Goal: Task Accomplishment & Management: Manage account settings

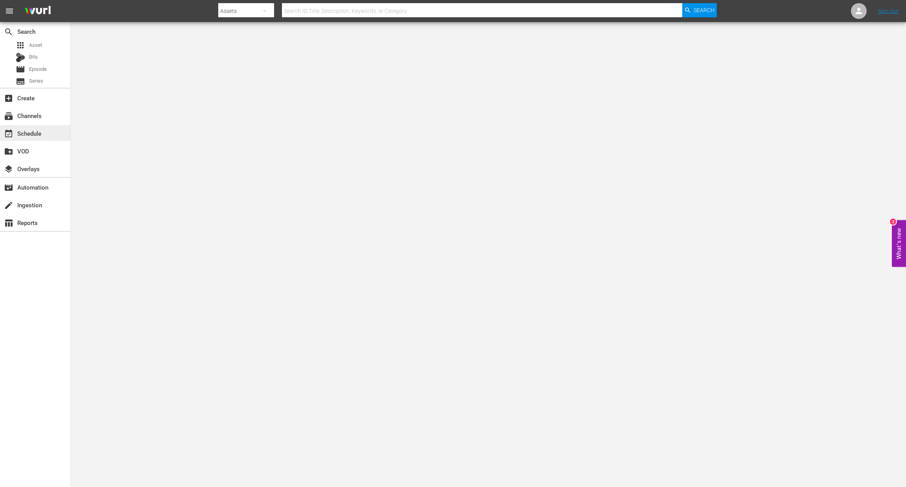
click at [41, 129] on div "event_available Schedule" at bounding box center [22, 132] width 44 height 7
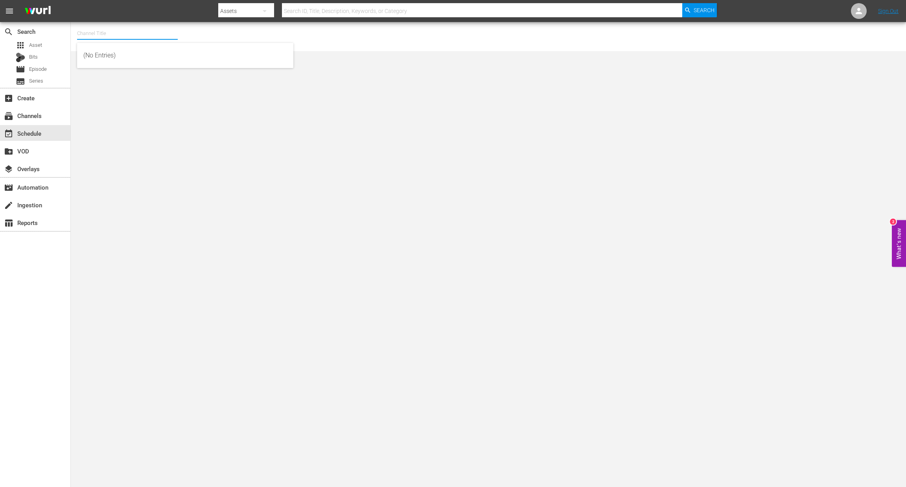
click at [96, 29] on input "text" at bounding box center [127, 33] width 101 height 19
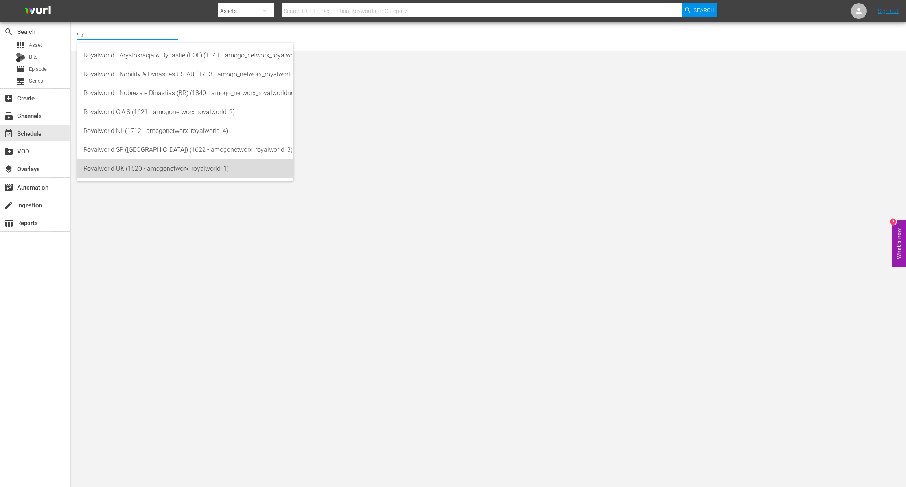
click at [129, 170] on div "Royalworld UK (1620 - amogonetworx_royalworld_1)" at bounding box center [185, 168] width 204 height 19
type input "Royalworld UK (1620 - amogonetworx_royalworld_1)"
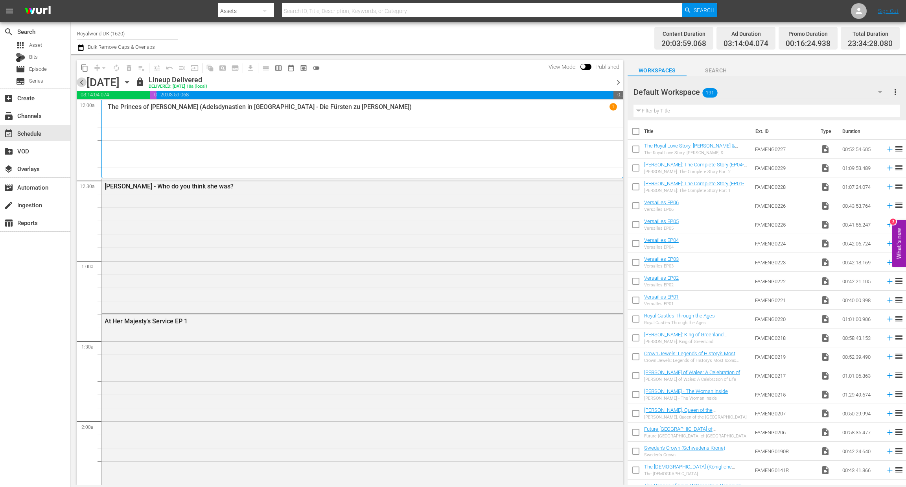
click at [79, 86] on span "chevron_left" at bounding box center [82, 82] width 10 height 10
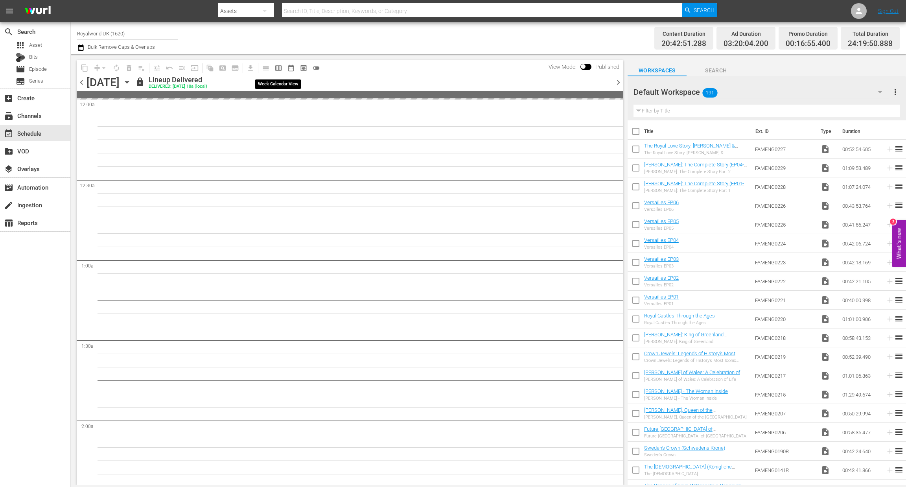
click at [277, 68] on span "calendar_view_week_outlined" at bounding box center [279, 68] width 8 height 8
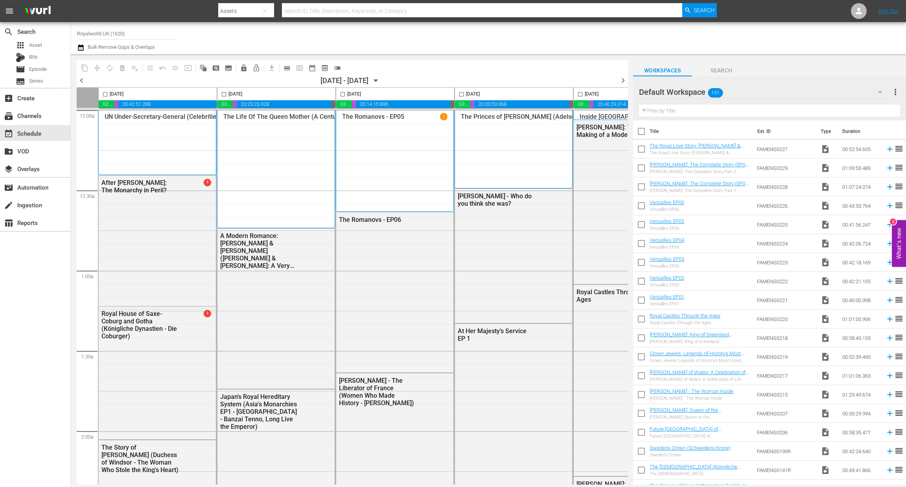
click at [622, 79] on span "chevron_right" at bounding box center [623, 81] width 10 height 10
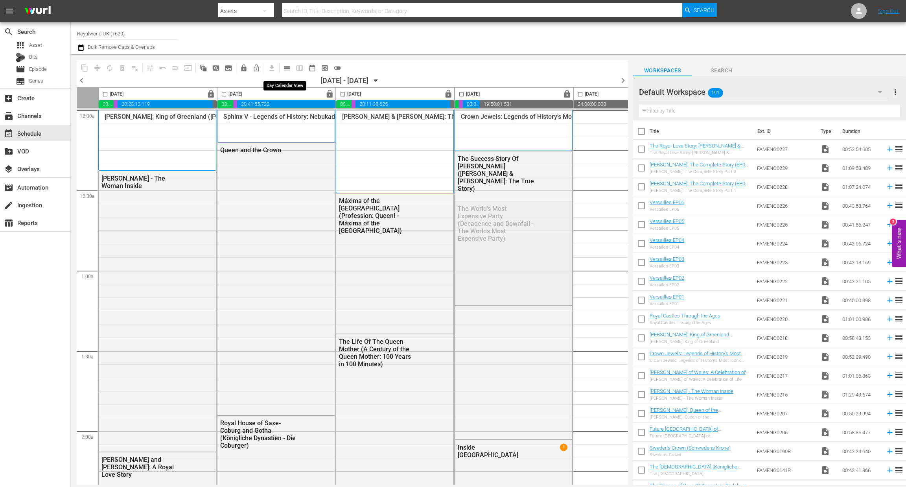
click at [280, 66] on span "calendar_view_day_outlined" at bounding box center [285, 67] width 15 height 15
click at [285, 66] on span "calendar_view_day_outlined" at bounding box center [287, 68] width 8 height 8
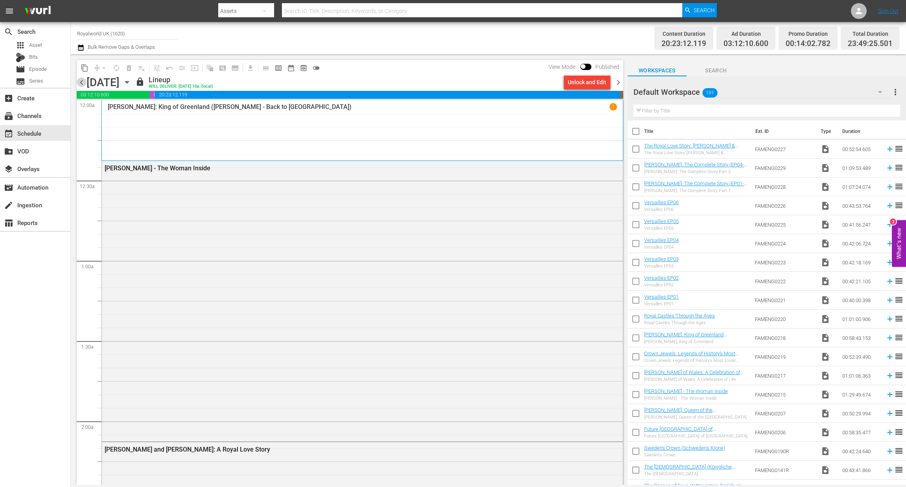
click at [81, 83] on span "chevron_left" at bounding box center [82, 82] width 10 height 10
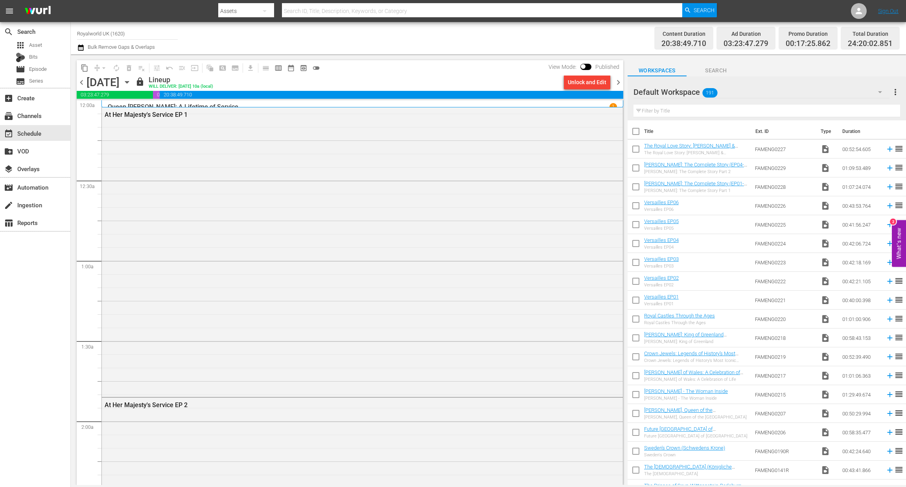
click at [586, 85] on div "Unlock and Edit" at bounding box center [587, 82] width 39 height 14
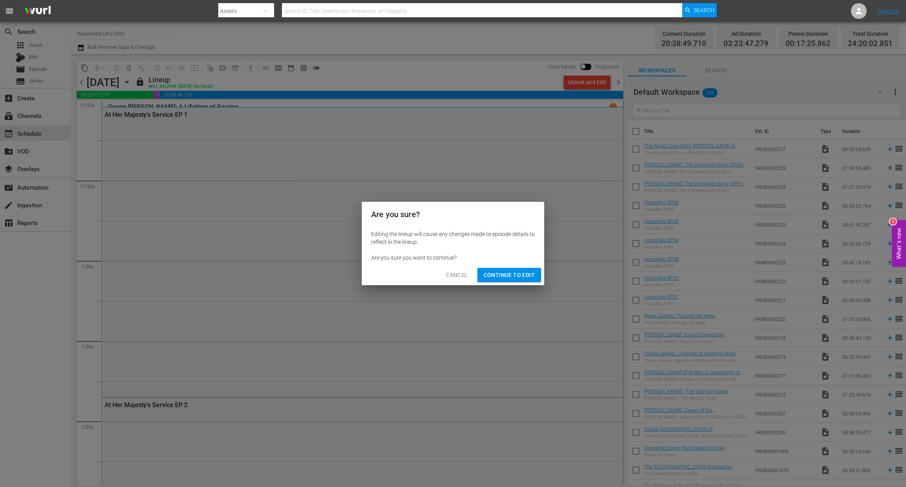
click at [511, 273] on span "Continue to Edit" at bounding box center [509, 275] width 51 height 10
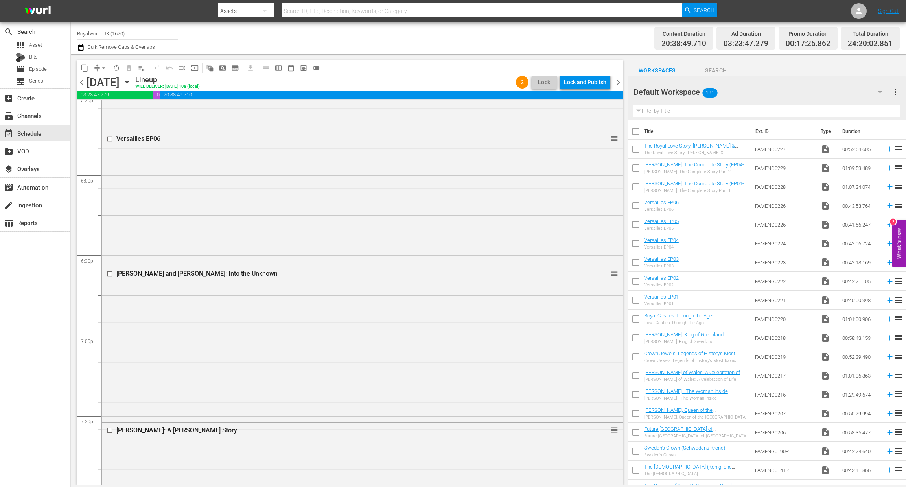
scroll to position [2845, 0]
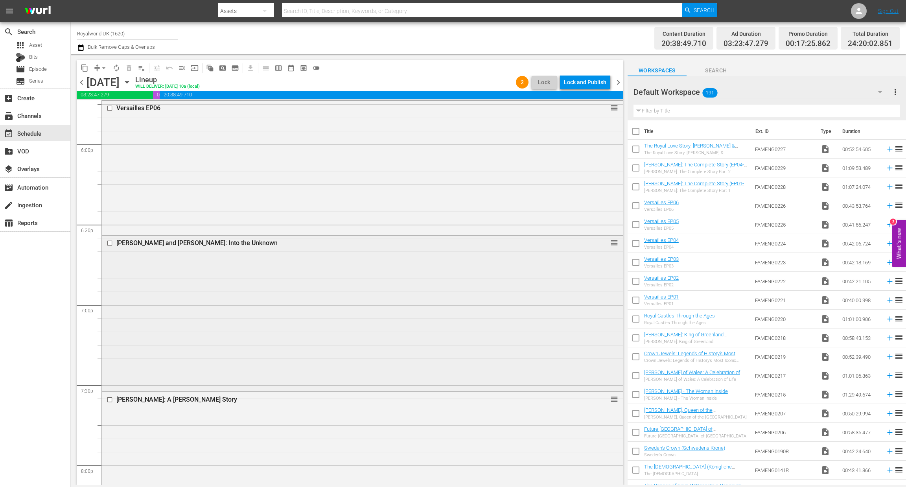
click at [108, 241] on input "checkbox" at bounding box center [111, 243] width 8 height 7
click at [131, 70] on span "delete_forever_outlined" at bounding box center [129, 68] width 8 height 8
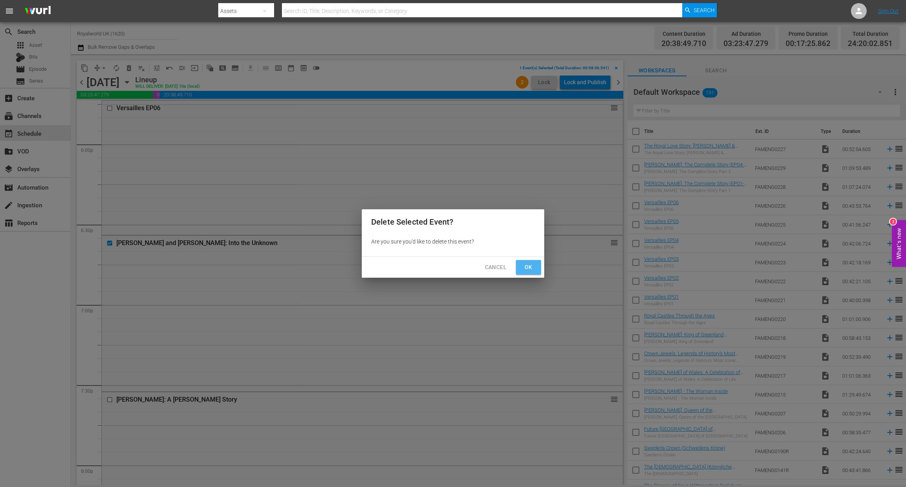
click at [525, 267] on span "Ok" at bounding box center [528, 267] width 13 height 10
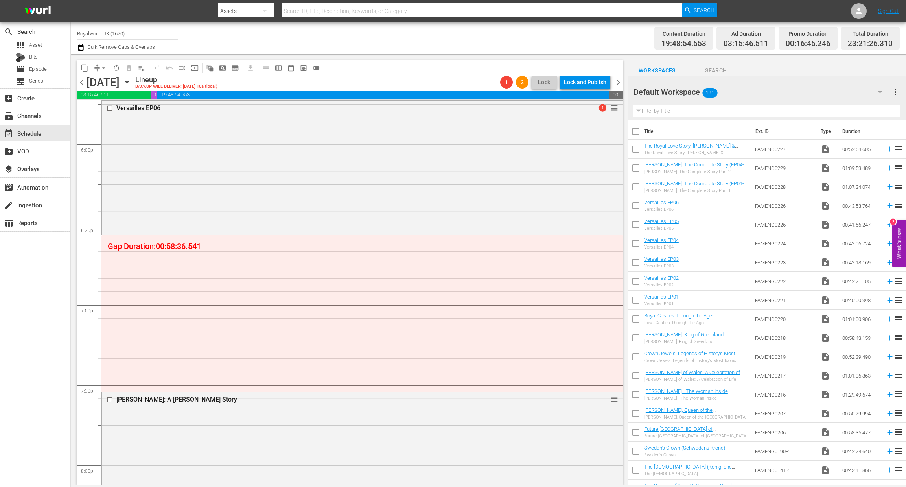
click at [691, 114] on input "text" at bounding box center [767, 111] width 267 height 13
paste input "The Royal Love Story: [PERSON_NAME] & [PERSON_NAME]"
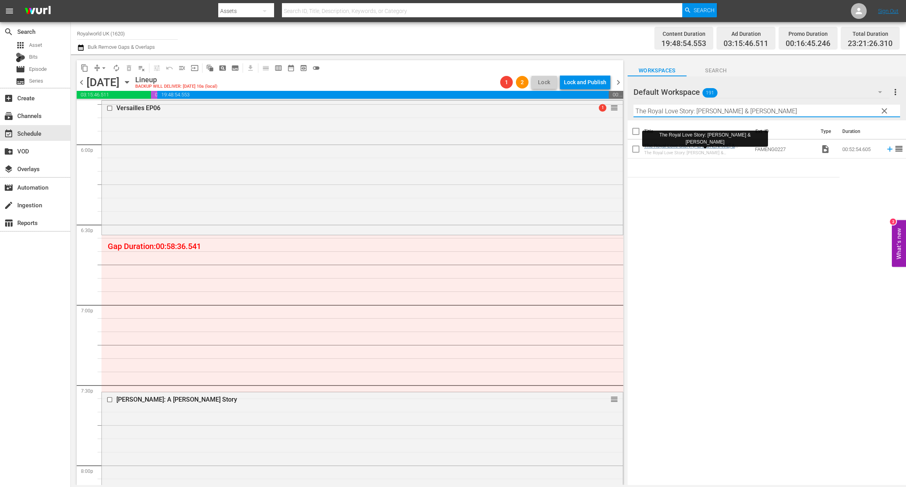
type input "The Royal Love Story: [PERSON_NAME] & [PERSON_NAME]"
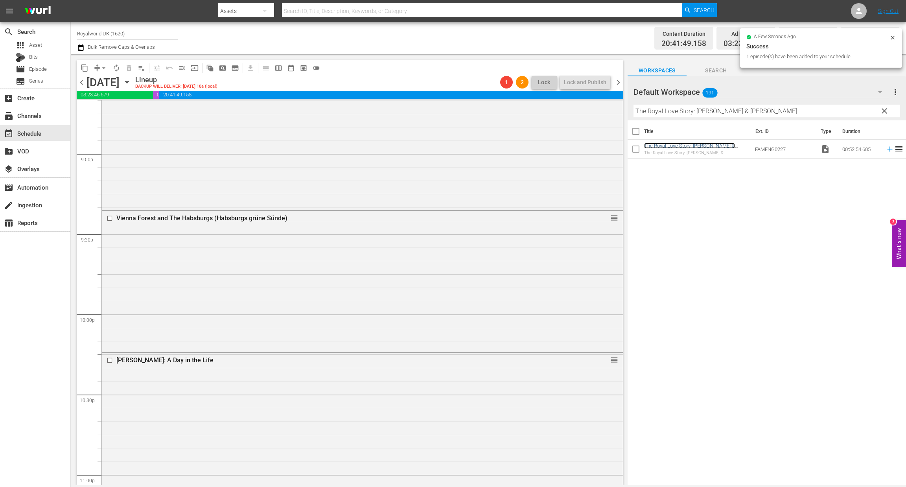
scroll to position [3527, 0]
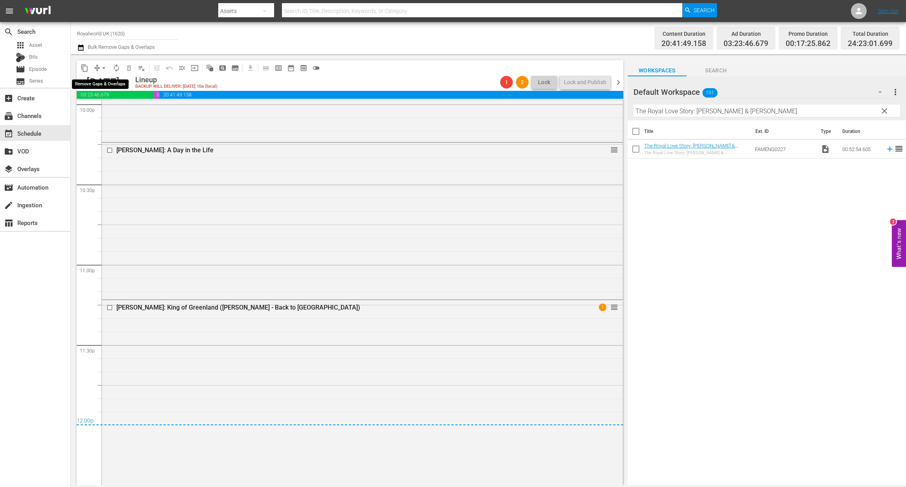
click at [103, 67] on span "arrow_drop_down" at bounding box center [104, 68] width 8 height 8
click at [102, 107] on li "Align to End of Previous Day" at bounding box center [104, 109] width 83 height 13
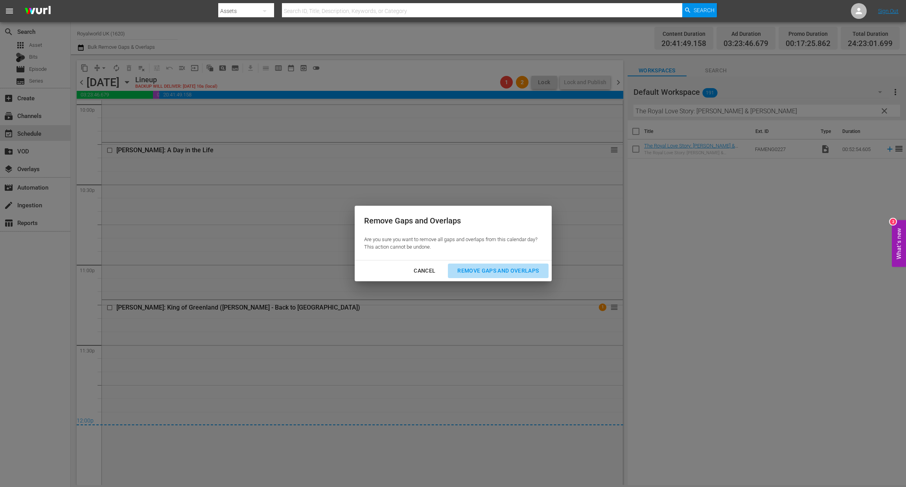
click at [506, 264] on button "Remove Gaps and Overlaps" at bounding box center [498, 271] width 100 height 15
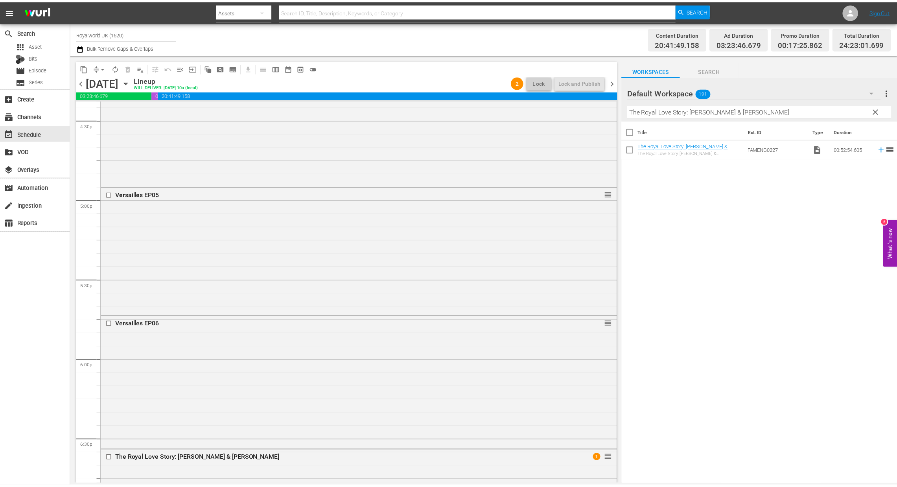
scroll to position [2802, 0]
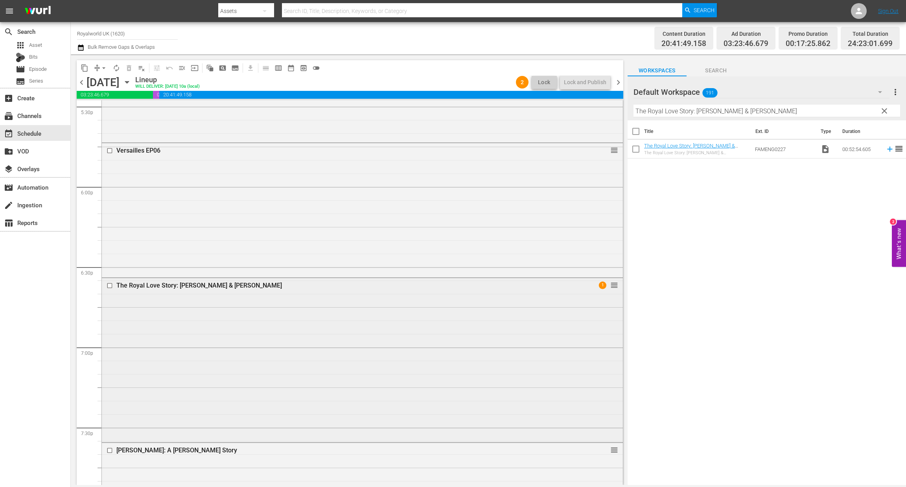
click at [148, 288] on div "The Royal Love Story: [PERSON_NAME] & [PERSON_NAME]" at bounding box center [347, 285] width 462 height 7
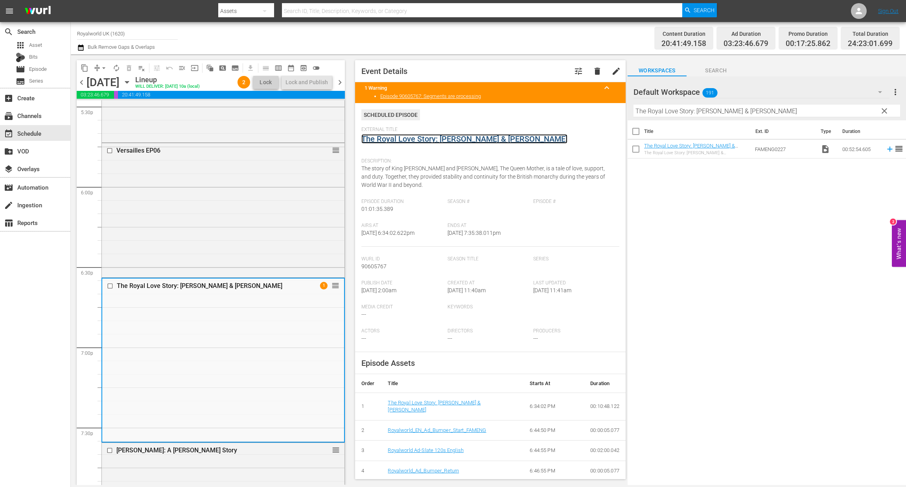
click at [464, 142] on link "The Royal Love Story: [PERSON_NAME] & [PERSON_NAME]" at bounding box center [464, 138] width 206 height 9
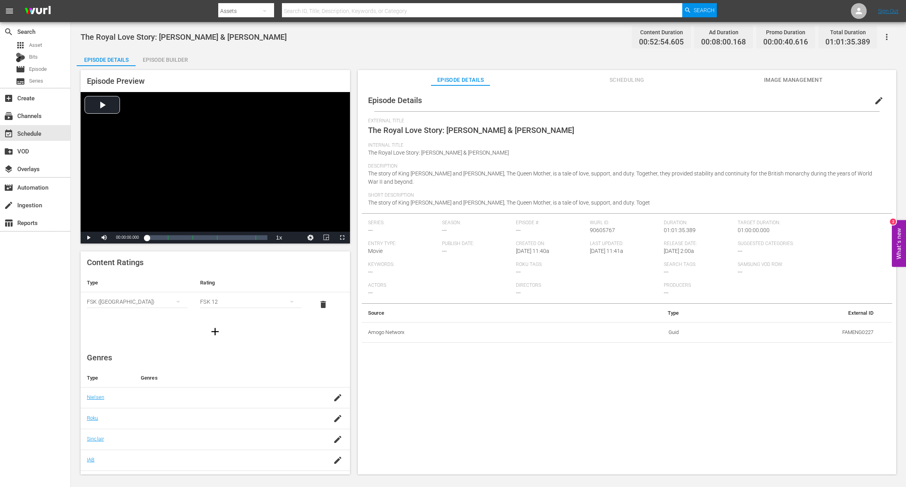
click at [169, 62] on div "Episode Builder" at bounding box center [165, 59] width 59 height 19
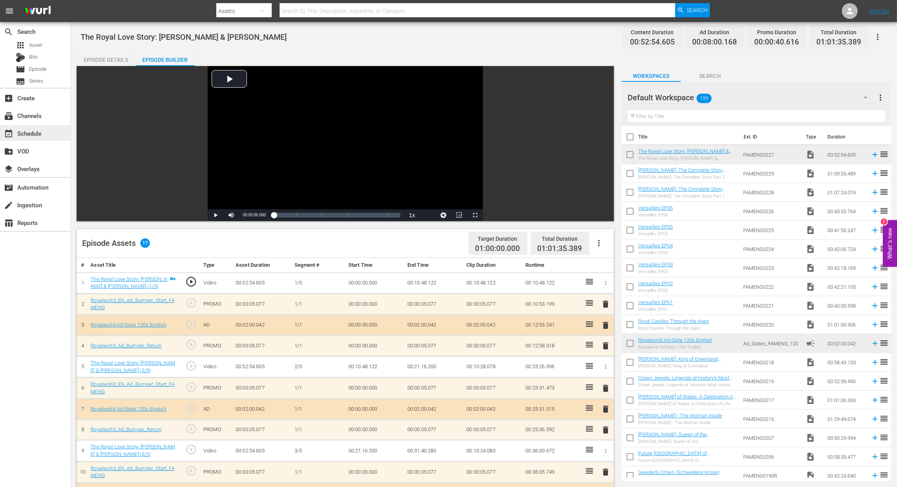
click at [46, 138] on div "event_available Schedule" at bounding box center [35, 133] width 70 height 16
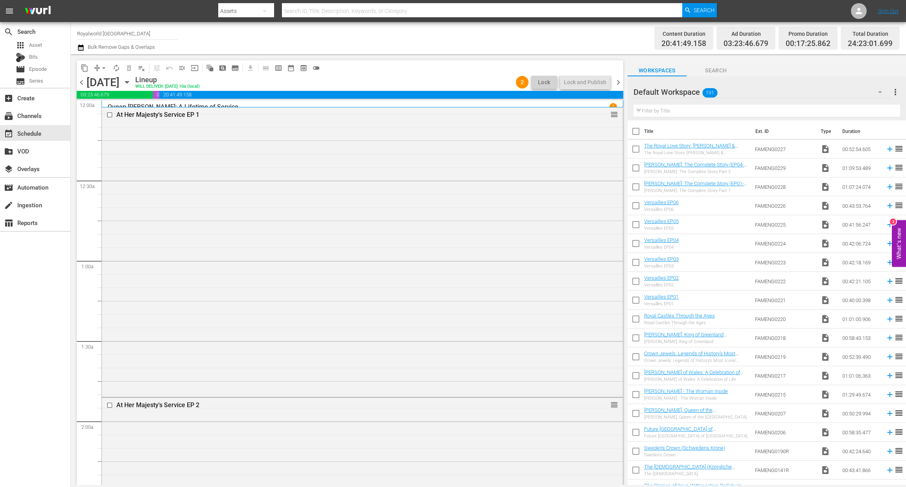
click at [616, 83] on span "chevron_right" at bounding box center [619, 82] width 10 height 10
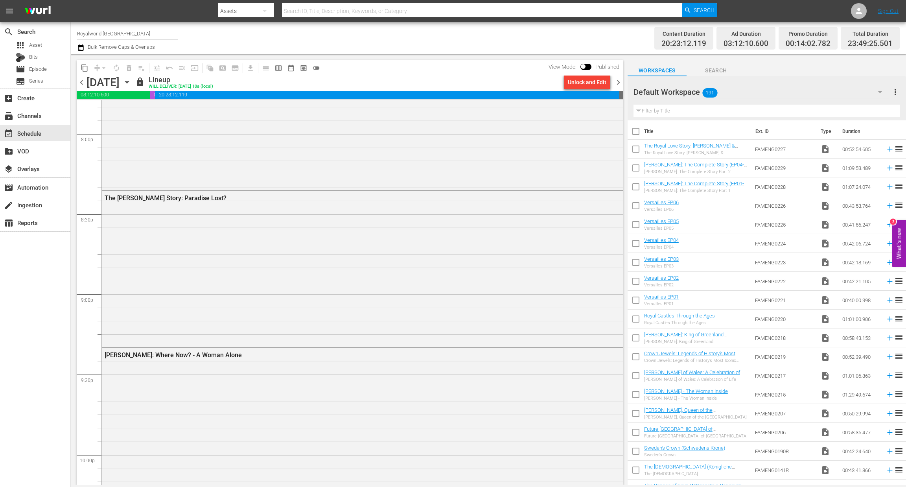
scroll to position [3499, 0]
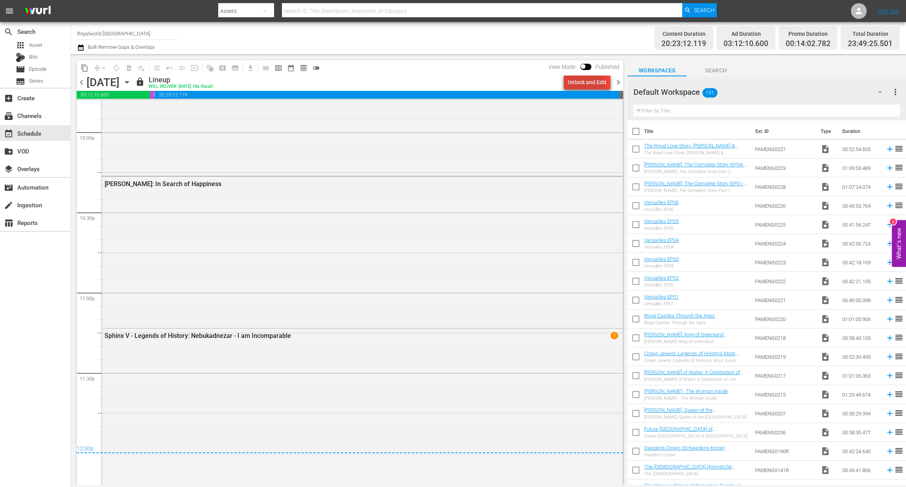
click at [587, 80] on div "Unlock and Edit" at bounding box center [587, 82] width 39 height 14
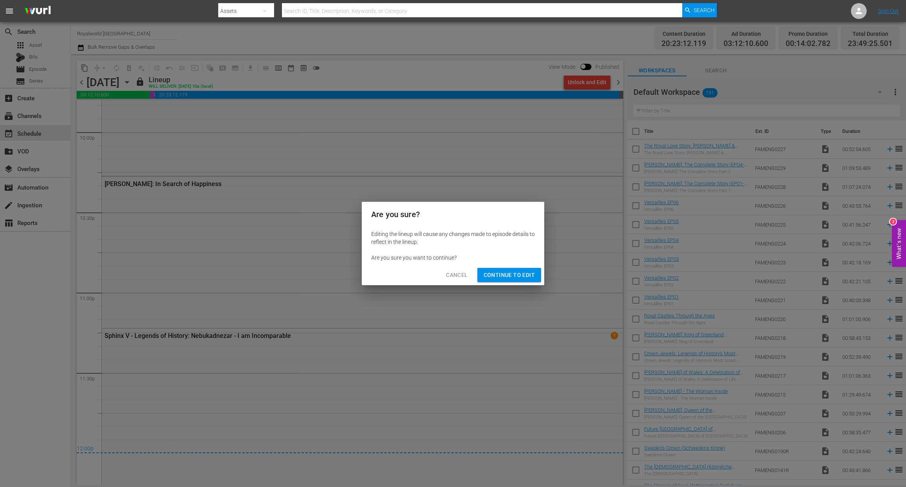
click at [515, 282] on button "Continue to Edit" at bounding box center [510, 275] width 64 height 15
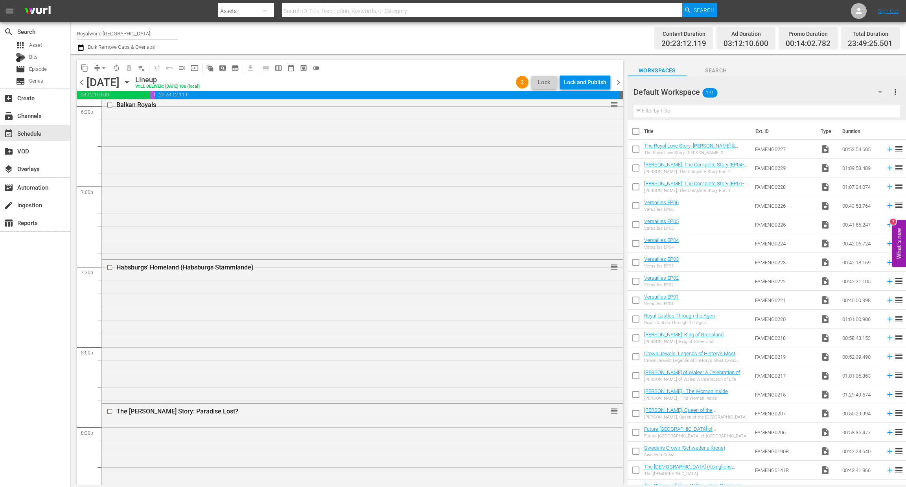
scroll to position [2948, 0]
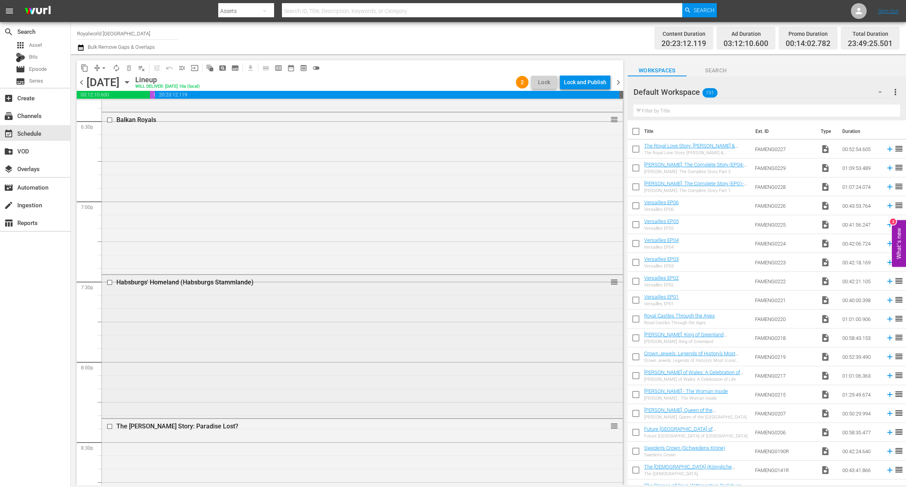
click at [105, 283] on div at bounding box center [111, 282] width 12 height 9
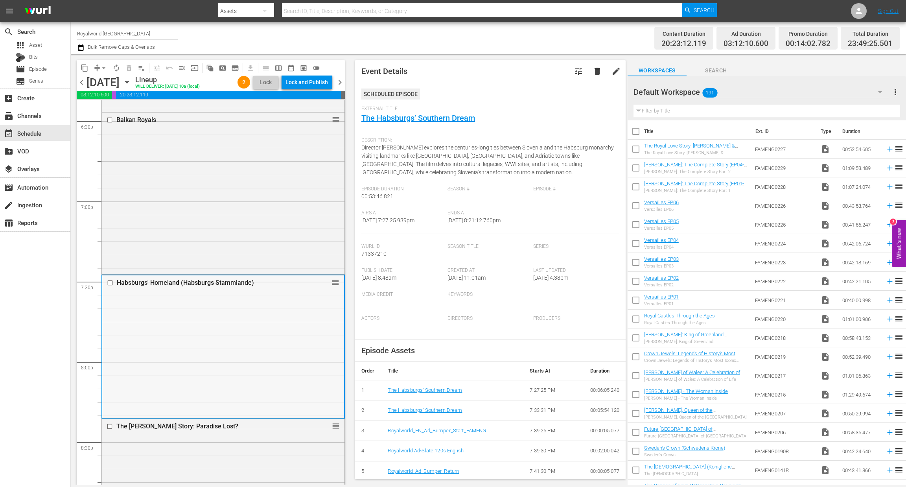
click at [109, 283] on input "checkbox" at bounding box center [111, 283] width 8 height 7
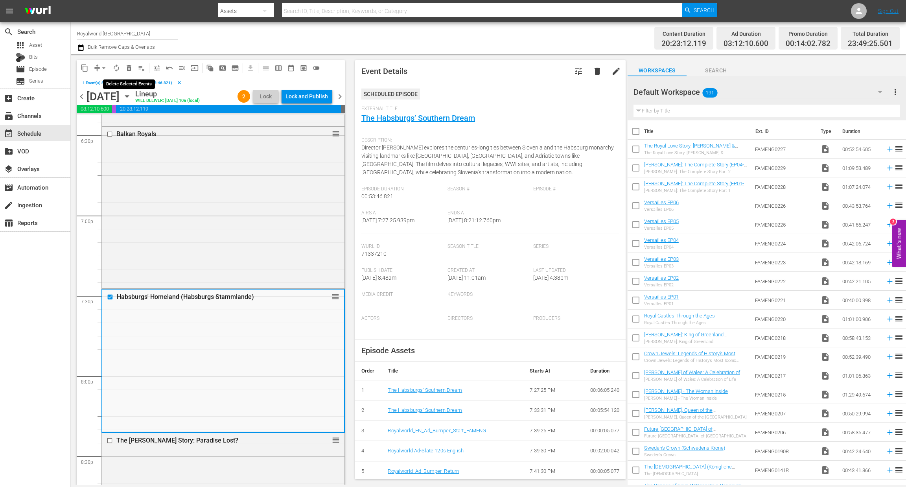
click at [131, 68] on span "delete_forever_outlined" at bounding box center [129, 68] width 8 height 8
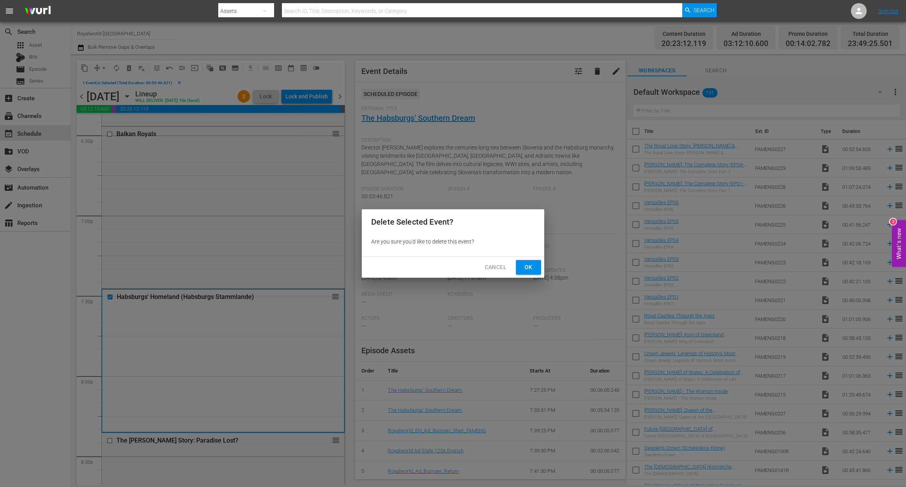
click at [529, 263] on span "Ok" at bounding box center [528, 267] width 13 height 10
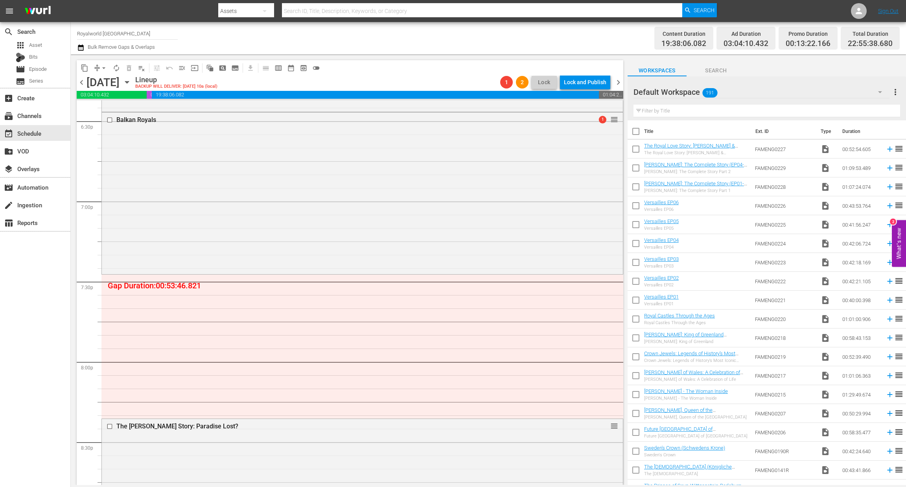
click at [677, 109] on input "text" at bounding box center [767, 111] width 267 height 13
paste input "[PERSON_NAME]: The Complete Story Part 1"
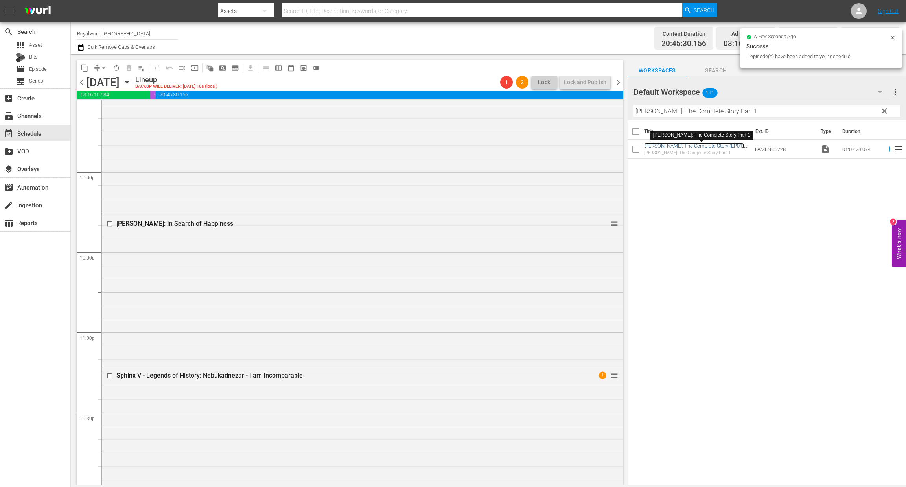
scroll to position [3499, 0]
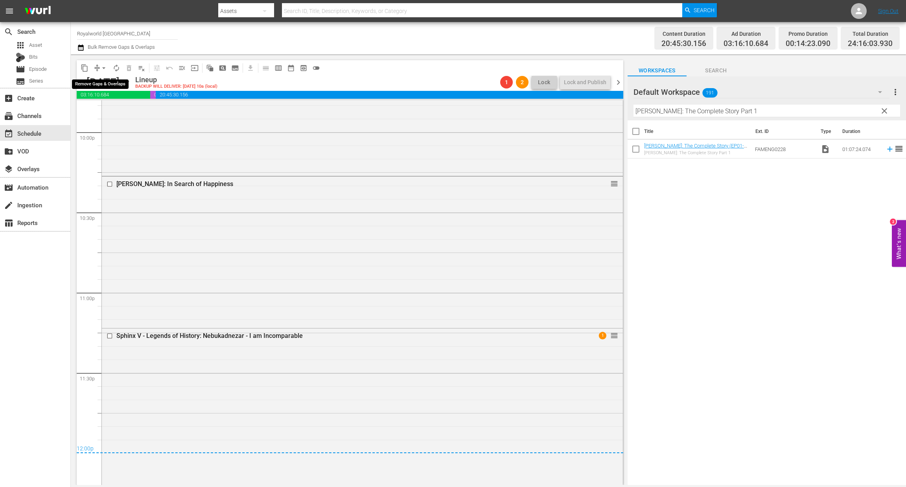
click at [103, 68] on span "arrow_drop_down" at bounding box center [104, 68] width 8 height 8
click at [109, 112] on li "Align to End of Previous Day" at bounding box center [104, 109] width 83 height 13
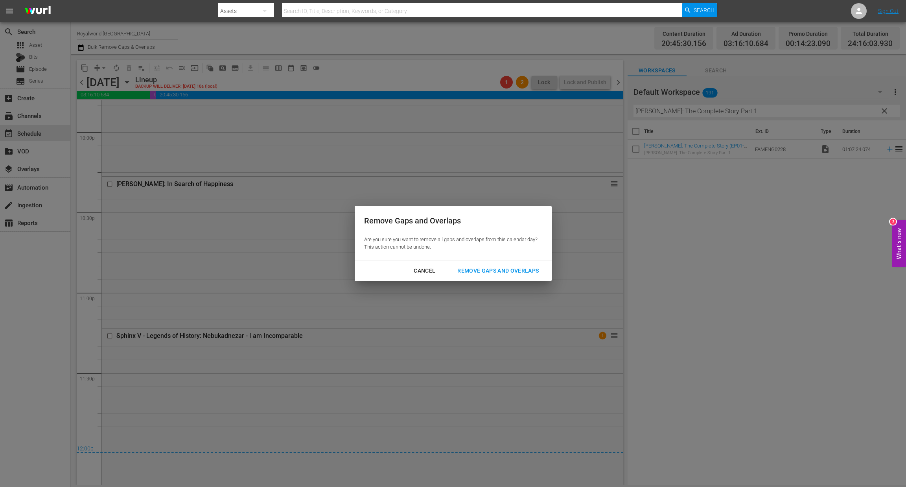
click at [474, 273] on div "Remove Gaps and Overlaps" at bounding box center [498, 271] width 94 height 10
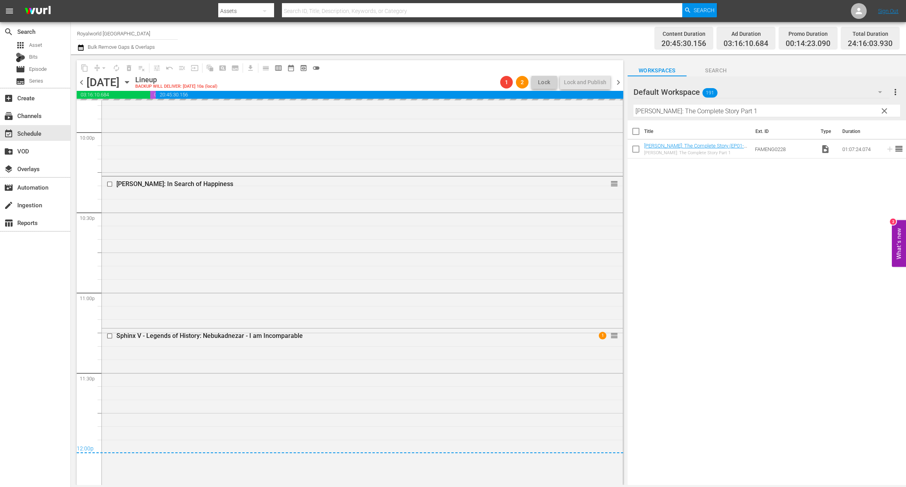
click at [618, 82] on span "chevron_right" at bounding box center [619, 82] width 10 height 10
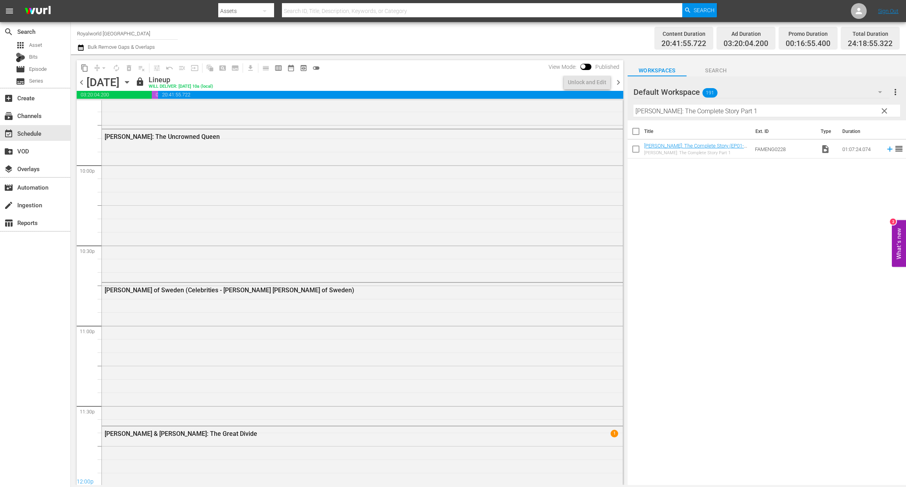
scroll to position [3472, 0]
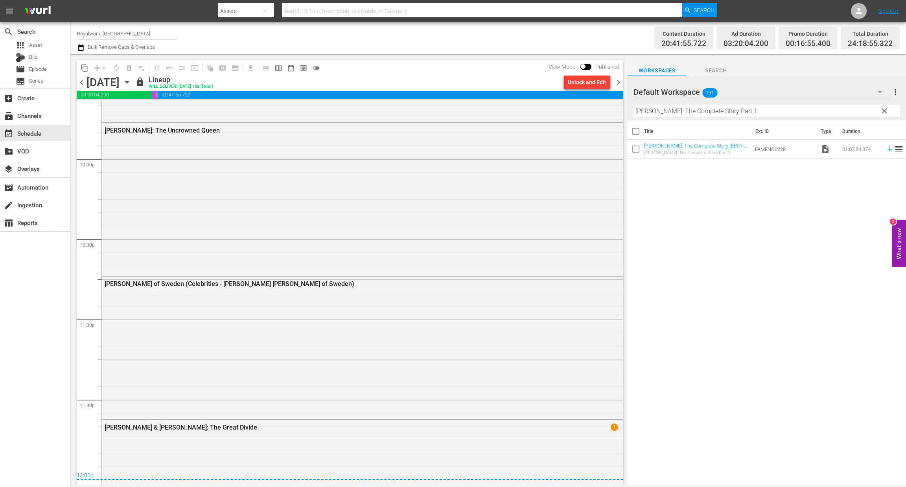
click at [594, 84] on div "Unlock and Edit" at bounding box center [587, 82] width 39 height 14
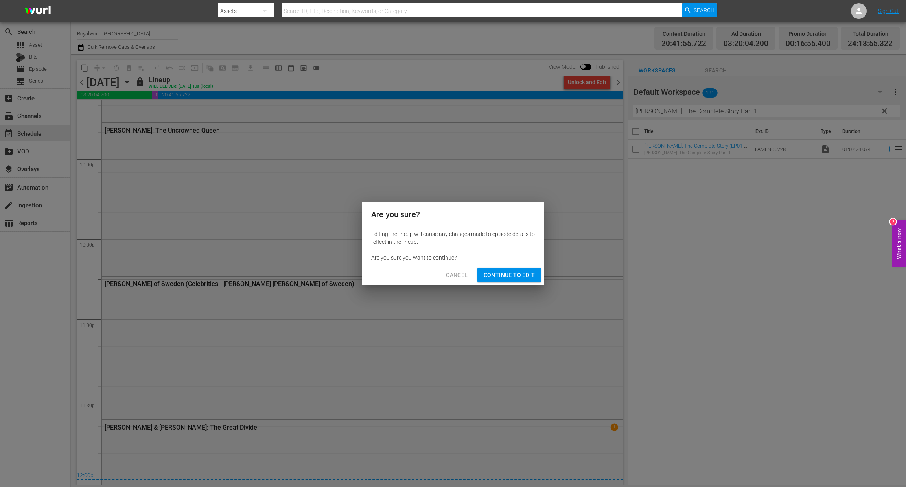
click at [533, 275] on span "Continue to Edit" at bounding box center [509, 275] width 51 height 10
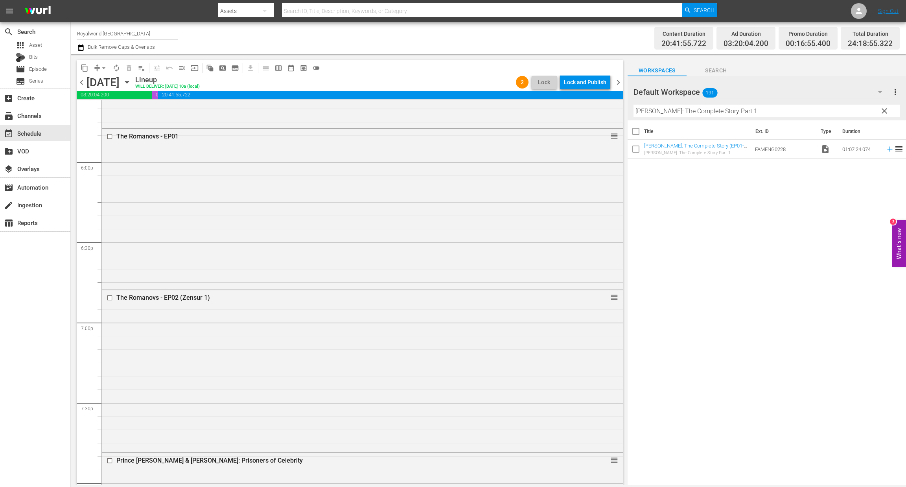
scroll to position [2817, 0]
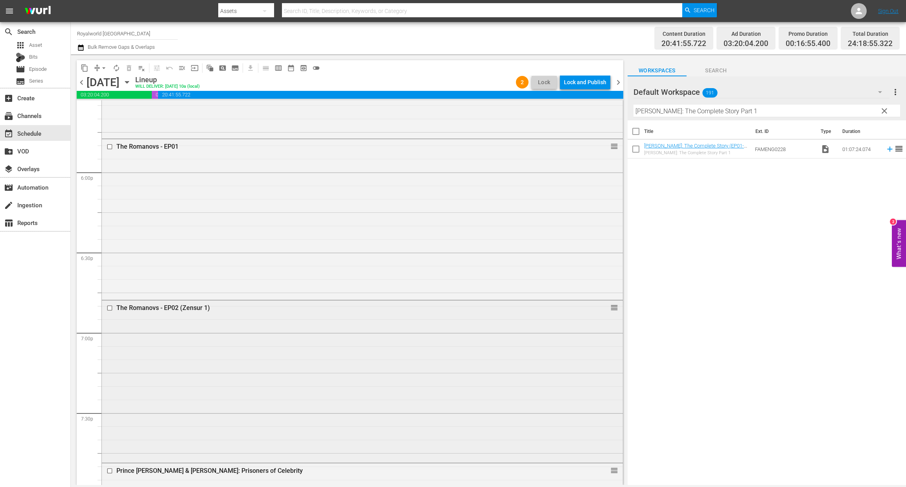
click at [111, 308] on input "checkbox" at bounding box center [111, 307] width 8 height 7
click at [128, 66] on span "delete_forever_outlined" at bounding box center [129, 68] width 8 height 8
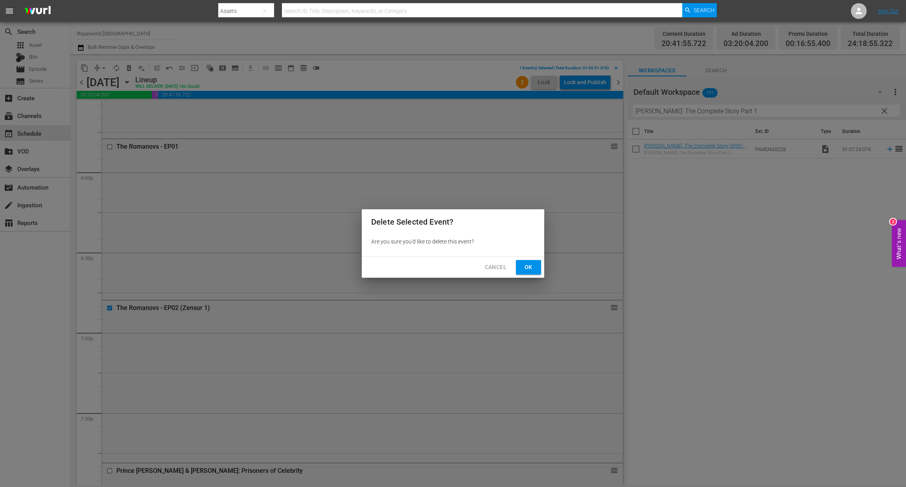
click at [534, 270] on span "Ok" at bounding box center [528, 267] width 13 height 10
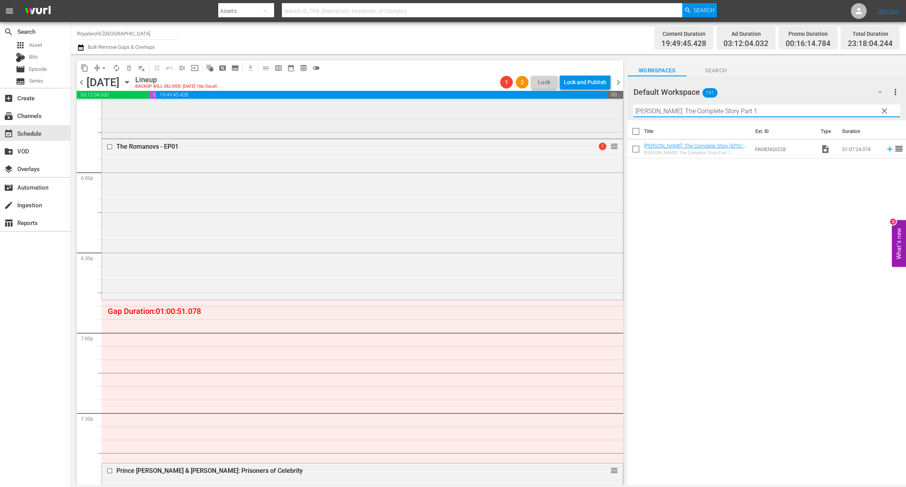
drag, startPoint x: 750, startPoint y: 113, endPoint x: 511, endPoint y: 118, distance: 239.6
click at [511, 118] on div "content_copy compress arrow_drop_down autorenew_outlined delete_forever_outline…" at bounding box center [488, 269] width 835 height 431
paste input "2"
type input "[PERSON_NAME]: The Complete Story Part 2"
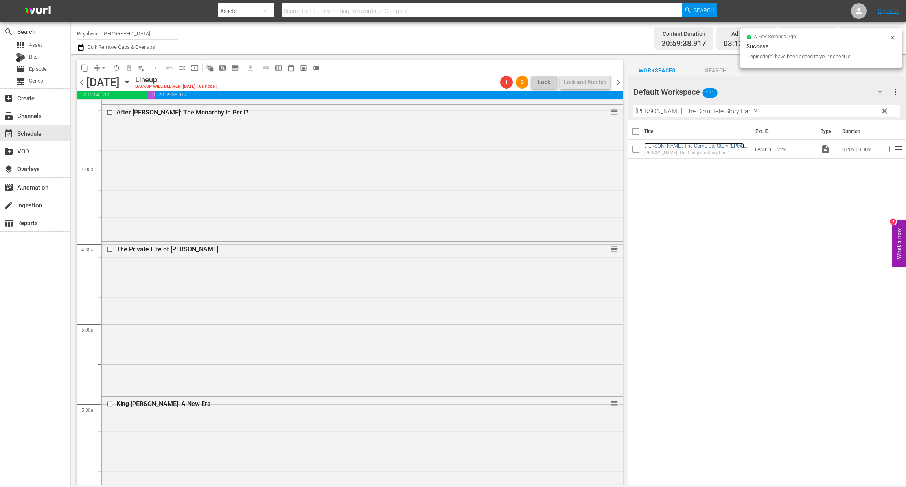
scroll to position [0, 0]
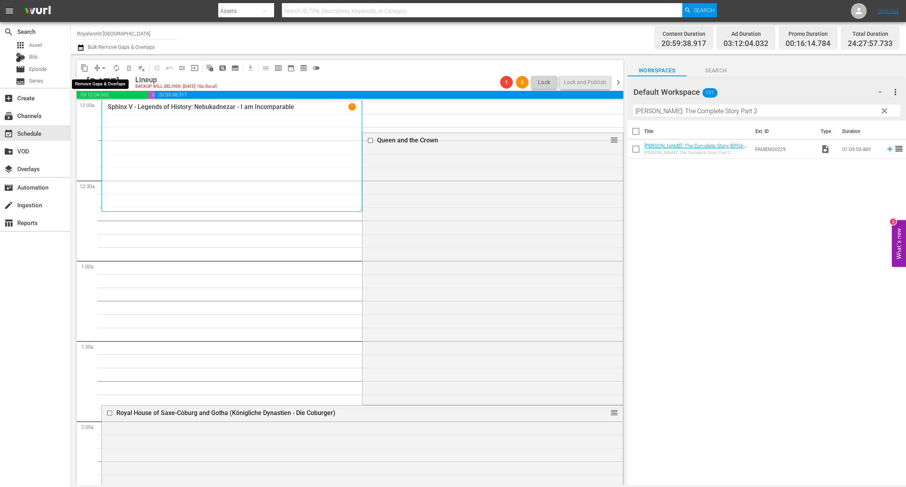
click at [103, 66] on span "arrow_drop_down" at bounding box center [104, 68] width 8 height 8
click at [111, 113] on li "Align to End of Previous Day" at bounding box center [104, 109] width 83 height 13
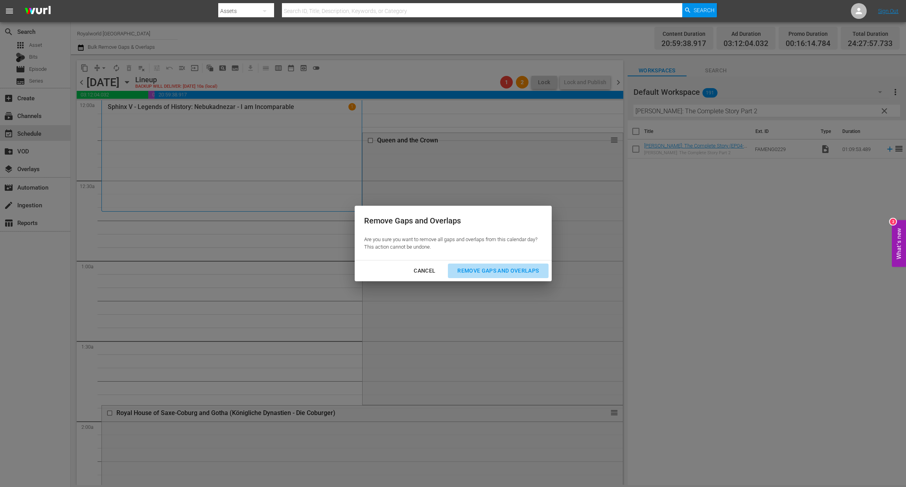
click at [475, 272] on div "Remove Gaps and Overlaps" at bounding box center [498, 271] width 94 height 10
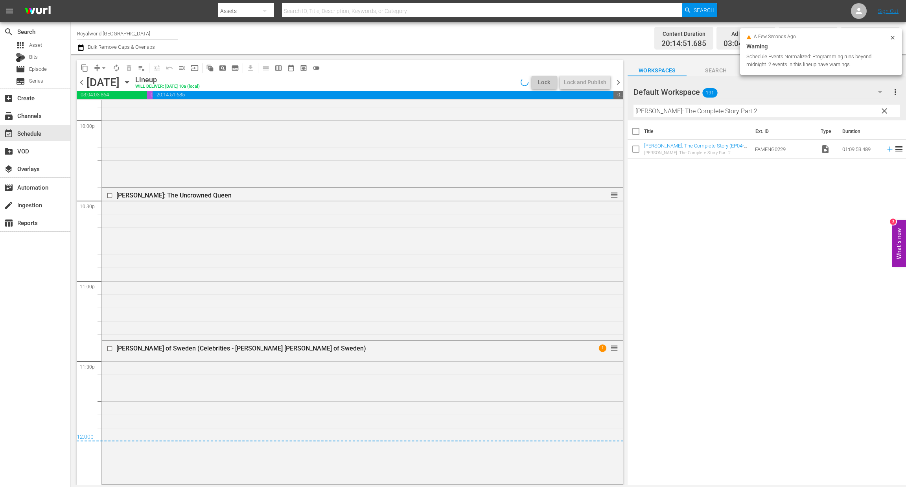
scroll to position [3509, 0]
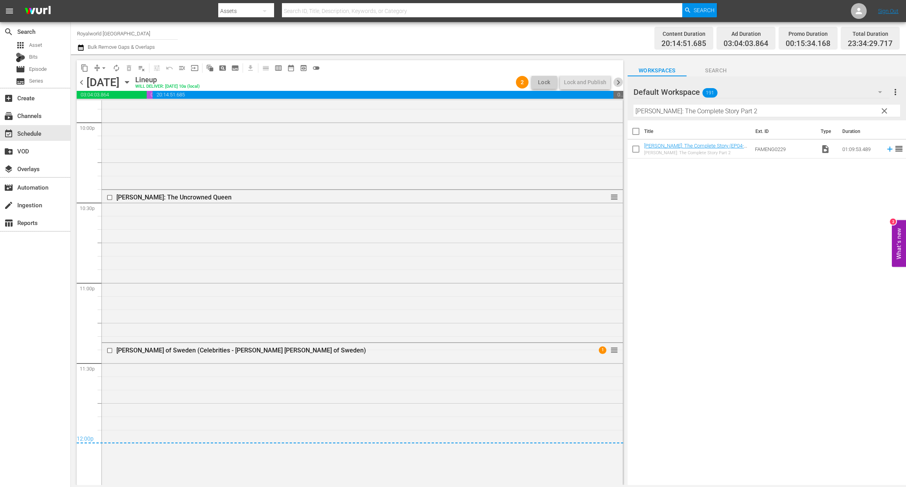
click at [616, 81] on span "chevron_right" at bounding box center [619, 82] width 10 height 10
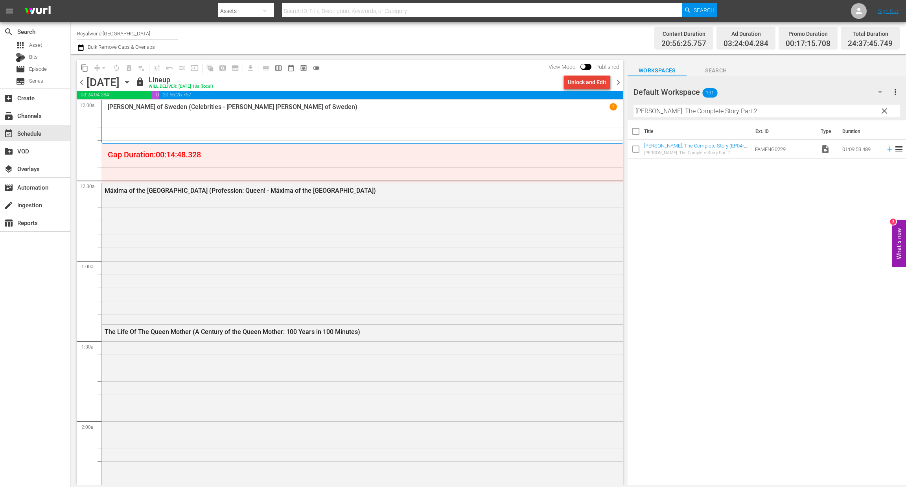
click at [590, 82] on div "Unlock and Edit" at bounding box center [587, 82] width 39 height 14
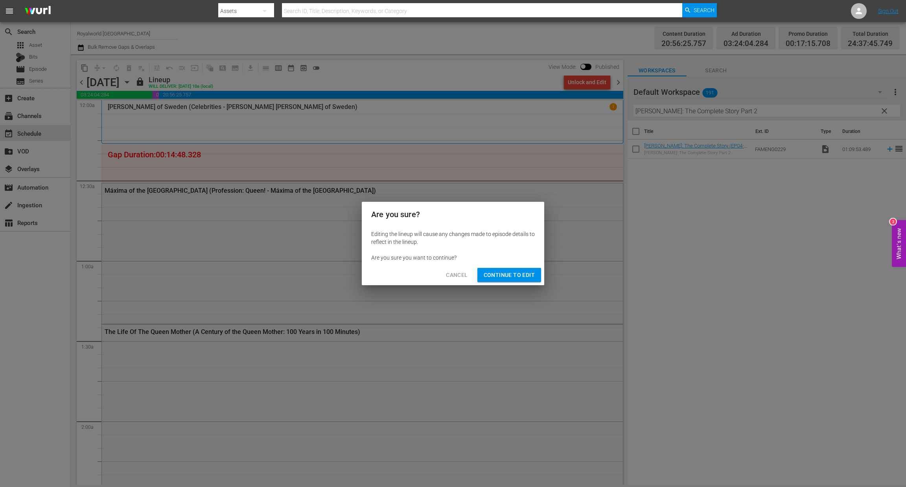
click at [502, 277] on span "Continue to Edit" at bounding box center [509, 275] width 51 height 10
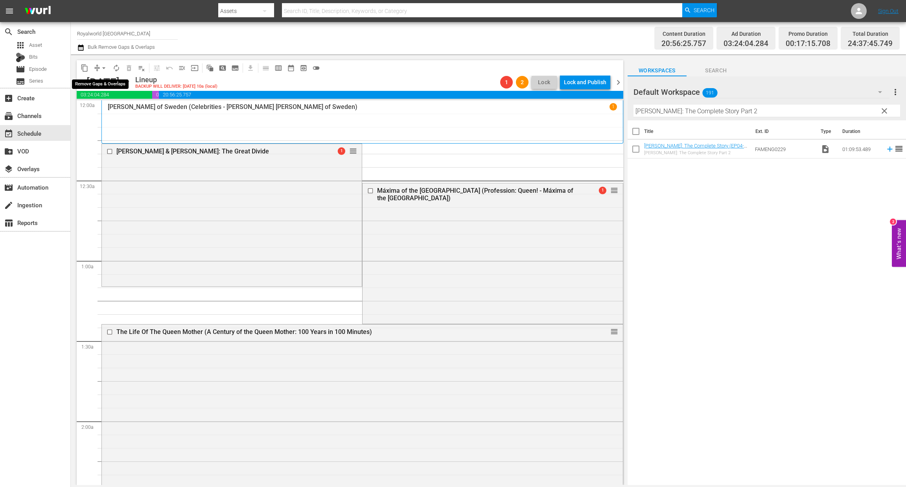
click at [104, 67] on span "arrow_drop_down" at bounding box center [104, 68] width 8 height 8
click at [121, 111] on li "Align to End of Previous Day" at bounding box center [104, 109] width 83 height 13
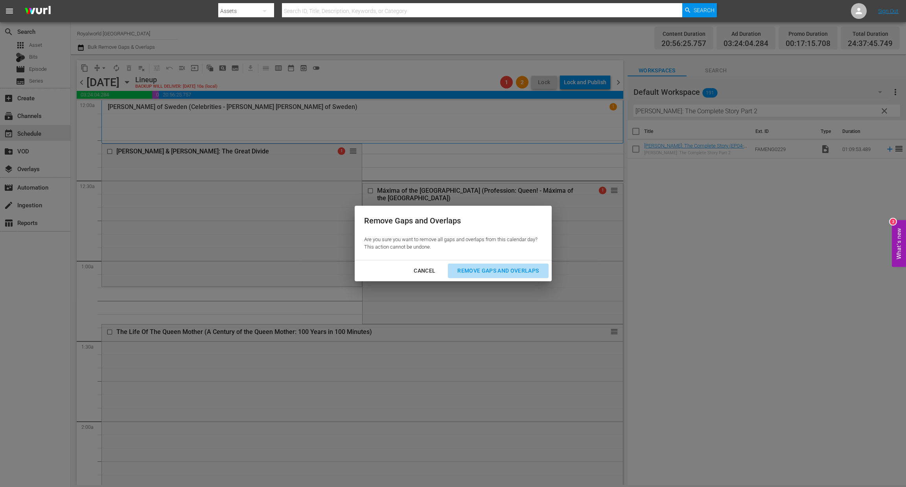
click at [480, 272] on div "Remove Gaps and Overlaps" at bounding box center [498, 271] width 94 height 10
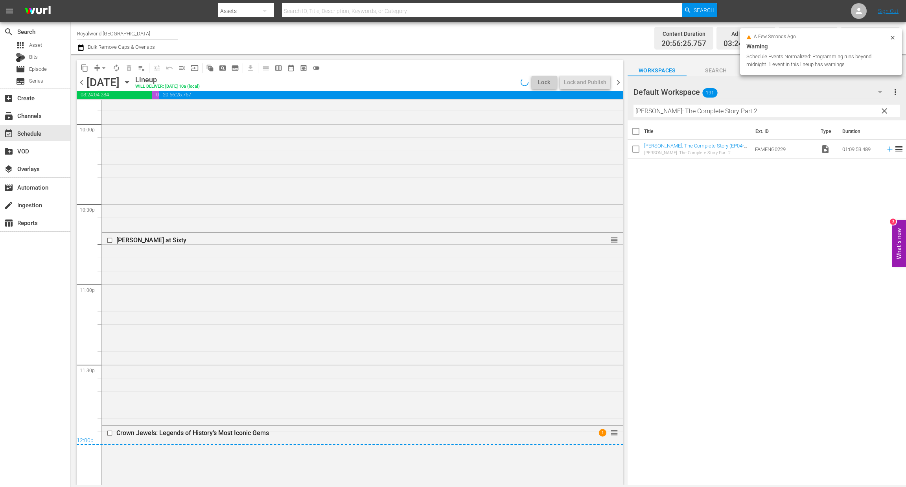
scroll to position [3480, 0]
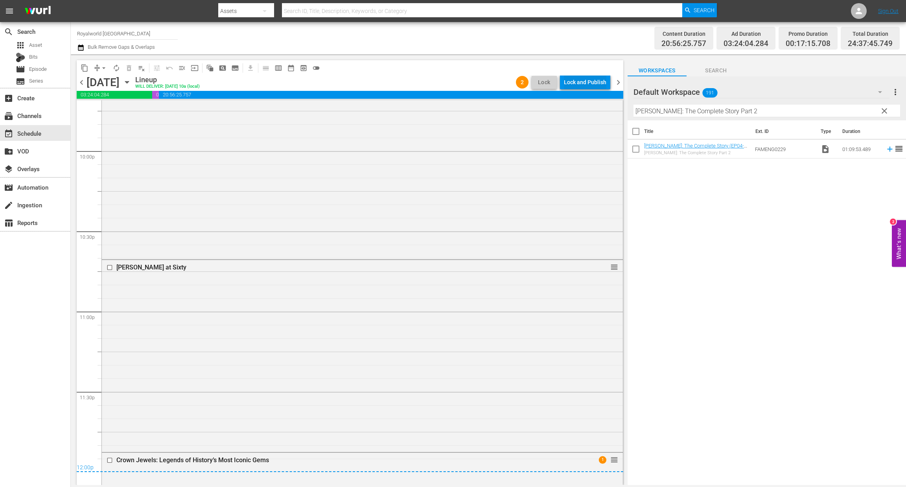
click at [593, 78] on div "Lock and Publish" at bounding box center [585, 82] width 42 height 14
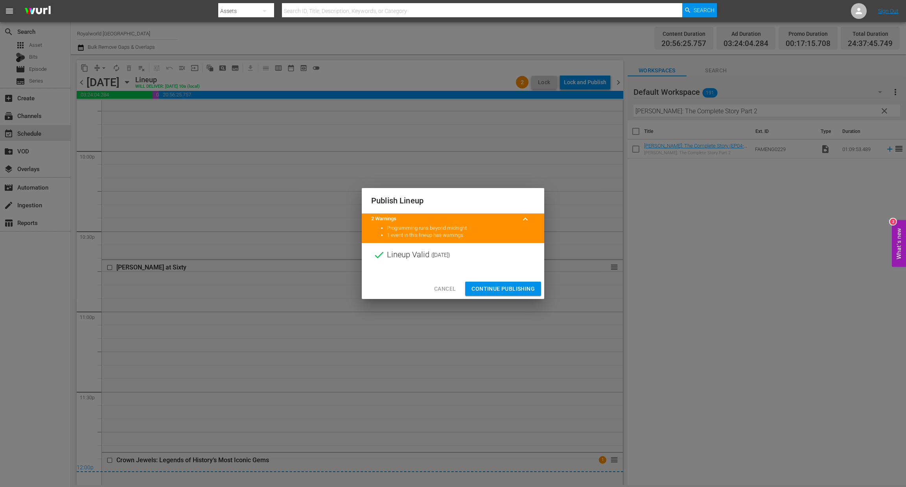
click at [511, 286] on span "Continue Publishing" at bounding box center [503, 289] width 63 height 10
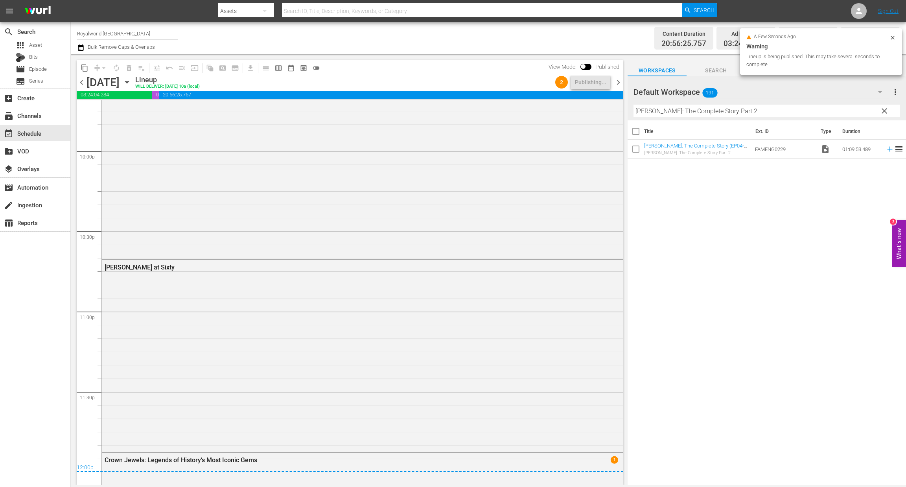
click at [81, 85] on span "chevron_left" at bounding box center [82, 82] width 10 height 10
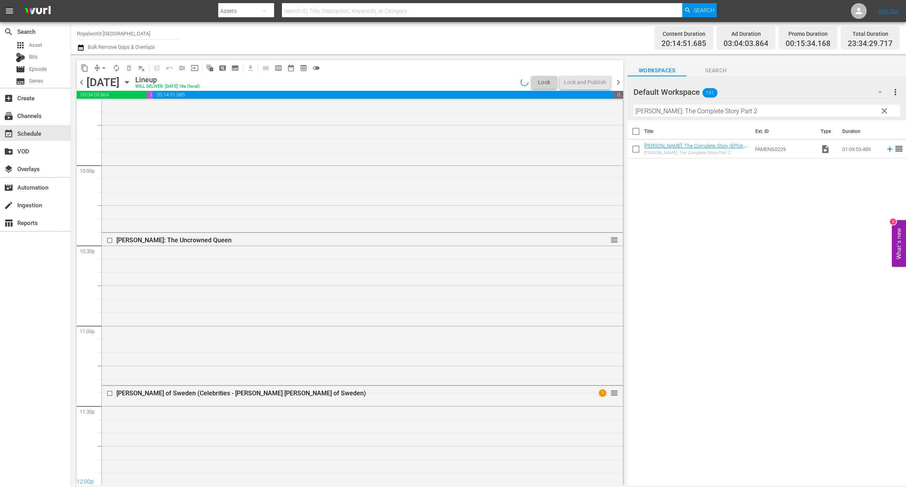
scroll to position [3400, 0]
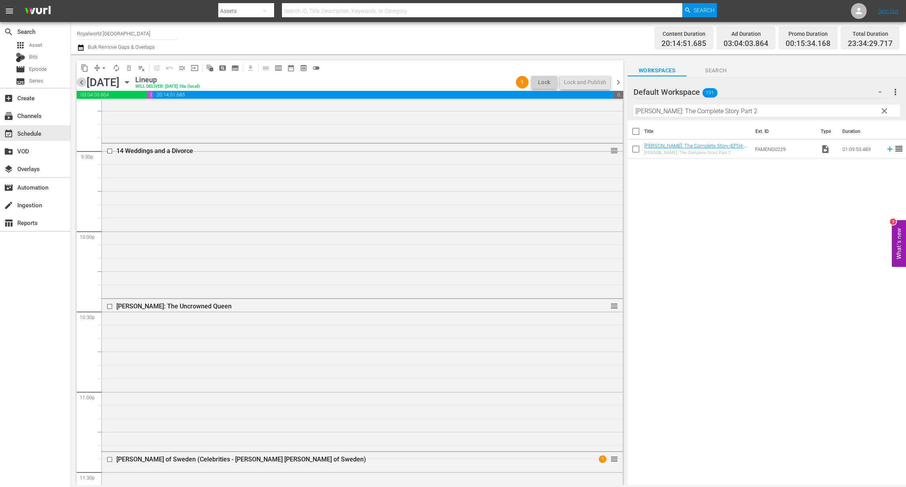
click at [80, 83] on span "chevron_left" at bounding box center [82, 82] width 10 height 10
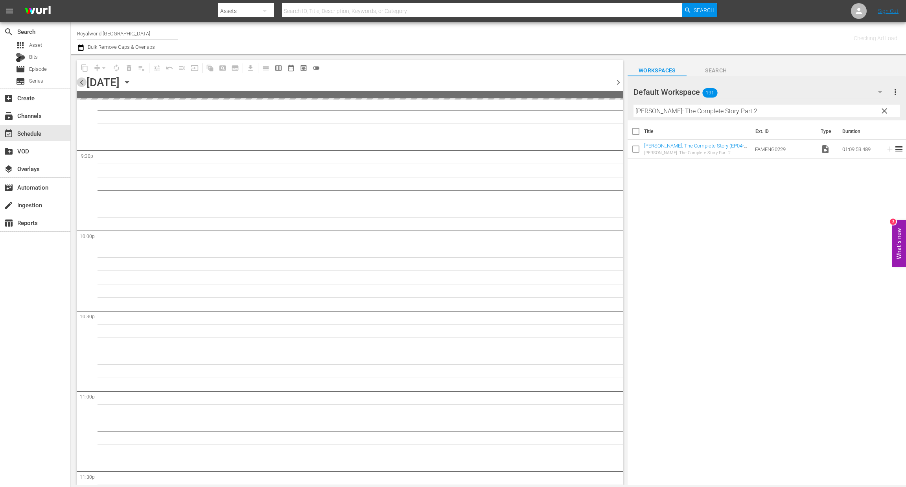
scroll to position [3466, 0]
click at [80, 83] on span "chevron_left" at bounding box center [82, 82] width 10 height 10
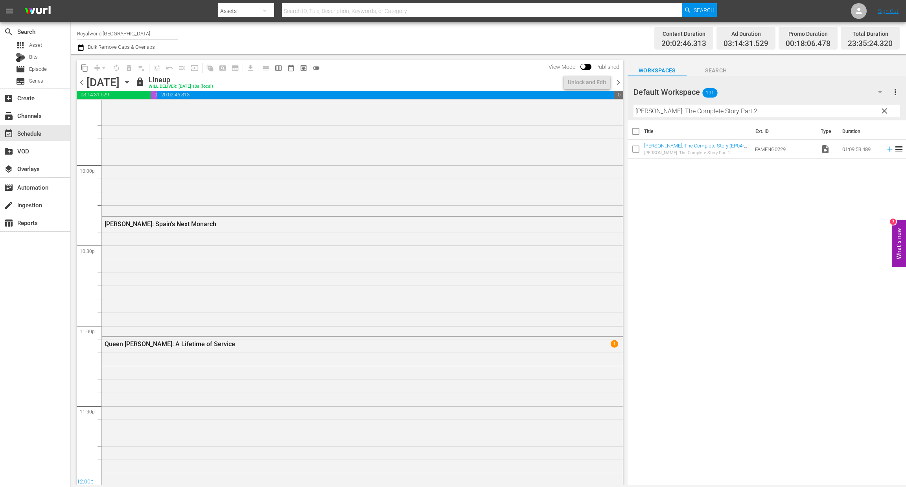
scroll to position [3453, 0]
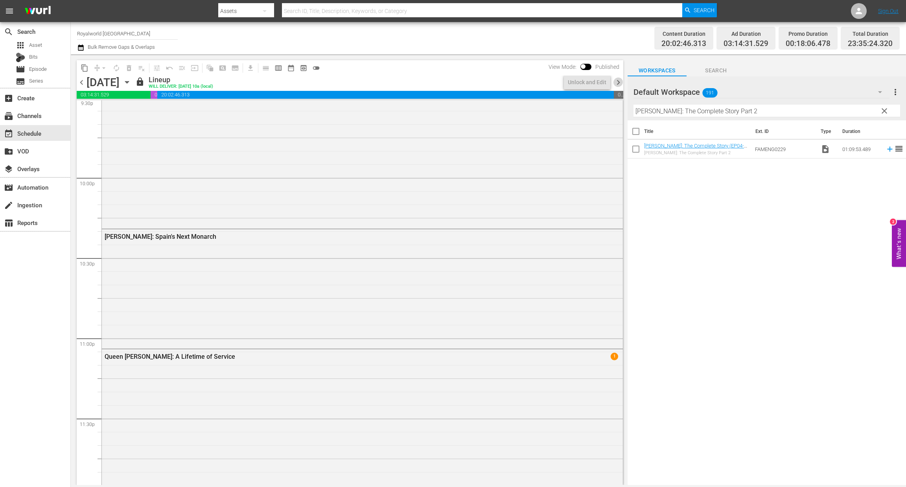
click at [619, 87] on span "chevron_right" at bounding box center [619, 82] width 10 height 10
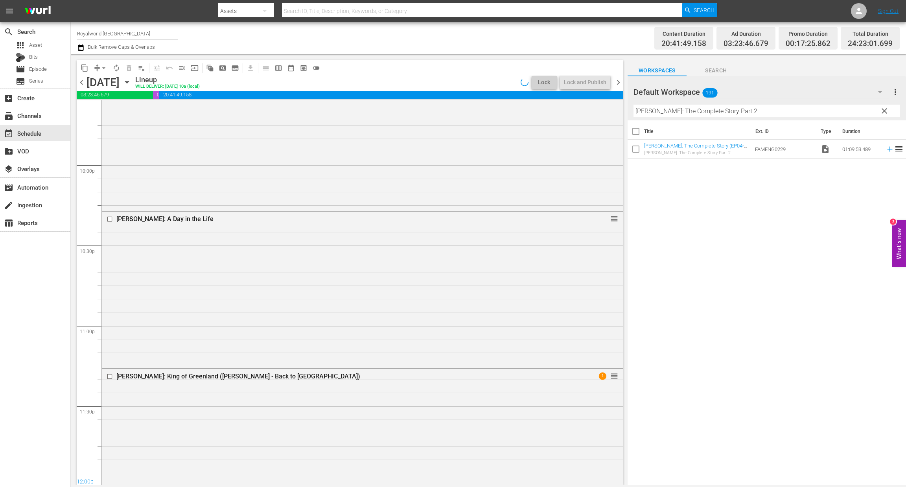
scroll to position [3480, 0]
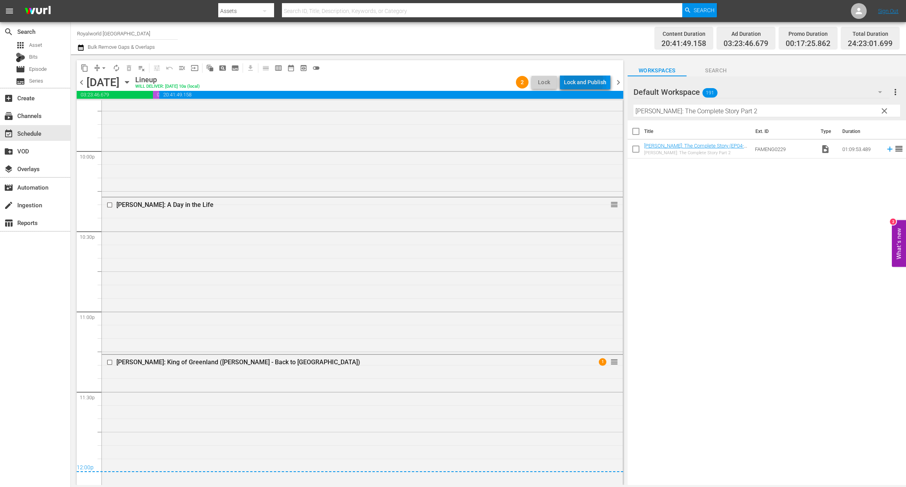
click at [580, 81] on div "Lock and Publish" at bounding box center [585, 82] width 42 height 14
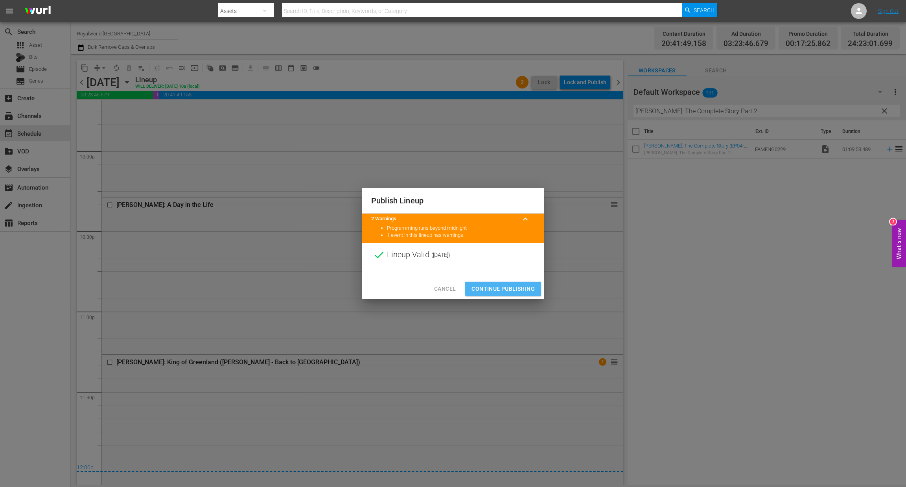
click at [504, 285] on span "Continue Publishing" at bounding box center [503, 289] width 63 height 10
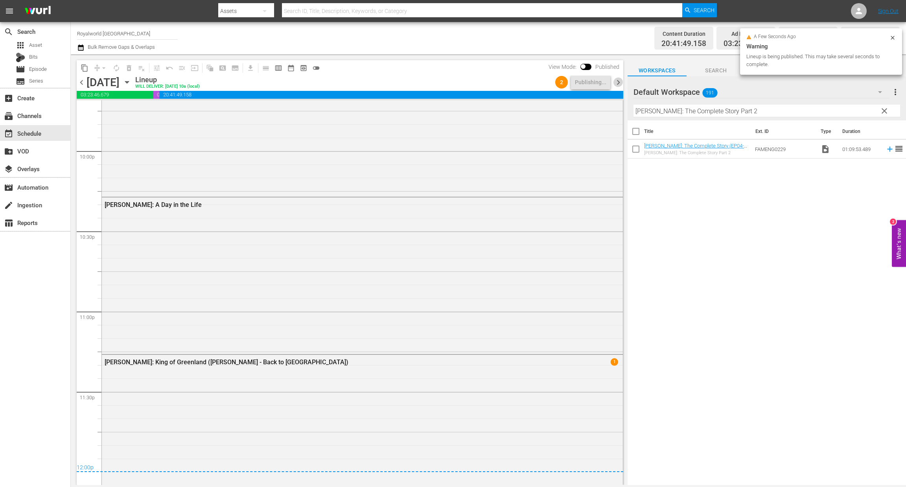
click at [616, 83] on span "chevron_right" at bounding box center [619, 82] width 10 height 10
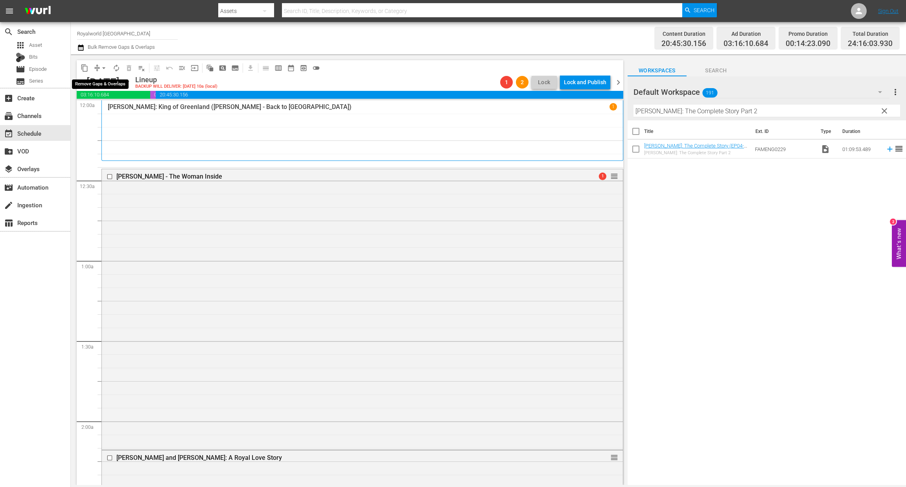
click at [105, 67] on span "arrow_drop_down" at bounding box center [104, 68] width 8 height 8
click at [115, 109] on li "Align to End of Previous Day" at bounding box center [104, 109] width 83 height 13
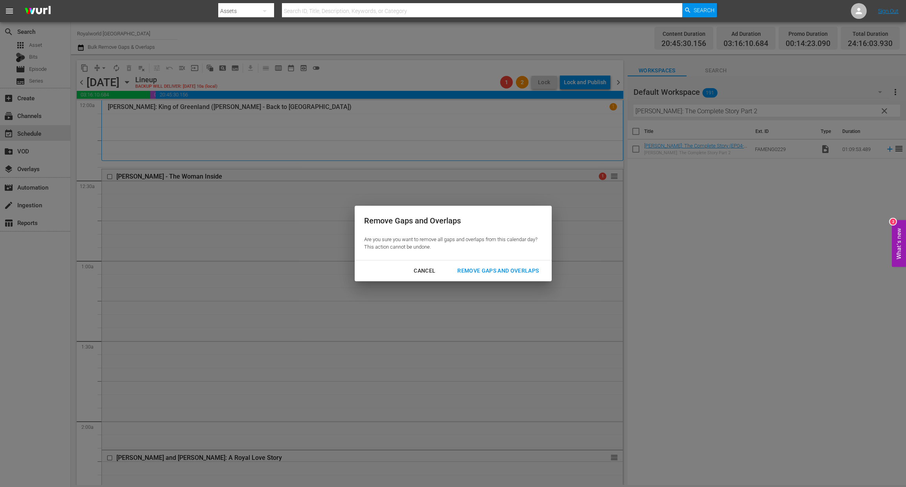
click at [509, 273] on div "Remove Gaps and Overlaps" at bounding box center [498, 271] width 94 height 10
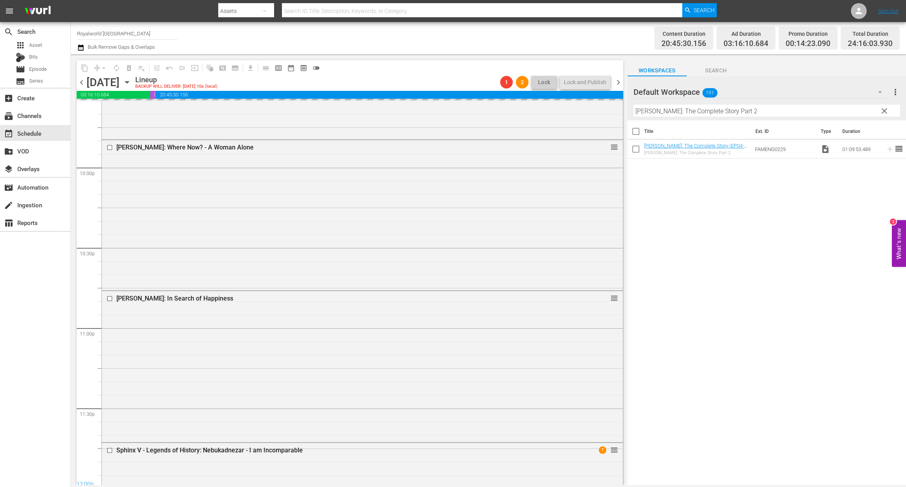
scroll to position [3578, 0]
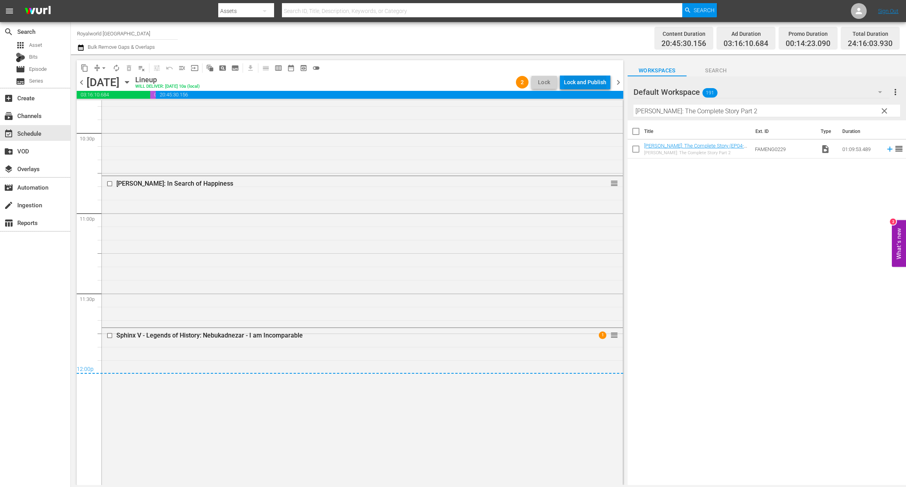
click at [596, 83] on div "Lock and Publish" at bounding box center [585, 82] width 42 height 14
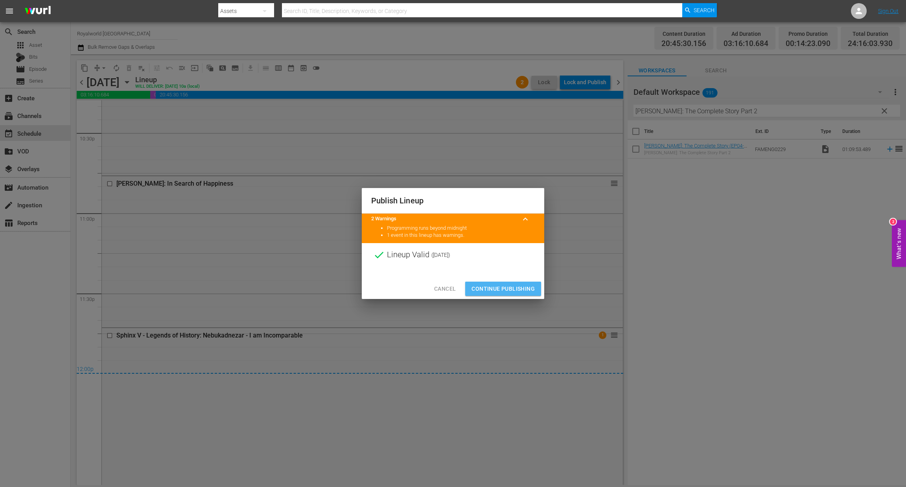
click at [514, 286] on span "Continue Publishing" at bounding box center [503, 289] width 63 height 10
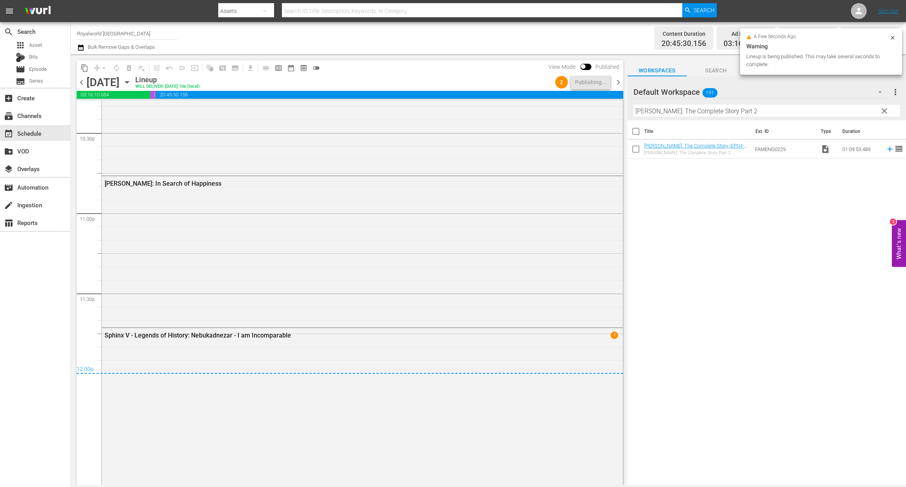
click at [620, 81] on span "chevron_right" at bounding box center [619, 82] width 10 height 10
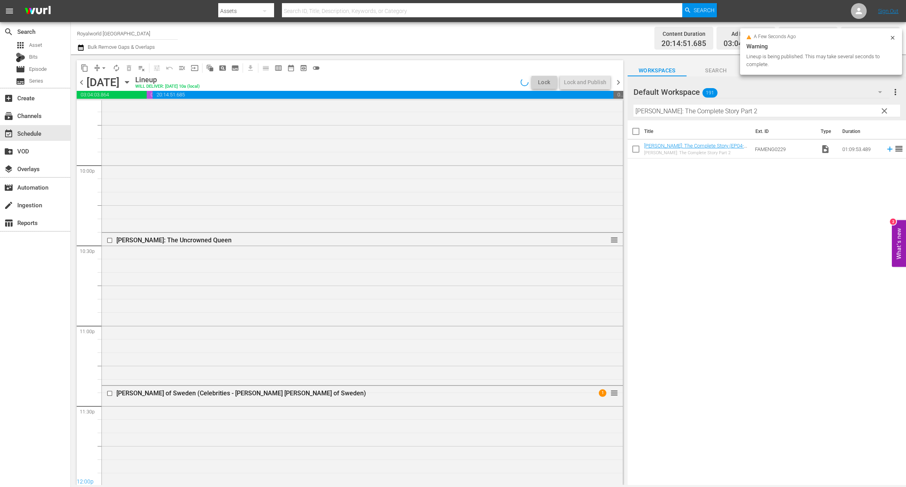
scroll to position [3418, 0]
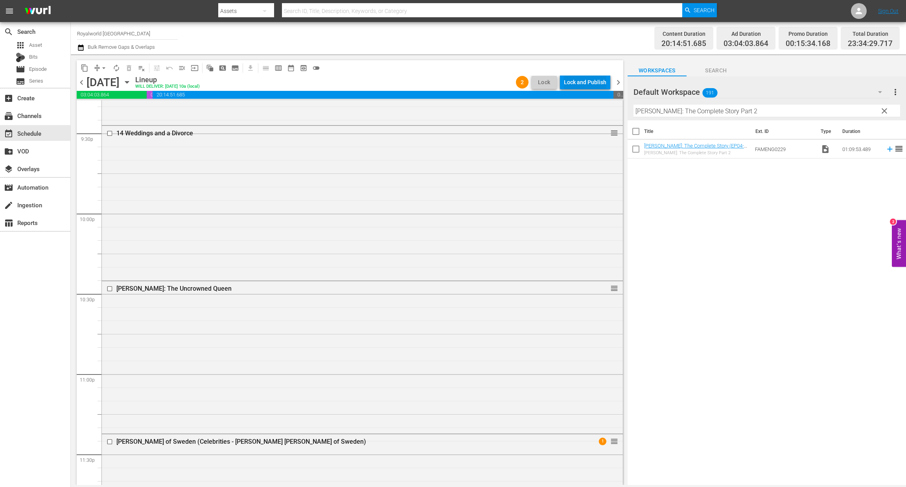
click at [580, 81] on div "Lock and Publish" at bounding box center [585, 82] width 42 height 14
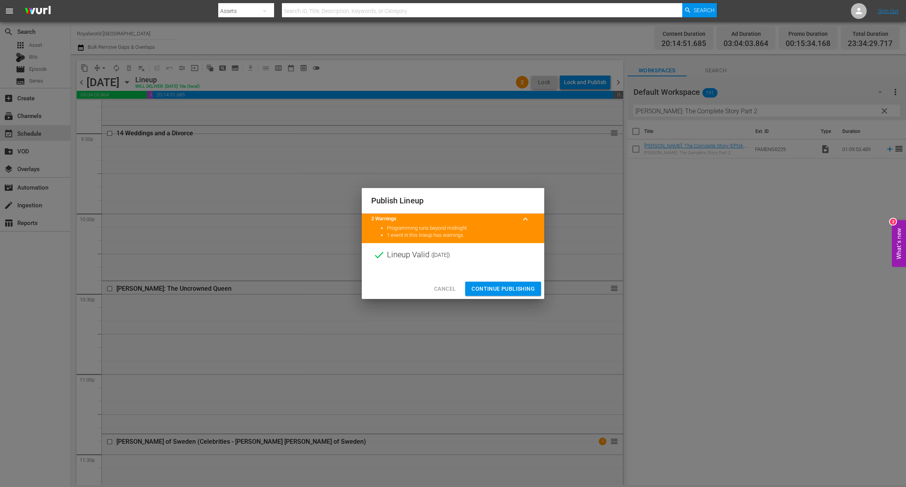
click at [501, 286] on span "Continue Publishing" at bounding box center [503, 289] width 63 height 10
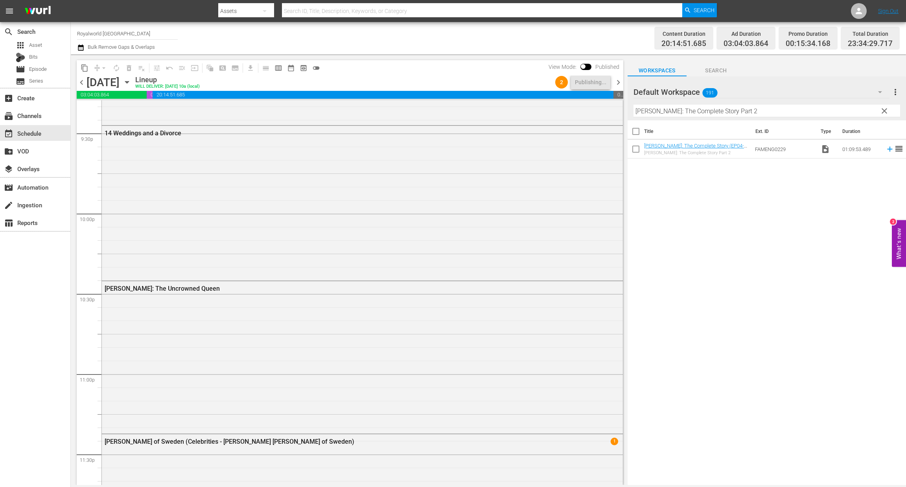
scroll to position [3510, 0]
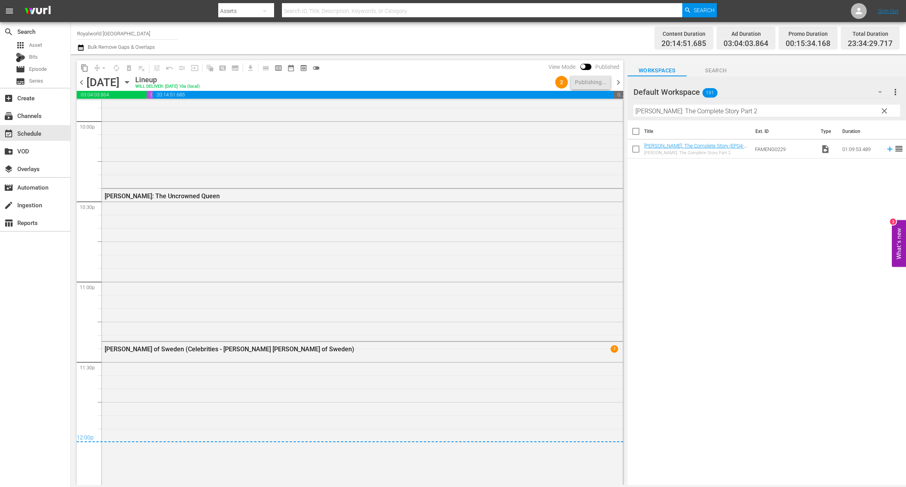
drag, startPoint x: 624, startPoint y: 83, endPoint x: 610, endPoint y: 82, distance: 13.4
click at [624, 83] on div "content_copy compress arrow_drop_down autorenew_outlined delete_forever_outline…" at bounding box center [348, 269] width 555 height 431
click at [618, 83] on span "chevron_right" at bounding box center [619, 82] width 10 height 10
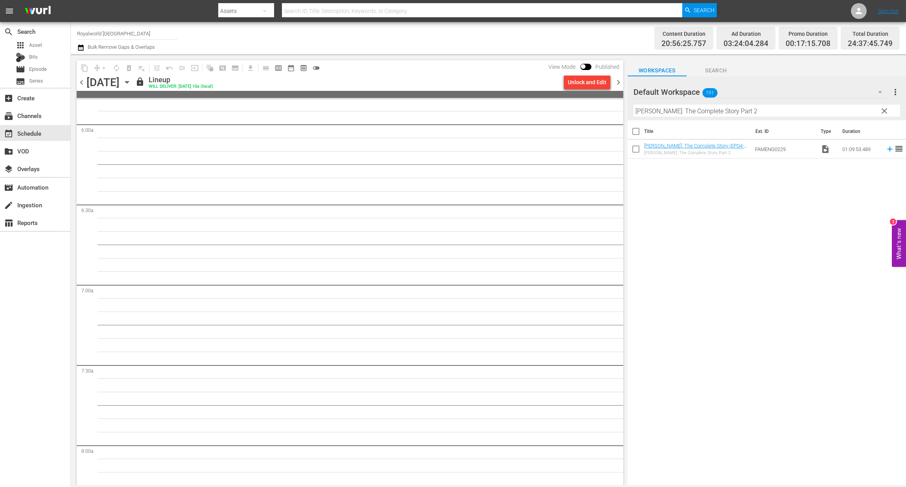
scroll to position [1180, 0]
click at [598, 83] on div "Unlock and Edit" at bounding box center [587, 82] width 39 height 14
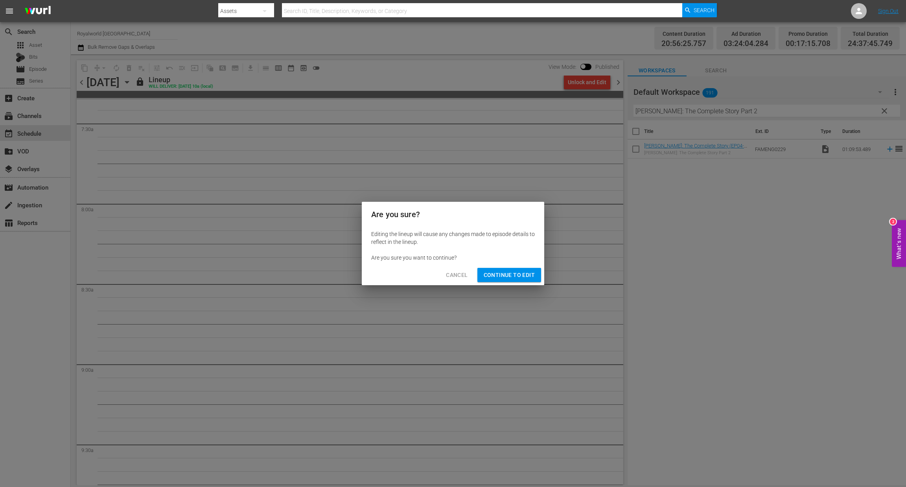
click at [518, 279] on span "Continue to Edit" at bounding box center [509, 275] width 51 height 10
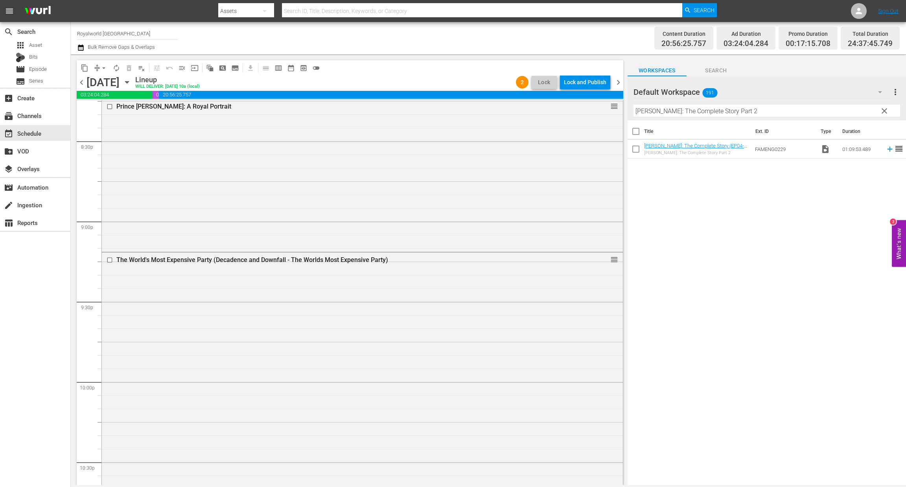
scroll to position [3611, 0]
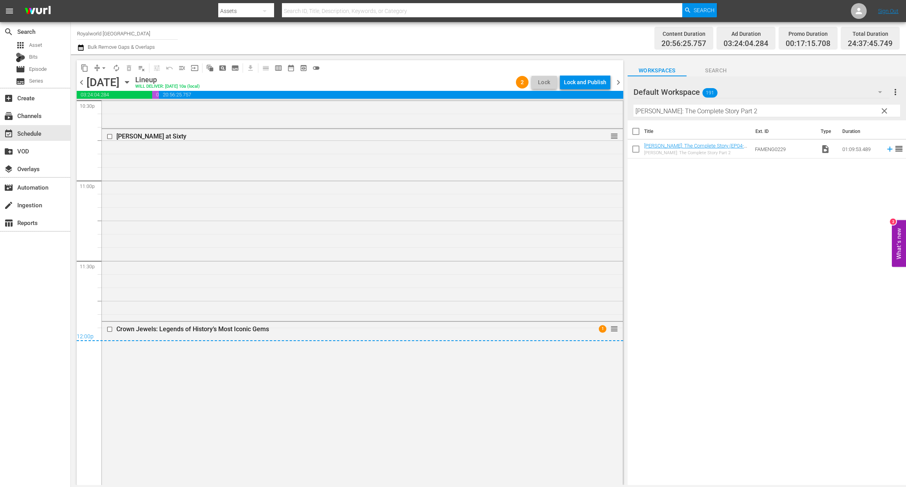
click at [581, 78] on div "Lock and Publish" at bounding box center [585, 82] width 42 height 14
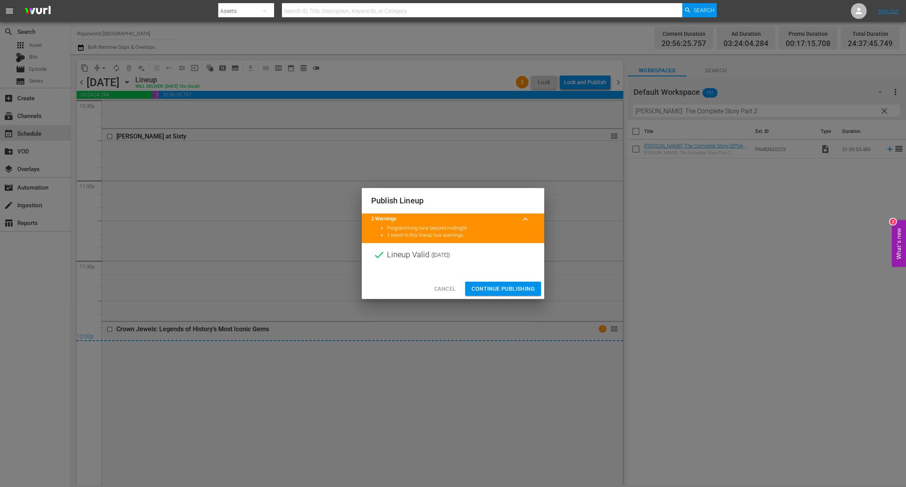
click at [507, 286] on span "Continue Publishing" at bounding box center [503, 289] width 63 height 10
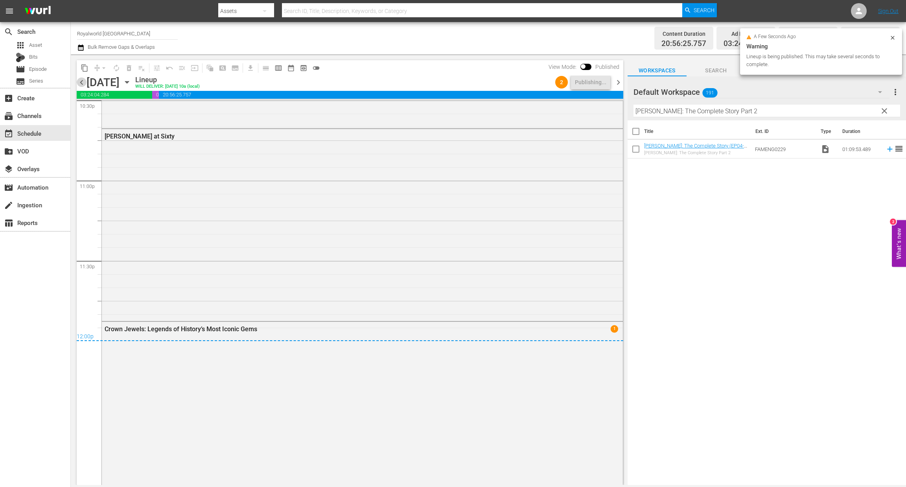
click at [80, 84] on span "chevron_left" at bounding box center [82, 82] width 10 height 10
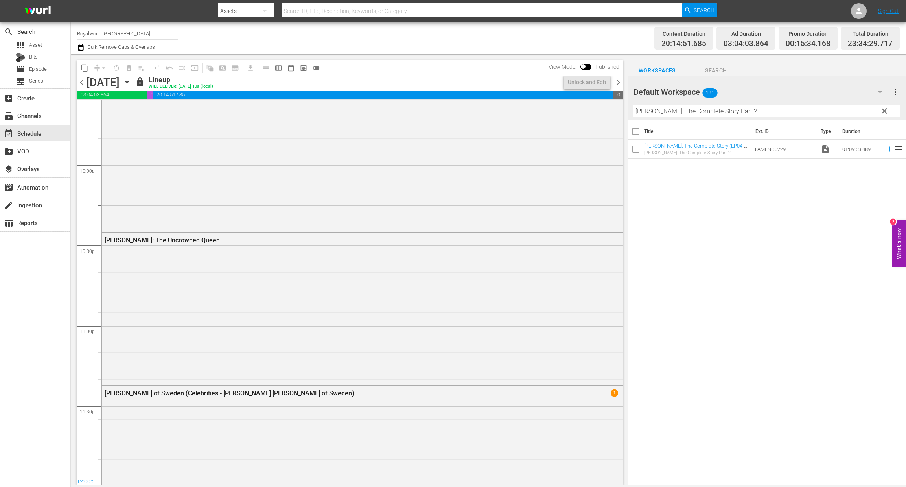
scroll to position [3510, 0]
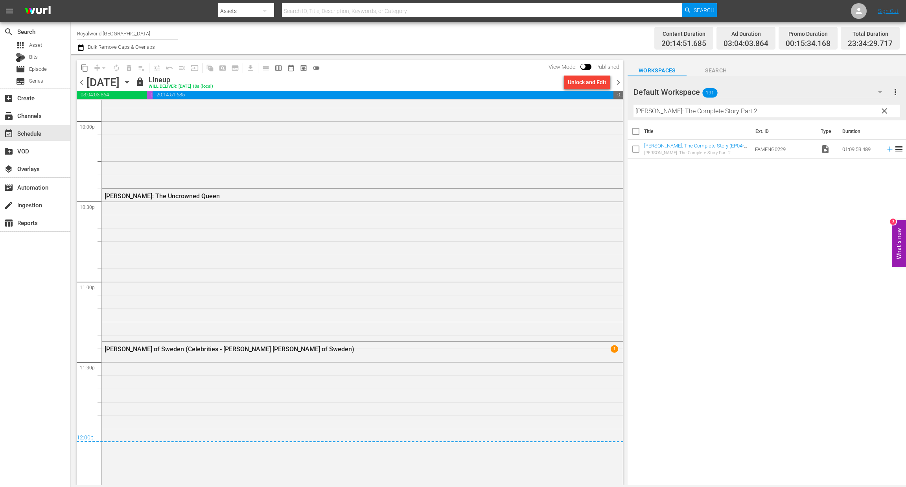
click at [80, 84] on span "chevron_left" at bounding box center [82, 82] width 10 height 10
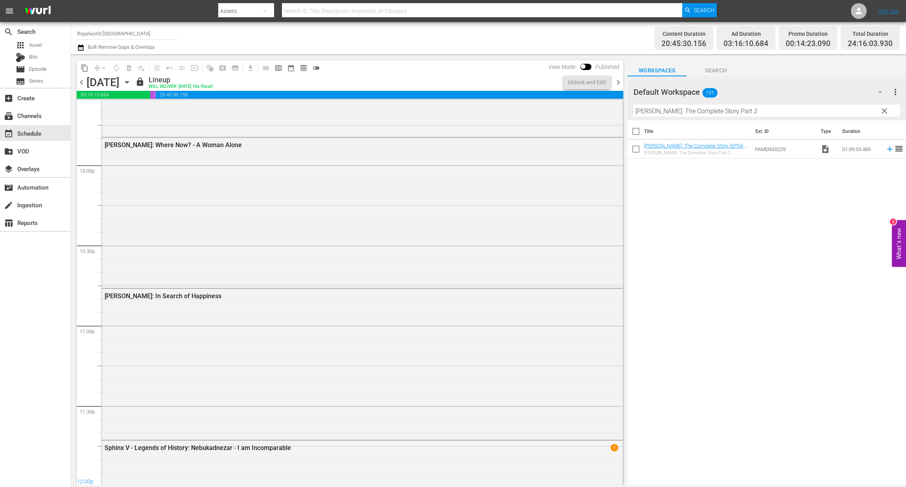
scroll to position [3578, 0]
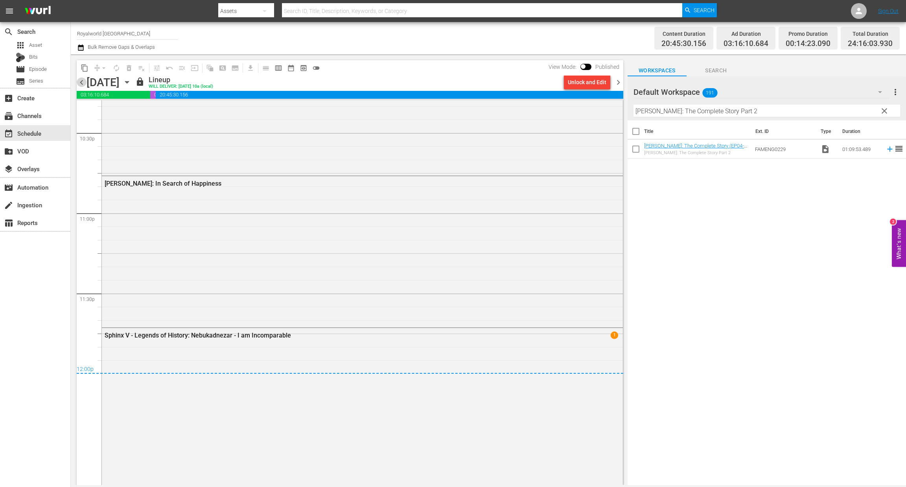
click at [80, 84] on span "chevron_left" at bounding box center [82, 82] width 10 height 10
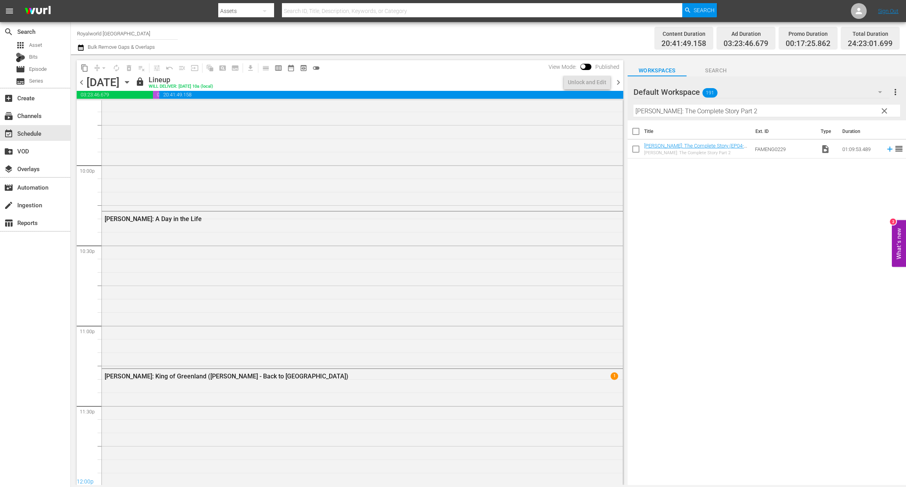
scroll to position [3535, 0]
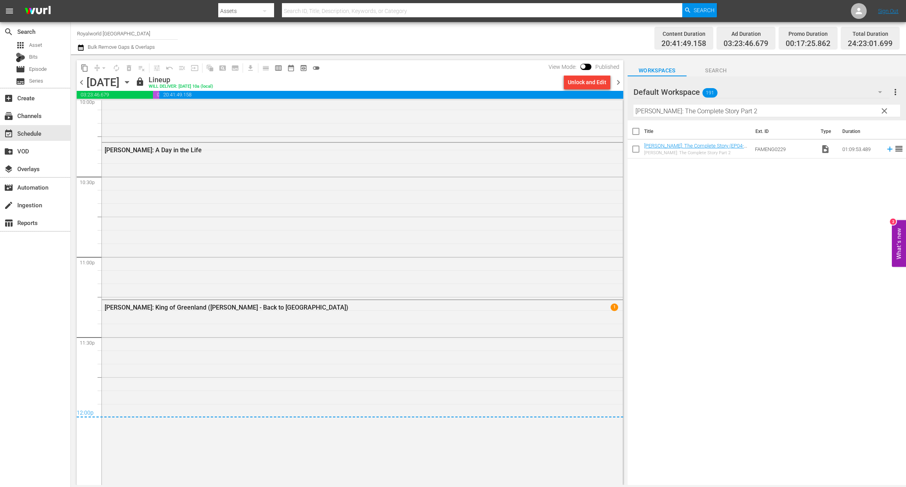
click at [77, 48] on div "Channel Title Royalworld UK Bulk Remove Gaps & Overlaps Content Duration 20:41:…" at bounding box center [488, 38] width 835 height 32
click at [79, 48] on icon "button" at bounding box center [80, 47] width 7 height 9
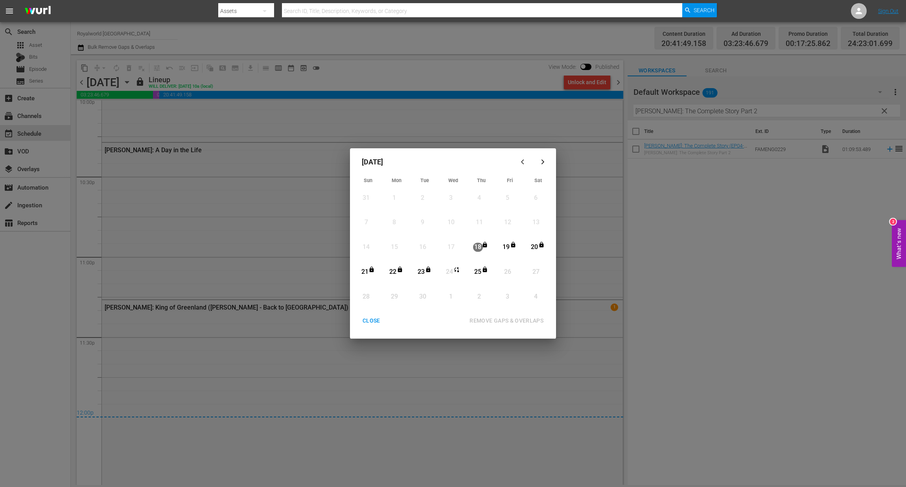
click at [366, 320] on div "CLOSE" at bounding box center [371, 321] width 30 height 10
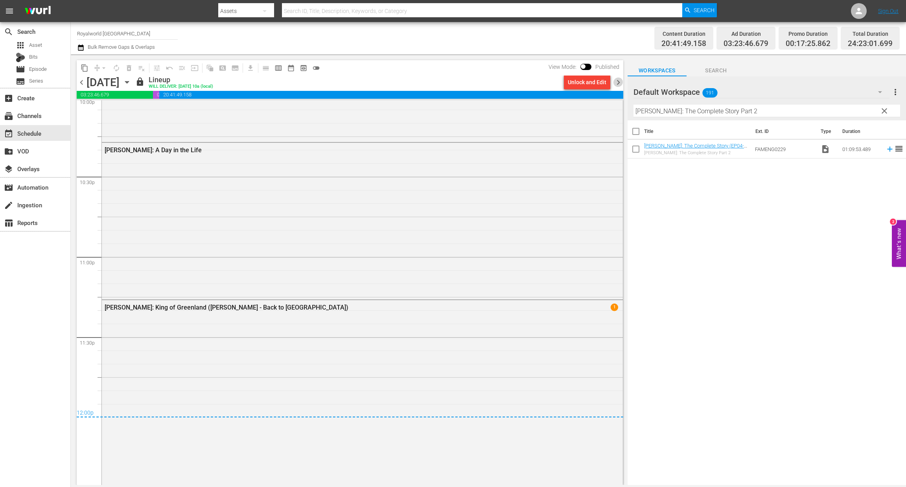
click at [620, 85] on span "chevron_right" at bounding box center [619, 82] width 10 height 10
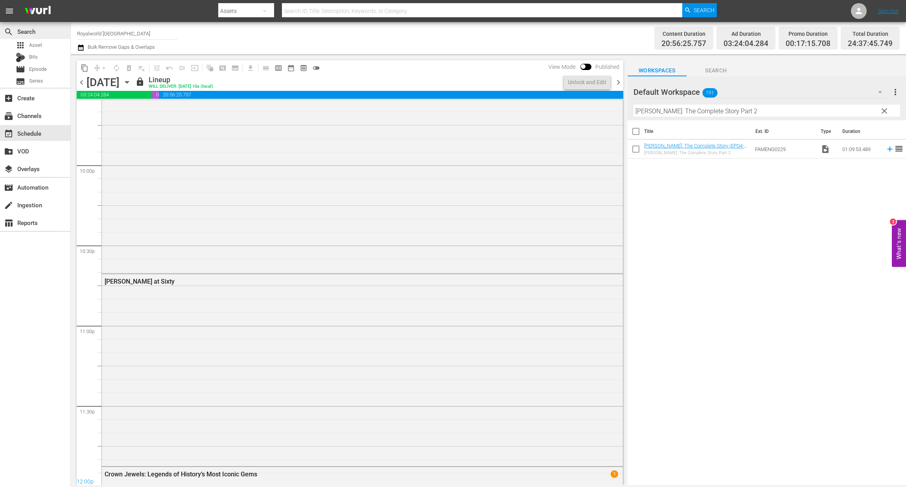
scroll to position [3611, 0]
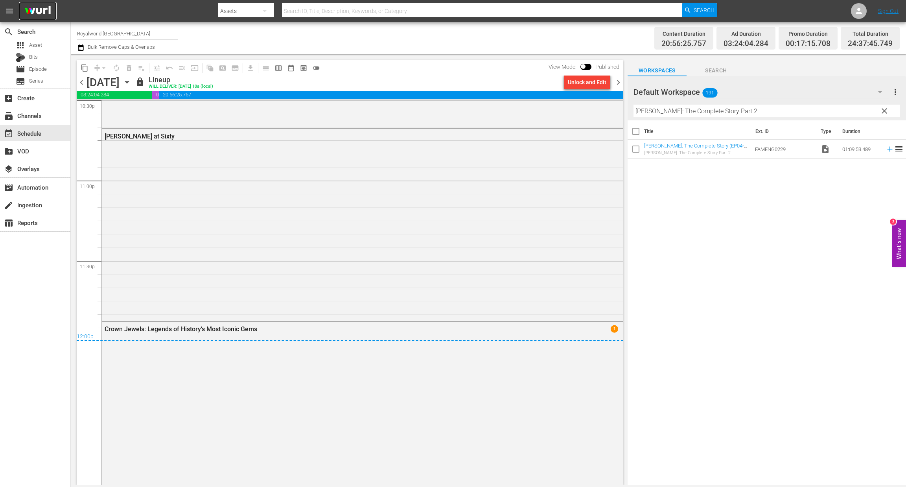
click at [48, 14] on img at bounding box center [38, 11] width 38 height 18
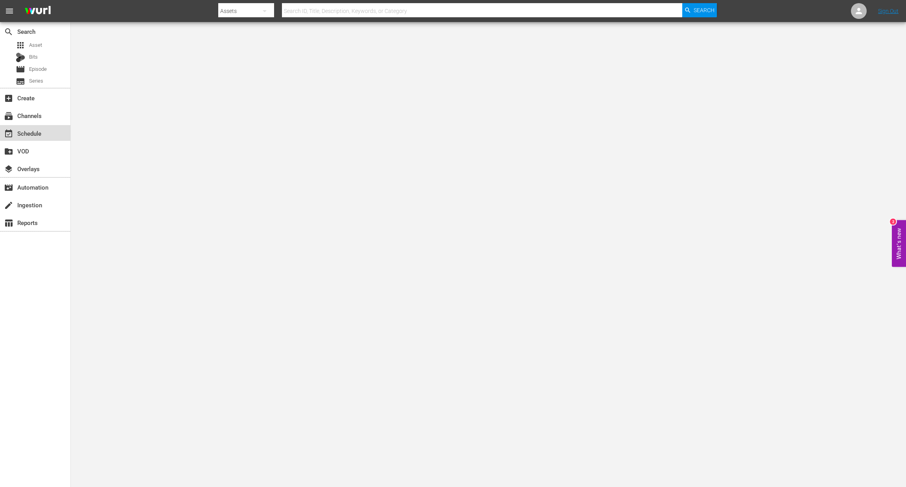
click at [43, 130] on div "event_available Schedule" at bounding box center [22, 132] width 44 height 7
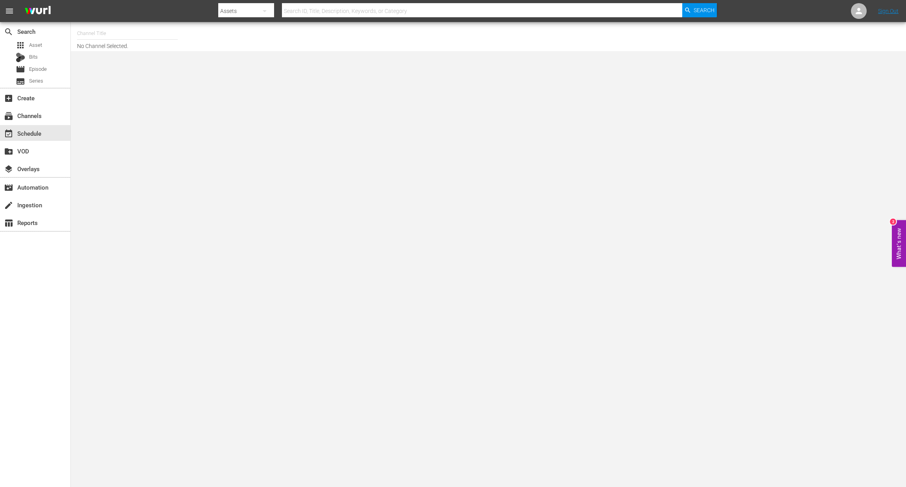
click at [96, 26] on input "text" at bounding box center [127, 33] width 101 height 19
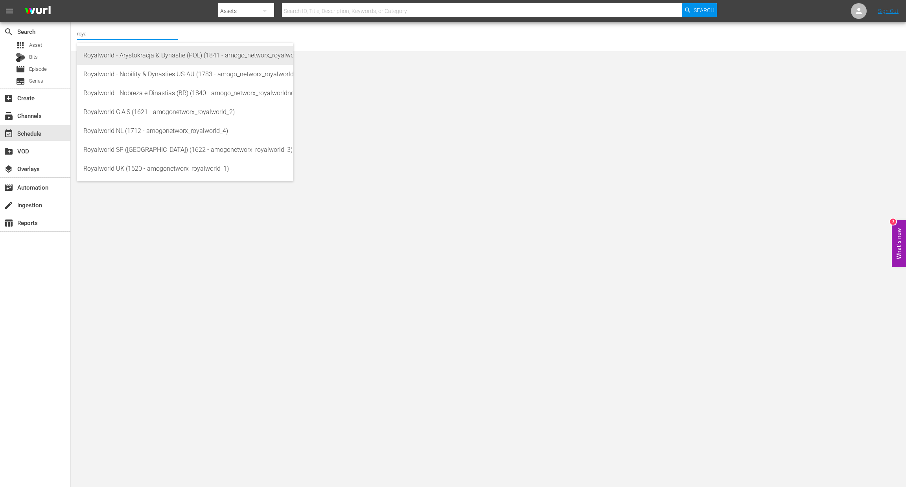
click at [125, 60] on div "Royalworld - Arystokracja & Dynastie (POL) (1841 - amogo_networx_royalworldarys…" at bounding box center [185, 55] width 204 height 19
type input "Royalworld - Arystokracja & Dynastie (POL) (1841 - amogo_networx_royalworldarys…"
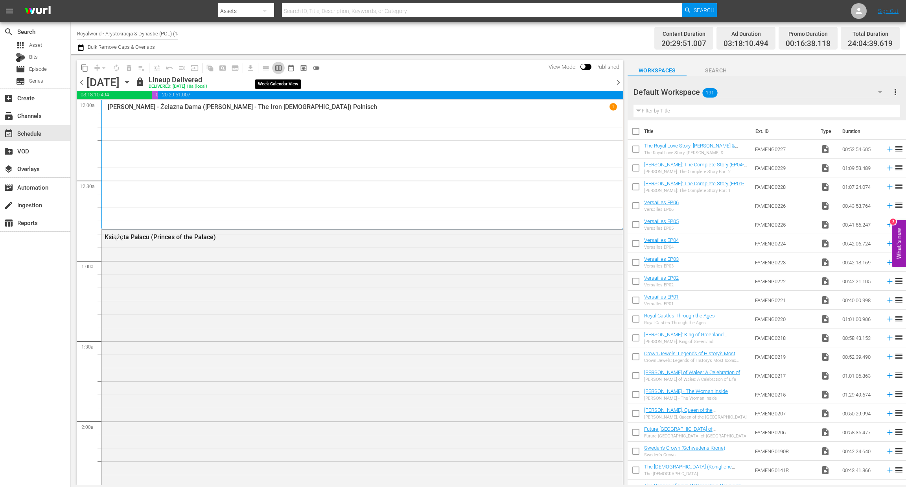
click at [277, 66] on span "calendar_view_week_outlined" at bounding box center [279, 68] width 8 height 8
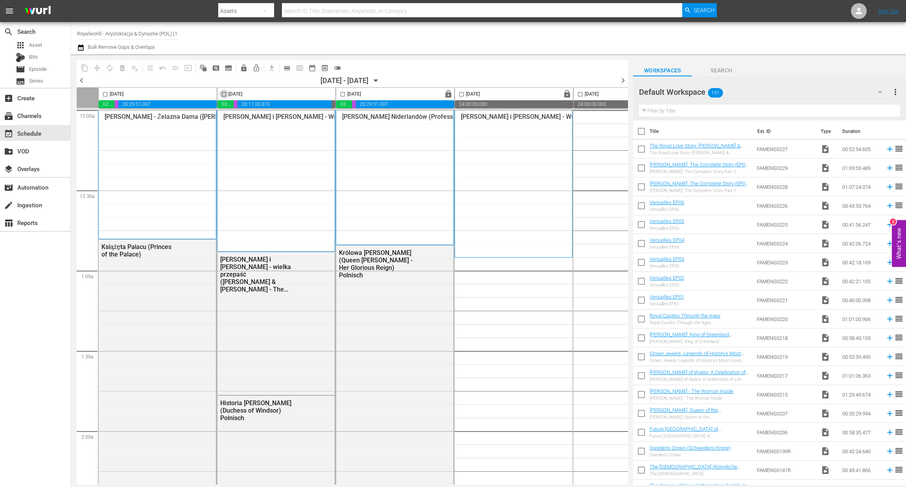
click at [223, 94] on input "checkbox" at bounding box center [223, 95] width 9 height 9
checkbox input "true"
click at [84, 66] on span "content_copy" at bounding box center [85, 68] width 8 height 8
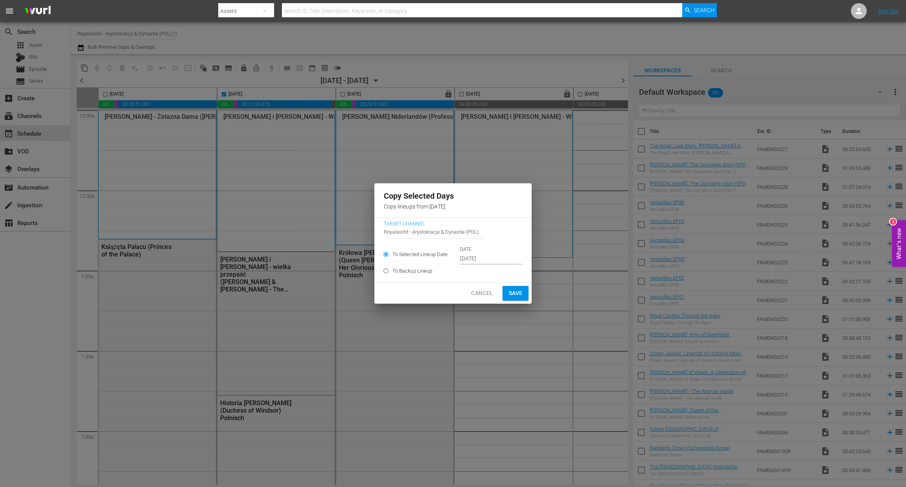
click at [482, 259] on input "Sep 19th 2025" at bounding box center [491, 259] width 62 height 12
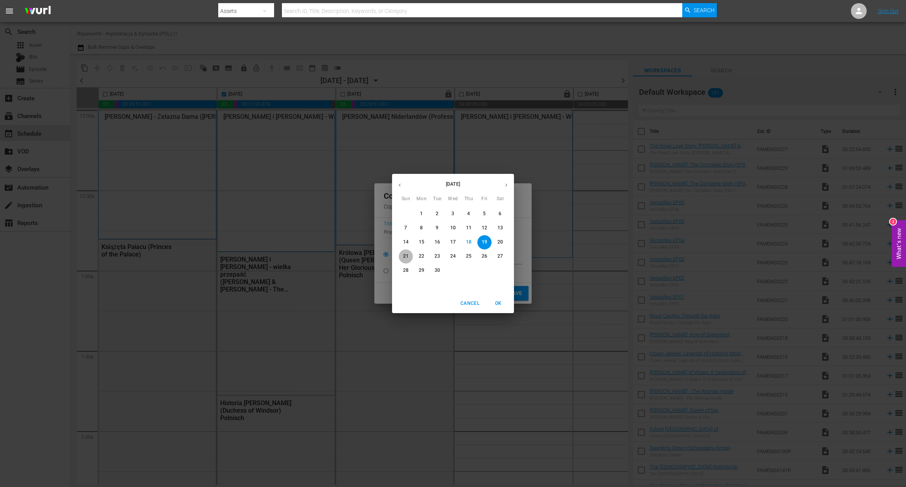
click at [401, 258] on span "21" at bounding box center [406, 256] width 14 height 7
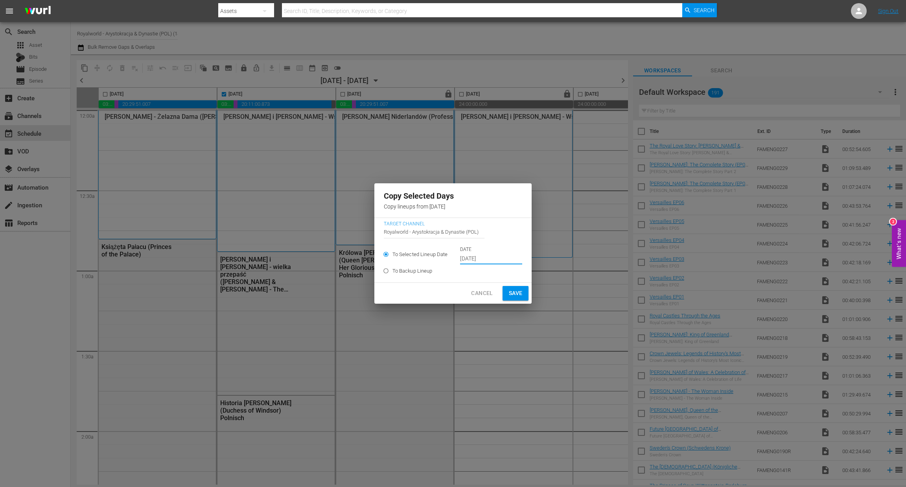
click at [509, 293] on span "Save" at bounding box center [516, 293] width 14 height 10
type input "Sep 19th 2025"
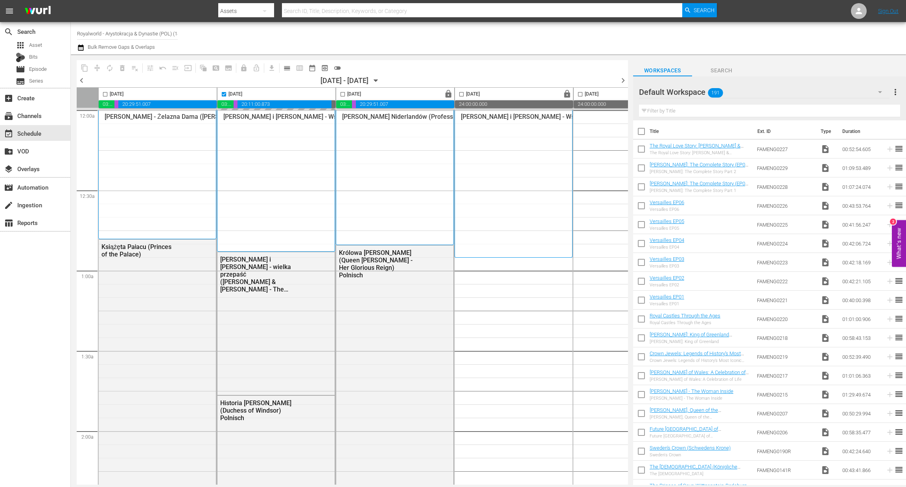
checkbox input "false"
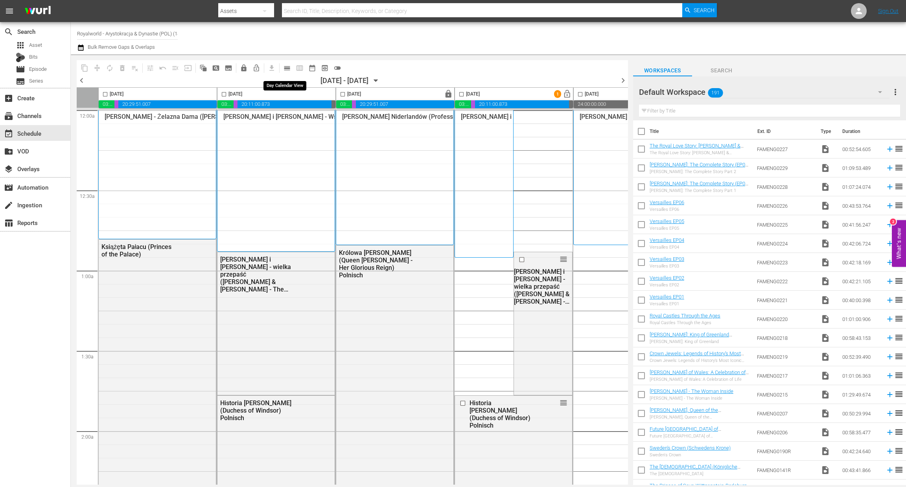
click at [286, 69] on span "calendar_view_day_outlined" at bounding box center [287, 68] width 8 height 8
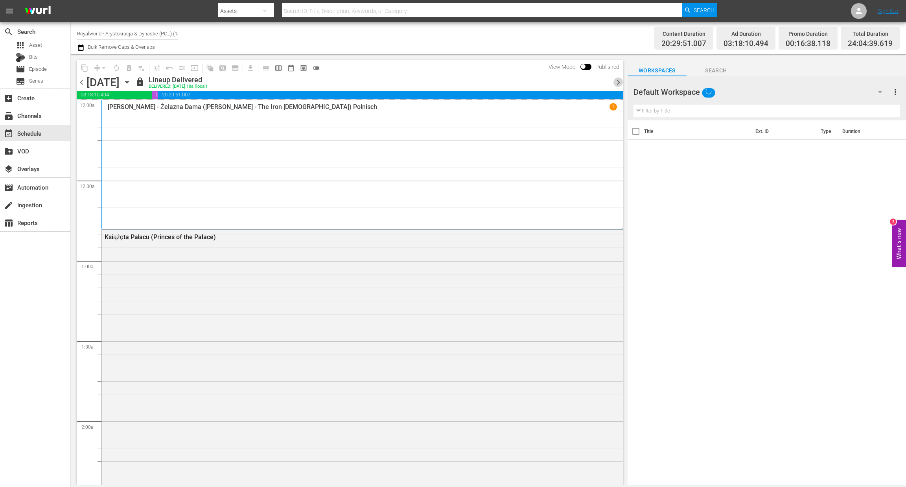
click at [619, 83] on span "chevron_right" at bounding box center [619, 82] width 10 height 10
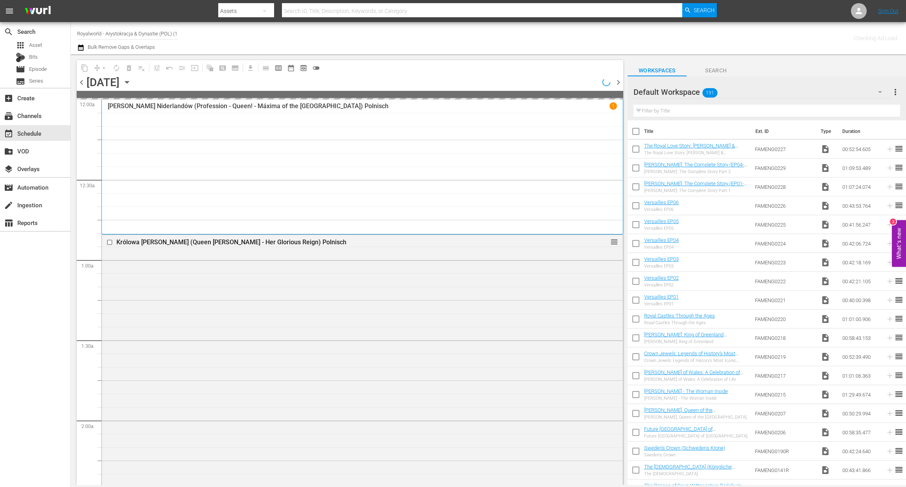
click at [619, 83] on span "chevron_right" at bounding box center [619, 82] width 10 height 10
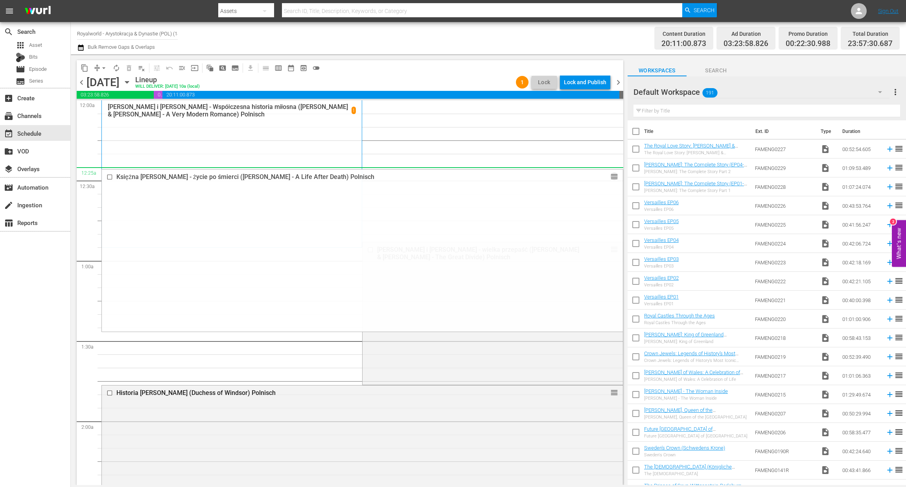
drag, startPoint x: 606, startPoint y: 423, endPoint x: 575, endPoint y: 168, distance: 257.2
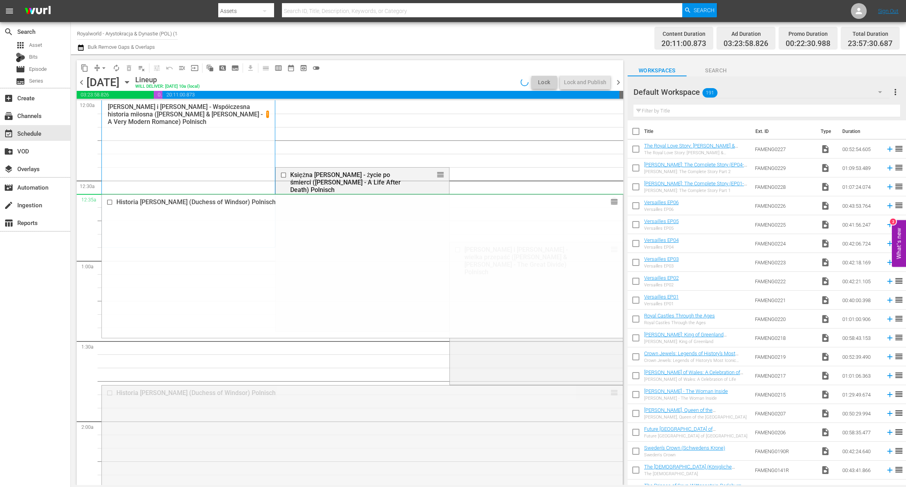
drag, startPoint x: 605, startPoint y: 396, endPoint x: 530, endPoint y: 206, distance: 204.3
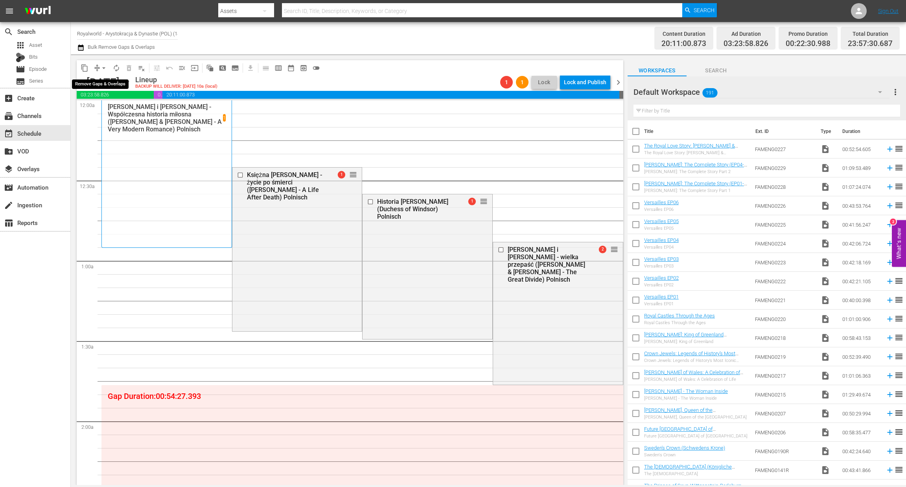
click at [101, 66] on span "arrow_drop_down" at bounding box center [104, 68] width 8 height 8
click at [109, 113] on li "Align to End of Previous Day" at bounding box center [104, 109] width 83 height 13
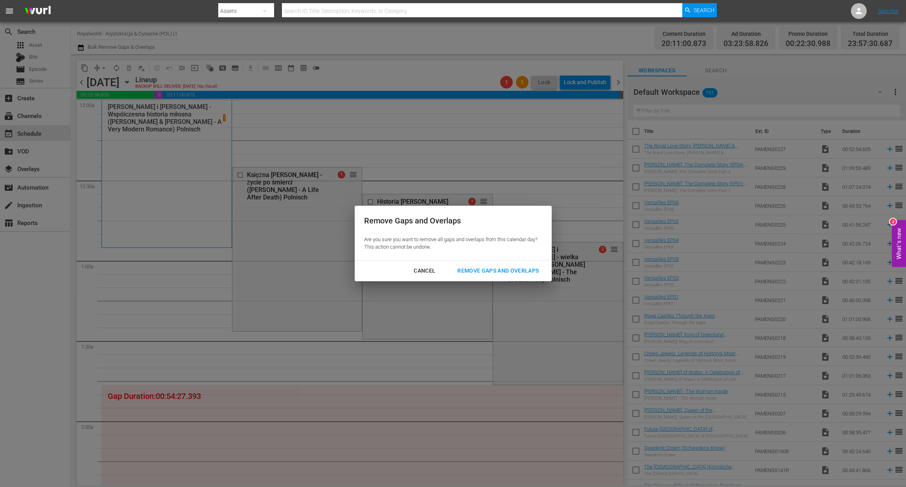
click at [500, 269] on div "Remove Gaps and Overlaps" at bounding box center [498, 271] width 94 height 10
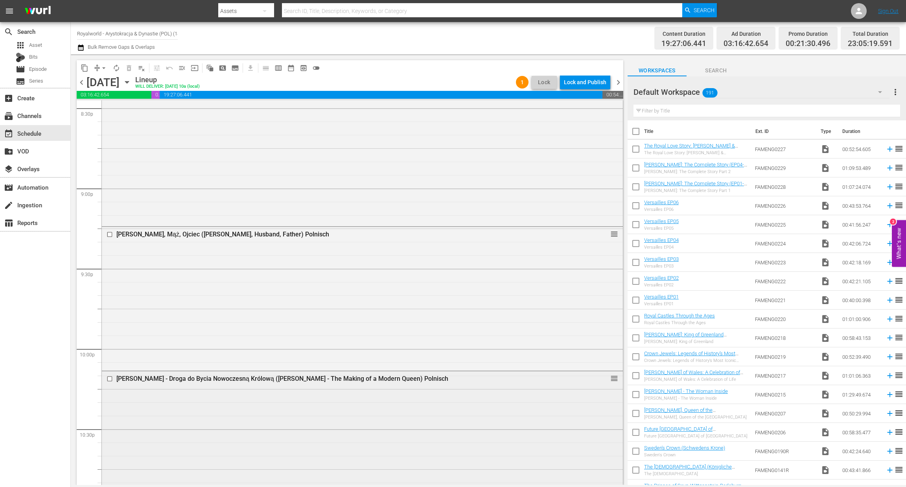
scroll to position [3467, 0]
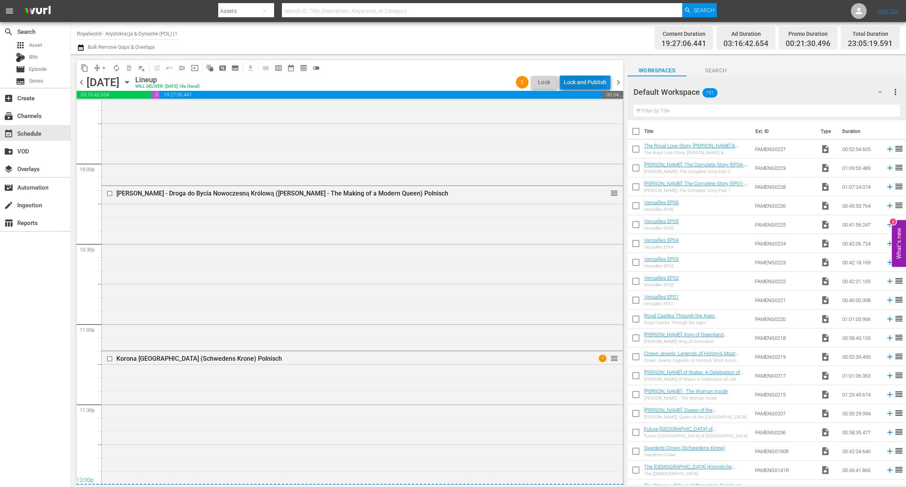
click at [571, 78] on div "Lock and Publish" at bounding box center [585, 82] width 42 height 14
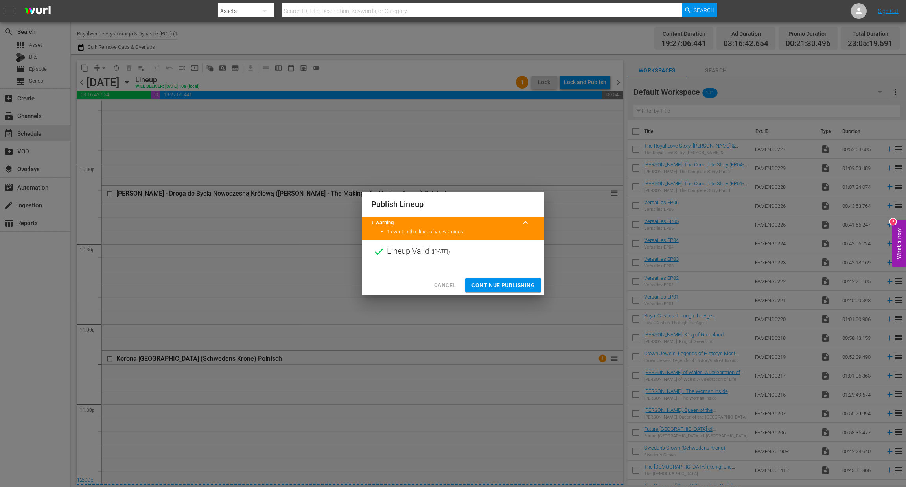
click at [500, 284] on span "Continue Publishing" at bounding box center [503, 285] width 63 height 10
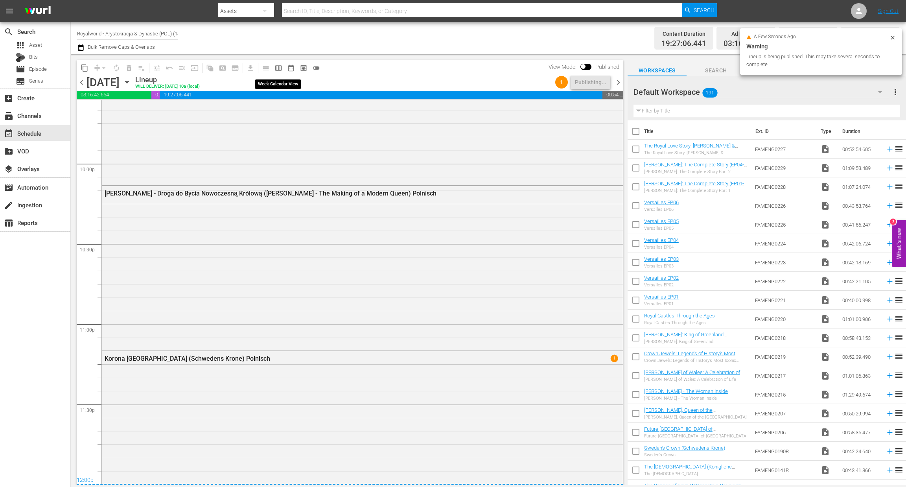
click at [281, 67] on span "calendar_view_week_outlined" at bounding box center [279, 68] width 8 height 8
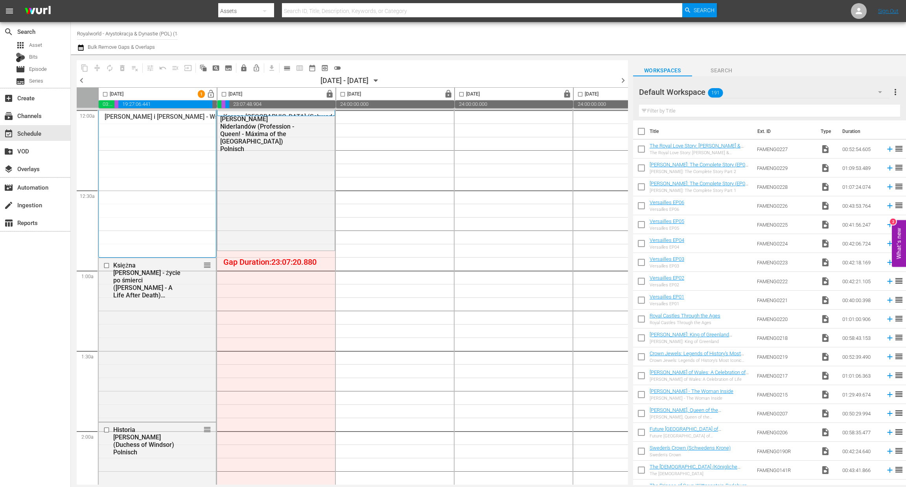
click at [81, 82] on span "chevron_left" at bounding box center [82, 81] width 10 height 10
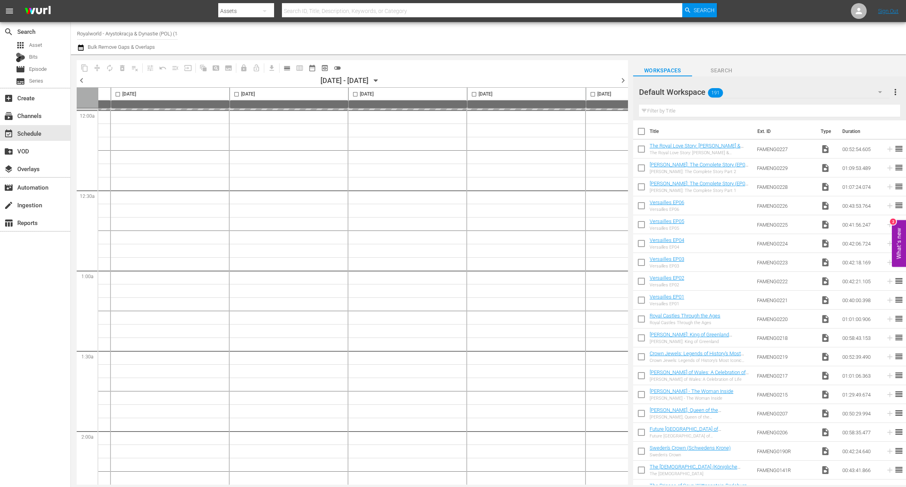
scroll to position [0, 305]
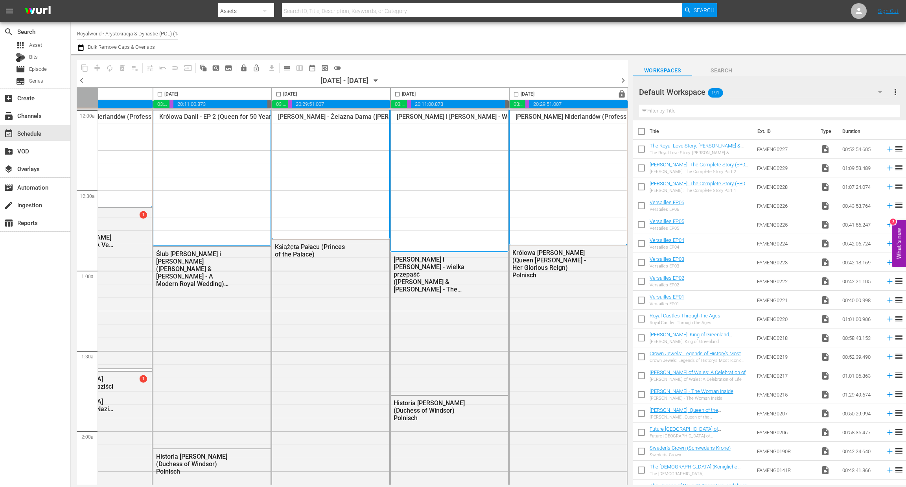
click at [512, 93] on input "checkbox" at bounding box center [516, 95] width 9 height 9
checkbox input "true"
click at [84, 65] on span "content_copy" at bounding box center [85, 68] width 8 height 8
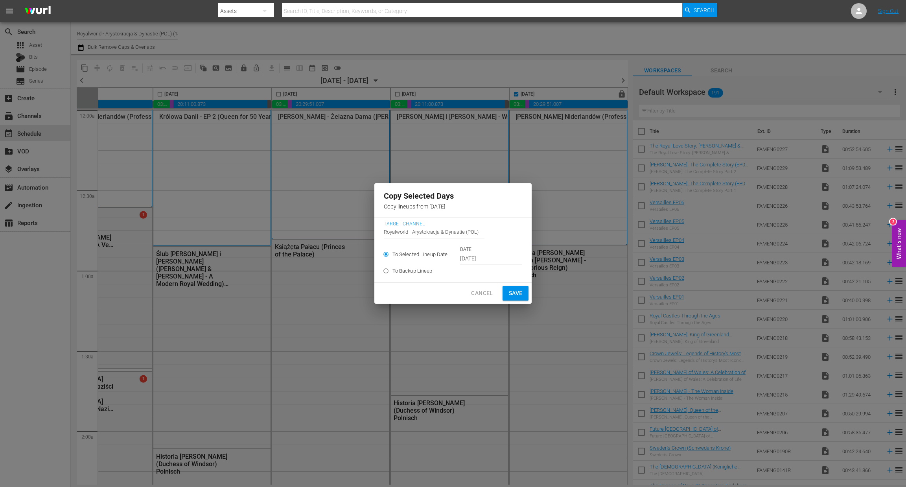
click at [490, 257] on input "Sep 20th 2025" at bounding box center [491, 259] width 62 height 12
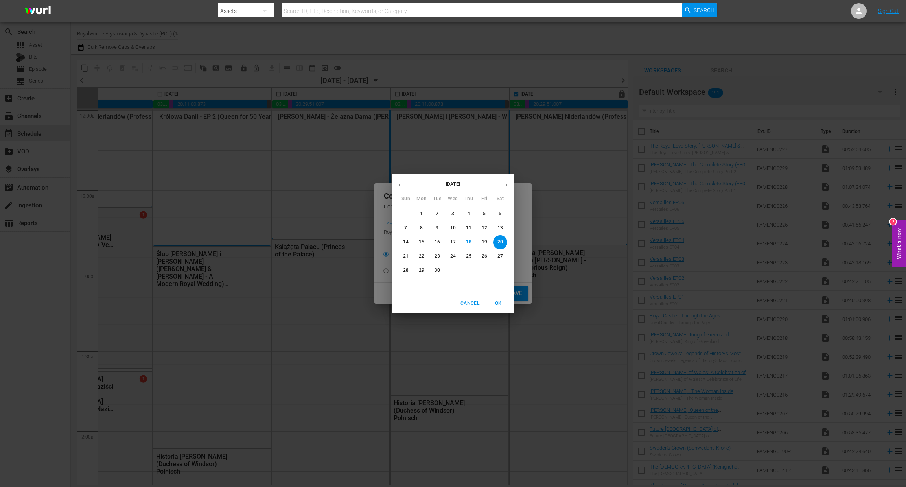
click at [417, 258] on span "22" at bounding box center [422, 256] width 14 height 7
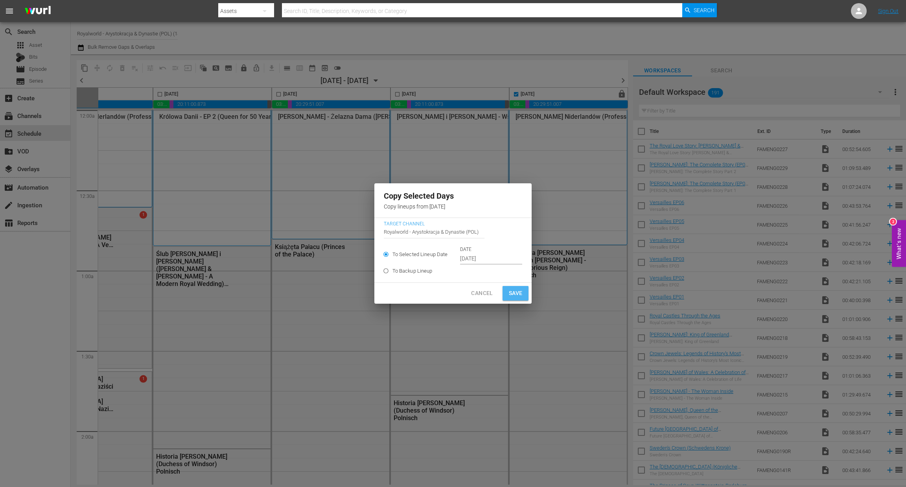
click at [511, 295] on span "Save" at bounding box center [516, 293] width 14 height 10
type input "Sep 20th 2025"
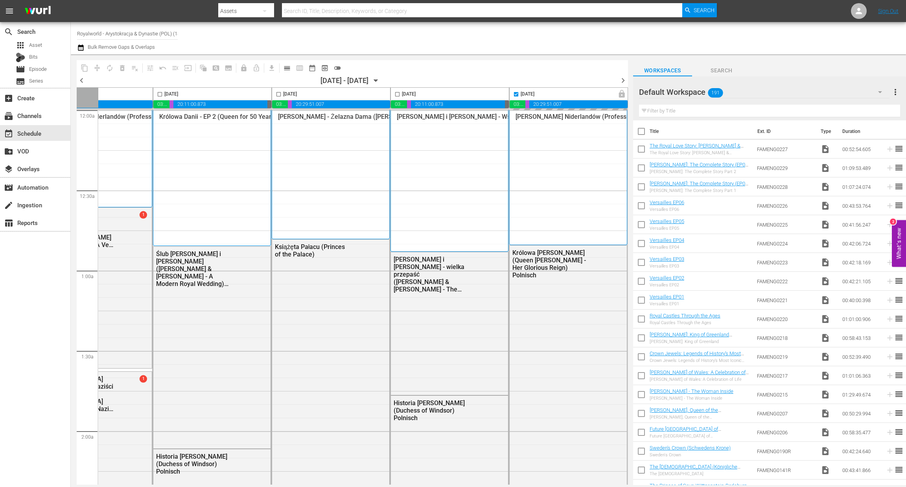
click at [625, 77] on span "chevron_right" at bounding box center [623, 81] width 10 height 10
checkbox input "false"
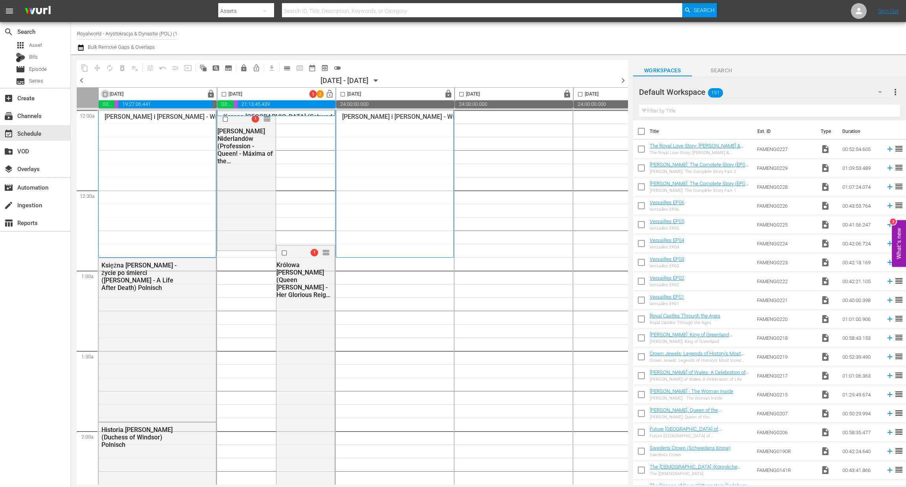
click at [103, 97] on input "checkbox" at bounding box center [105, 95] width 9 height 9
checkbox input "true"
click at [85, 69] on span "content_copy" at bounding box center [85, 68] width 8 height 8
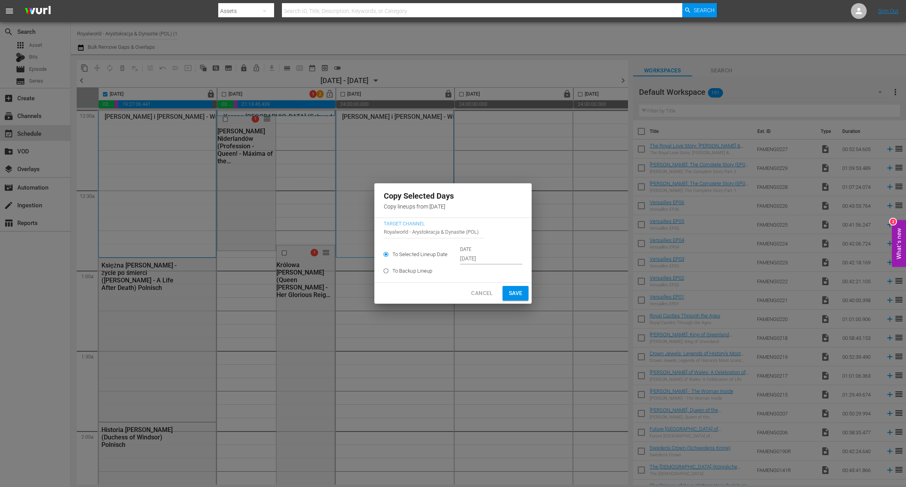
click at [492, 255] on input "Sep 21st 2025" at bounding box center [491, 259] width 62 height 12
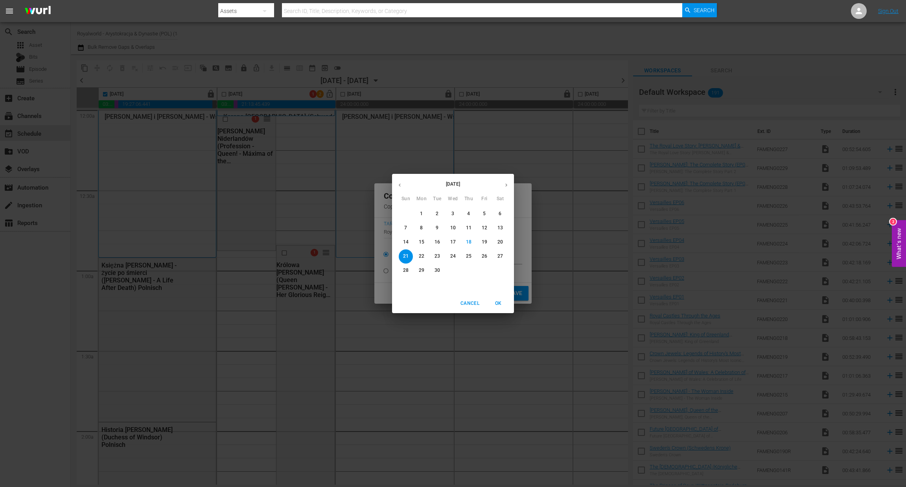
click at [433, 256] on span "23" at bounding box center [437, 256] width 14 height 7
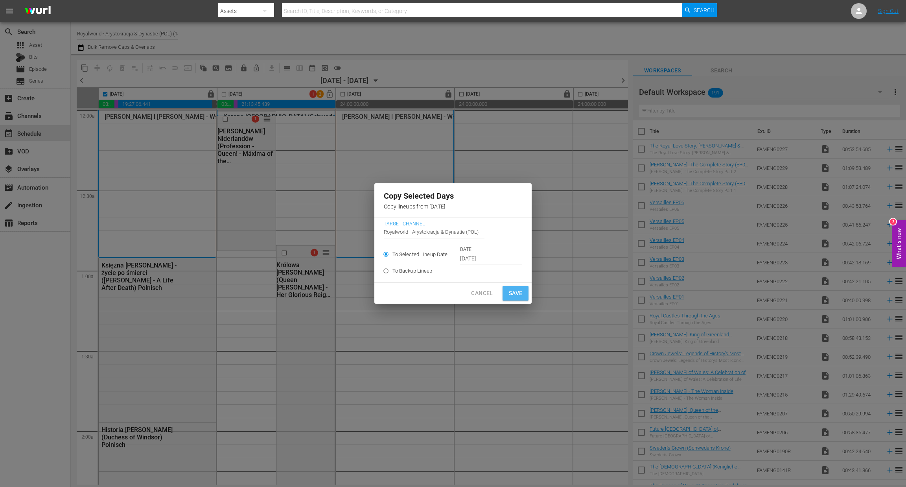
click at [522, 291] on button "Save" at bounding box center [516, 293] width 26 height 15
type input "Sep 21st 2025"
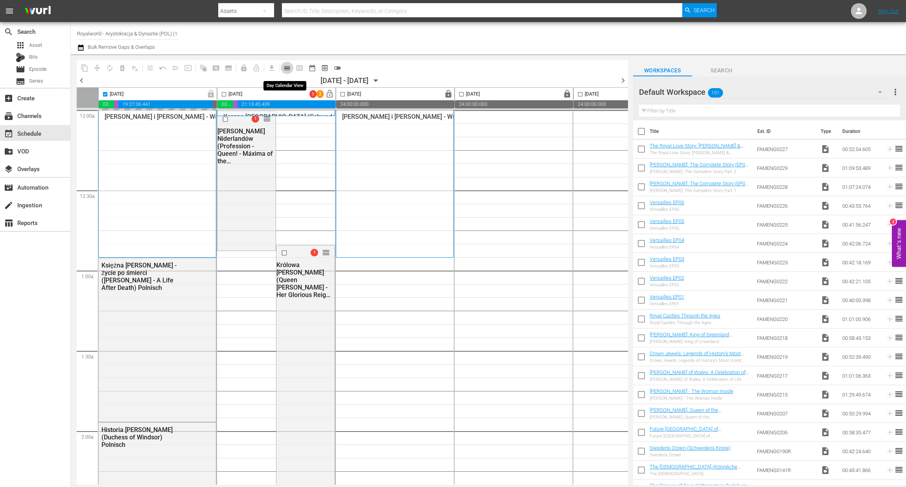
click at [285, 64] on span "calendar_view_day_outlined" at bounding box center [287, 68] width 8 height 8
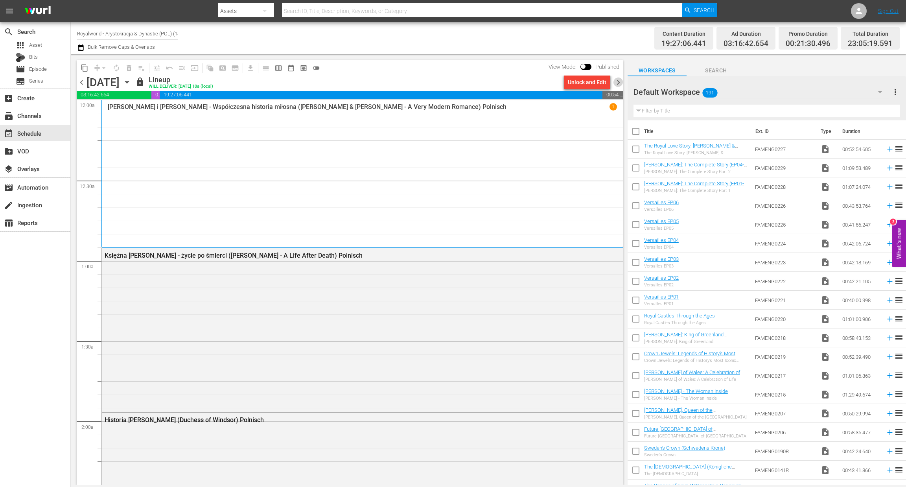
click at [615, 82] on span "chevron_right" at bounding box center [619, 82] width 10 height 10
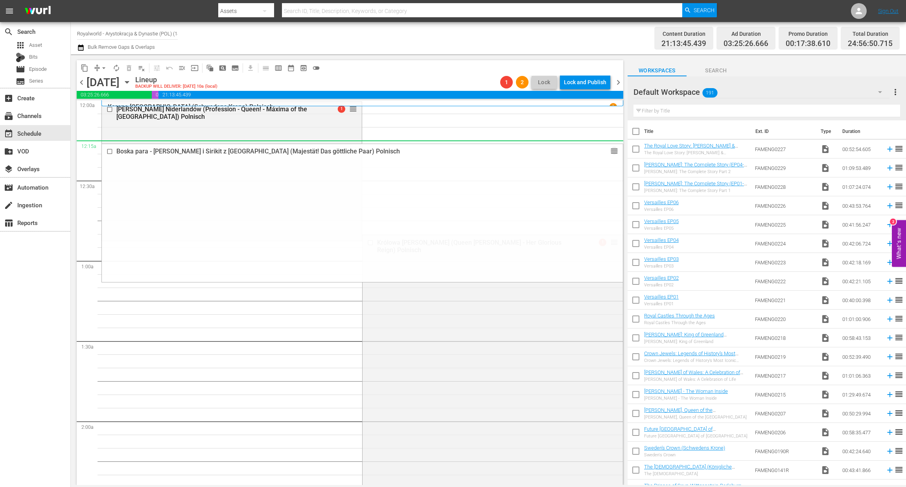
drag, startPoint x: 604, startPoint y: 324, endPoint x: 184, endPoint y: 5, distance: 526.9
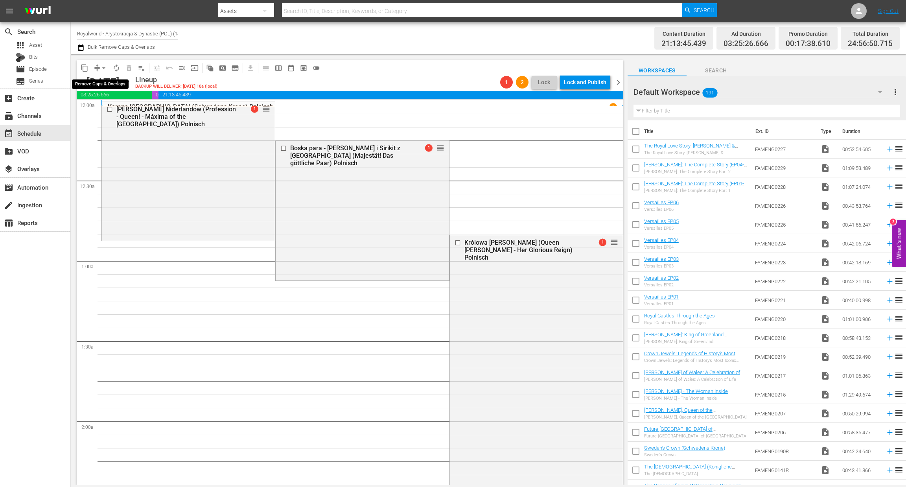
click at [106, 66] on span "arrow_drop_down" at bounding box center [104, 68] width 8 height 8
click at [107, 109] on li "Align to End of Previous Day" at bounding box center [104, 109] width 83 height 13
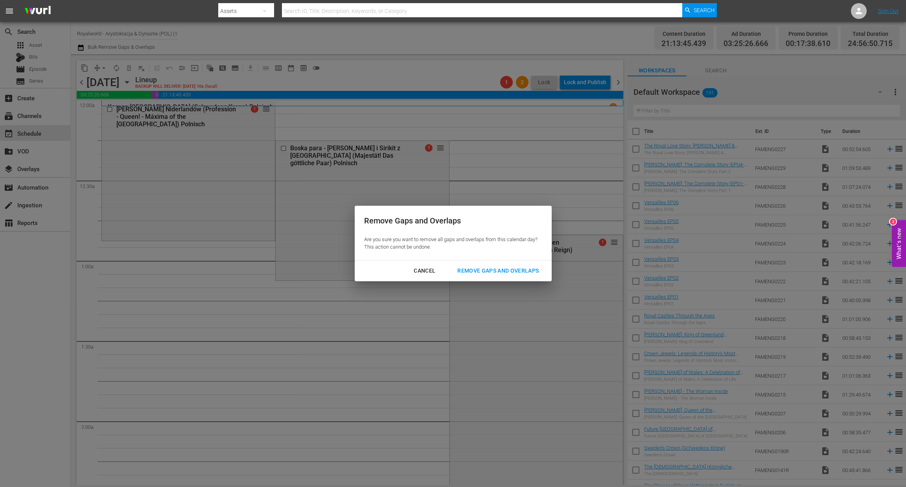
click at [479, 272] on div "Remove Gaps and Overlaps" at bounding box center [498, 271] width 94 height 10
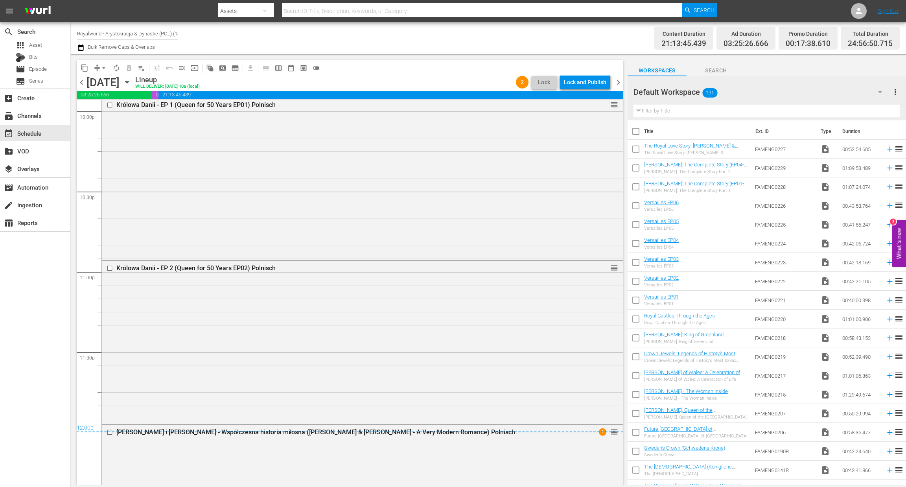
scroll to position [3620, 0]
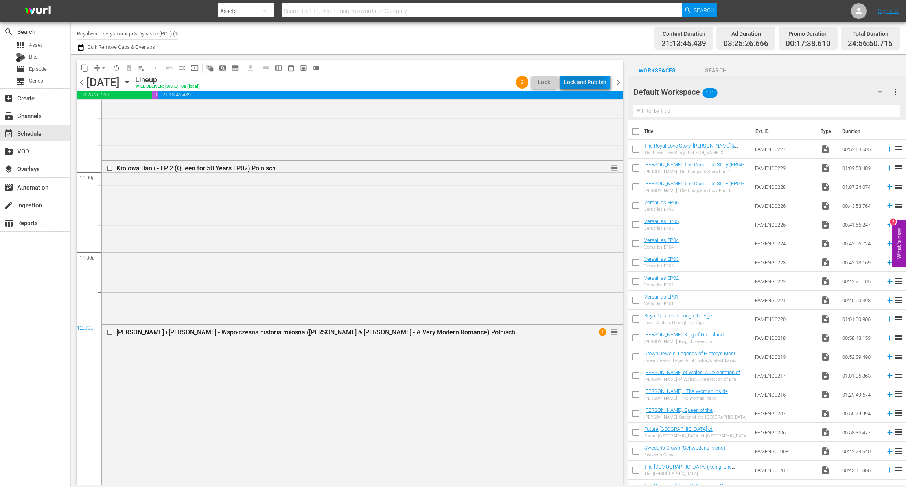
click at [579, 83] on div "Lock and Publish" at bounding box center [585, 82] width 42 height 14
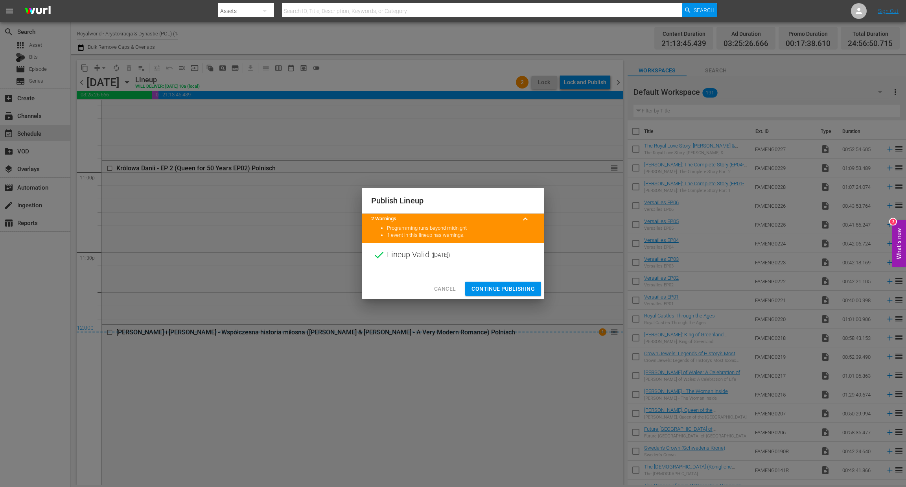
click at [518, 288] on span "Continue Publishing" at bounding box center [503, 289] width 63 height 10
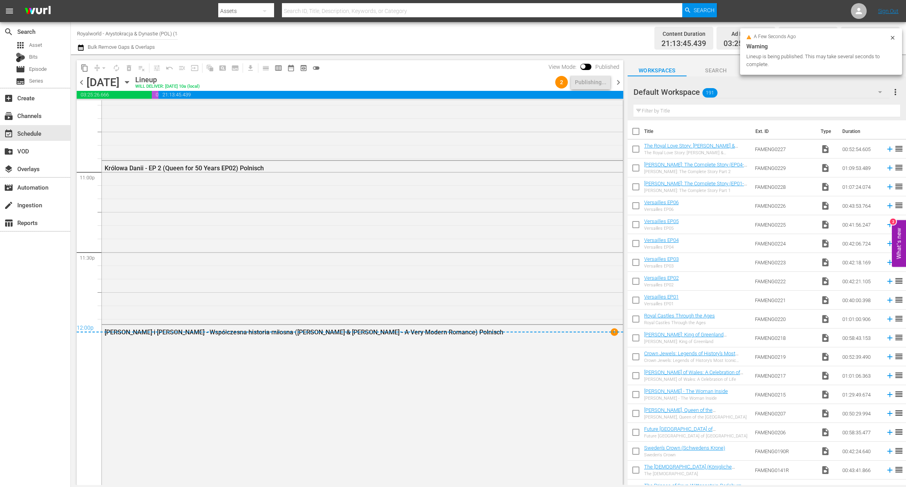
click at [622, 84] on span "chevron_right" at bounding box center [619, 82] width 10 height 10
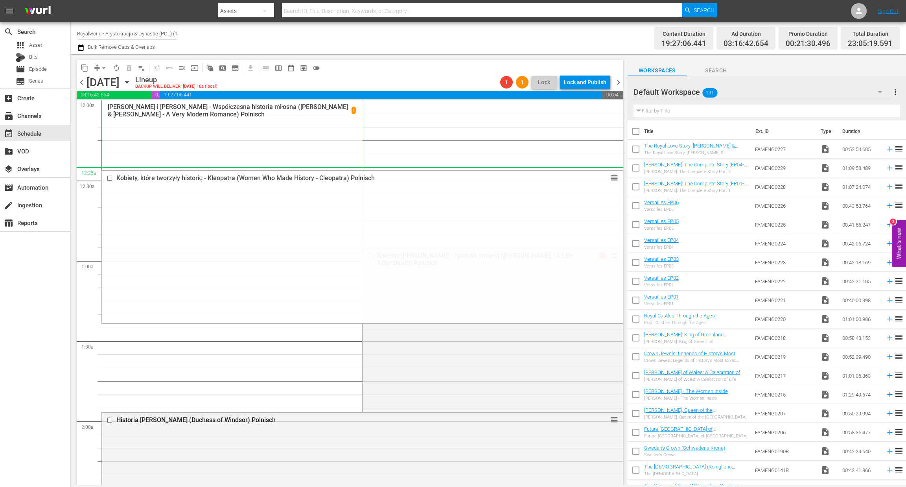
drag, startPoint x: 605, startPoint y: 268, endPoint x: 483, endPoint y: 175, distance: 153.2
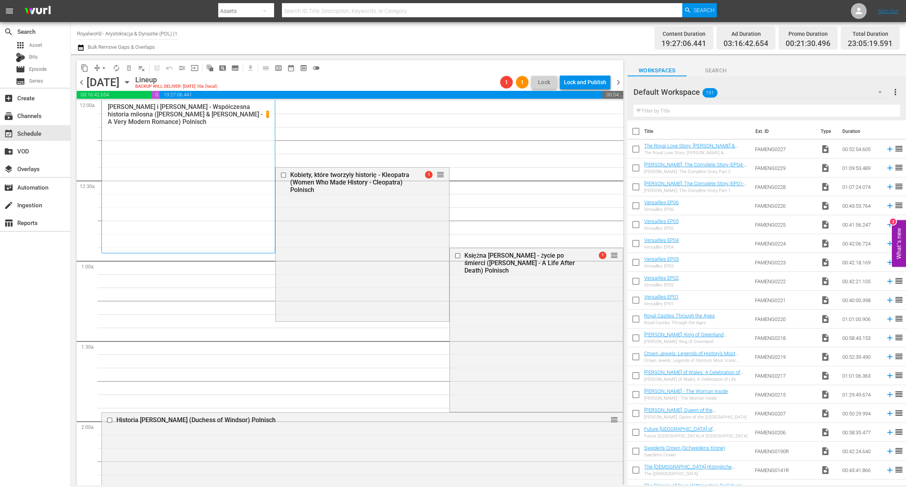
drag, startPoint x: 605, startPoint y: 204, endPoint x: 541, endPoint y: 202, distance: 63.8
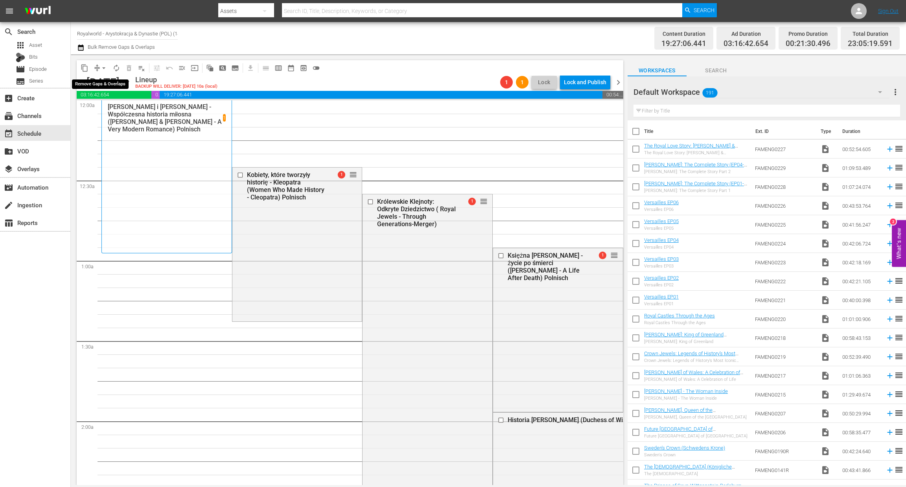
click at [103, 68] on span "arrow_drop_down" at bounding box center [104, 68] width 8 height 8
click at [103, 107] on li "Align to End of Previous Day" at bounding box center [104, 109] width 83 height 13
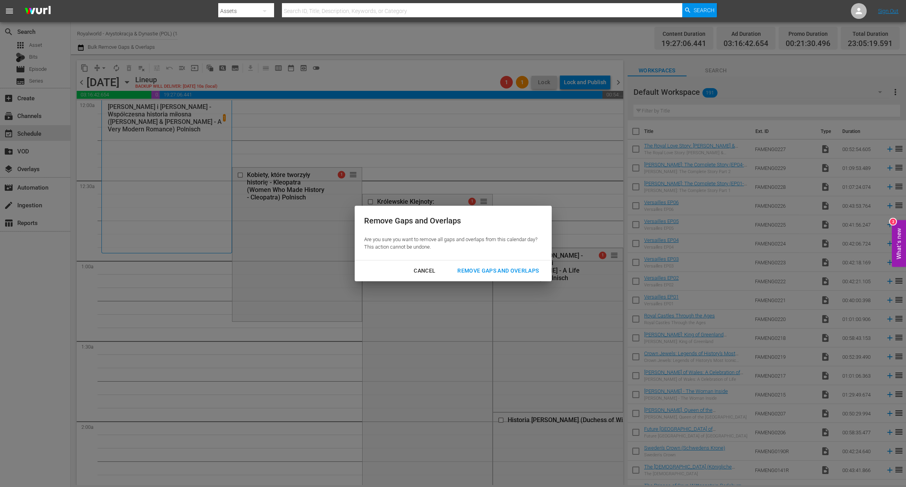
click at [516, 270] on div "Remove Gaps and Overlaps" at bounding box center [498, 271] width 94 height 10
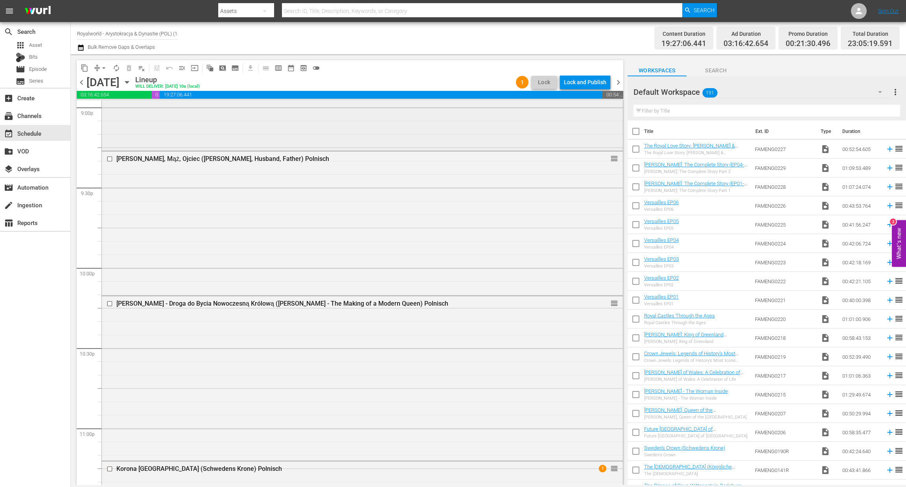
scroll to position [3473, 0]
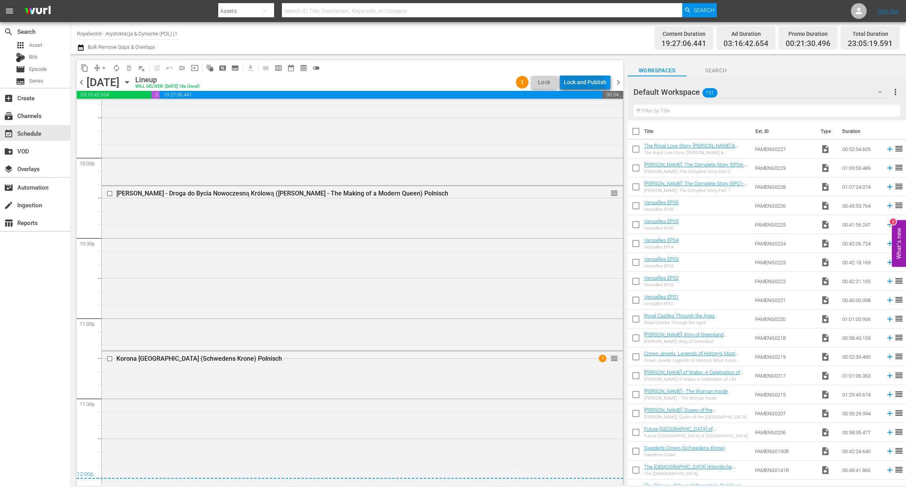
click at [579, 88] on div "Lock and Publish" at bounding box center [585, 82] width 42 height 14
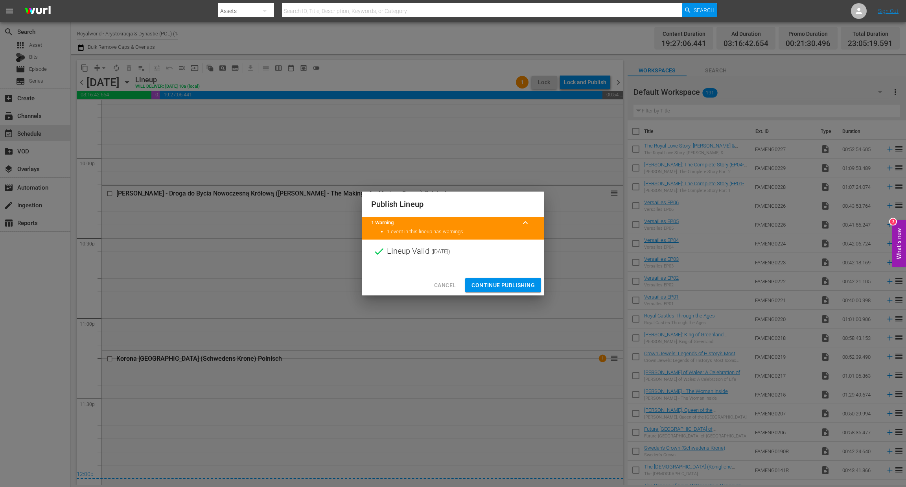
click at [511, 288] on span "Continue Publishing" at bounding box center [503, 285] width 63 height 10
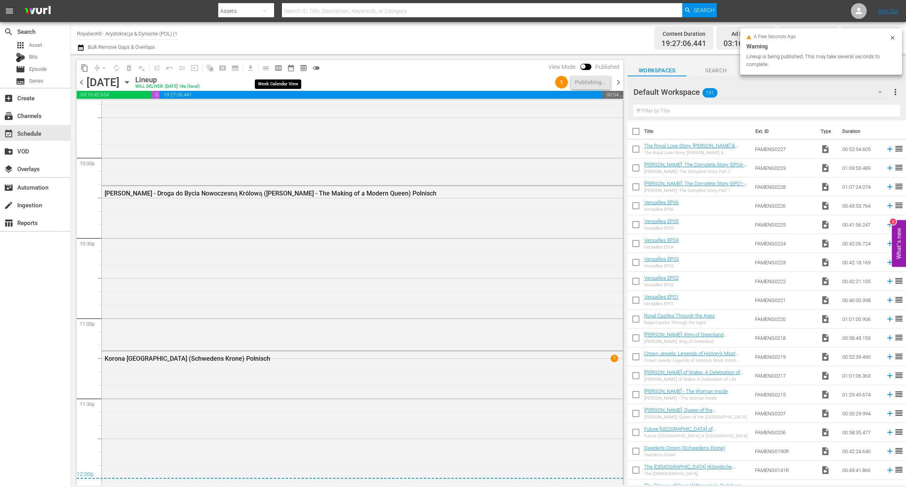
click at [280, 69] on span "calendar_view_week_outlined" at bounding box center [279, 68] width 8 height 8
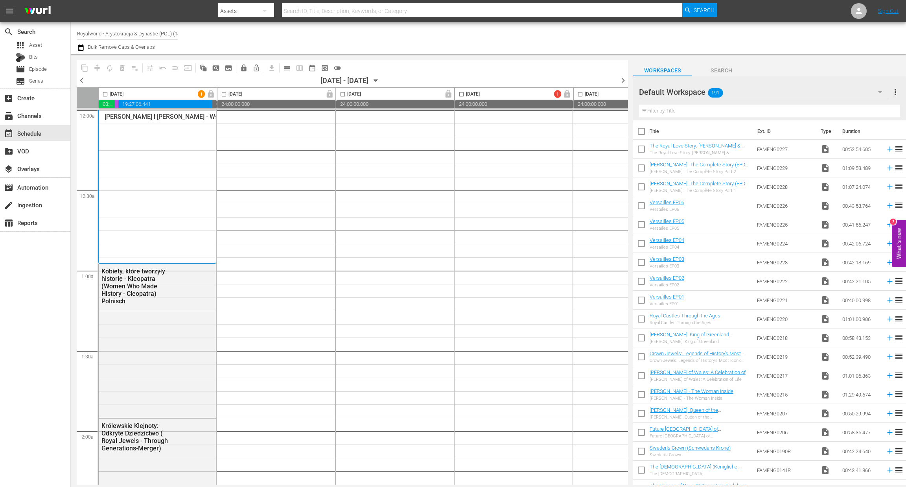
click at [83, 79] on span "chevron_left" at bounding box center [82, 81] width 10 height 10
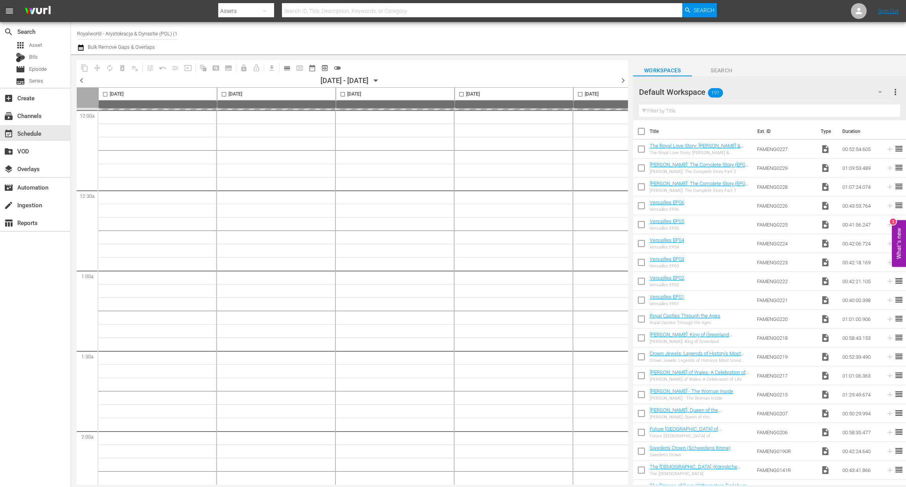
drag, startPoint x: 418, startPoint y: 481, endPoint x: 554, endPoint y: 493, distance: 136.6
click at [554, 487] on html "menu Search By Assets Search ID, Title, Description, Keywords, or Category Sear…" at bounding box center [453, 243] width 906 height 487
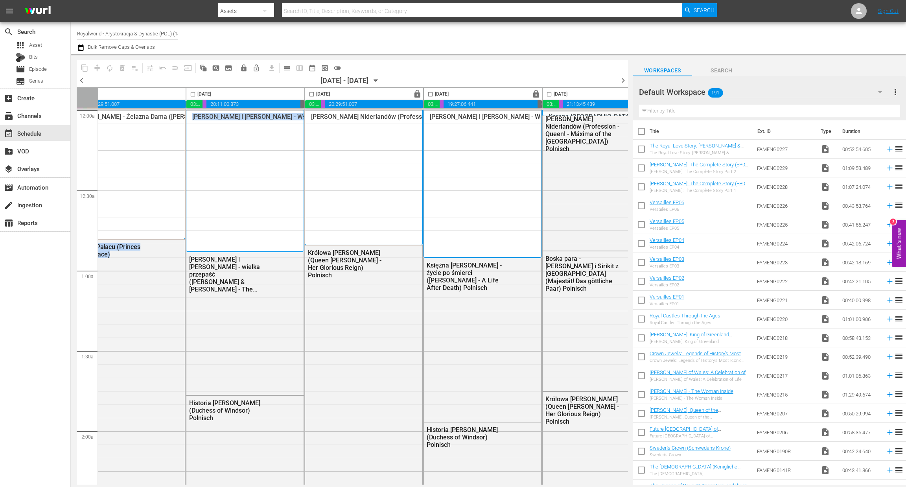
scroll to position [0, 305]
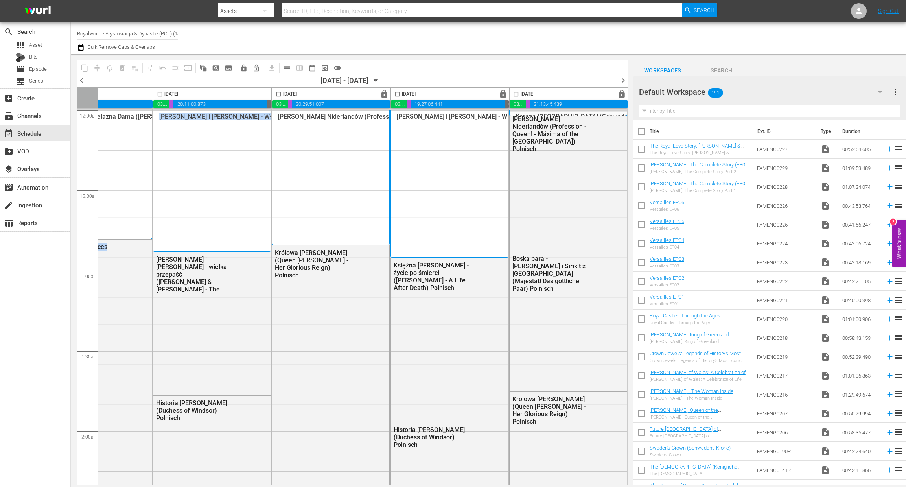
drag, startPoint x: 512, startPoint y: 95, endPoint x: 239, endPoint y: 107, distance: 273.3
click at [512, 95] on input "checkbox" at bounding box center [516, 95] width 9 height 9
checkbox input "true"
click at [84, 66] on span "content_copy" at bounding box center [85, 68] width 8 height 8
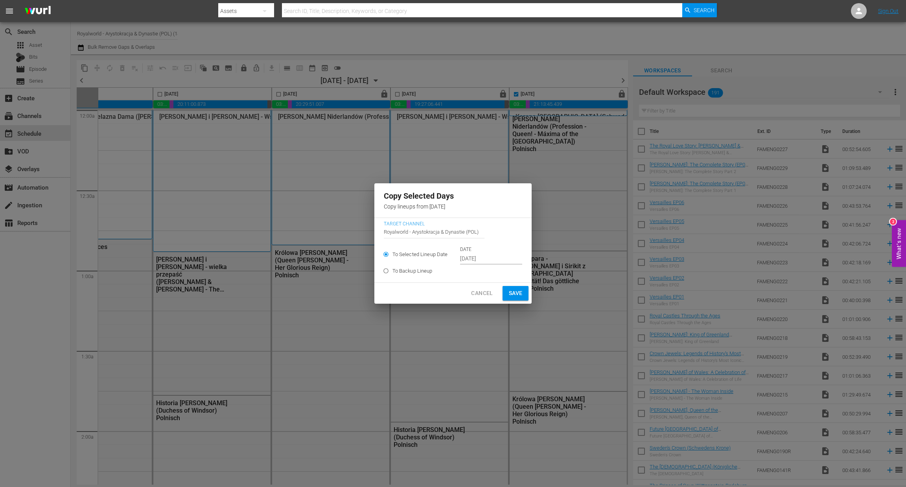
click at [498, 259] on input "[DATE]" at bounding box center [491, 259] width 62 height 12
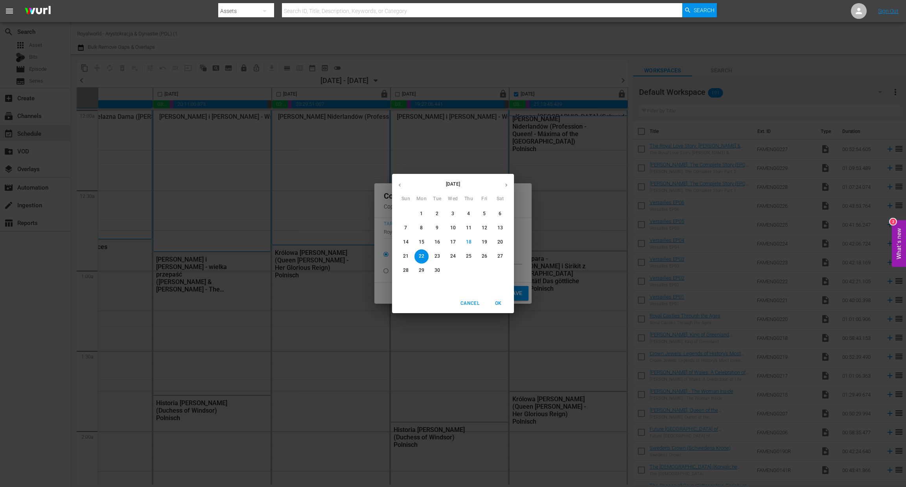
click at [456, 258] on span "24" at bounding box center [453, 256] width 14 height 7
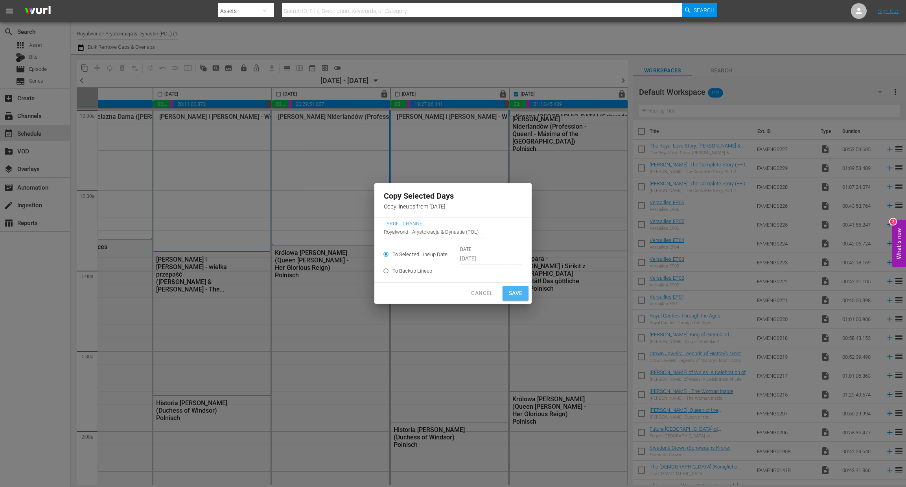
click at [512, 293] on span "Save" at bounding box center [516, 293] width 14 height 10
type input "Sep 22nd 2025"
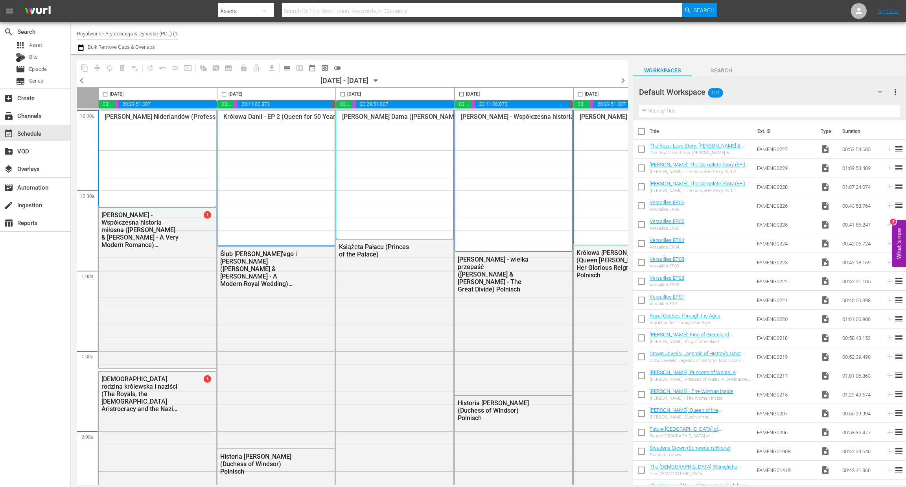
scroll to position [0, 305]
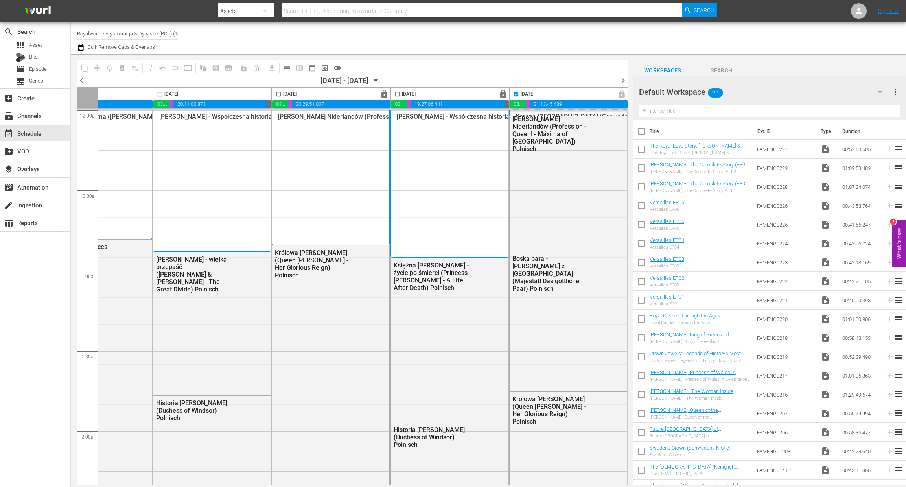
drag, startPoint x: 625, startPoint y: 80, endPoint x: 631, endPoint y: 115, distance: 35.5
click at [625, 80] on span "chevron_right" at bounding box center [623, 81] width 10 height 10
checkbox input "false"
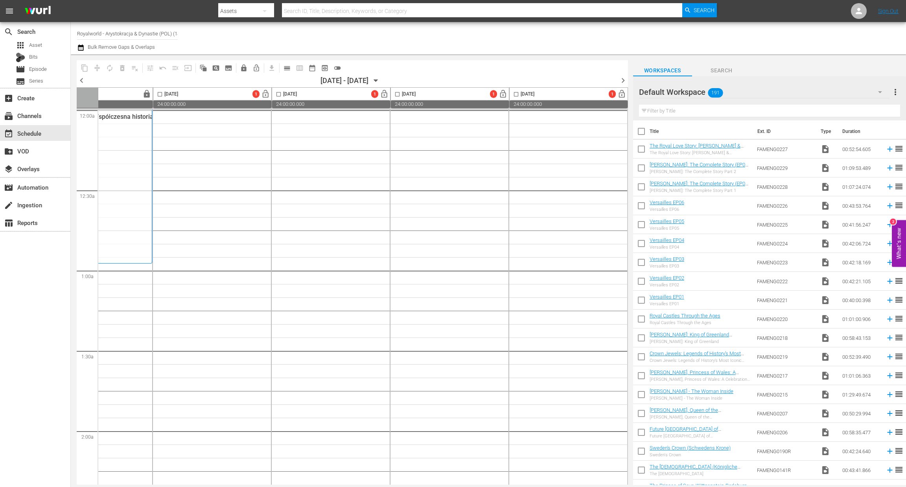
click at [896, 93] on span "more_vert" at bounding box center [895, 91] width 9 height 9
click at [830, 104] on div "Clear All Workspace Items" at bounding box center [845, 107] width 92 height 14
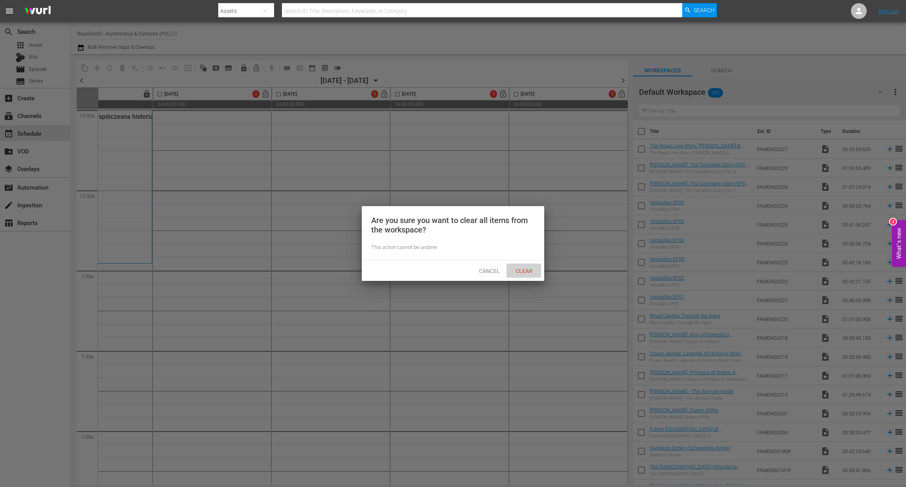
click at [527, 269] on span "Clear" at bounding box center [524, 271] width 30 height 6
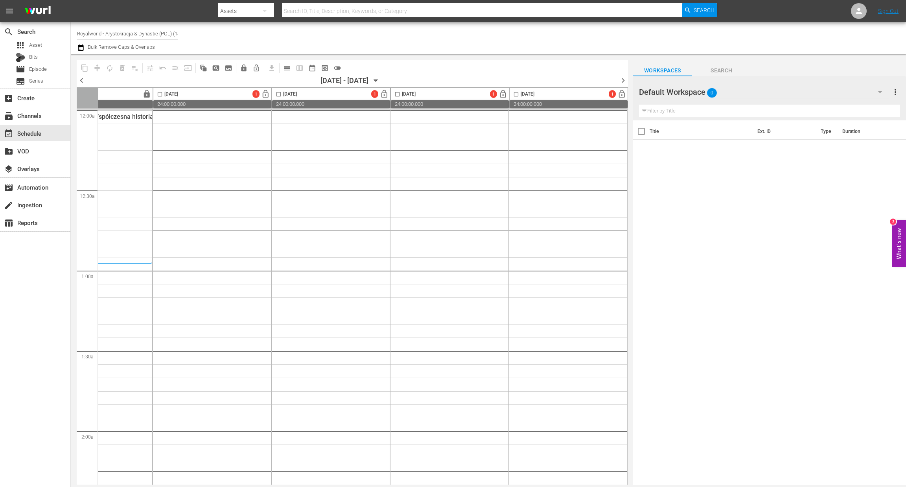
scroll to position [16, 305]
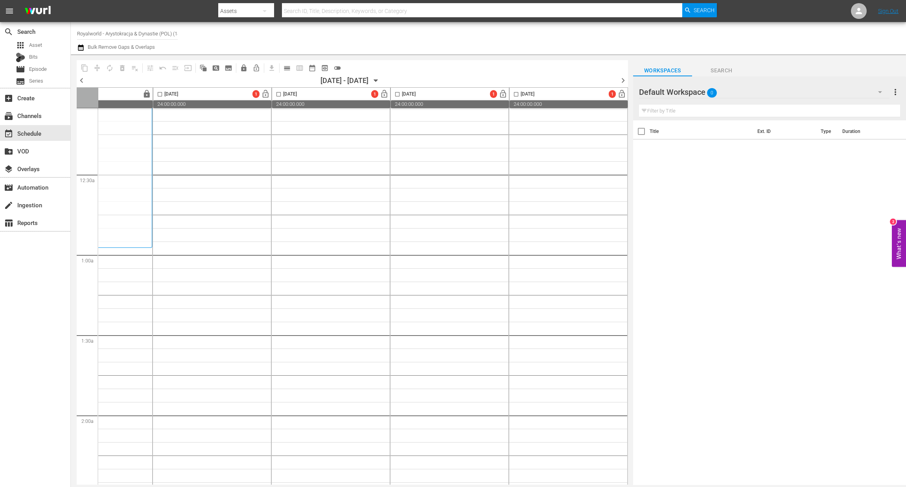
drag, startPoint x: 337, startPoint y: 485, endPoint x: 134, endPoint y: 470, distance: 203.5
click at [133, 470] on div "content_copy compress autorenew_outlined delete_forever_outlined playlist_remov…" at bounding box center [346, 269] width 551 height 431
click at [286, 66] on span "calendar_view_day_outlined" at bounding box center [287, 68] width 8 height 8
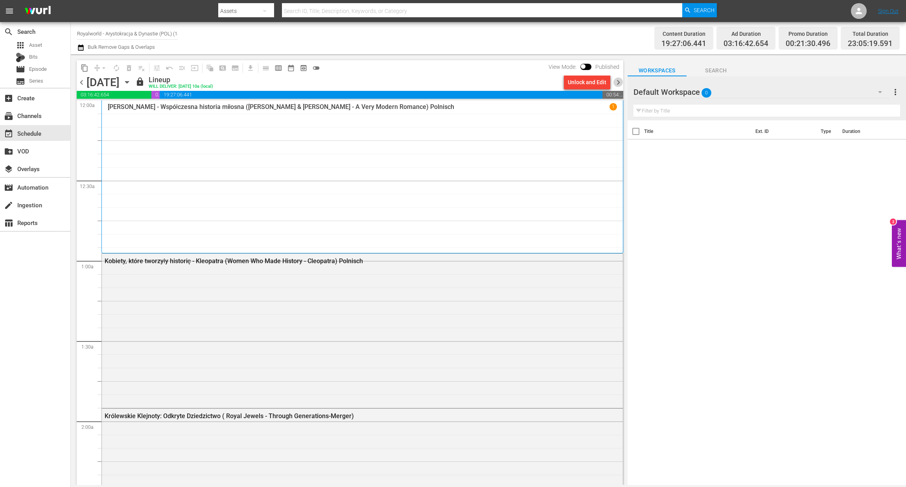
click at [619, 82] on span "chevron_right" at bounding box center [619, 82] width 10 height 10
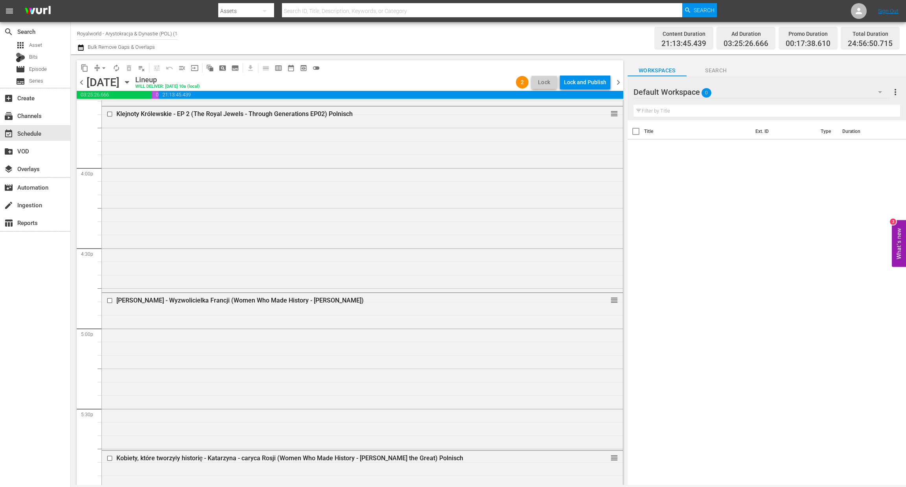
scroll to position [2773, 0]
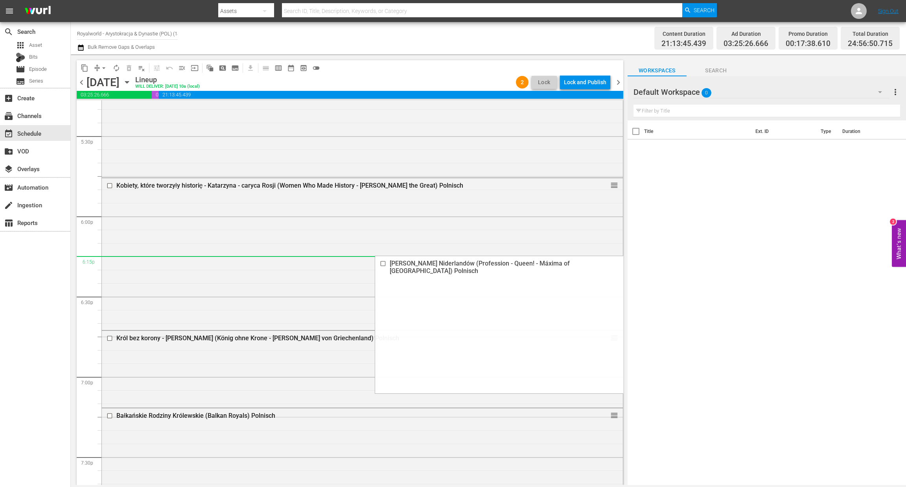
drag, startPoint x: 603, startPoint y: 107, endPoint x: 507, endPoint y: 255, distance: 176.7
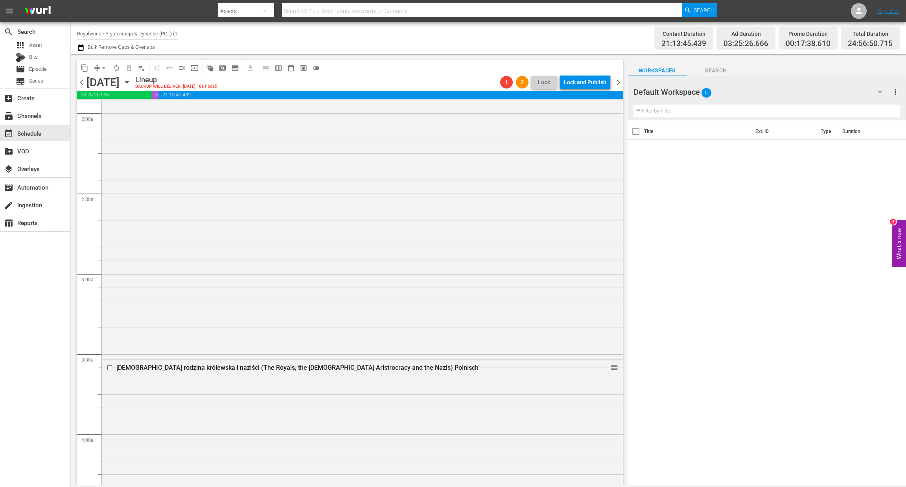
scroll to position [0, 0]
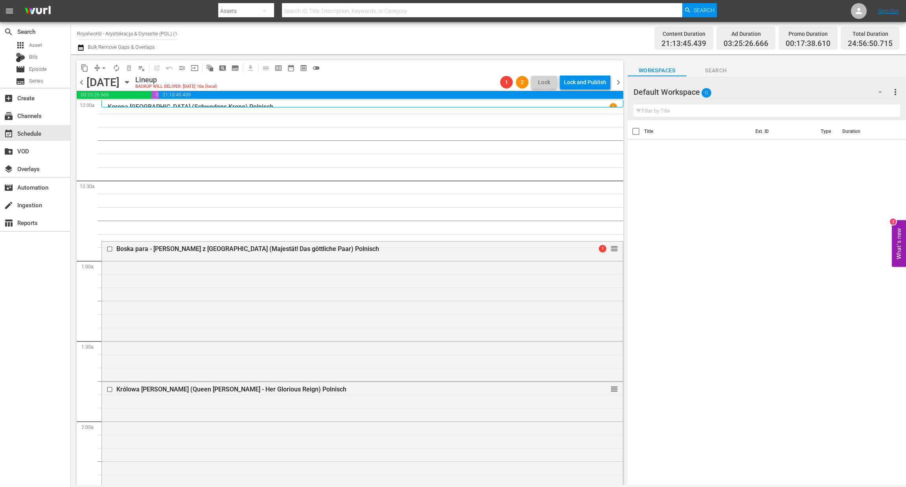
drag, startPoint x: 607, startPoint y: 226, endPoint x: 463, endPoint y: 6, distance: 263.2
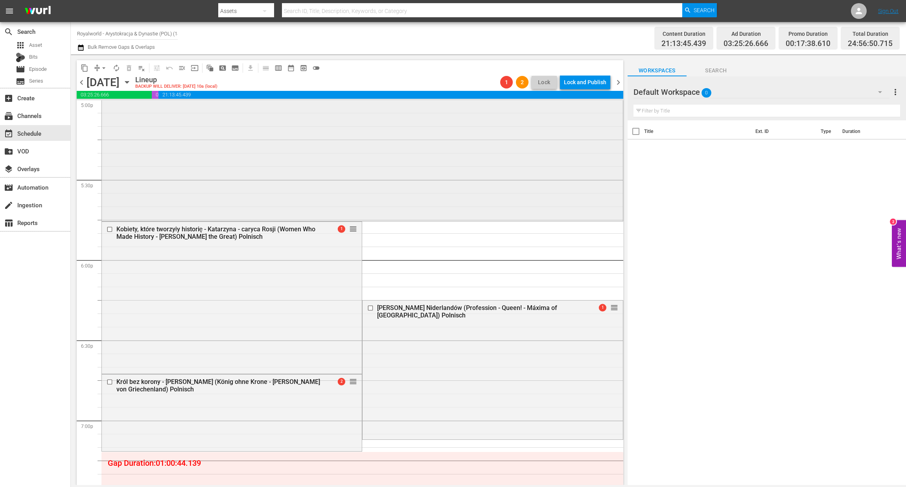
scroll to position [2734, 0]
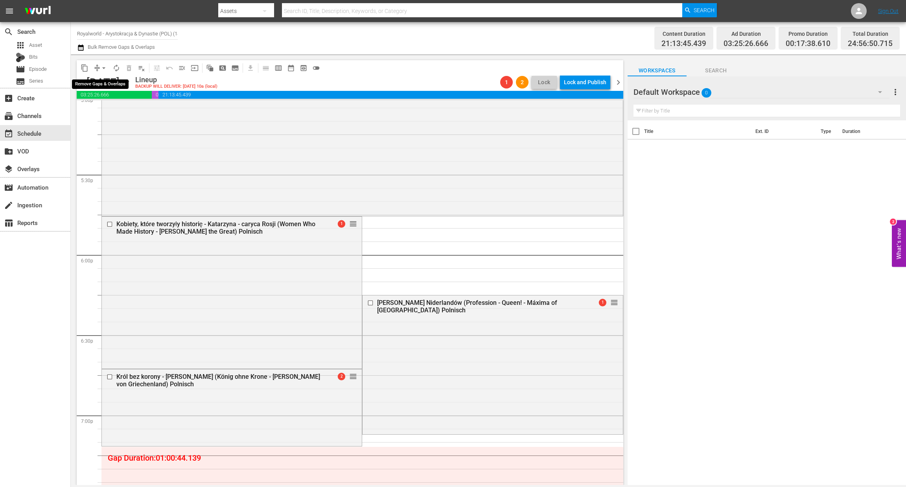
click at [105, 69] on span "arrow_drop_down" at bounding box center [104, 68] width 8 height 8
click at [105, 116] on ul "Align to Midnight Align to First Episode Align to End of Previous Day" at bounding box center [104, 96] width 83 height 45
click at [108, 114] on li "Align to End of Previous Day" at bounding box center [104, 109] width 83 height 13
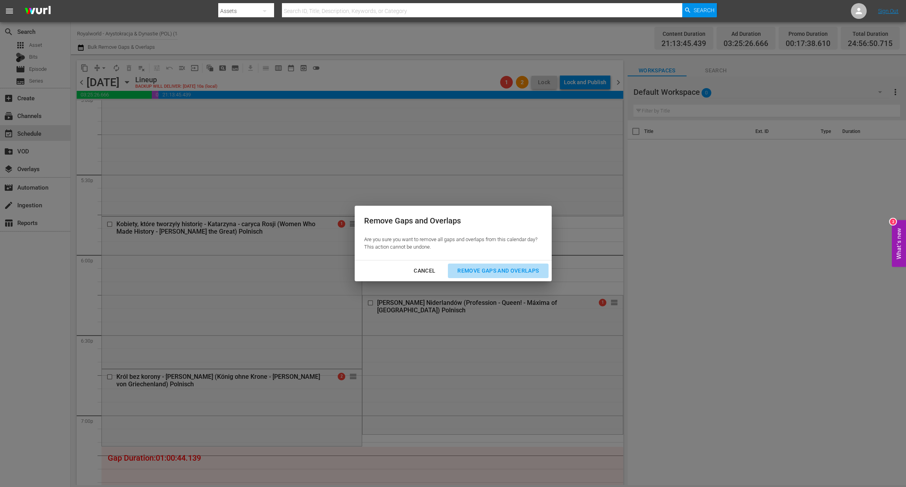
click at [494, 269] on div "Remove Gaps and Overlaps" at bounding box center [498, 271] width 94 height 10
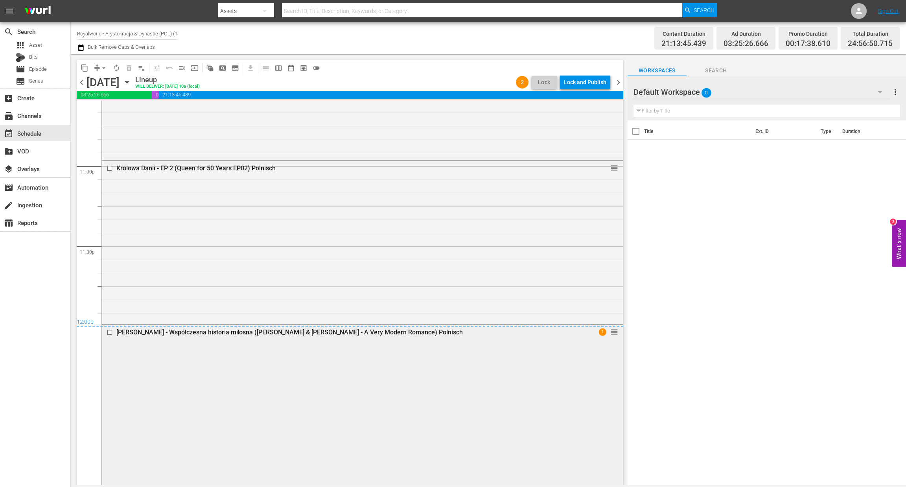
scroll to position [3449, 0]
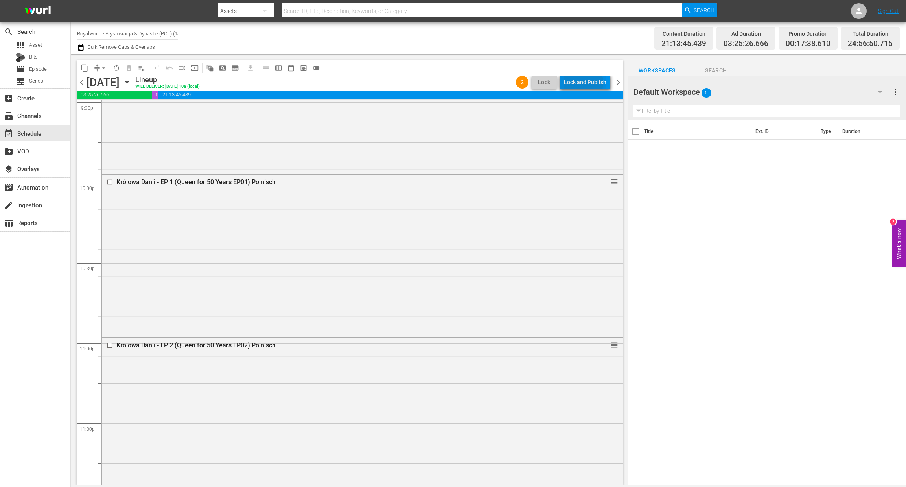
click at [584, 83] on div "Lock and Publish" at bounding box center [585, 82] width 42 height 14
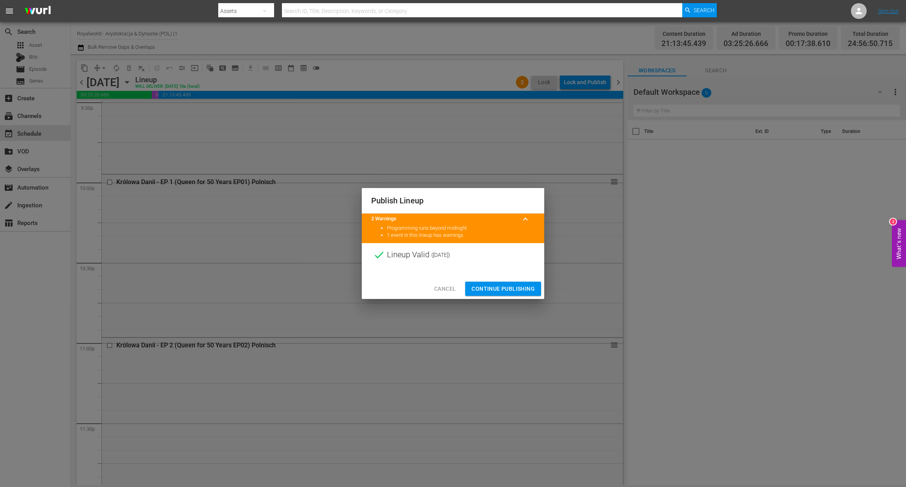
drag, startPoint x: 507, startPoint y: 289, endPoint x: 511, endPoint y: 289, distance: 4.3
click at [508, 290] on span "Continue Publishing" at bounding box center [503, 289] width 63 height 10
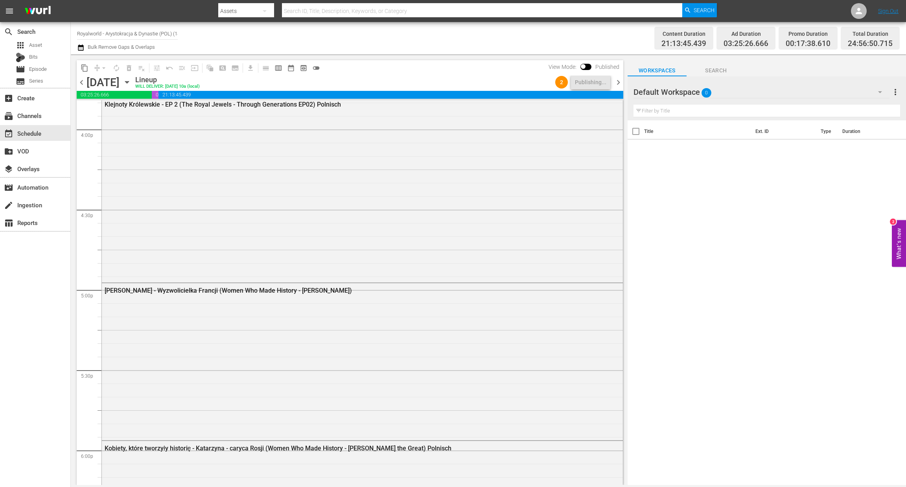
scroll to position [2387, 0]
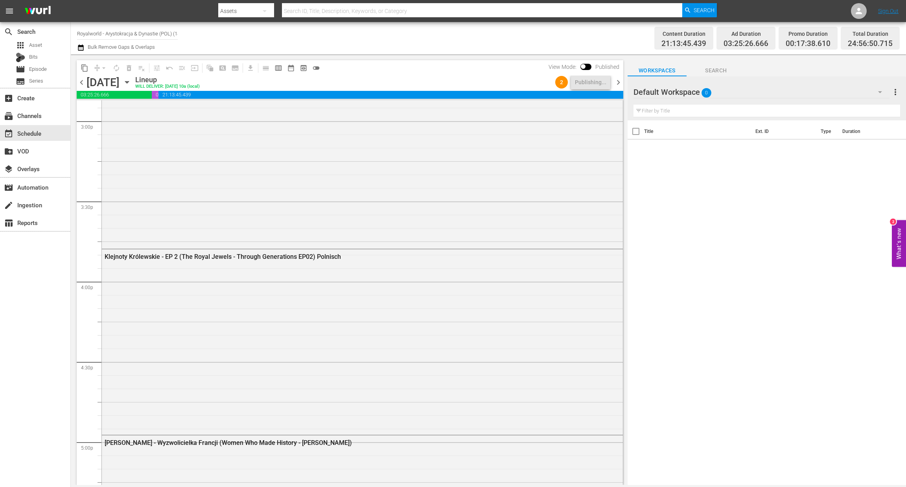
click at [83, 83] on span "chevron_left" at bounding box center [82, 82] width 10 height 10
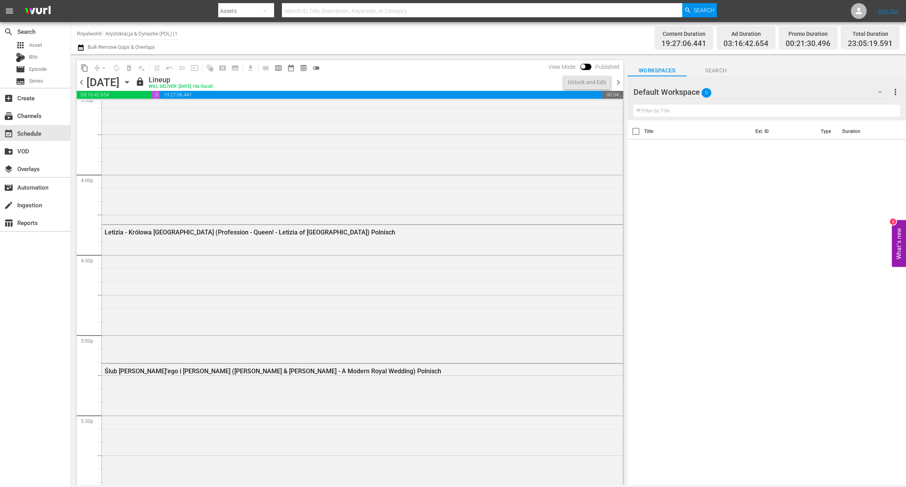
scroll to position [2400, 0]
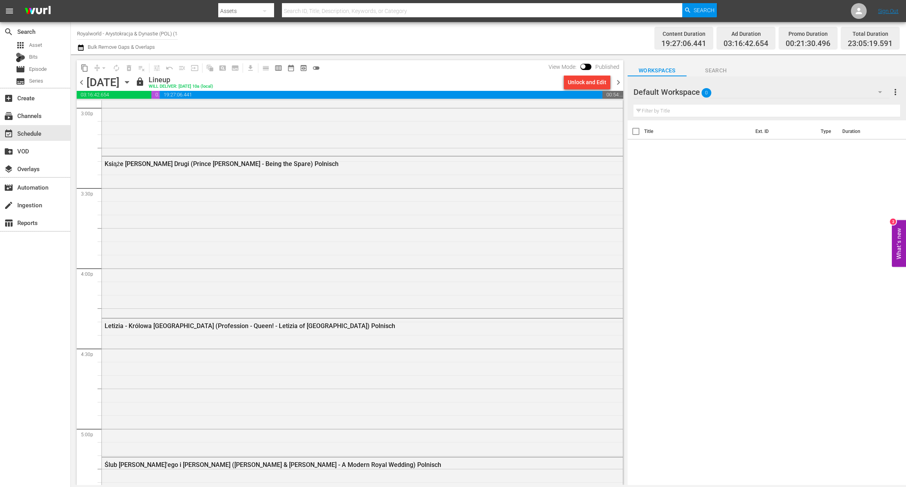
click at [83, 83] on span "chevron_left" at bounding box center [82, 82] width 10 height 10
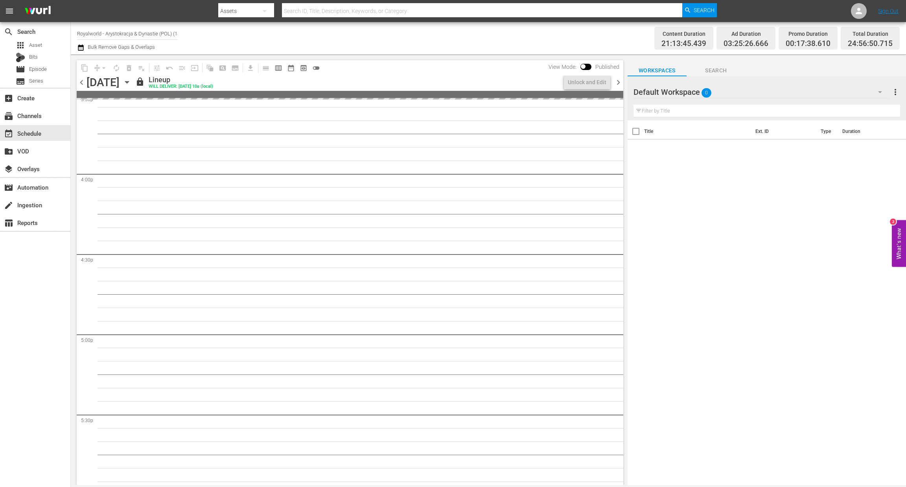
scroll to position [2373, 0]
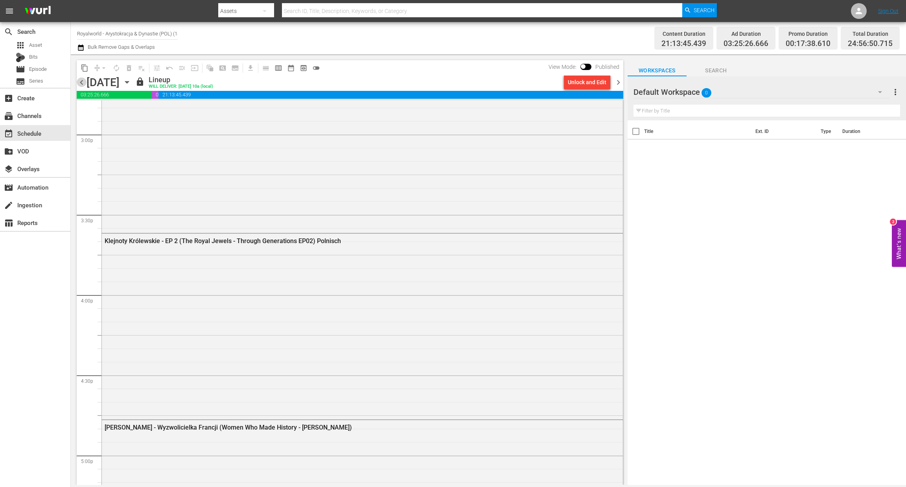
click at [83, 83] on span "chevron_left" at bounding box center [82, 82] width 10 height 10
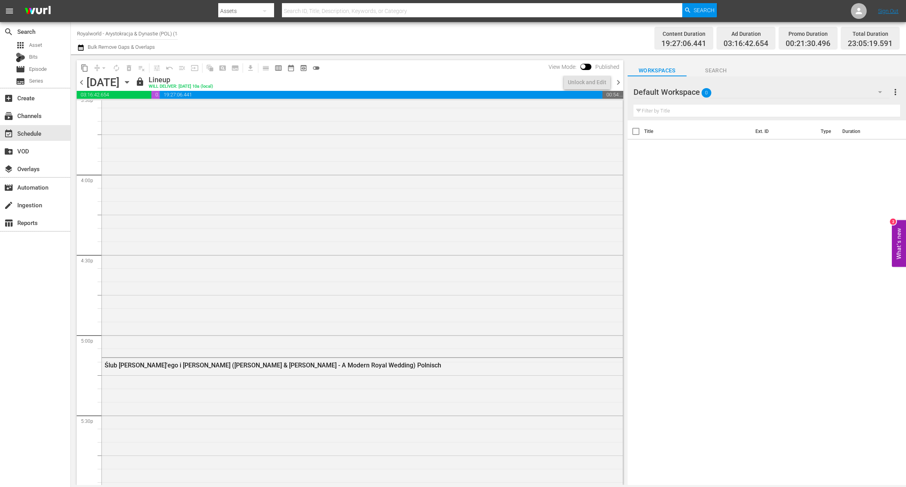
scroll to position [2400, 0]
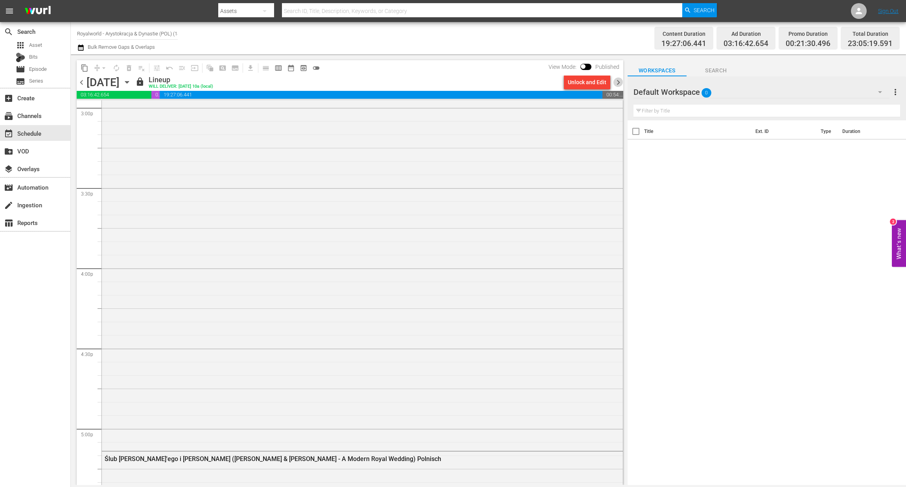
click at [620, 83] on span "chevron_right" at bounding box center [619, 82] width 10 height 10
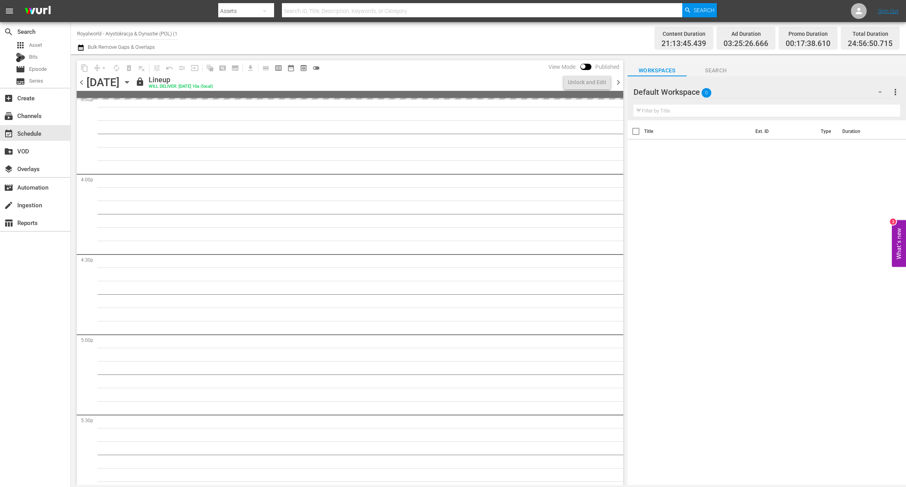
scroll to position [2387, 0]
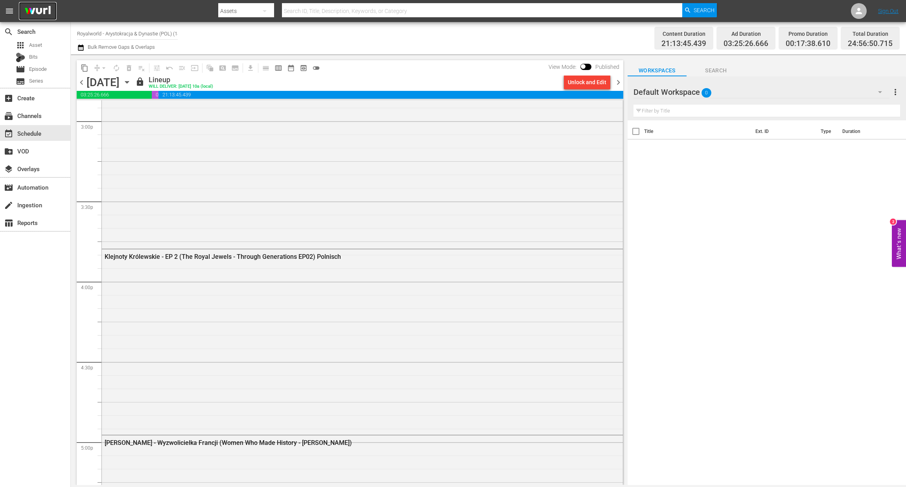
click at [26, 7] on img at bounding box center [38, 11] width 38 height 18
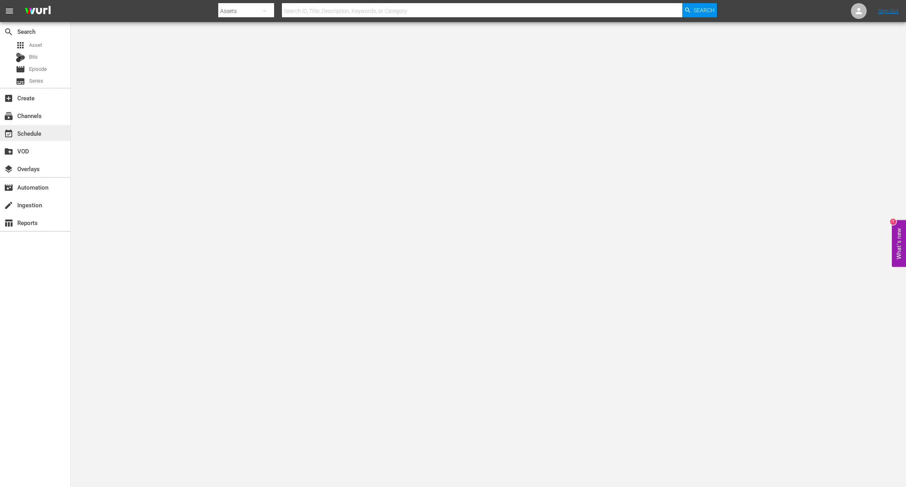
click at [30, 135] on div "event_available Schedule" at bounding box center [22, 132] width 44 height 7
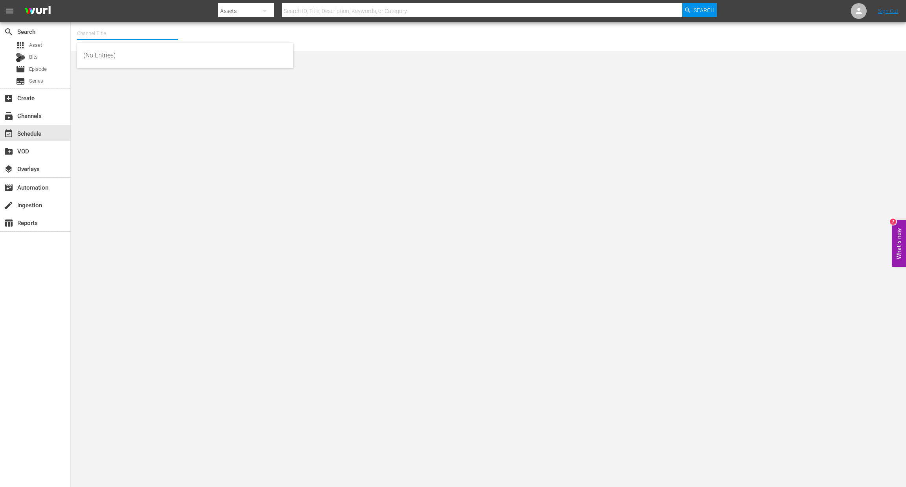
click at [109, 34] on input "text" at bounding box center [127, 33] width 101 height 19
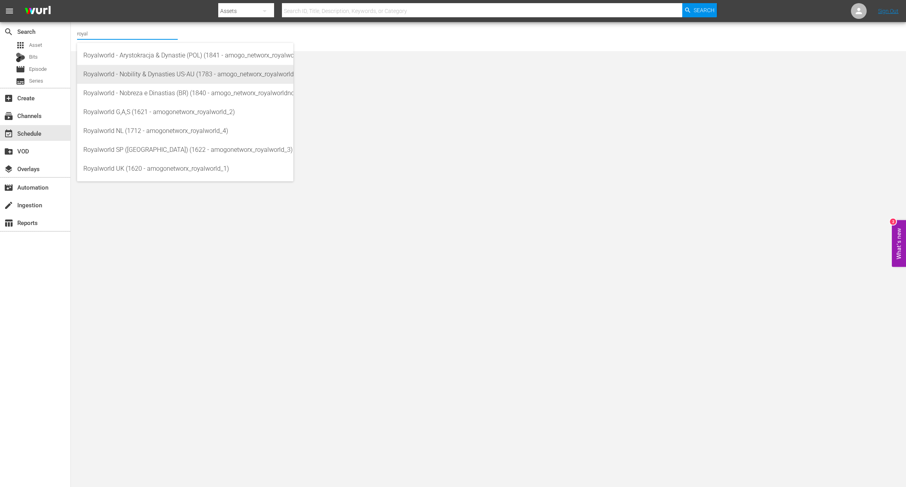
click at [141, 76] on div "Royalworld - Nobility & Dynasties US-AU (1783 - amogo_networx_royalworldnobilit…" at bounding box center [185, 74] width 204 height 19
type input "Royalworld - Nobility & Dynasties US-AU (1783 - amogo_networx_royalworldnobilit…"
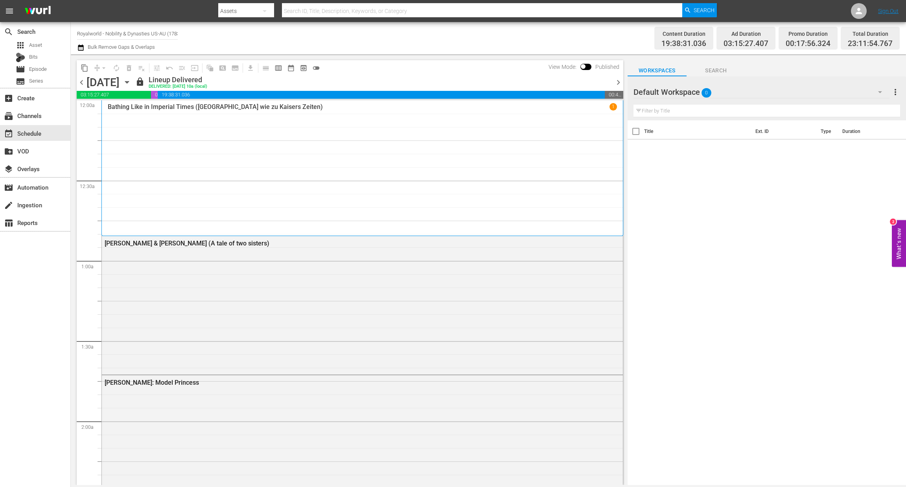
click at [280, 69] on span "calendar_view_week_outlined" at bounding box center [279, 68] width 8 height 8
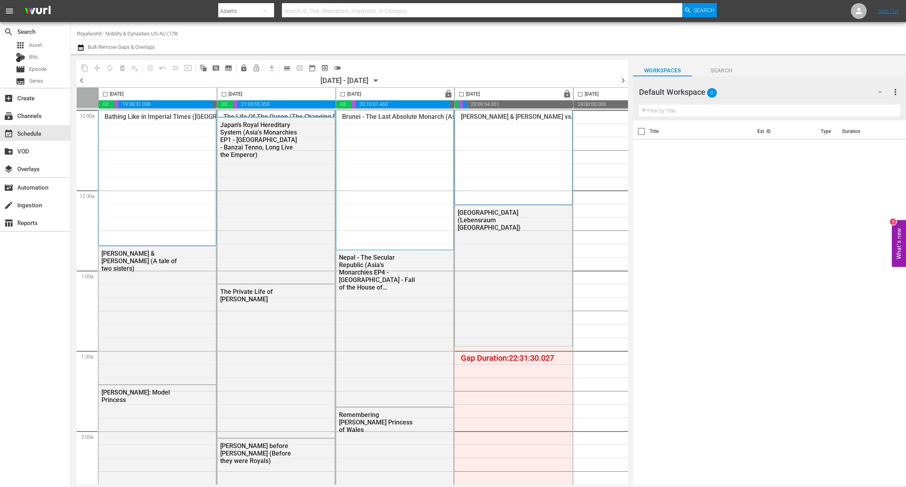
click at [83, 81] on span "chevron_left" at bounding box center [82, 81] width 10 height 10
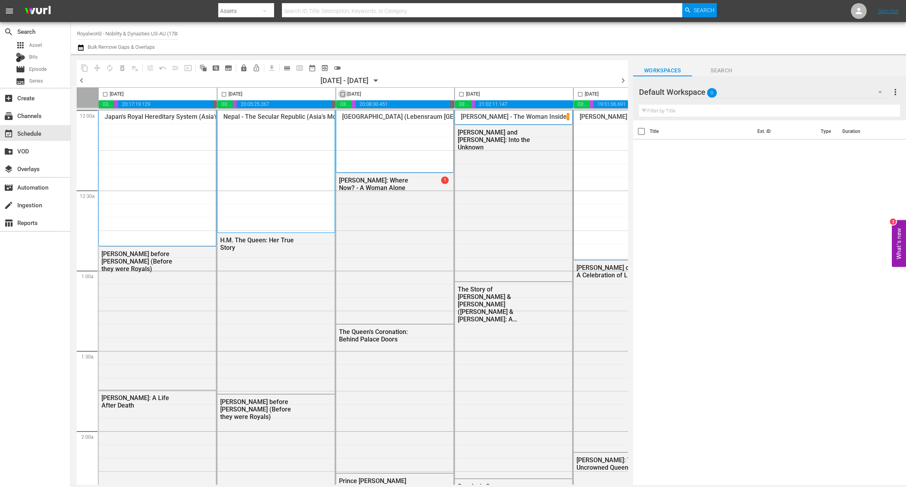
click at [342, 93] on input "checkbox" at bounding box center [342, 95] width 9 height 9
checkbox input "true"
click at [82, 66] on span "content_copy" at bounding box center [85, 68] width 8 height 8
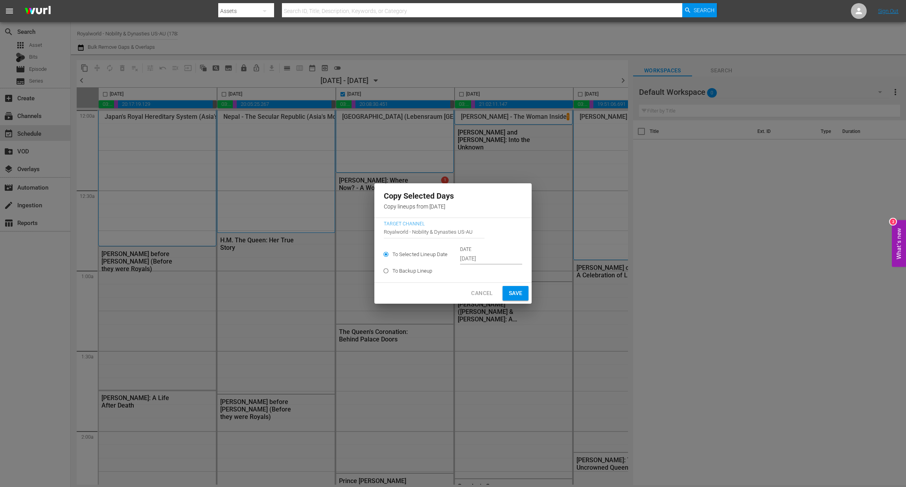
click at [492, 262] on input "Sep 13th 2025" at bounding box center [491, 259] width 62 height 12
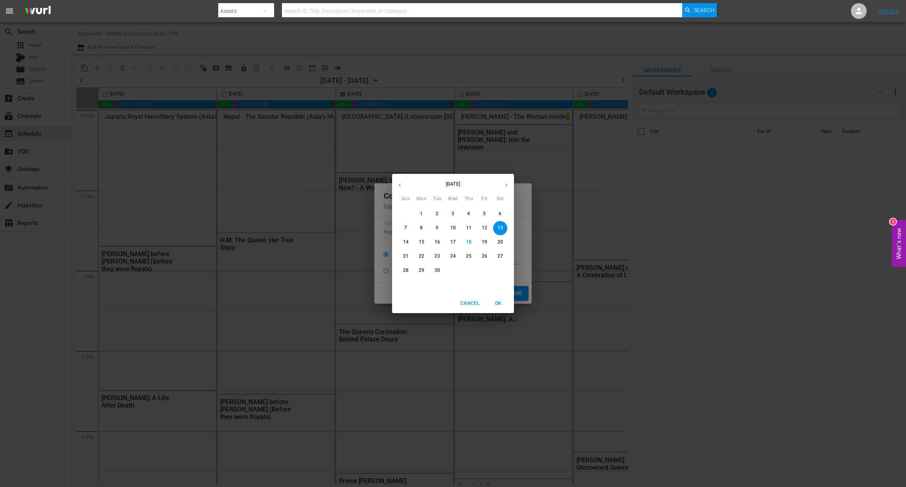
click at [404, 257] on p "21" at bounding box center [406, 256] width 6 height 7
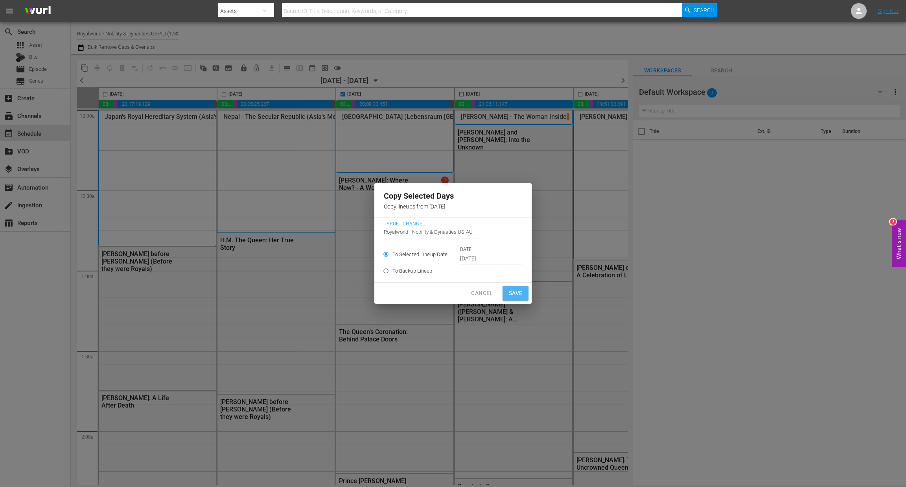
click at [516, 293] on span "Save" at bounding box center [516, 293] width 14 height 10
type input "Sep 13th 2025"
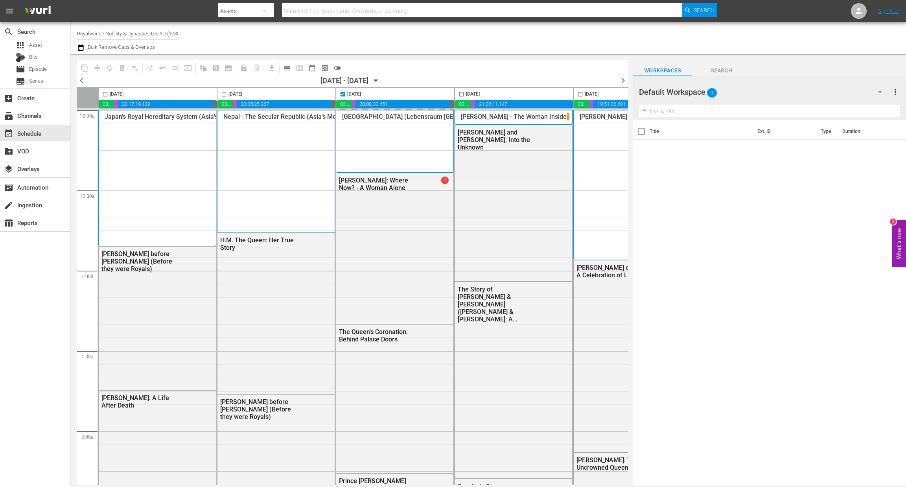
checkbox input "false"
click at [582, 92] on input "checkbox" at bounding box center [580, 95] width 9 height 9
checkbox input "true"
click at [86, 67] on span "content_copy" at bounding box center [85, 68] width 8 height 8
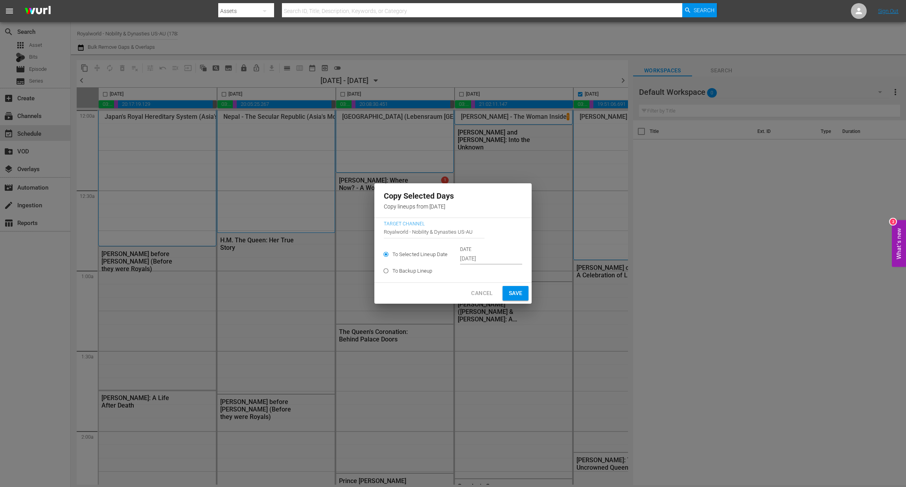
click at [478, 255] on input "Sep 15th 2025" at bounding box center [491, 259] width 62 height 12
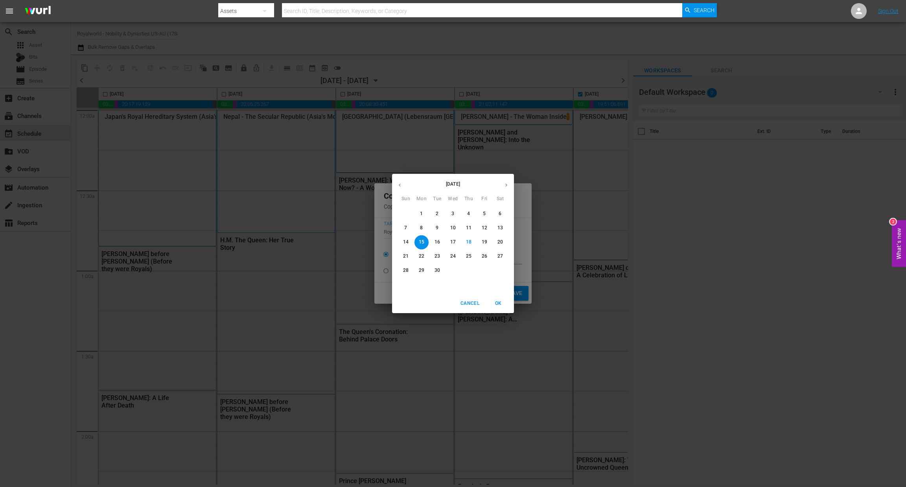
click at [419, 255] on p "22" at bounding box center [422, 256] width 6 height 7
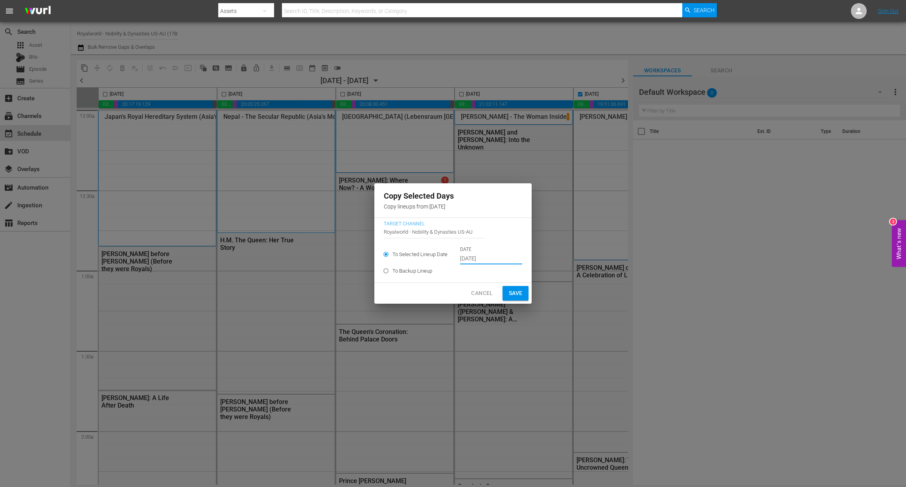
click at [513, 293] on span "Save" at bounding box center [516, 293] width 14 height 10
type input "Sep 15th 2025"
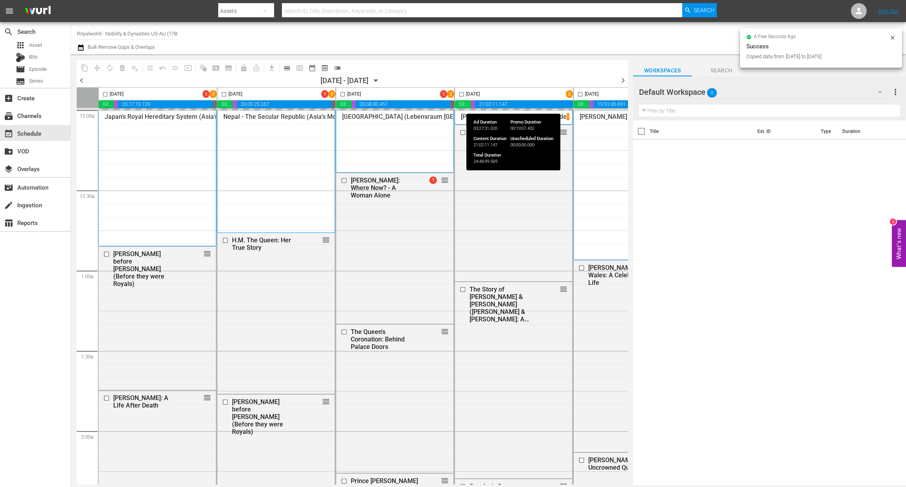
checkbox input "false"
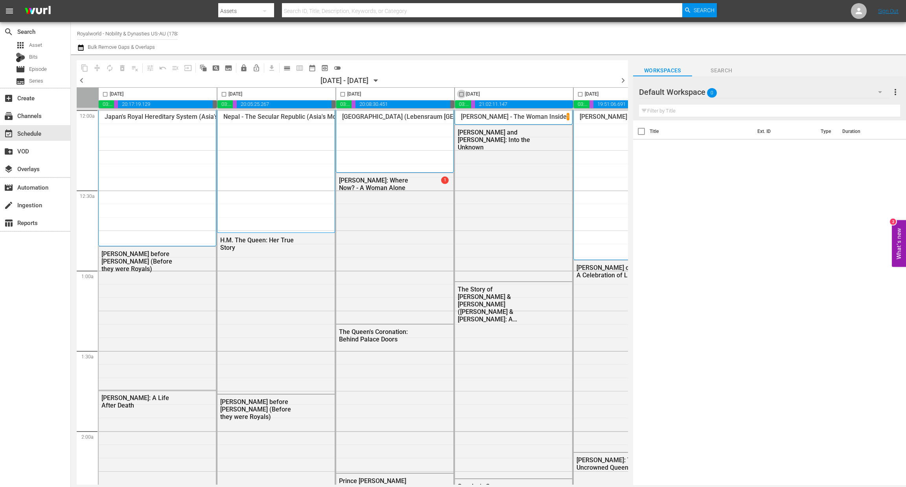
click at [464, 93] on input "checkbox" at bounding box center [461, 95] width 9 height 9
checkbox input "true"
click at [87, 68] on span "content_copy" at bounding box center [85, 68] width 8 height 8
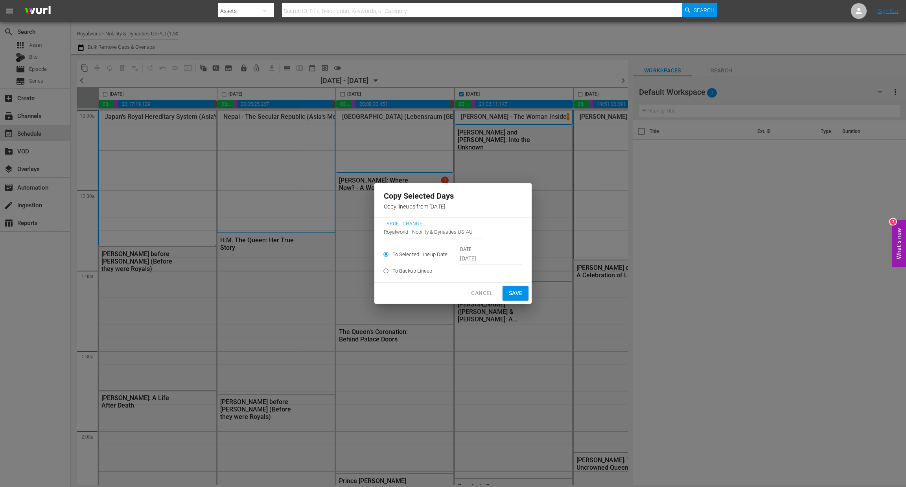
click at [497, 258] on input "Sep 14th 2025" at bounding box center [491, 259] width 62 height 12
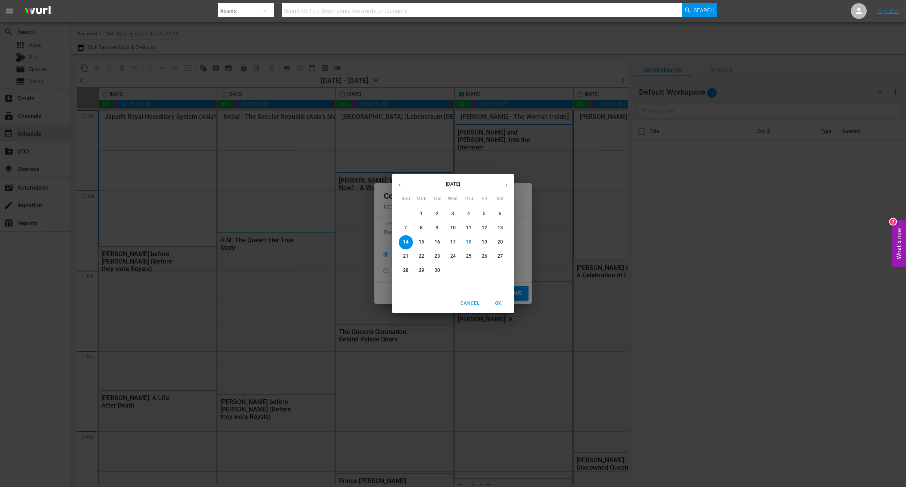
click at [436, 255] on p "23" at bounding box center [438, 256] width 6 height 7
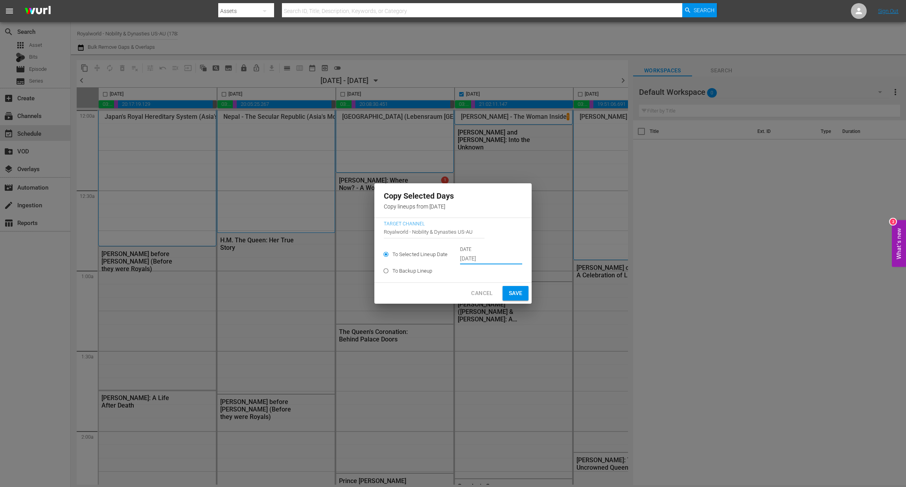
click at [512, 297] on span "Save" at bounding box center [516, 293] width 14 height 10
type input "Sep 14th 2025"
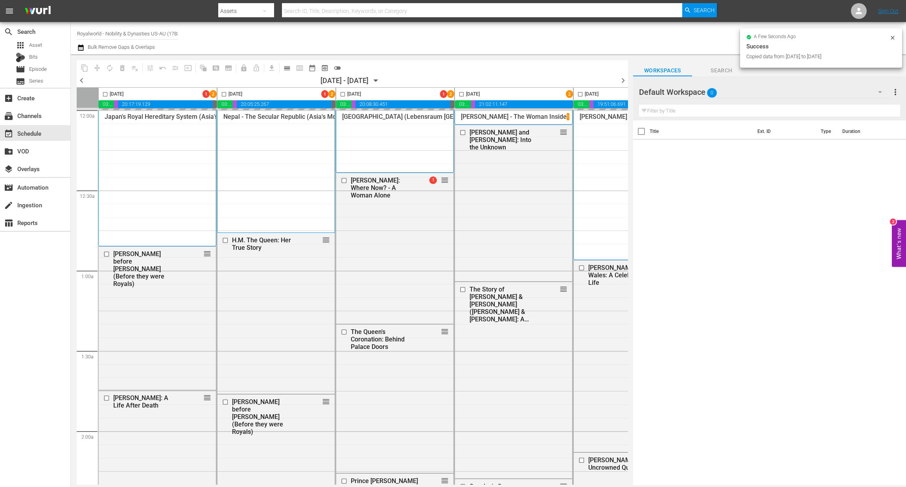
checkbox input "false"
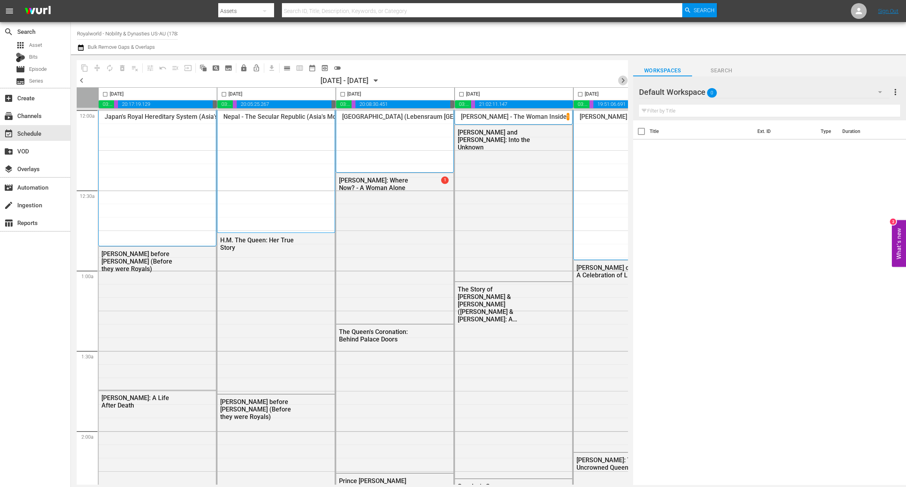
click at [622, 81] on span "chevron_right" at bounding box center [623, 81] width 10 height 10
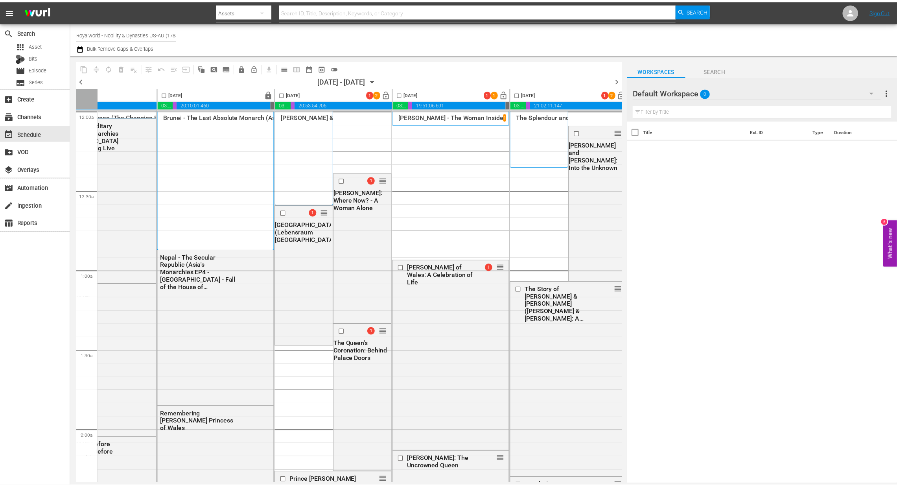
scroll to position [0, 305]
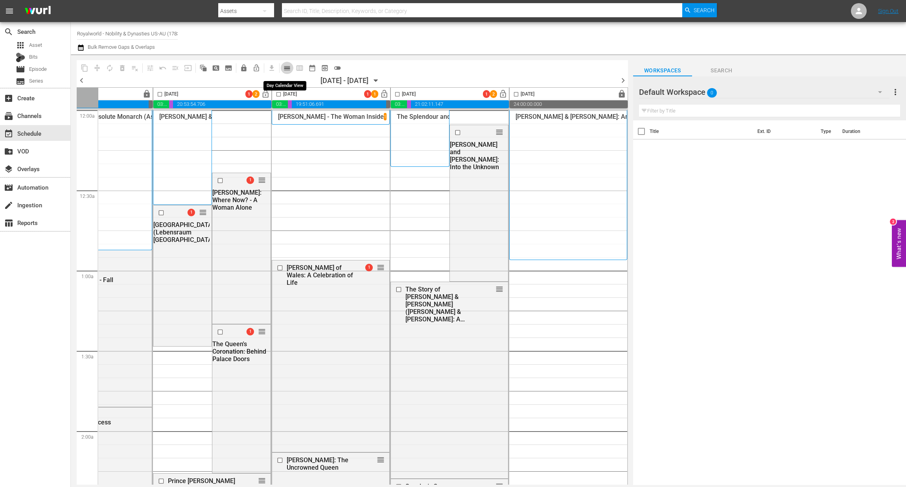
click at [291, 70] on button "calendar_view_day_outlined" at bounding box center [287, 68] width 13 height 13
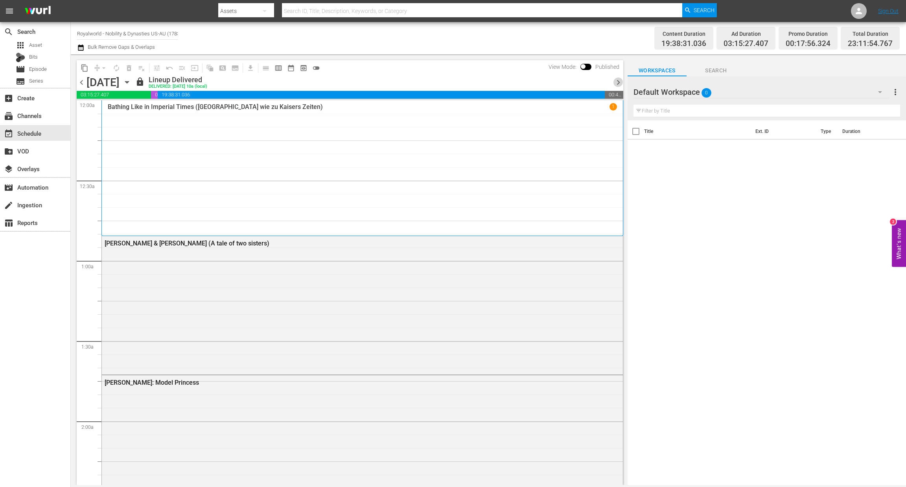
click at [617, 83] on span "chevron_right" at bounding box center [619, 82] width 10 height 10
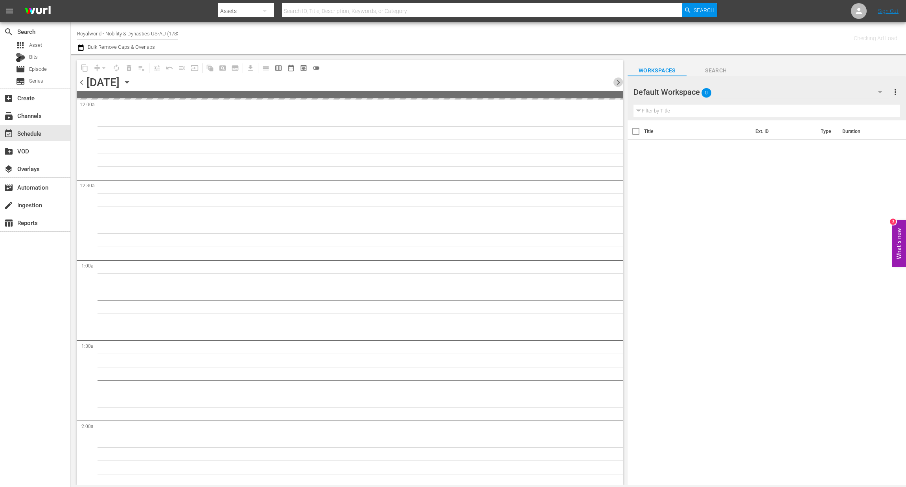
click at [617, 83] on span "chevron_right" at bounding box center [619, 82] width 10 height 10
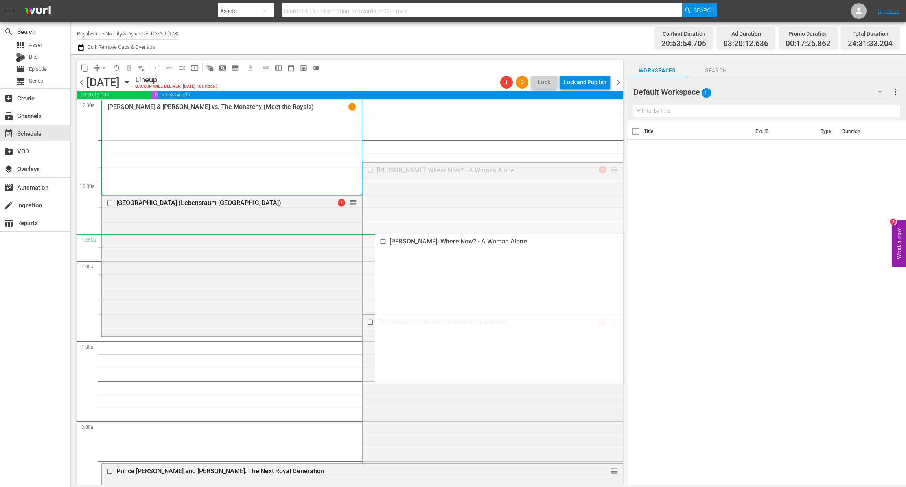
drag, startPoint x: 608, startPoint y: 170, endPoint x: 561, endPoint y: 234, distance: 79.9
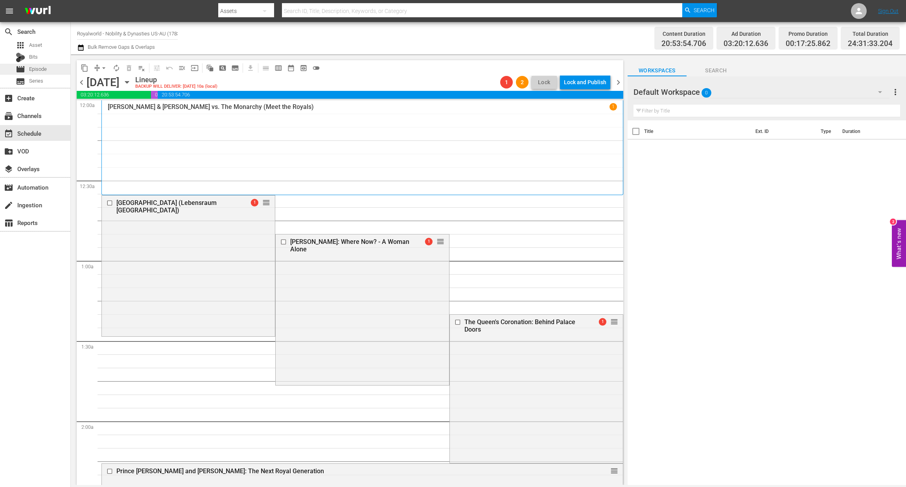
click at [42, 74] on div "movie Episode" at bounding box center [31, 69] width 31 height 11
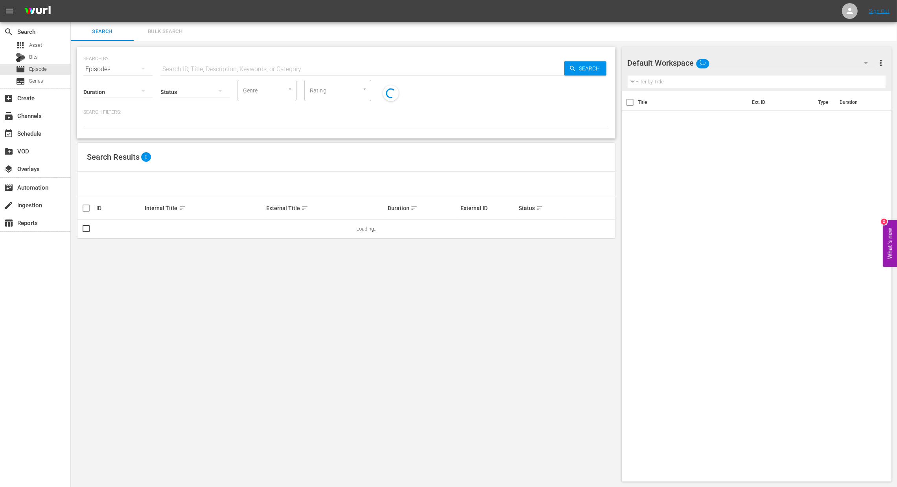
click at [180, 68] on input "text" at bounding box center [362, 69] width 404 height 19
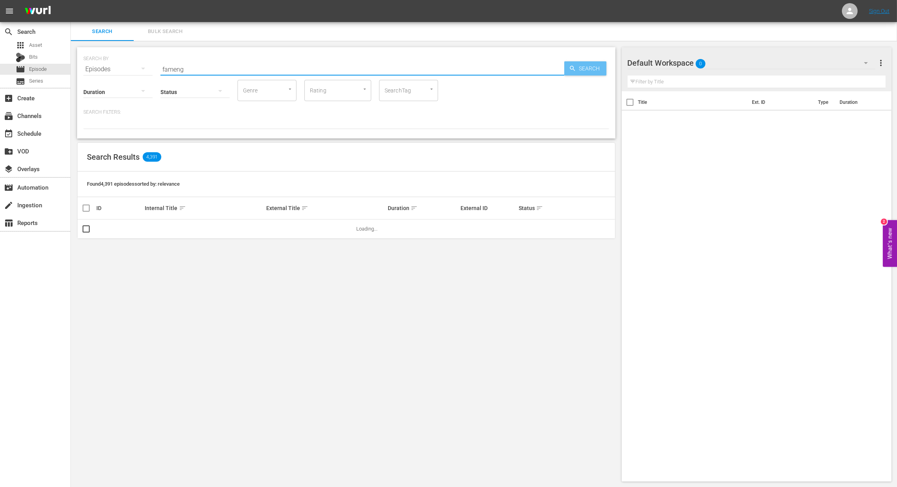
type input "fameng"
click at [579, 73] on span "Search" at bounding box center [591, 68] width 30 height 14
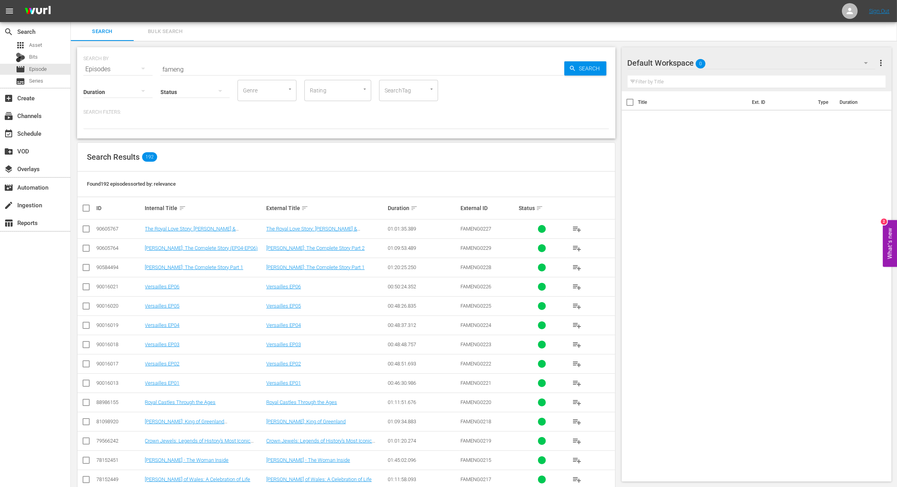
click at [86, 208] on input "checkbox" at bounding box center [89, 207] width 16 height 9
checkbox input "true"
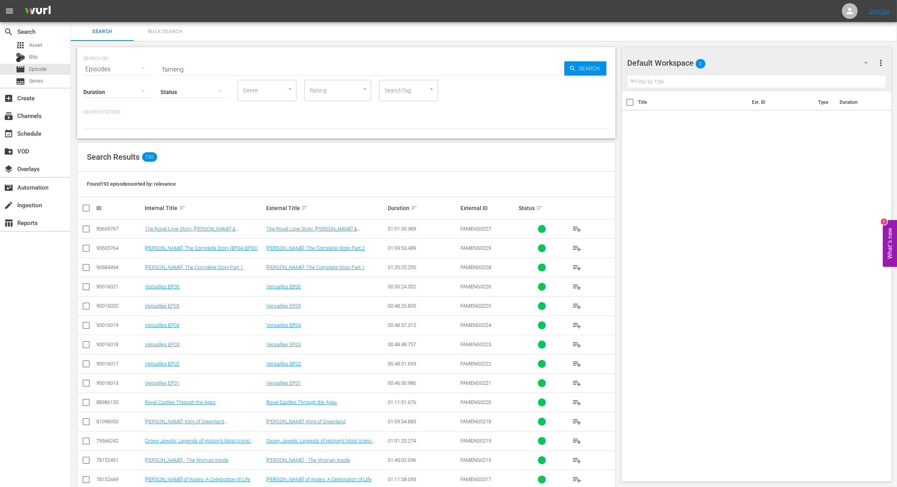
checkbox input "true"
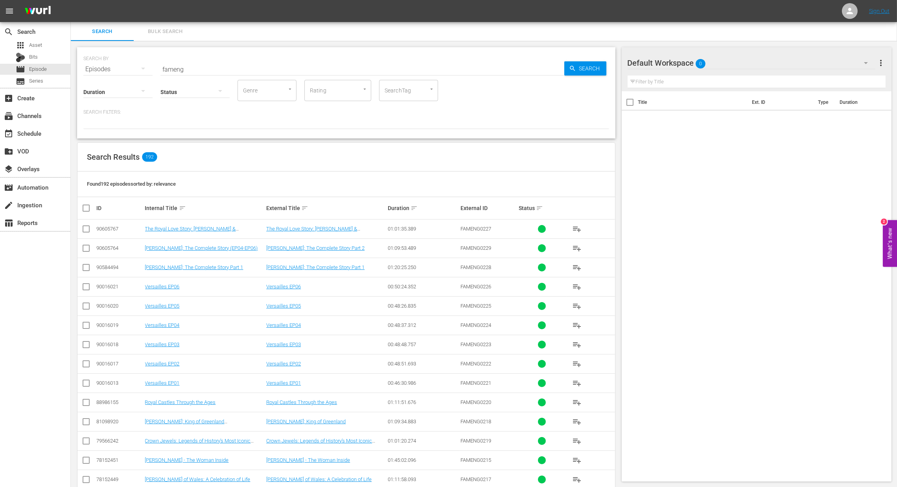
checkbox input "true"
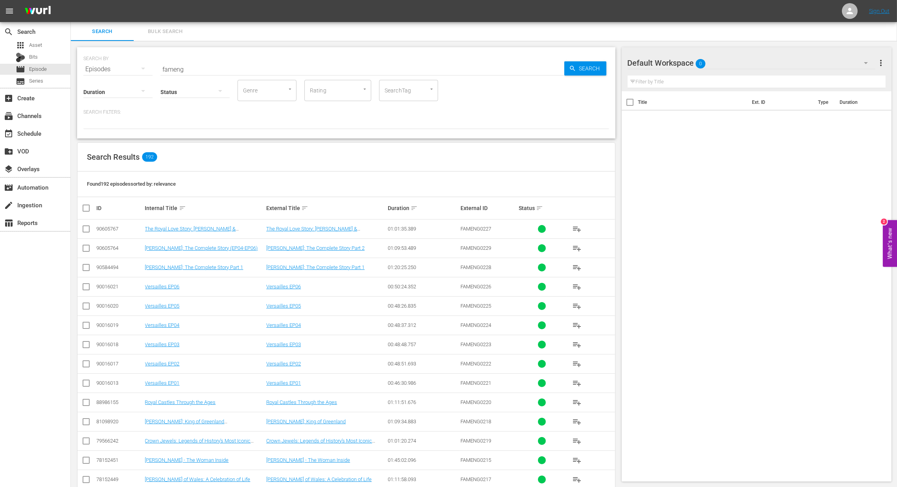
checkbox input "true"
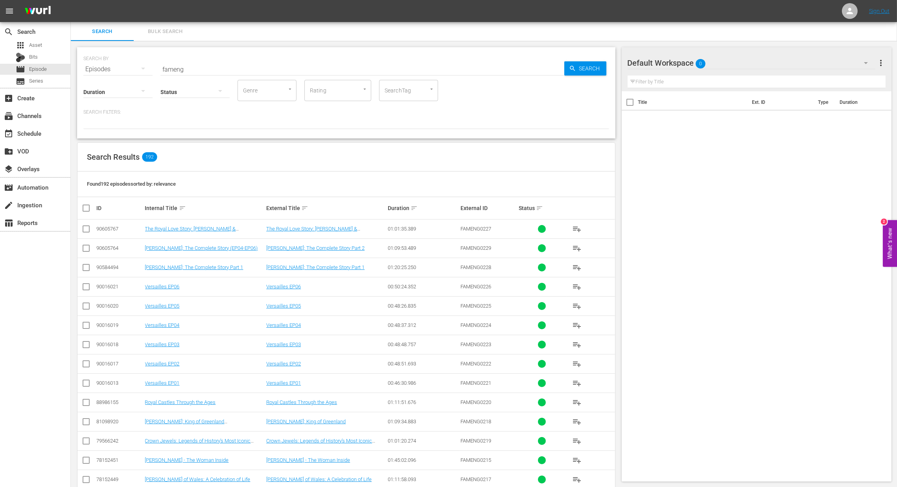
checkbox input "true"
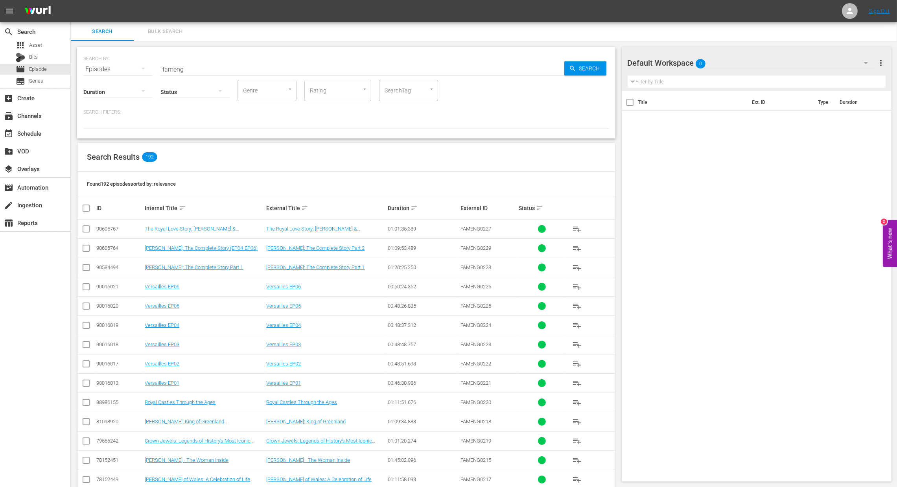
checkbox input "true"
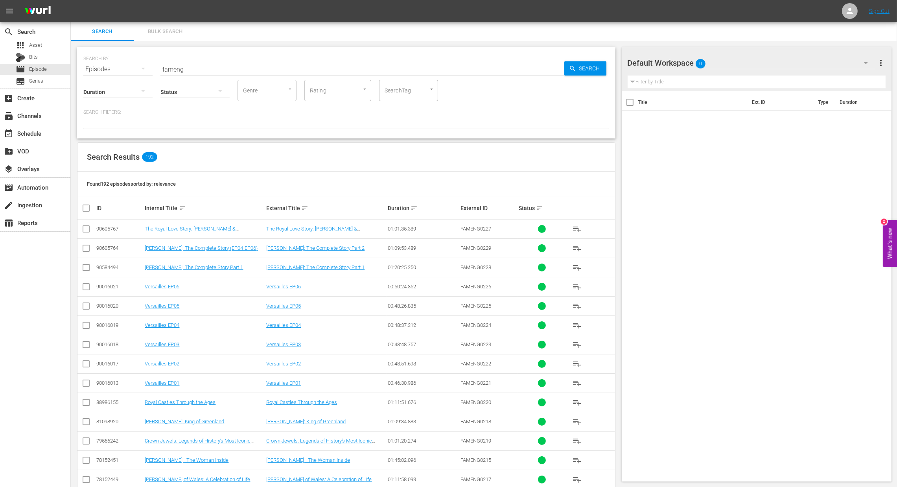
checkbox input "true"
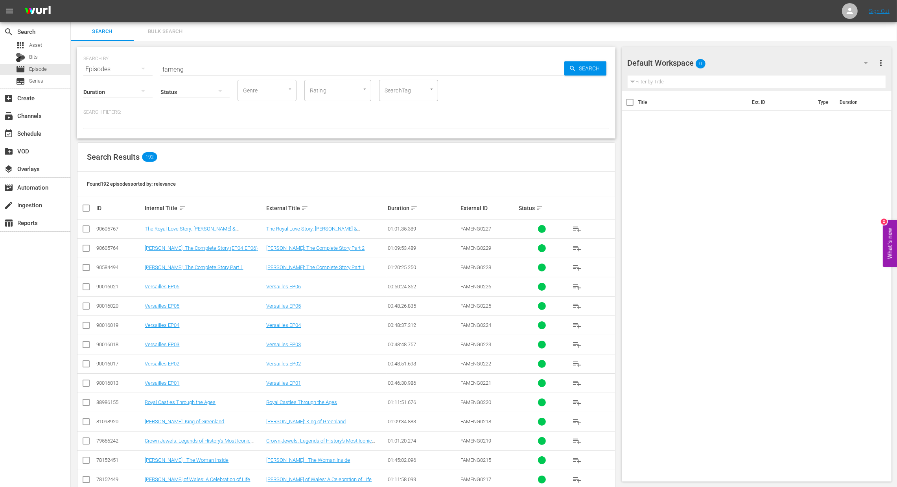
checkbox input "true"
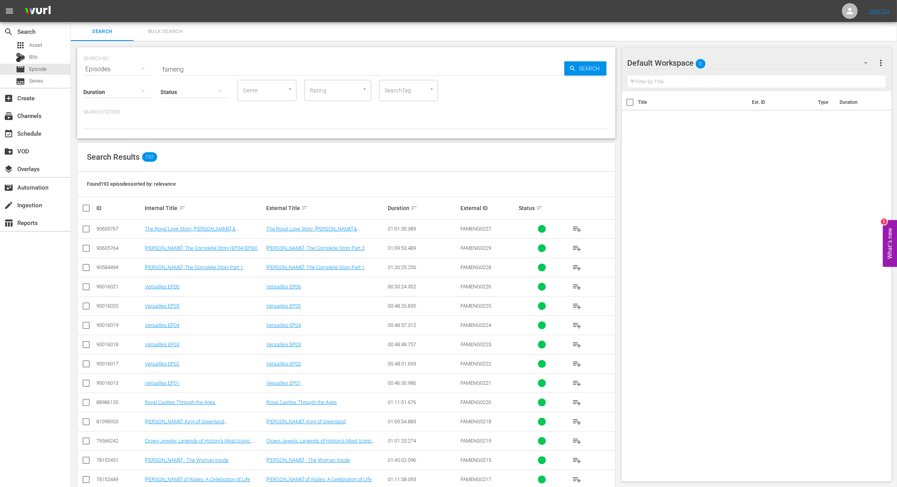
checkbox input "true"
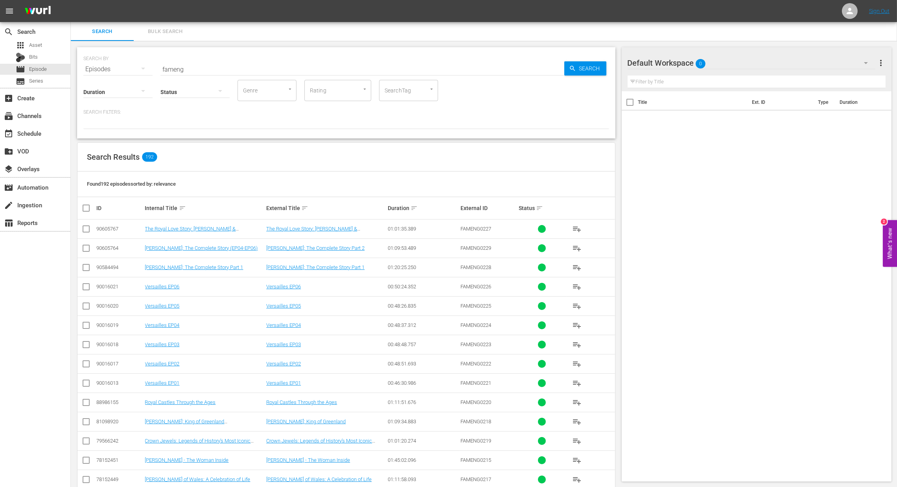
checkbox input "true"
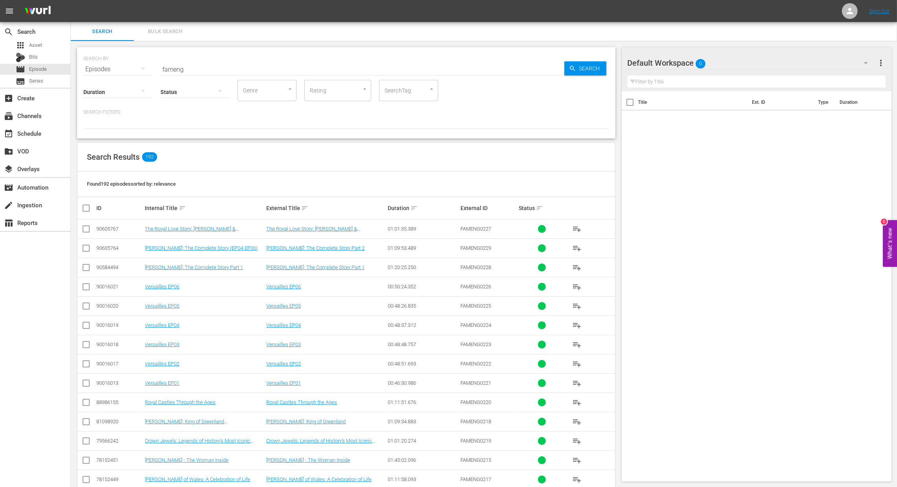
checkbox input "true"
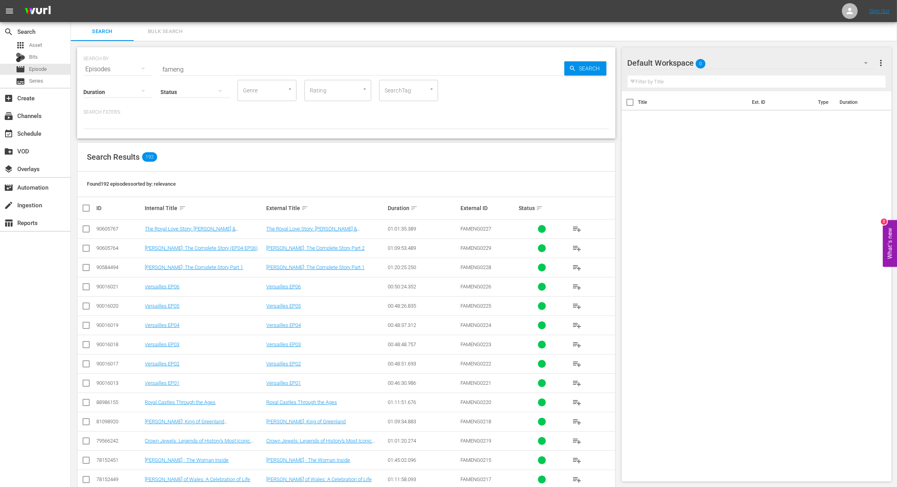
checkbox input "true"
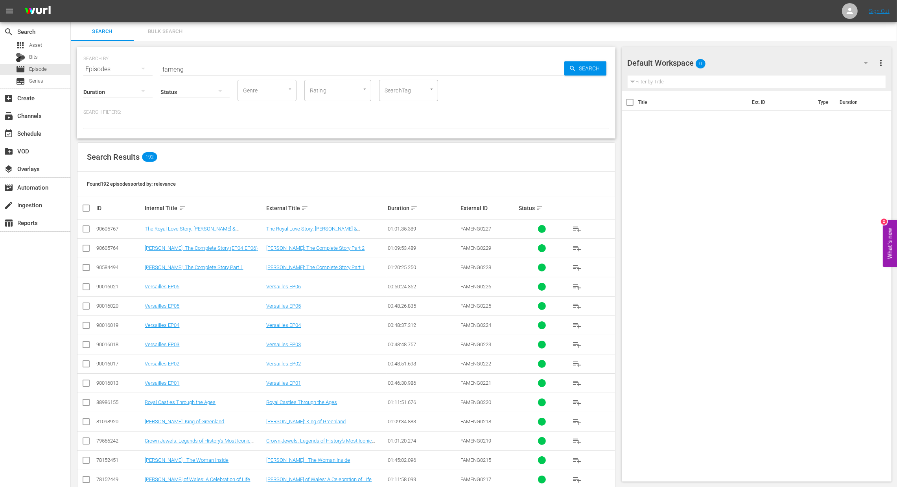
checkbox input "true"
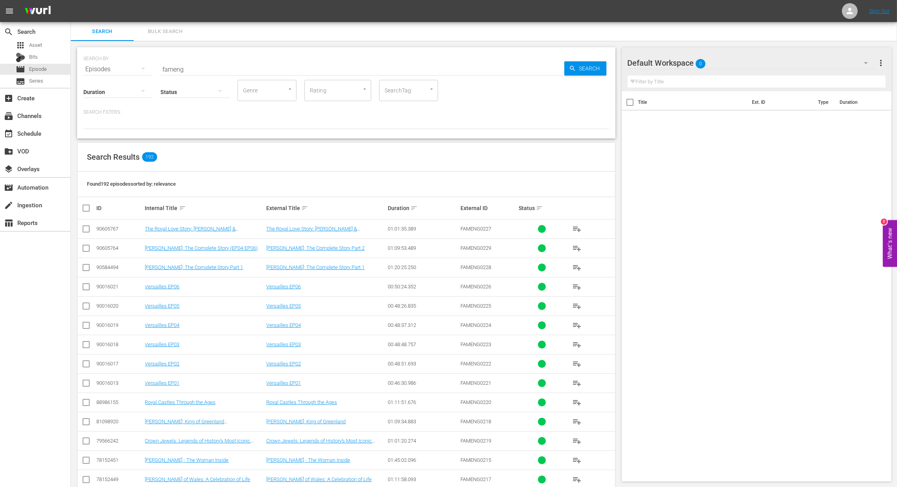
checkbox input "true"
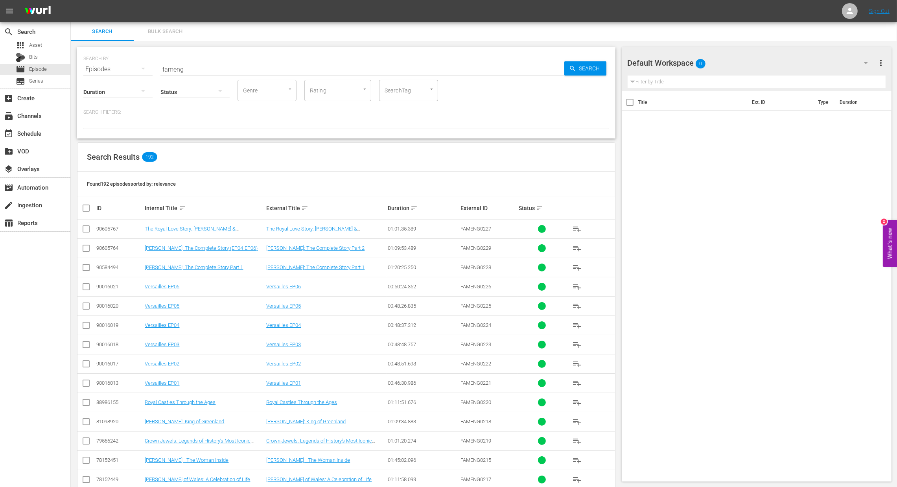
checkbox input "true"
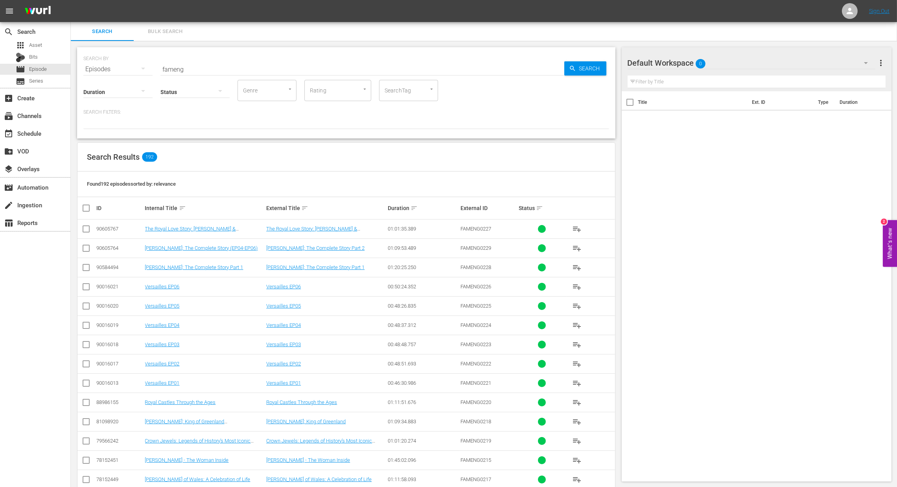
checkbox input "true"
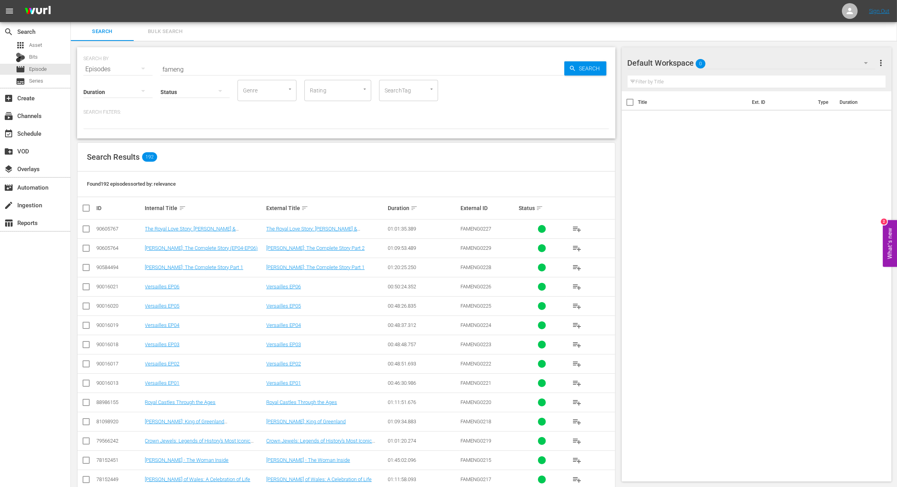
checkbox input "true"
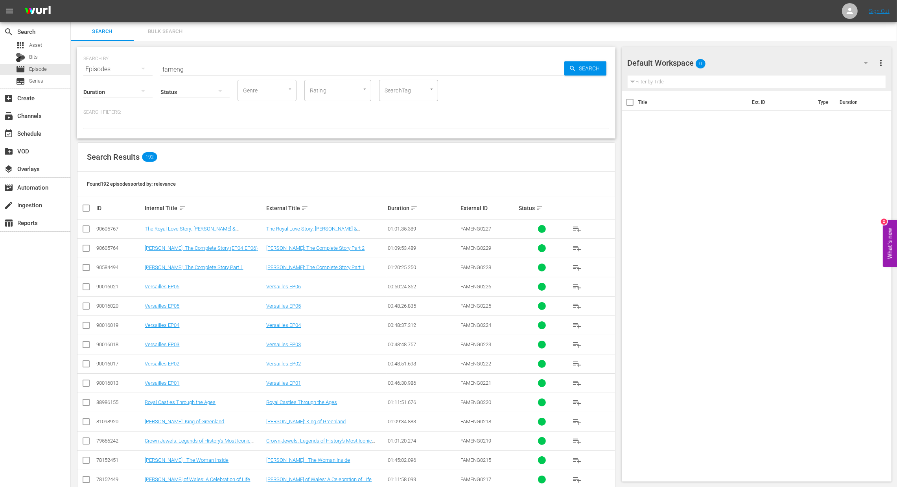
checkbox input "true"
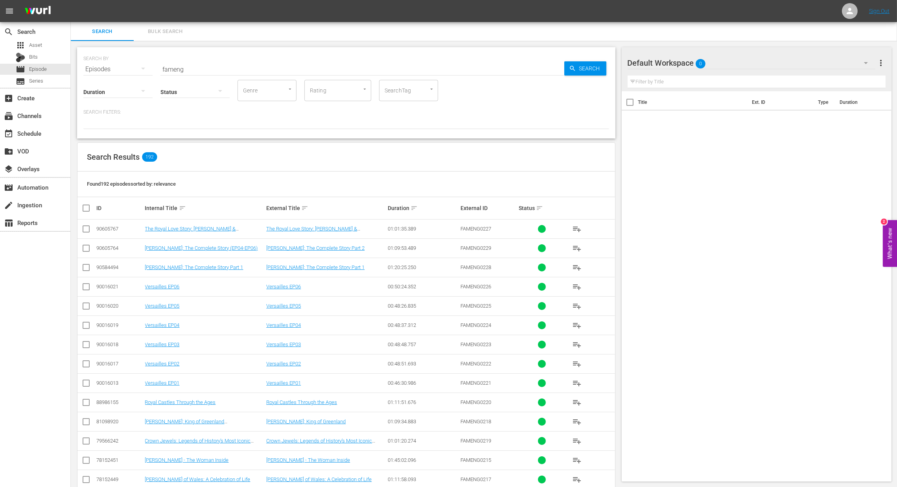
checkbox input "true"
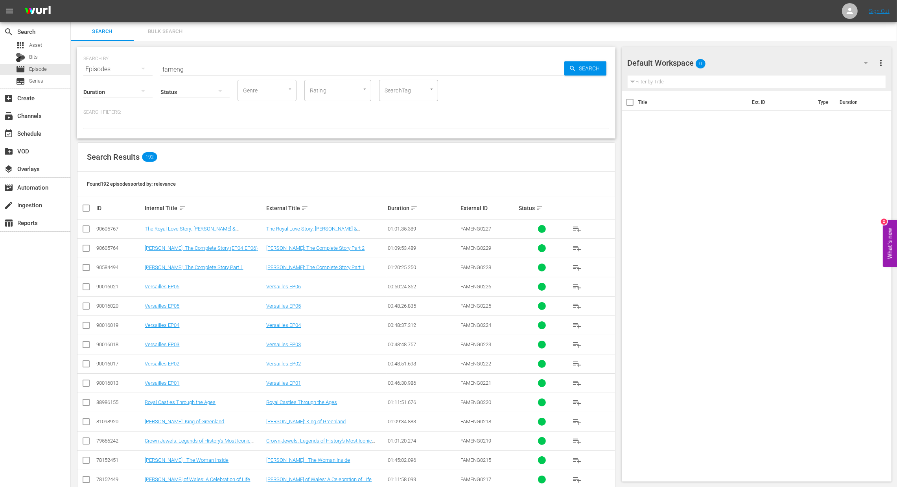
checkbox input "true"
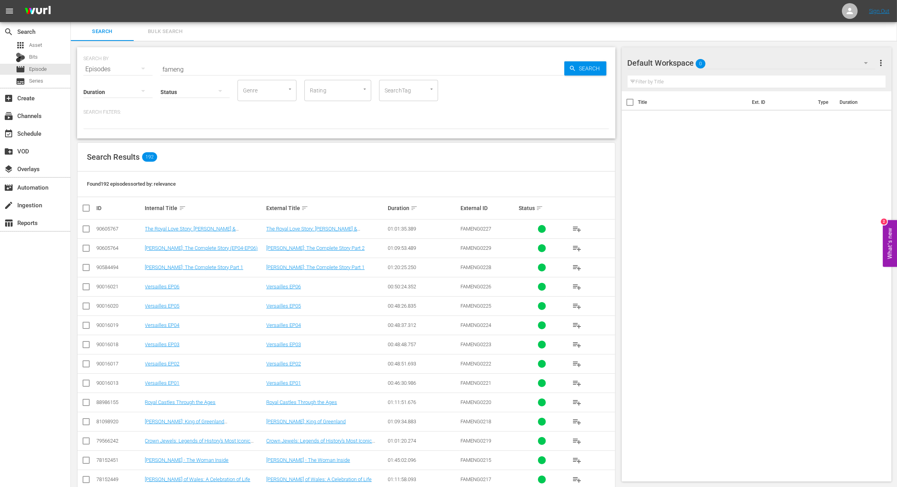
checkbox input "true"
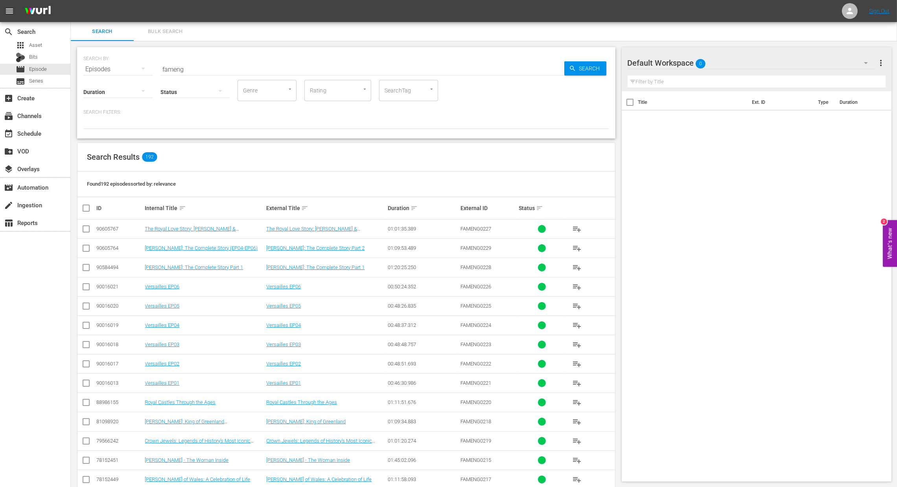
checkbox input "true"
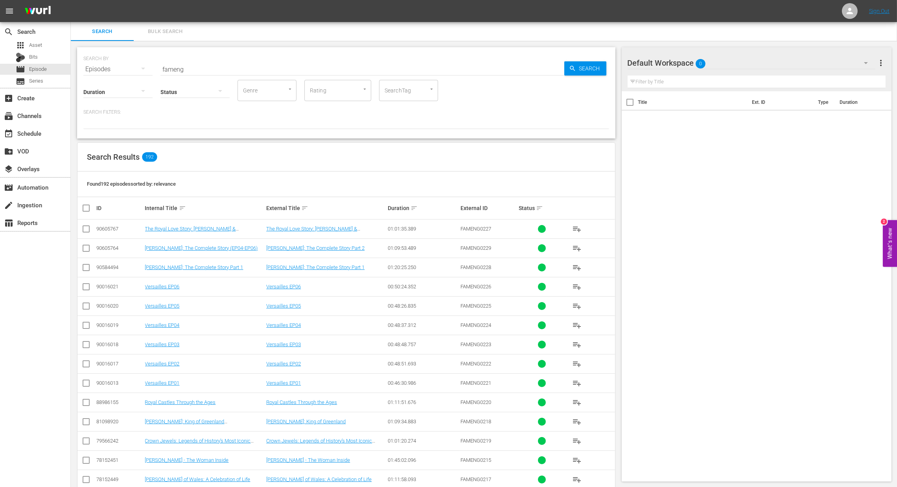
checkbox input "true"
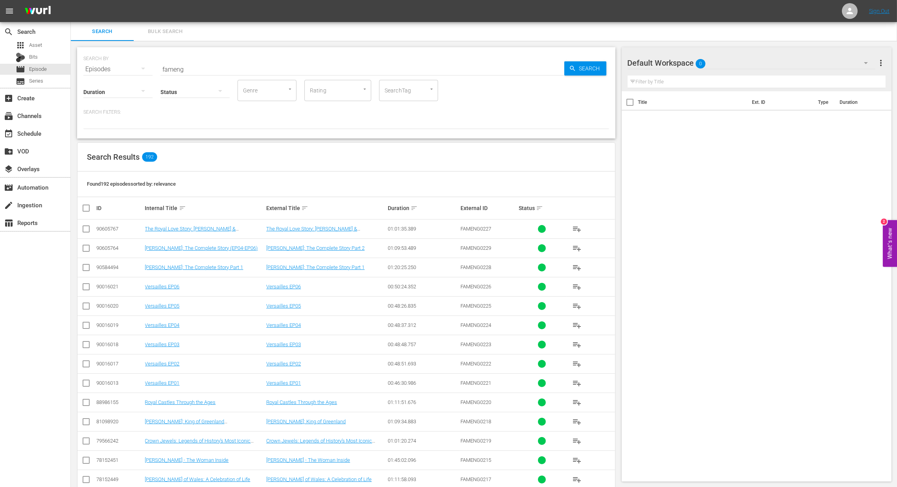
checkbox input "true"
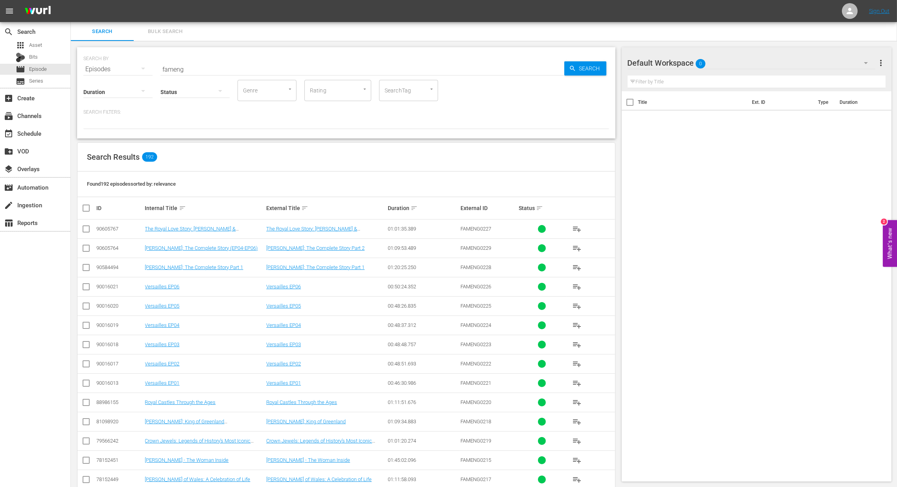
checkbox input "true"
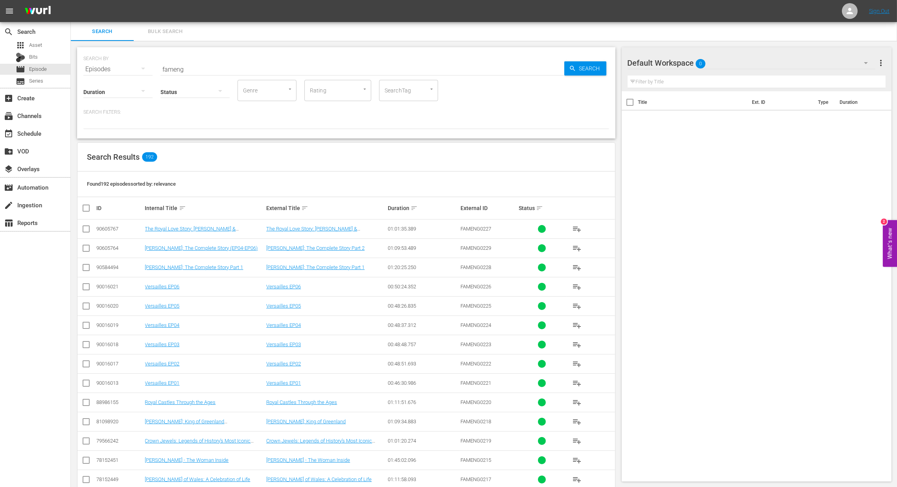
checkbox input "true"
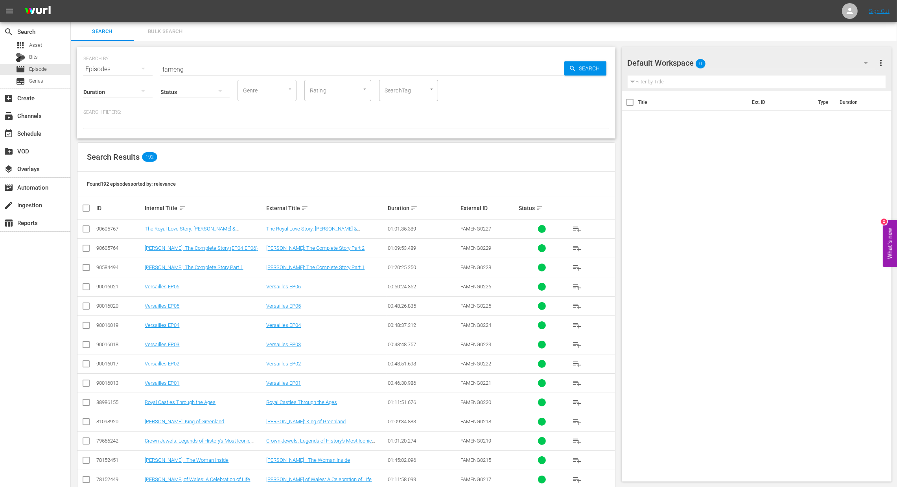
checkbox input "true"
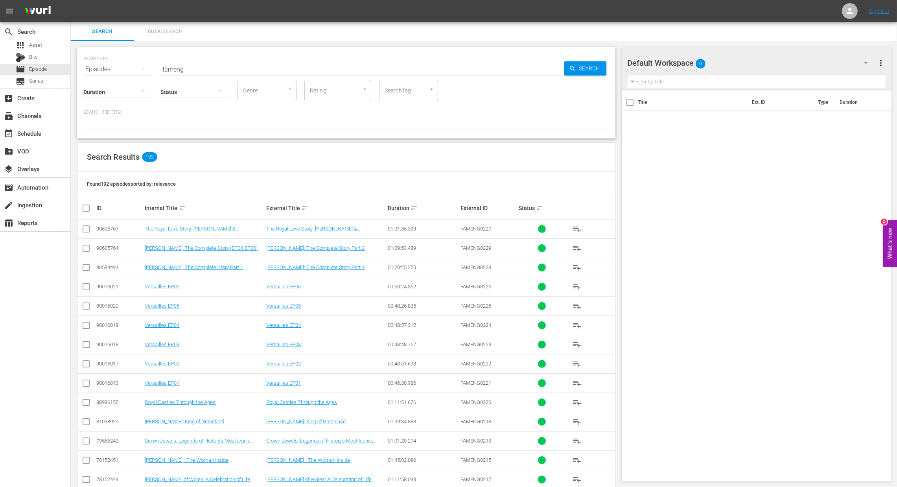
checkbox input "true"
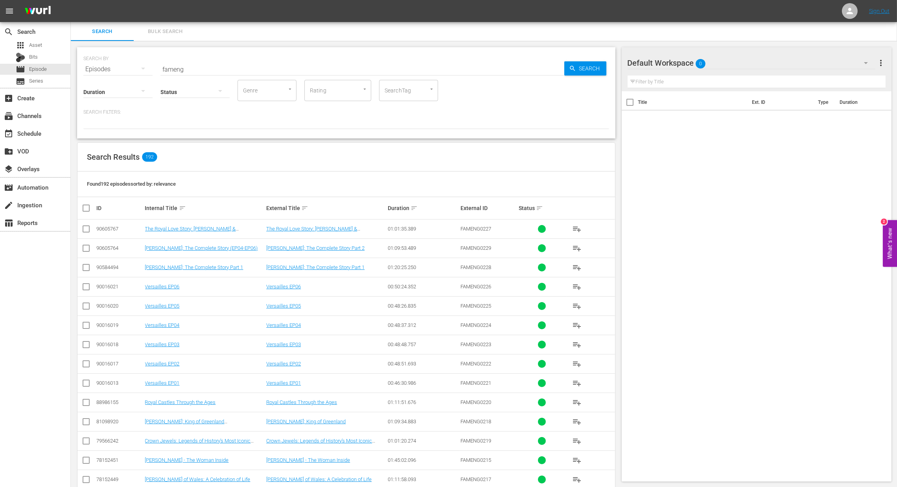
checkbox input "true"
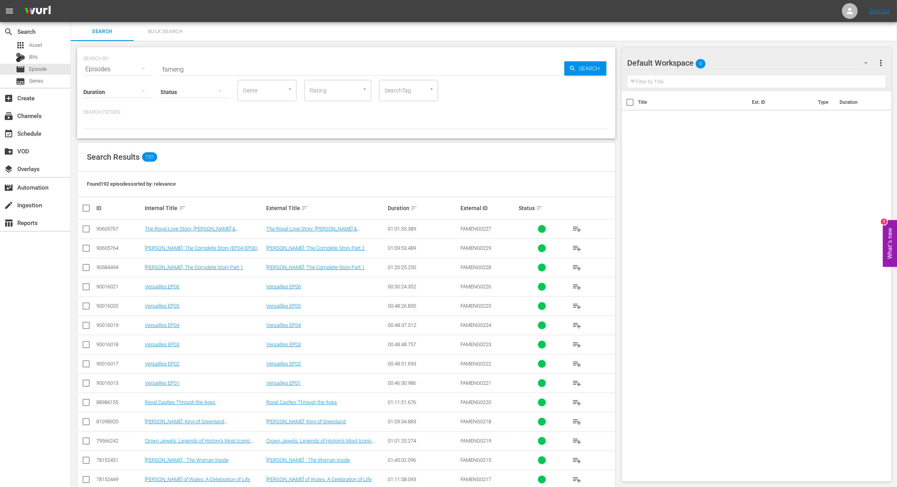
checkbox input "true"
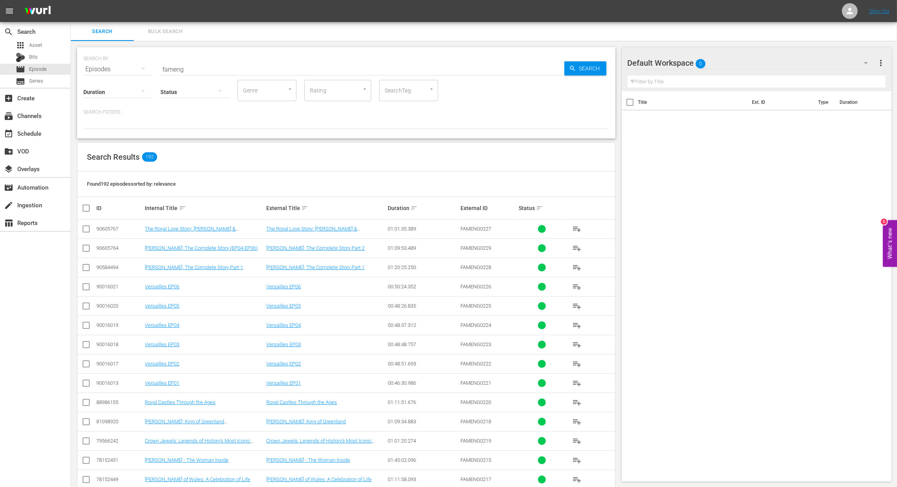
checkbox input "true"
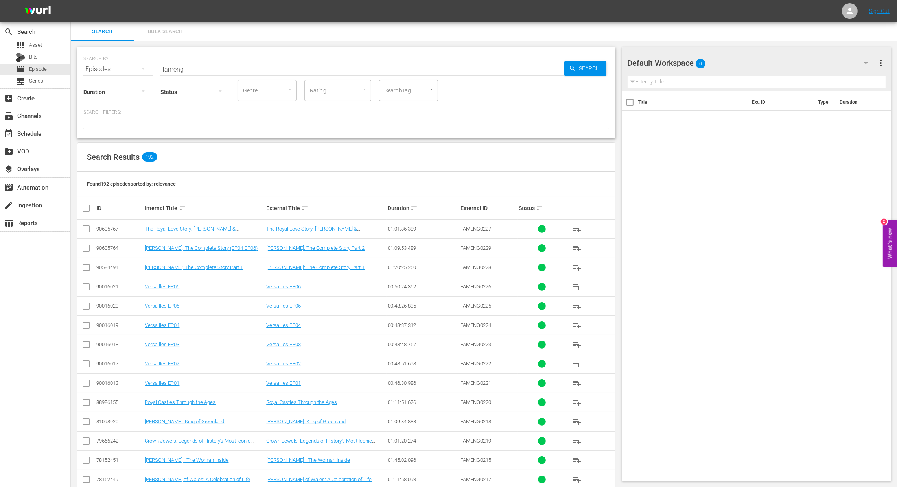
checkbox input "true"
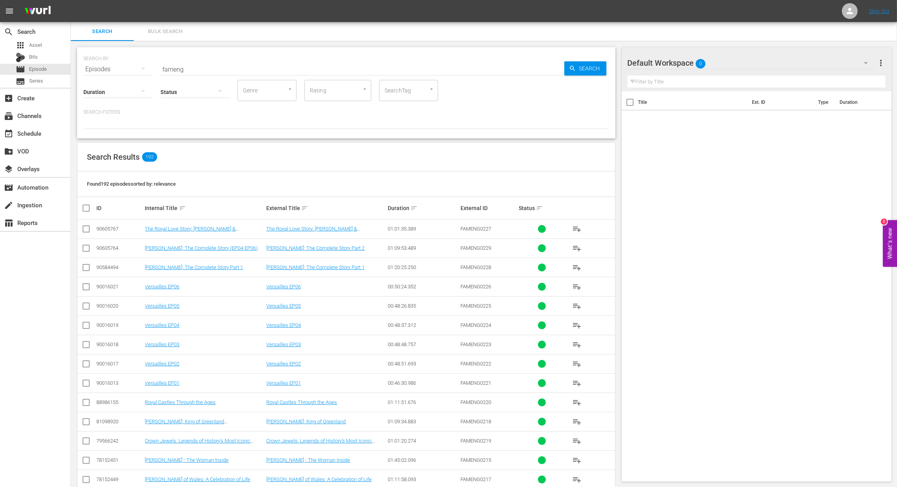
checkbox input "true"
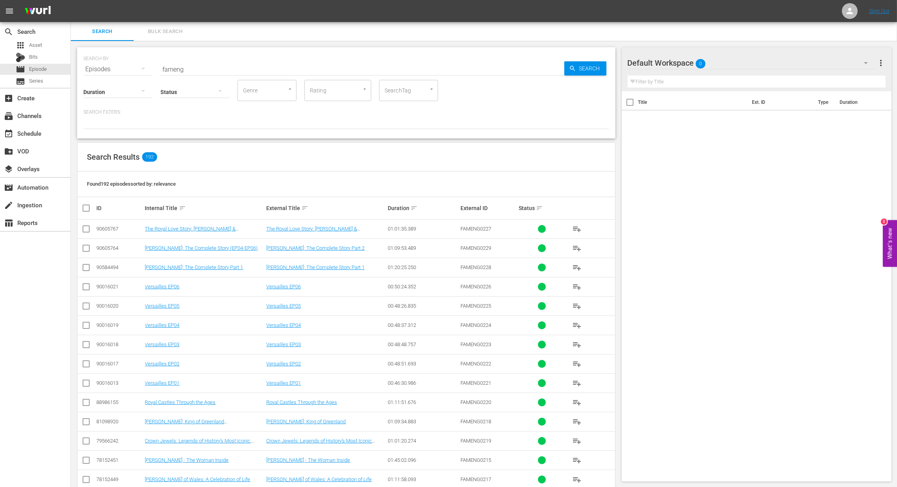
checkbox input "true"
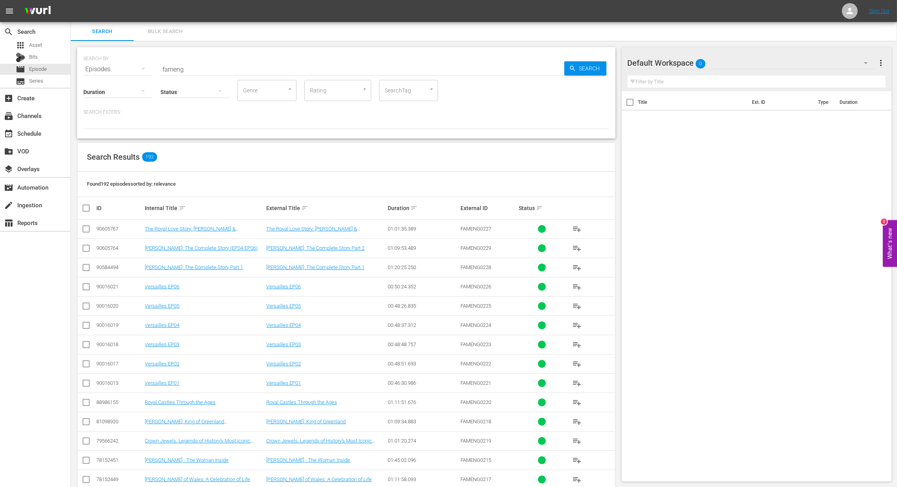
checkbox input "true"
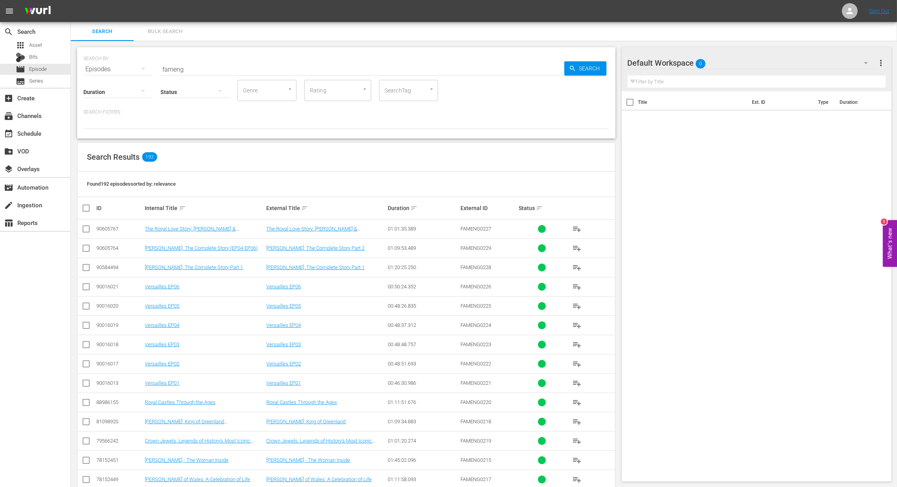
checkbox input "true"
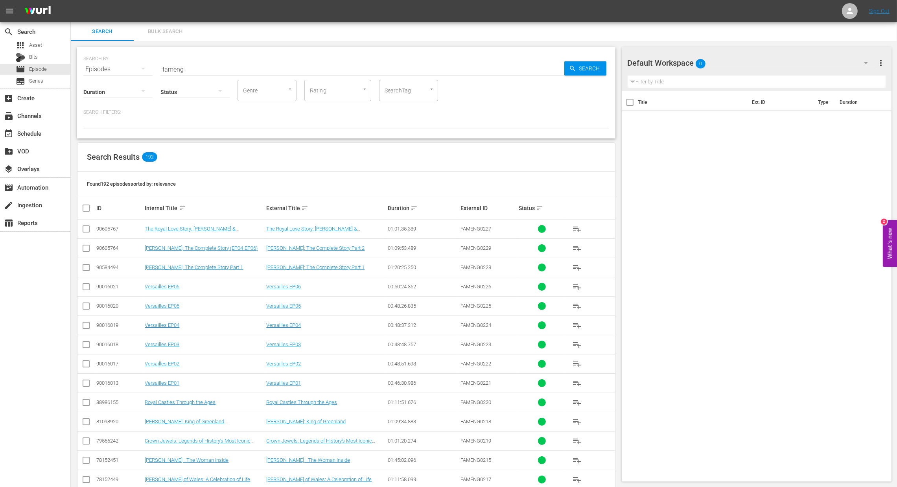
checkbox input "true"
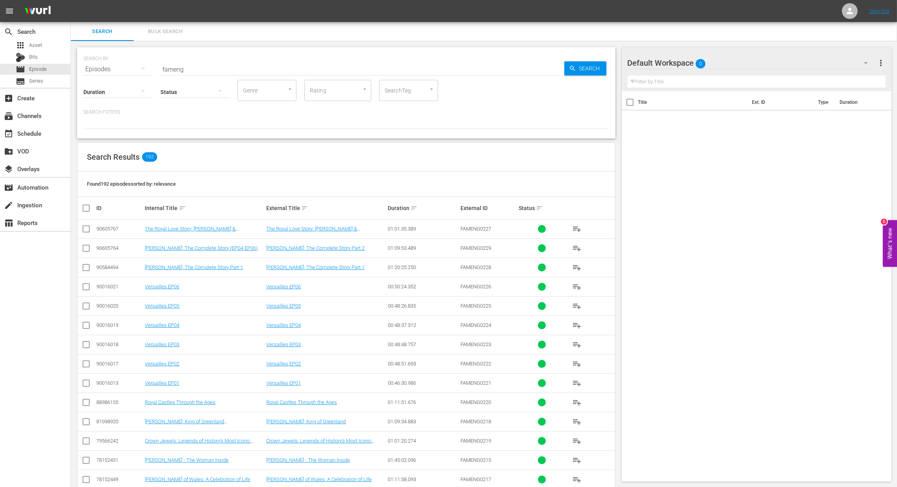
checkbox input "true"
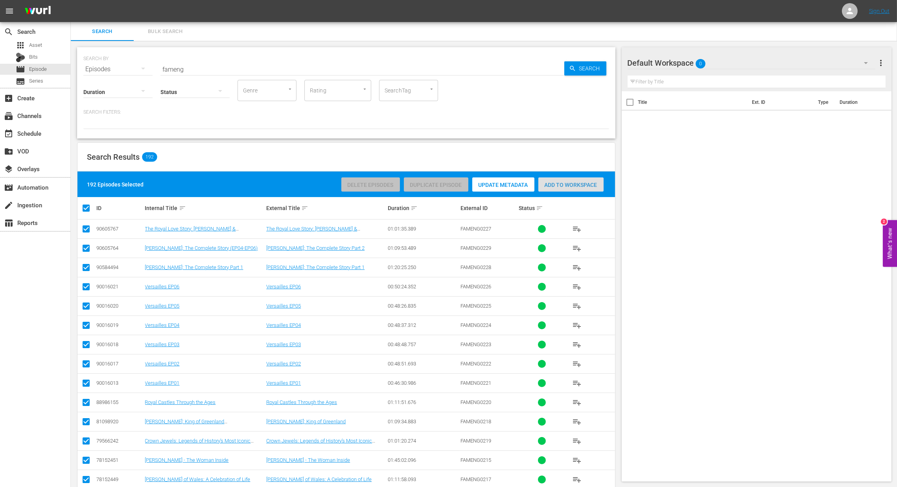
click at [558, 187] on span "Add to Workspace" at bounding box center [571, 185] width 65 height 6
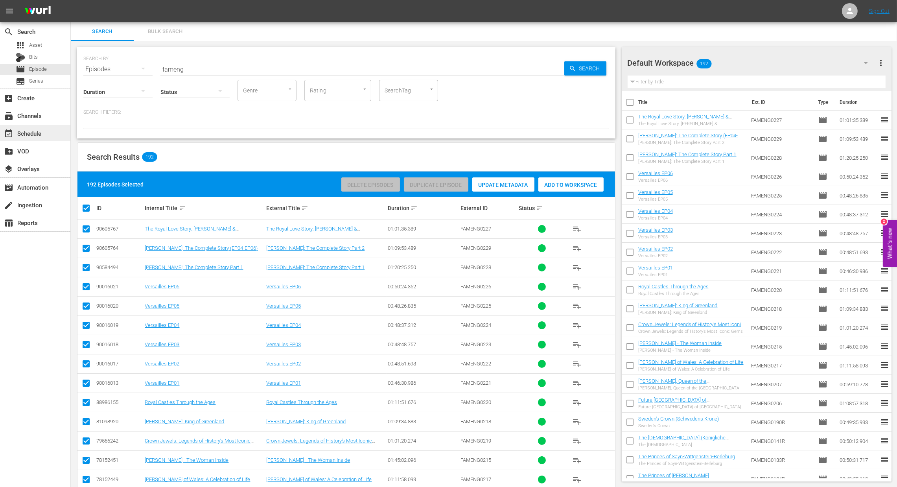
click at [32, 136] on div "event_available Schedule" at bounding box center [22, 132] width 44 height 7
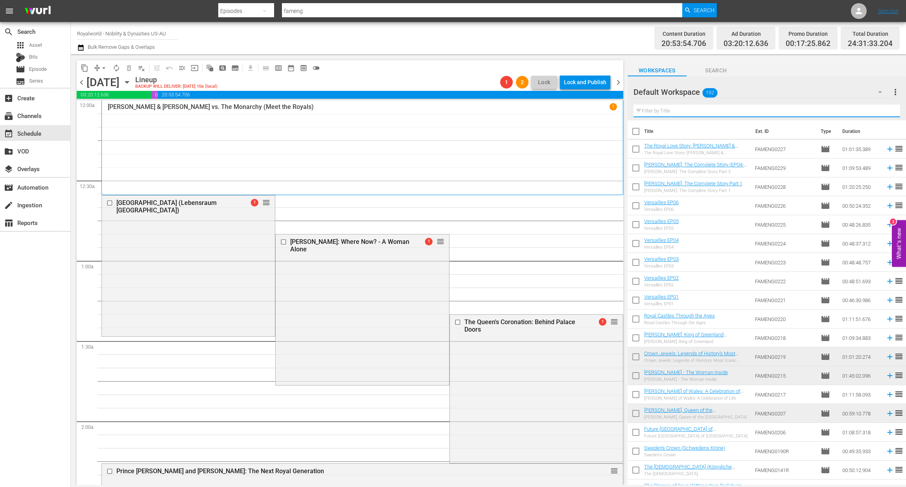
click at [653, 112] on input "text" at bounding box center [767, 111] width 267 height 13
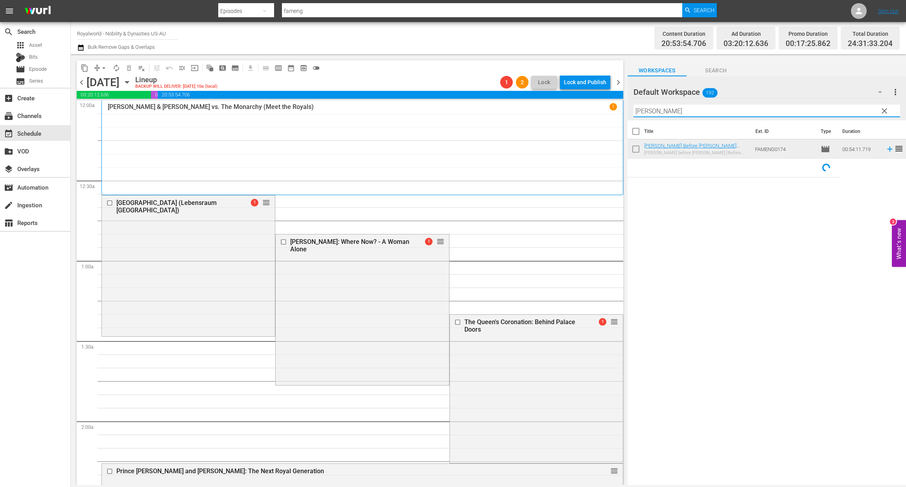
drag, startPoint x: 675, startPoint y: 111, endPoint x: 599, endPoint y: 105, distance: 76.5
click at [600, 104] on div "content_copy compress arrow_drop_down autorenew_outlined delete_forever_outline…" at bounding box center [488, 269] width 835 height 431
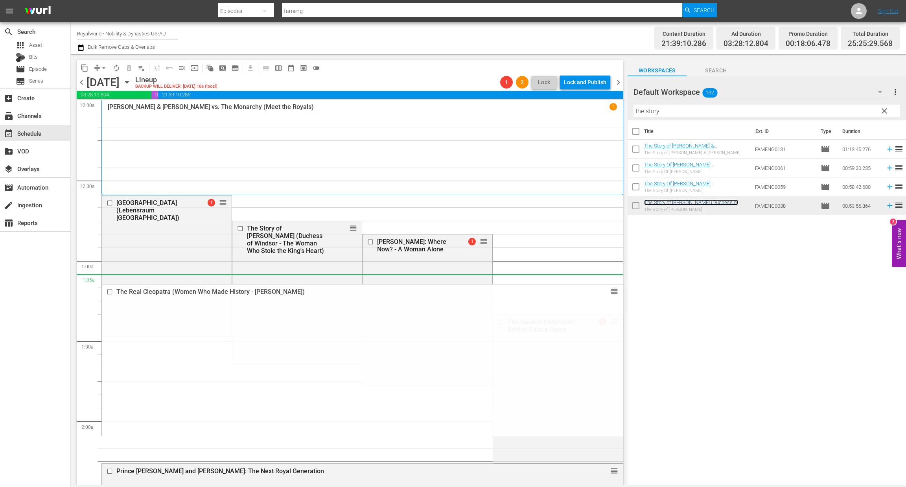
drag, startPoint x: 603, startPoint y: 290, endPoint x: 431, endPoint y: 275, distance: 172.9
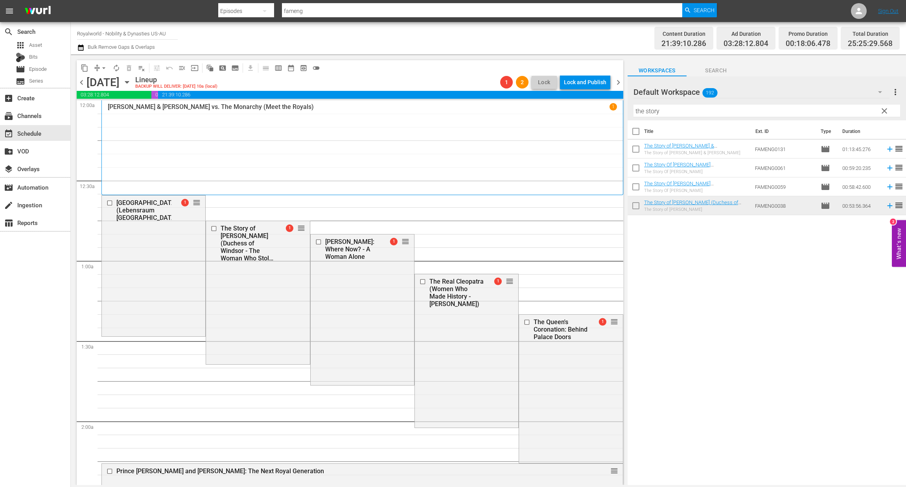
click at [101, 66] on span "arrow_drop_down" at bounding box center [104, 68] width 8 height 8
click at [107, 111] on li "Align to End of Previous Day" at bounding box center [104, 109] width 83 height 13
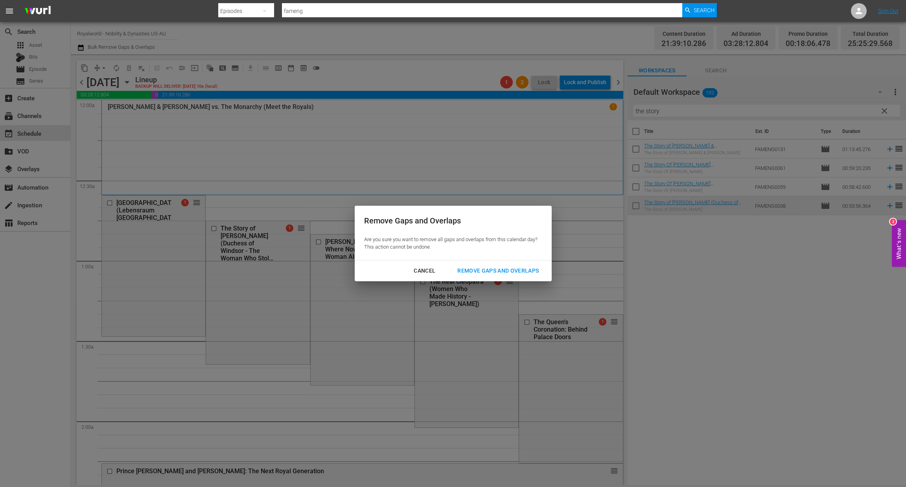
click at [484, 273] on div "Remove Gaps and Overlaps" at bounding box center [498, 271] width 94 height 10
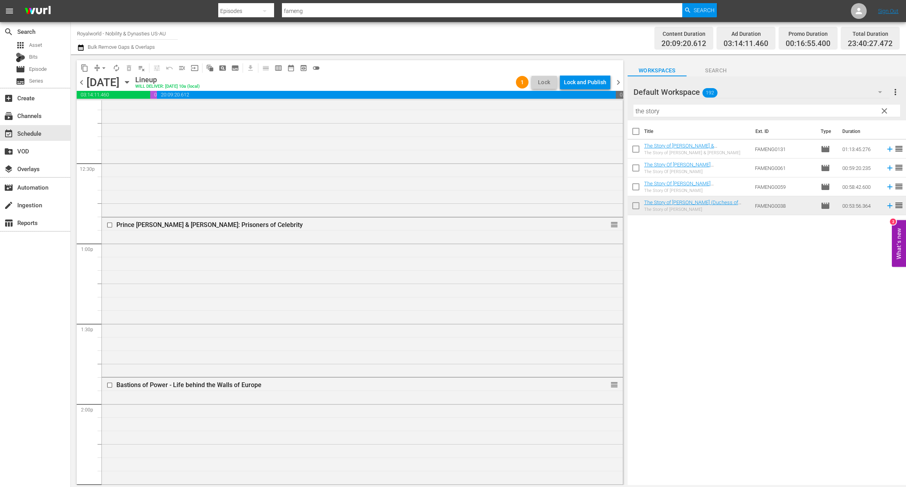
scroll to position [1857, 0]
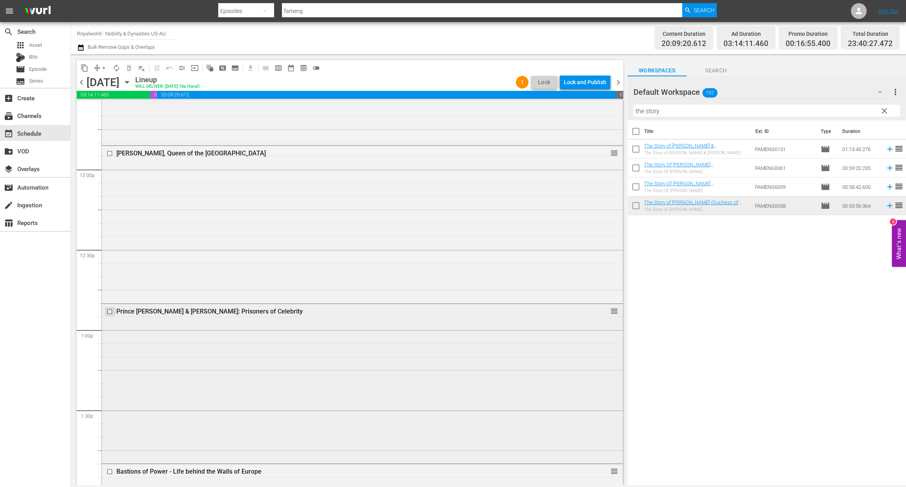
click at [109, 312] on input "checkbox" at bounding box center [111, 311] width 8 height 7
click at [128, 65] on span "delete_forever_outlined" at bounding box center [129, 68] width 8 height 8
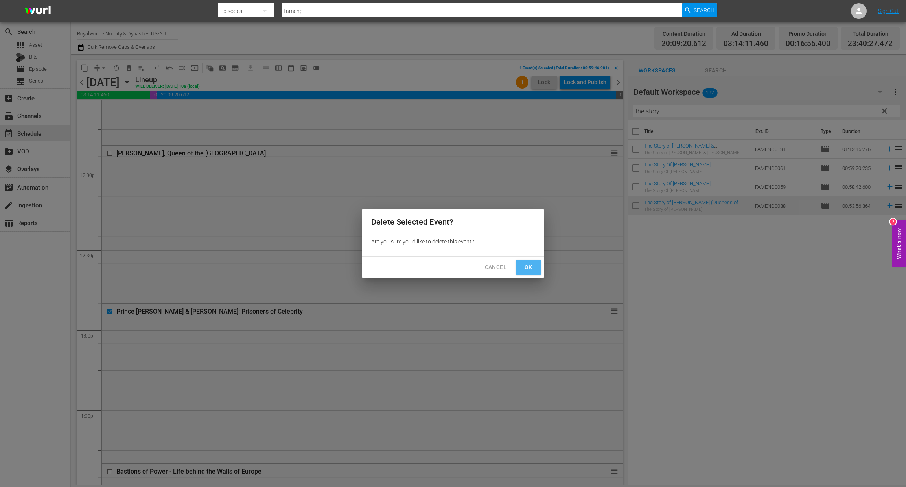
click at [533, 263] on span "Ok" at bounding box center [528, 267] width 13 height 10
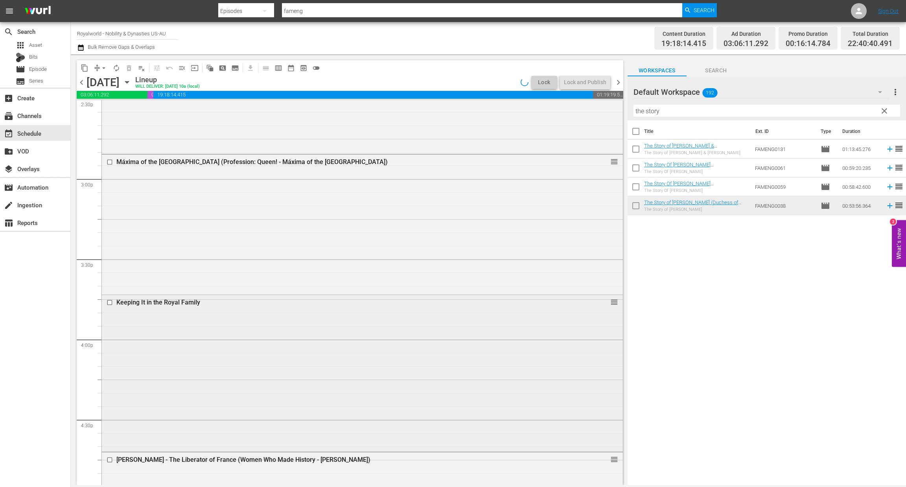
scroll to position [2742, 0]
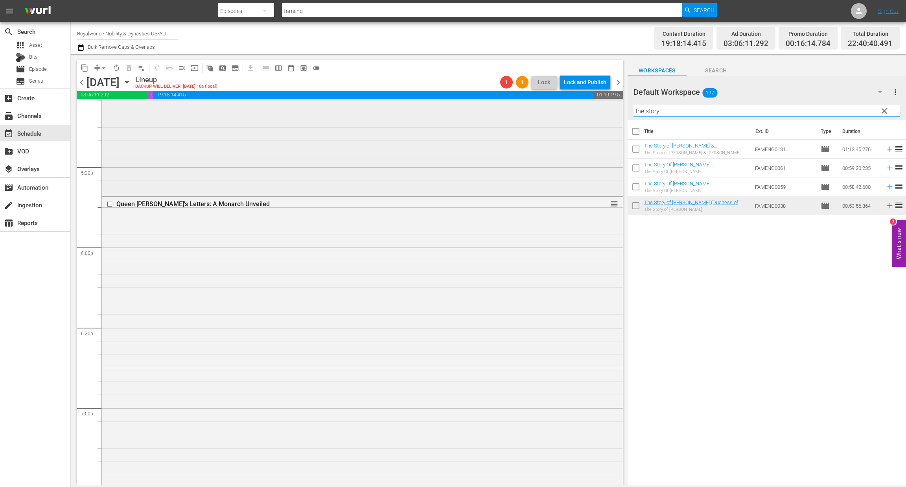
drag, startPoint x: 636, startPoint y: 107, endPoint x: 573, endPoint y: 107, distance: 62.5
click at [573, 107] on div "content_copy compress arrow_drop_down autorenew_outlined delete_forever_outline…" at bounding box center [488, 269] width 835 height 431
paste input "The Royal Love Story: [PERSON_NAME] & [PERSON_NAME]"
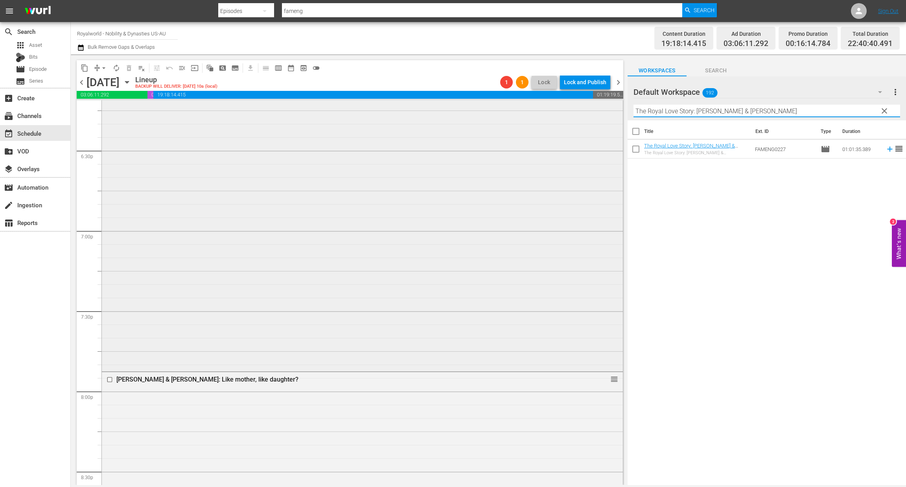
scroll to position [3096, 0]
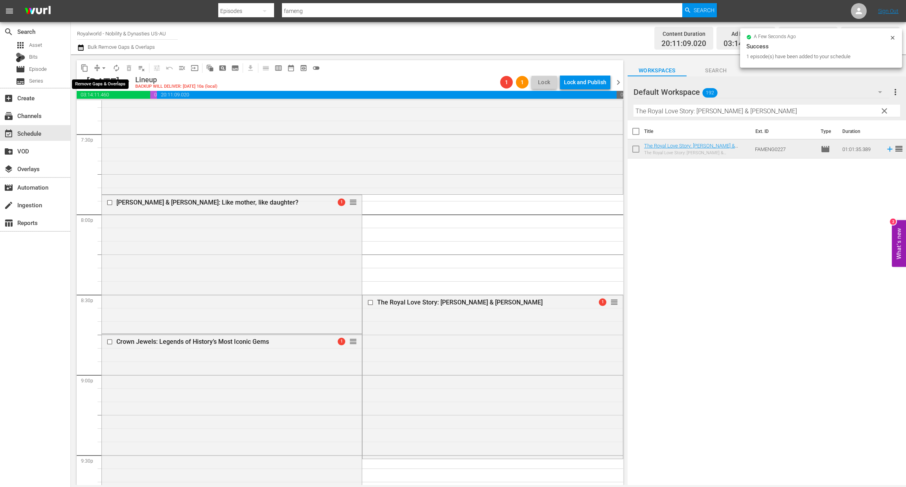
click at [103, 66] on span "arrow_drop_down" at bounding box center [104, 68] width 8 height 8
click at [125, 105] on li "Align to End of Previous Day" at bounding box center [104, 109] width 83 height 13
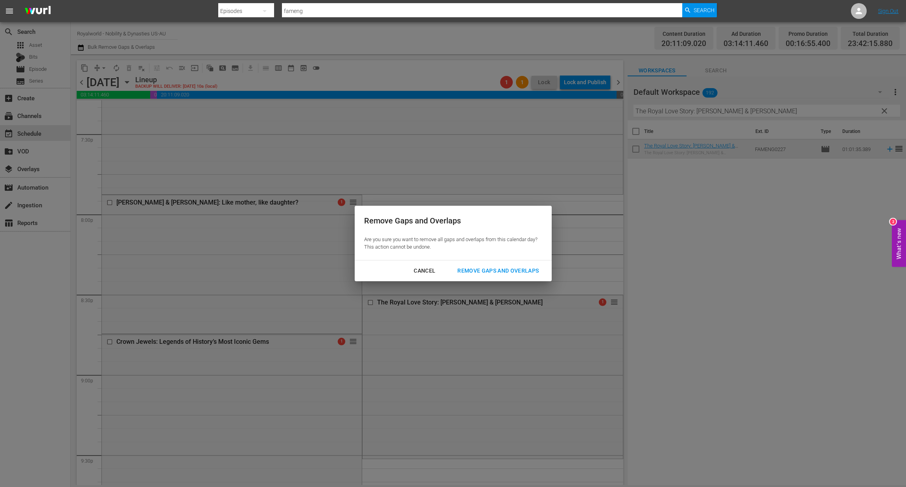
click at [497, 279] on div "Cancel Remove Gaps and Overlaps" at bounding box center [453, 270] width 197 height 21
click at [502, 275] on div "Remove Gaps and Overlaps" at bounding box center [498, 271] width 94 height 10
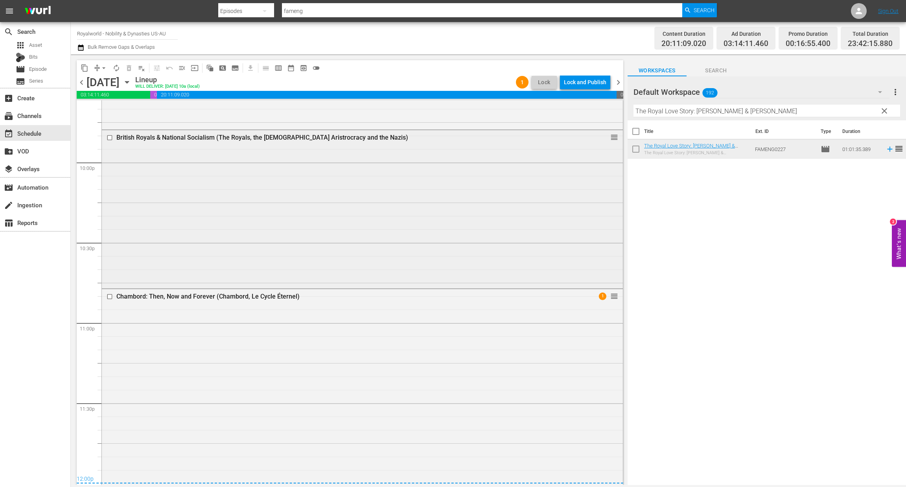
scroll to position [3513, 0]
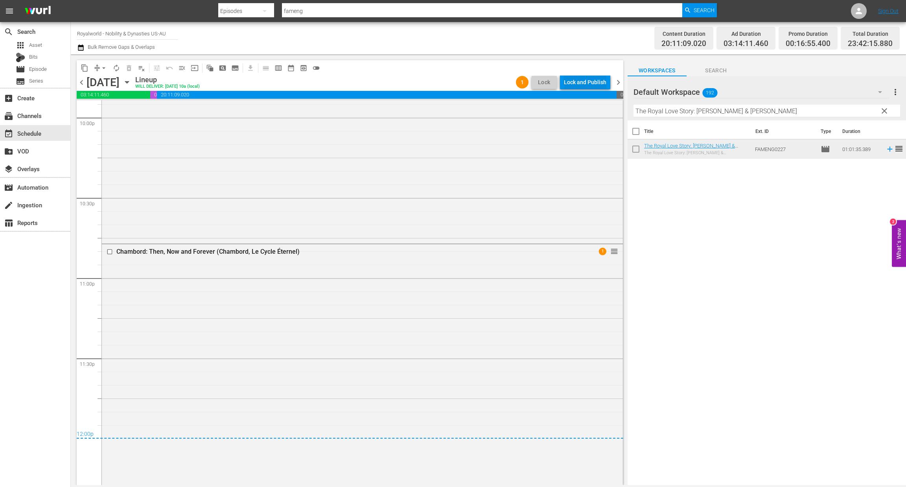
click at [588, 81] on div "Lock and Publish" at bounding box center [585, 82] width 42 height 14
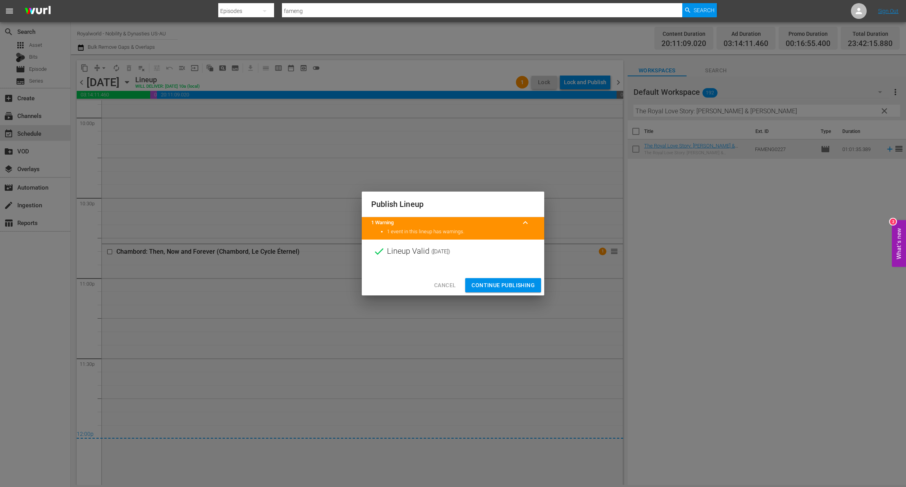
click at [507, 288] on span "Continue Publishing" at bounding box center [503, 285] width 63 height 10
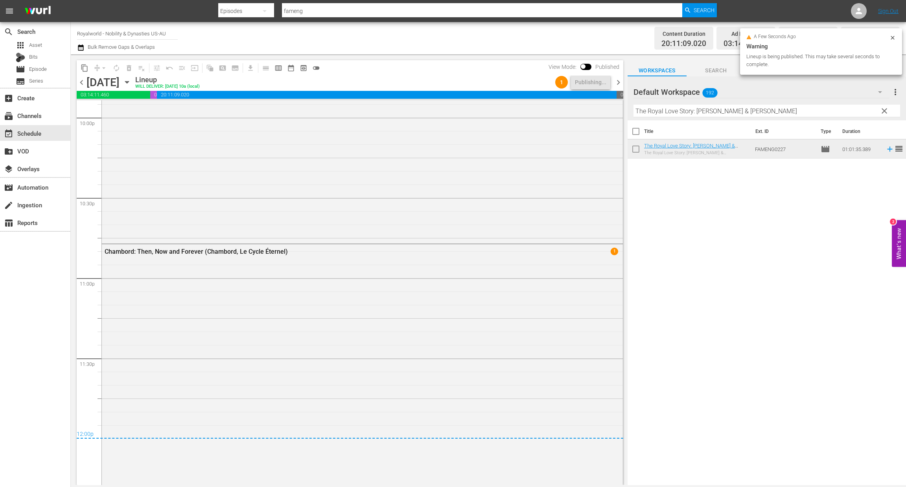
click at [619, 81] on span "chevron_right" at bounding box center [619, 82] width 10 height 10
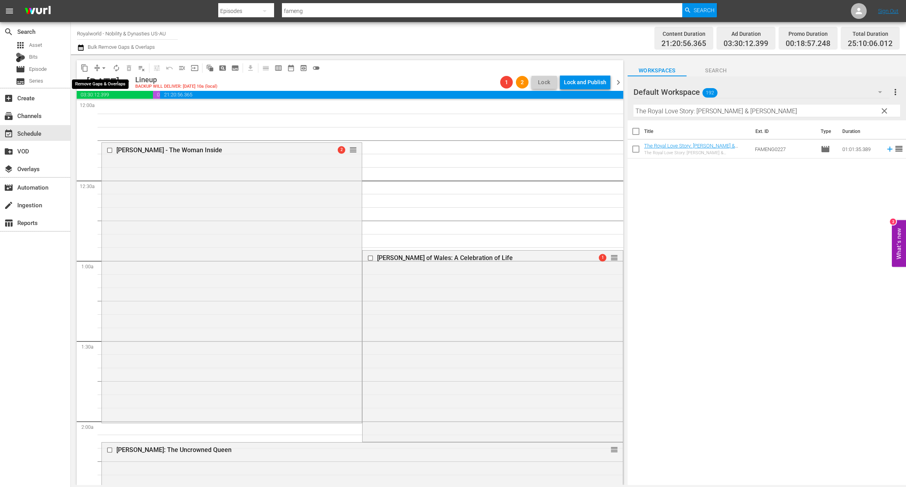
drag, startPoint x: 105, startPoint y: 71, endPoint x: 110, endPoint y: 72, distance: 4.9
click at [107, 71] on span "arrow_drop_down" at bounding box center [104, 68] width 8 height 8
click at [115, 99] on li "Align to First Episode" at bounding box center [104, 96] width 65 height 13
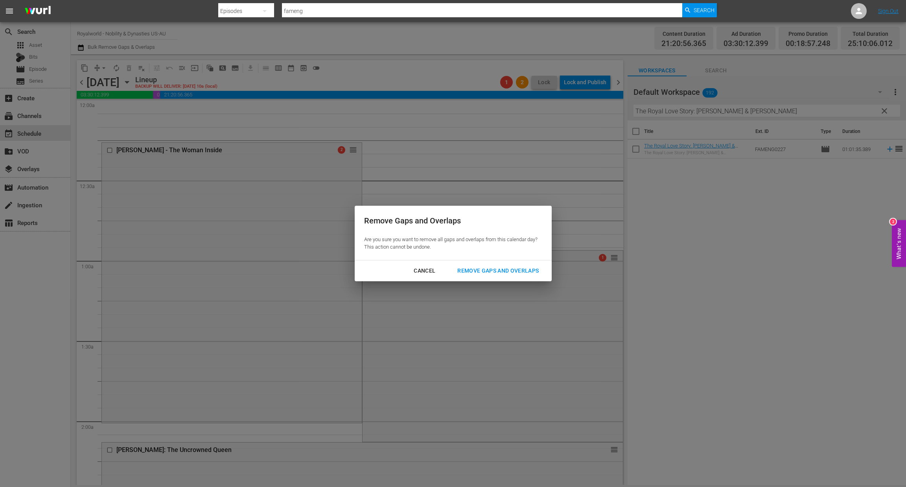
click at [414, 274] on div "Cancel" at bounding box center [425, 271] width 34 height 10
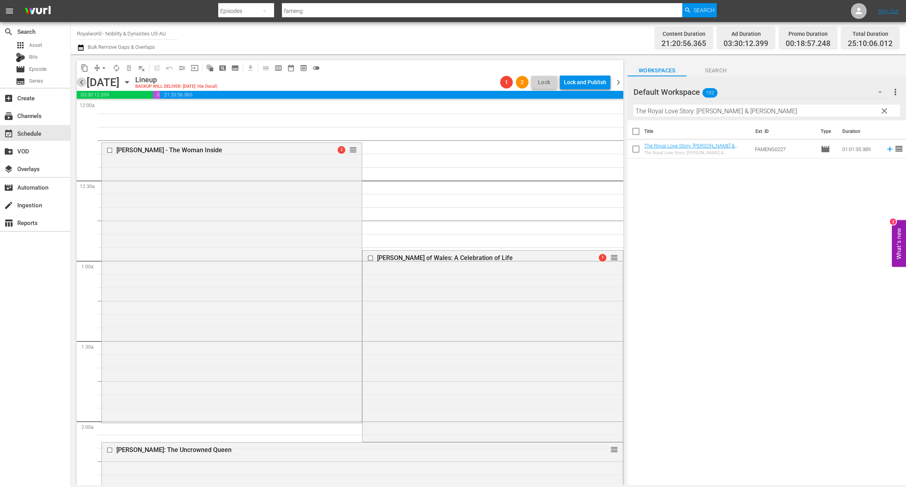
click at [82, 80] on span "chevron_left" at bounding box center [82, 82] width 10 height 10
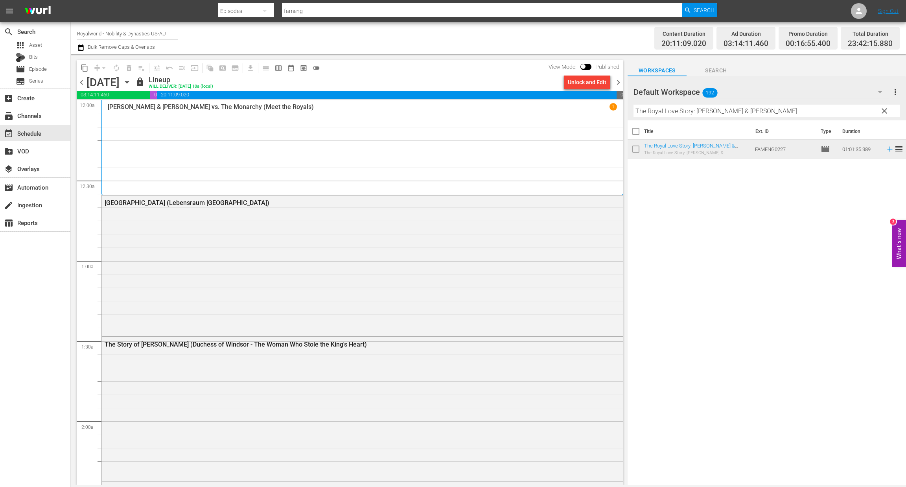
click at [616, 79] on span "chevron_right" at bounding box center [619, 82] width 10 height 10
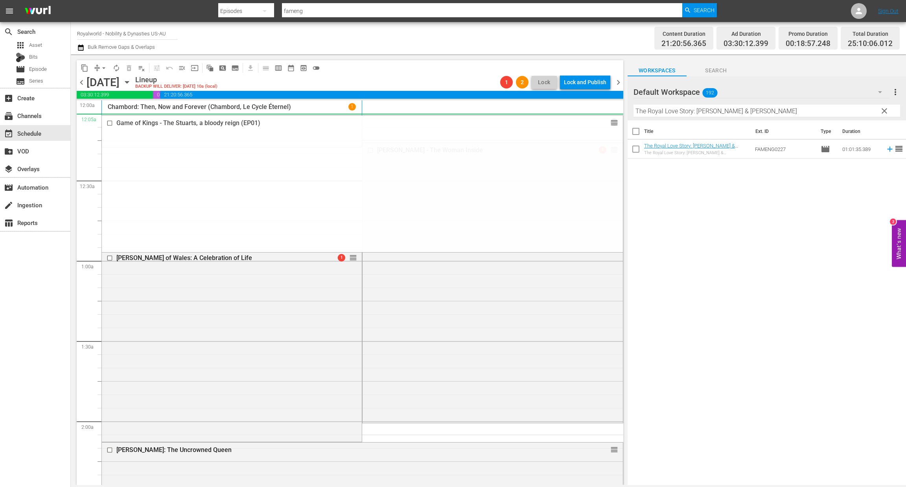
drag, startPoint x: 606, startPoint y: 299, endPoint x: 468, endPoint y: 125, distance: 222.0
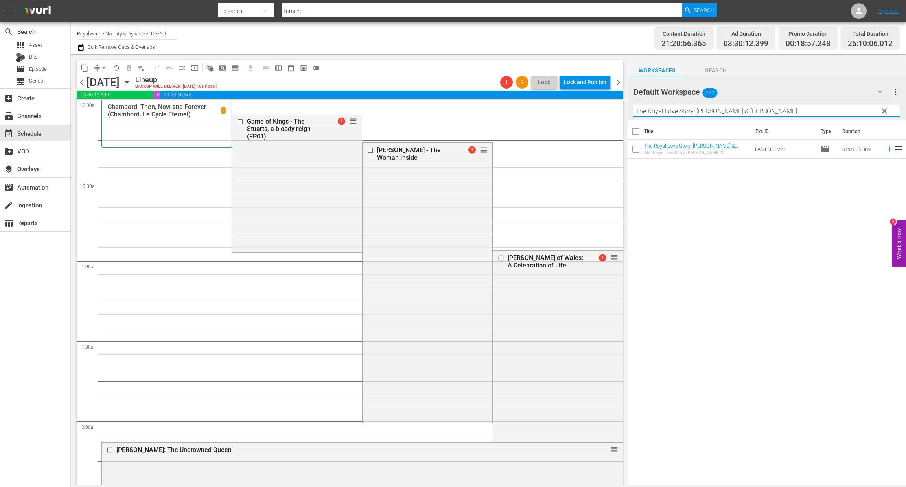
paste input "Prince William & Prince Harry: Prisoners of Celebrity"
drag, startPoint x: 770, startPoint y: 109, endPoint x: 596, endPoint y: 121, distance: 174.7
click at [581, 109] on div "content_copy compress arrow_drop_down autorenew_outlined delete_forever_outline…" at bounding box center [488, 269] width 835 height 431
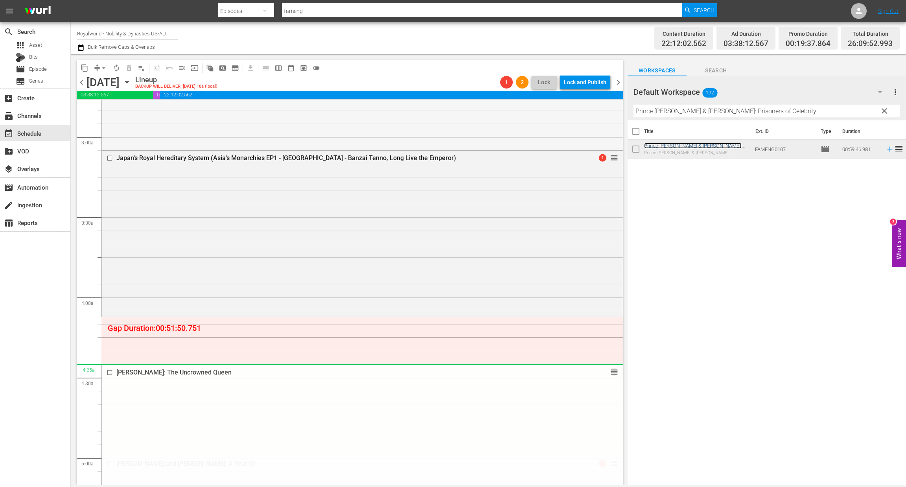
scroll to position [472, 0]
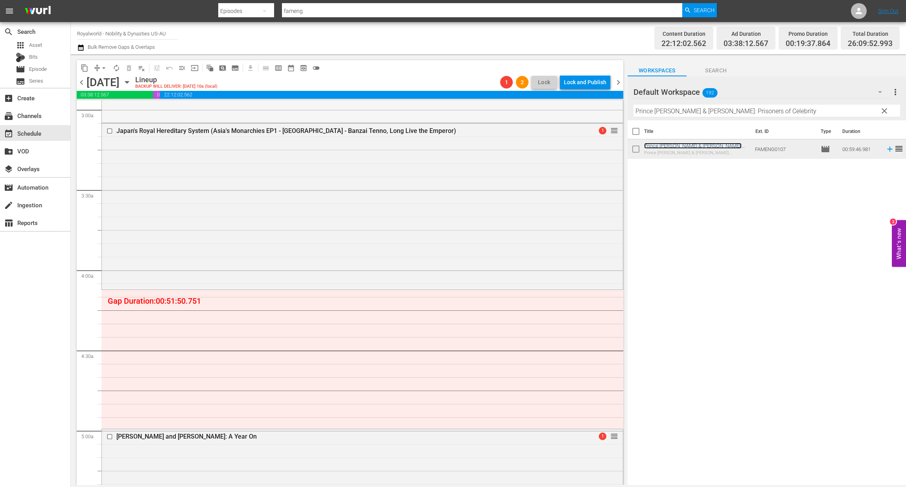
drag, startPoint x: 603, startPoint y: 272, endPoint x: 551, endPoint y: 293, distance: 56.5
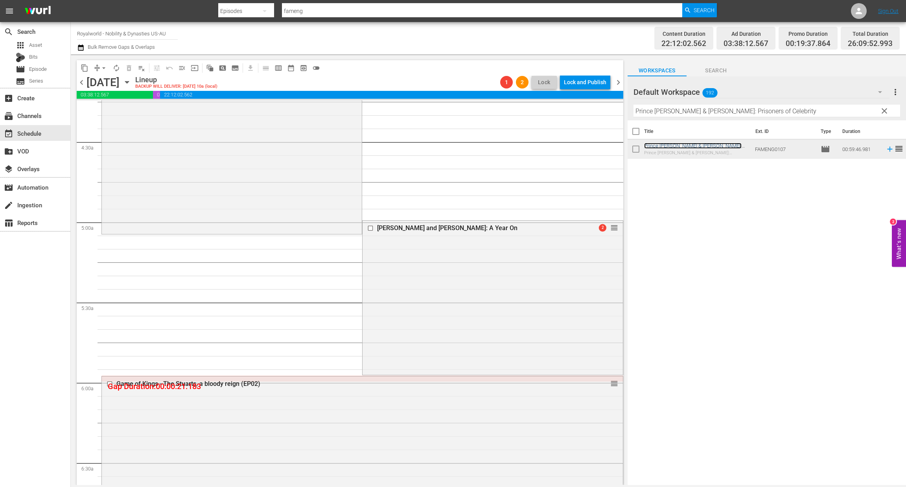
scroll to position [708, 0]
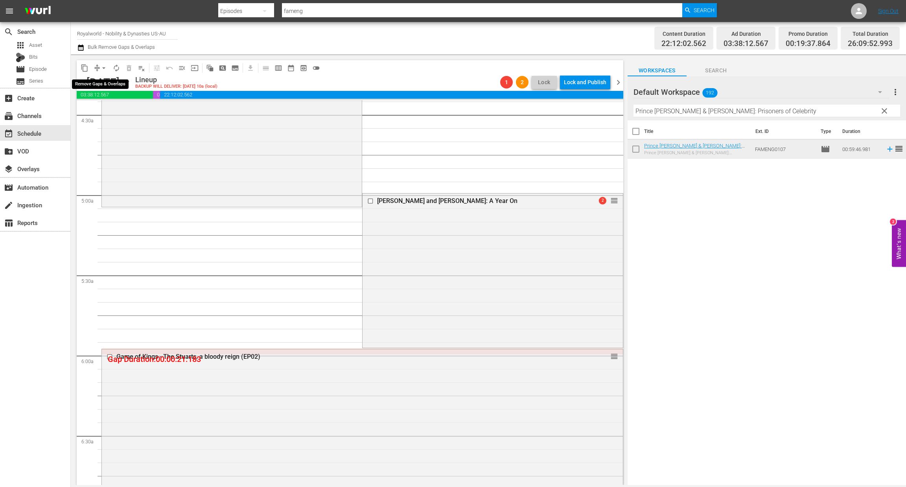
click at [106, 66] on span "arrow_drop_down" at bounding box center [104, 68] width 8 height 8
click at [124, 110] on li "Align to End of Previous Day" at bounding box center [104, 109] width 83 height 13
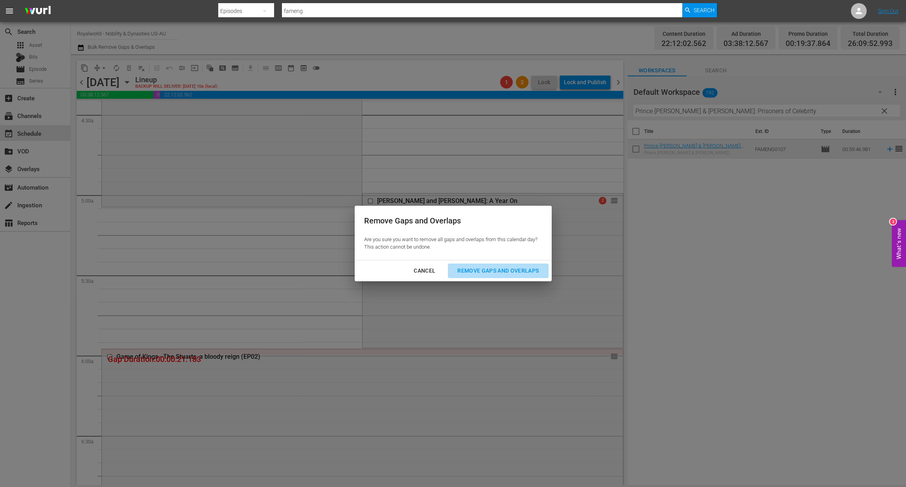
click at [483, 269] on div "Remove Gaps and Overlaps" at bounding box center [498, 271] width 94 height 10
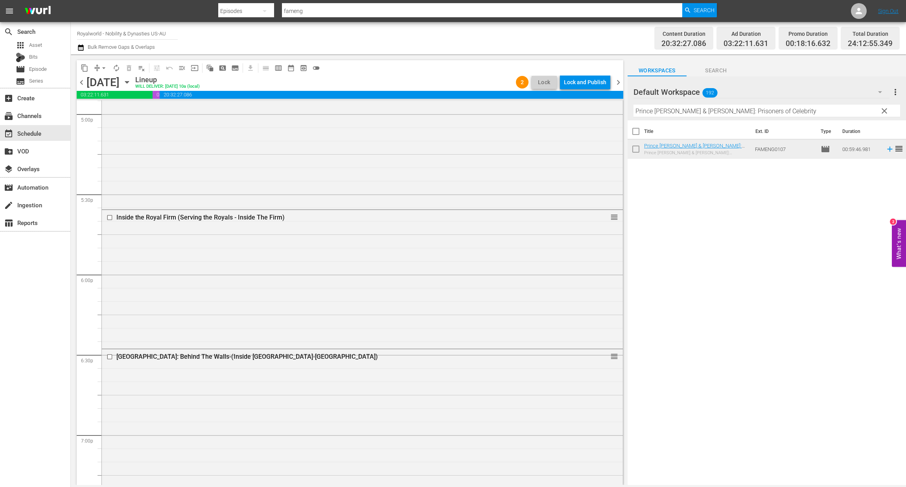
scroll to position [2689, 0]
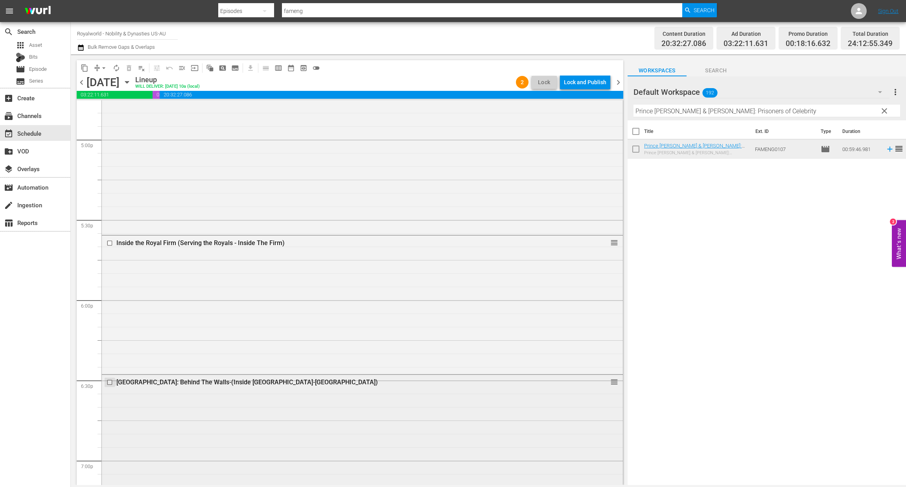
click at [112, 382] on input "checkbox" at bounding box center [111, 382] width 8 height 7
click at [129, 69] on span "delete_forever_outlined" at bounding box center [129, 68] width 8 height 8
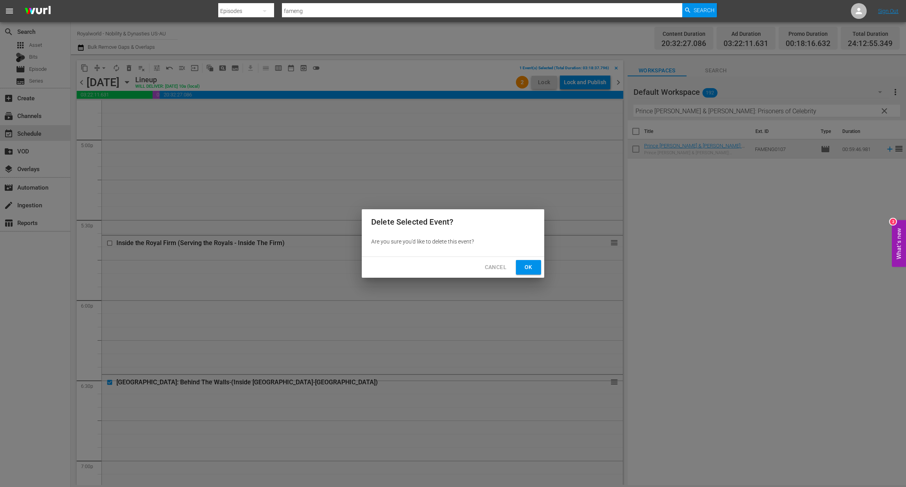
drag, startPoint x: 525, startPoint y: 267, endPoint x: 476, endPoint y: 223, distance: 65.8
click at [526, 267] on span "Ok" at bounding box center [528, 267] width 13 height 10
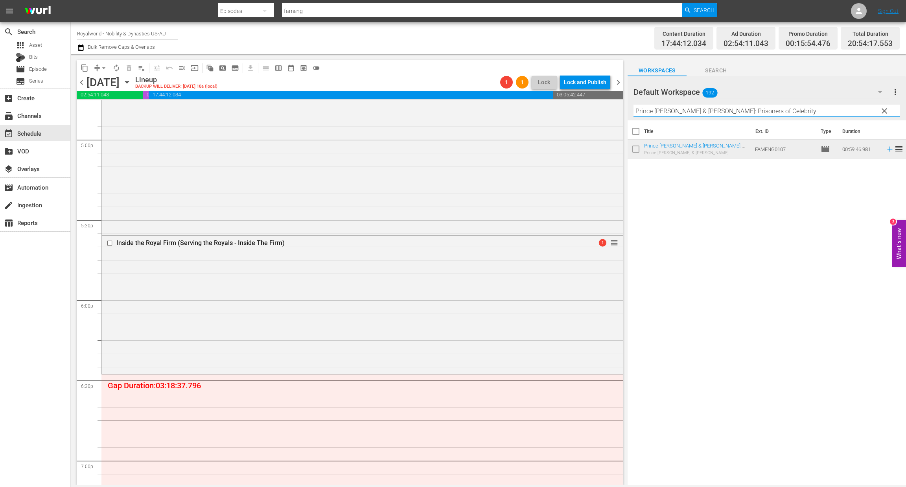
paste input "Letizia - The Queen of Spain"
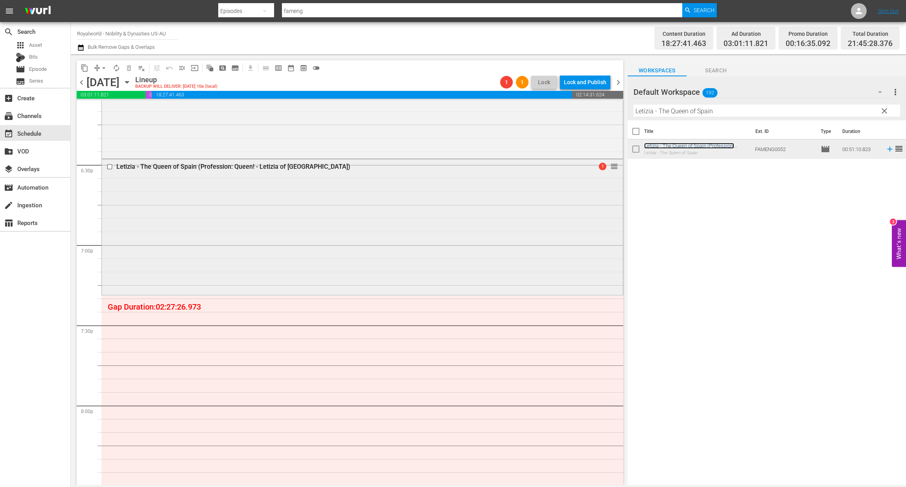
scroll to position [2925, 0]
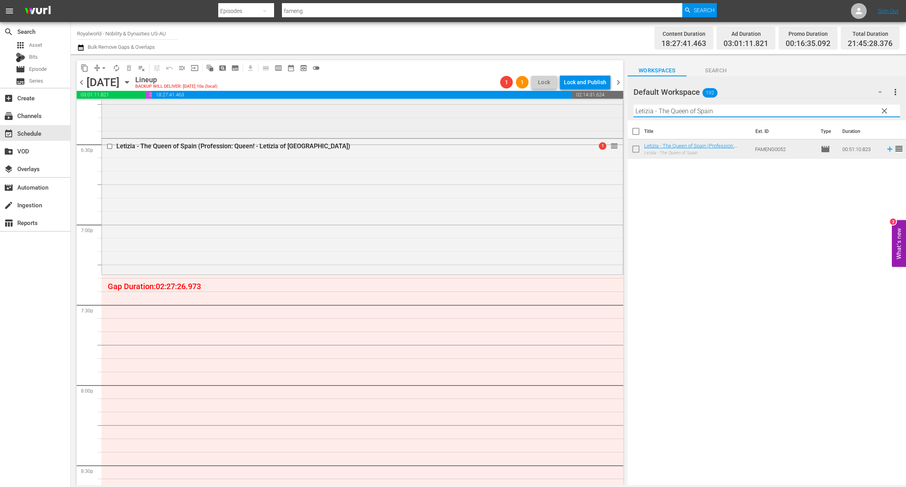
paste input "[PERSON_NAME]: The Complete Story Part 1"
drag, startPoint x: 713, startPoint y: 114, endPoint x: 580, endPoint y: 106, distance: 133.2
click at [580, 106] on div "content_copy compress arrow_drop_down autorenew_outlined delete_forever_outline…" at bounding box center [488, 269] width 835 height 431
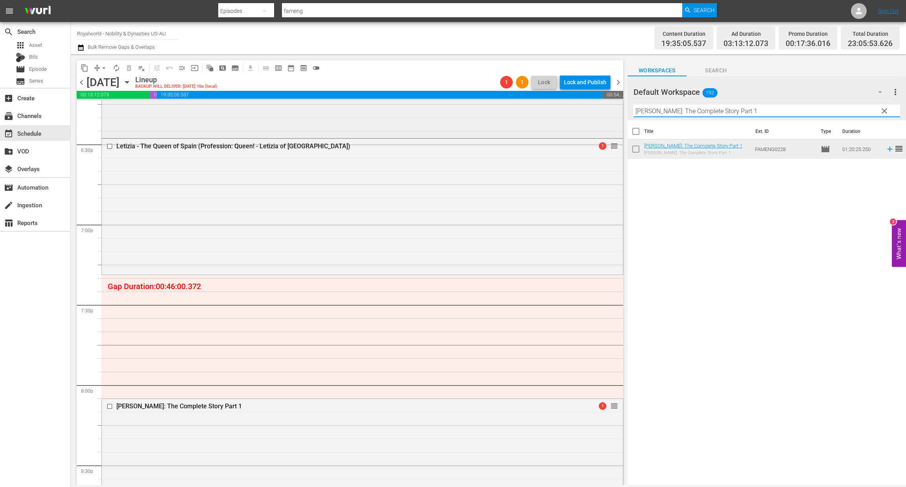
drag, startPoint x: 741, startPoint y: 111, endPoint x: 551, endPoint y: 101, distance: 191.0
click at [551, 101] on div "content_copy compress arrow_drop_down autorenew_outlined delete_forever_outline…" at bounding box center [488, 269] width 835 height 431
paste input "Sweden's Crown (Schwedens Krone)"
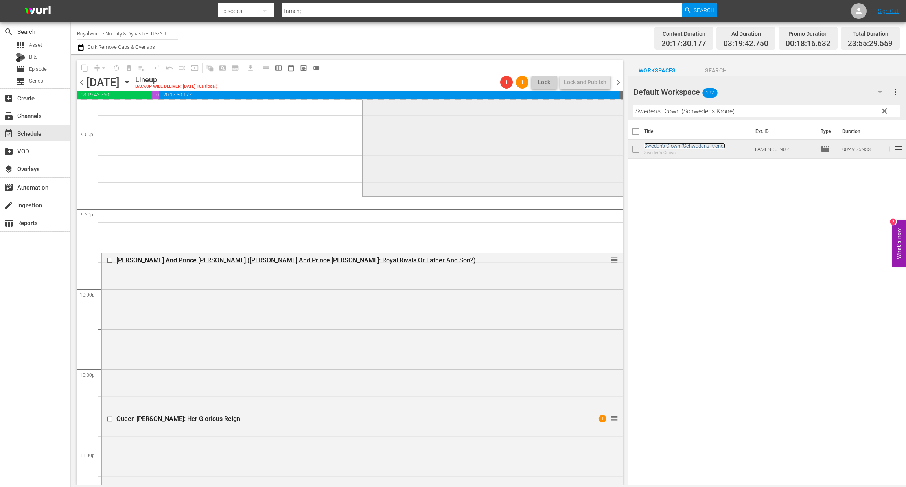
scroll to position [3397, 0]
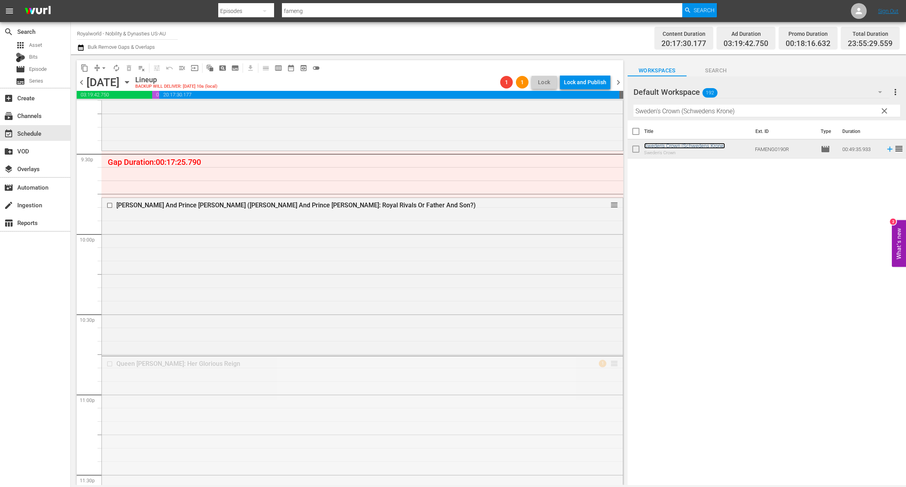
drag, startPoint x: 603, startPoint y: 365, endPoint x: 579, endPoint y: 154, distance: 213.0
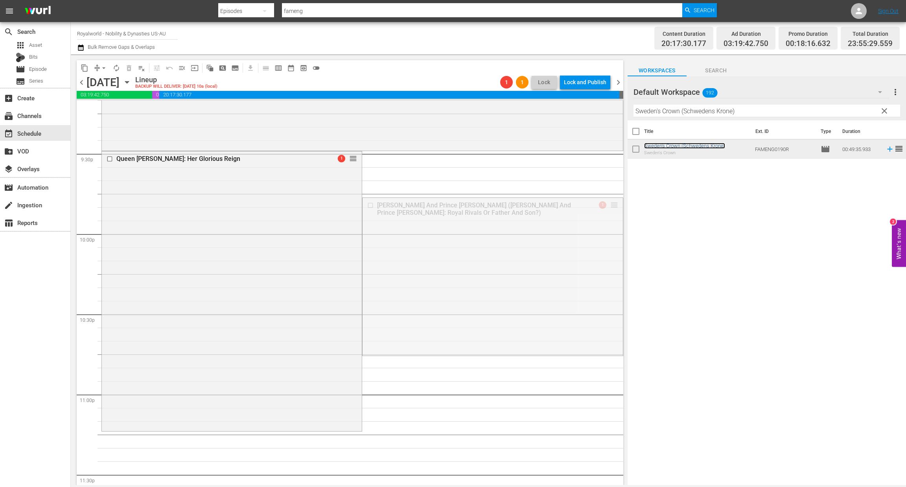
drag, startPoint x: 605, startPoint y: 202, endPoint x: 476, endPoint y: 431, distance: 262.6
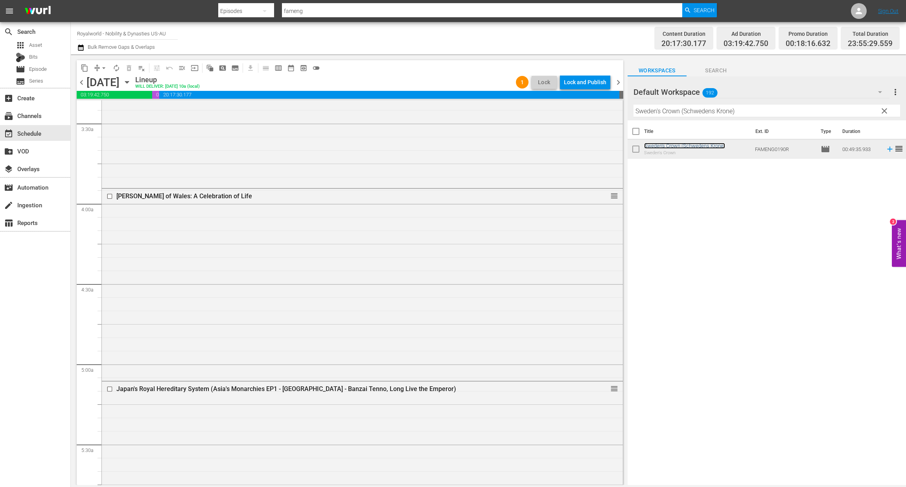
scroll to position [0, 0]
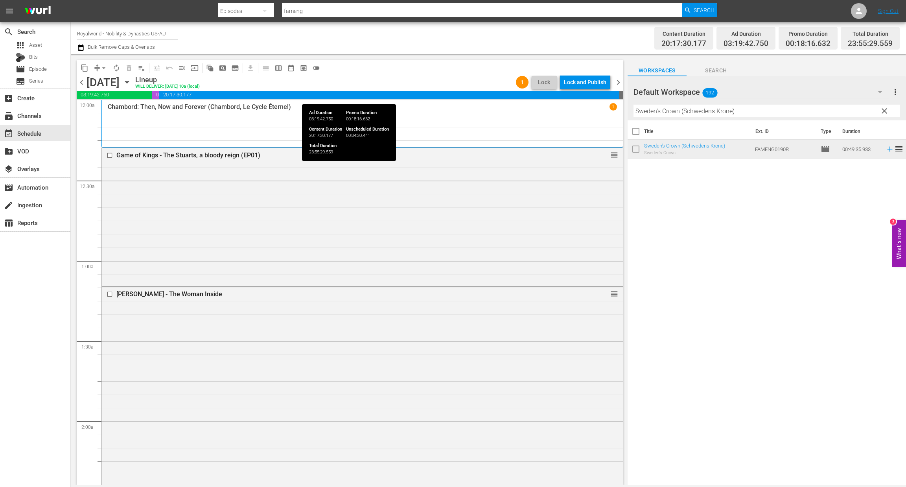
click at [590, 82] on div "Lock and Publish" at bounding box center [585, 82] width 42 height 14
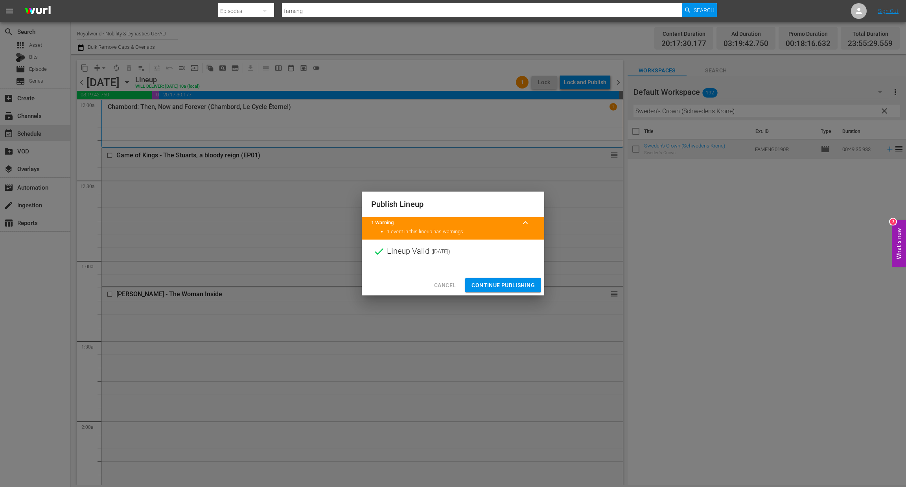
click at [506, 287] on span "Continue Publishing" at bounding box center [503, 285] width 63 height 10
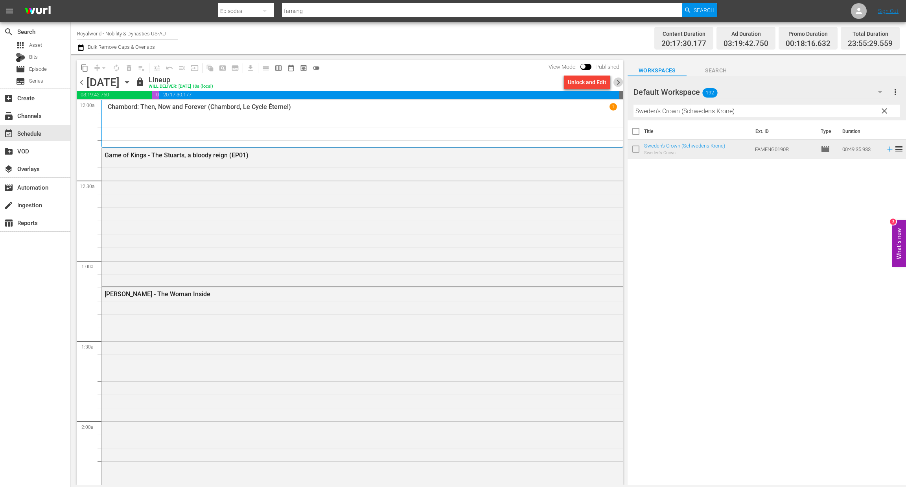
click at [618, 82] on span "chevron_right" at bounding box center [619, 82] width 10 height 10
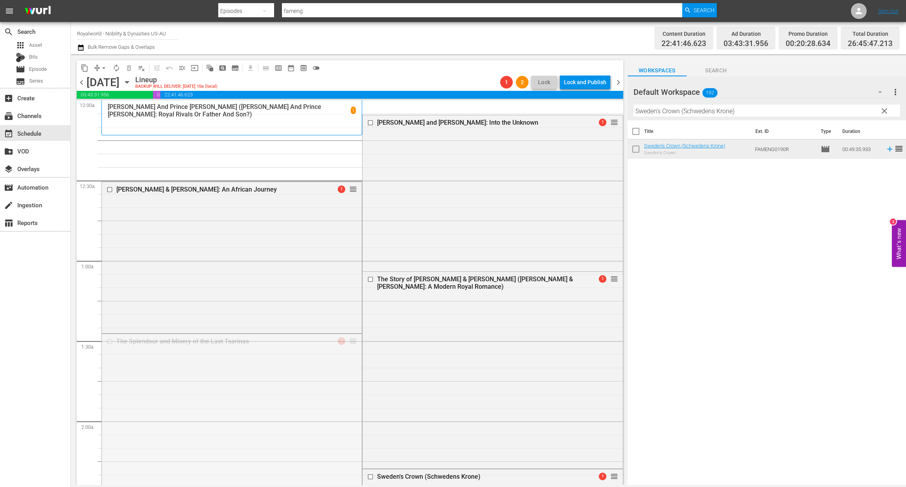
drag, startPoint x: 349, startPoint y: 341, endPoint x: 366, endPoint y: 139, distance: 202.9
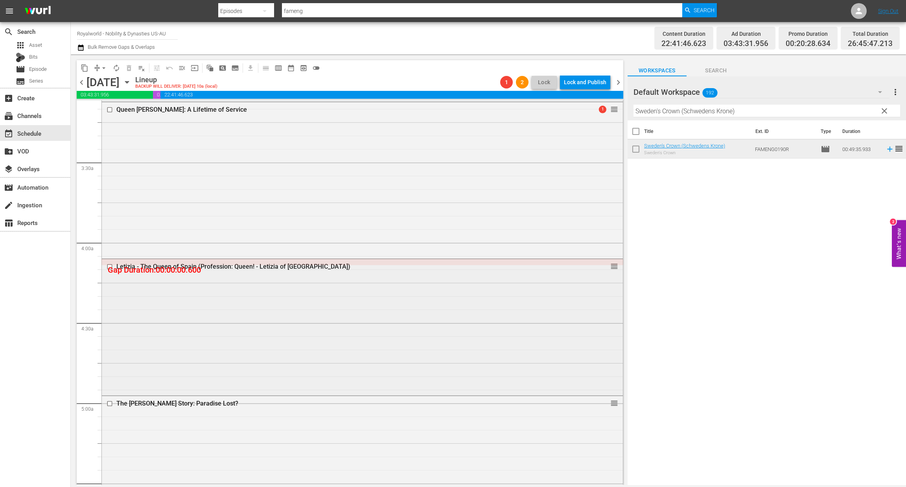
scroll to position [472, 0]
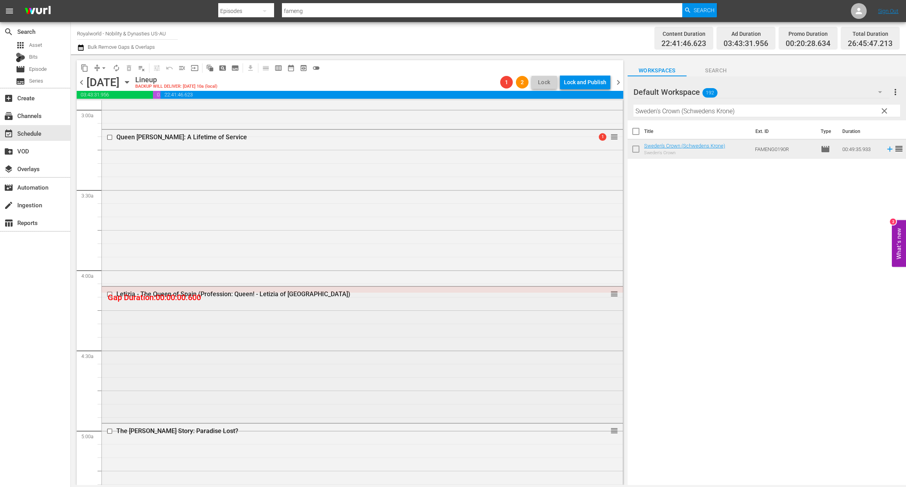
click at [108, 294] on input "checkbox" at bounding box center [111, 294] width 8 height 7
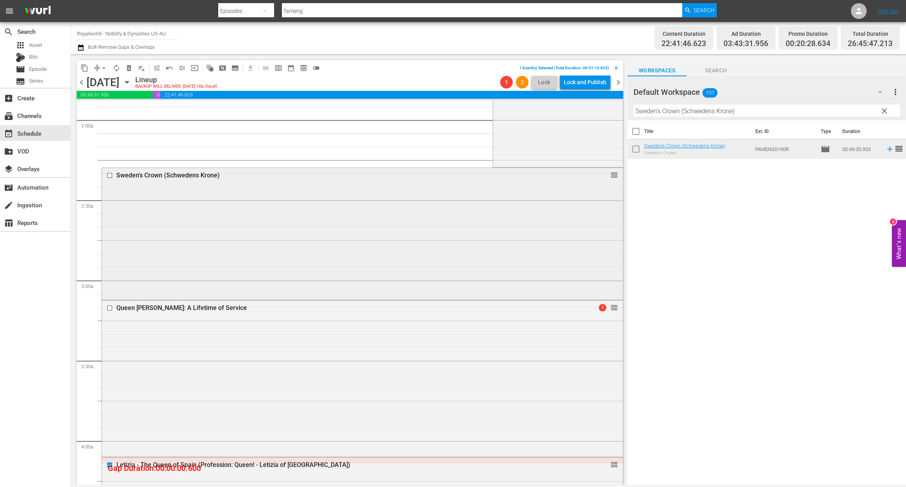
scroll to position [295, 0]
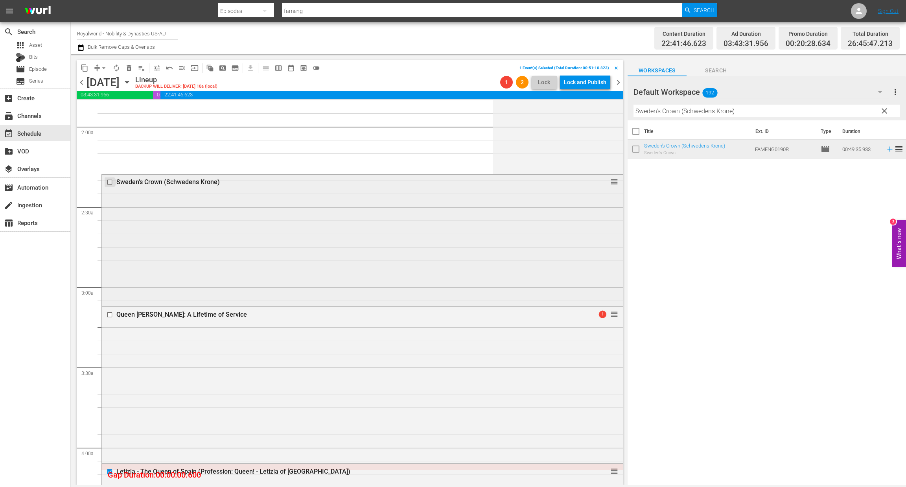
click at [109, 182] on input "checkbox" at bounding box center [111, 182] width 8 height 7
click at [126, 67] on span "delete_forever_outlined" at bounding box center [129, 68] width 8 height 8
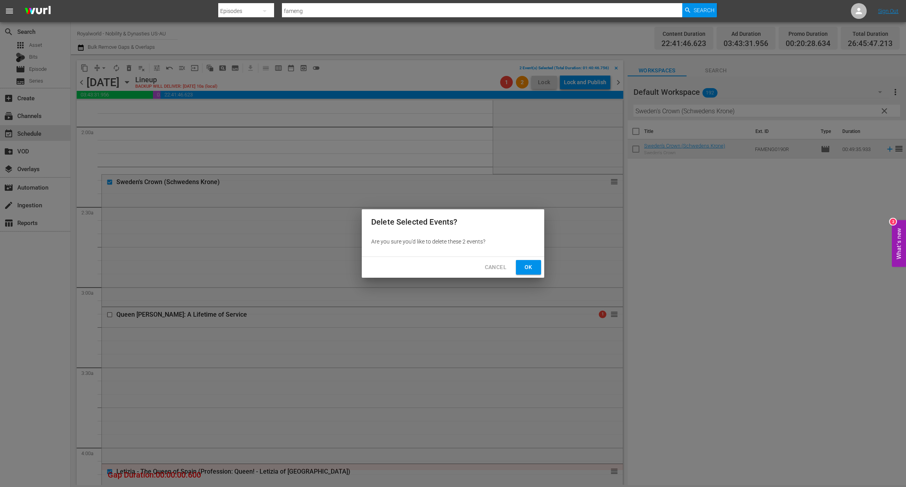
click at [531, 269] on span "Ok" at bounding box center [528, 267] width 13 height 10
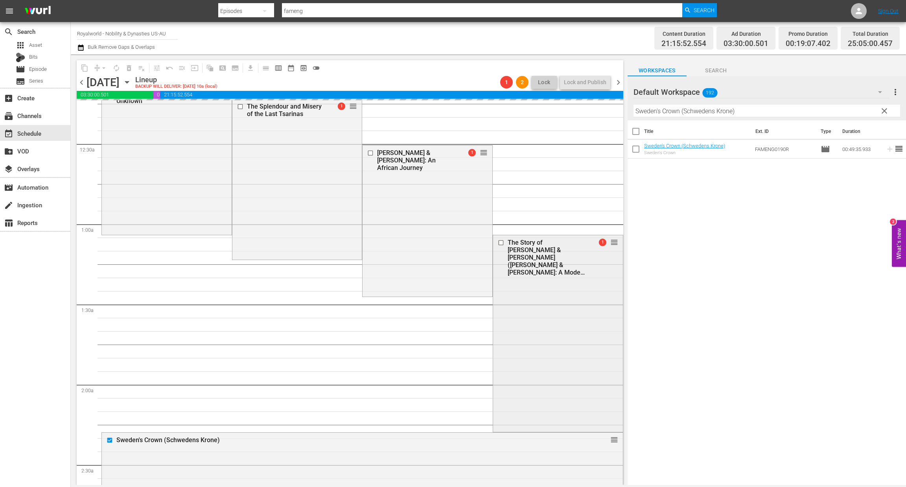
scroll to position [0, 0]
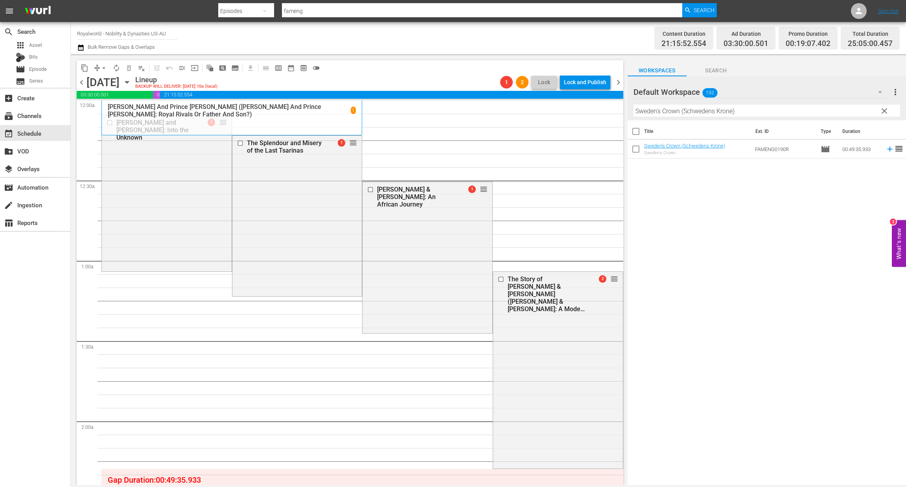
drag, startPoint x: 614, startPoint y: 112, endPoint x: 486, endPoint y: 112, distance: 128.6
click at [486, 112] on div "content_copy compress arrow_drop_down autorenew_outlined delete_forever_outline…" at bounding box center [488, 269] width 835 height 431
paste input "[PERSON_NAME] - Who Do You Think She Was?"
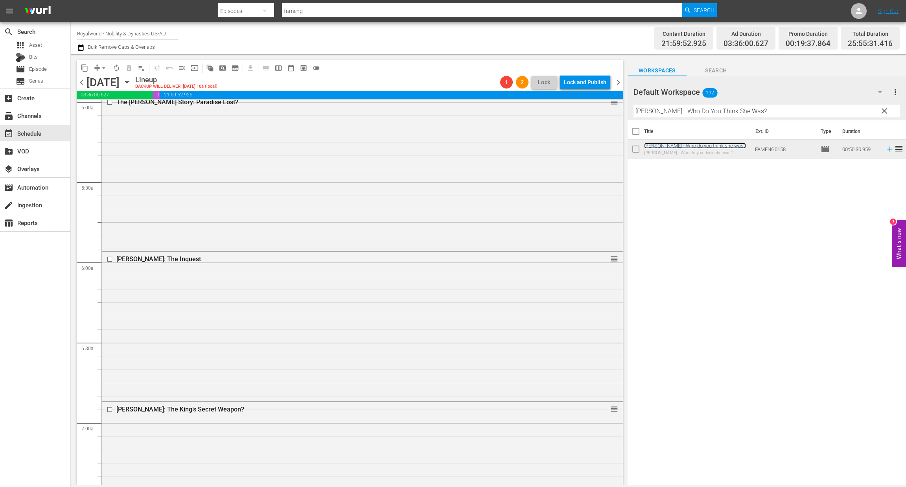
scroll to position [767, 0]
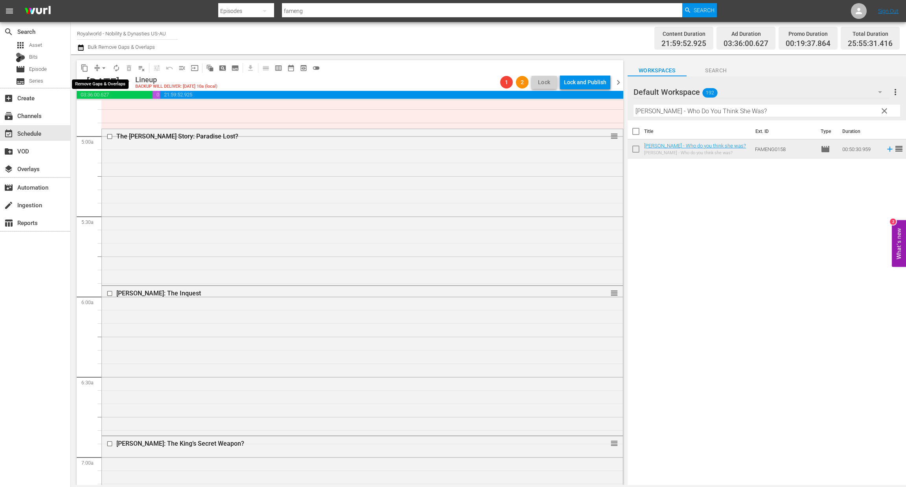
click at [104, 65] on span "arrow_drop_down" at bounding box center [104, 68] width 8 height 8
click at [114, 106] on li "Align to End of Previous Day" at bounding box center [104, 109] width 83 height 13
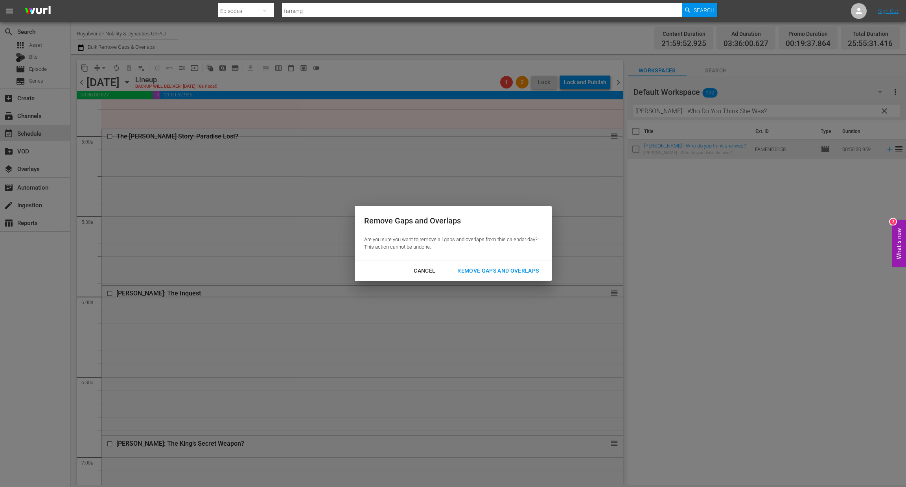
click at [502, 275] on div "Remove Gaps and Overlaps" at bounding box center [498, 271] width 94 height 10
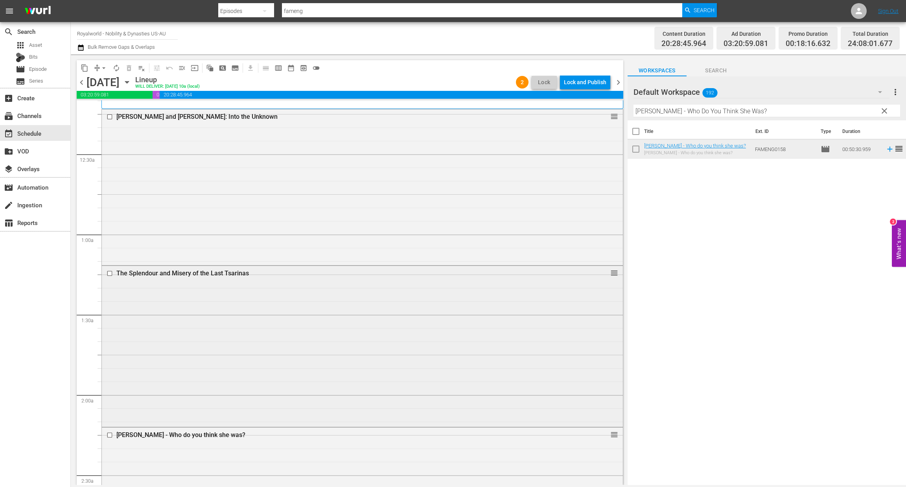
scroll to position [0, 0]
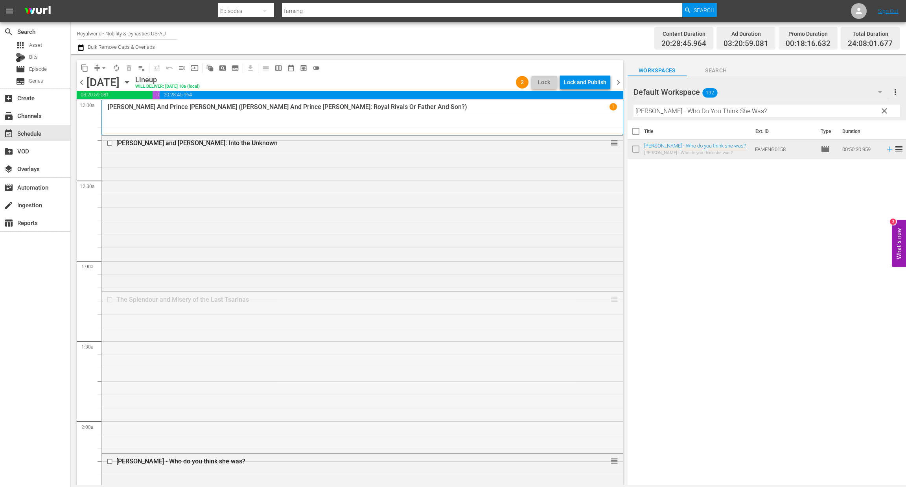
drag, startPoint x: 606, startPoint y: 302, endPoint x: 575, endPoint y: 132, distance: 173.1
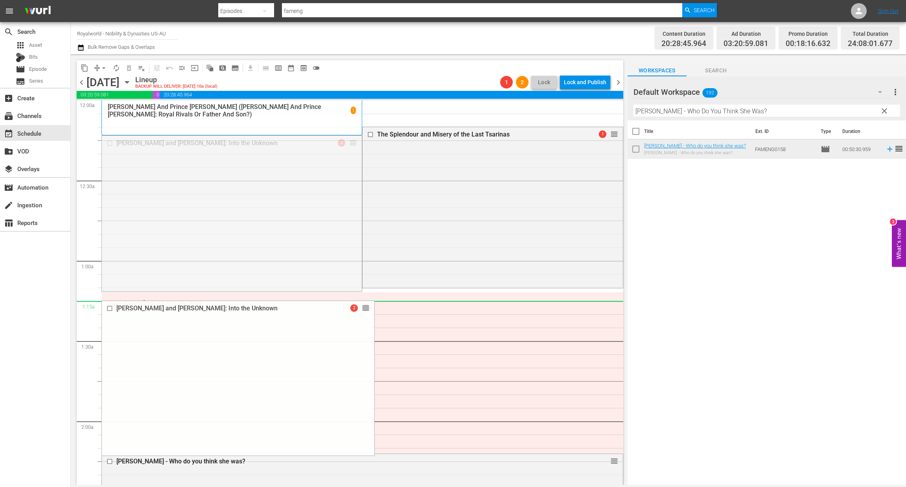
drag, startPoint x: 346, startPoint y: 143, endPoint x: 620, endPoint y: 183, distance: 277.5
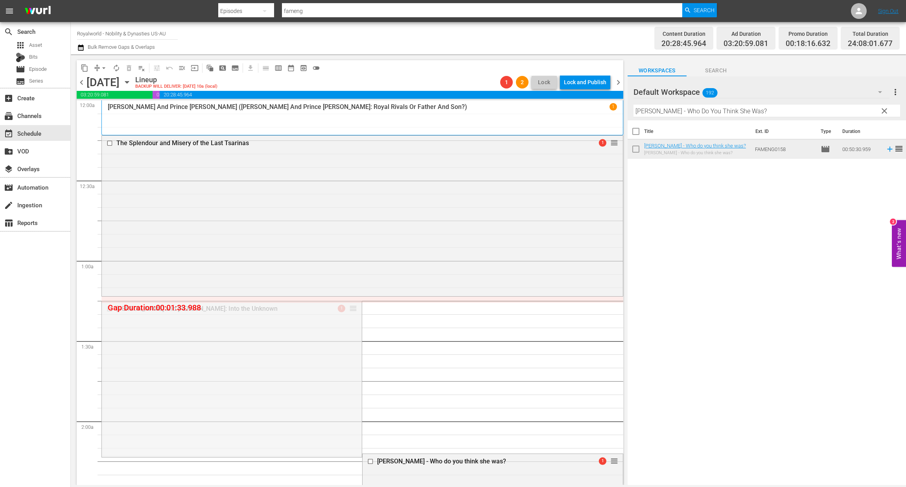
drag, startPoint x: 348, startPoint y: 308, endPoint x: 347, endPoint y: 300, distance: 7.9
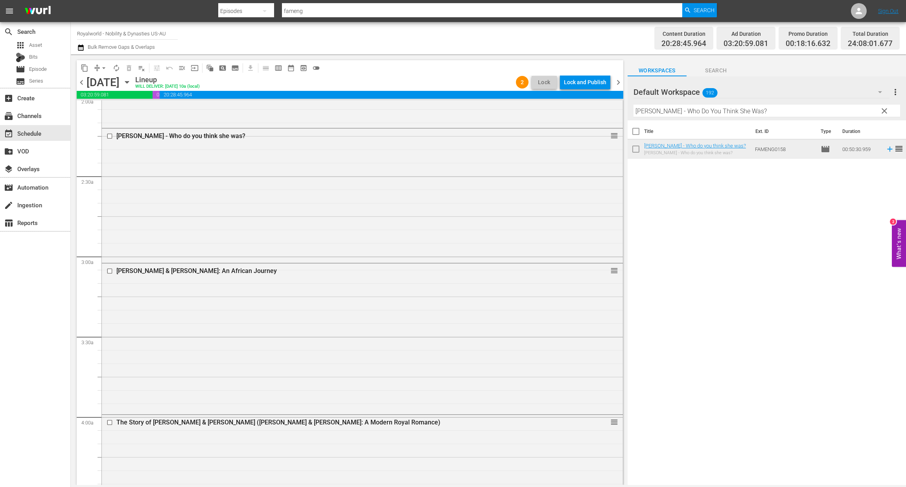
scroll to position [354, 0]
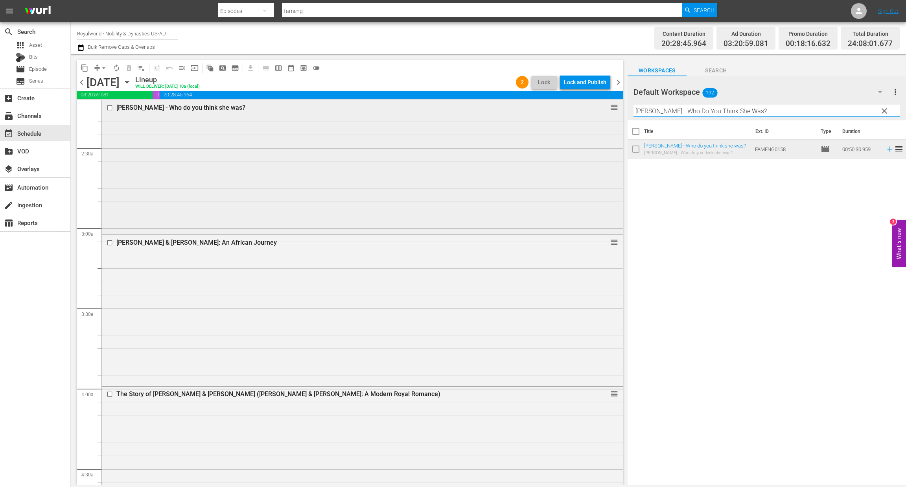
paste input "[GEOGRAPHIC_DATA]: Behind The Walls (Inside [GEOGRAPHIC_DATA])"
drag, startPoint x: 765, startPoint y: 110, endPoint x: 549, endPoint y: 107, distance: 216.8
click at [549, 107] on div "content_copy compress arrow_drop_down autorenew_outlined delete_forever_outline…" at bounding box center [488, 269] width 835 height 431
drag, startPoint x: 822, startPoint y: 112, endPoint x: 882, endPoint y: 114, distance: 60.6
click at [882, 114] on div "Default Workspace 192 Default more_vert clear Filter by Title [GEOGRAPHIC_DATA]…" at bounding box center [767, 98] width 278 height 44
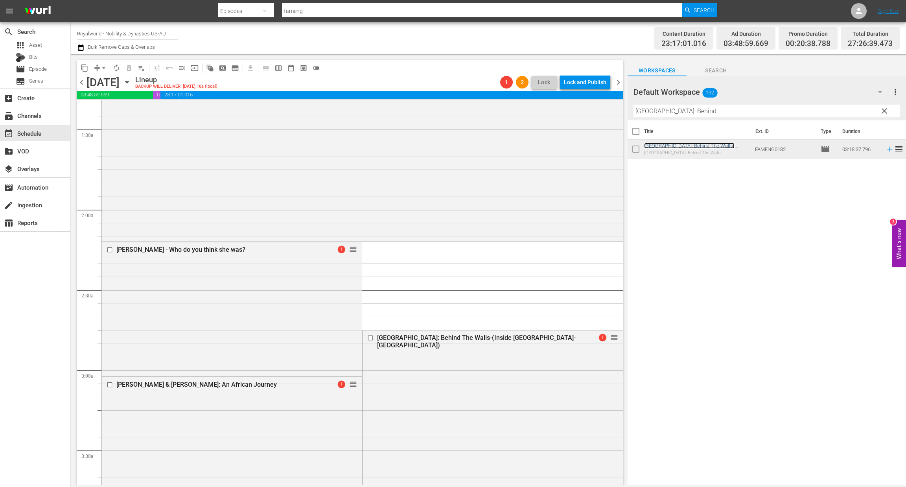
scroll to position [236, 0]
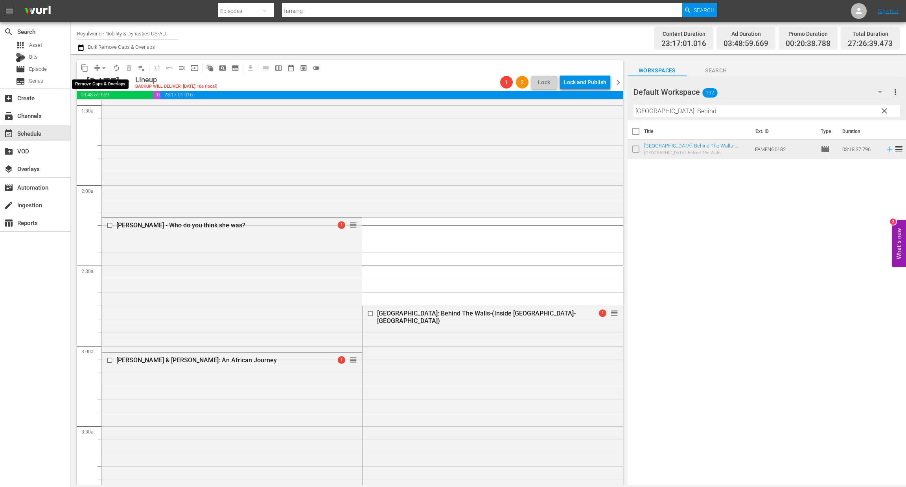
click at [103, 67] on span "arrow_drop_down" at bounding box center [104, 68] width 8 height 8
click at [111, 111] on li "Align to End of Previous Day" at bounding box center [104, 109] width 83 height 13
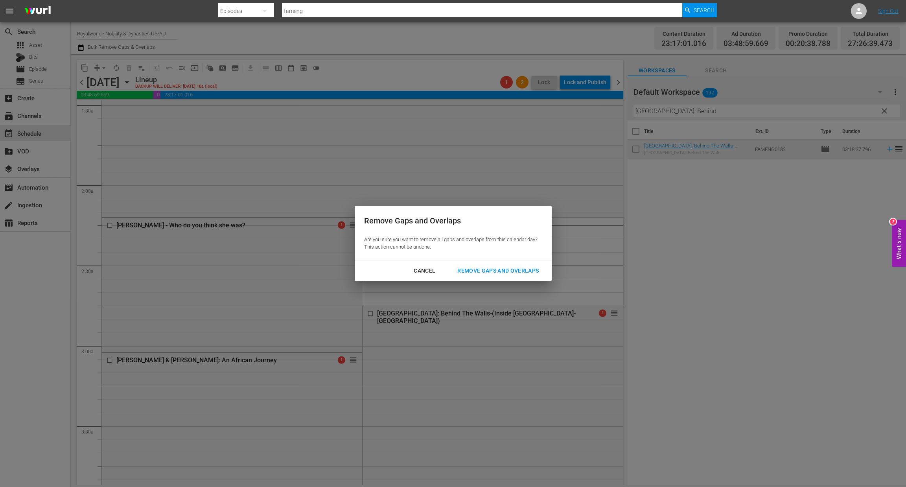
click at [494, 273] on div "Remove Gaps and Overlaps" at bounding box center [498, 271] width 94 height 10
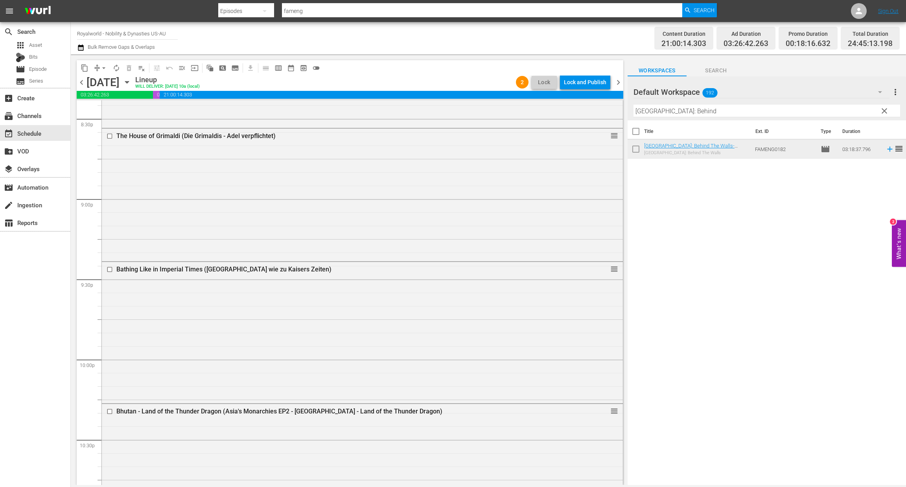
scroll to position [3268, 0]
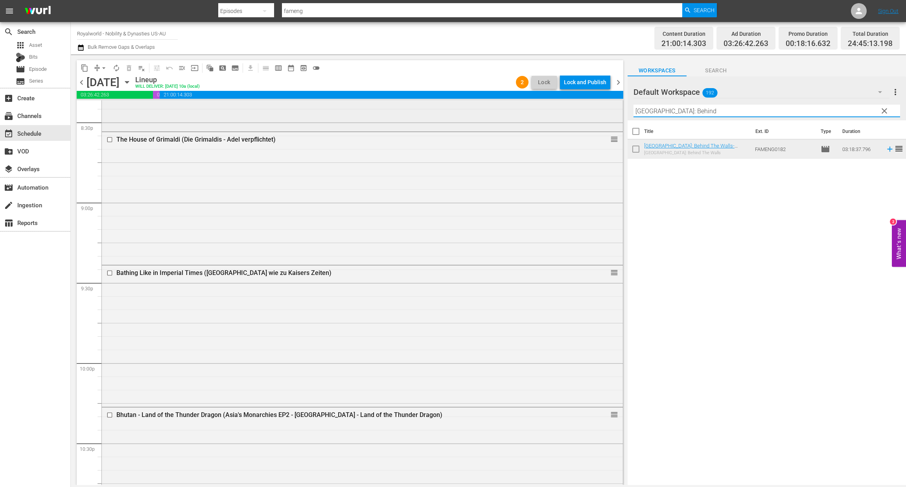
drag, startPoint x: 718, startPoint y: 111, endPoint x: 521, endPoint y: 103, distance: 197.2
click at [521, 103] on div "content_copy compress arrow_drop_down autorenew_outlined delete_forever_outline…" at bounding box center [488, 269] width 835 height 431
paste input "[PERSON_NAME]: The Complete Story Part 2"
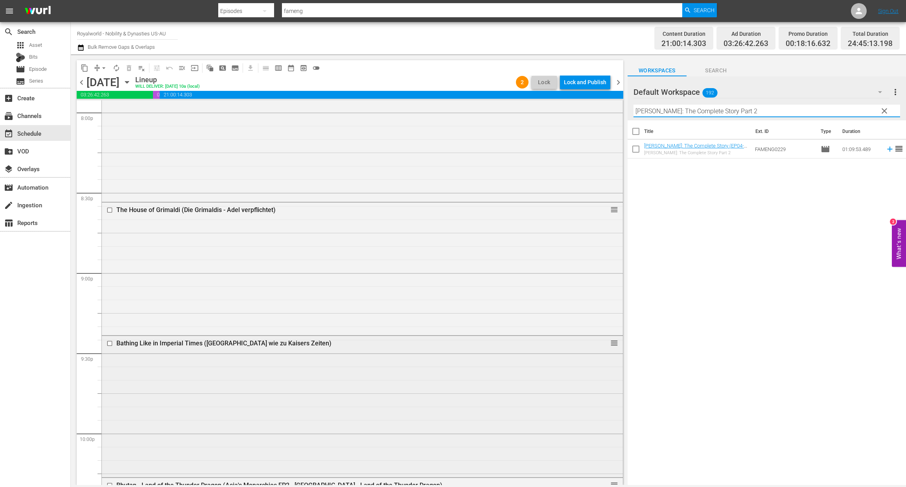
scroll to position [3091, 0]
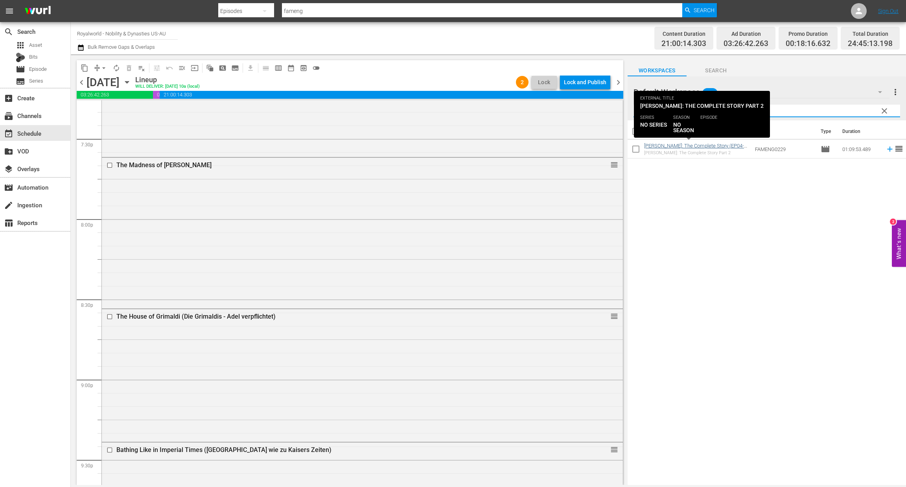
type input "[PERSON_NAME]: The Complete Story Part 2"
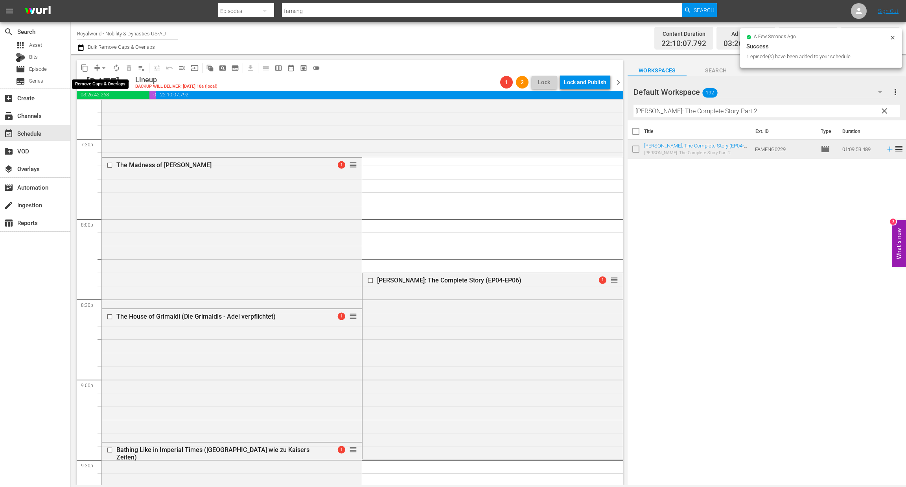
click at [106, 69] on span "arrow_drop_down" at bounding box center [104, 68] width 8 height 8
click at [113, 111] on li "Align to End of Previous Day" at bounding box center [104, 109] width 83 height 13
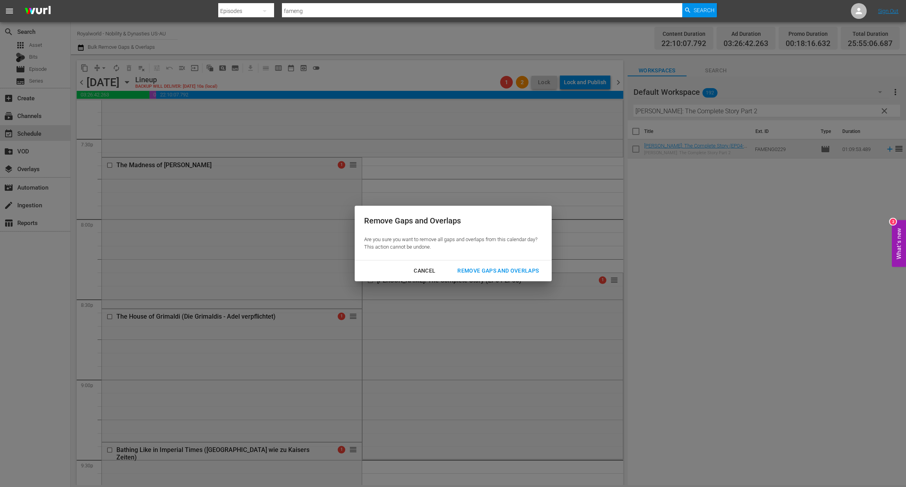
click at [517, 271] on div "Remove Gaps and Overlaps" at bounding box center [498, 271] width 94 height 10
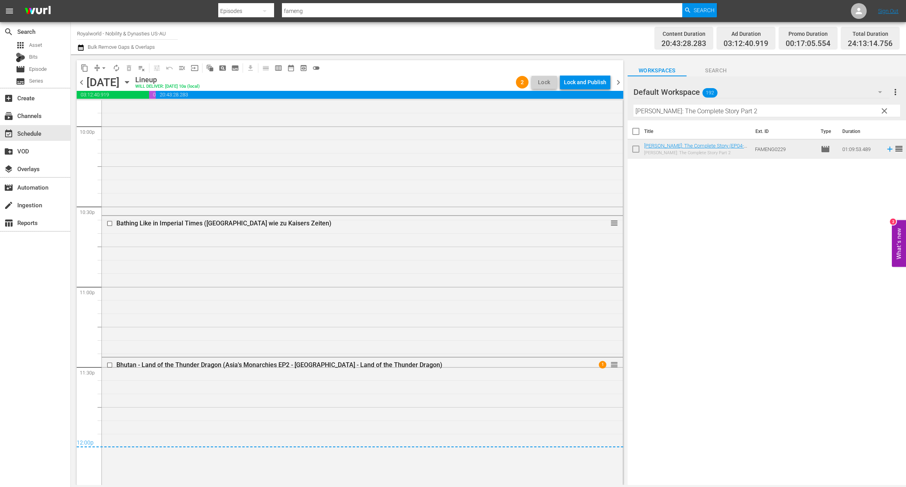
scroll to position [3537, 0]
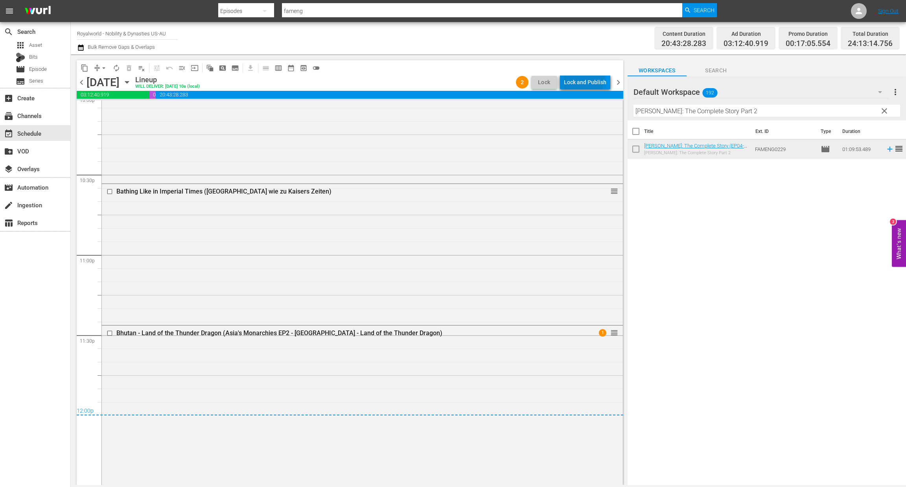
click at [568, 76] on div "Lock and Publish" at bounding box center [585, 82] width 42 height 14
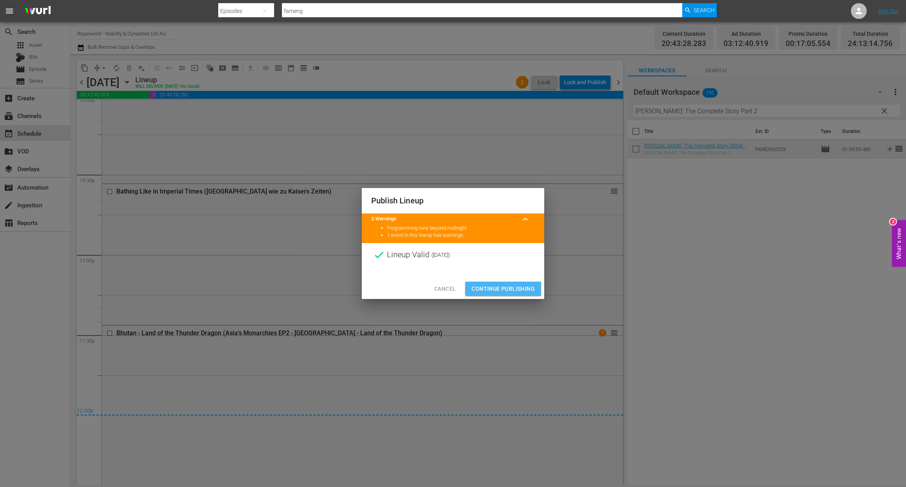
click at [496, 285] on span "Continue Publishing" at bounding box center [503, 289] width 63 height 10
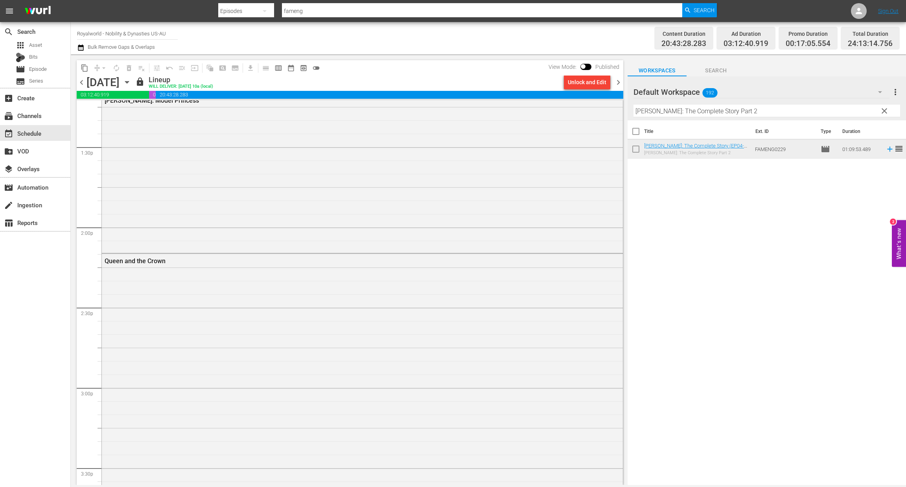
scroll to position [2062, 0]
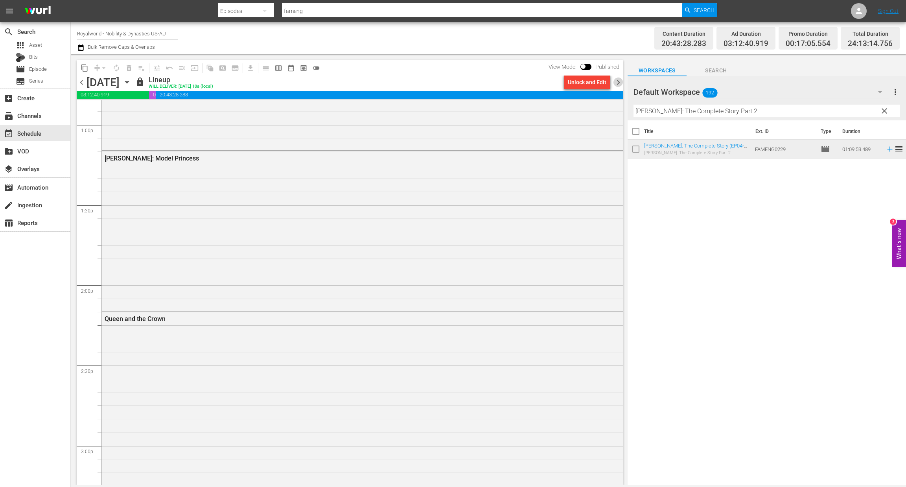
click at [617, 81] on span "chevron_right" at bounding box center [619, 82] width 10 height 10
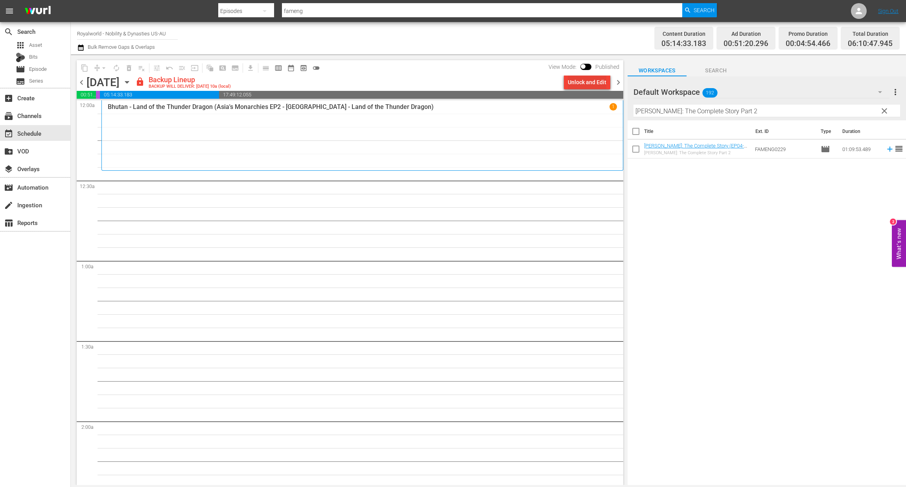
click at [600, 79] on div "Unlock and Edit" at bounding box center [587, 82] width 39 height 14
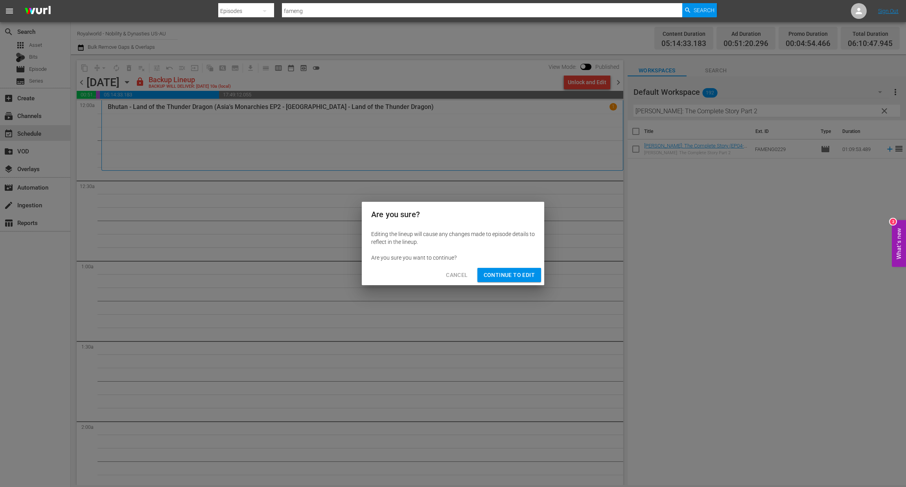
click at [515, 272] on span "Continue to Edit" at bounding box center [509, 275] width 51 height 10
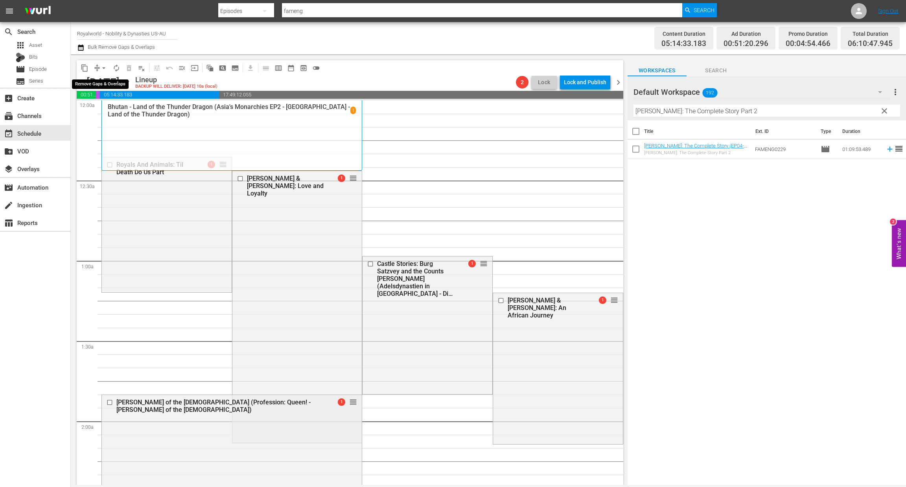
click at [102, 66] on span "arrow_drop_down" at bounding box center [104, 68] width 8 height 8
click at [498, 300] on input "checkbox" at bounding box center [502, 300] width 8 height 7
click at [128, 68] on span "delete_forever_outlined" at bounding box center [129, 68] width 8 height 8
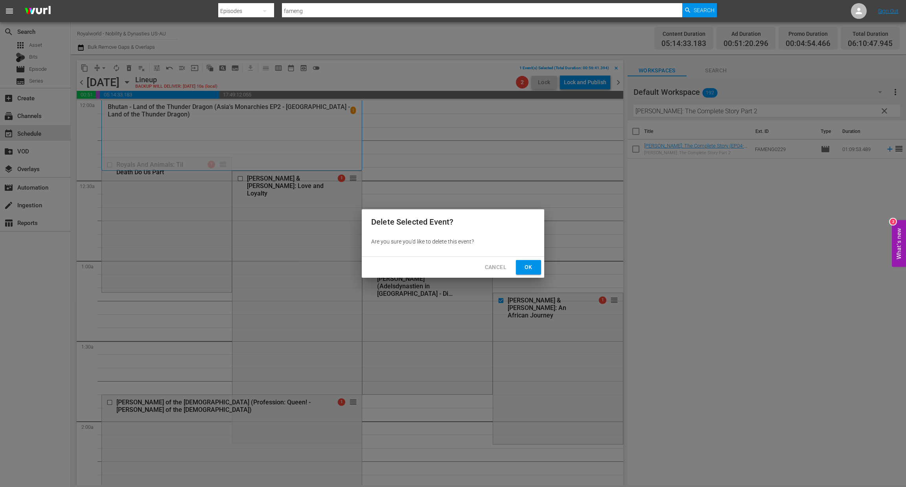
click at [524, 267] on span "Ok" at bounding box center [528, 267] width 13 height 10
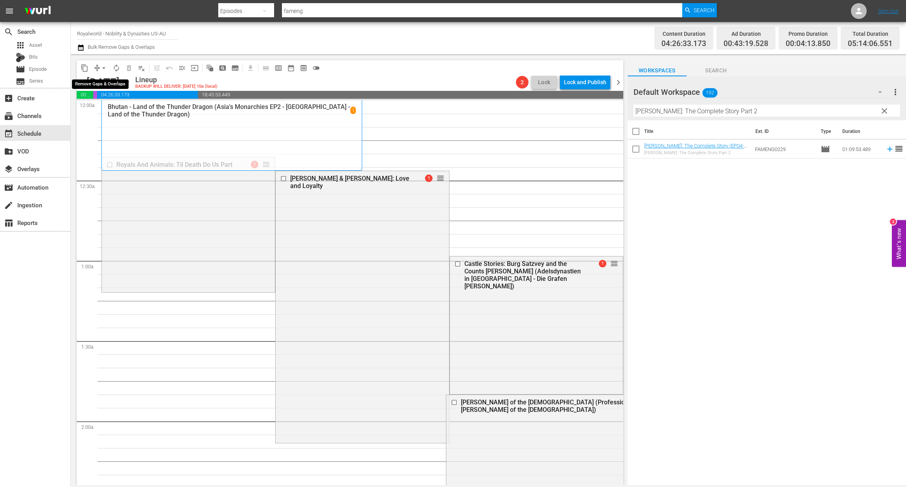
click at [107, 69] on span "arrow_drop_down" at bounding box center [104, 68] width 8 height 8
click at [113, 109] on li "Align to End of Previous Day" at bounding box center [104, 109] width 83 height 13
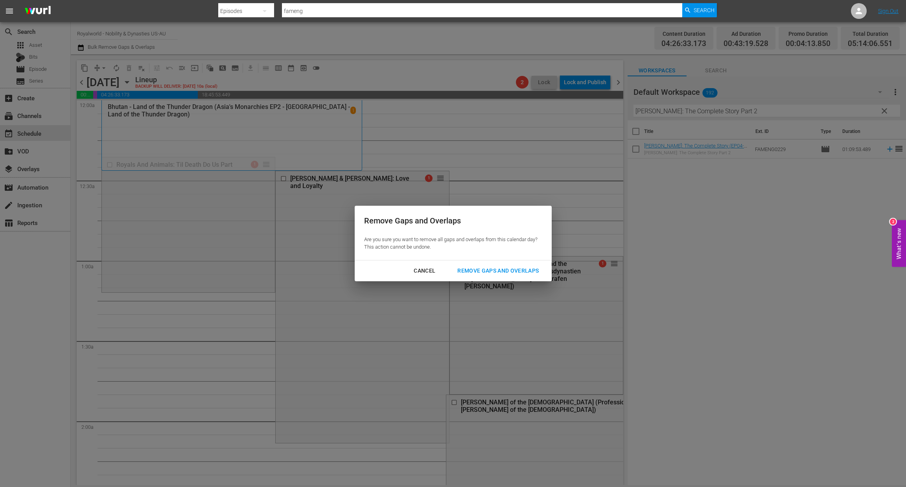
click at [509, 273] on div "Remove Gaps and Overlaps" at bounding box center [498, 271] width 94 height 10
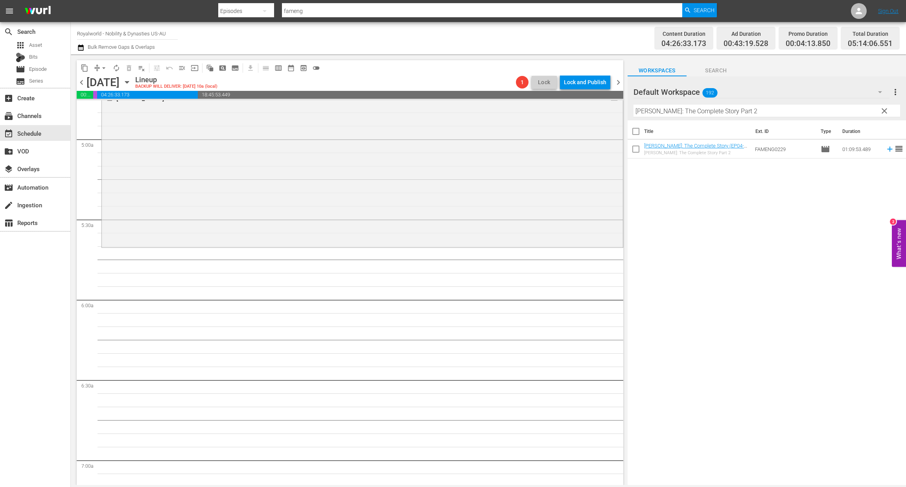
scroll to position [649, 0]
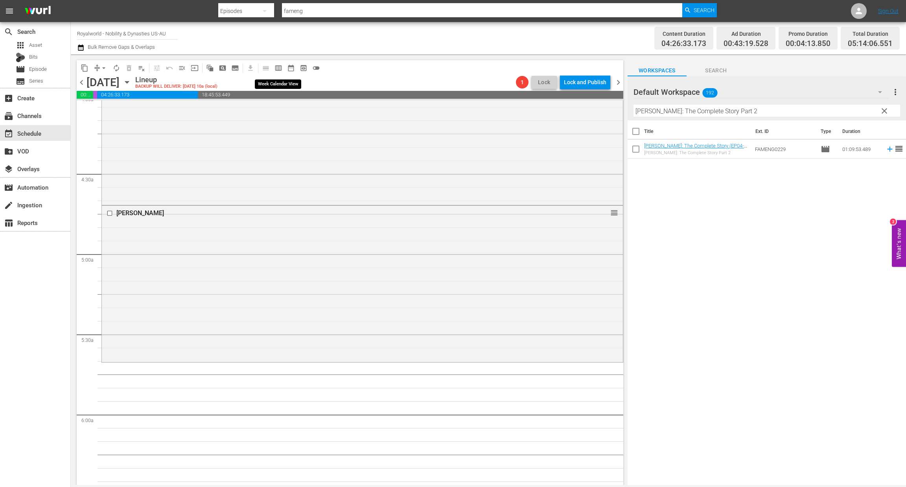
click at [280, 67] on span "calendar_view_week_outlined" at bounding box center [279, 68] width 8 height 8
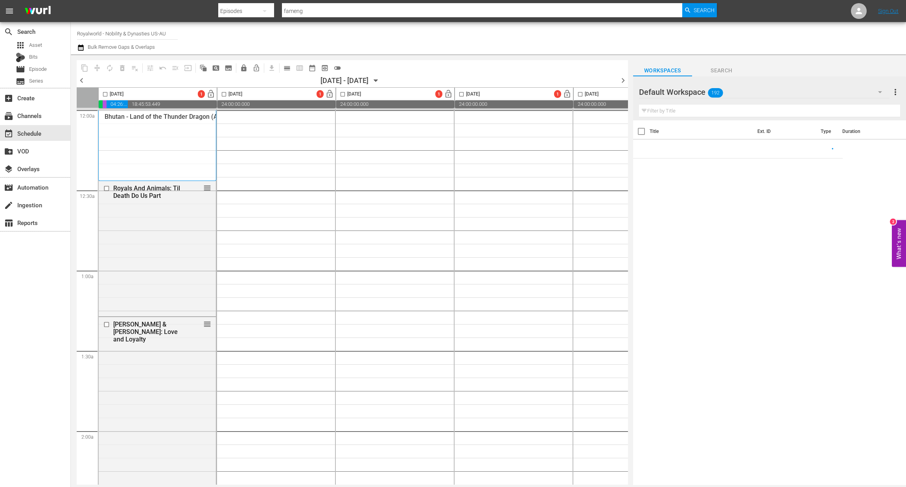
click at [83, 82] on span "chevron_left" at bounding box center [82, 81] width 10 height 10
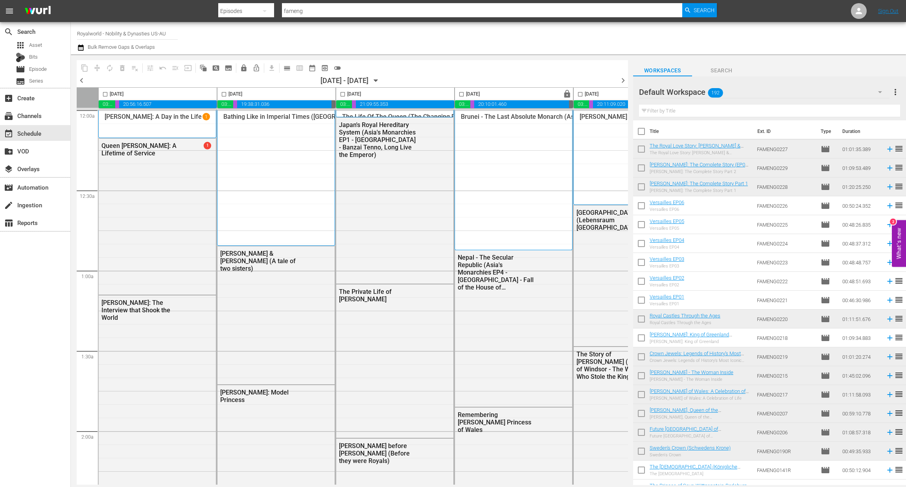
click at [224, 95] on input "checkbox" at bounding box center [223, 95] width 9 height 9
checkbox input "true"
click at [83, 66] on span "content_copy" at bounding box center [85, 68] width 8 height 8
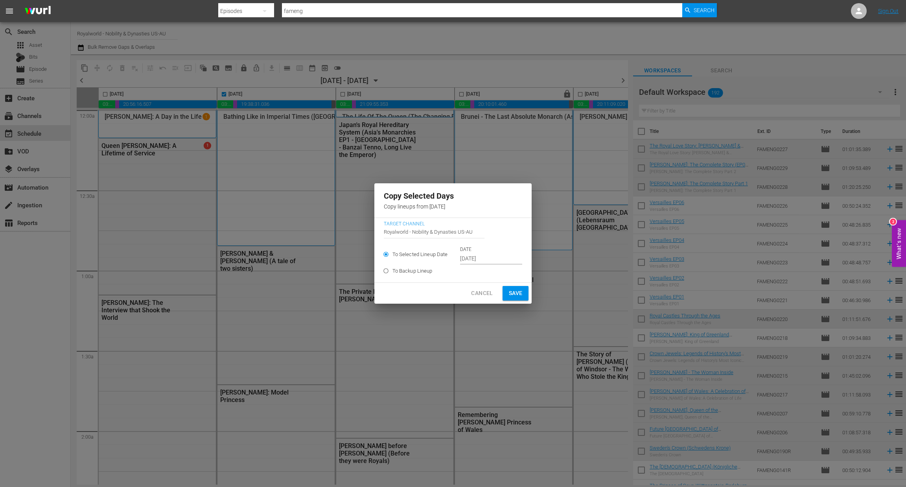
click at [488, 258] on input "[DATE]" at bounding box center [491, 259] width 62 height 12
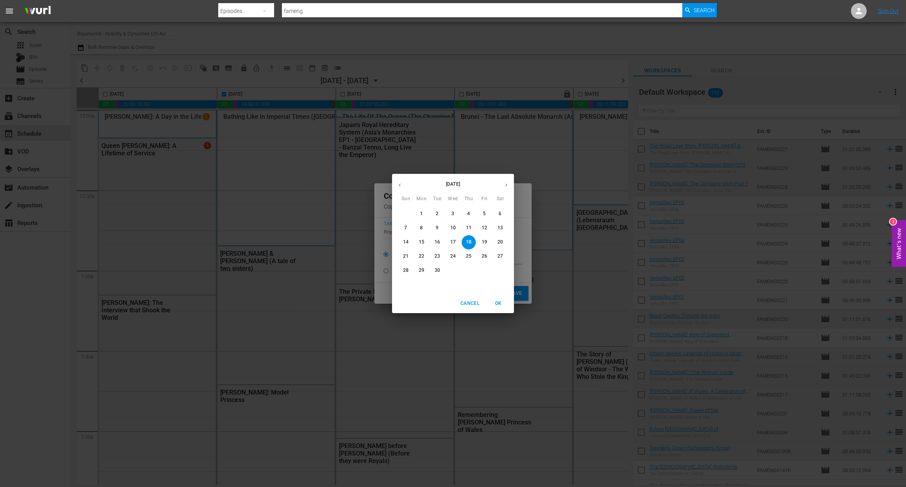
click at [455, 257] on p "24" at bounding box center [453, 256] width 6 height 7
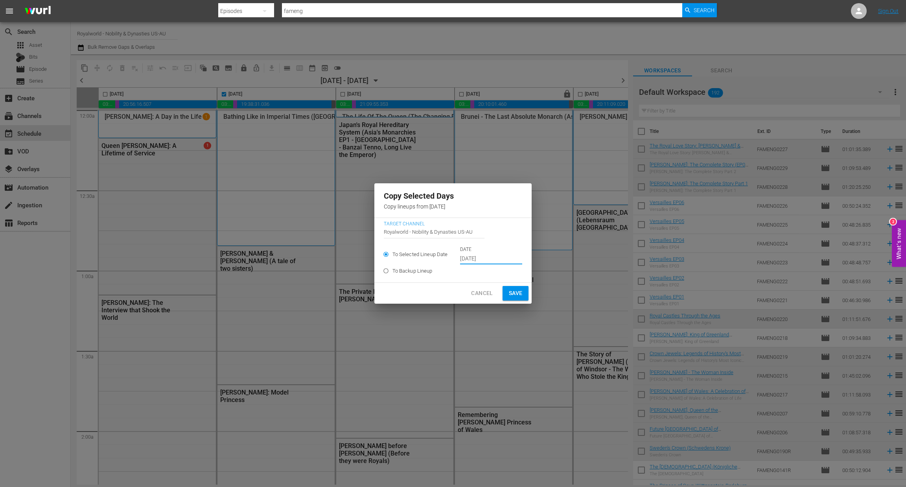
click at [505, 293] on button "Save" at bounding box center [516, 293] width 26 height 15
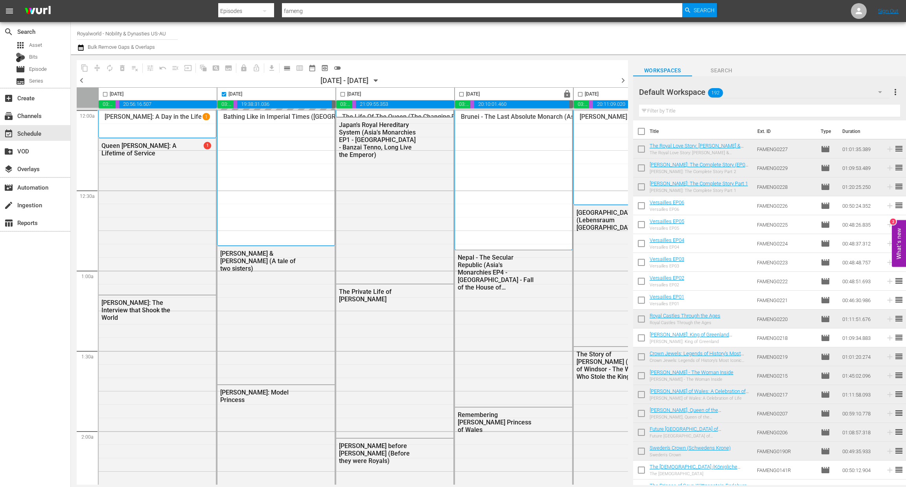
type input "[DATE]"
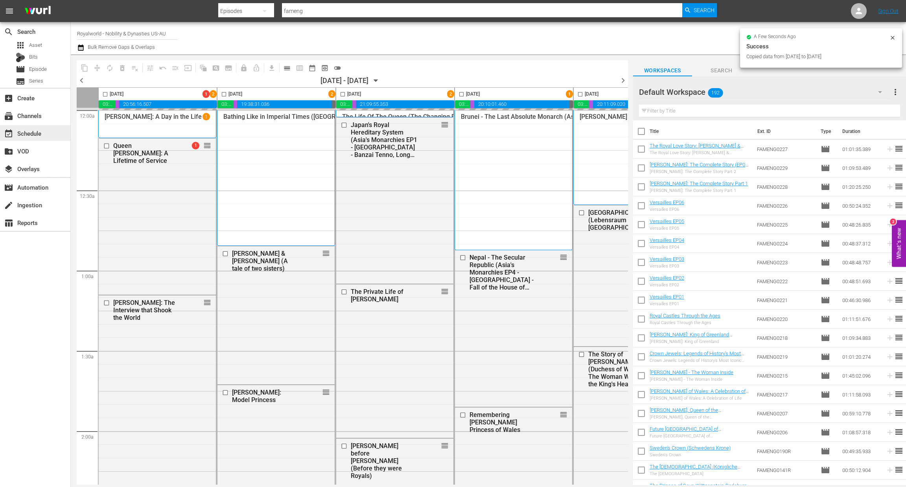
checkbox input "false"
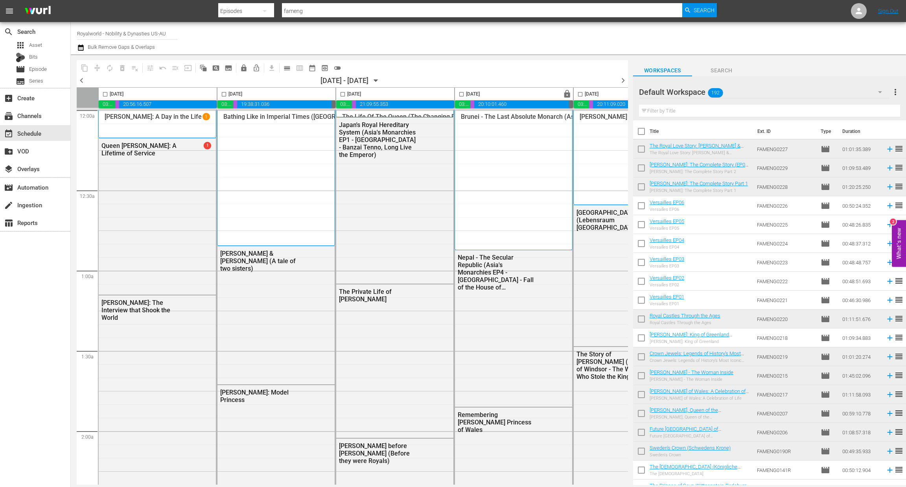
click at [622, 80] on span "chevron_right" at bounding box center [623, 81] width 10 height 10
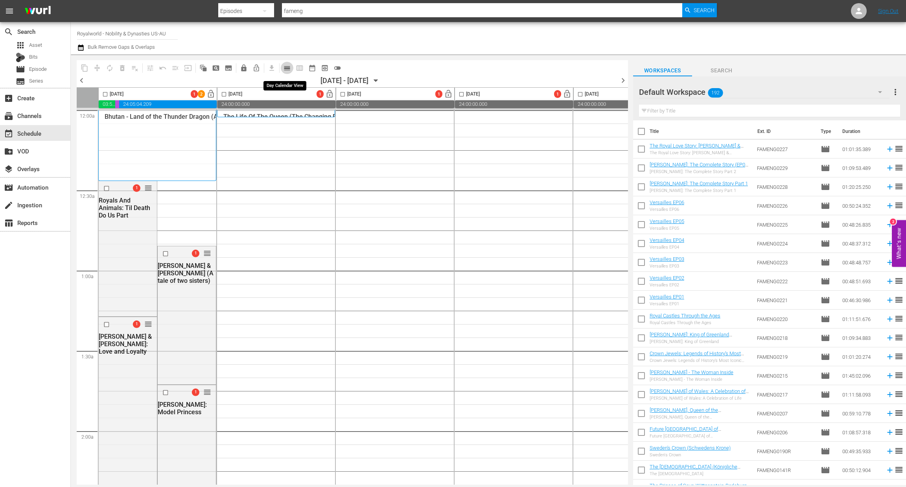
click at [288, 68] on span "calendar_view_day_outlined" at bounding box center [287, 68] width 8 height 8
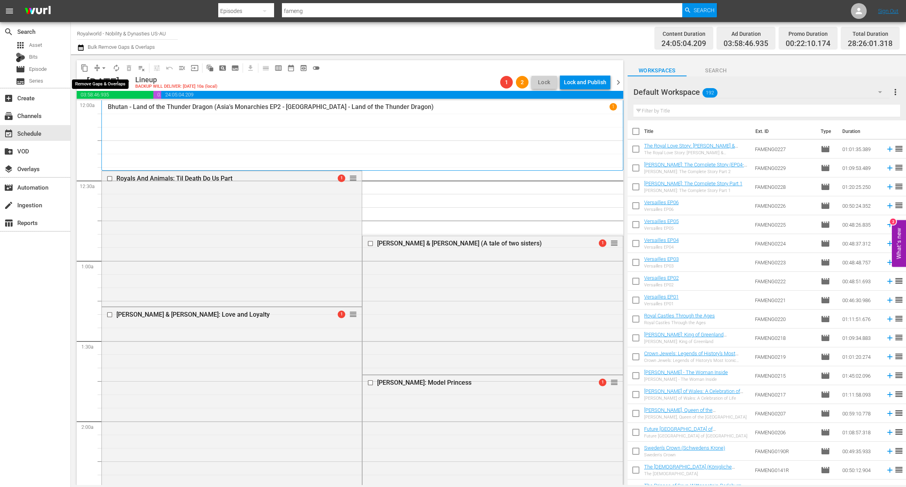
click at [103, 70] on span "arrow_drop_down" at bounding box center [104, 68] width 8 height 8
click at [109, 108] on li "Align to End of Previous Day" at bounding box center [104, 109] width 83 height 13
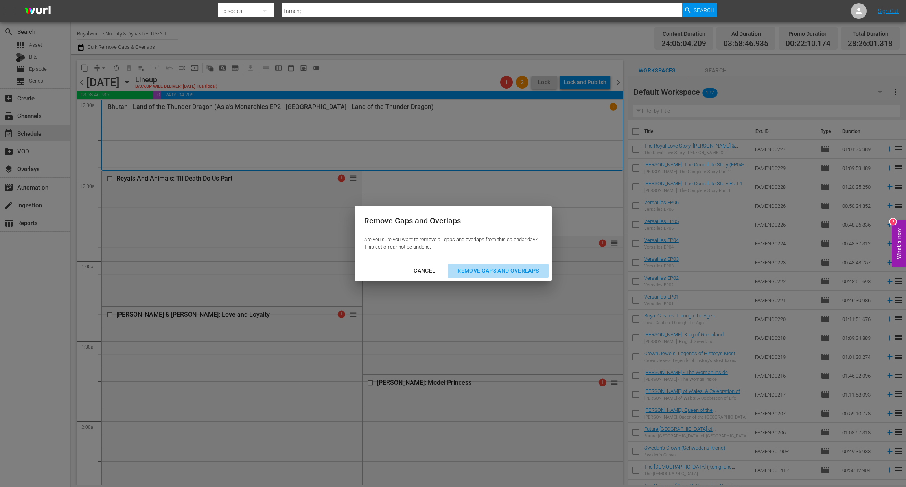
click at [483, 266] on div "Remove Gaps and Overlaps" at bounding box center [498, 271] width 94 height 10
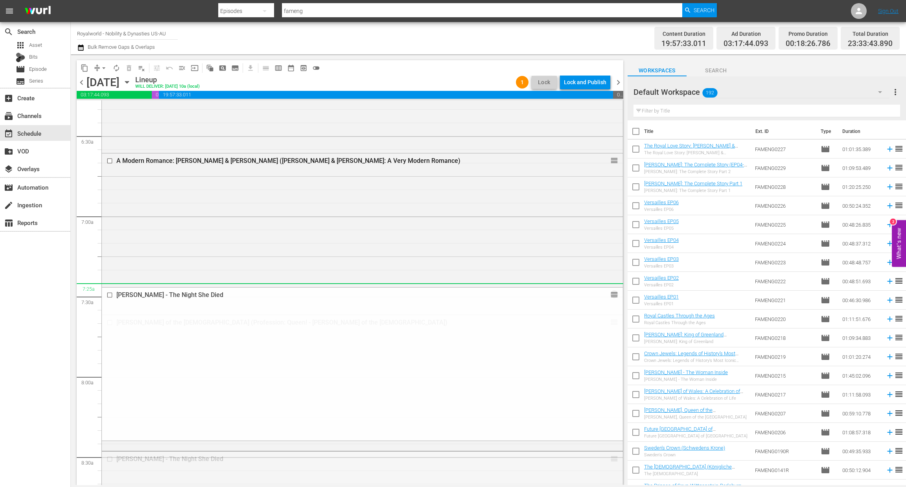
scroll to position [1003, 0]
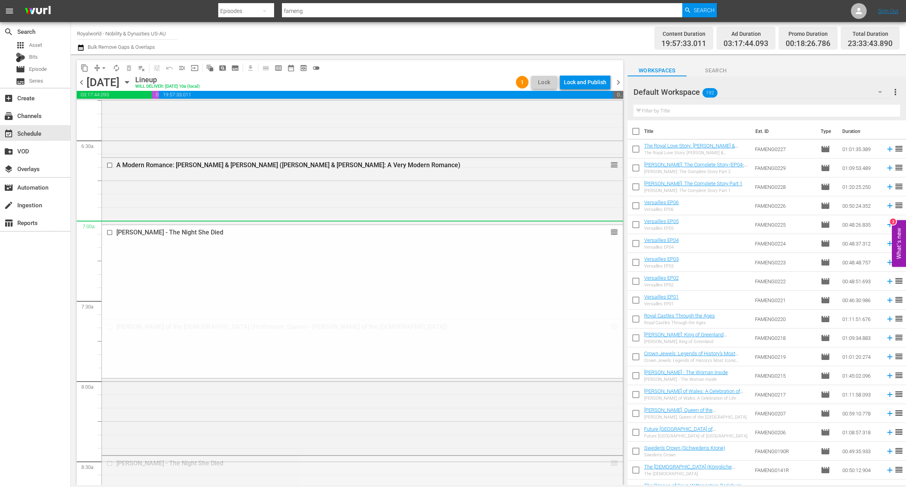
drag, startPoint x: 602, startPoint y: 284, endPoint x: 554, endPoint y: 233, distance: 70.1
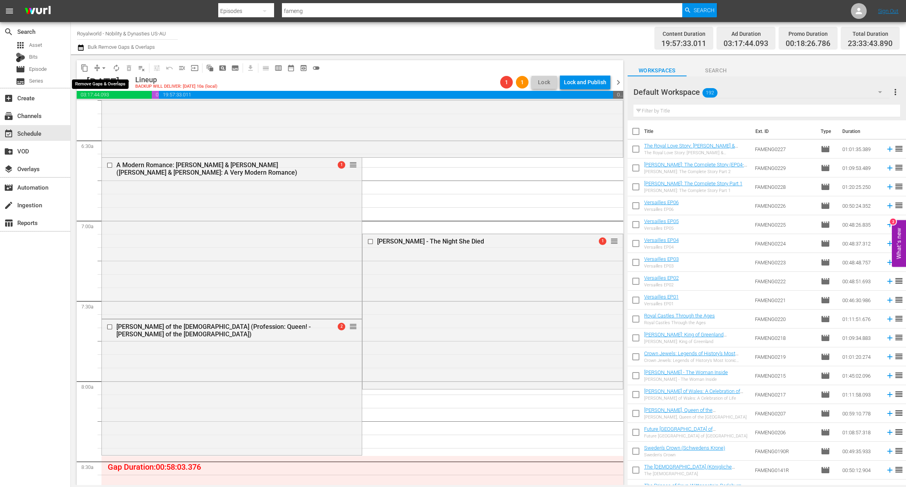
click at [102, 66] on span "arrow_drop_down" at bounding box center [104, 68] width 8 height 8
click at [117, 109] on li "Align to End of Previous Day" at bounding box center [104, 109] width 83 height 13
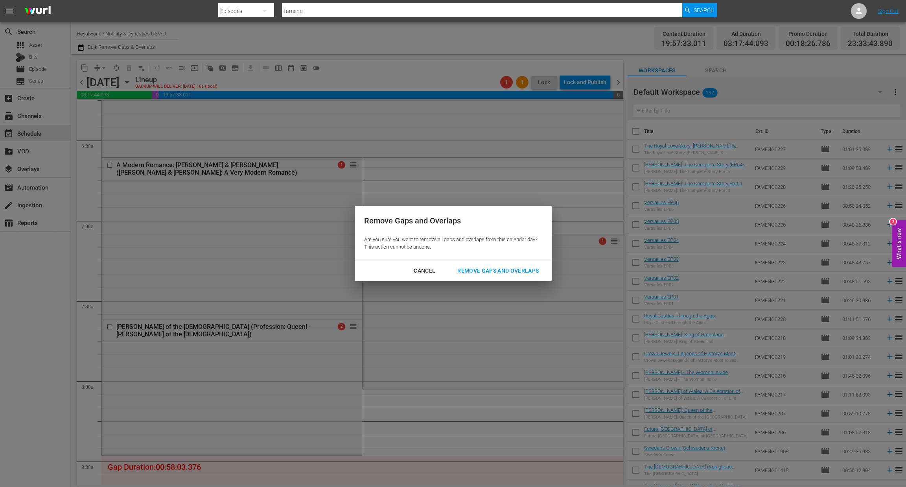
click at [495, 273] on div "Remove Gaps and Overlaps" at bounding box center [498, 271] width 94 height 10
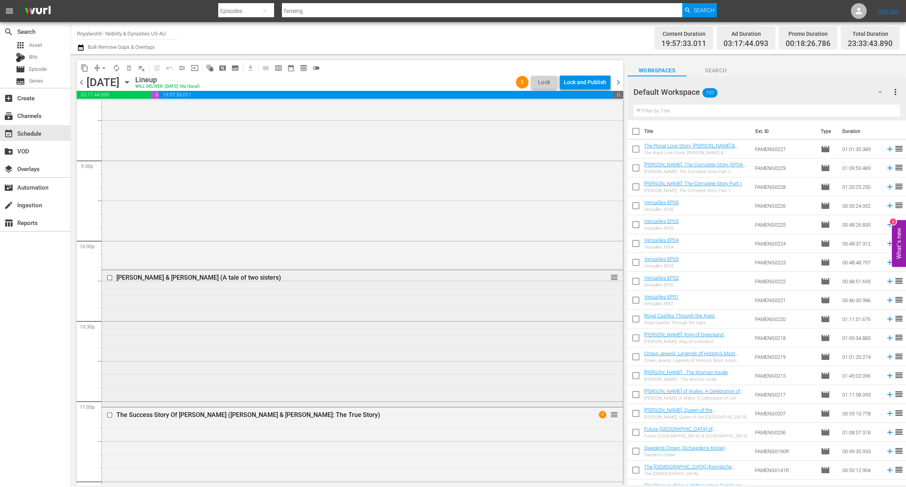
scroll to position [3467, 0]
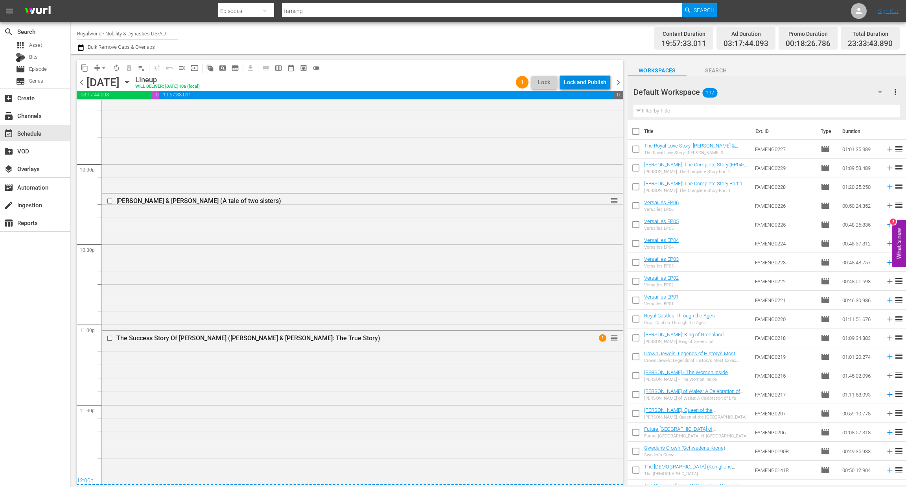
click at [584, 81] on div "Lock and Publish" at bounding box center [585, 82] width 42 height 14
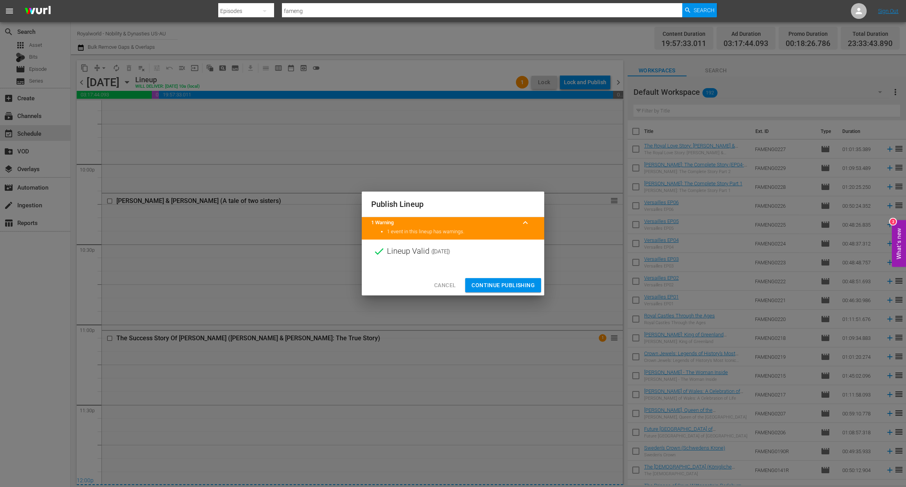
click at [500, 284] on span "Continue Publishing" at bounding box center [503, 285] width 63 height 10
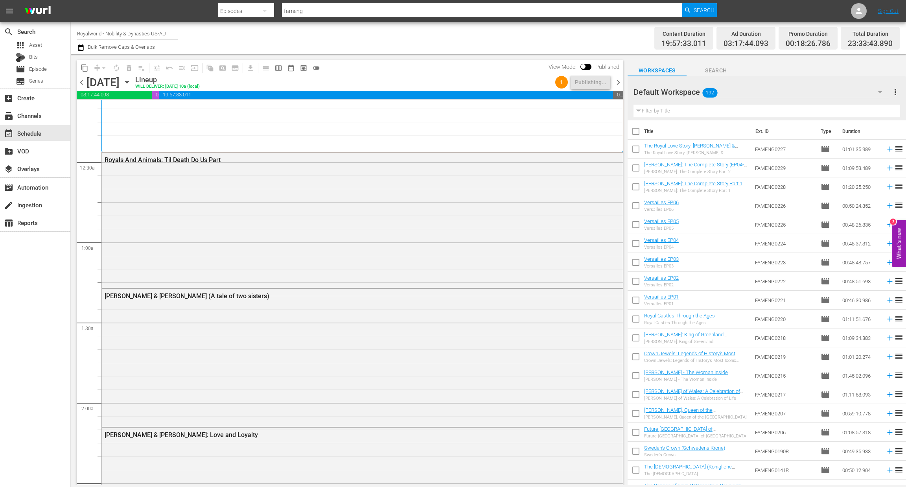
scroll to position [0, 0]
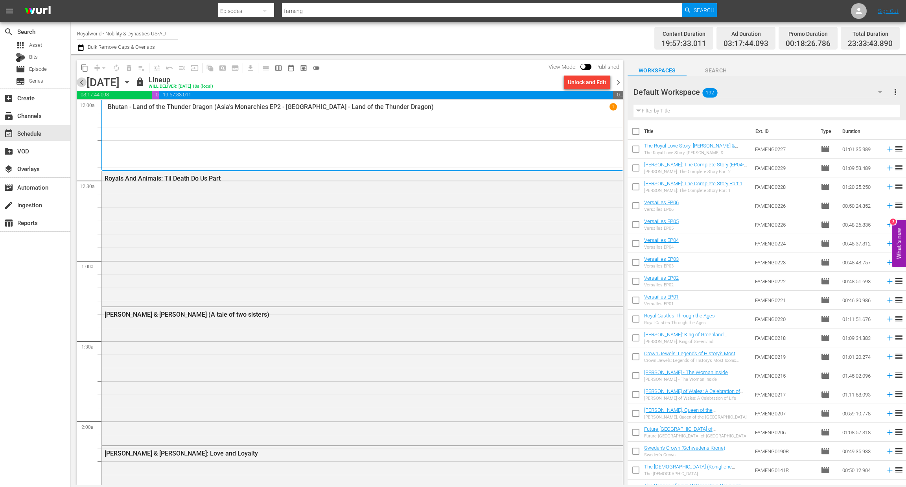
click at [77, 83] on span "chevron_left" at bounding box center [82, 82] width 10 height 10
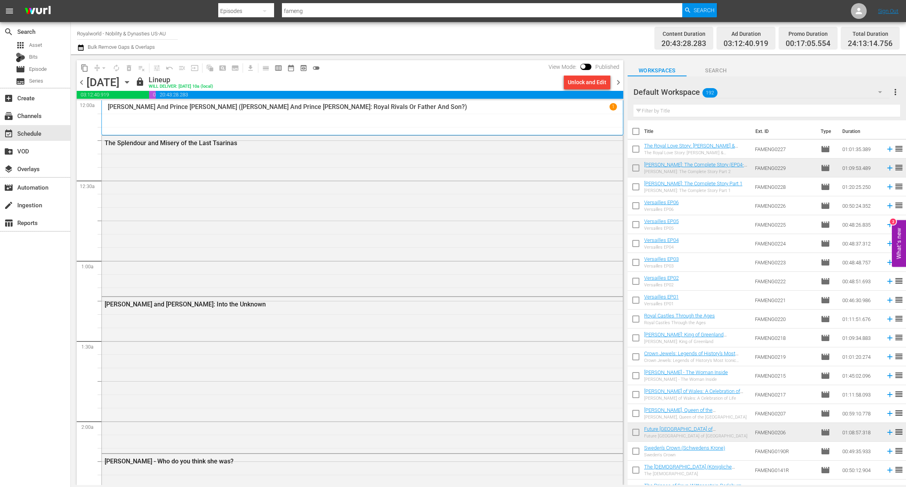
click at [77, 83] on span "chevron_left" at bounding box center [82, 82] width 10 height 10
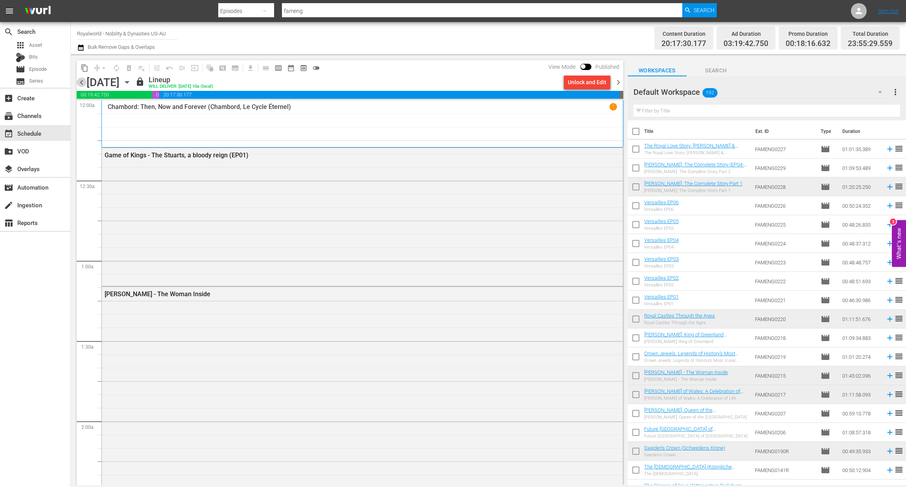
click at [79, 83] on span "chevron_left" at bounding box center [82, 82] width 10 height 10
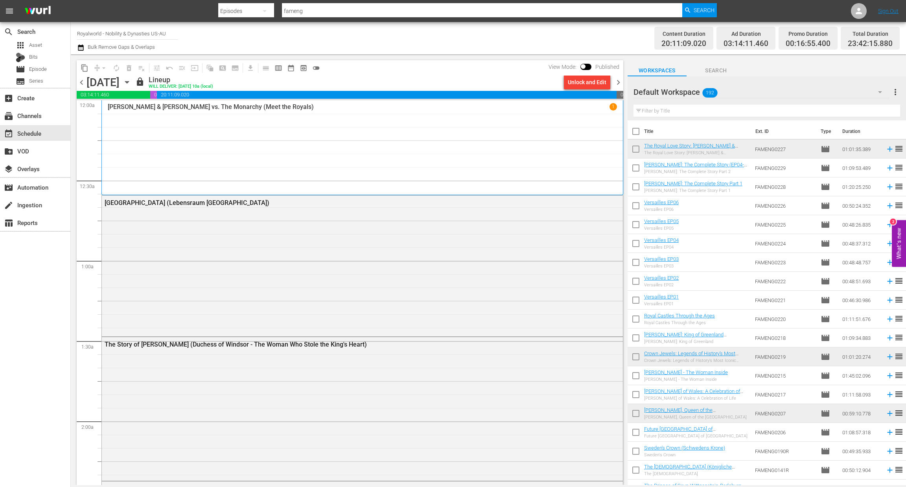
click at [893, 94] on span "more_vert" at bounding box center [895, 91] width 9 height 9
click at [834, 107] on div "Clear All Workspace Items" at bounding box center [845, 107] width 92 height 14
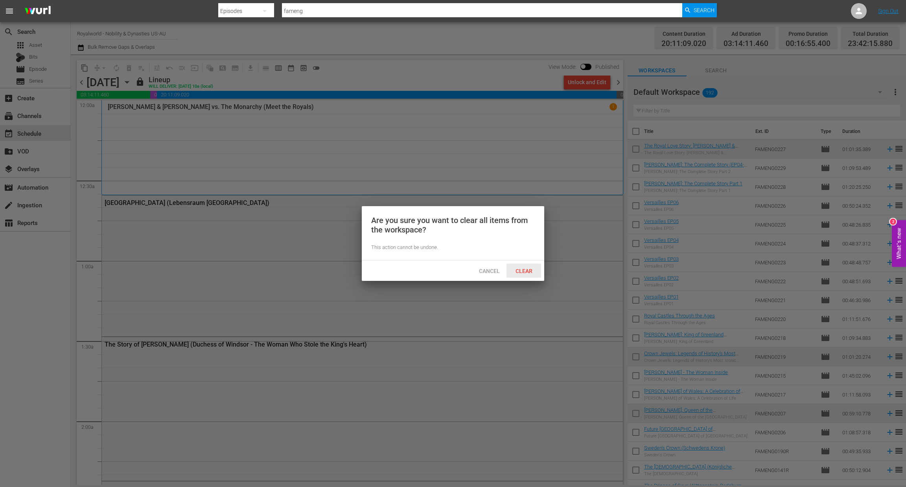
click at [524, 271] on span "Clear" at bounding box center [524, 271] width 30 height 6
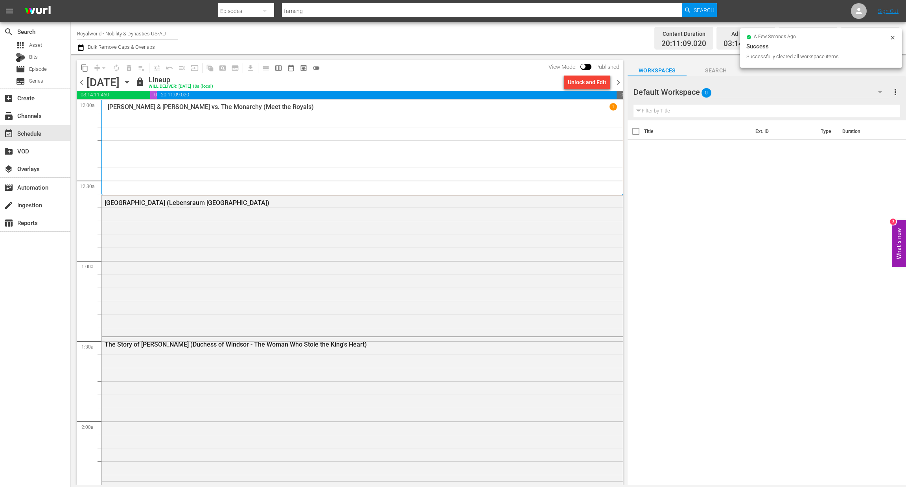
click at [81, 85] on span "chevron_left" at bounding box center [82, 82] width 10 height 10
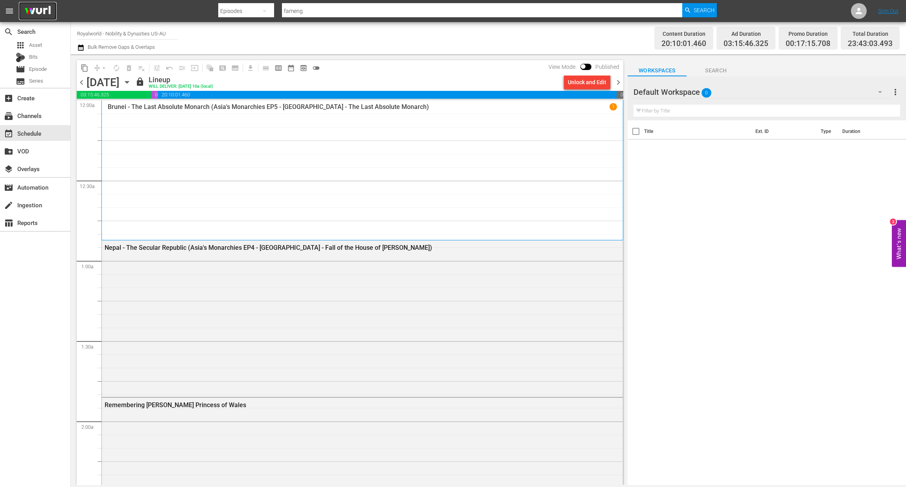
click at [36, 8] on img at bounding box center [38, 11] width 38 height 18
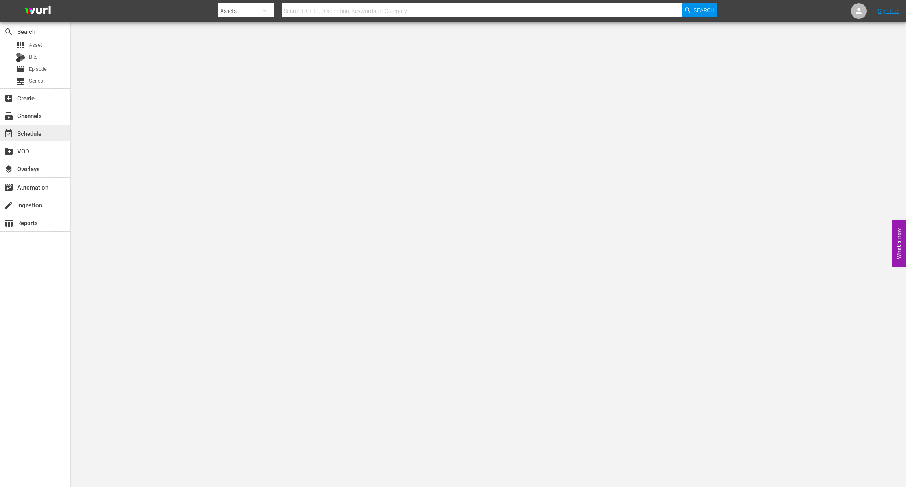
click at [44, 131] on div "event_available Schedule" at bounding box center [35, 133] width 70 height 16
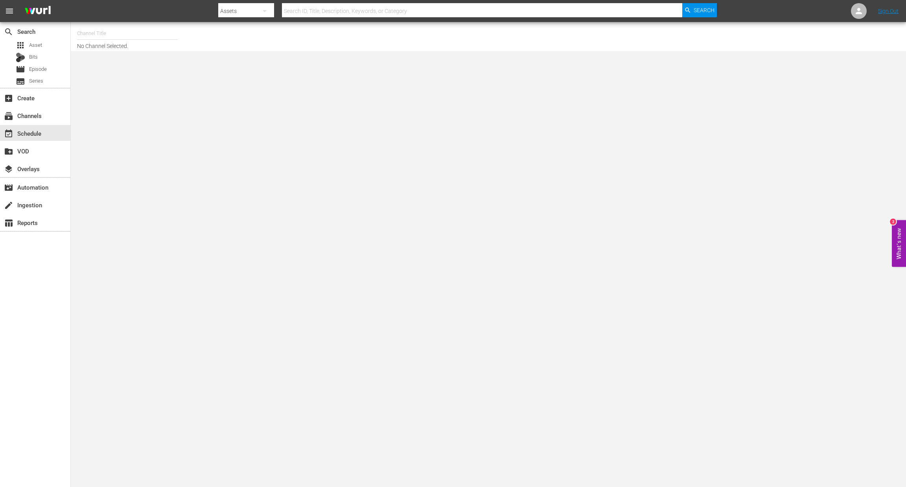
click at [104, 31] on input "text" at bounding box center [127, 33] width 101 height 19
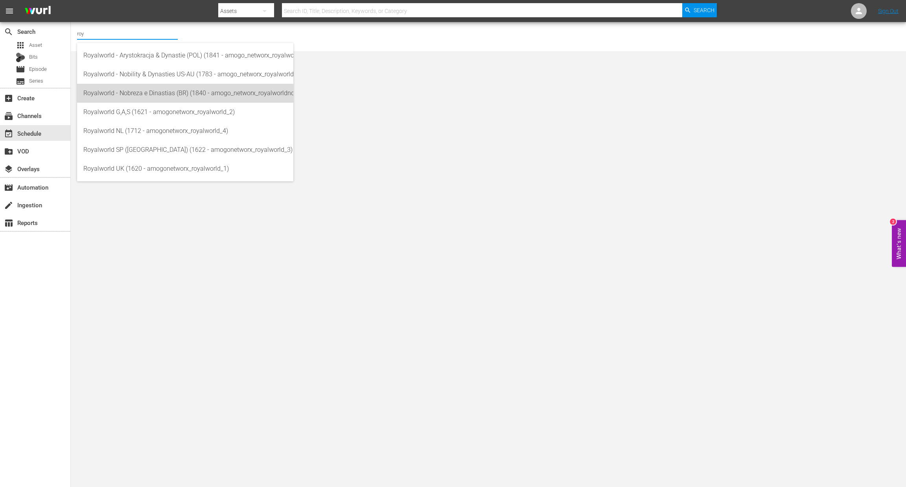
click at [149, 97] on div "Royalworld - Nobreza e Dinastias (BR) (1840 - amogo_networx_royalworldnobrezaed…" at bounding box center [185, 93] width 204 height 19
type input "Royalworld - Nobreza e Dinastias (BR) (1840 - amogo_networx_royalworldnobrezaed…"
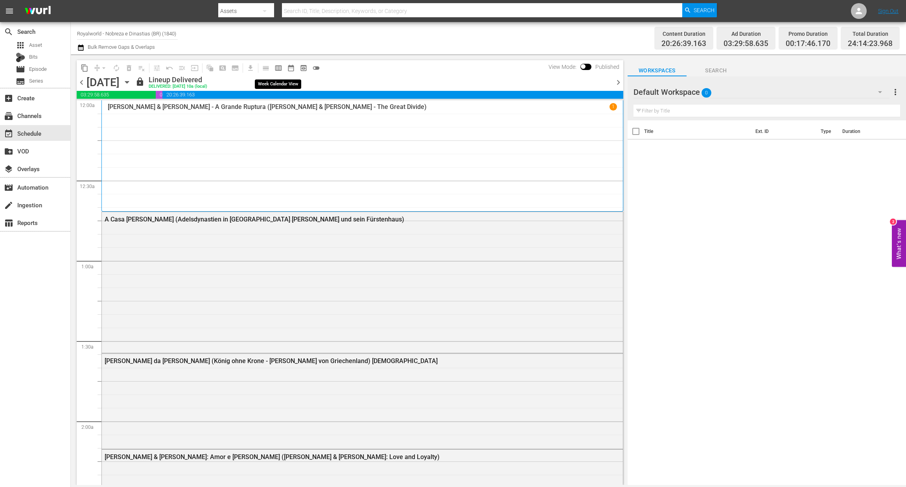
click at [277, 69] on span "calendar_view_week_outlined" at bounding box center [279, 68] width 8 height 8
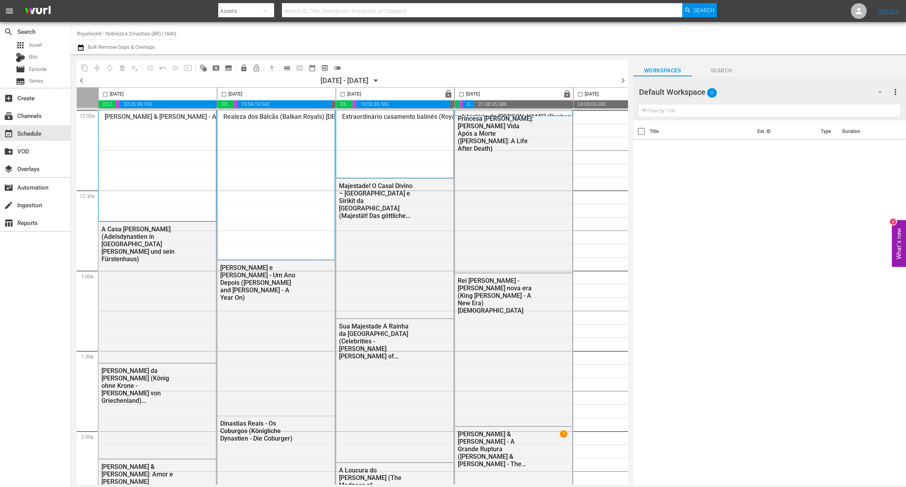
click at [103, 92] on input "checkbox" at bounding box center [105, 95] width 9 height 9
checkbox input "true"
click at [87, 68] on span "content_copy" at bounding box center [85, 68] width 8 height 8
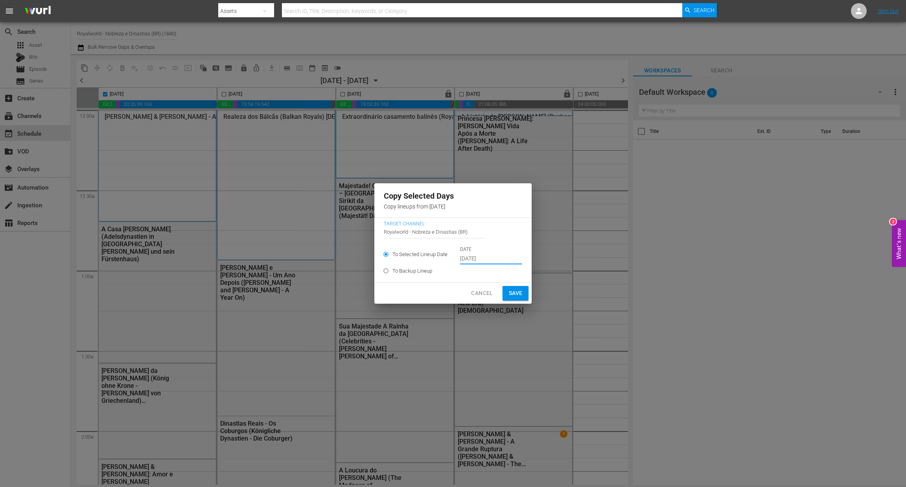
click at [495, 257] on input "[DATE]" at bounding box center [491, 259] width 62 height 12
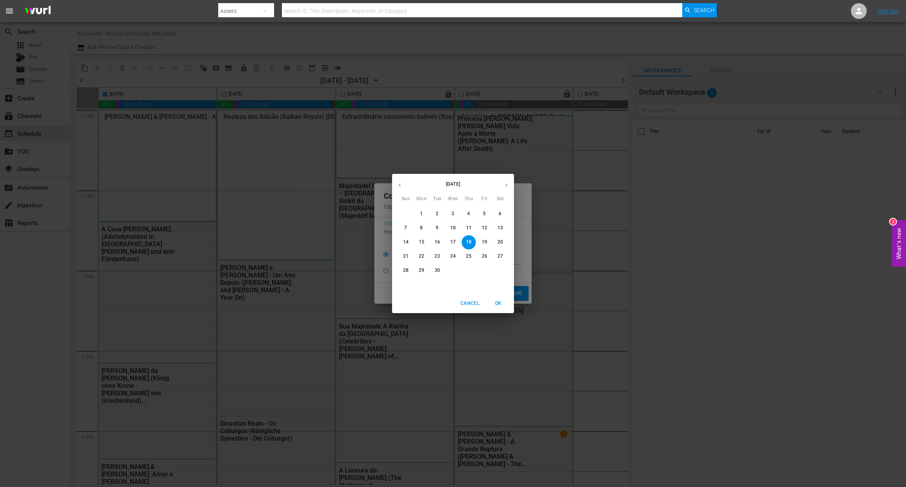
click at [408, 258] on p "21" at bounding box center [406, 256] width 6 height 7
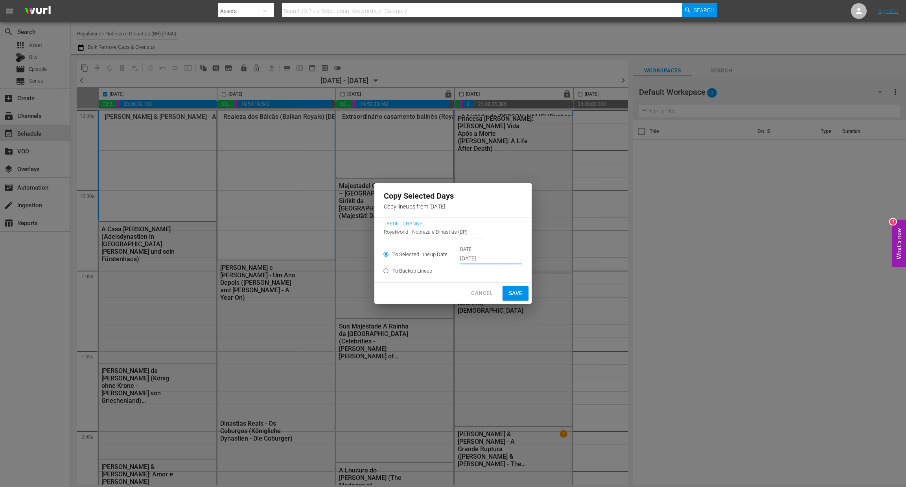
click at [514, 288] on span "Save" at bounding box center [516, 293] width 14 height 10
type input "[DATE]"
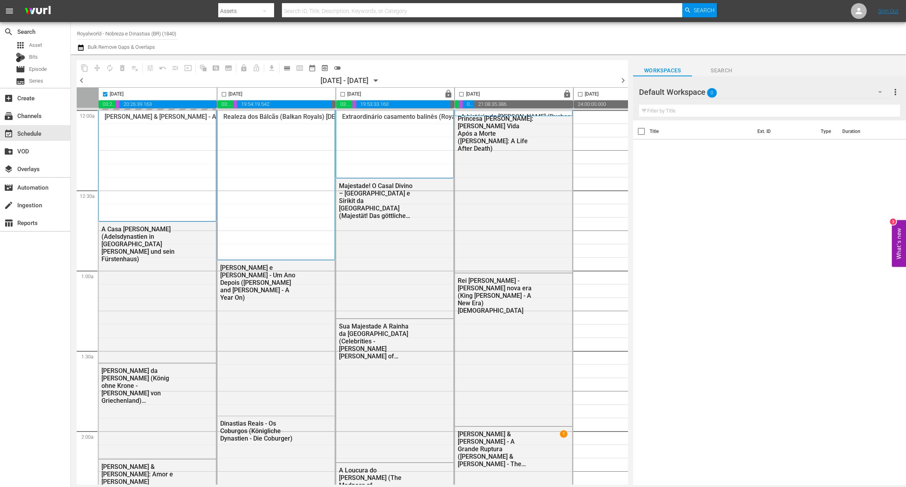
checkbox input "false"
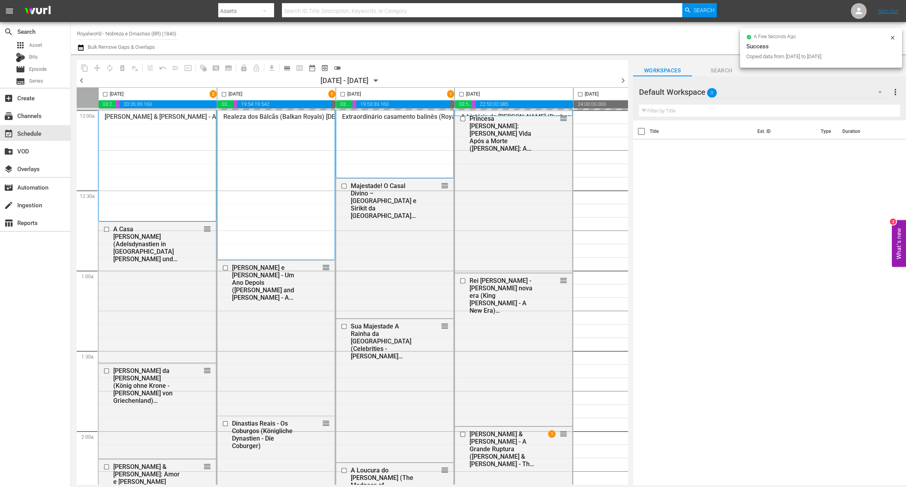
click at [225, 95] on input "checkbox" at bounding box center [223, 95] width 9 height 9
checkbox input "true"
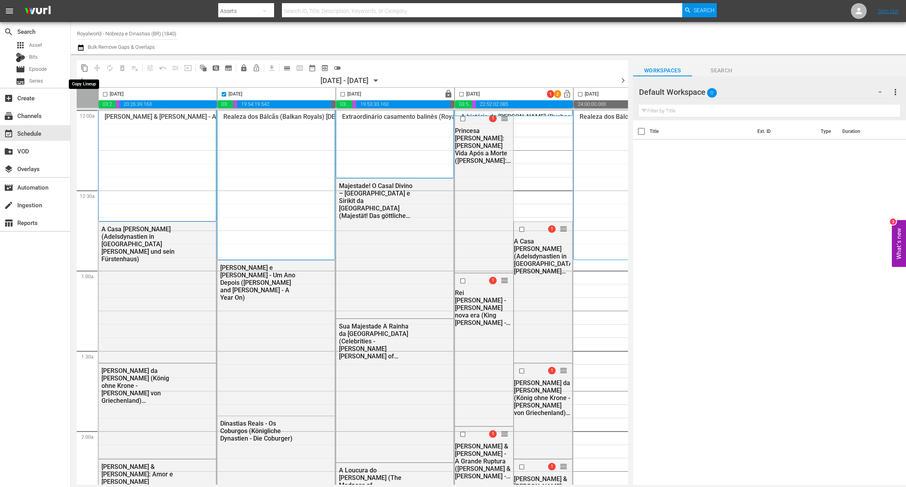
click at [83, 69] on span "content_copy" at bounding box center [85, 68] width 8 height 8
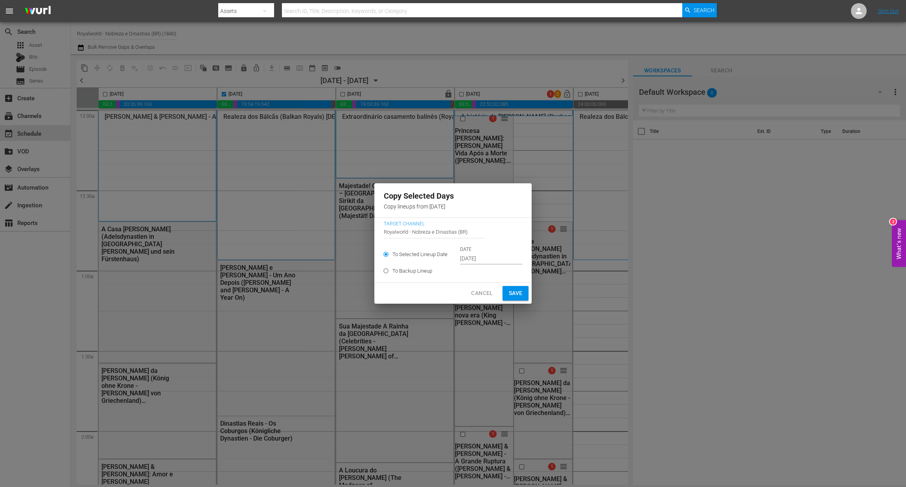
click at [471, 262] on input "[DATE]" at bounding box center [491, 259] width 62 height 12
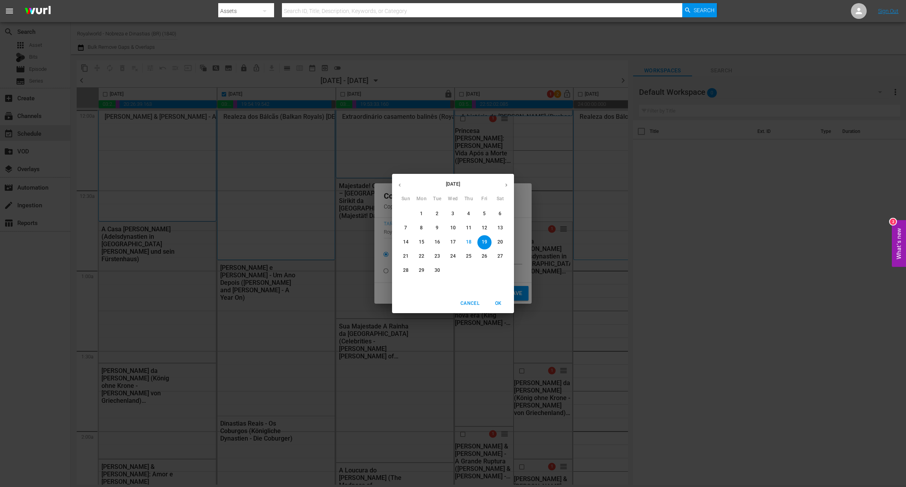
click at [421, 255] on p "22" at bounding box center [422, 256] width 6 height 7
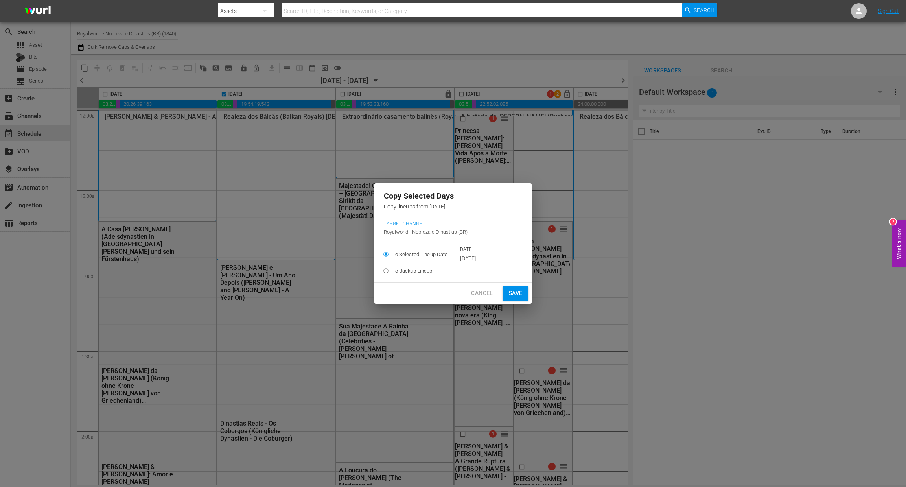
click at [511, 296] on span "Save" at bounding box center [516, 293] width 14 height 10
type input "[DATE]"
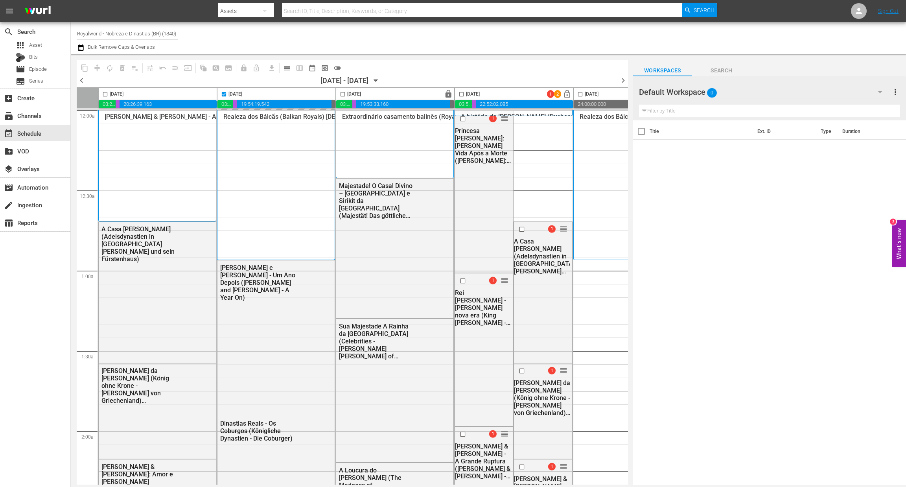
checkbox input "false"
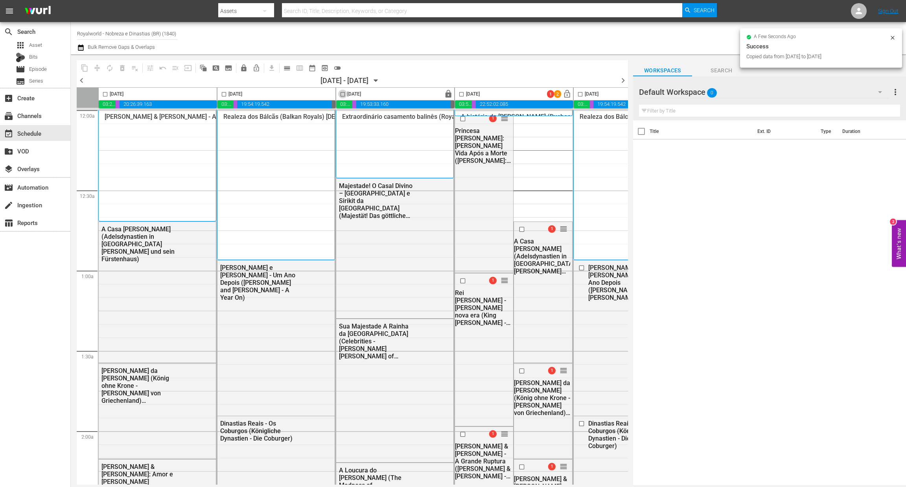
click at [343, 92] on input "checkbox" at bounding box center [342, 95] width 9 height 9
checkbox input "true"
click at [81, 66] on span "content_copy" at bounding box center [85, 68] width 8 height 8
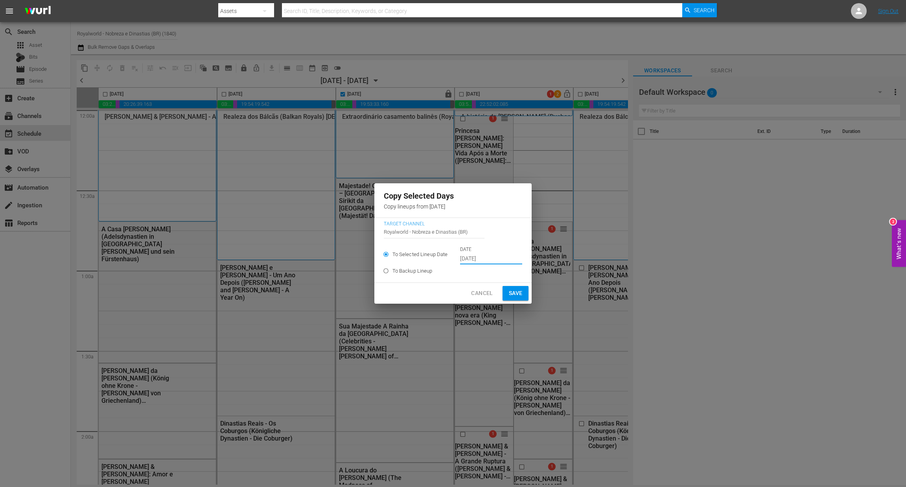
click at [483, 253] on input "Sep 20th 2025" at bounding box center [491, 259] width 62 height 12
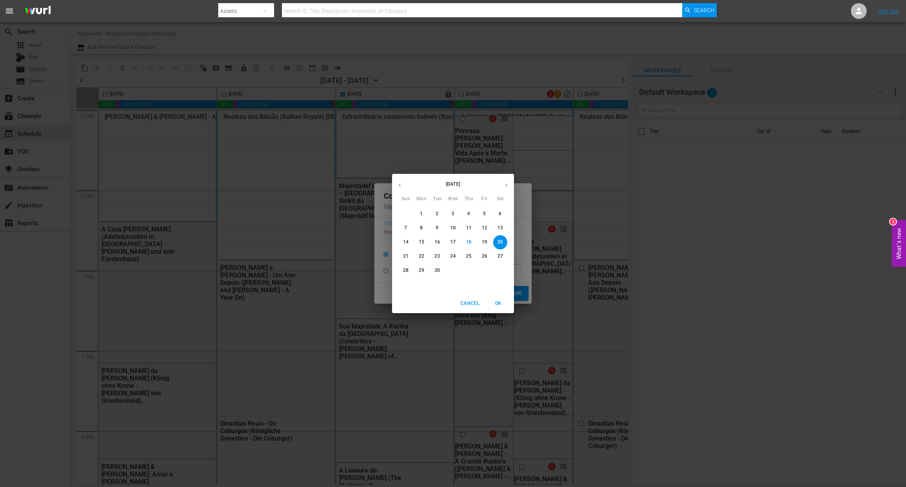
drag, startPoint x: 442, startPoint y: 257, endPoint x: 457, endPoint y: 265, distance: 16.9
click at [442, 256] on span "23" at bounding box center [437, 256] width 14 height 7
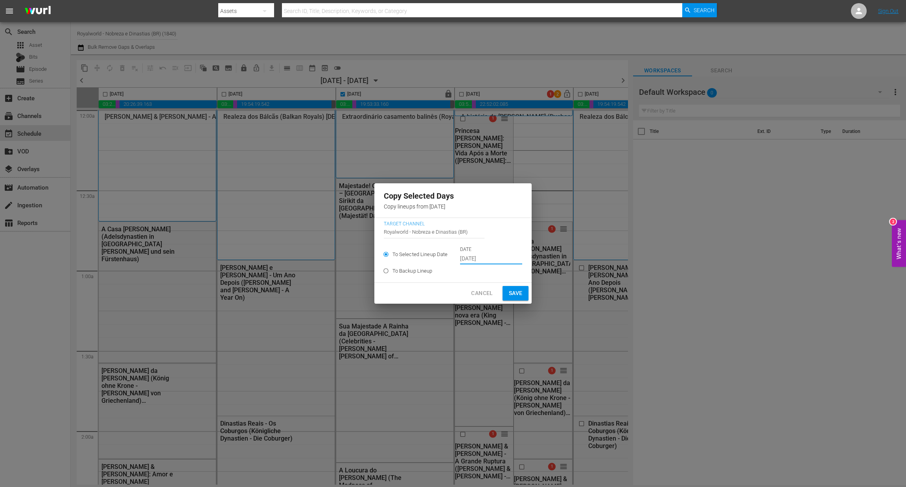
click at [520, 295] on span "Save" at bounding box center [516, 293] width 14 height 10
type input "Sep 20th 2025"
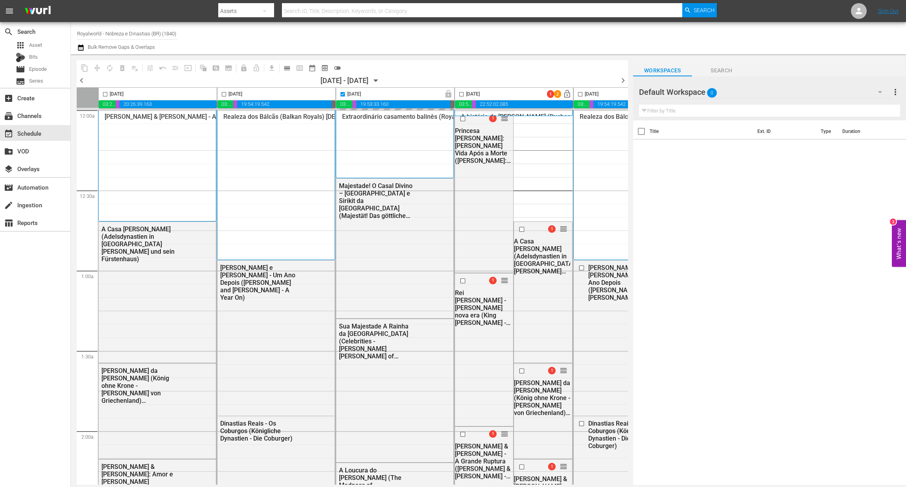
checkbox input "false"
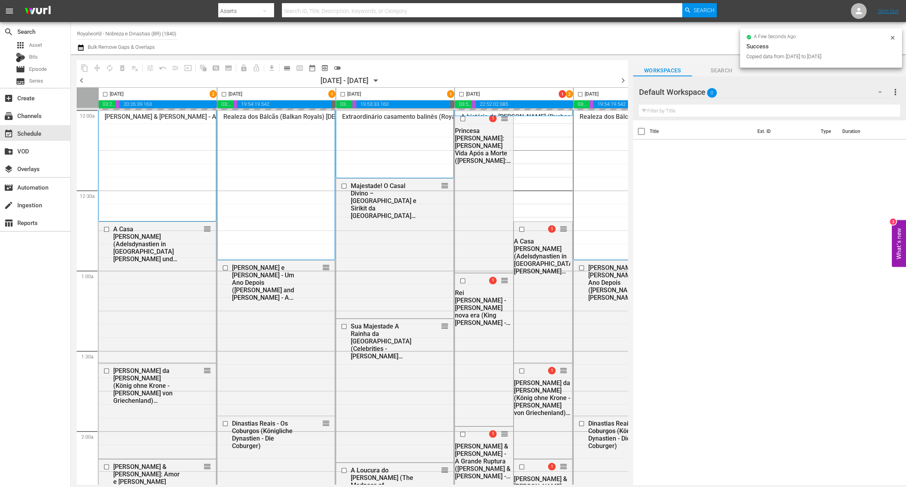
click at [286, 67] on span "calendar_view_day_outlined" at bounding box center [287, 68] width 8 height 8
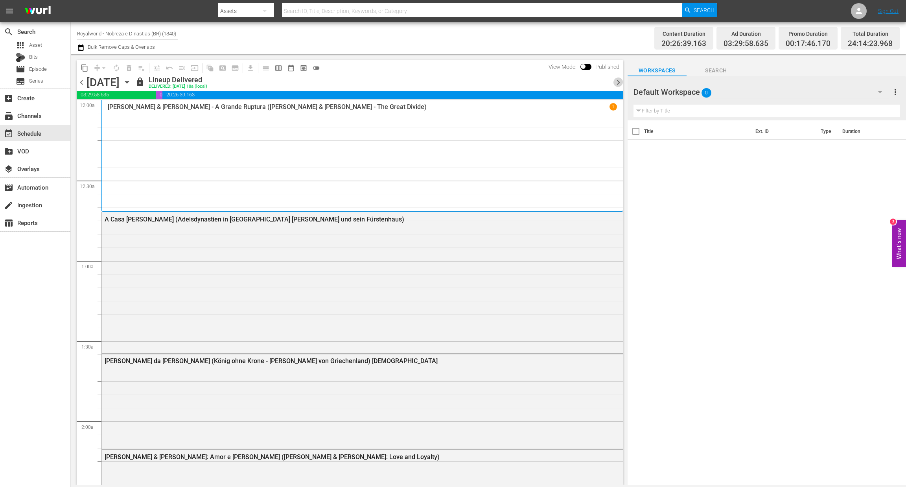
click at [618, 83] on span "chevron_right" at bounding box center [619, 82] width 10 height 10
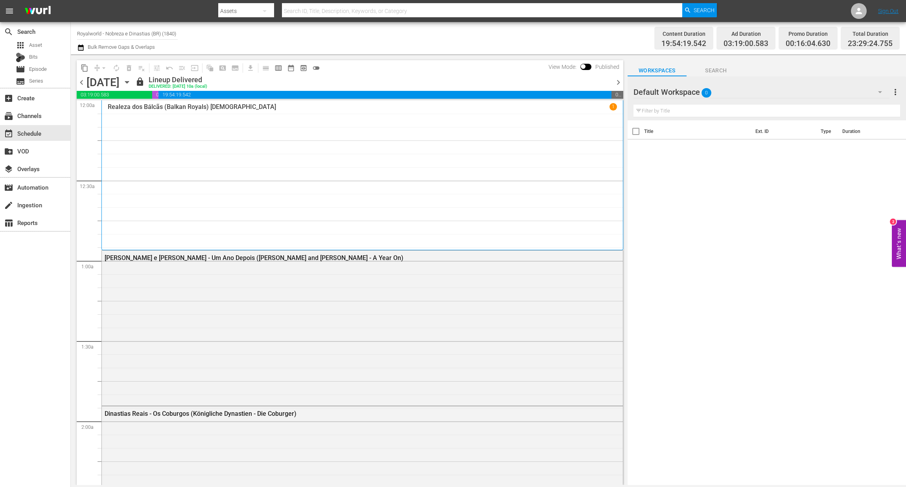
click at [622, 82] on span "chevron_right" at bounding box center [619, 82] width 10 height 10
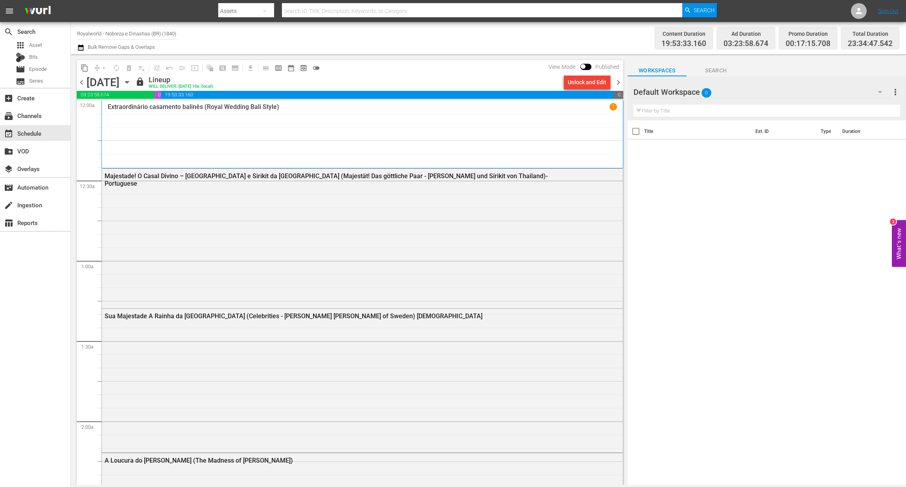
click at [620, 83] on span "chevron_right" at bounding box center [619, 82] width 10 height 10
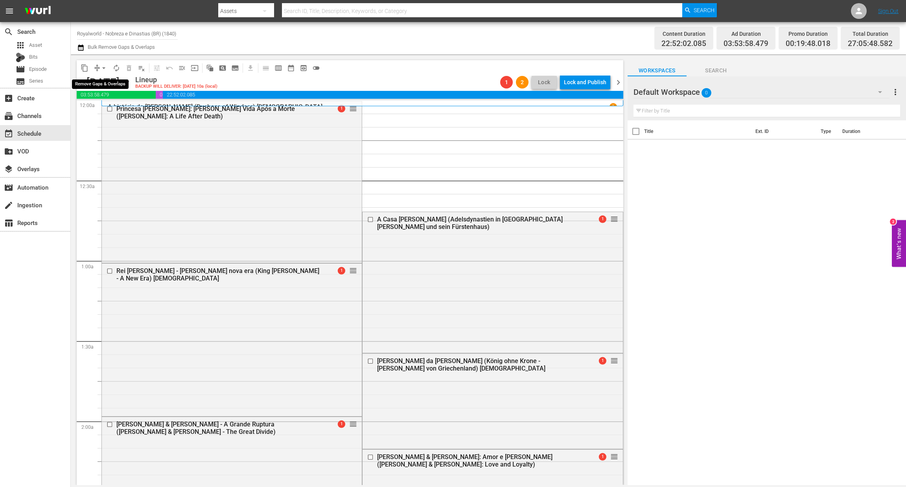
click at [104, 70] on span "arrow_drop_down" at bounding box center [104, 68] width 8 height 8
click at [103, 113] on li "Align to End of Previous Day" at bounding box center [104, 109] width 83 height 13
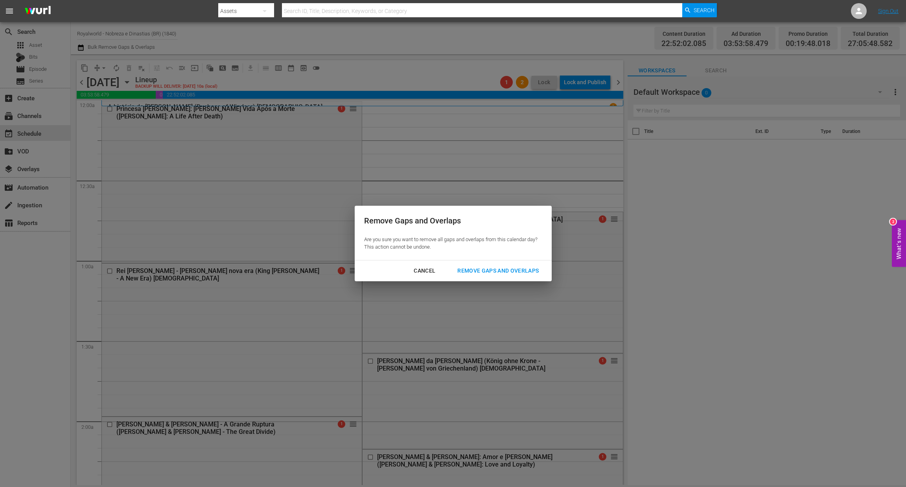
click at [502, 281] on div "Remove Gaps and Overlaps Are you sure you want to remove all gaps and overlaps …" at bounding box center [453, 243] width 906 height 487
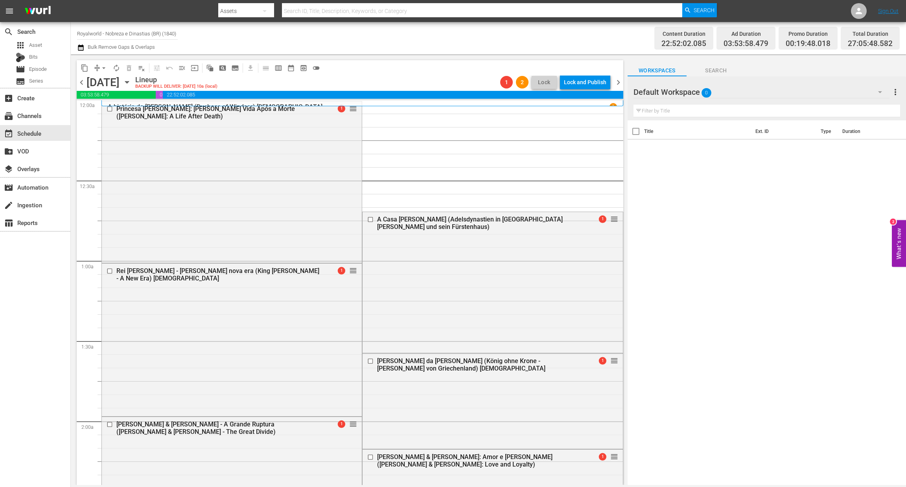
click at [505, 272] on div "A Casa de Lippe (Adelsdynastien in NRW Lippe und sein Fürstenhaus) 1 reorder" at bounding box center [493, 281] width 260 height 139
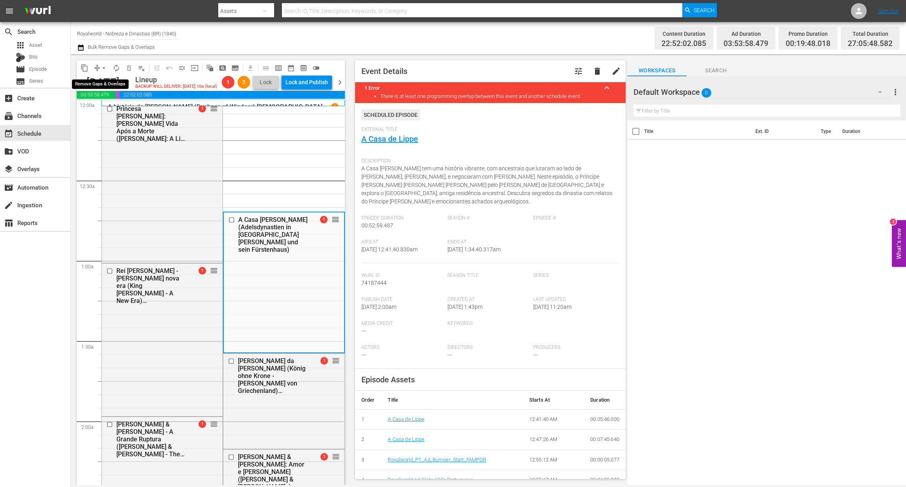
click at [102, 66] on span "arrow_drop_down" at bounding box center [104, 68] width 8 height 8
click at [114, 108] on li "Align to End of Previous Day" at bounding box center [104, 109] width 83 height 13
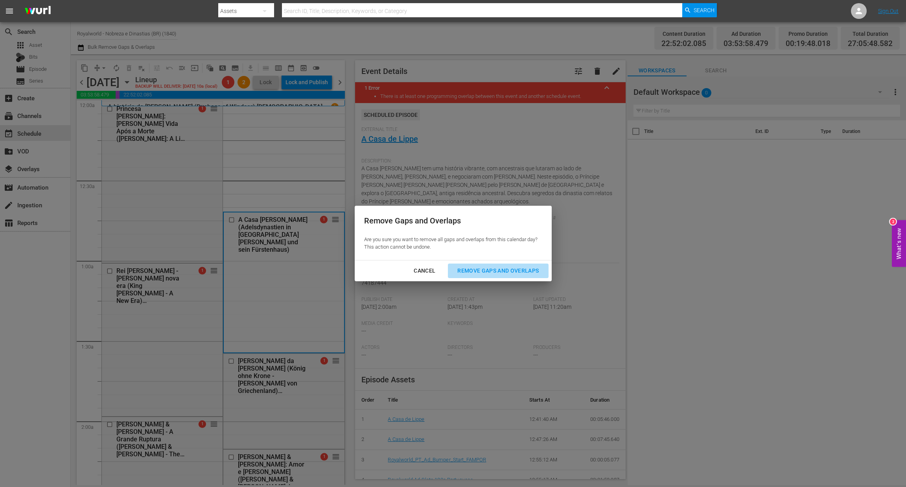
click at [498, 264] on button "Remove Gaps and Overlaps" at bounding box center [498, 271] width 100 height 15
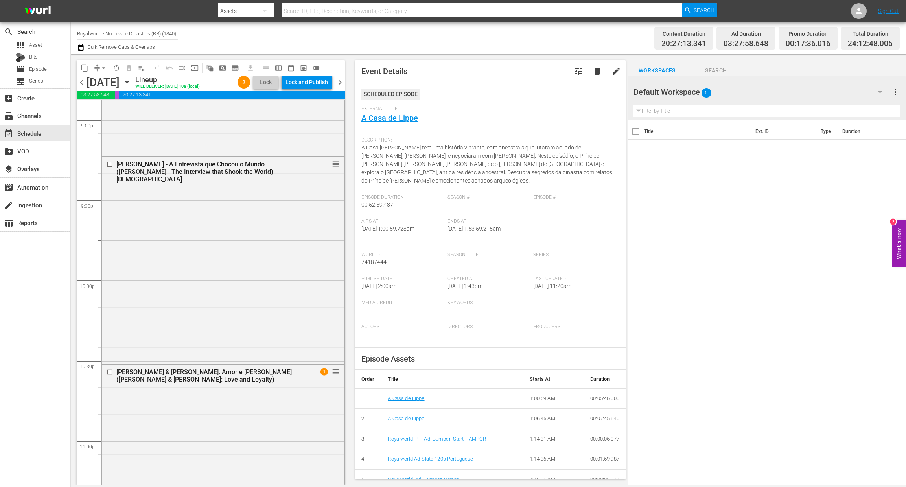
scroll to position [3384, 0]
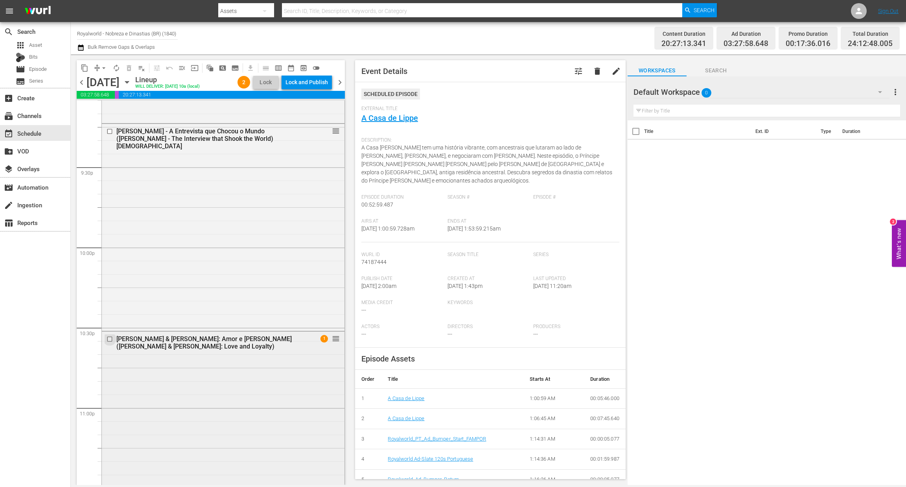
click at [111, 338] on input "checkbox" at bounding box center [111, 339] width 8 height 7
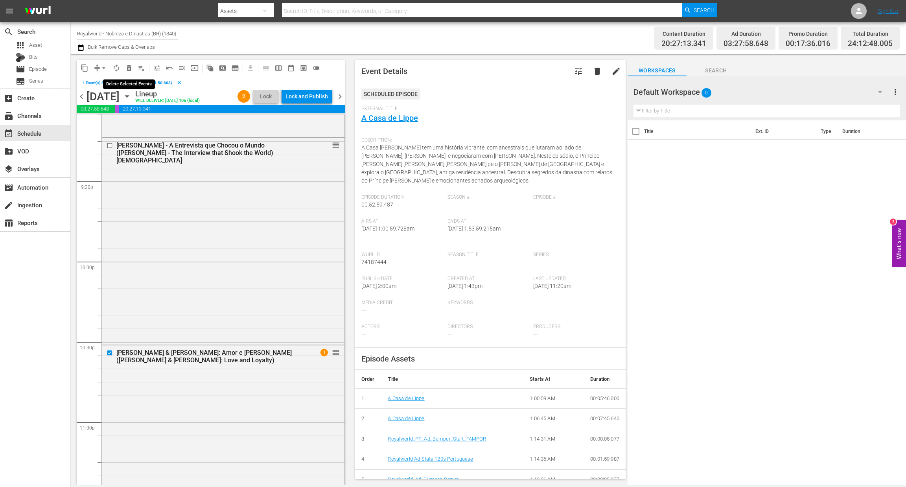
click at [126, 68] on span "delete_forever_outlined" at bounding box center [129, 68] width 8 height 8
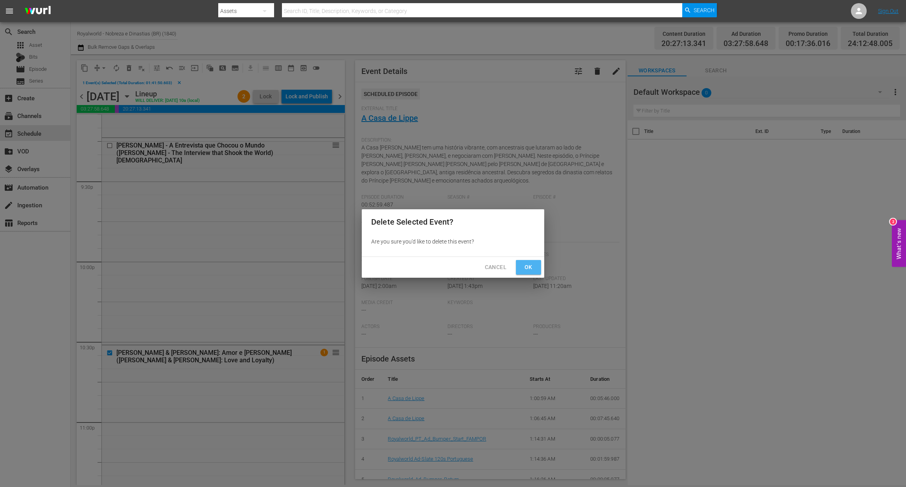
click at [529, 264] on span "Ok" at bounding box center [528, 267] width 13 height 10
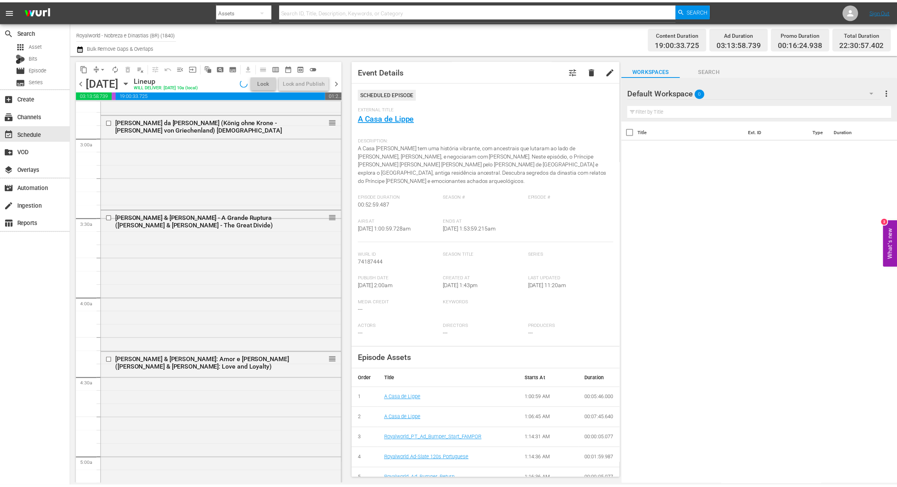
scroll to position [0, 0]
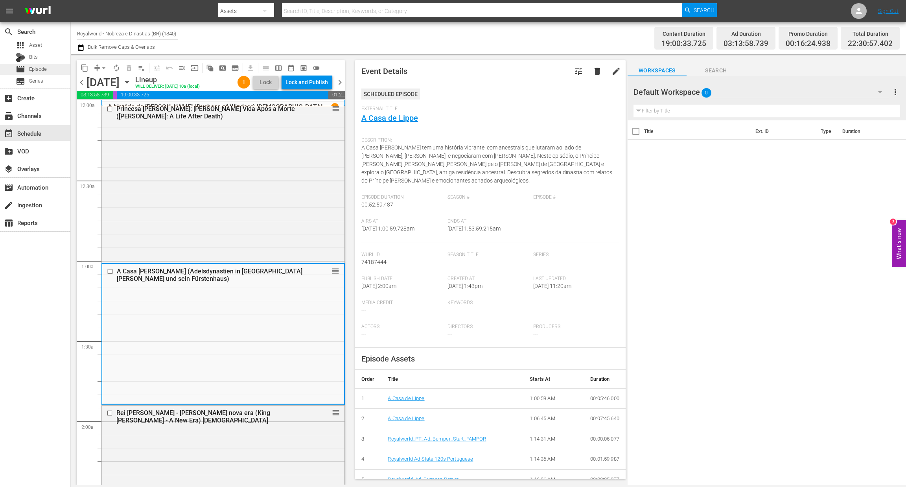
click at [46, 70] on span "Episode" at bounding box center [38, 69] width 18 height 8
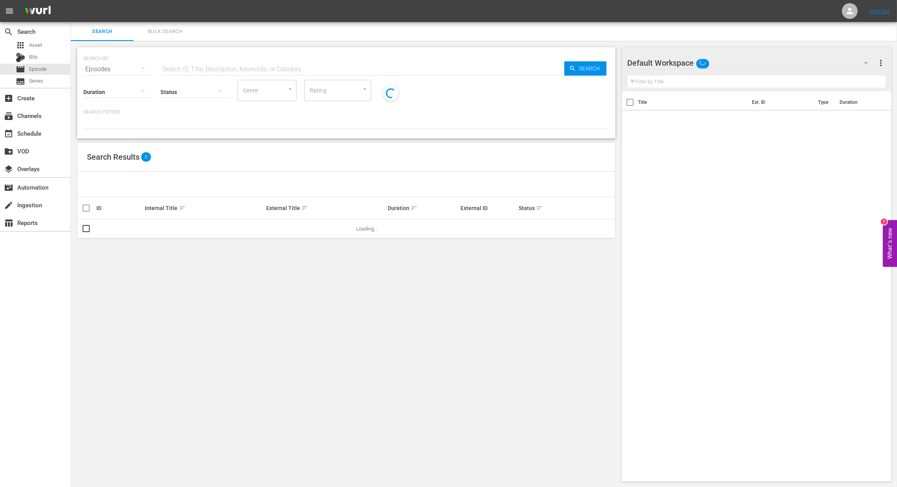
click at [184, 74] on div "Status" at bounding box center [194, 87] width 69 height 28
click at [187, 70] on input "text" at bounding box center [362, 69] width 404 height 19
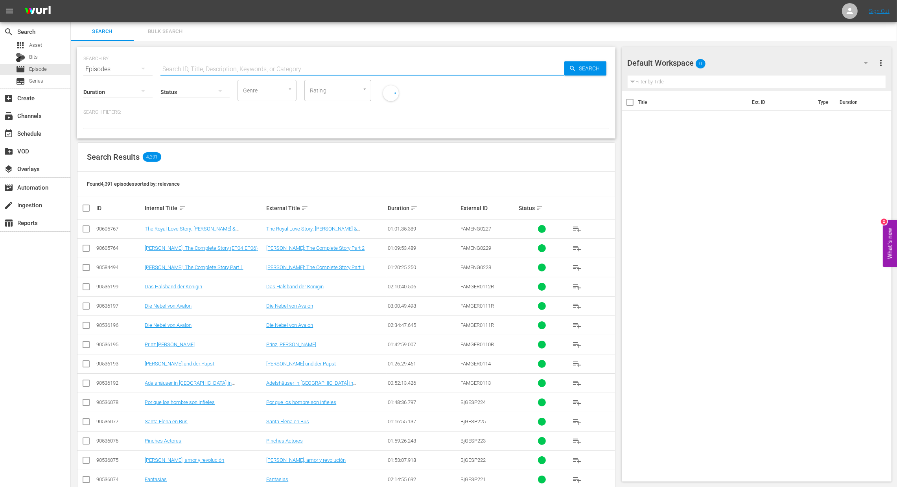
type input "g"
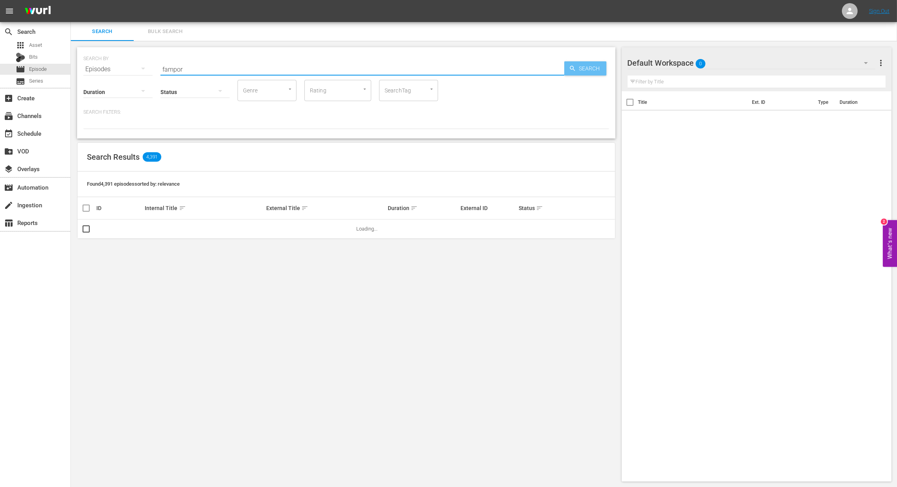
type input "fampor"
click at [582, 73] on span "Search" at bounding box center [591, 68] width 30 height 14
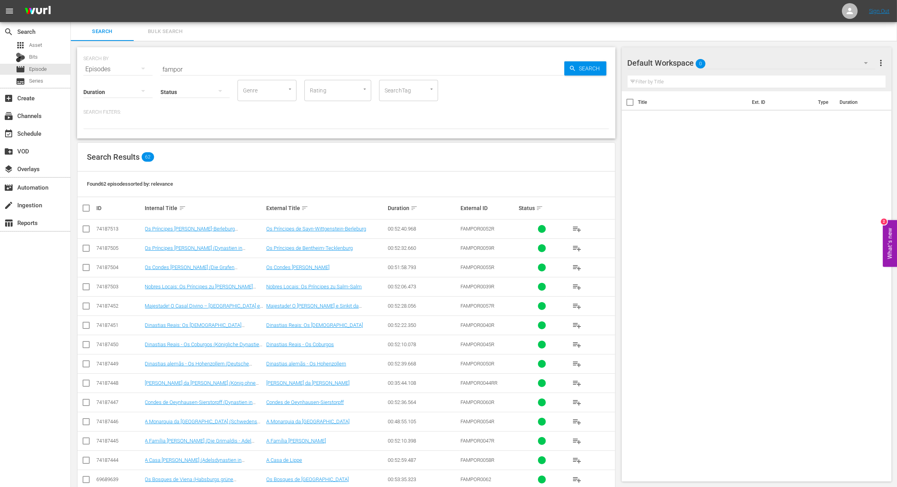
click at [85, 204] on input "checkbox" at bounding box center [89, 207] width 16 height 9
checkbox input "true"
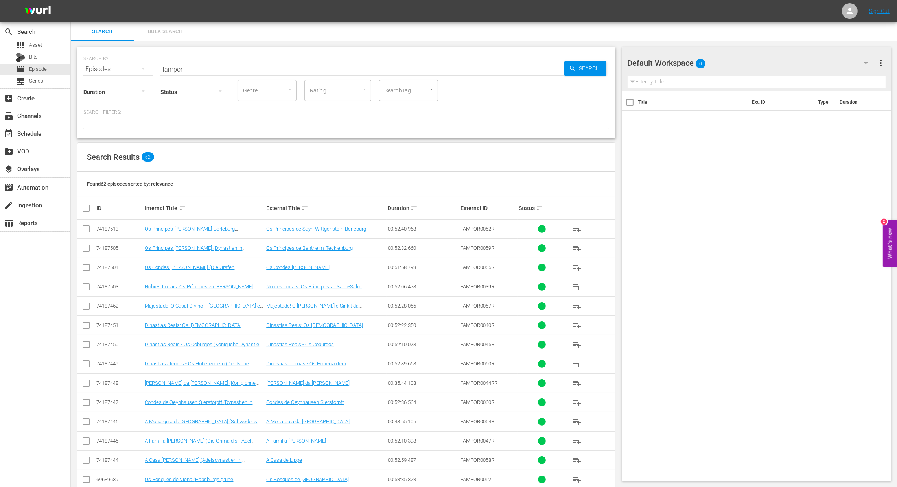
checkbox input "true"
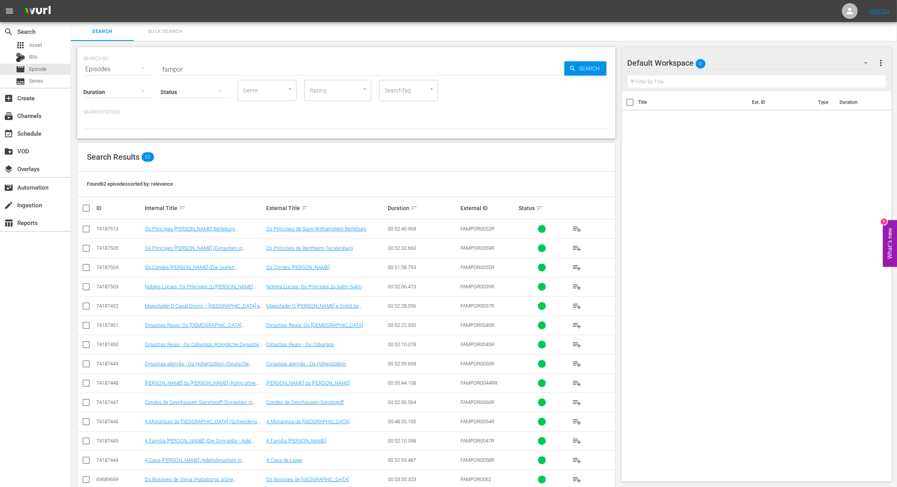
checkbox input "true"
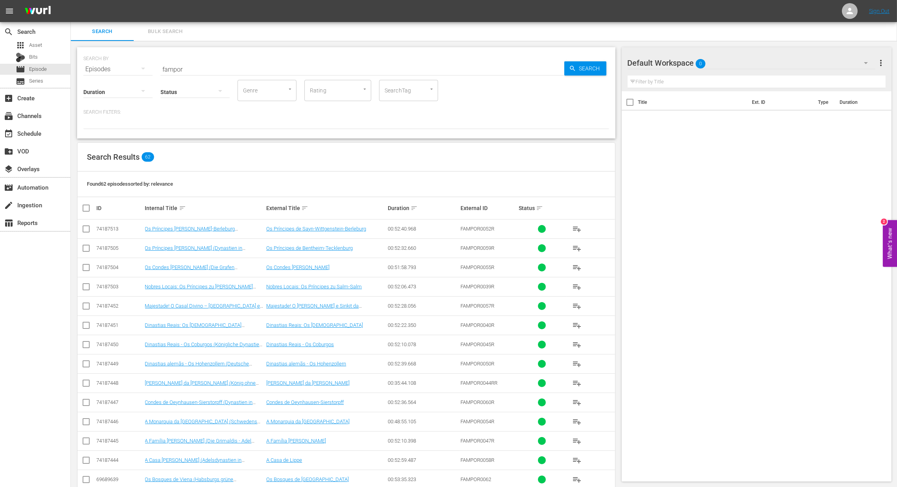
checkbox input "true"
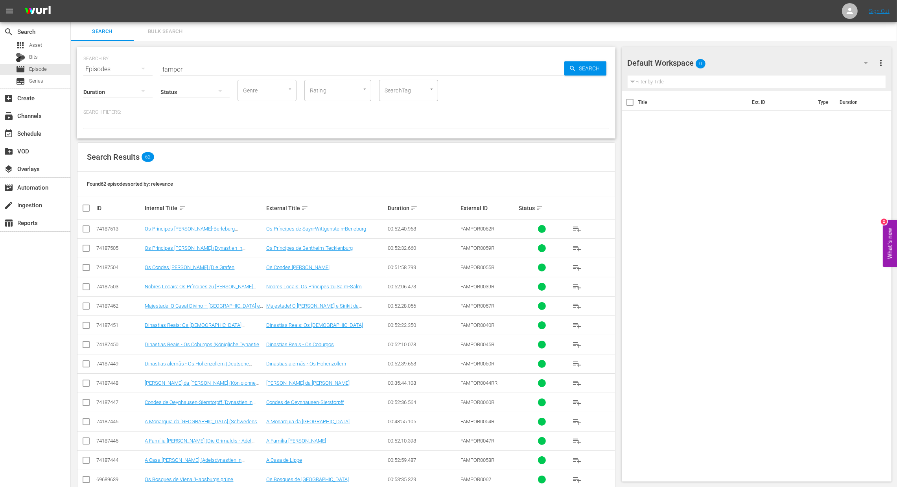
checkbox input "true"
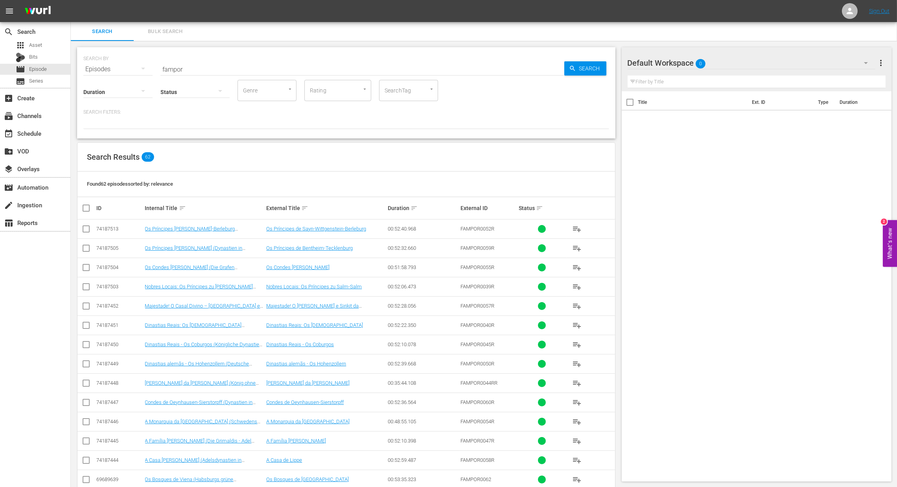
checkbox input "true"
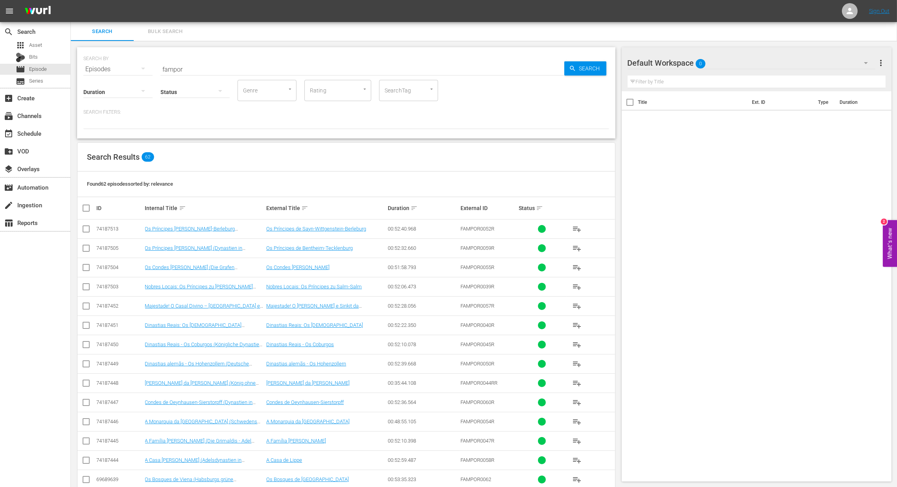
checkbox input "true"
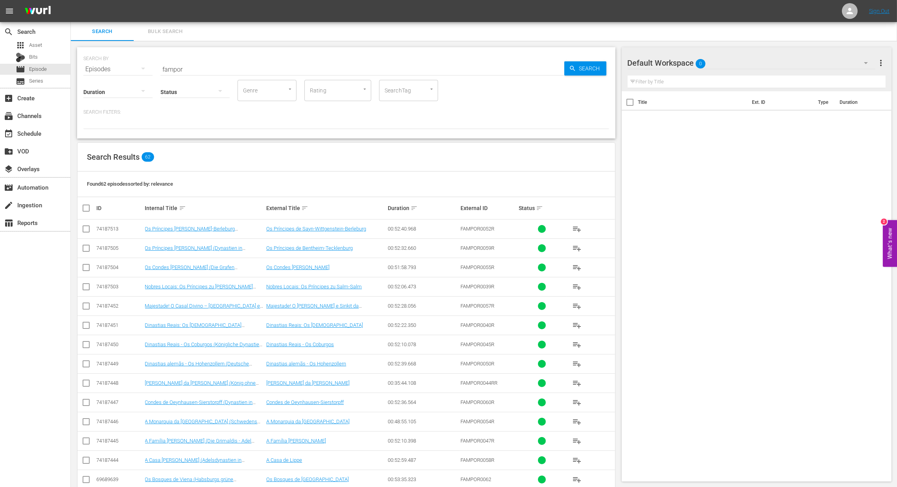
checkbox input "true"
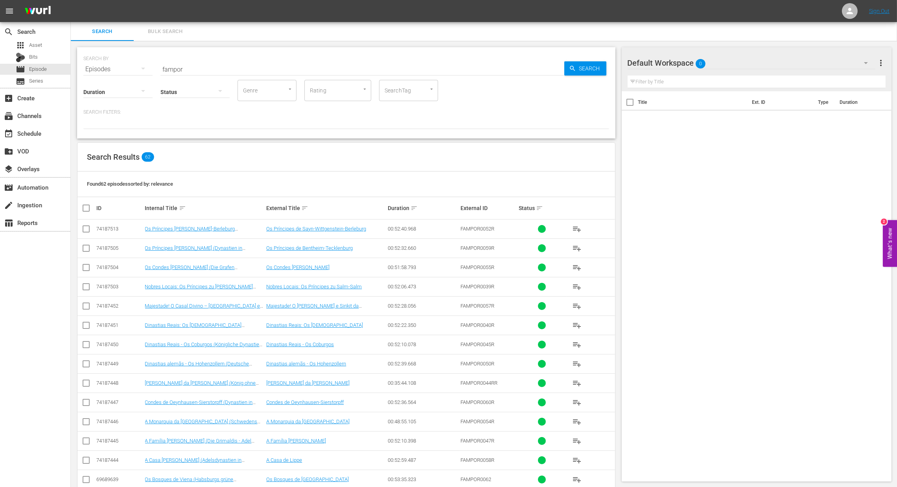
checkbox input "true"
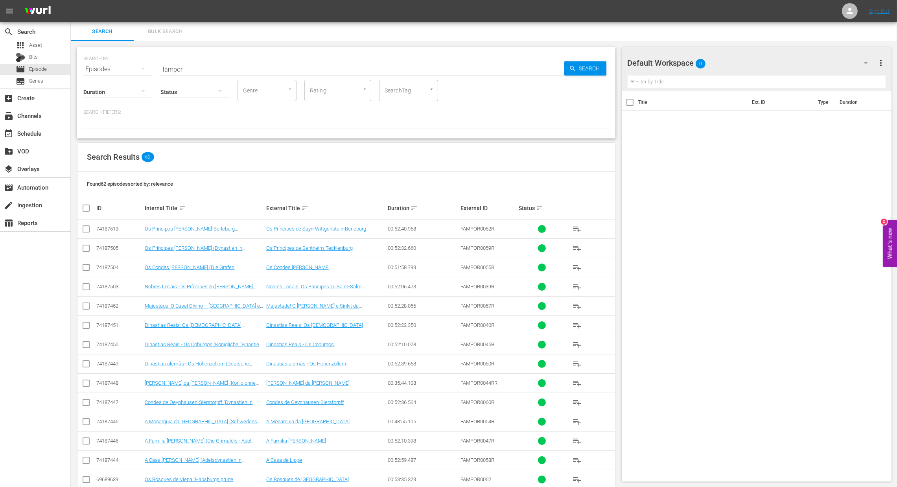
checkbox input "true"
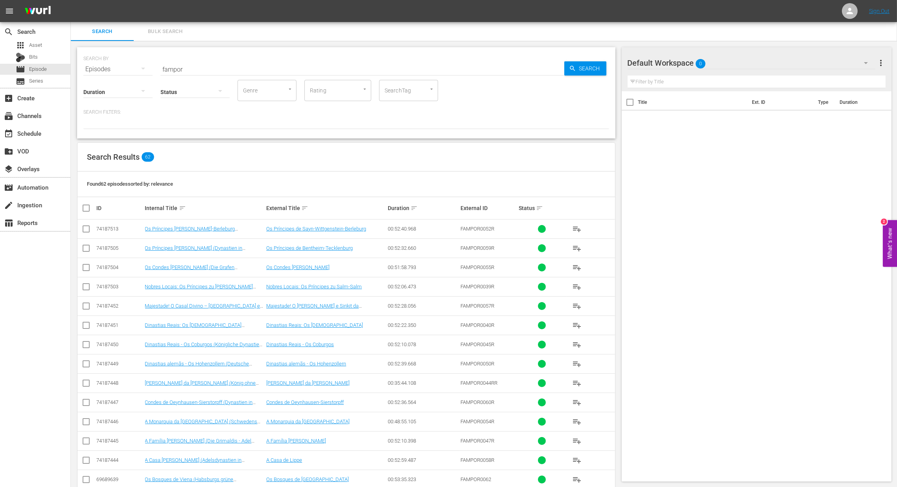
checkbox input "true"
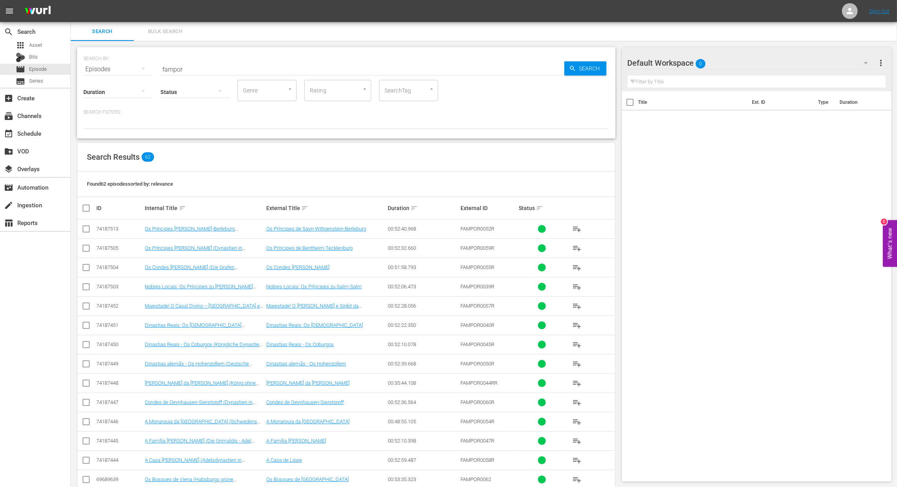
checkbox input "true"
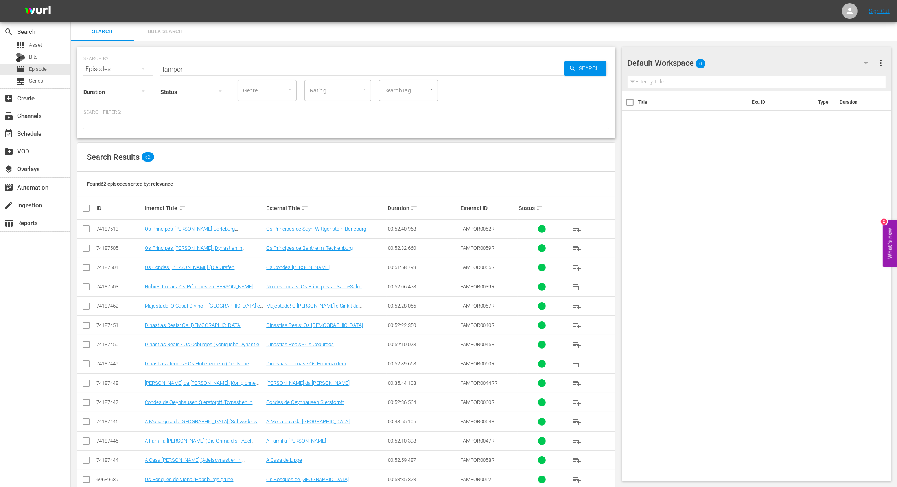
checkbox input "true"
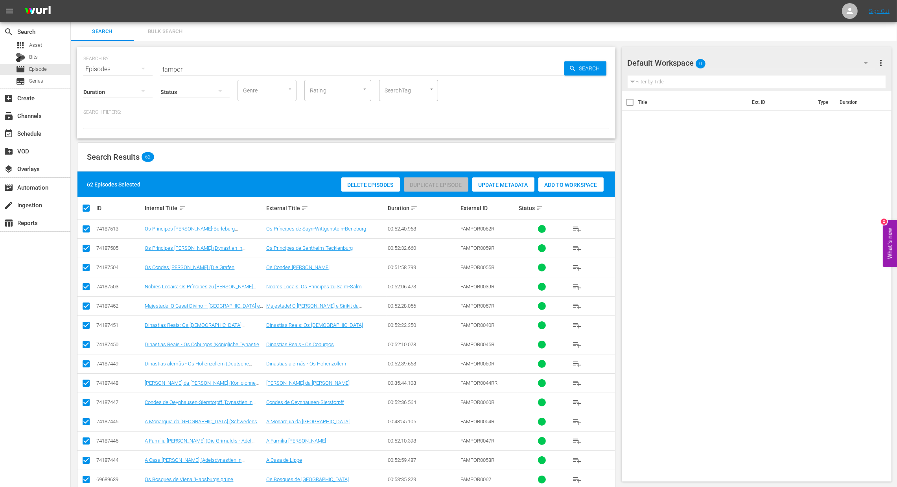
click at [584, 190] on div "Add to Workspace" at bounding box center [571, 184] width 65 height 15
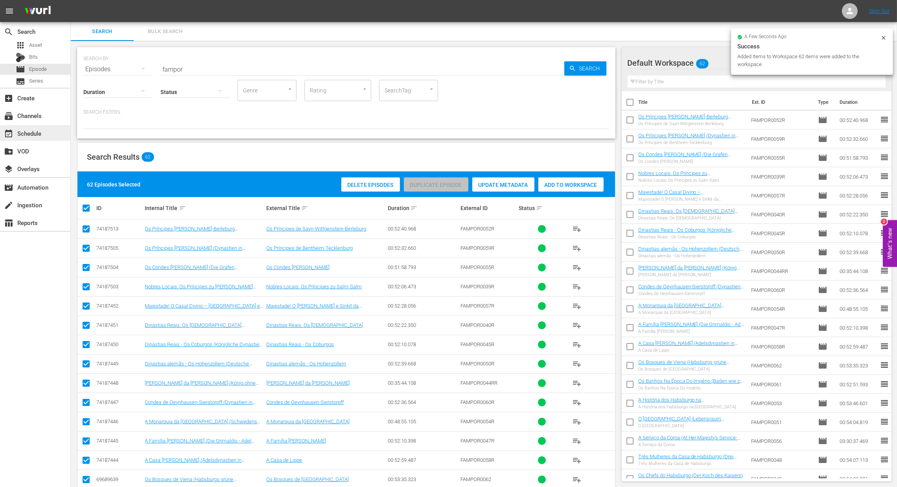
click at [24, 135] on div "event_available Schedule" at bounding box center [22, 132] width 44 height 7
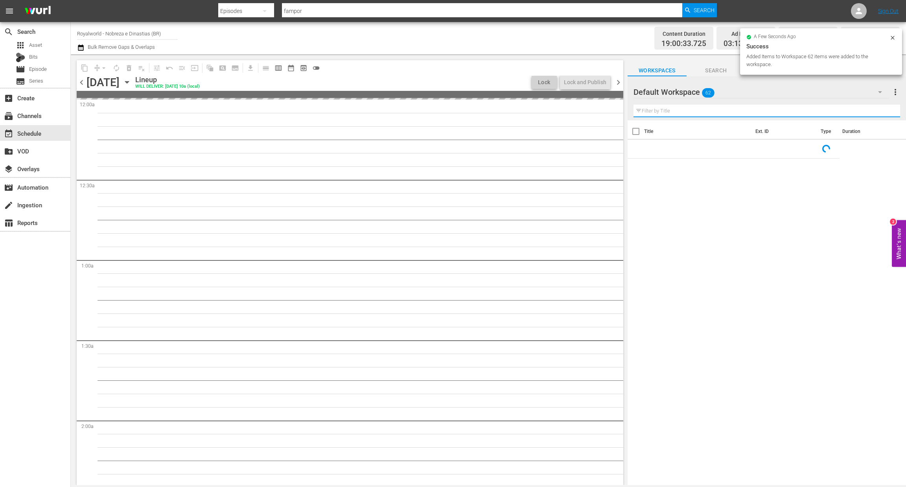
click at [693, 109] on input "text" at bounding box center [767, 111] width 267 height 13
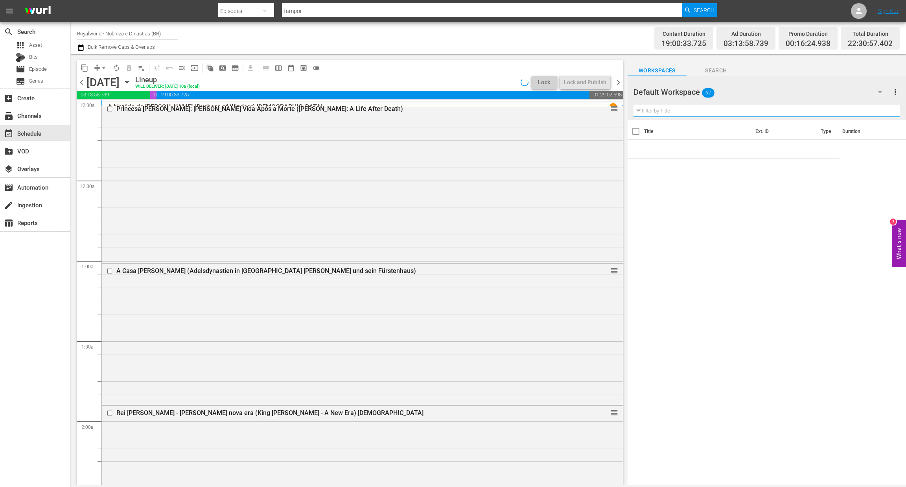
paste input "Realeza dos Bálcãs (Balkan Royals)"
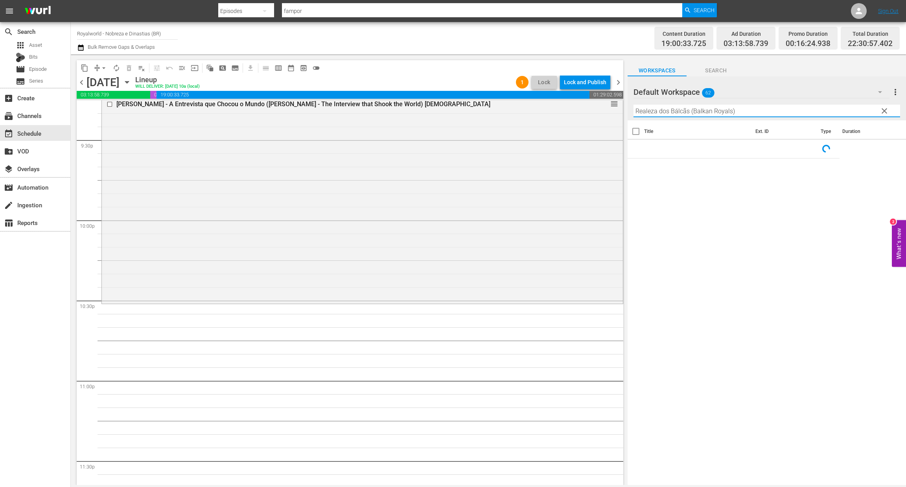
scroll to position [3466, 0]
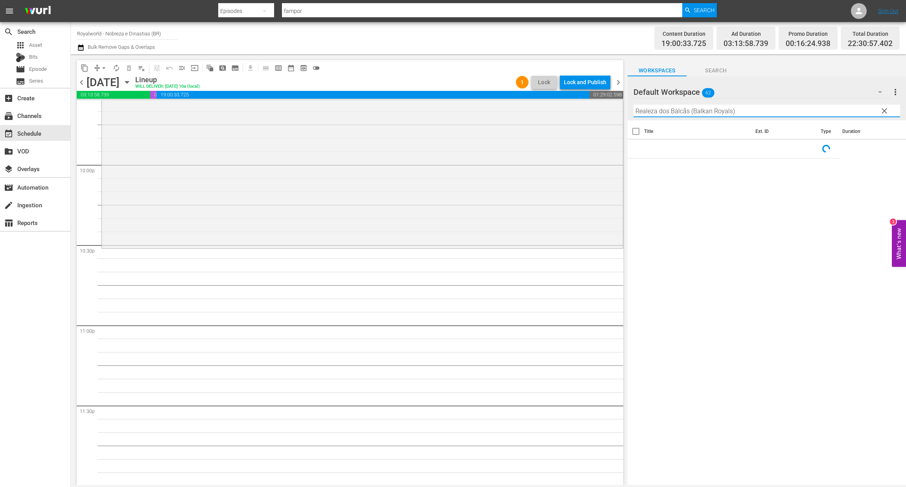
drag, startPoint x: 686, startPoint y: 109, endPoint x: 838, endPoint y: 109, distance: 152.6
click at [838, 109] on input "Realeza dos Bálcãs (Balkan Royals)" at bounding box center [767, 111] width 267 height 13
type input "Realez"
click at [886, 112] on span "clear" at bounding box center [884, 110] width 9 height 9
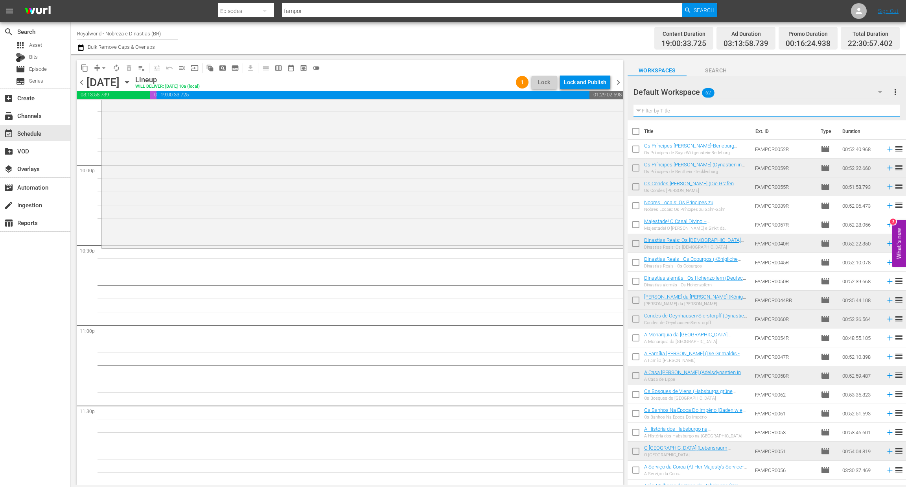
drag, startPoint x: 843, startPoint y: 110, endPoint x: 837, endPoint y: 110, distance: 6.3
click at [843, 110] on input "text" at bounding box center [767, 111] width 267 height 13
drag, startPoint x: 707, startPoint y: 107, endPoint x: 697, endPoint y: 113, distance: 12.3
click at [707, 107] on input "text" at bounding box center [767, 111] width 267 height 13
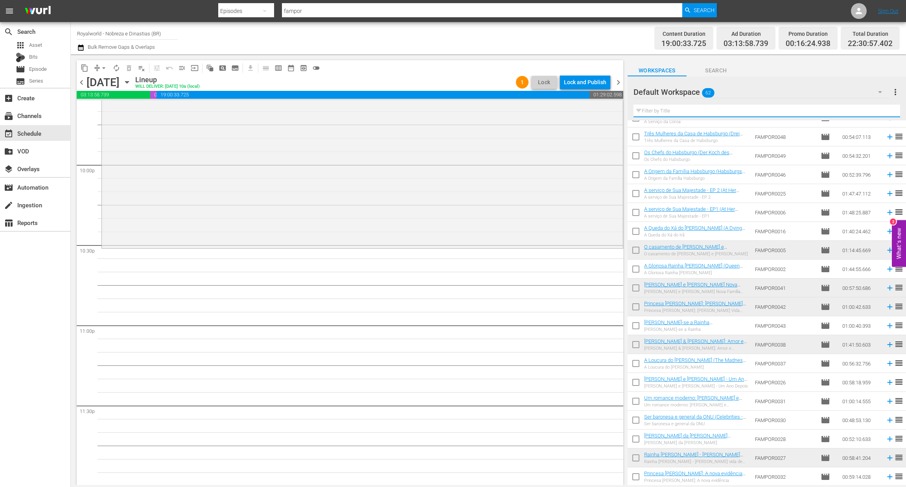
scroll to position [0, 0]
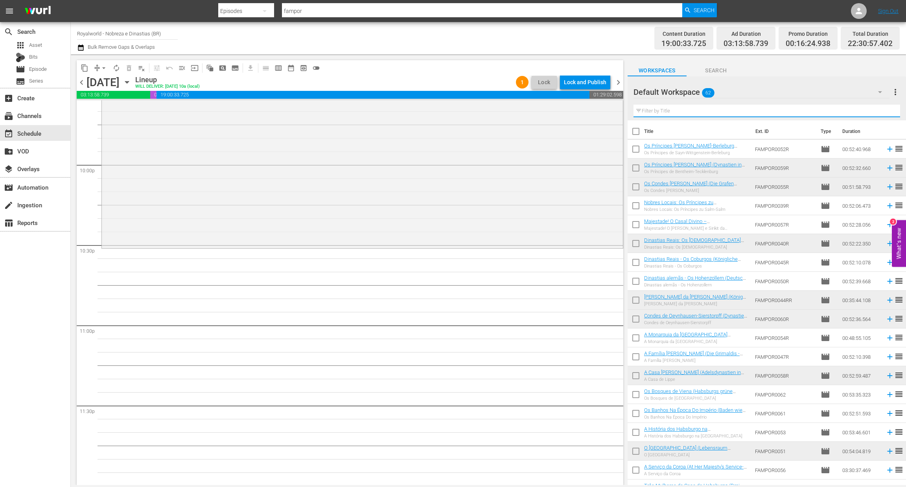
click at [662, 112] on input "text" at bounding box center [767, 111] width 267 height 13
paste input "Realeza dos Bálcãs (Balkan Royals)"
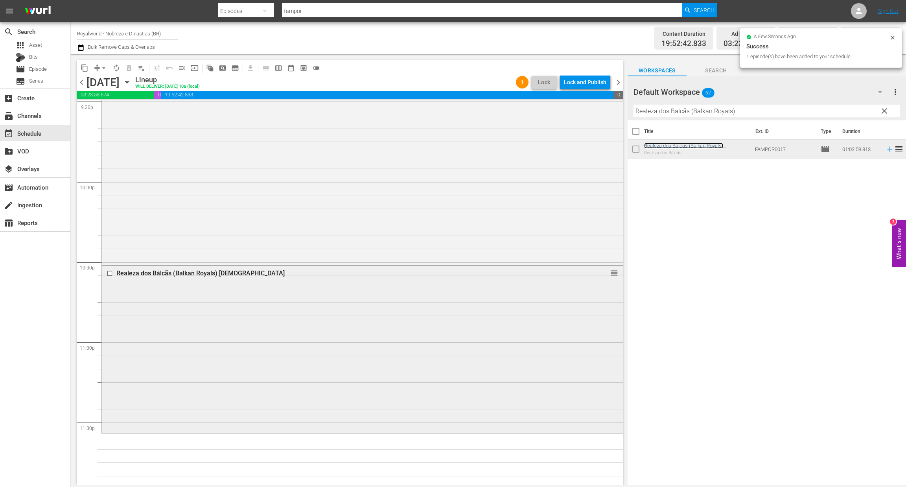
scroll to position [3466, 0]
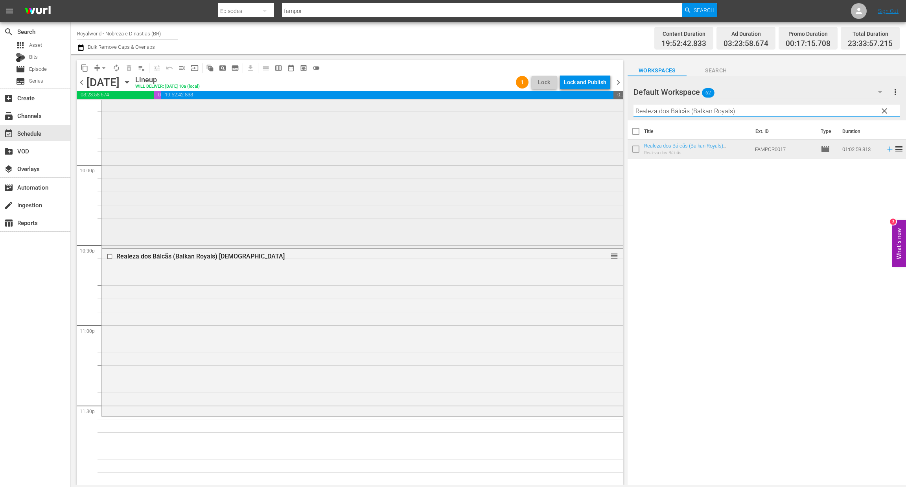
drag, startPoint x: 763, startPoint y: 110, endPoint x: 555, endPoint y: 120, distance: 208.0
click at [555, 120] on div "content_copy compress arrow_drop_down autorenew_outlined delete_forever_outline…" at bounding box center [488, 269] width 835 height 431
paste input "Princesa Diana: A nova evidência"
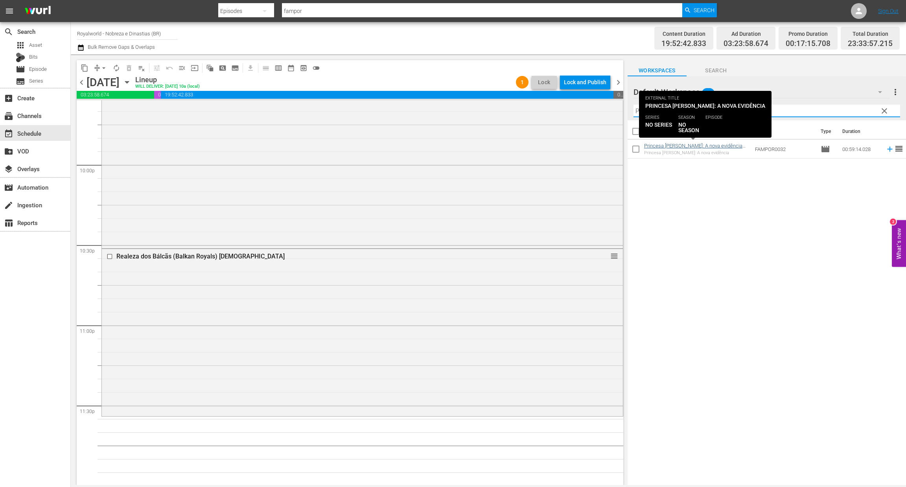
type input "Princesa Diana: A nova evidência"
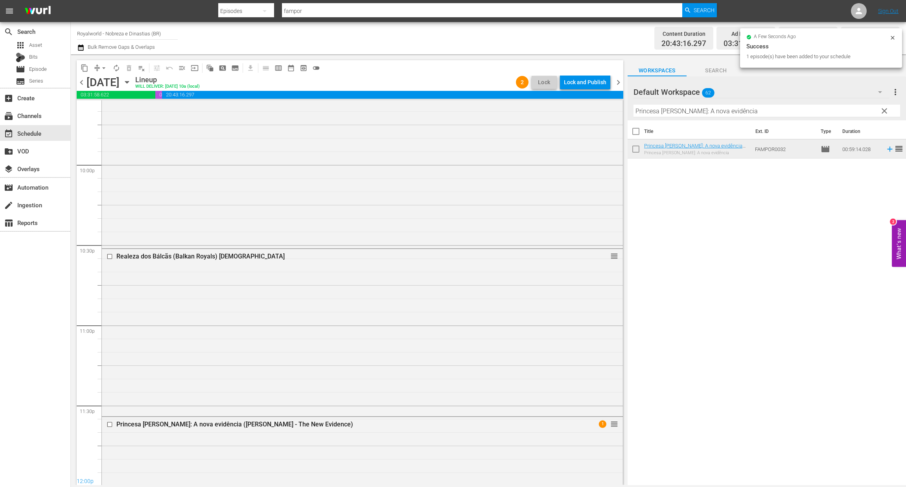
click at [577, 81] on div "Lock and Publish" at bounding box center [585, 82] width 42 height 14
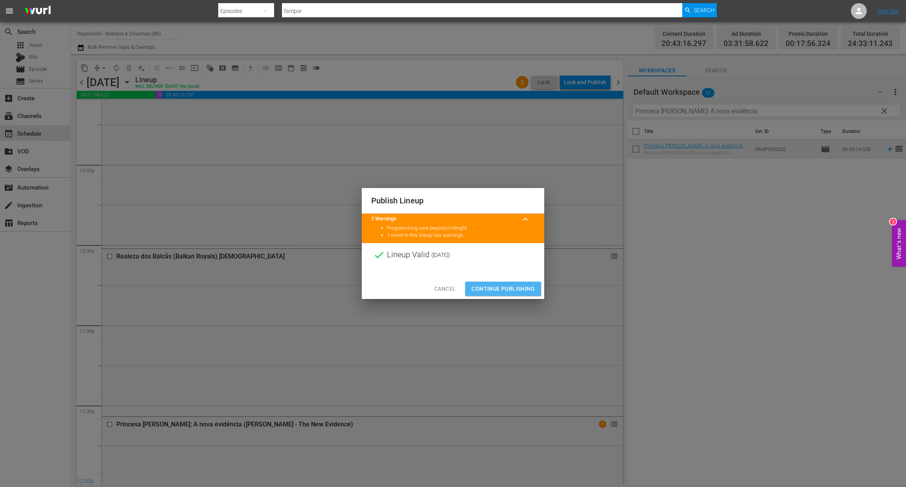
click at [509, 286] on span "Continue Publishing" at bounding box center [503, 289] width 63 height 10
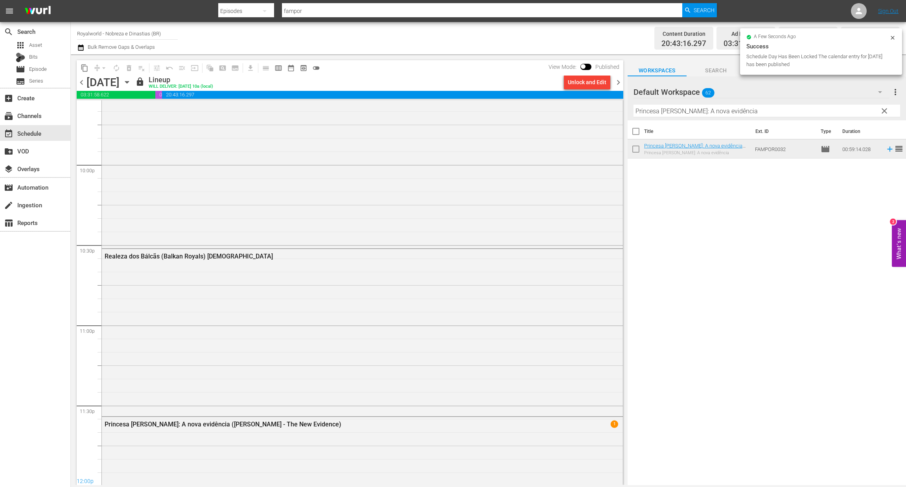
click at [617, 80] on span "chevron_right" at bounding box center [619, 82] width 10 height 10
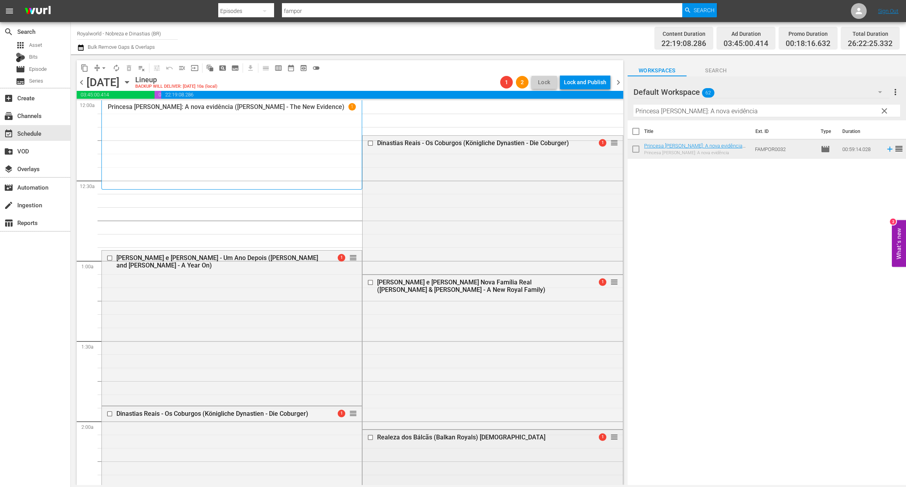
click at [367, 439] on input "checkbox" at bounding box center [371, 437] width 8 height 7
click at [128, 69] on span "delete_forever_outlined" at bounding box center [129, 68] width 8 height 8
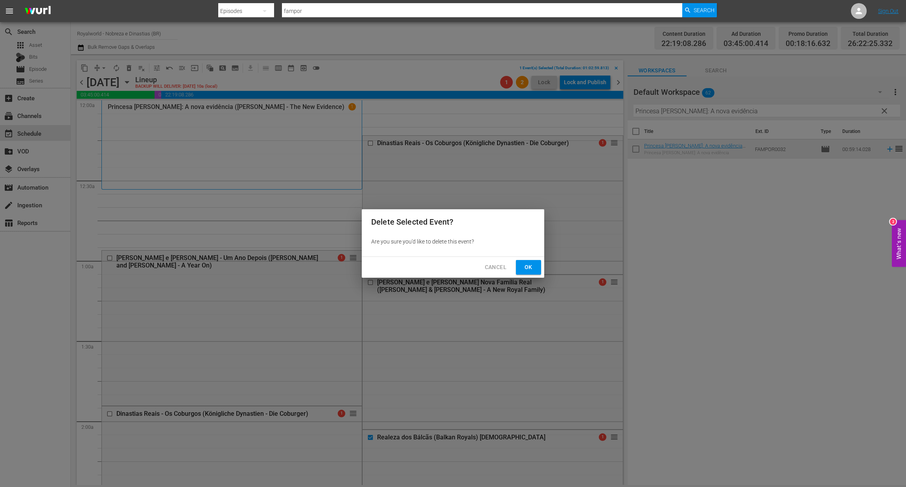
click at [530, 267] on span "Ok" at bounding box center [528, 267] width 13 height 10
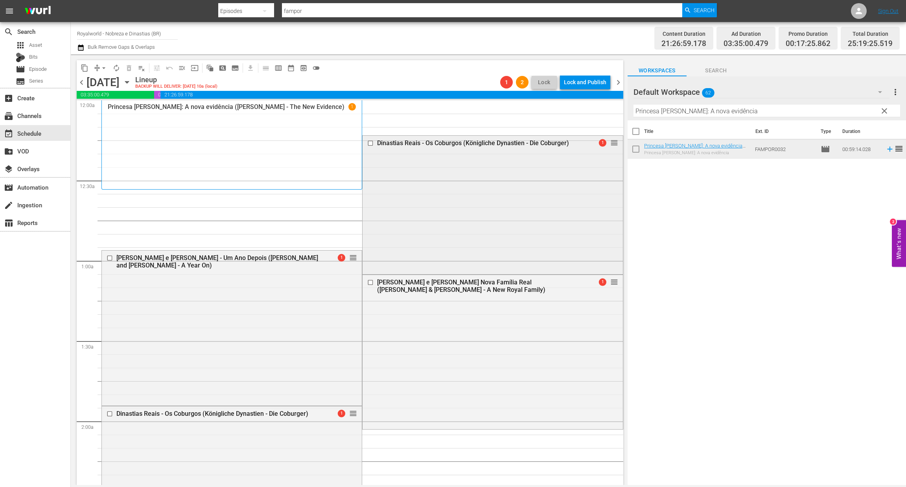
click at [367, 142] on input "checkbox" at bounding box center [371, 143] width 8 height 7
click at [131, 65] on span "delete_forever_outlined" at bounding box center [129, 68] width 8 height 8
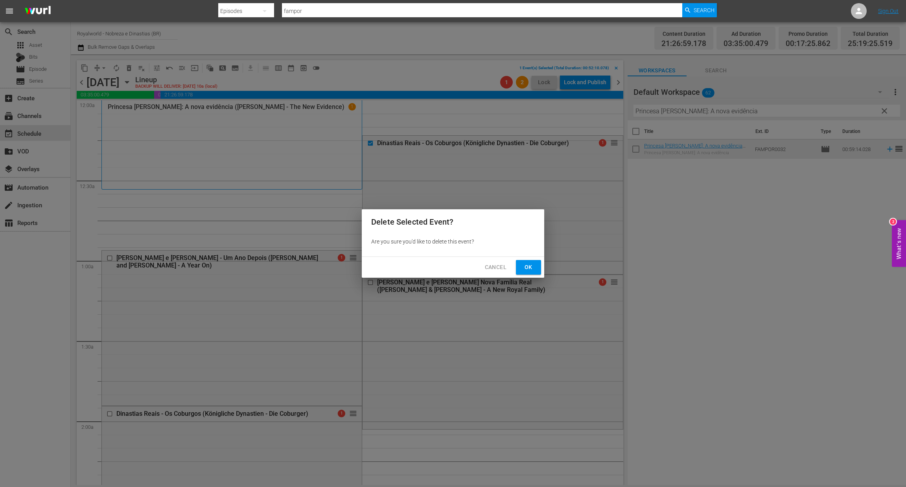
click at [521, 263] on button "Ok" at bounding box center [528, 267] width 25 height 15
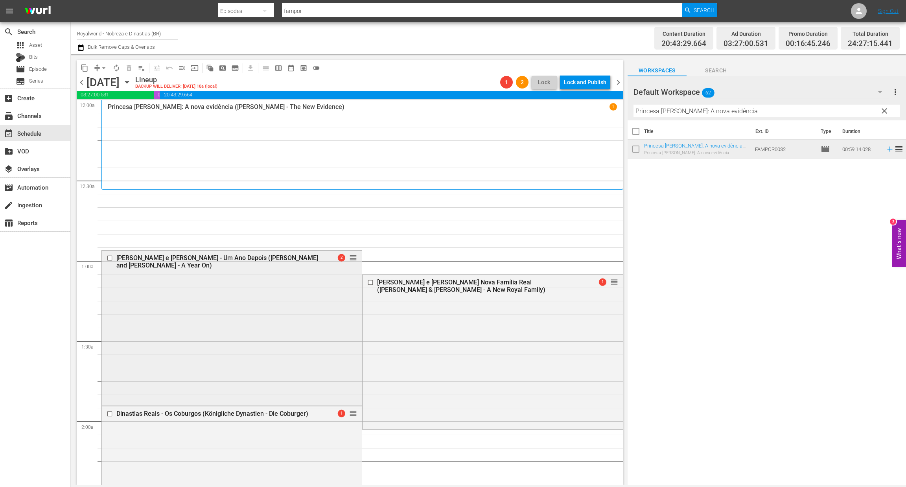
click at [348, 261] on div "William e Kate - Um Ano Depois (William and Kate - A Year On) 2 reorder" at bounding box center [232, 261] width 260 height 21
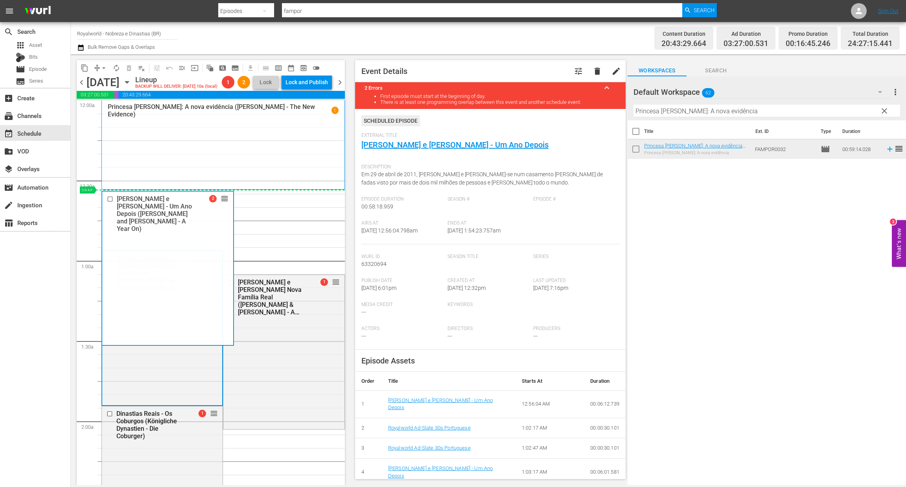
drag, startPoint x: 211, startPoint y: 270, endPoint x: 221, endPoint y: 206, distance: 64.9
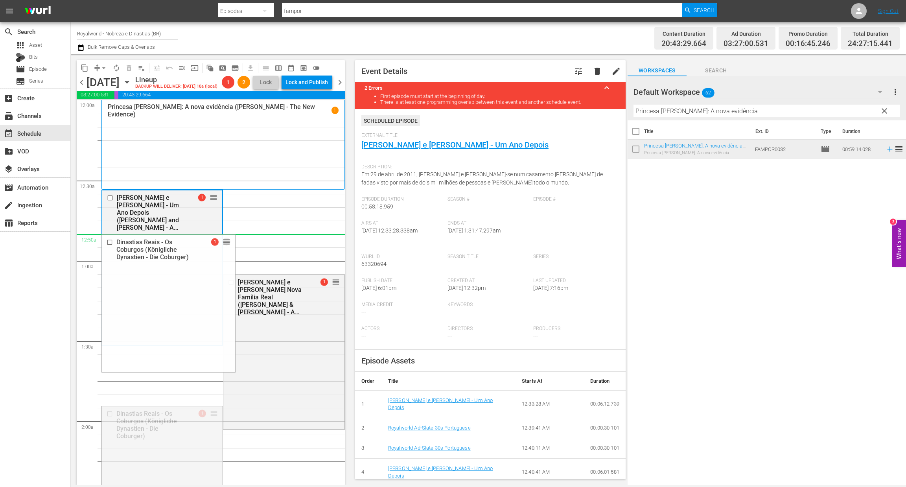
drag, startPoint x: 214, startPoint y: 427, endPoint x: 240, endPoint y: 199, distance: 230.1
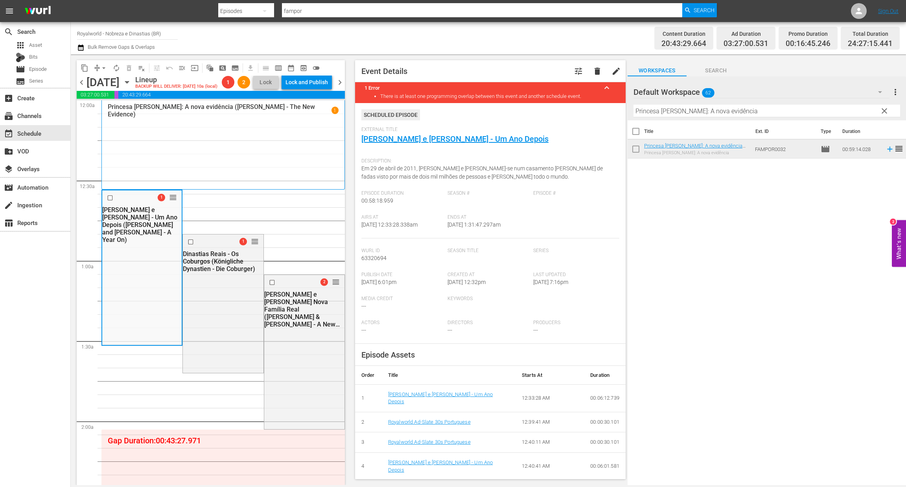
drag, startPoint x: 325, startPoint y: 312, endPoint x: 294, endPoint y: 170, distance: 145.7
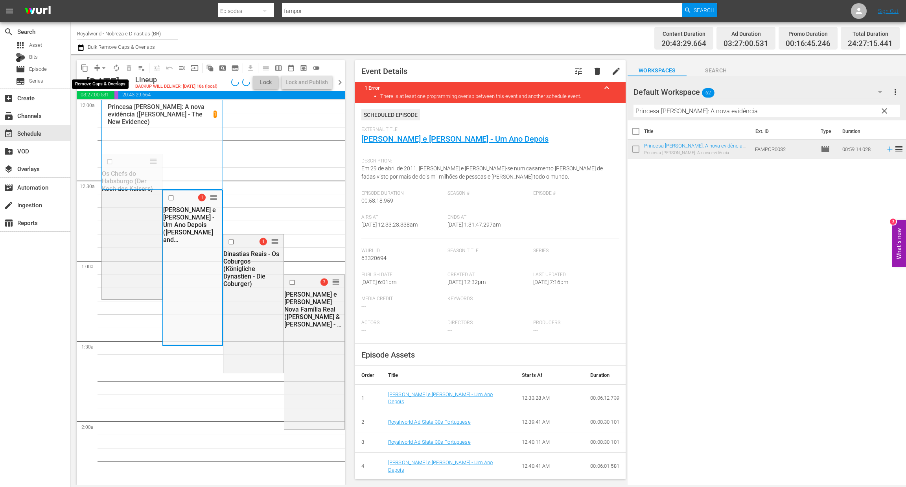
click at [105, 66] on span "arrow_drop_down" at bounding box center [104, 68] width 8 height 8
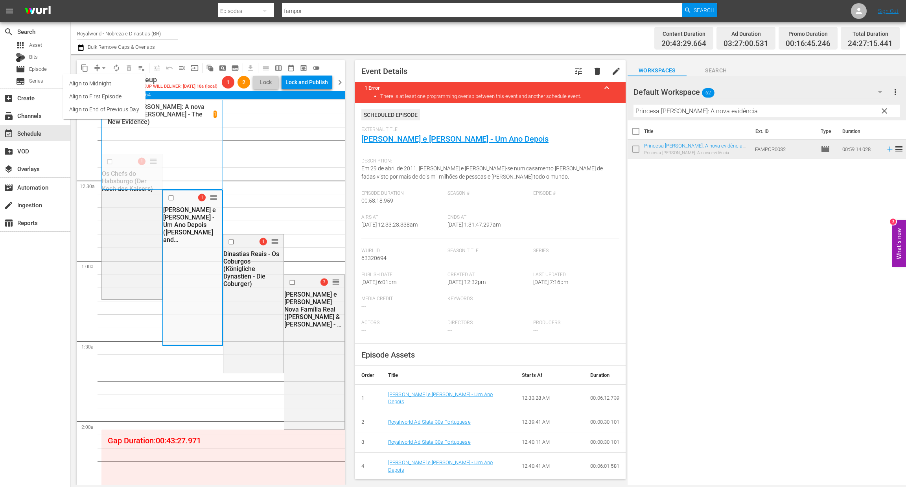
click at [114, 107] on li "Align to End of Previous Day" at bounding box center [104, 109] width 83 height 13
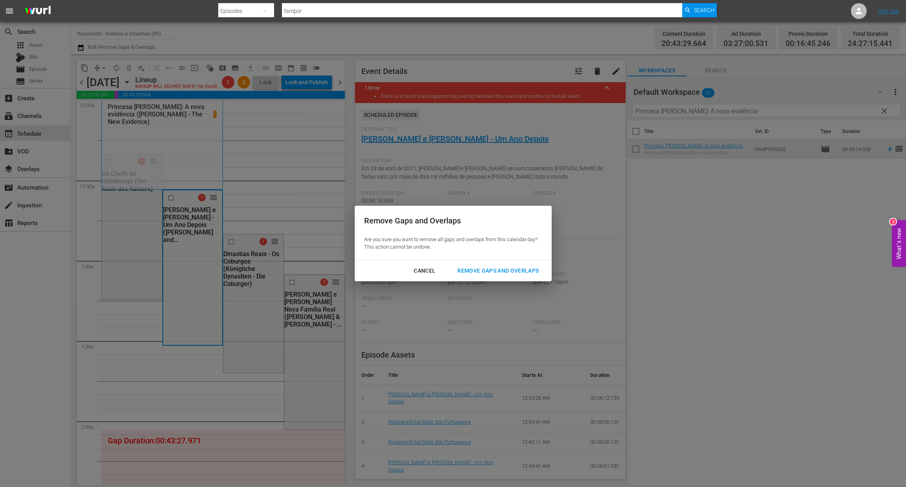
click at [498, 267] on div "Remove Gaps and Overlaps" at bounding box center [498, 271] width 94 height 10
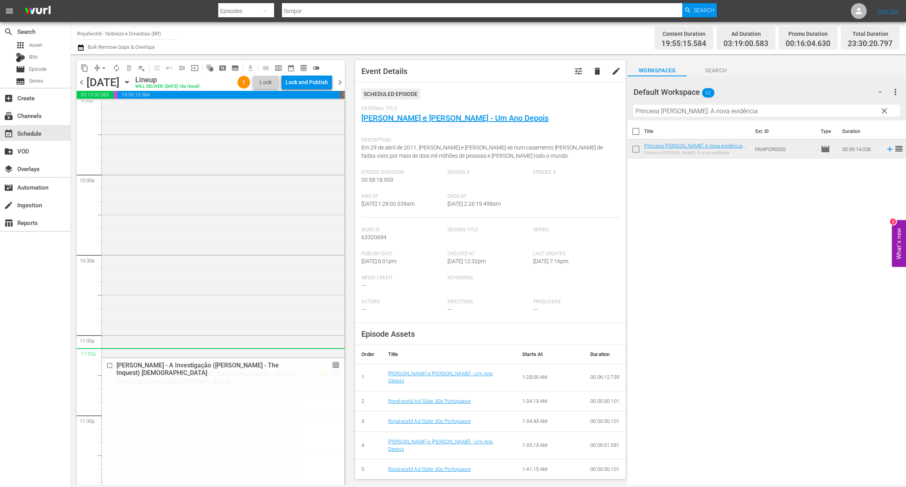
scroll to position [3477, 0]
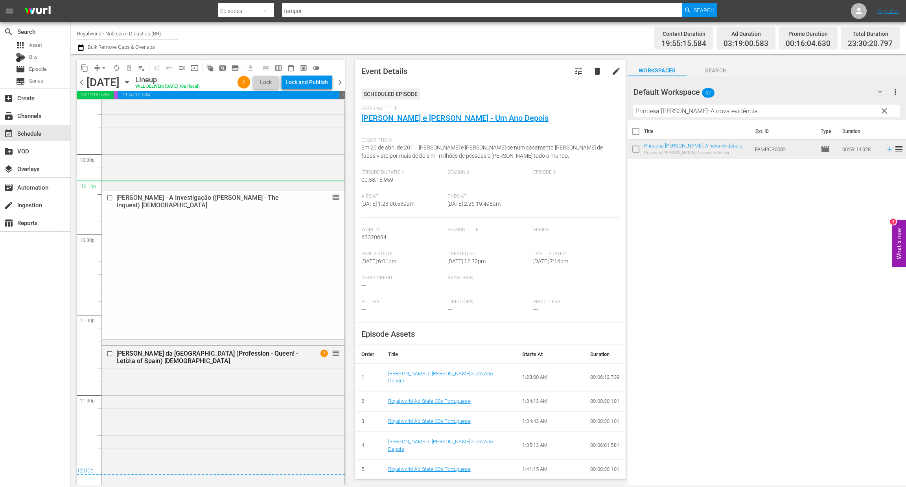
drag, startPoint x: 328, startPoint y: 343, endPoint x: 120, endPoint y: 1, distance: 400.9
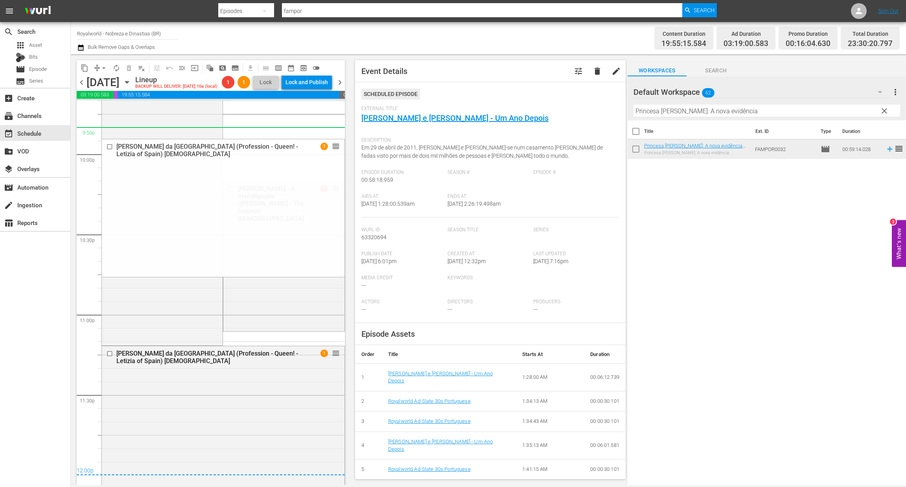
drag, startPoint x: 330, startPoint y: 354, endPoint x: 270, endPoint y: 147, distance: 215.8
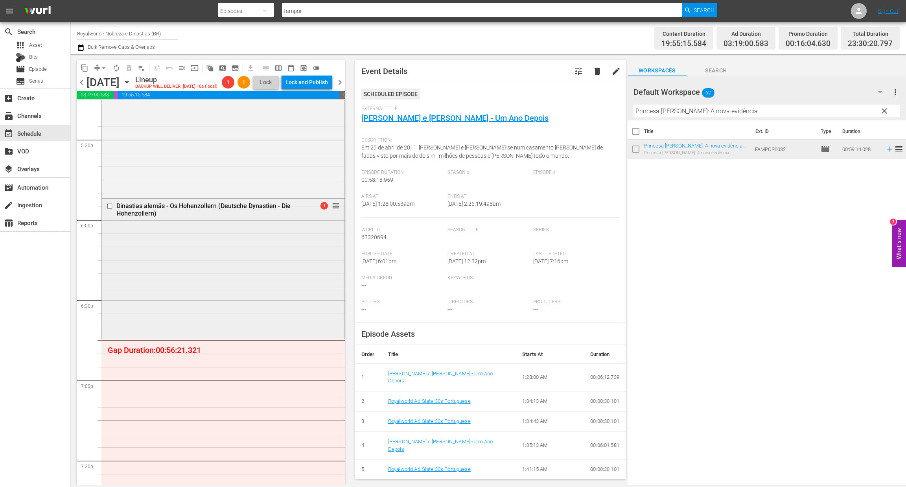
scroll to position [2769, 0]
click at [101, 66] on span "arrow_drop_down" at bounding box center [104, 68] width 8 height 8
click at [110, 111] on li "Align to End of Previous Day" at bounding box center [104, 109] width 83 height 13
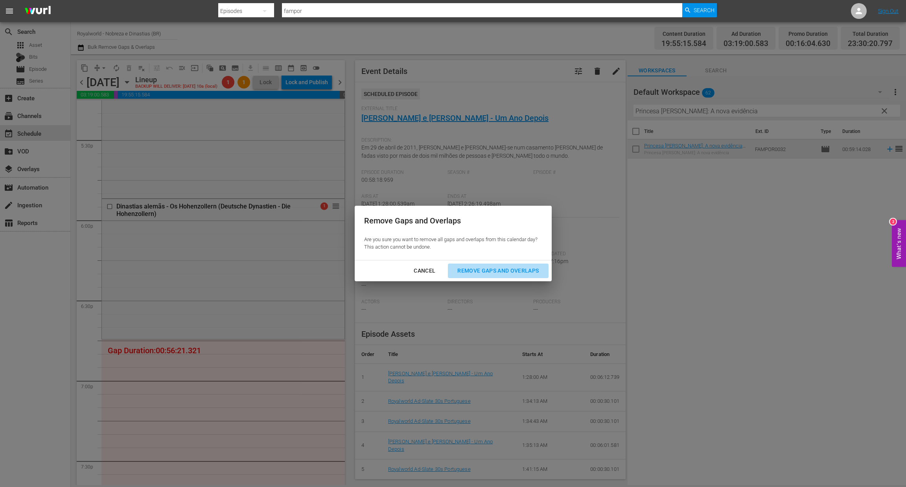
click at [483, 274] on div "Remove Gaps and Overlaps" at bounding box center [498, 271] width 94 height 10
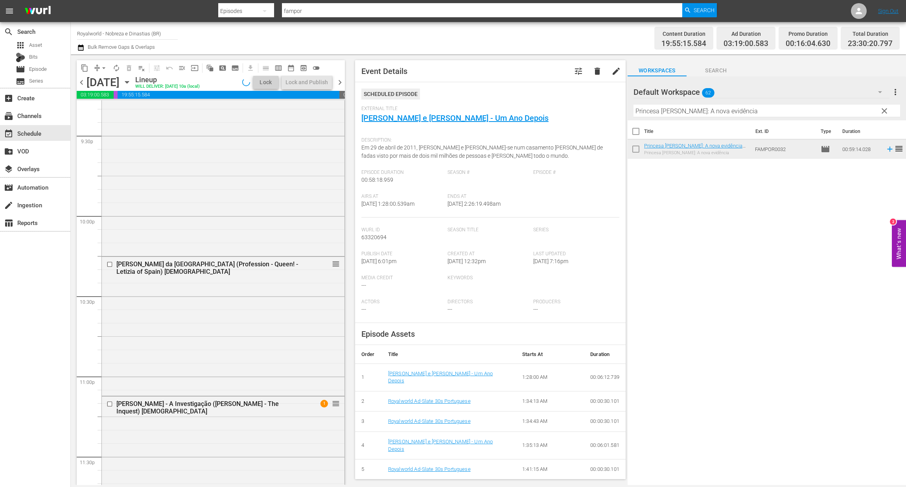
scroll to position [3477, 0]
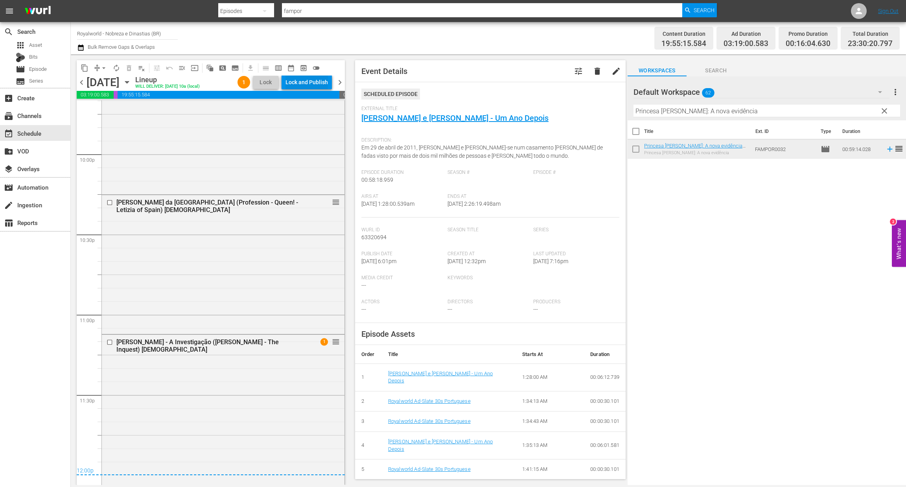
click at [300, 84] on div "Lock and Publish" at bounding box center [307, 82] width 42 height 14
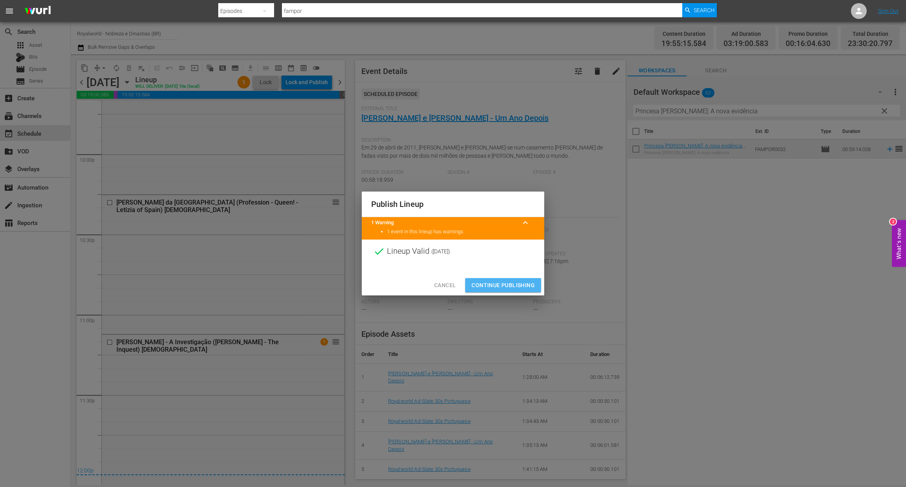
click at [510, 287] on span "Continue Publishing" at bounding box center [503, 285] width 63 height 10
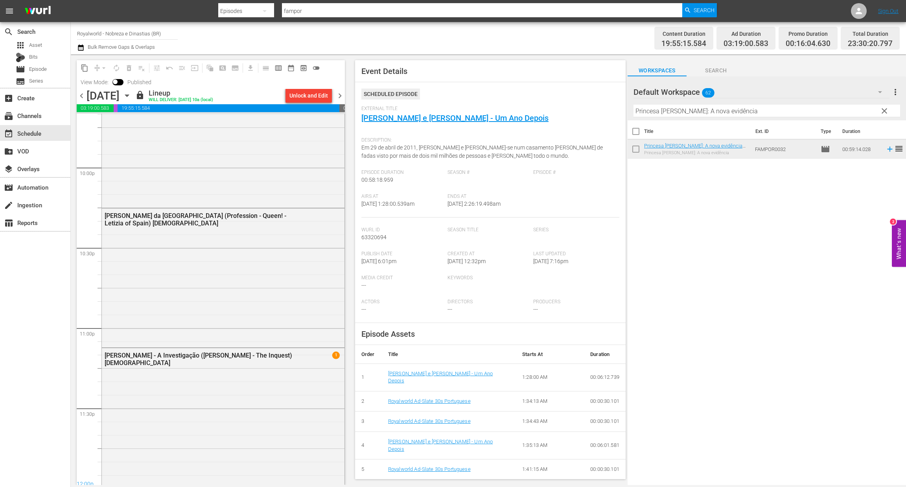
click at [342, 93] on span "chevron_right" at bounding box center [340, 96] width 10 height 10
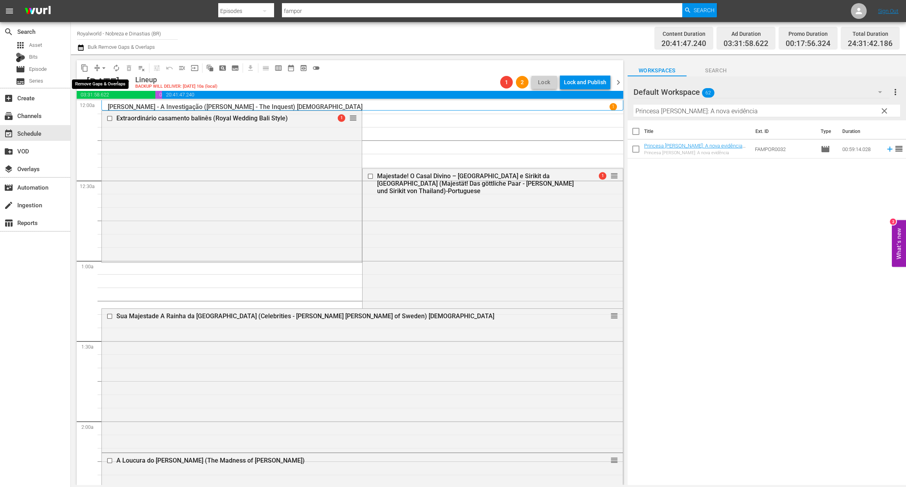
click at [104, 64] on span "arrow_drop_down" at bounding box center [104, 68] width 8 height 8
click at [114, 109] on li "Align to End of Previous Day" at bounding box center [104, 109] width 83 height 13
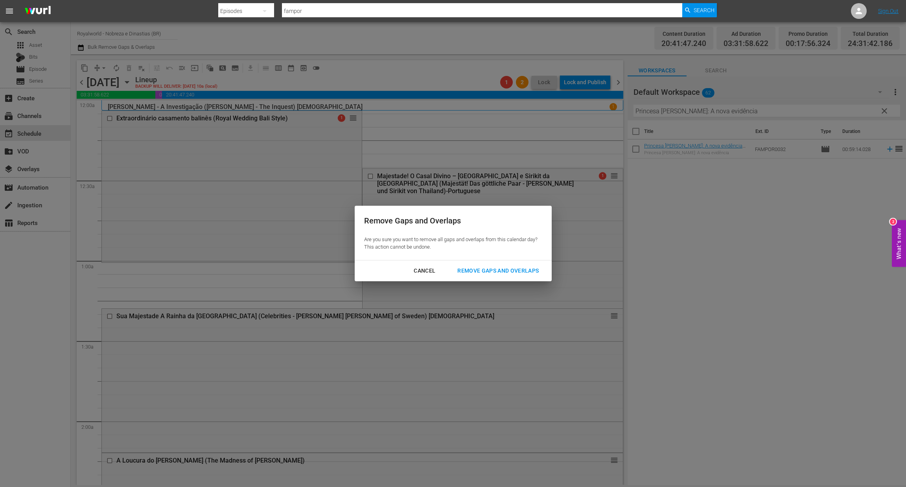
click at [523, 274] on div "Remove Gaps and Overlaps" at bounding box center [498, 271] width 94 height 10
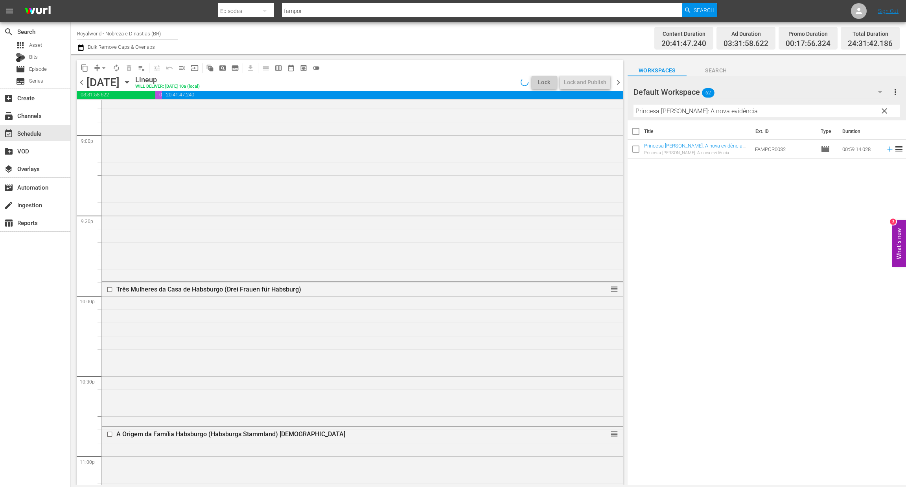
scroll to position [3562, 0]
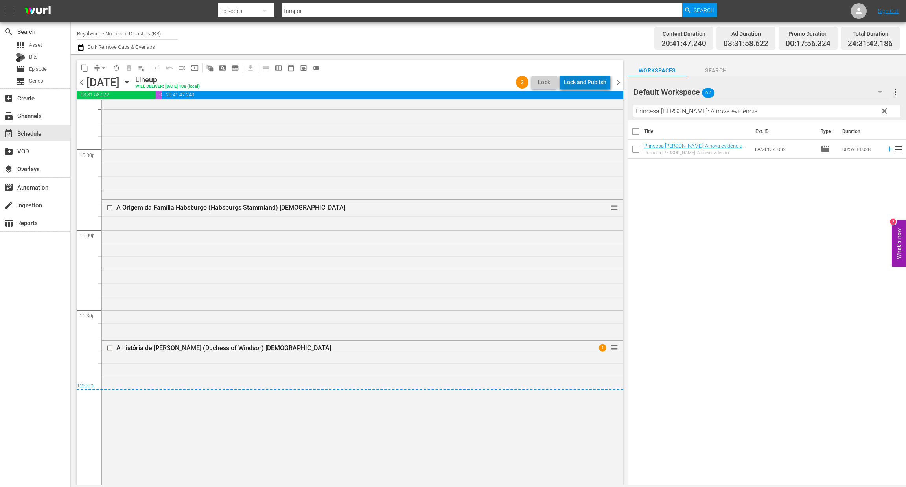
click at [600, 81] on div "Lock and Publish" at bounding box center [585, 82] width 42 height 14
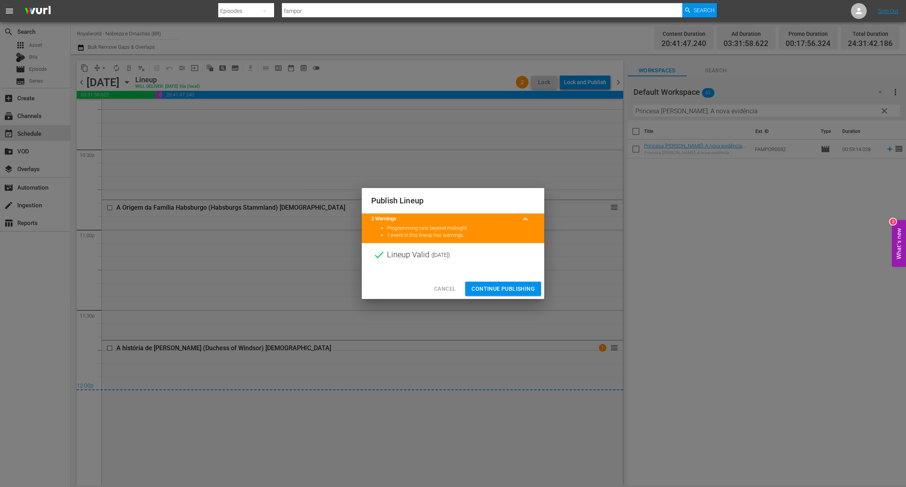
click at [504, 293] on button "Continue Publishing" at bounding box center [503, 289] width 76 height 15
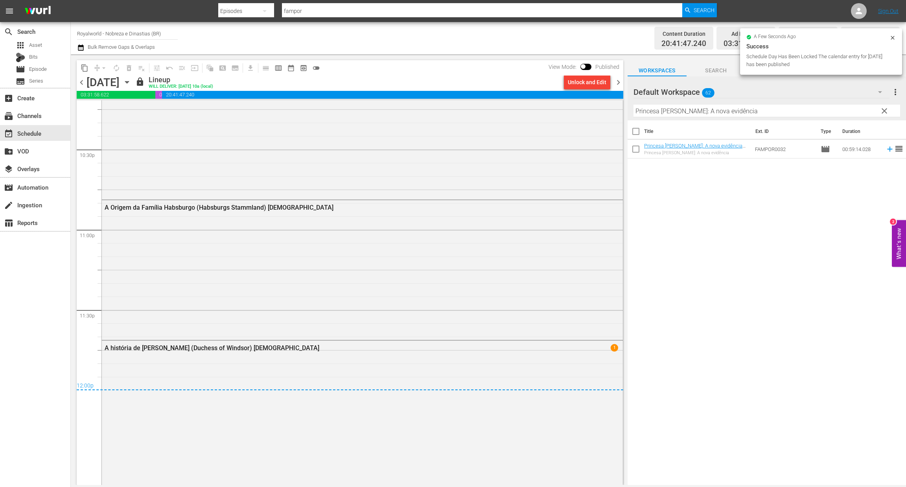
drag, startPoint x: 616, startPoint y: 81, endPoint x: 617, endPoint y: 135, distance: 53.9
click at [616, 81] on span "chevron_right" at bounding box center [619, 82] width 10 height 10
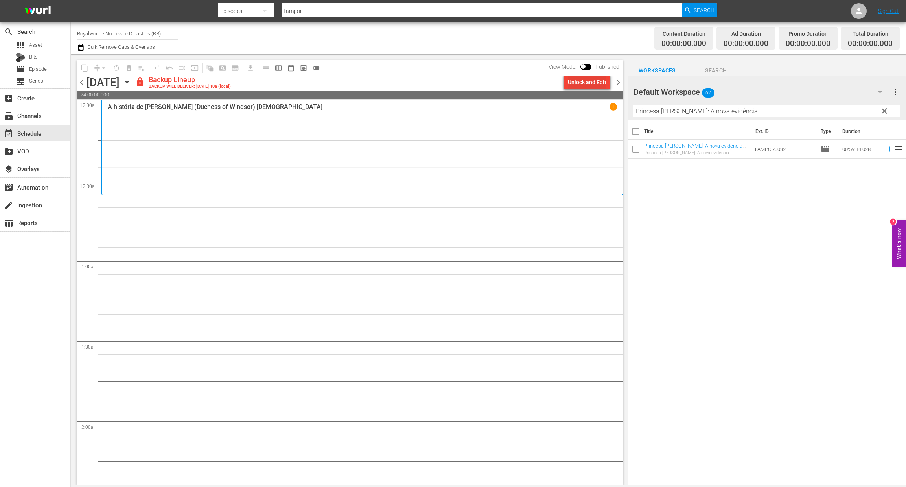
click at [605, 84] on div "Unlock and Edit" at bounding box center [587, 82] width 39 height 14
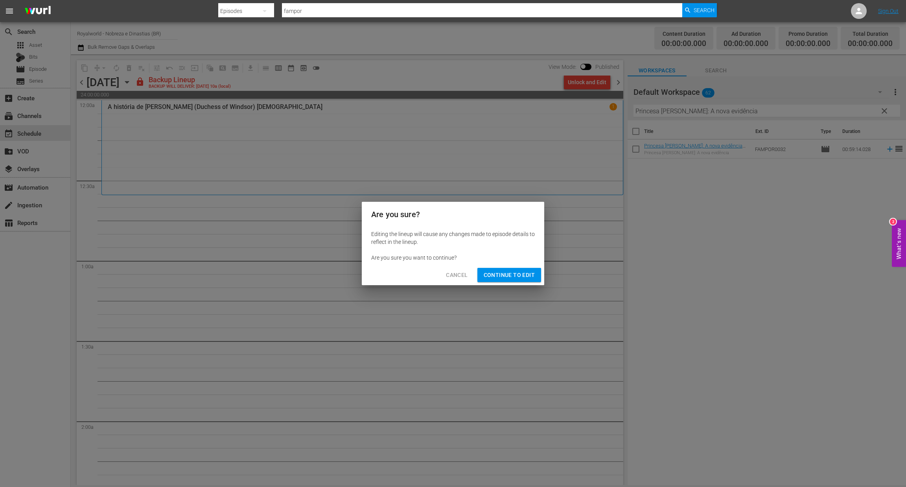
click at [514, 275] on span "Continue to Edit" at bounding box center [509, 275] width 51 height 10
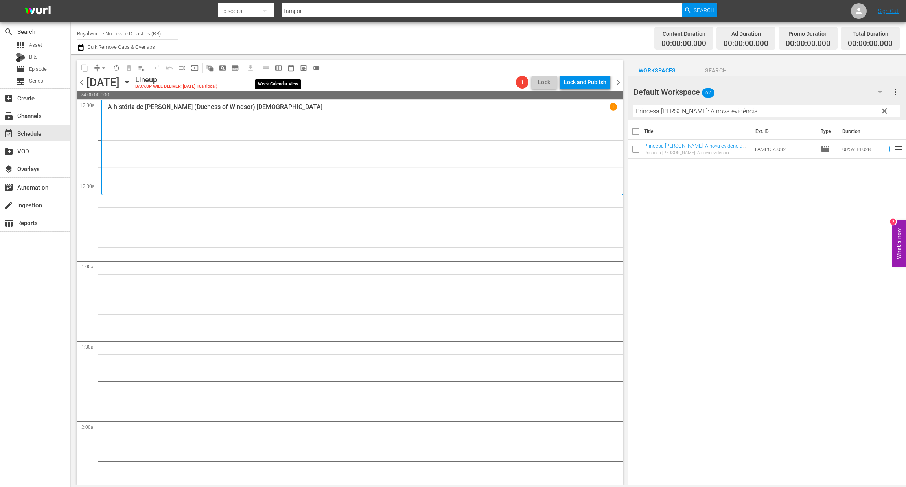
click at [278, 69] on span "calendar_view_week_outlined" at bounding box center [279, 68] width 8 height 8
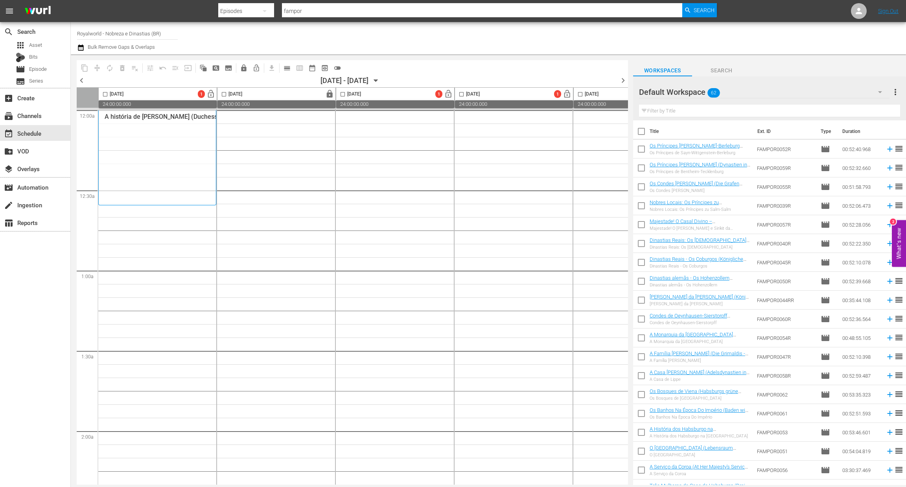
click at [81, 79] on span "chevron_left" at bounding box center [82, 81] width 10 height 10
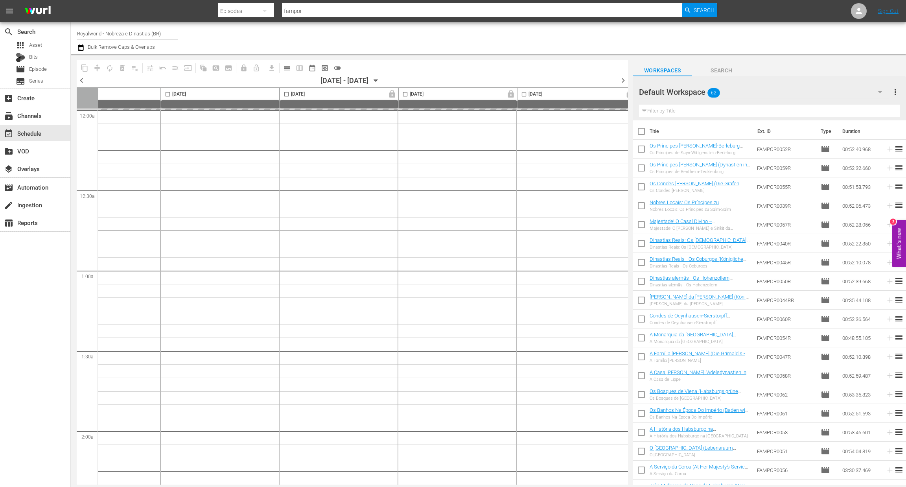
scroll to position [0, 295]
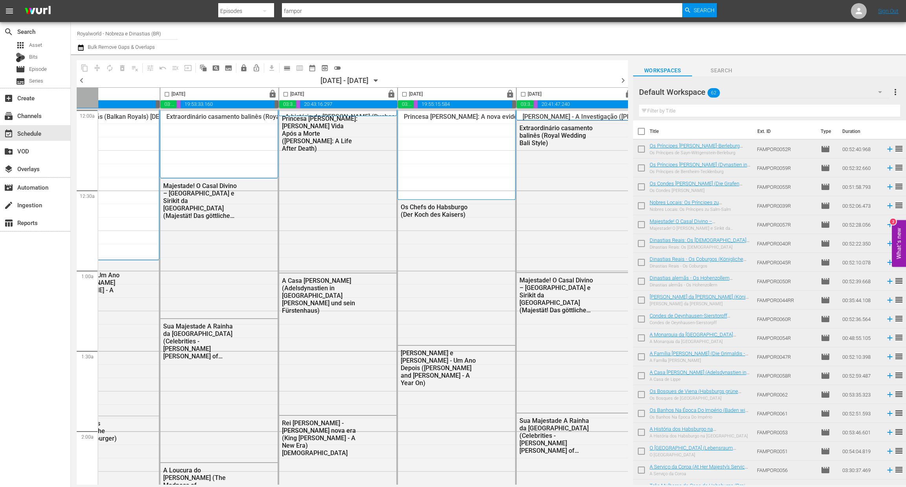
click at [286, 92] on input "checkbox" at bounding box center [285, 95] width 9 height 9
checkbox input "true"
click at [81, 67] on span "content_copy" at bounding box center [85, 68] width 8 height 8
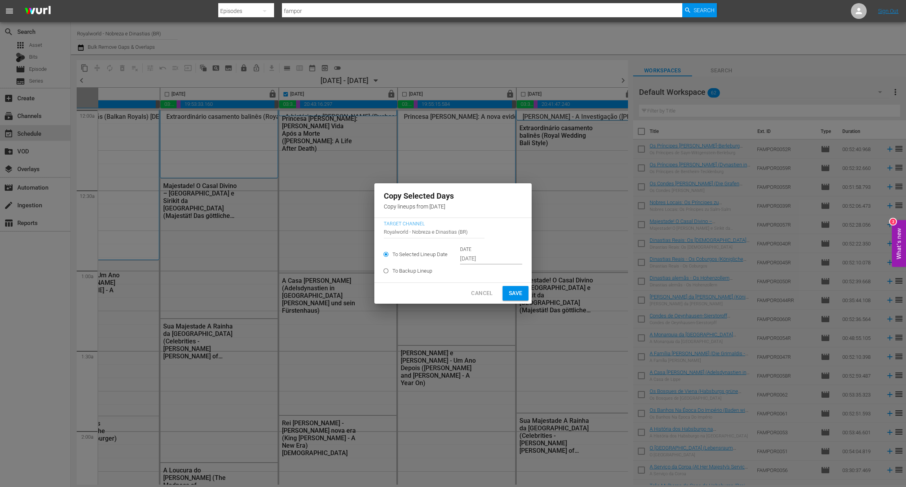
click at [490, 255] on input "Sep 21st 2025" at bounding box center [491, 259] width 62 height 12
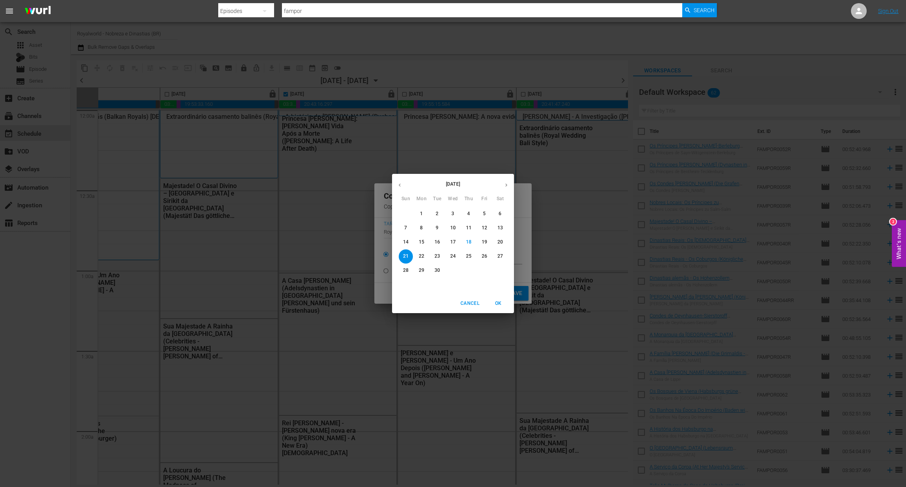
click at [452, 255] on p "24" at bounding box center [453, 256] width 6 height 7
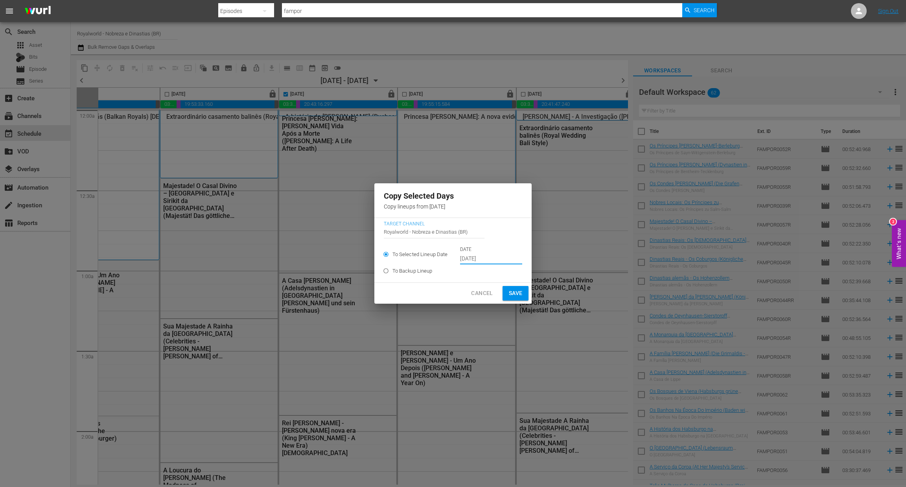
click at [510, 295] on span "Save" at bounding box center [516, 293] width 14 height 10
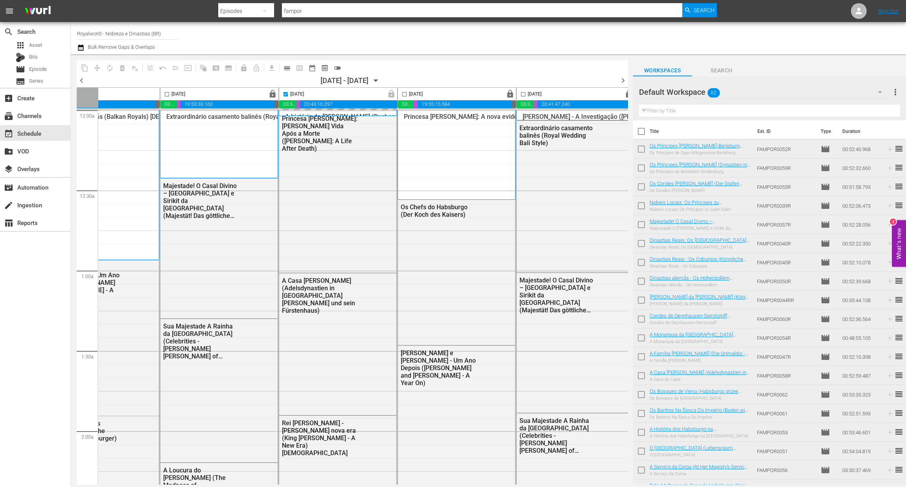
type input "Sep 21st 2025"
click at [624, 80] on span "chevron_right" at bounding box center [623, 81] width 10 height 10
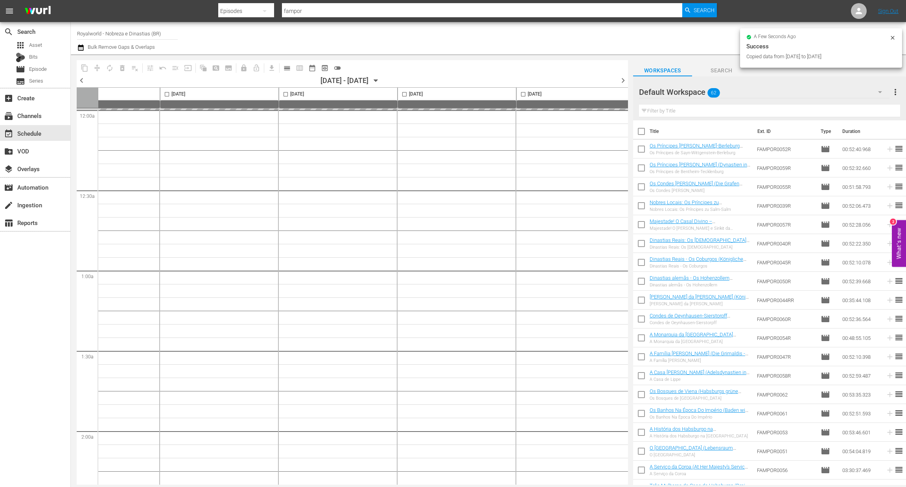
checkbox input "false"
click at [288, 66] on span "calendar_view_day_outlined" at bounding box center [287, 68] width 8 height 8
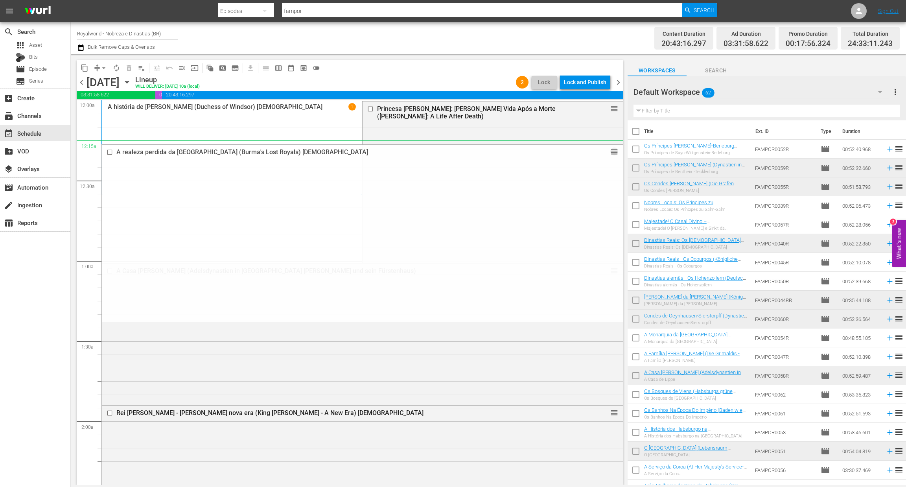
drag, startPoint x: 603, startPoint y: 283, endPoint x: 499, endPoint y: 145, distance: 173.2
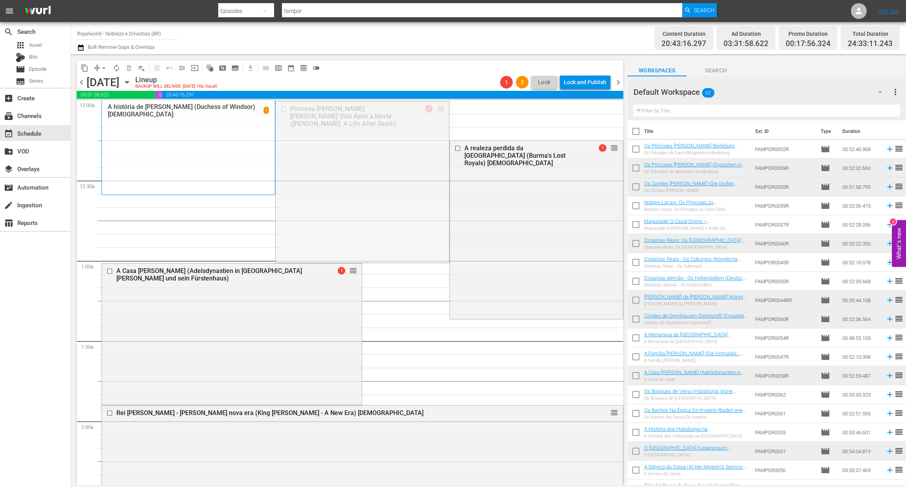
drag, startPoint x: 433, startPoint y: 106, endPoint x: 426, endPoint y: 232, distance: 126.9
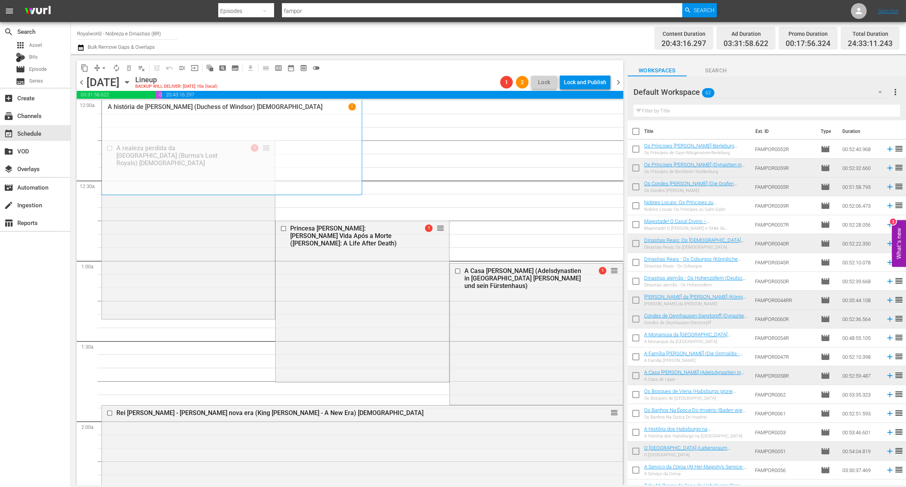
drag, startPoint x: 604, startPoint y: 160, endPoint x: 508, endPoint y: 197, distance: 102.7
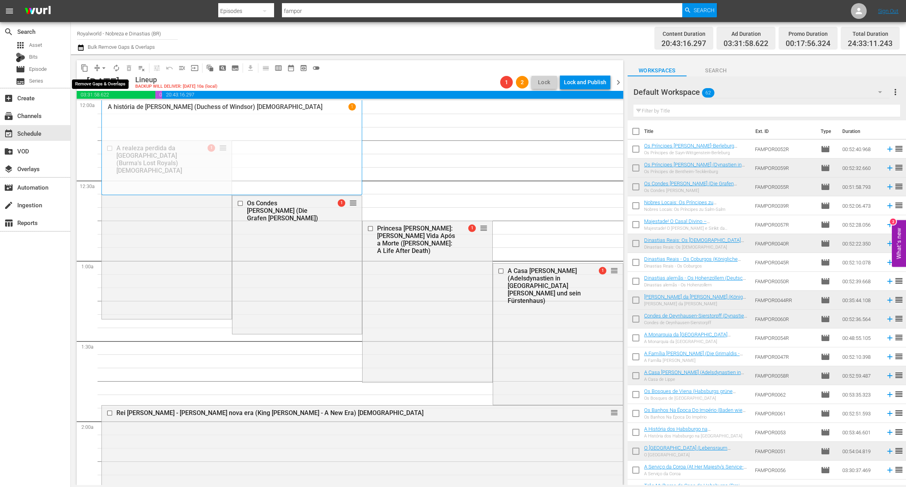
click at [101, 65] on span "arrow_drop_down" at bounding box center [104, 68] width 8 height 8
click at [128, 114] on ul "Align to Midnight Align to First Episode Align to End of Previous Day" at bounding box center [104, 96] width 83 height 45
click at [128, 114] on li "Align to End of Previous Day" at bounding box center [104, 109] width 83 height 13
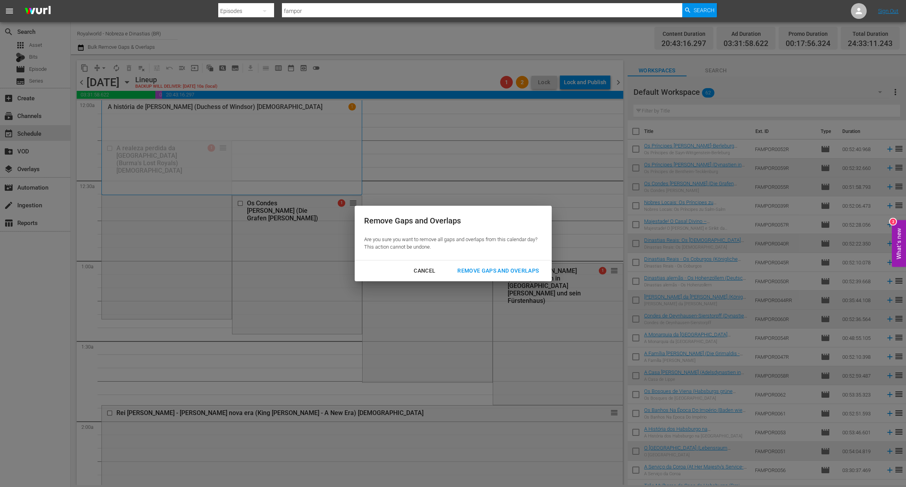
click at [512, 273] on div "Remove Gaps and Overlaps" at bounding box center [498, 271] width 94 height 10
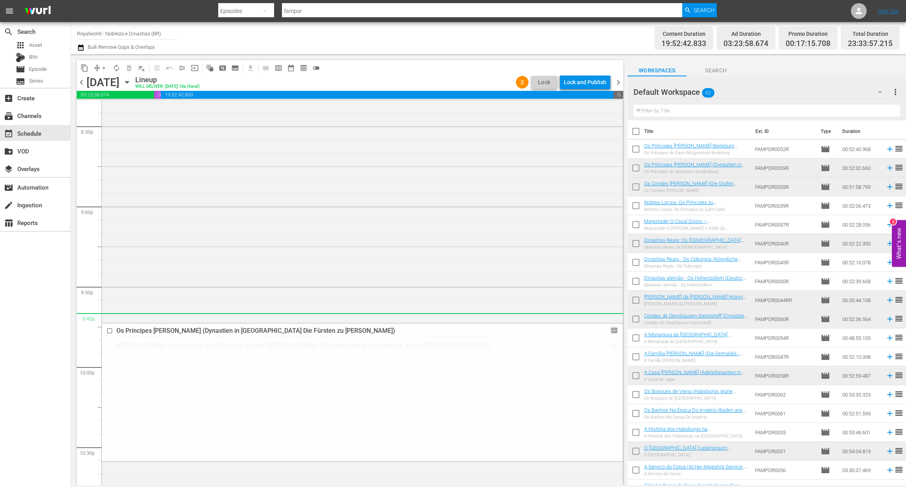
scroll to position [3363, 0]
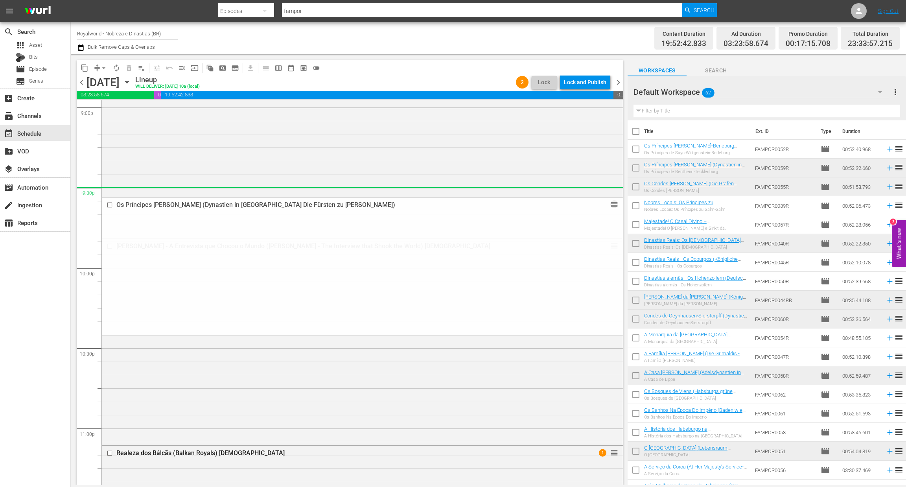
drag, startPoint x: 603, startPoint y: 240, endPoint x: 496, endPoint y: 194, distance: 116.5
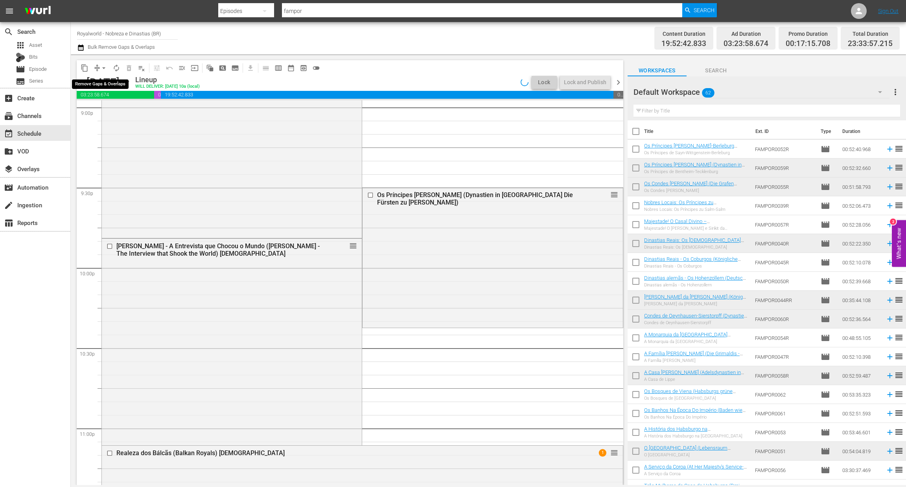
click at [104, 68] on span "arrow_drop_down" at bounding box center [104, 68] width 8 height 8
click at [120, 108] on li "Align to End of Previous Day" at bounding box center [104, 109] width 83 height 13
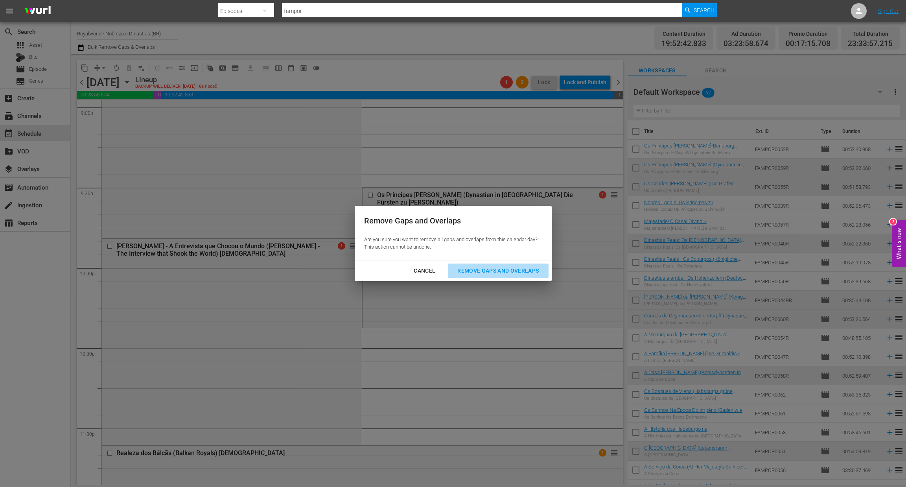
drag, startPoint x: 530, startPoint y: 269, endPoint x: 511, endPoint y: 253, distance: 25.6
click at [529, 269] on div "Remove Gaps and Overlaps" at bounding box center [498, 271] width 94 height 10
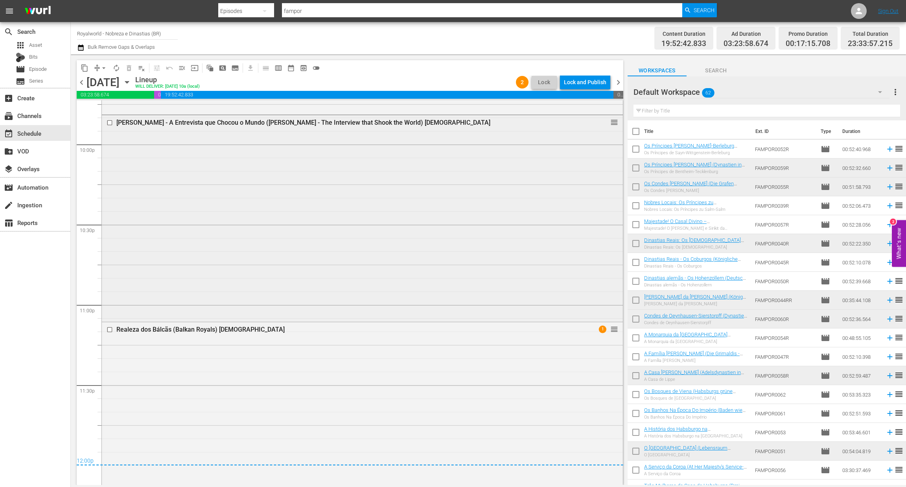
scroll to position [3492, 0]
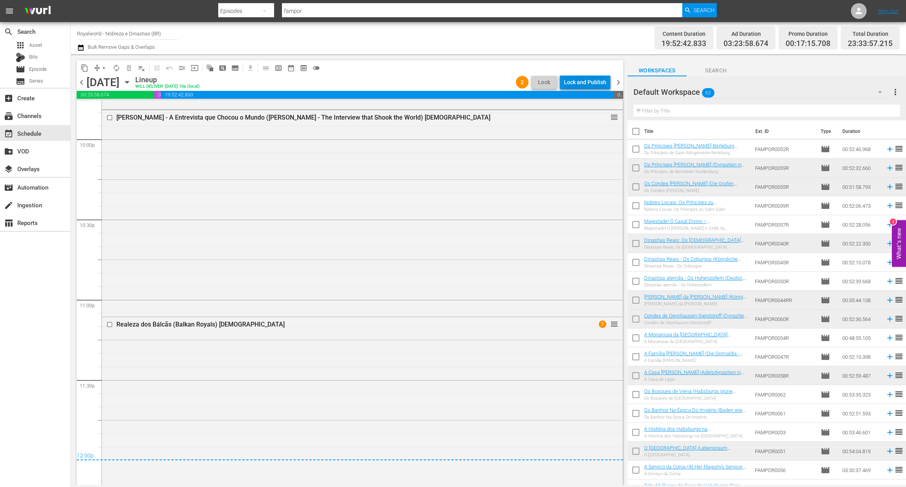
click at [590, 84] on div "Lock and Publish" at bounding box center [585, 82] width 42 height 14
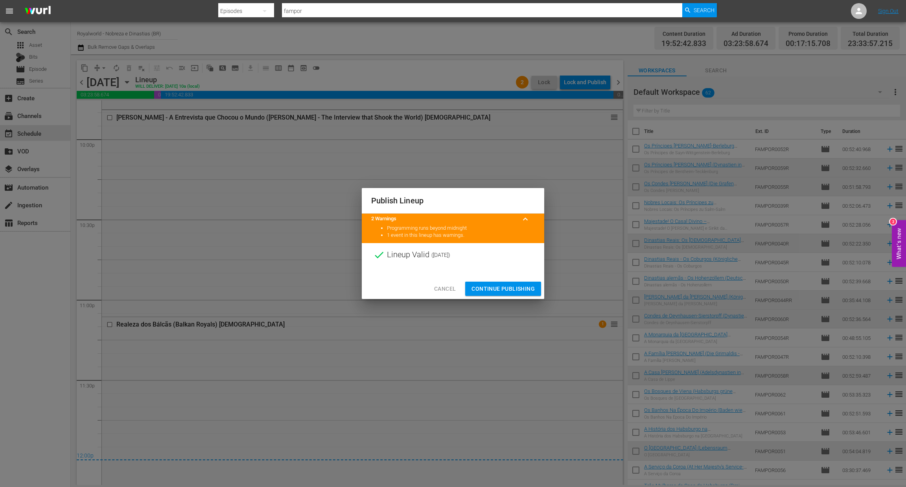
click at [505, 289] on span "Continue Publishing" at bounding box center [503, 289] width 63 height 10
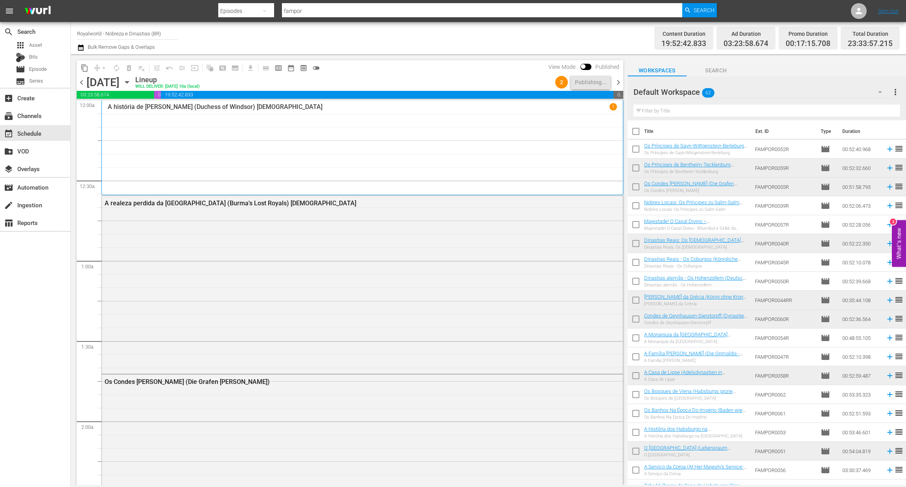
scroll to position [3492, 0]
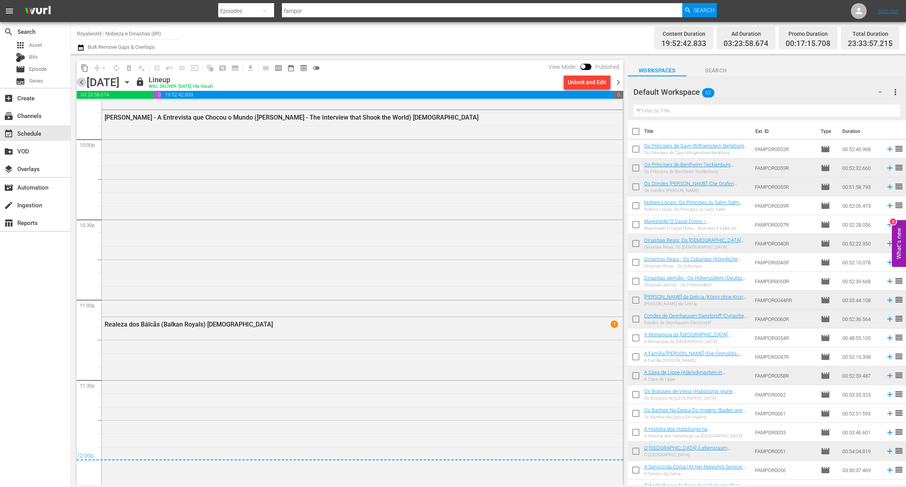
click at [85, 85] on span "chevron_left" at bounding box center [82, 82] width 10 height 10
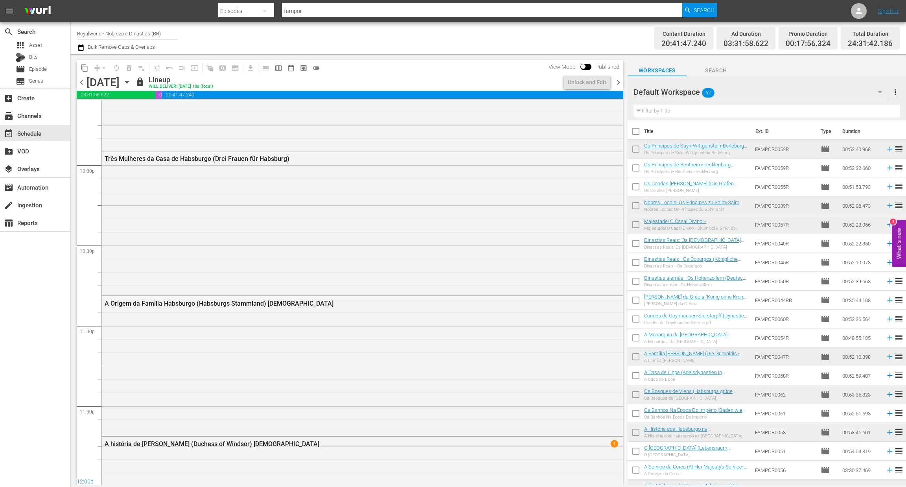
scroll to position [3333, 0]
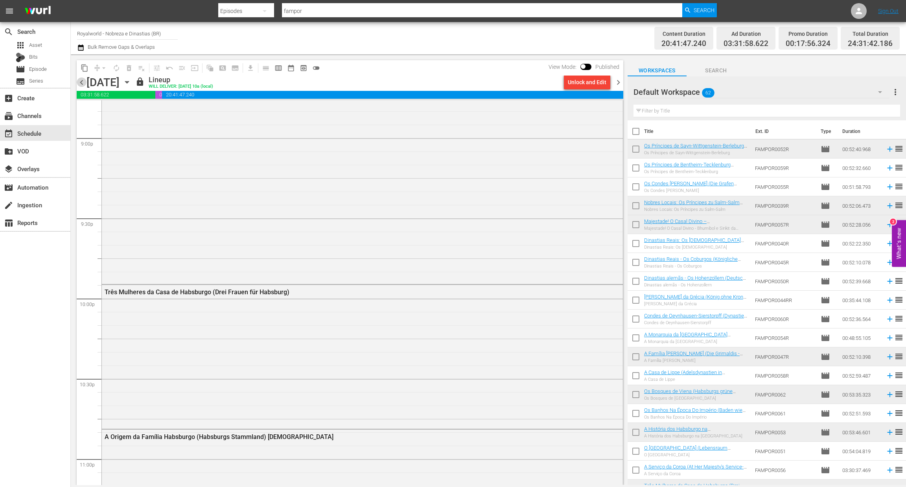
click at [83, 85] on span "chevron_left" at bounding box center [82, 82] width 10 height 10
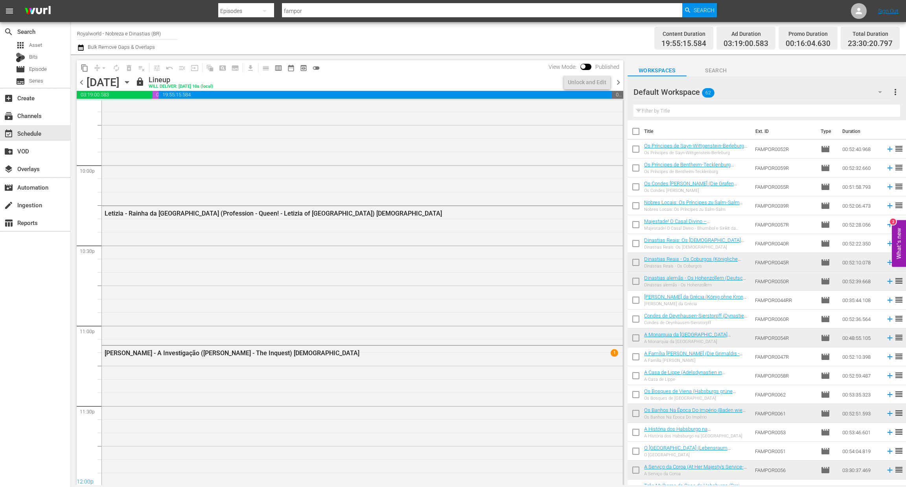
scroll to position [3305, 0]
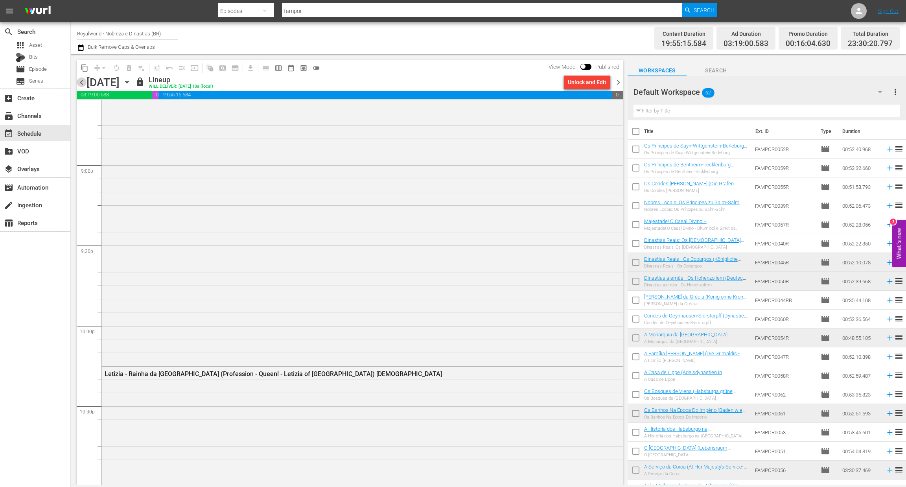
click at [83, 85] on span "chevron_left" at bounding box center [82, 82] width 10 height 10
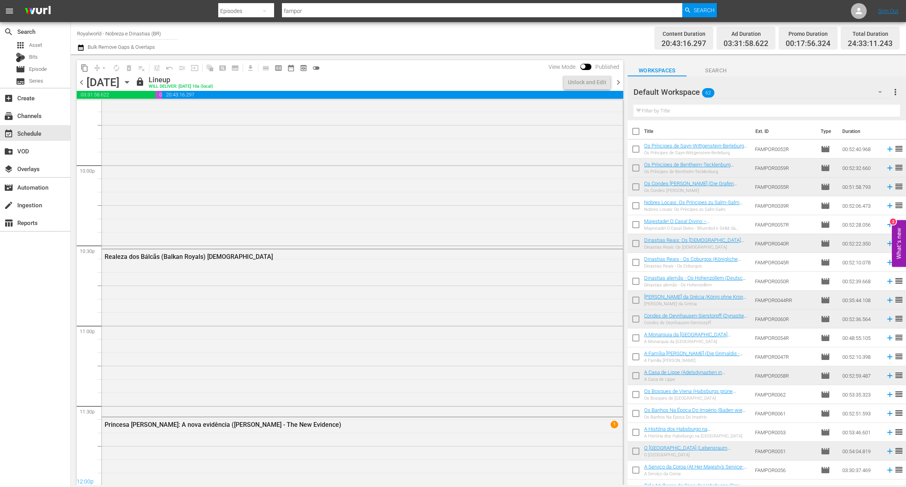
scroll to position [3279, 0]
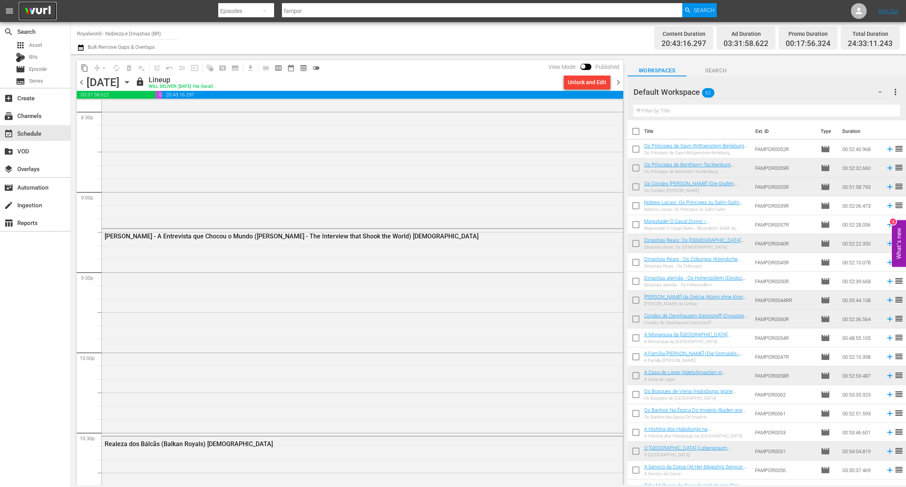
click at [42, 12] on img at bounding box center [38, 11] width 38 height 18
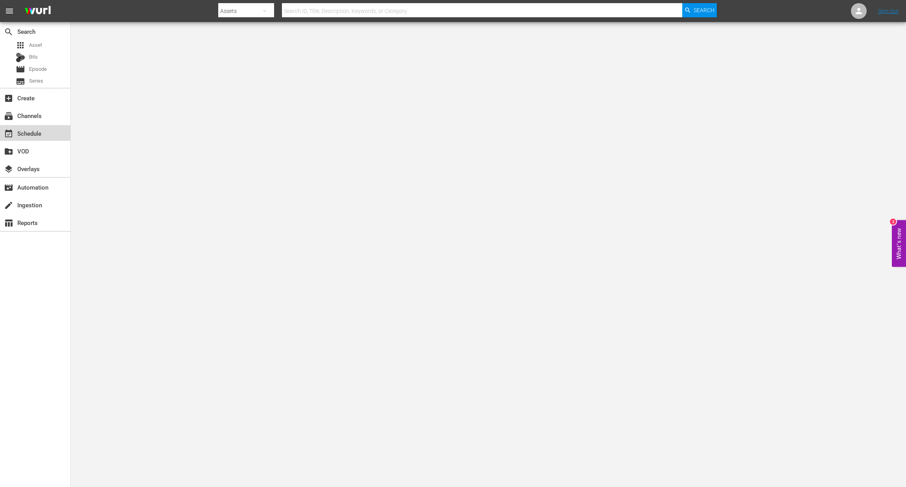
drag, startPoint x: 39, startPoint y: 132, endPoint x: 92, endPoint y: 85, distance: 71.0
click at [39, 133] on div "event_available Schedule" at bounding box center [22, 132] width 44 height 7
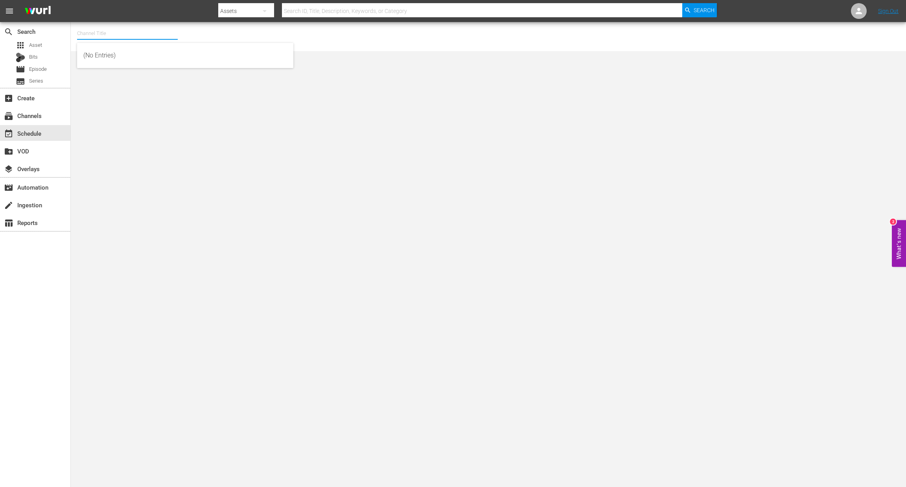
click at [114, 27] on input "text" at bounding box center [127, 33] width 101 height 19
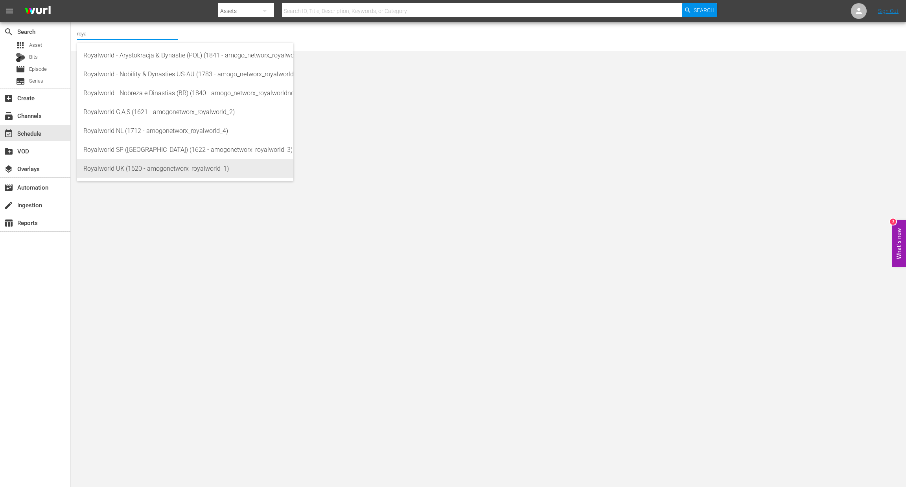
click at [146, 164] on div "Royalworld UK (1620 - amogonetworx_royalworld_1)" at bounding box center [185, 168] width 204 height 19
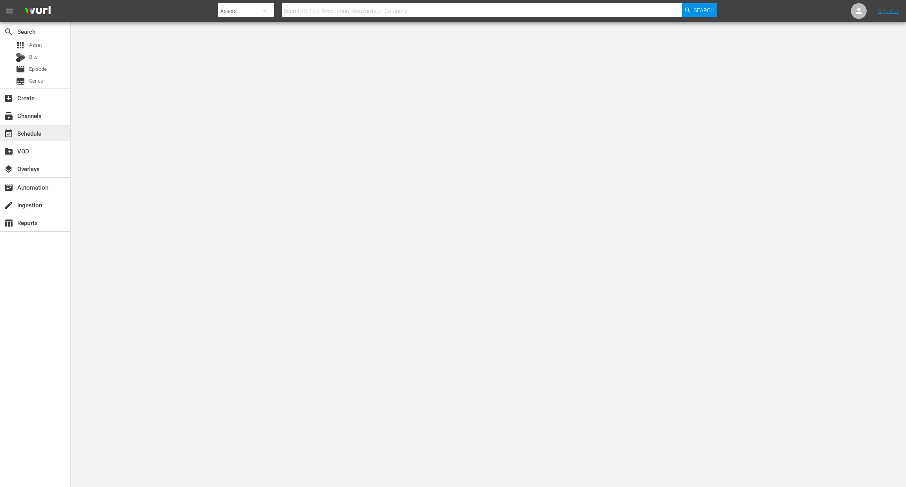
click at [41, 133] on div "event_available Schedule" at bounding box center [22, 132] width 44 height 7
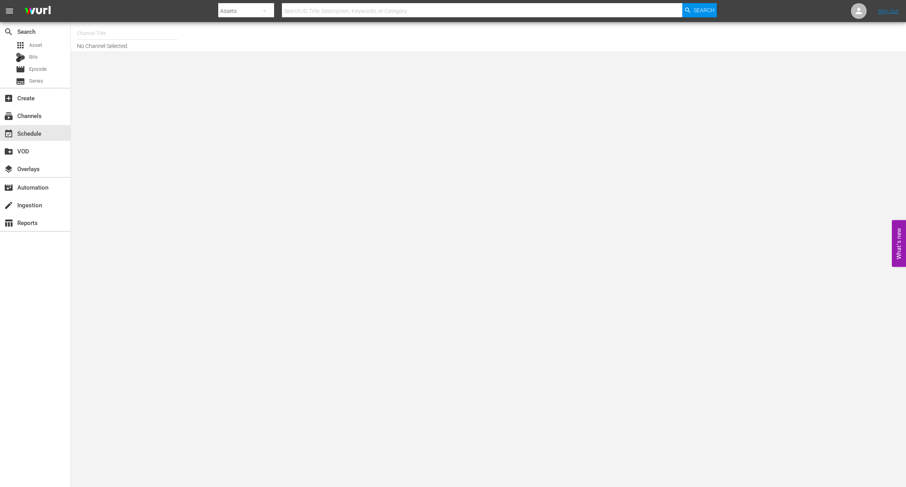
click at [103, 31] on input "text" at bounding box center [127, 33] width 101 height 19
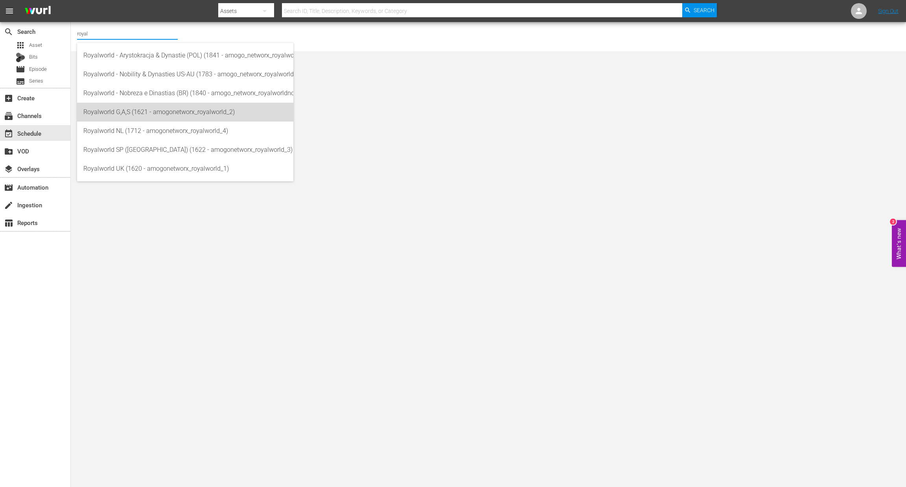
click at [118, 119] on div "Royalworld G,A,S (1621 - amogonetworx_royalworld_2)" at bounding box center [185, 112] width 204 height 19
type input "Royalworld G,A,S (1621 - amogonetworx_royalworld_2)"
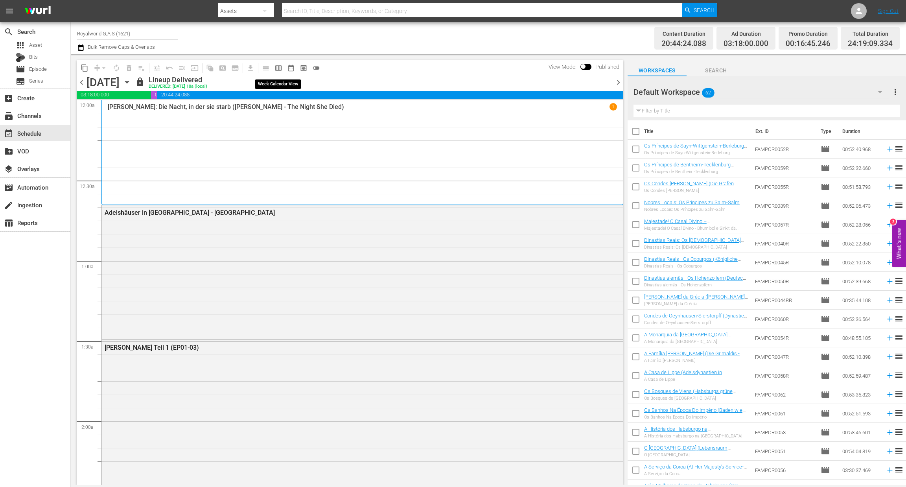
click at [278, 69] on span "calendar_view_week_outlined" at bounding box center [279, 68] width 8 height 8
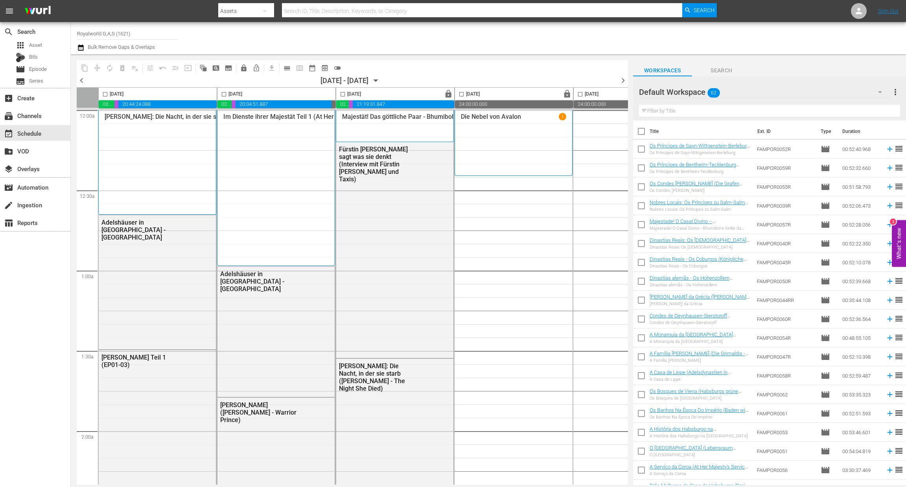
click at [82, 78] on span "chevron_left" at bounding box center [82, 81] width 10 height 10
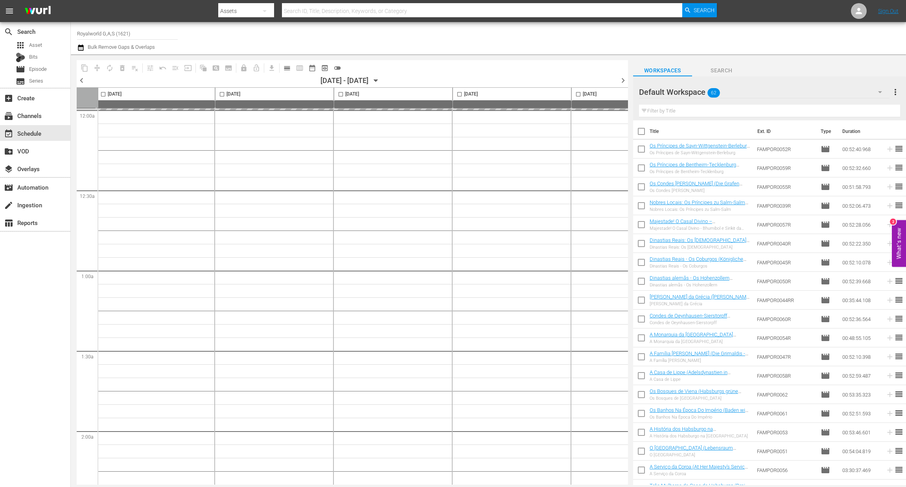
scroll to position [0, 266]
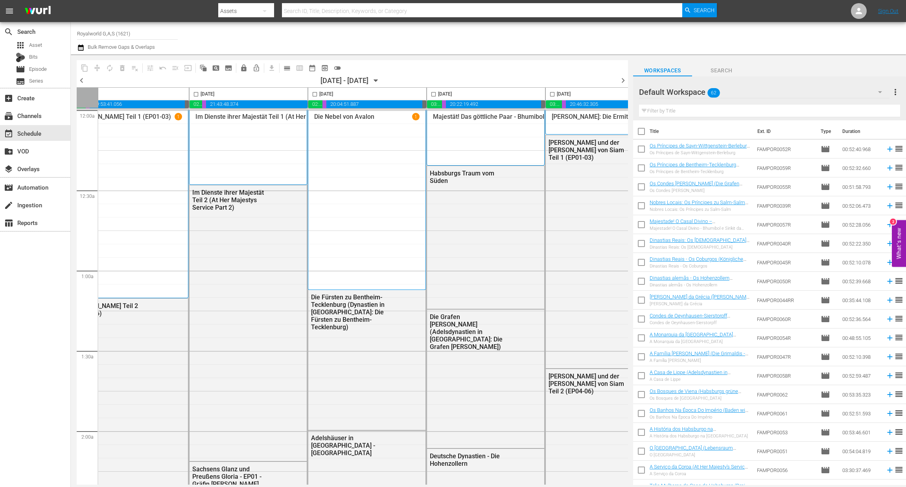
click at [432, 94] on input "checkbox" at bounding box center [433, 95] width 9 height 9
checkbox input "true"
click at [82, 66] on span "content_copy" at bounding box center [85, 68] width 8 height 8
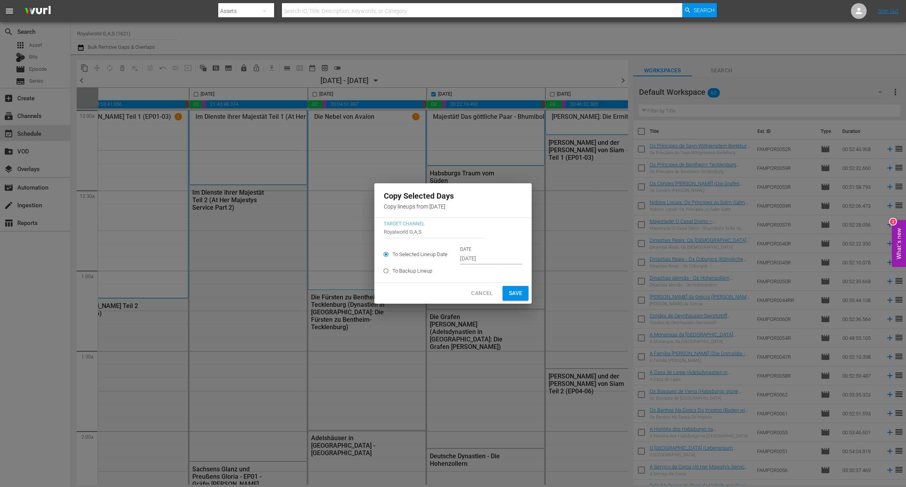
click at [489, 264] on input "[DATE]" at bounding box center [491, 259] width 62 height 12
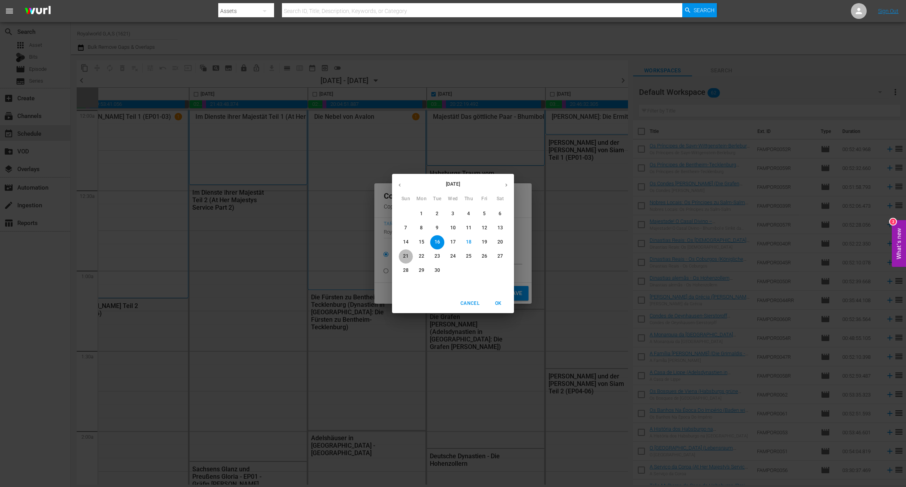
click at [405, 257] on p "21" at bounding box center [406, 256] width 6 height 7
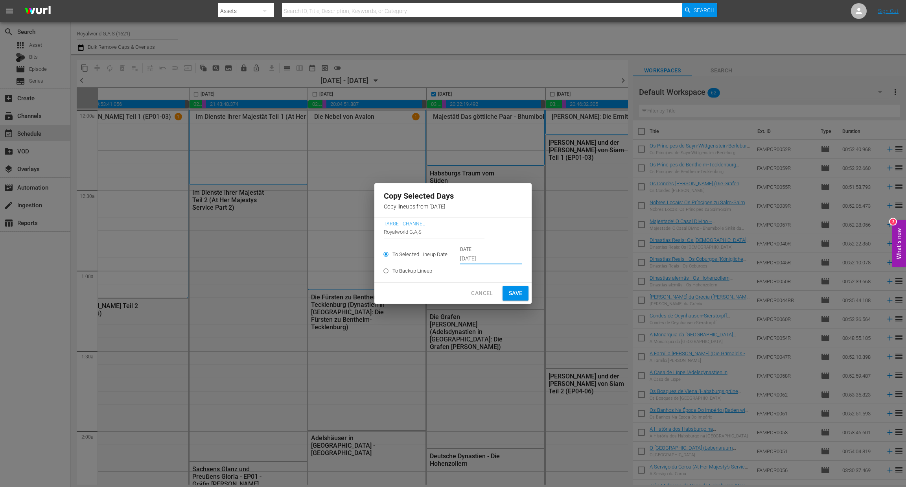
click at [513, 292] on span "Save" at bounding box center [516, 293] width 14 height 10
type input "Sep 16th 2025"
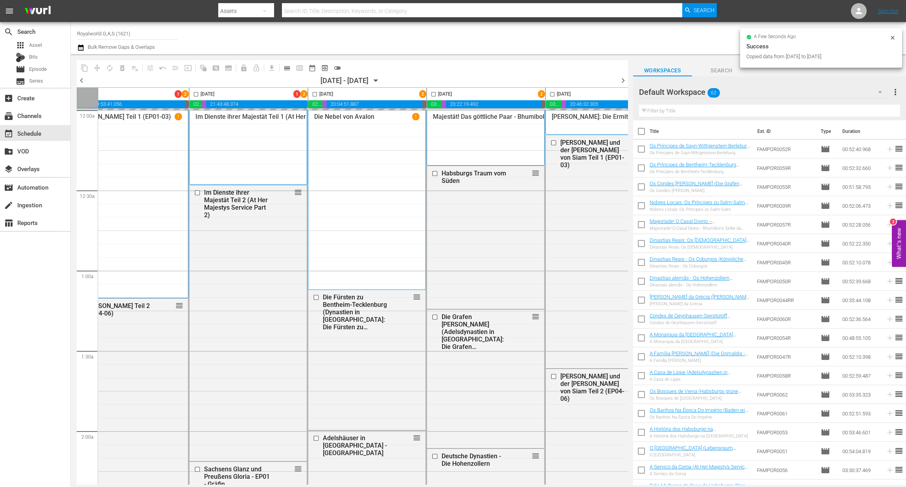
checkbox input "false"
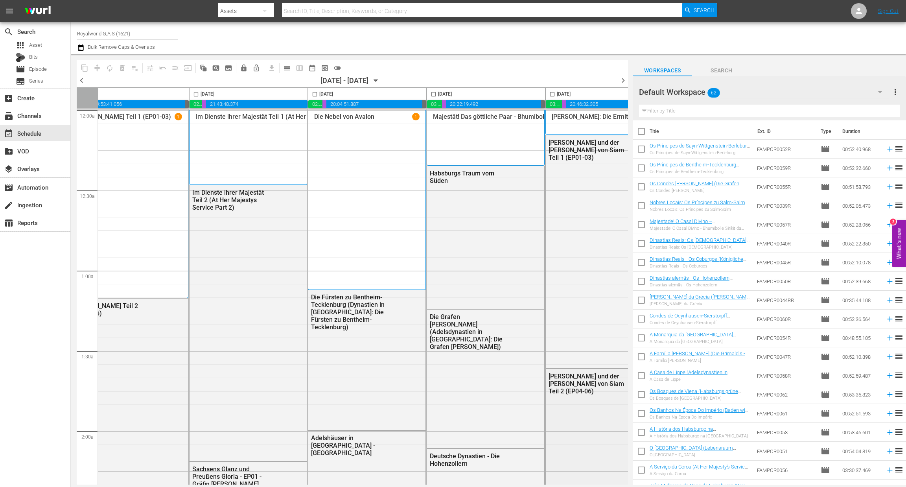
click at [581, 480] on div "[PERSON_NAME] und der König von Siam Teil 2 (EP04-06)" at bounding box center [604, 484] width 117 height 230
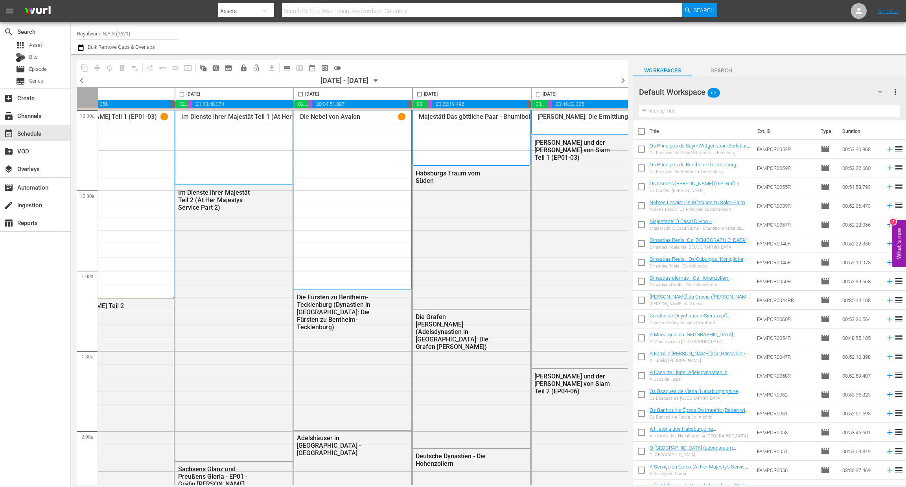
scroll to position [0, 305]
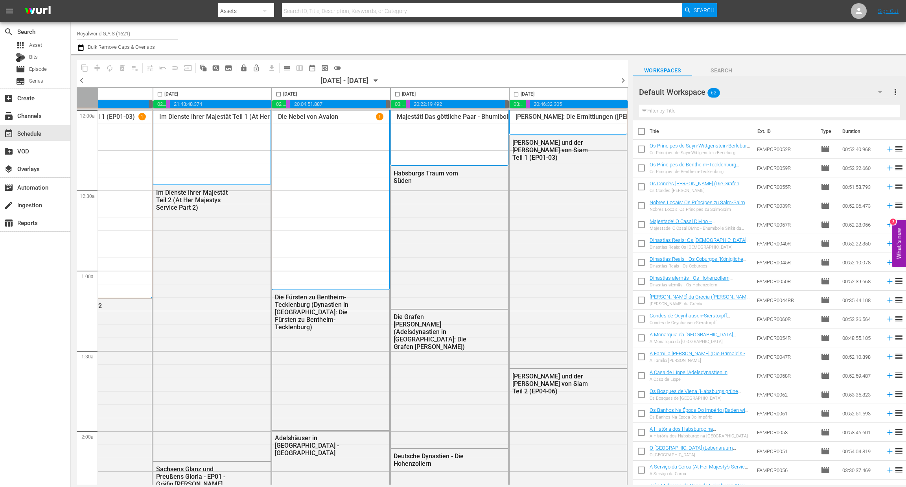
click at [622, 81] on span "chevron_right" at bounding box center [623, 81] width 10 height 10
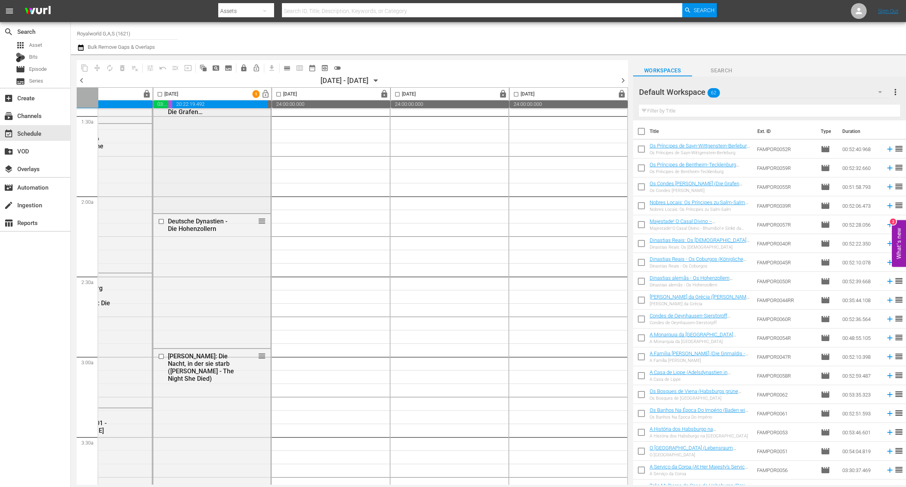
scroll to position [0, 305]
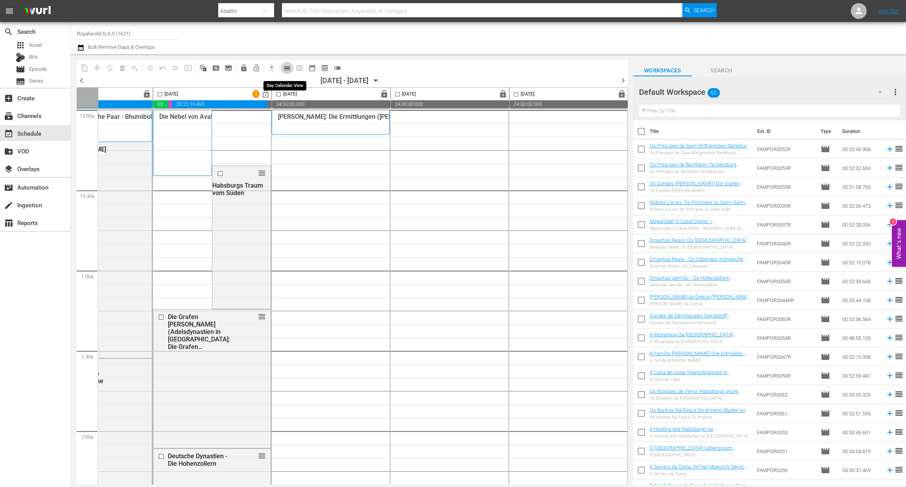
click at [287, 66] on span "calendar_view_day_outlined" at bounding box center [287, 68] width 8 height 8
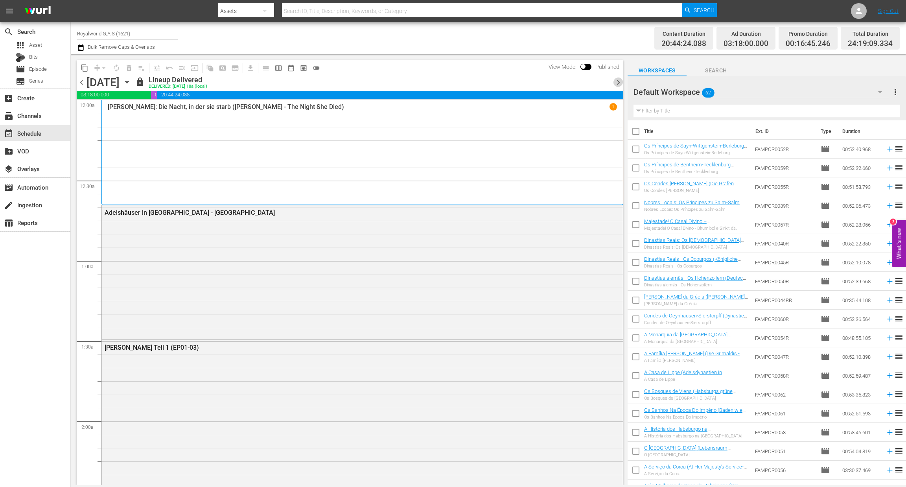
click at [622, 81] on span "chevron_right" at bounding box center [619, 82] width 10 height 10
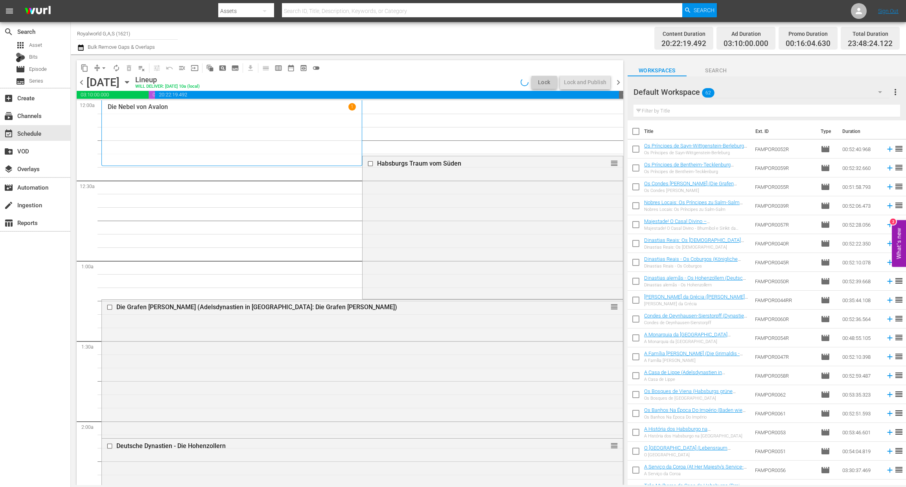
scroll to position [4, 0]
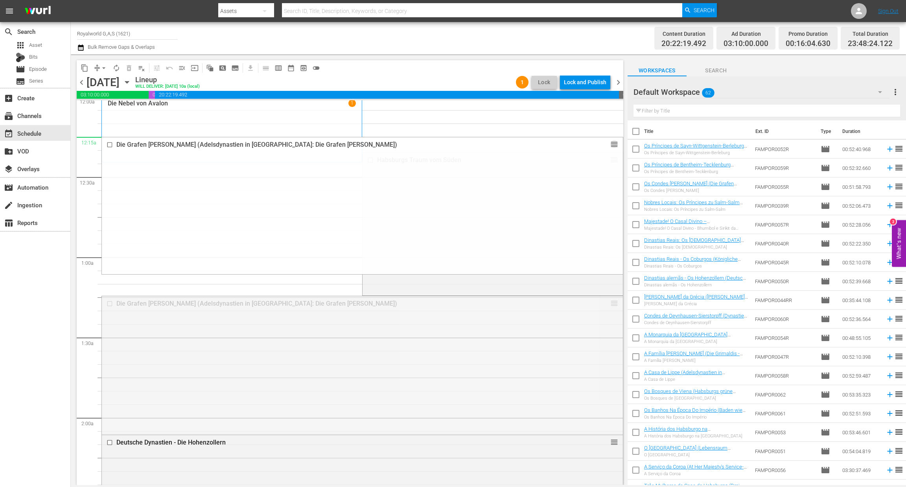
drag, startPoint x: 606, startPoint y: 303, endPoint x: 563, endPoint y: 143, distance: 165.9
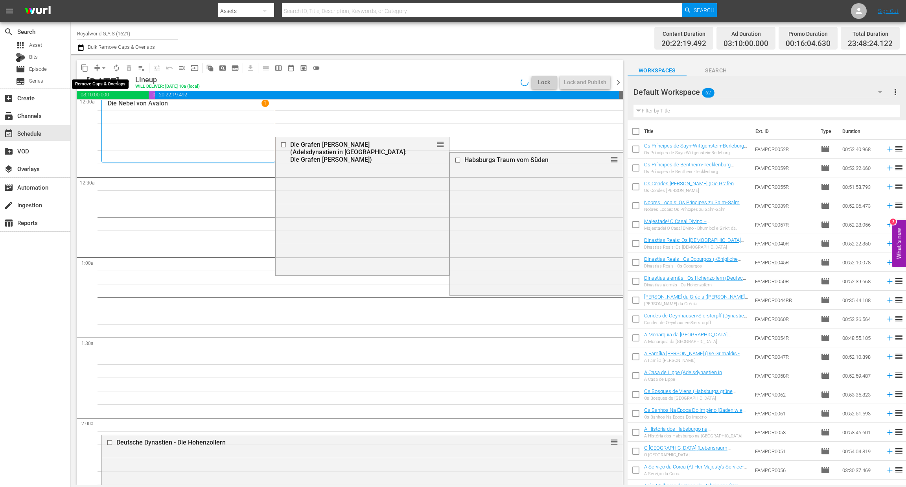
drag, startPoint x: 105, startPoint y: 68, endPoint x: 107, endPoint y: 73, distance: 5.5
click at [105, 67] on span "arrow_drop_down" at bounding box center [104, 68] width 8 height 8
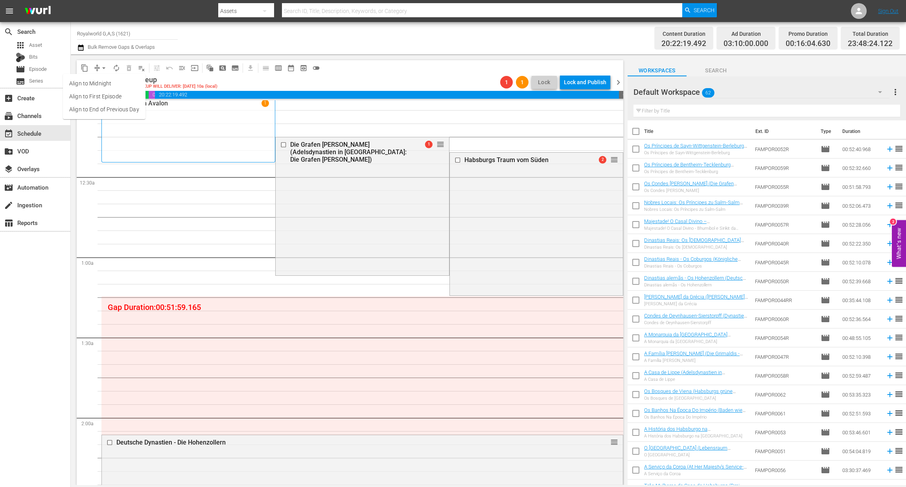
click at [124, 111] on li "Align to End of Previous Day" at bounding box center [104, 109] width 83 height 13
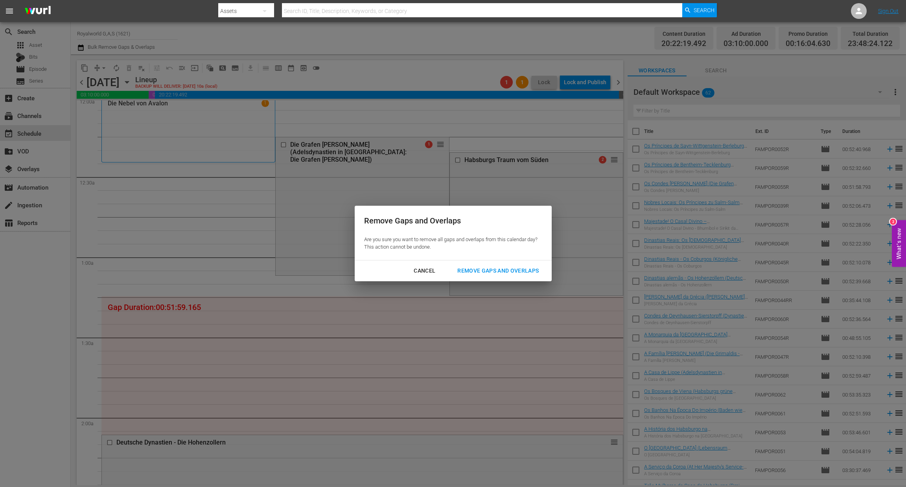
click at [494, 269] on div "Remove Gaps and Overlaps" at bounding box center [498, 271] width 94 height 10
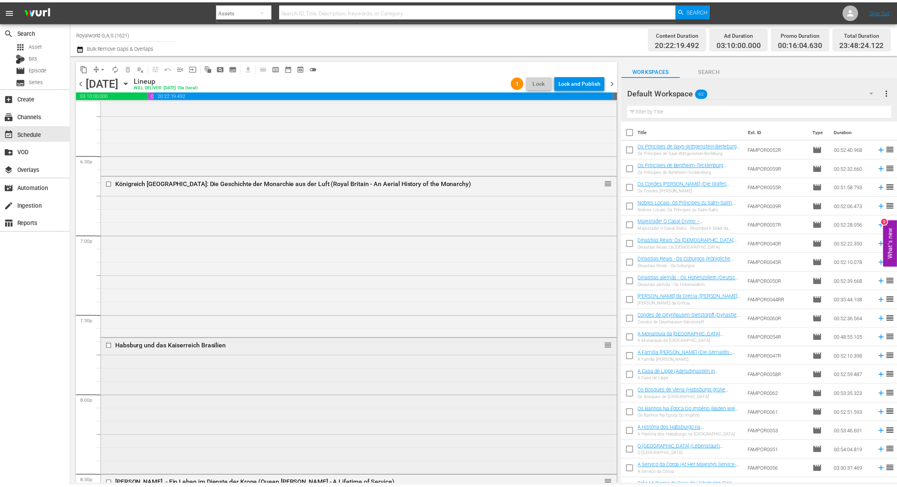
scroll to position [2895, 0]
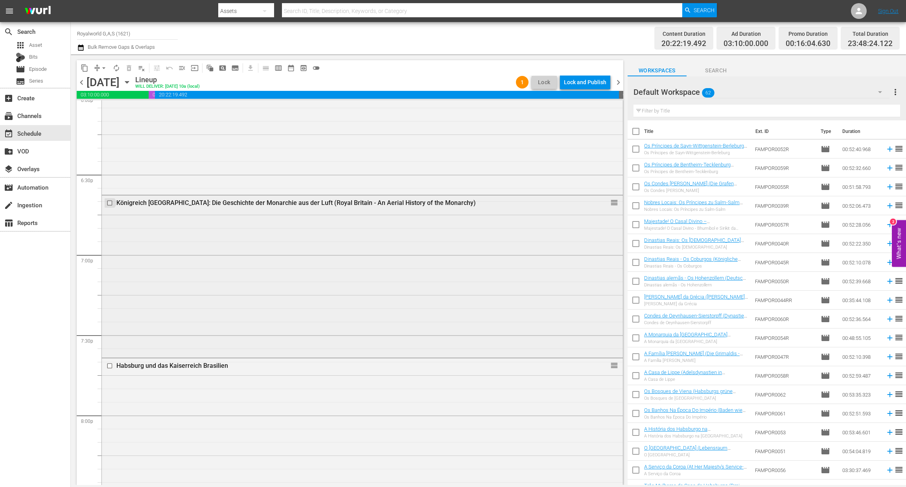
click at [110, 203] on input "checkbox" at bounding box center [111, 203] width 8 height 7
click at [131, 66] on span "delete_forever_outlined" at bounding box center [129, 68] width 8 height 8
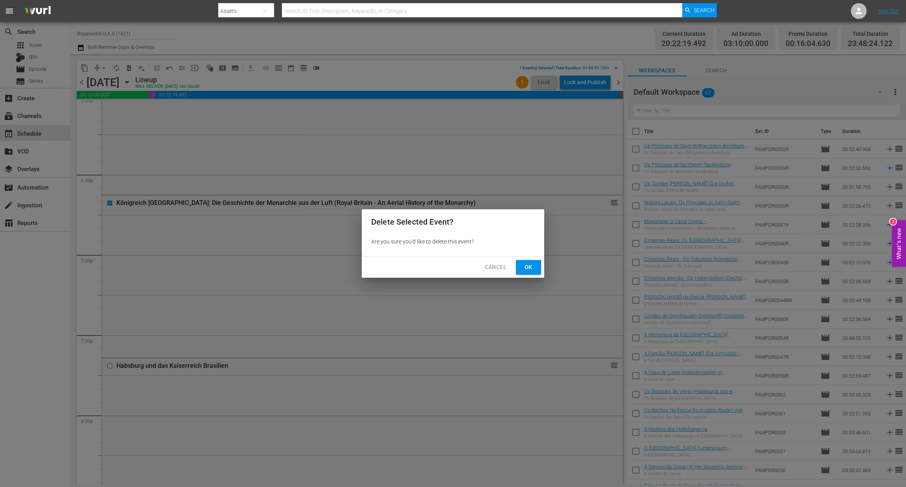
click at [530, 267] on span "Ok" at bounding box center [528, 267] width 13 height 10
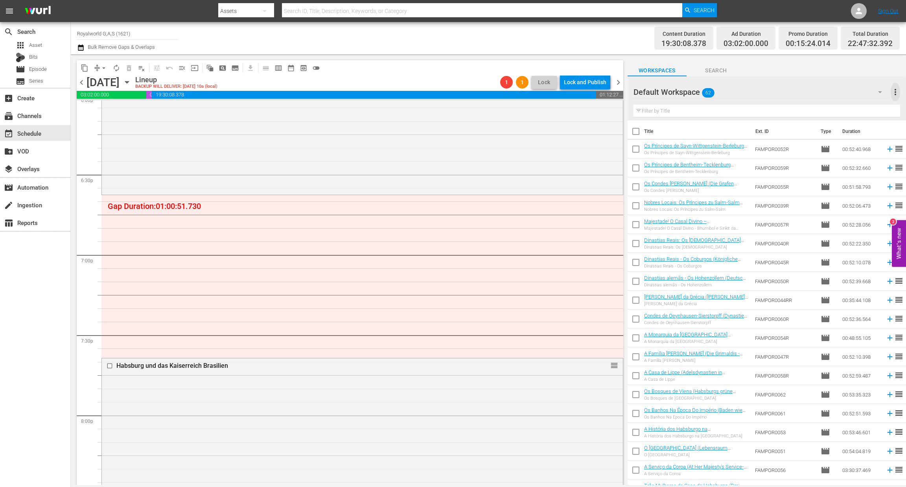
click at [898, 92] on span "more_vert" at bounding box center [895, 91] width 9 height 9
click at [834, 111] on div "Clear All Workspace Items" at bounding box center [845, 107] width 92 height 14
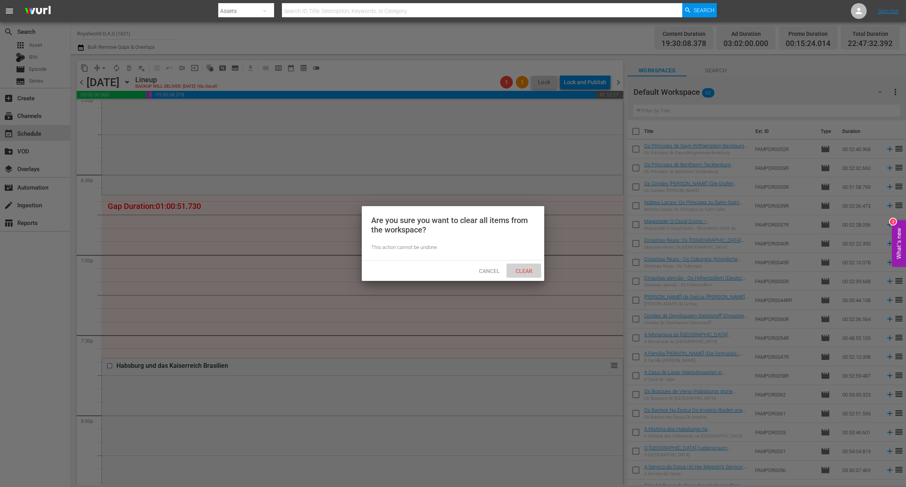
click at [523, 267] on div "Clear" at bounding box center [524, 271] width 35 height 15
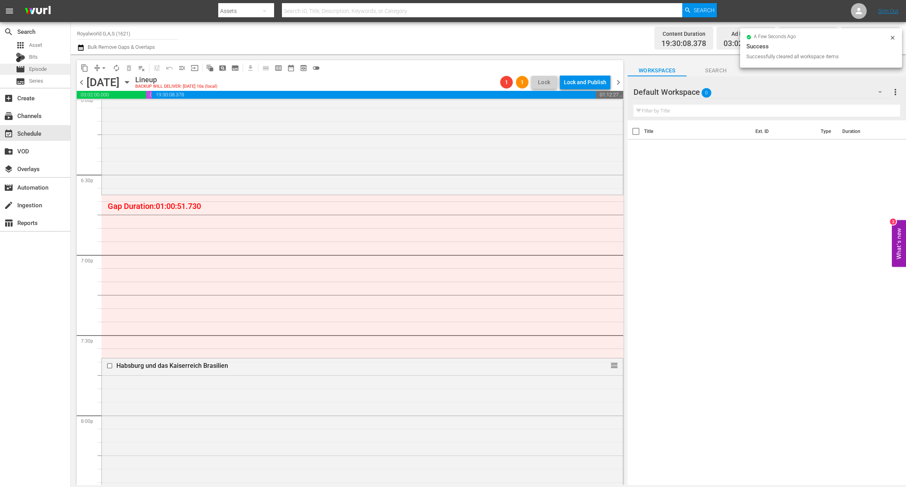
click at [41, 68] on span "Episode" at bounding box center [38, 69] width 18 height 8
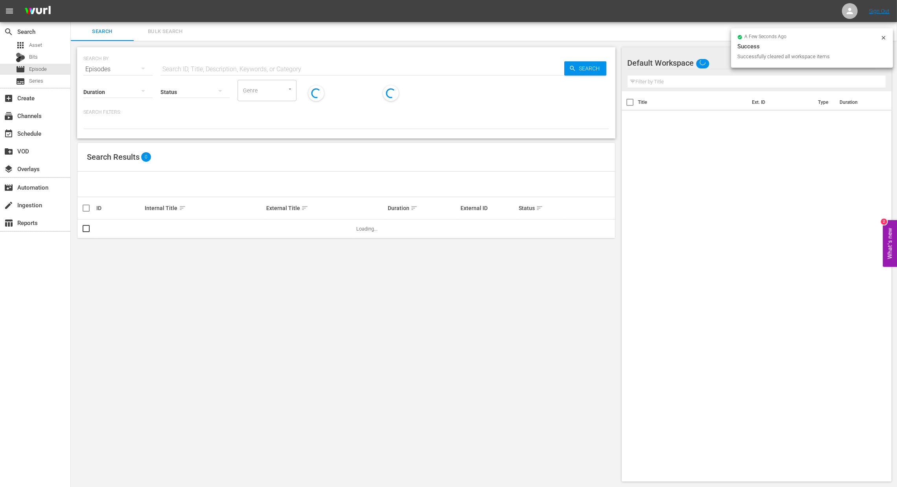
click at [188, 67] on input "text" at bounding box center [362, 69] width 404 height 19
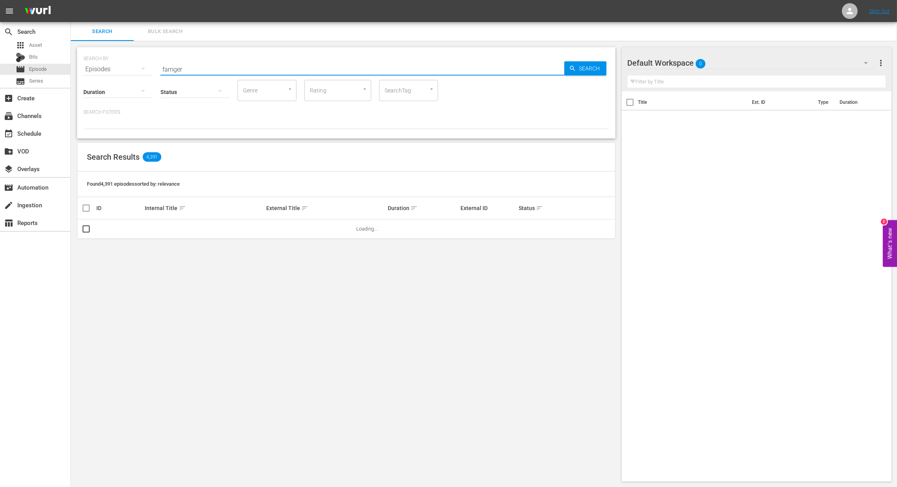
type input "famger"
click at [581, 76] on div "SEARCH BY Search By Episodes Search ID, Title, Description, Keywords, or Catego…" at bounding box center [346, 64] width 526 height 28
click at [587, 68] on span "Search" at bounding box center [591, 68] width 30 height 14
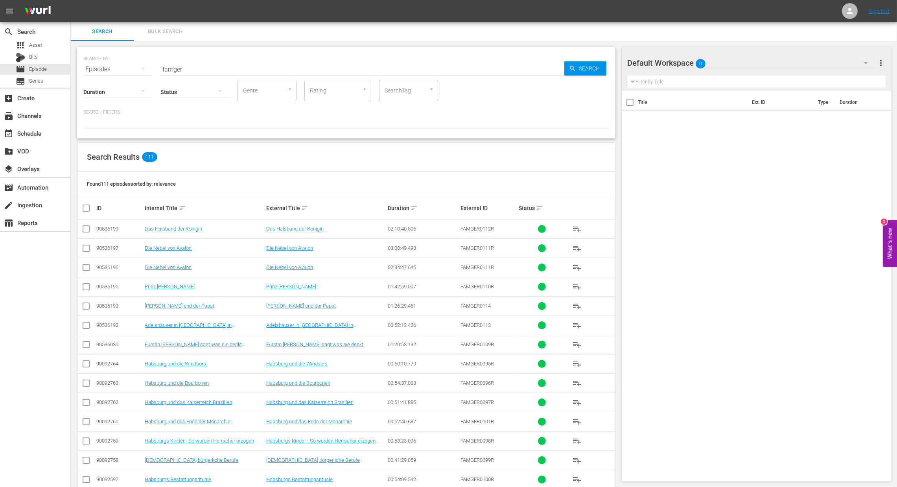
click at [88, 207] on input "checkbox" at bounding box center [89, 207] width 16 height 9
checkbox input "true"
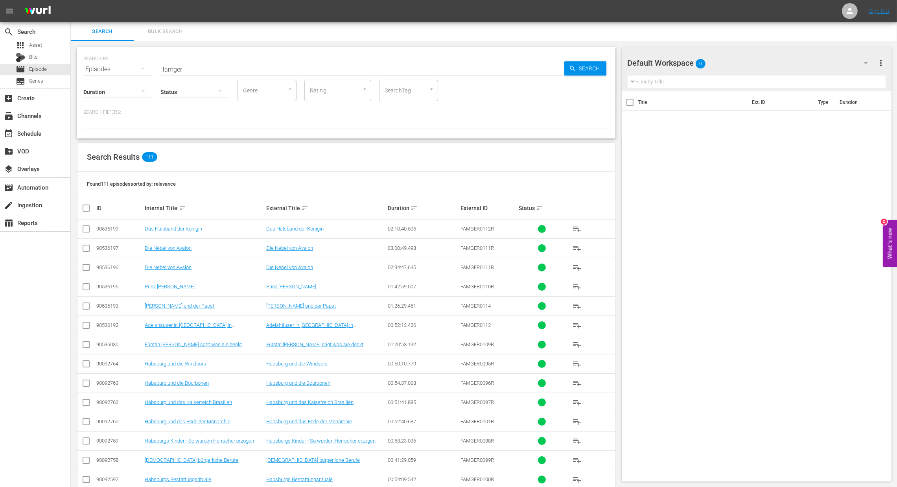
checkbox input "true"
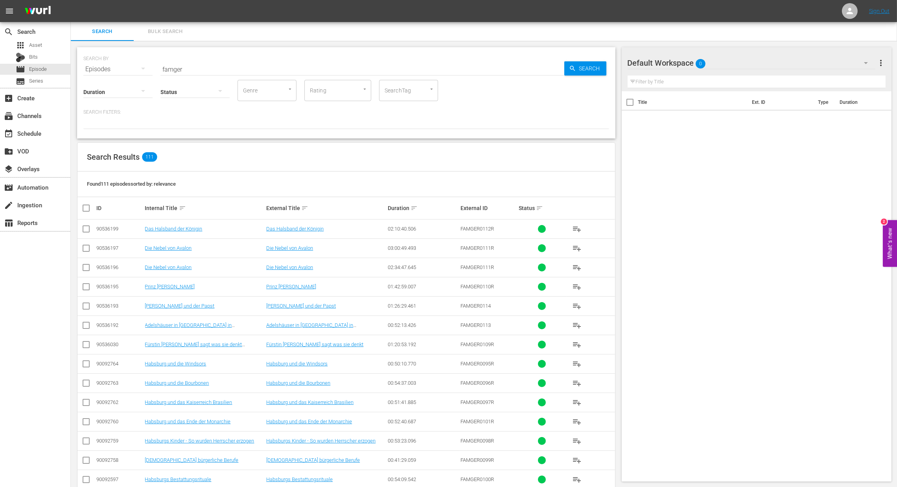
checkbox input "true"
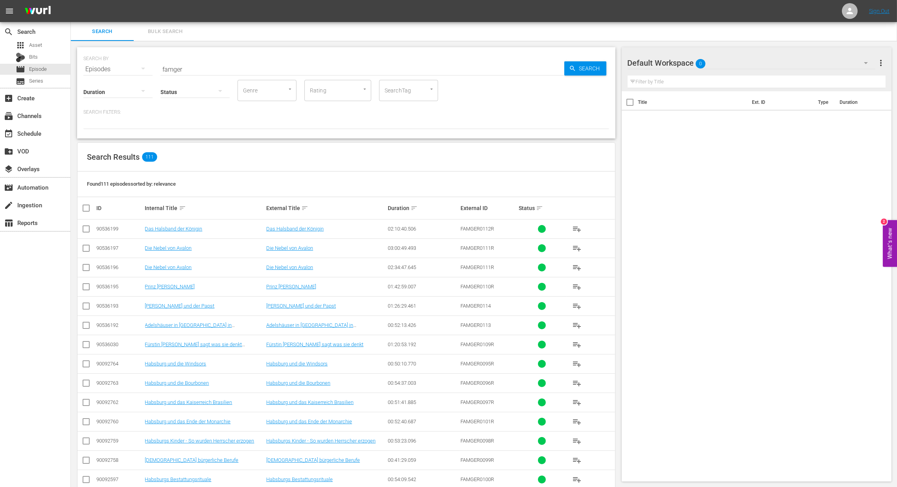
checkbox input "true"
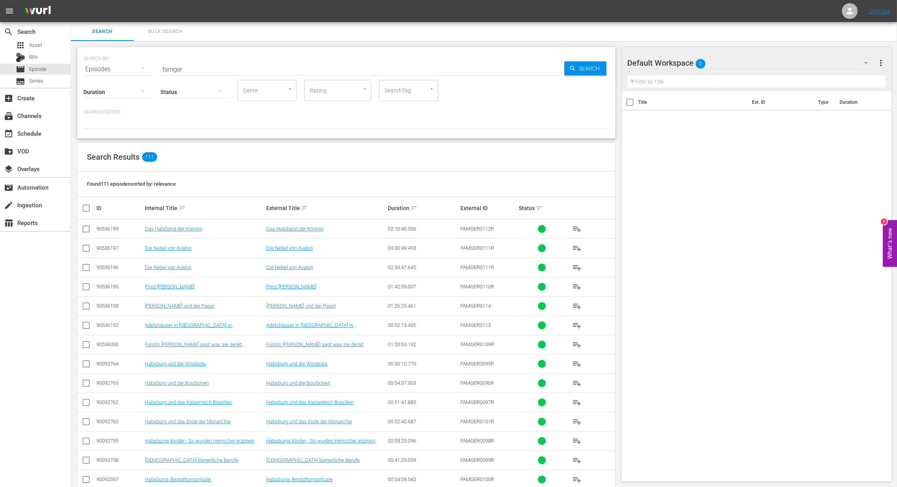
checkbox input "true"
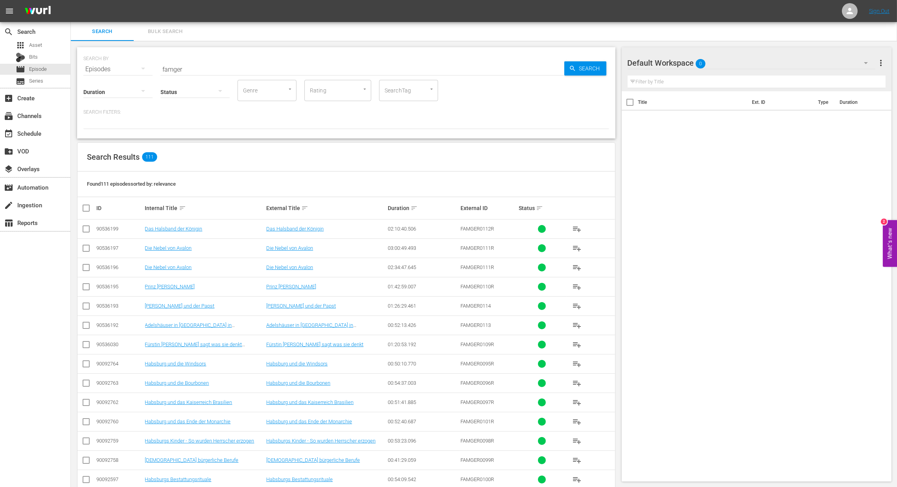
checkbox input "true"
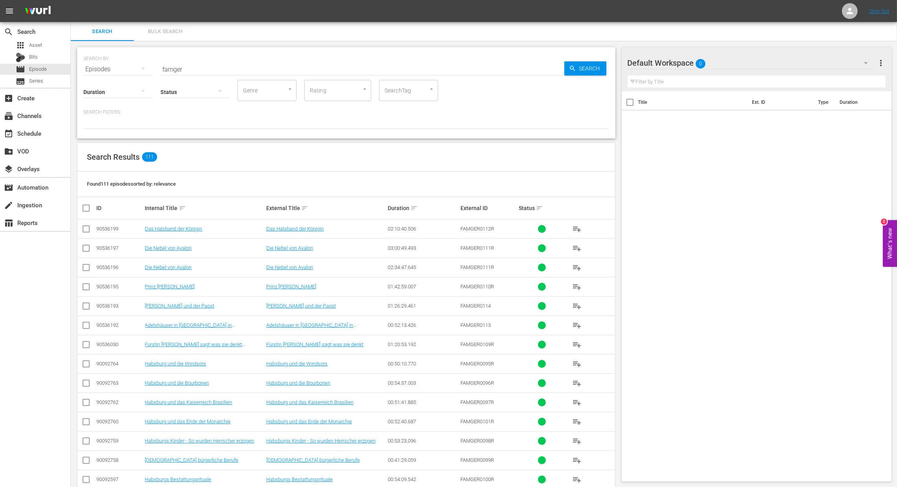
checkbox input "true"
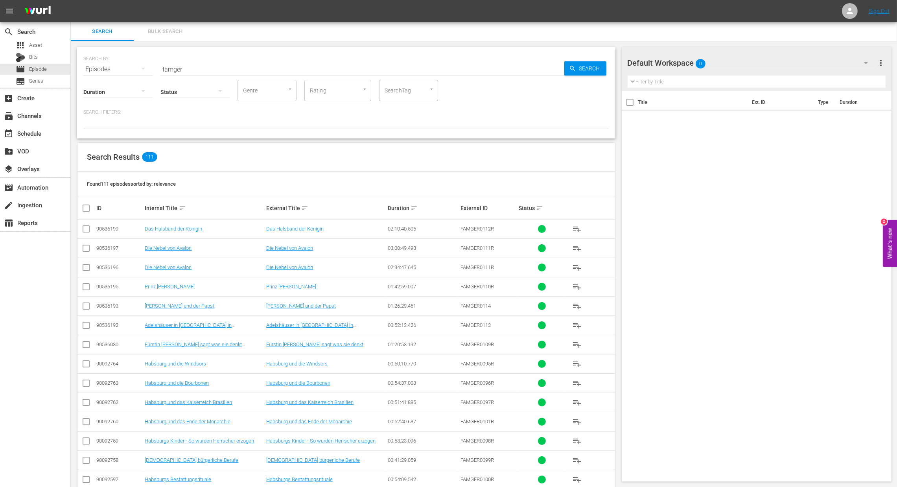
checkbox input "true"
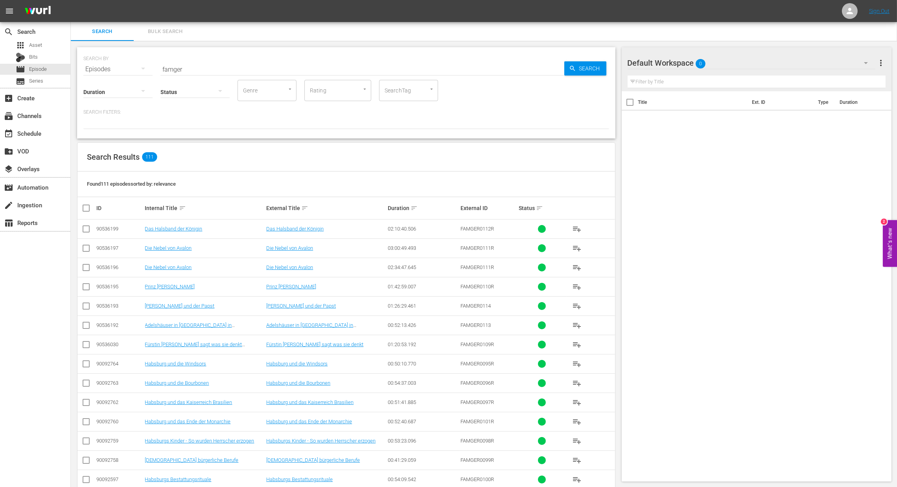
checkbox input "true"
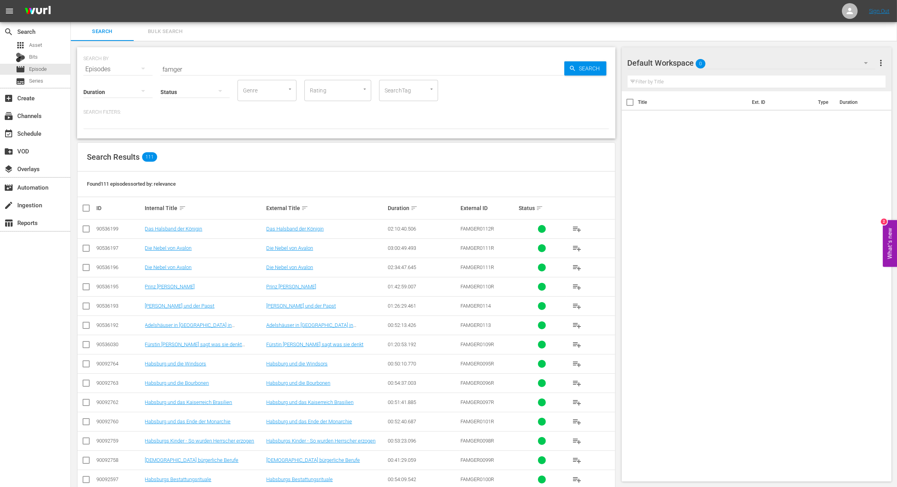
checkbox input "true"
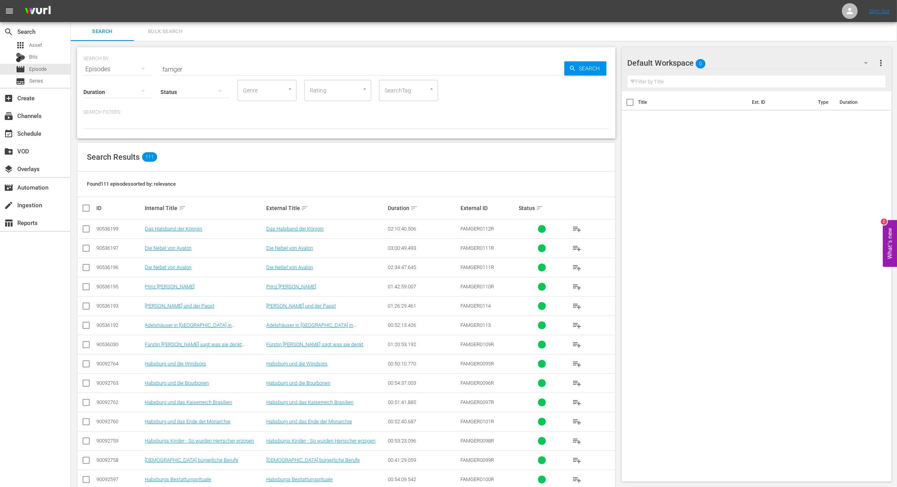
checkbox input "true"
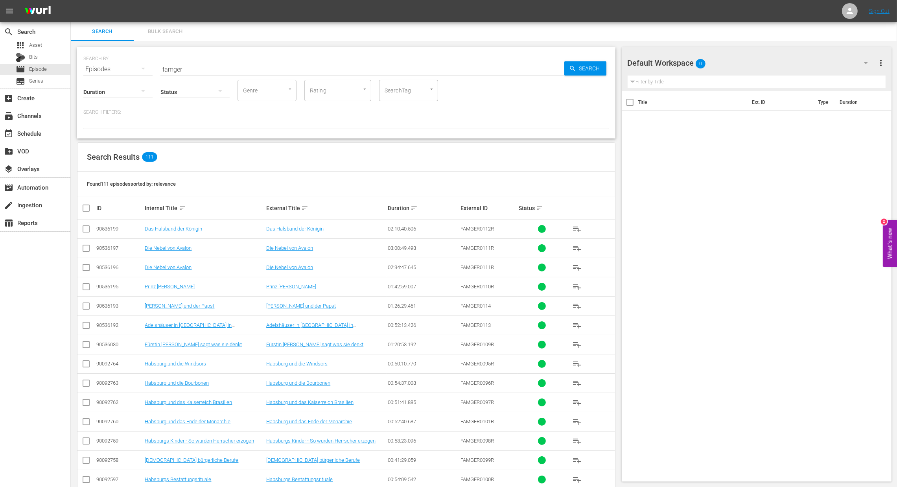
checkbox input "true"
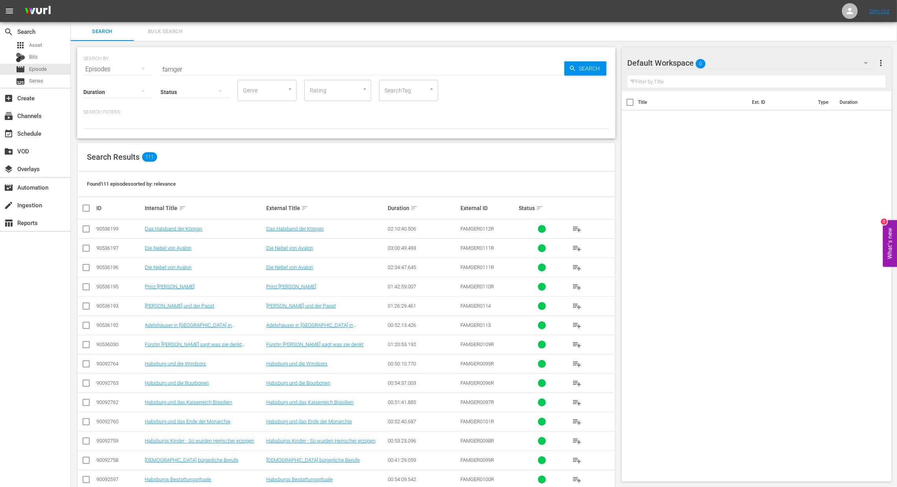
checkbox input "true"
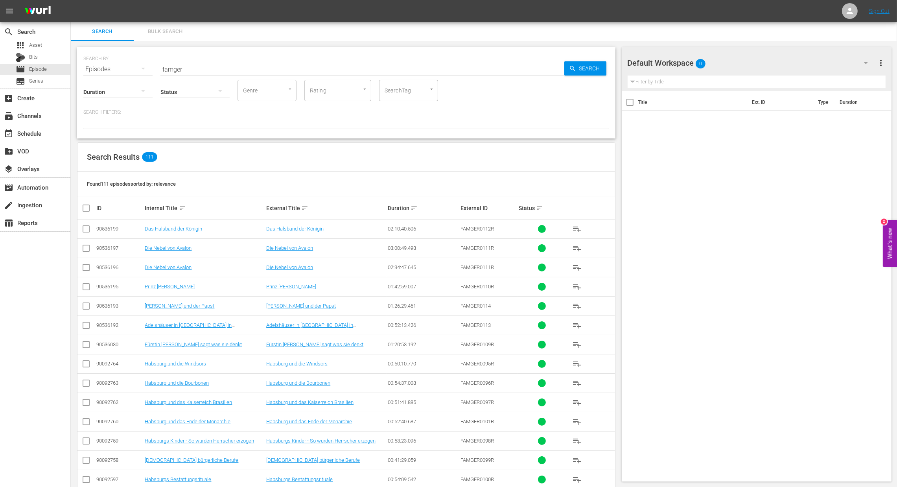
checkbox input "true"
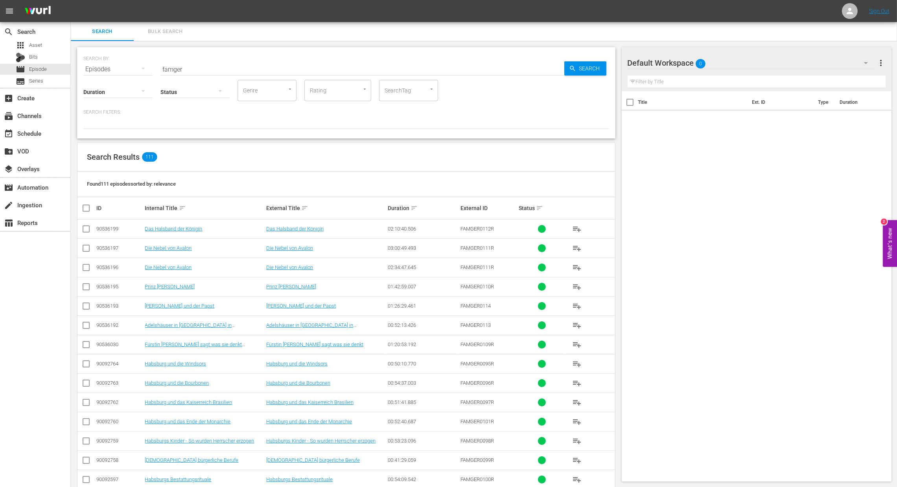
checkbox input "true"
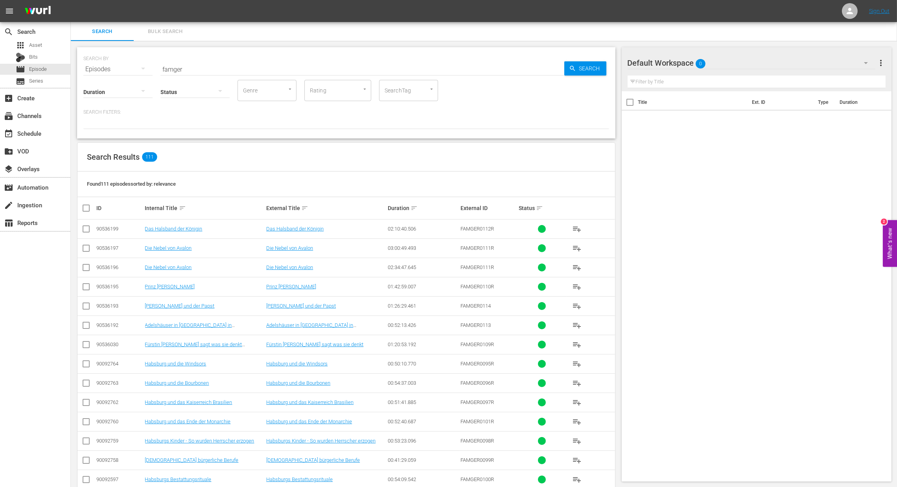
checkbox input "true"
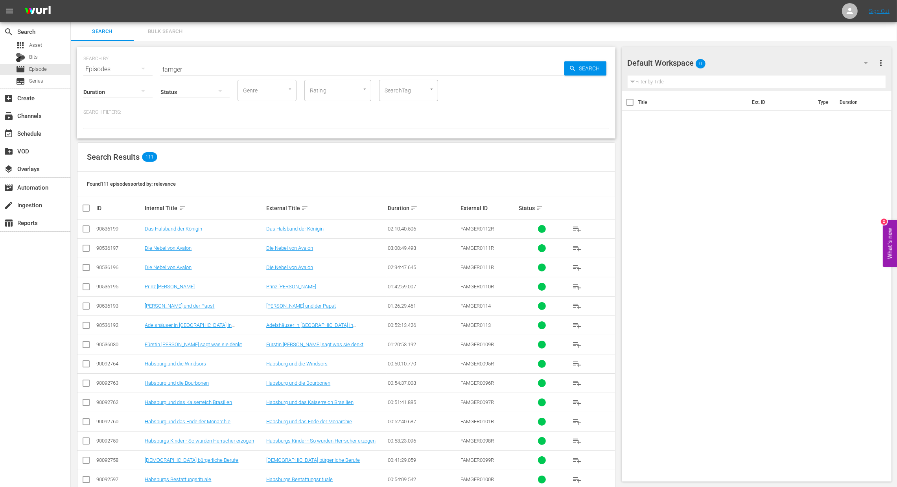
checkbox input "true"
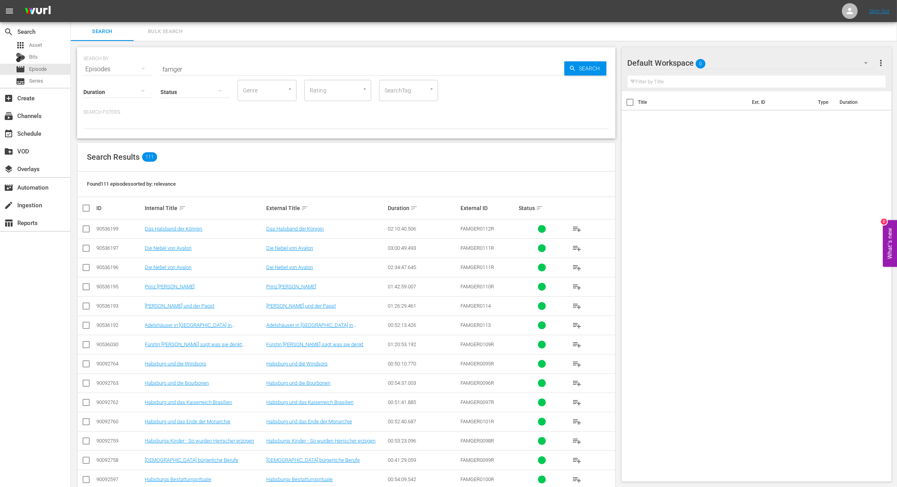
checkbox input "true"
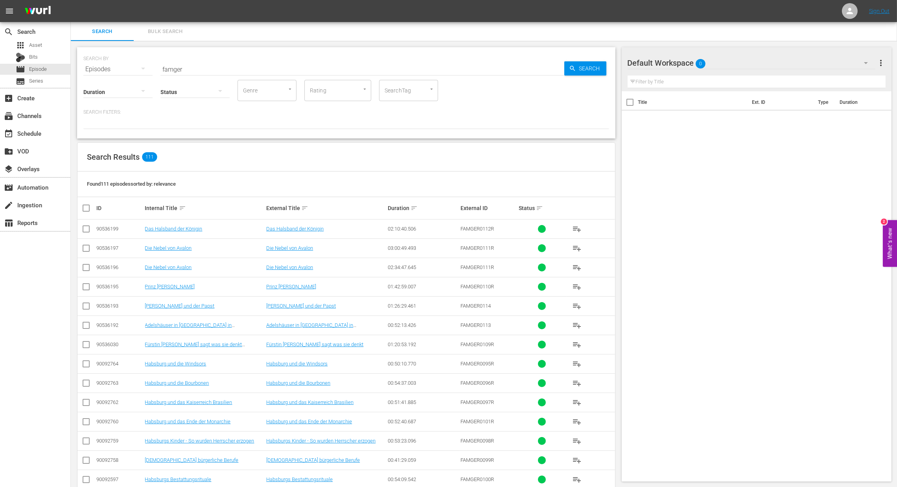
checkbox input "true"
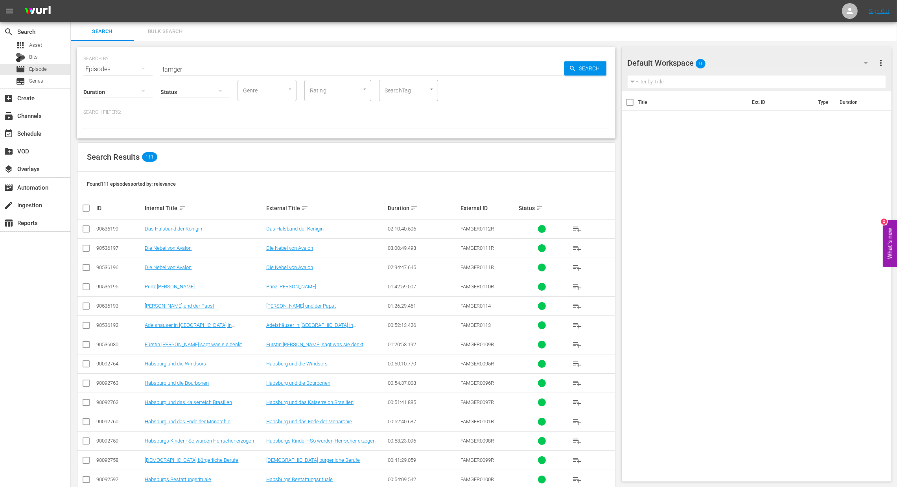
checkbox input "true"
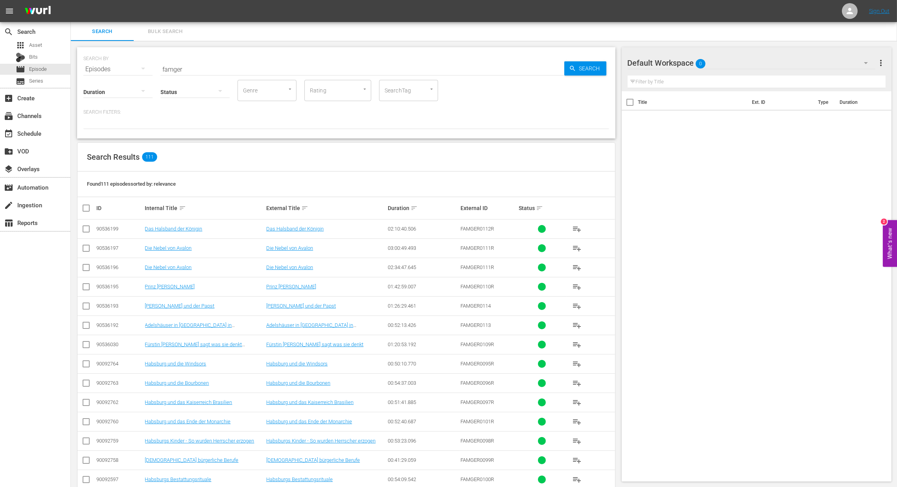
checkbox input "true"
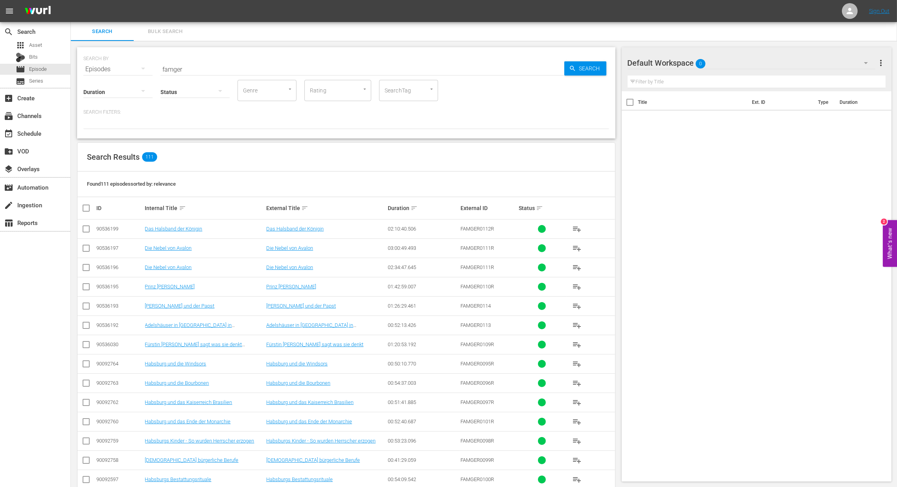
checkbox input "true"
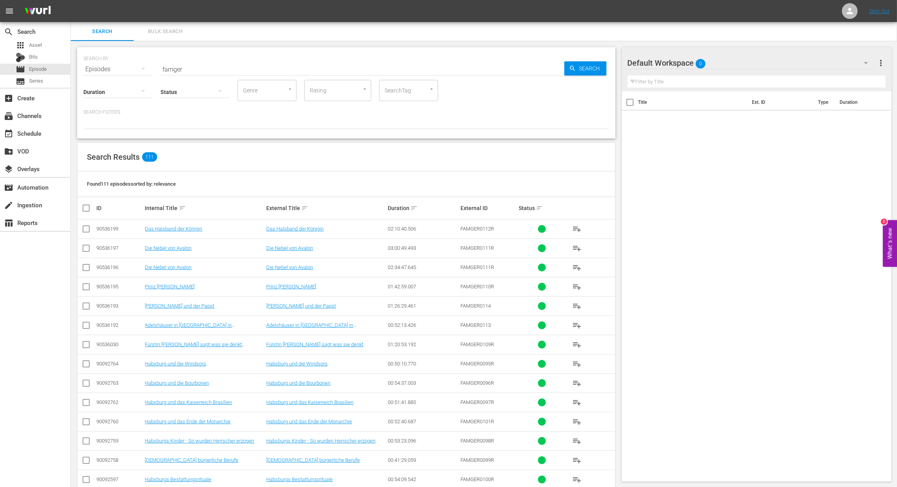
checkbox input "true"
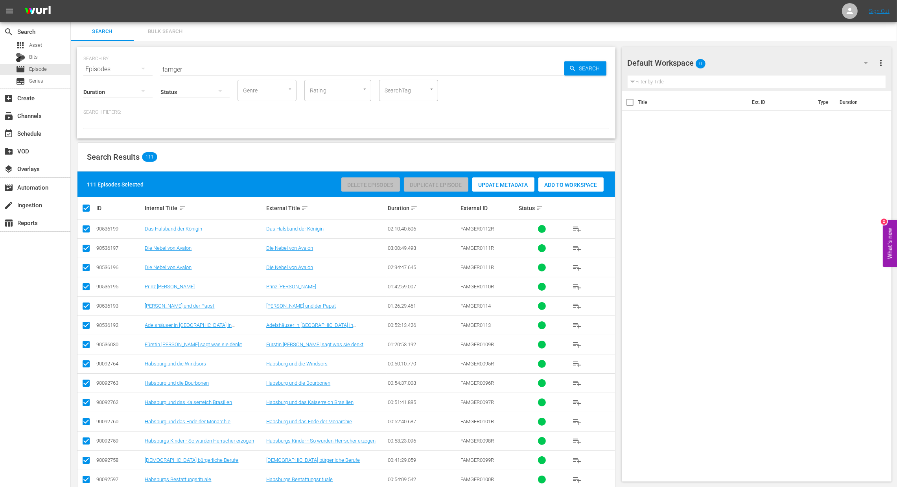
click at [568, 187] on span "Add to Workspace" at bounding box center [571, 185] width 65 height 6
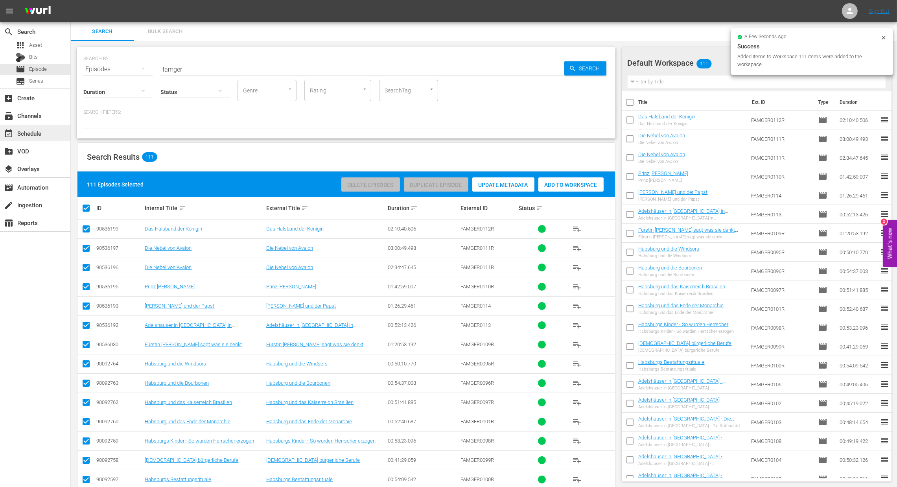
click at [35, 135] on div "event_available Schedule" at bounding box center [22, 132] width 44 height 7
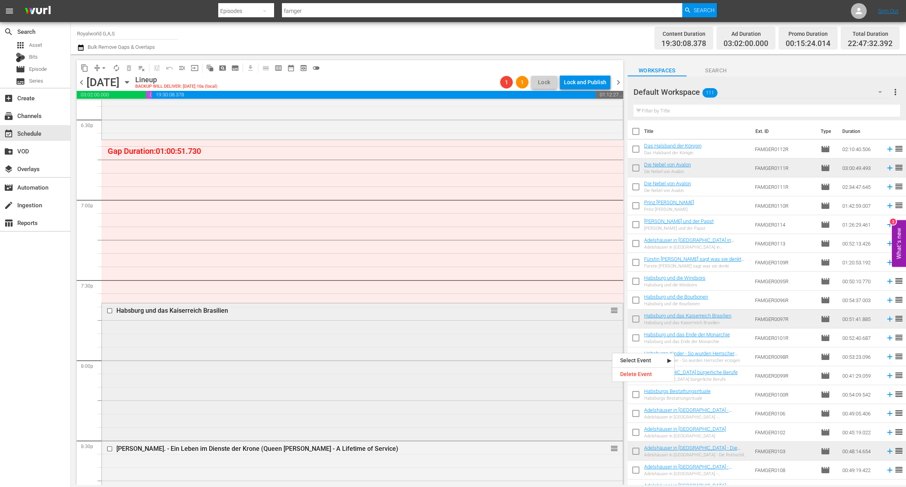
scroll to position [2935, 0]
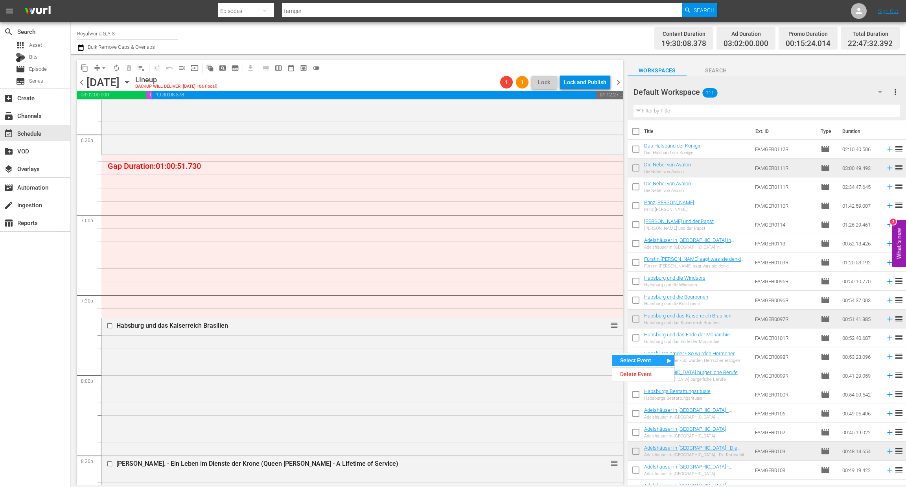
click at [667, 114] on input "text" at bounding box center [767, 111] width 267 height 13
paste input "Adelshäuser in Österreich - Palais Pallavicini in Wien"
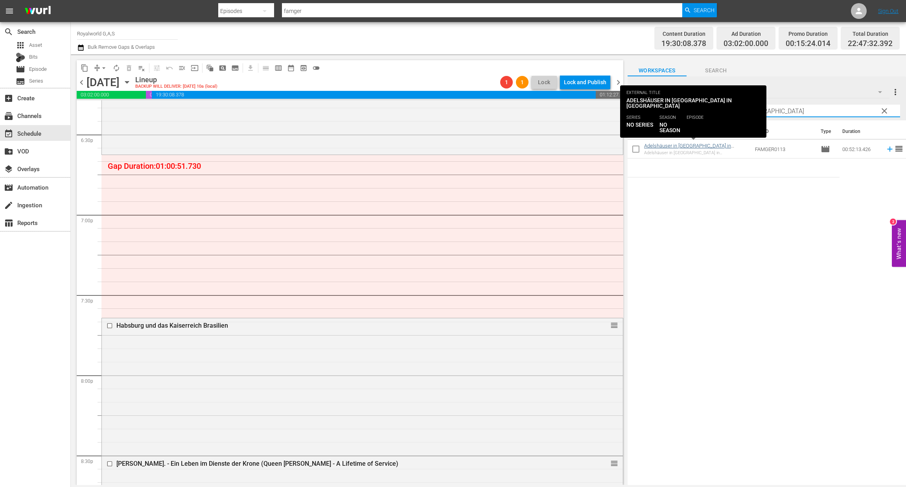
type input "Adelshäuser in Österreich - Palais Pallavicini in Wien"
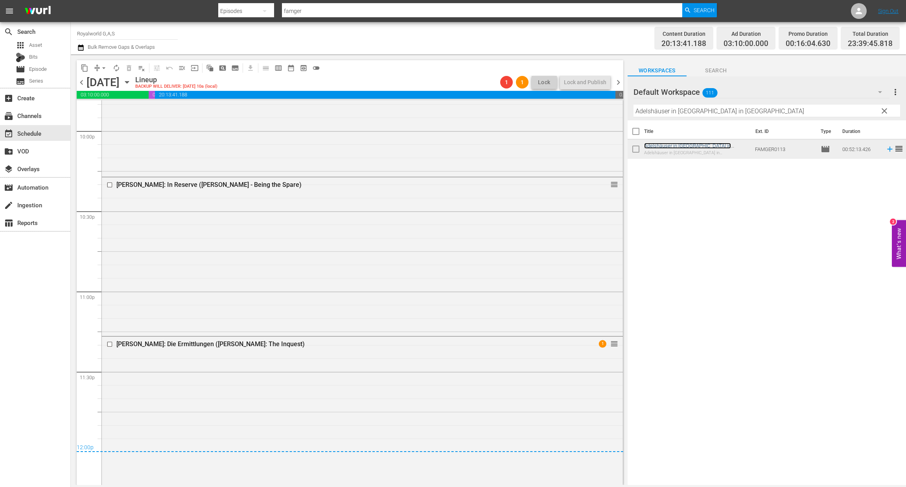
scroll to position [3501, 0]
click at [100, 69] on span "arrow_drop_down" at bounding box center [104, 68] width 8 height 8
click at [119, 112] on li "Align to End of Previous Day" at bounding box center [104, 109] width 83 height 13
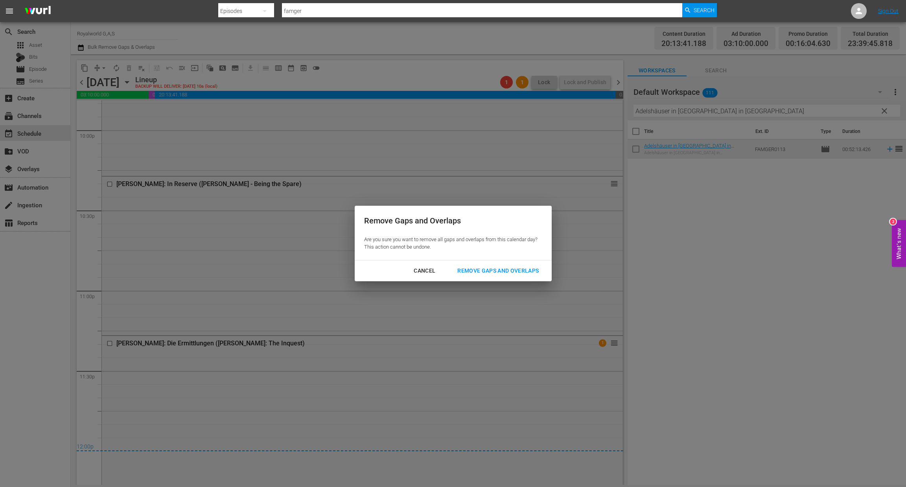
click at [494, 274] on div "Remove Gaps and Overlaps" at bounding box center [498, 271] width 94 height 10
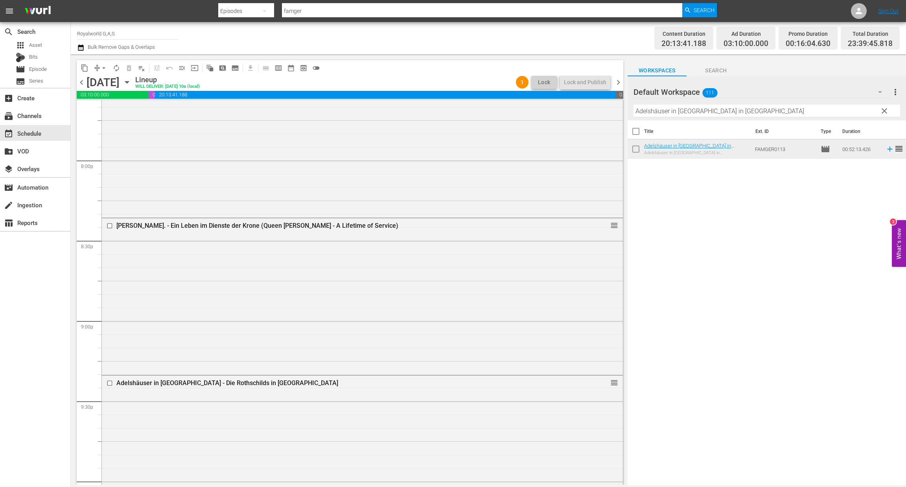
scroll to position [3034, 0]
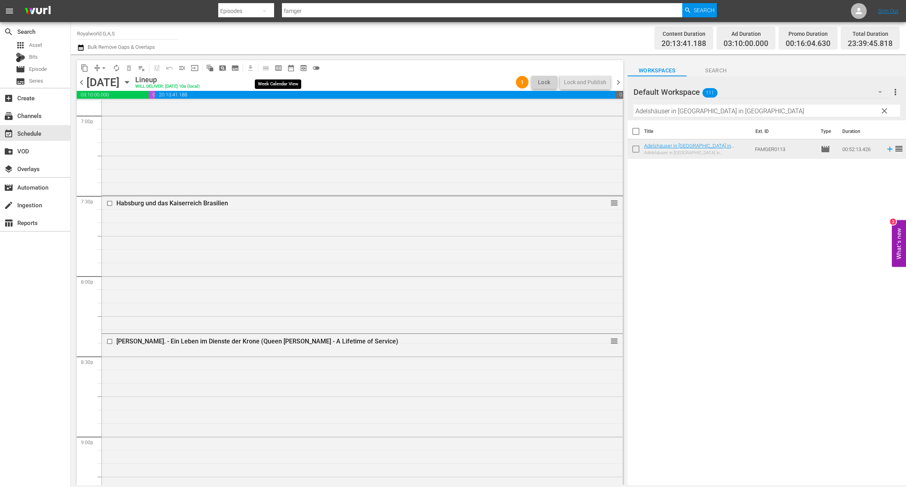
click at [279, 68] on span "calendar_view_week_outlined" at bounding box center [279, 68] width 8 height 8
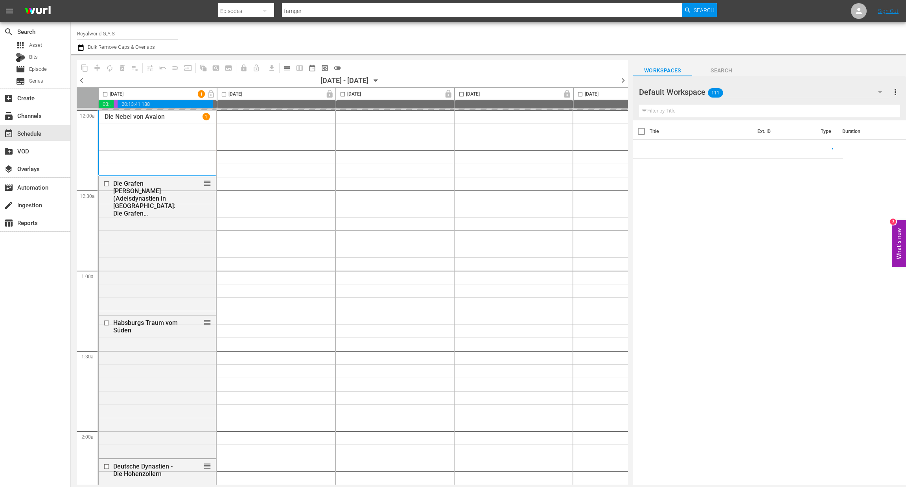
click at [81, 78] on span "chevron_left" at bounding box center [82, 81] width 10 height 10
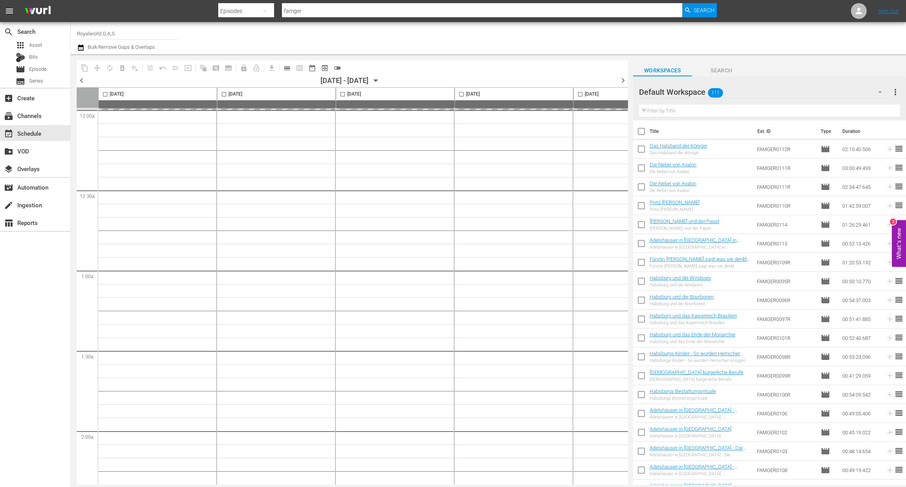
scroll to position [0, 305]
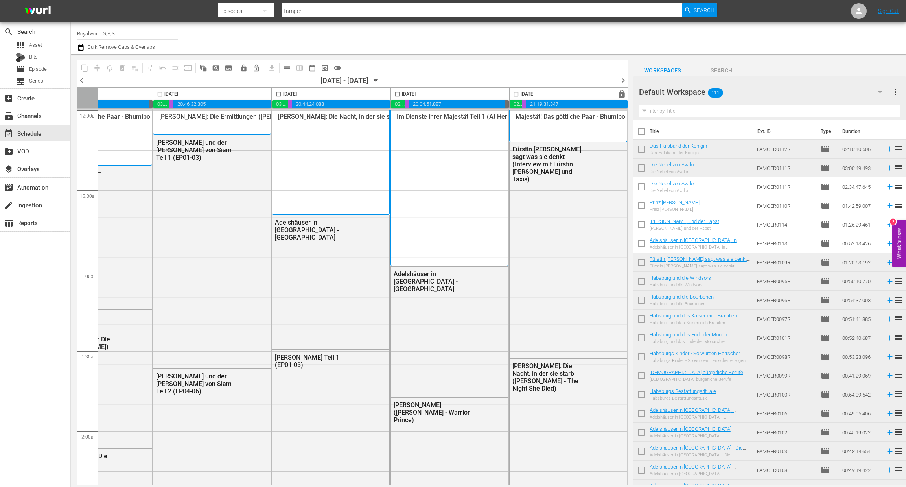
click at [394, 94] on input "checkbox" at bounding box center [397, 95] width 9 height 9
checkbox input "true"
click at [82, 64] on span "content_copy" at bounding box center [85, 68] width 8 height 8
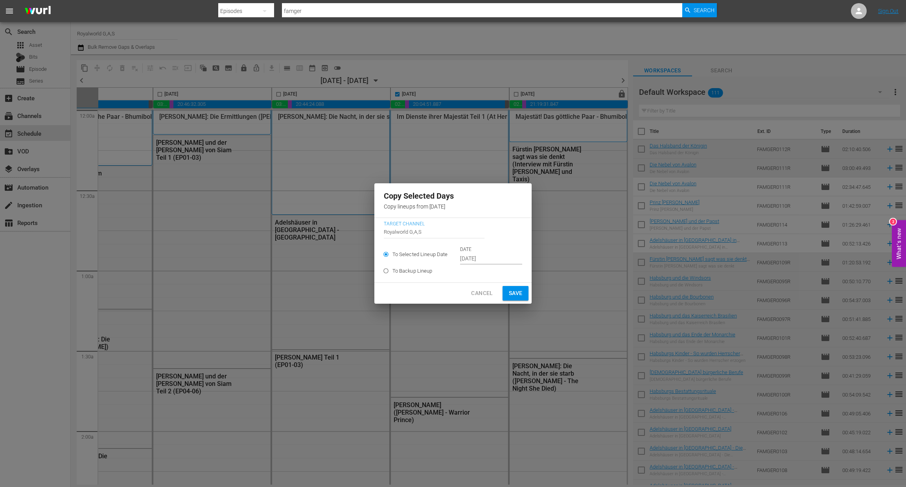
click at [487, 261] on input "Sep 19th 2025" at bounding box center [491, 259] width 62 height 12
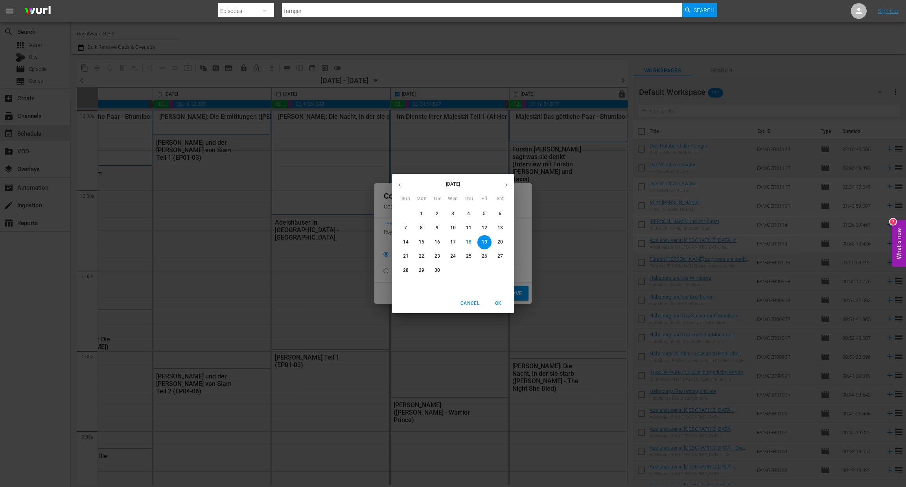
click at [423, 255] on p "22" at bounding box center [422, 256] width 6 height 7
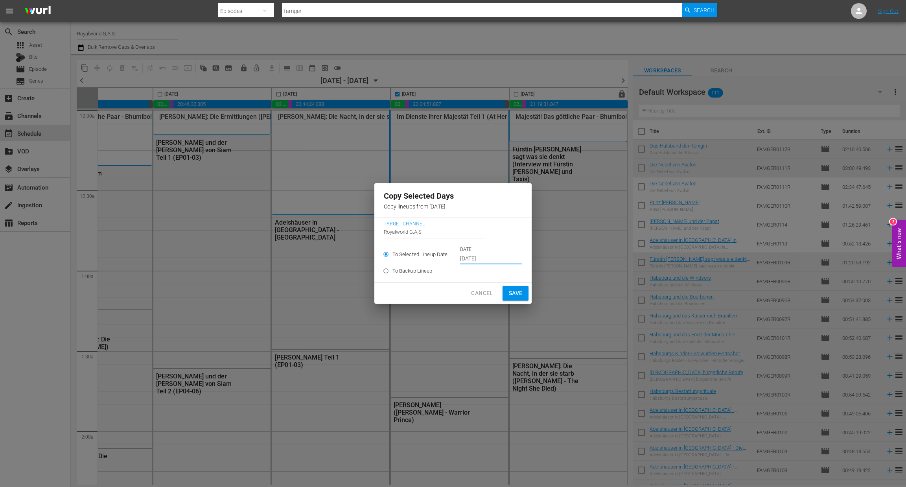
click at [514, 292] on span "Save" at bounding box center [516, 293] width 14 height 10
type input "Sep 19th 2025"
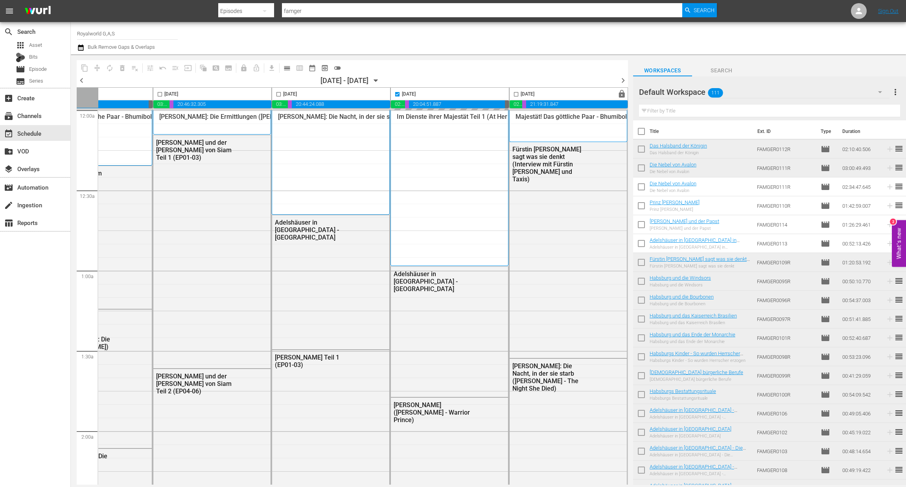
checkbox input "false"
click at [513, 94] on input "checkbox" at bounding box center [516, 95] width 9 height 9
checkbox input "true"
click at [81, 67] on span "content_copy" at bounding box center [85, 68] width 8 height 8
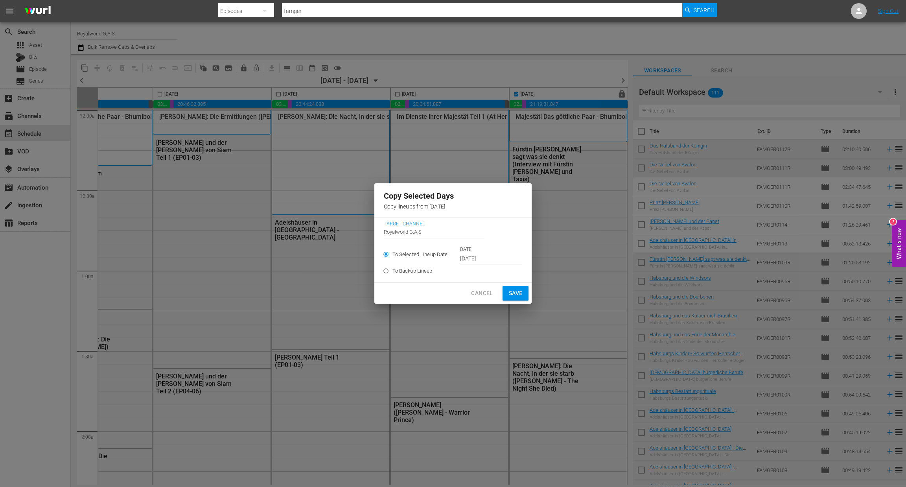
click at [488, 262] on input "Sep 20th 2025" at bounding box center [491, 259] width 62 height 12
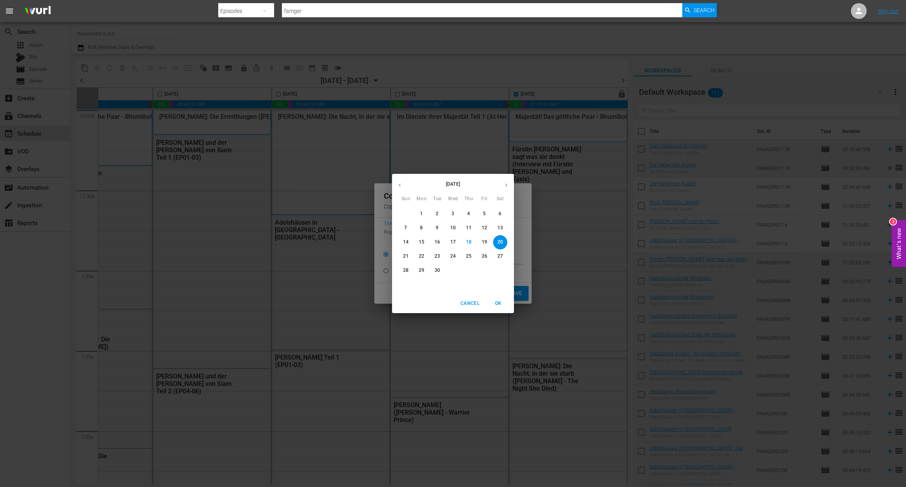
click at [431, 255] on span "23" at bounding box center [437, 256] width 14 height 7
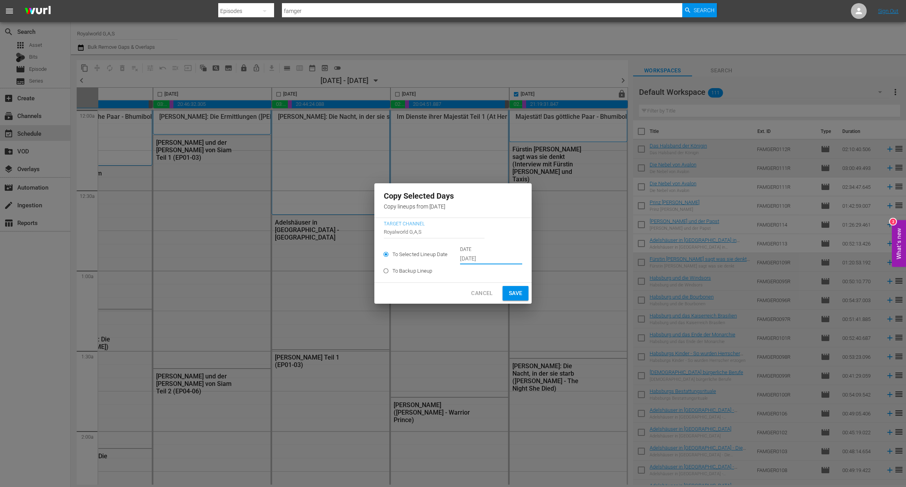
click at [506, 289] on button "Save" at bounding box center [516, 293] width 26 height 15
type input "Sep 20th 2025"
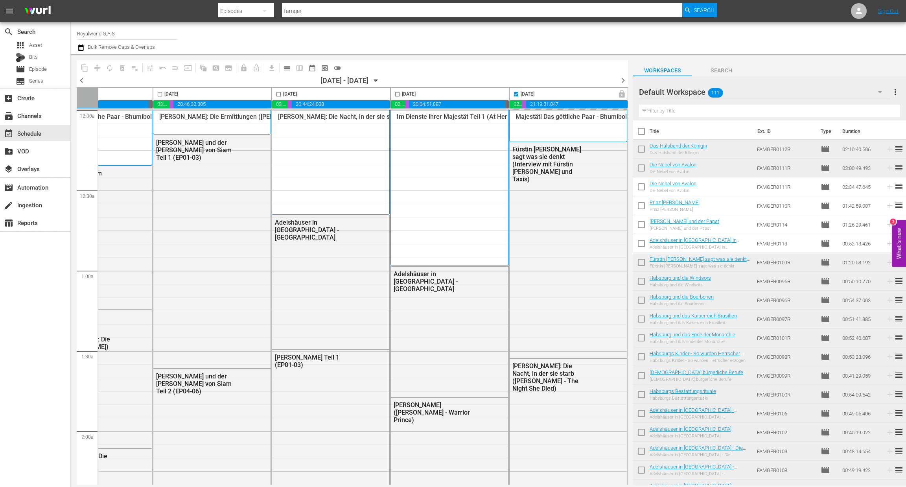
checkbox input "false"
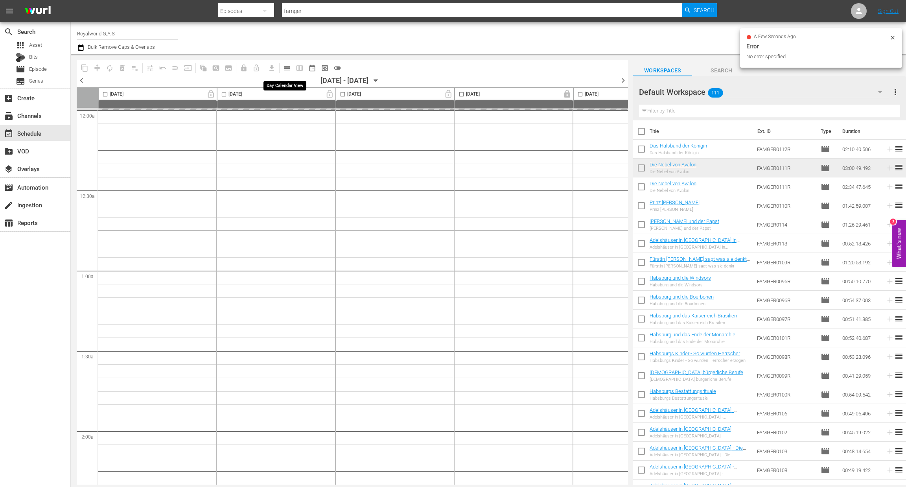
click at [290, 67] on span "calendar_view_day_outlined" at bounding box center [287, 68] width 8 height 8
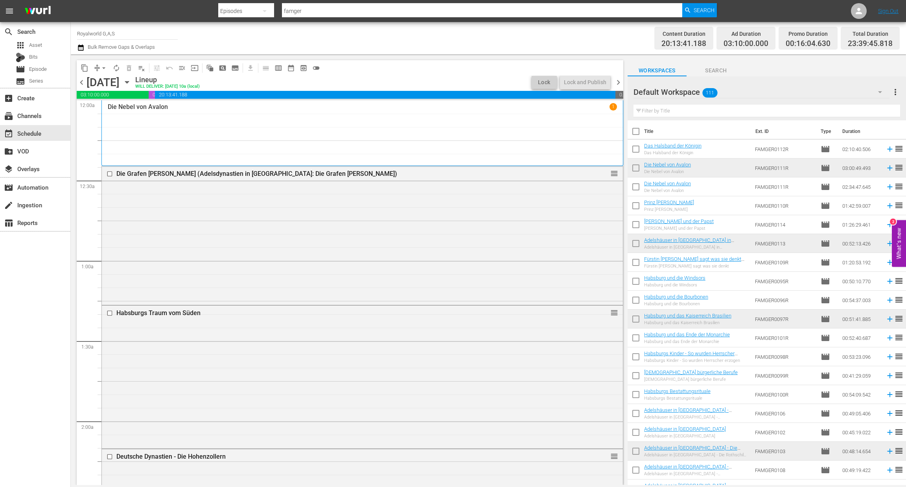
click at [619, 80] on span "chevron_right" at bounding box center [619, 82] width 10 height 10
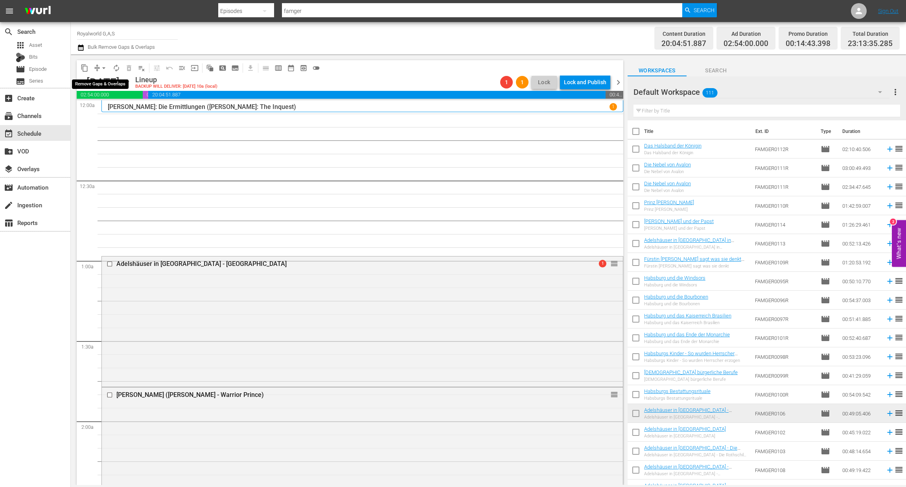
click at [102, 66] on span "arrow_drop_down" at bounding box center [104, 68] width 8 height 8
click at [108, 108] on li "Align to End of Previous Day" at bounding box center [104, 109] width 83 height 13
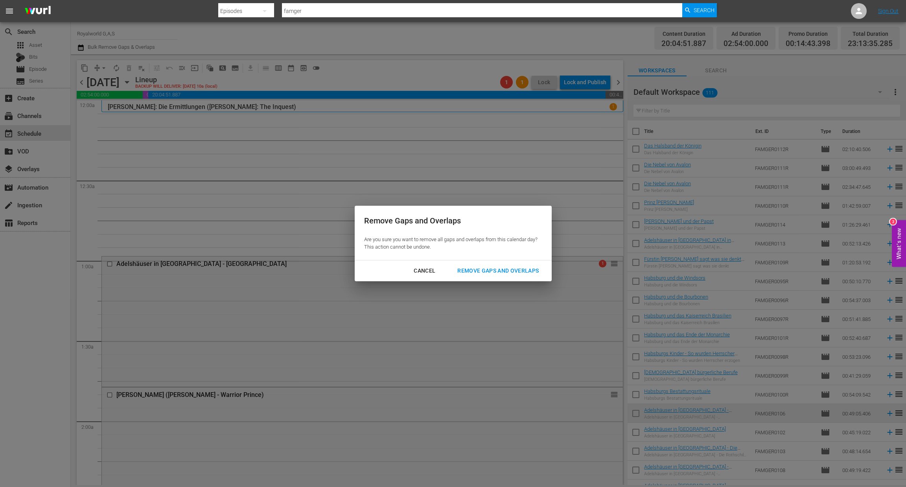
click at [505, 272] on div "Remove Gaps and Overlaps" at bounding box center [498, 271] width 94 height 10
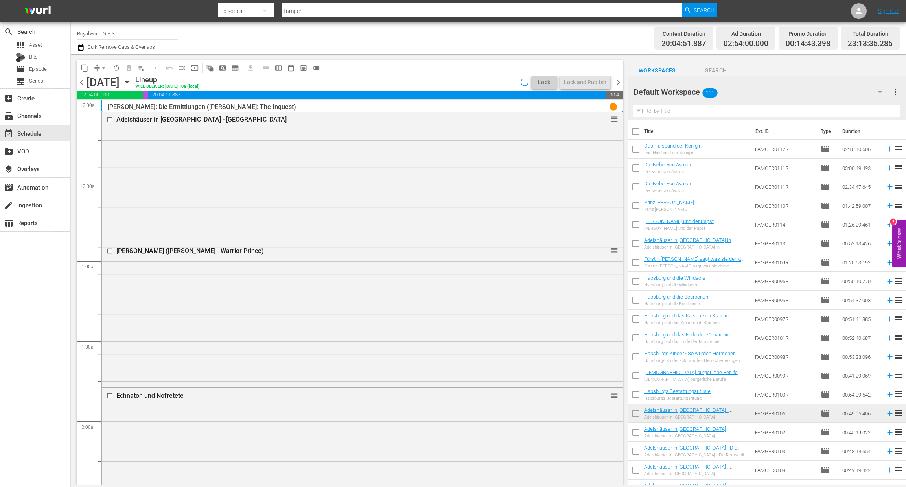
drag, startPoint x: 706, startPoint y: 110, endPoint x: 702, endPoint y: 111, distance: 4.1
click at [705, 111] on input "text" at bounding box center [767, 111] width 267 height 13
paste input "Standesgemäß"
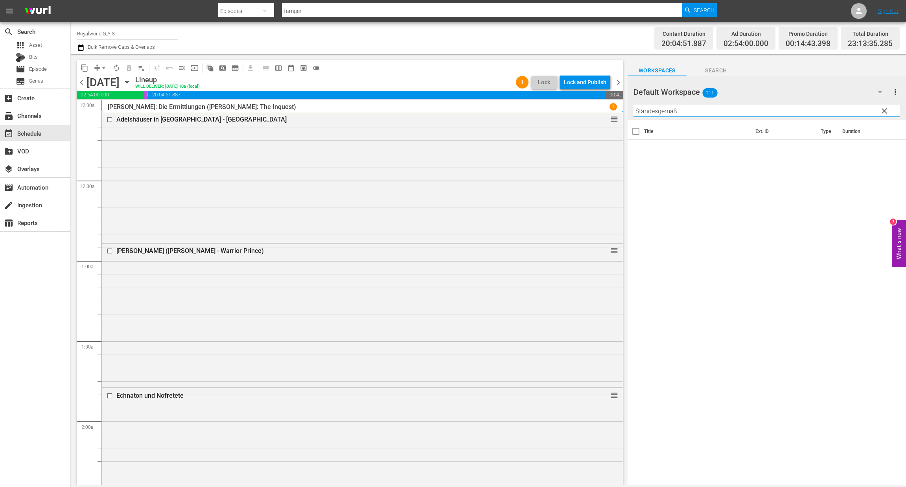
paste input "Prinz [PERSON_NAME]"
drag, startPoint x: 692, startPoint y: 112, endPoint x: 625, endPoint y: 124, distance: 68.3
click at [591, 114] on div "content_copy compress arrow_drop_down autorenew_outlined delete_forever_outline…" at bounding box center [488, 269] width 835 height 431
type input "Prinz [PERSON_NAME]"
click at [719, 114] on input "Prinz [PERSON_NAME]" at bounding box center [767, 111] width 267 height 13
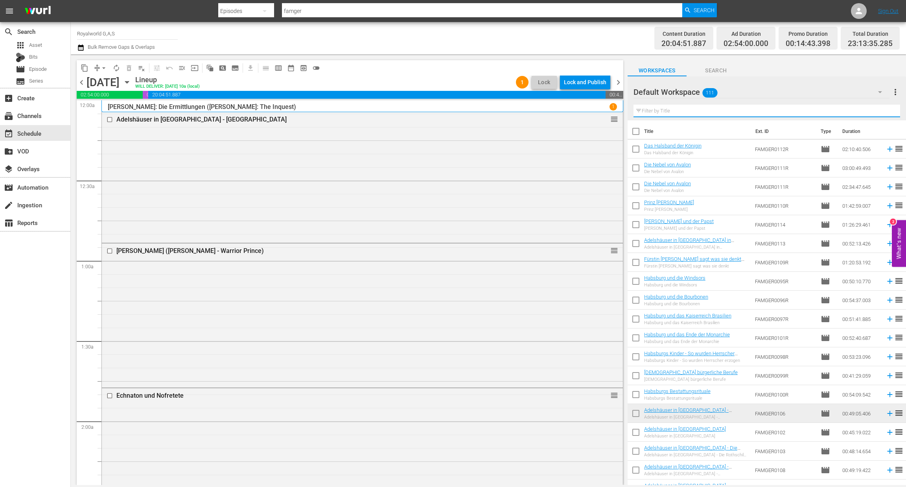
click at [714, 113] on input "text" at bounding box center [767, 111] width 267 height 13
paste input "Prinz [PERSON_NAME]"
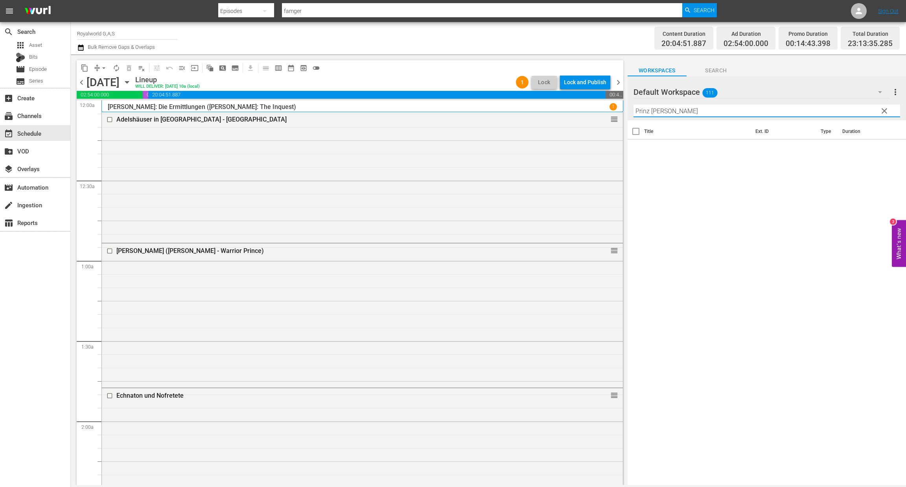
click at [718, 114] on input "Prinz [PERSON_NAME]" at bounding box center [767, 111] width 267 height 13
drag, startPoint x: 605, startPoint y: 398, endPoint x: 516, endPoint y: 164, distance: 249.9
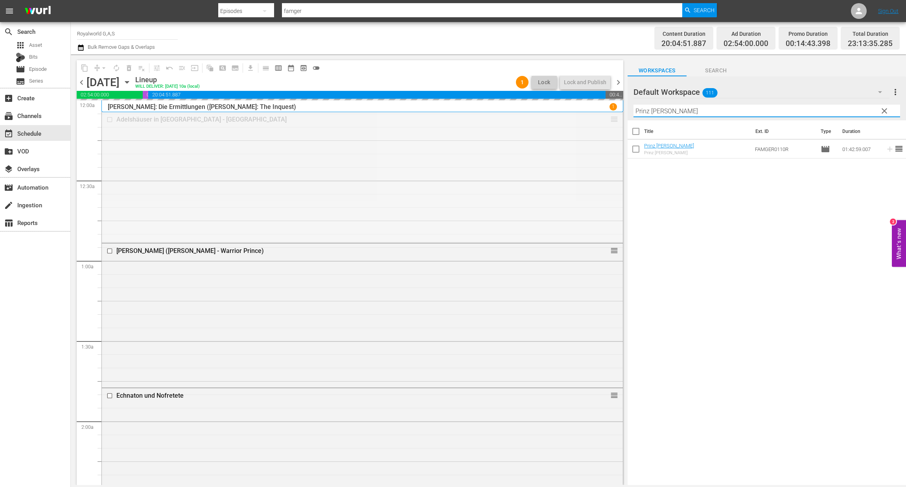
drag, startPoint x: 605, startPoint y: 120, endPoint x: 580, endPoint y: 209, distance: 92.4
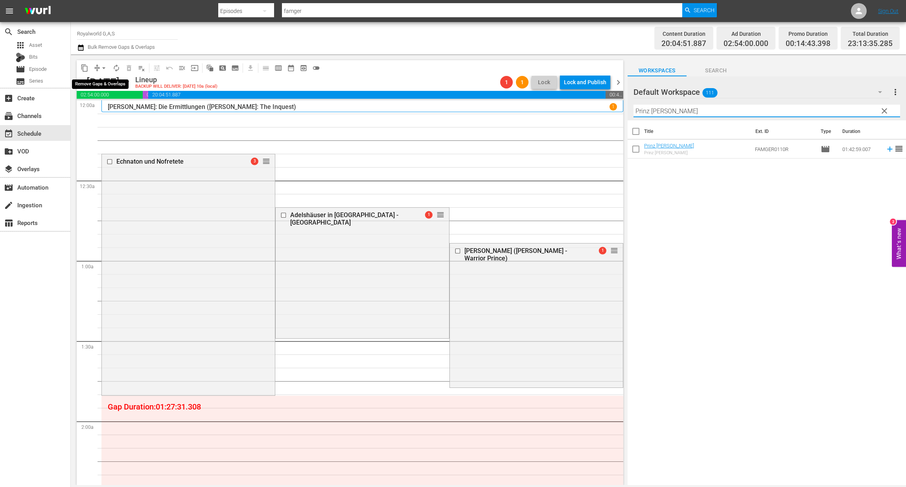
click at [106, 71] on span "arrow_drop_down" at bounding box center [104, 68] width 8 height 8
click at [118, 109] on li "Align to End of Previous Day" at bounding box center [104, 109] width 83 height 13
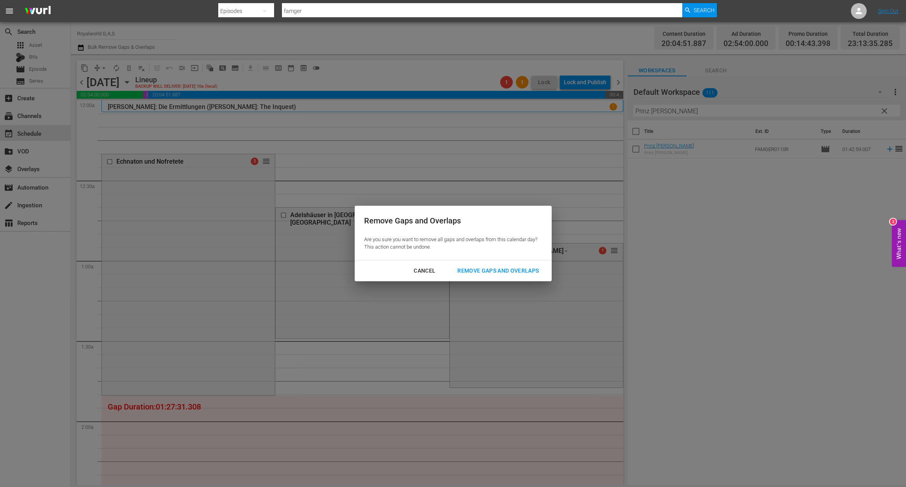
click at [472, 267] on div "Remove Gaps and Overlaps" at bounding box center [498, 271] width 94 height 10
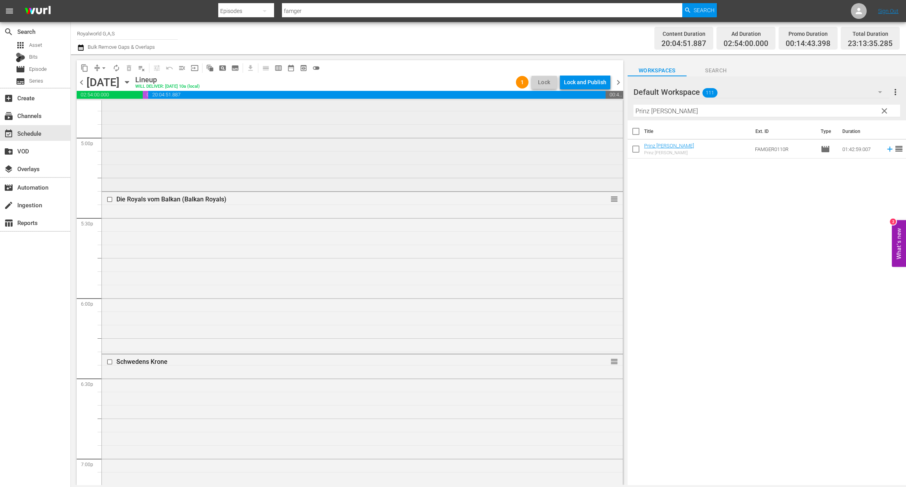
scroll to position [2541, 0]
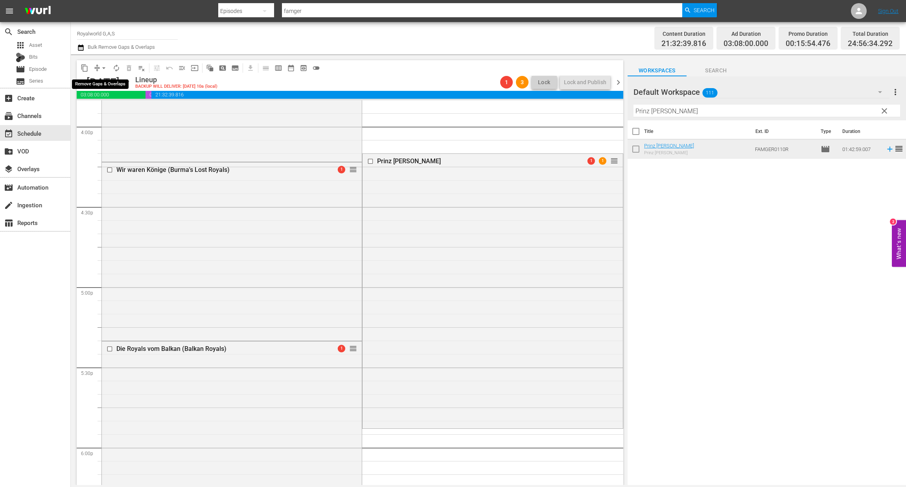
click at [103, 67] on span "arrow_drop_down" at bounding box center [104, 68] width 8 height 8
click at [109, 111] on li "Align to End of Previous Day" at bounding box center [104, 109] width 83 height 13
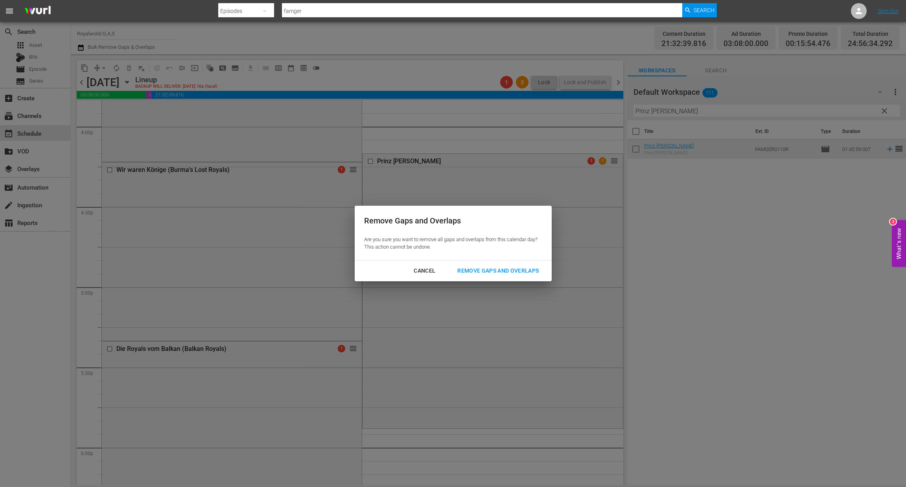
click at [476, 275] on div "Remove Gaps and Overlaps" at bounding box center [498, 271] width 94 height 10
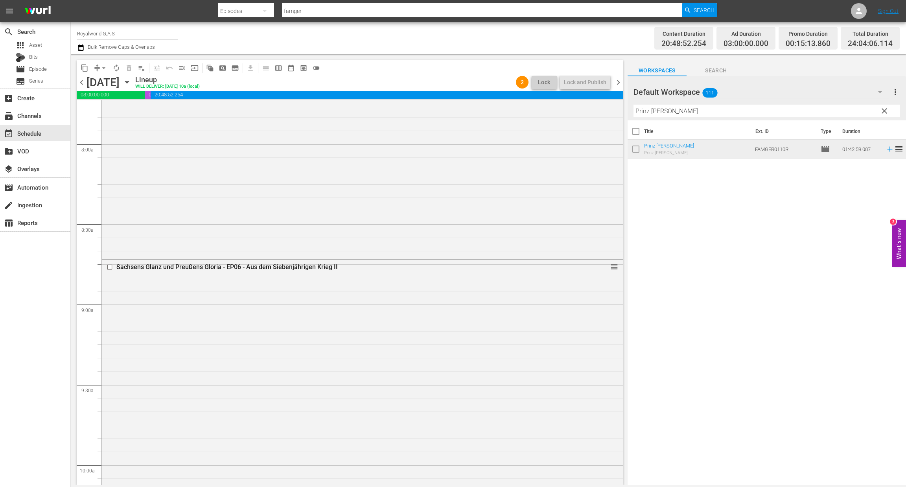
scroll to position [0, 0]
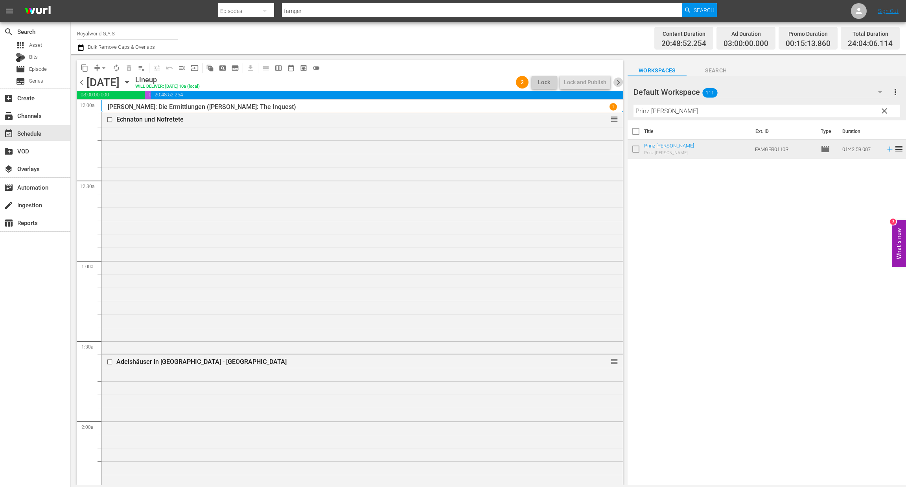
click at [619, 78] on span "chevron_right" at bounding box center [619, 82] width 10 height 10
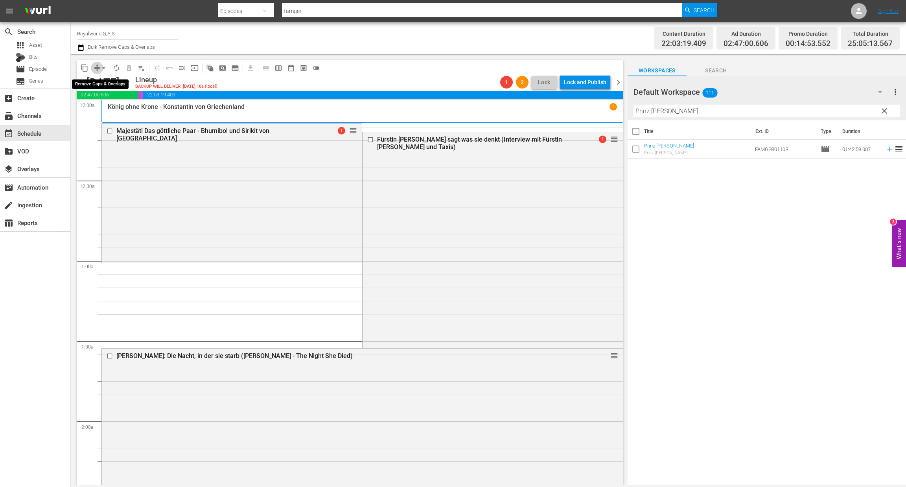
click at [96, 65] on span "compress" at bounding box center [97, 68] width 8 height 8
click at [106, 66] on span "arrow_drop_down" at bounding box center [104, 68] width 8 height 8
click at [109, 107] on li "Align to End of Previous Day" at bounding box center [104, 109] width 83 height 13
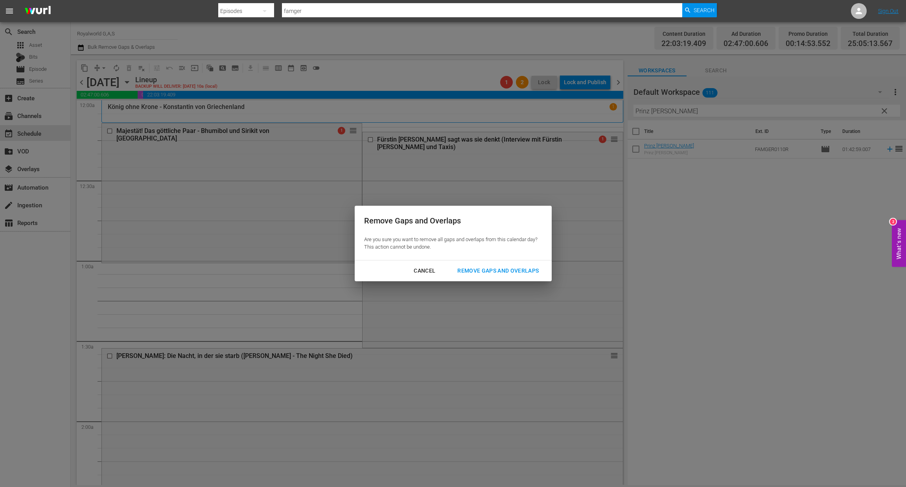
click at [498, 274] on div "Remove Gaps and Overlaps" at bounding box center [498, 271] width 94 height 10
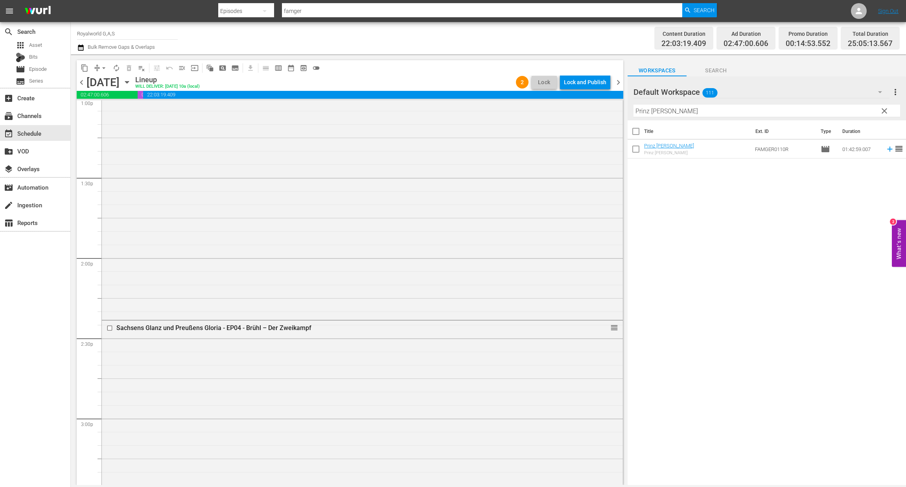
scroll to position [2087, 0]
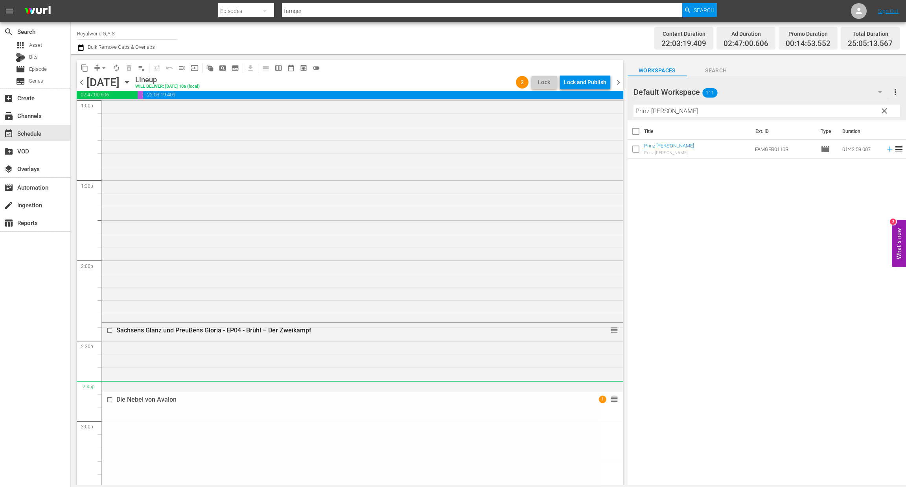
drag, startPoint x: 606, startPoint y: 346, endPoint x: 339, endPoint y: 5, distance: 432.9
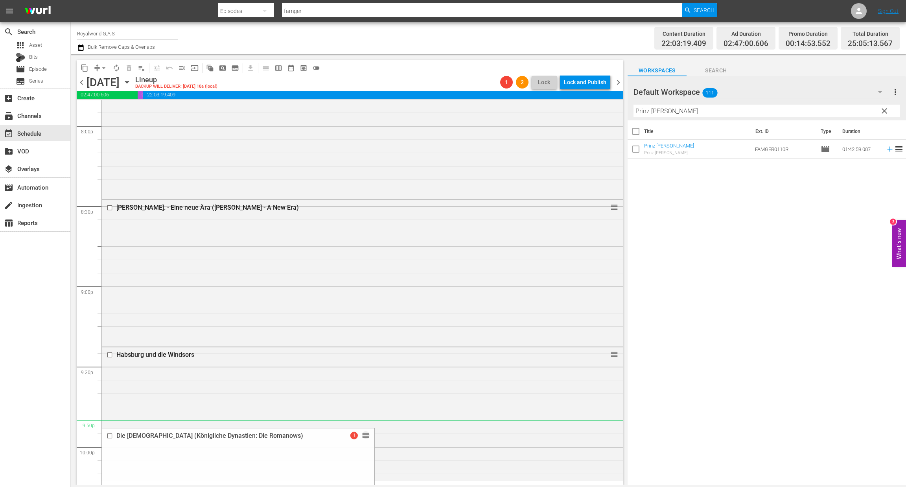
scroll to position [3171, 0]
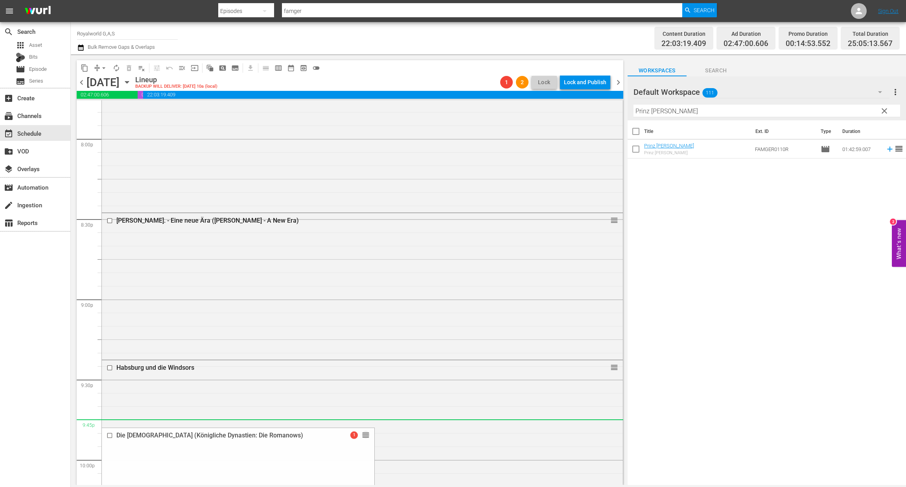
drag, startPoint x: 344, startPoint y: 204, endPoint x: 359, endPoint y: 421, distance: 217.6
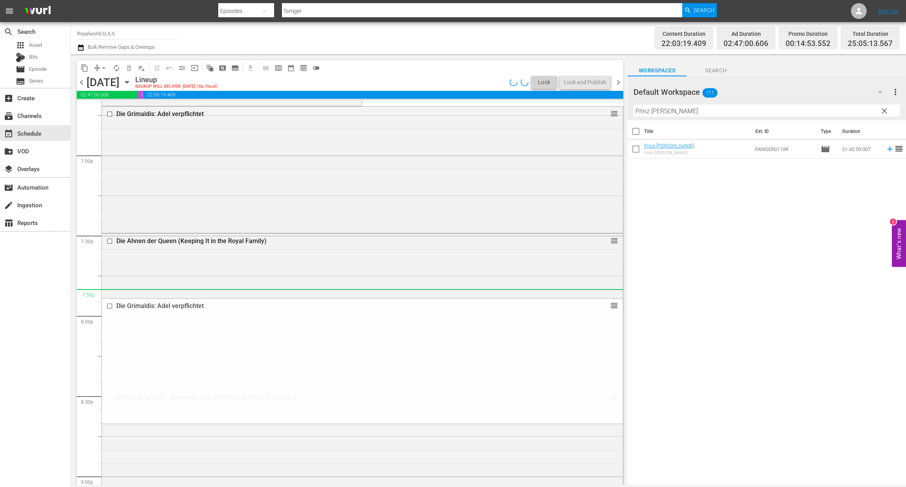
scroll to position [3348, 0]
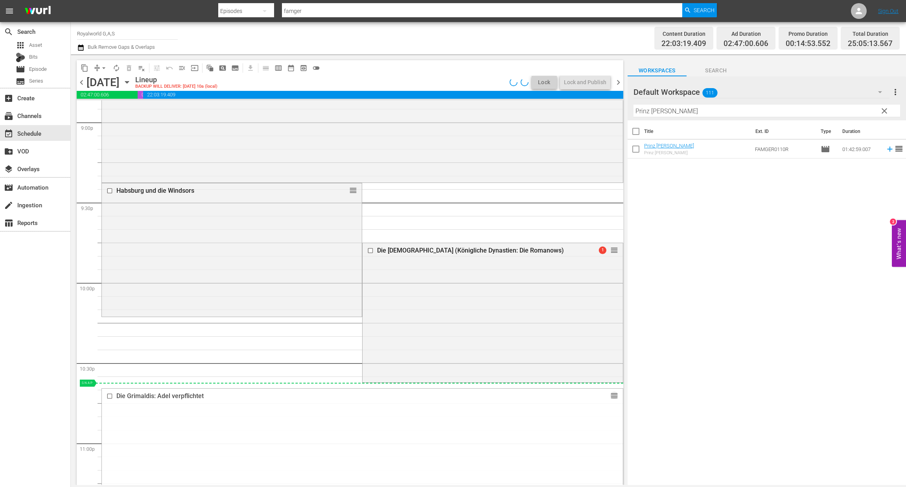
drag, startPoint x: 605, startPoint y: 113, endPoint x: 494, endPoint y: 384, distance: 291.8
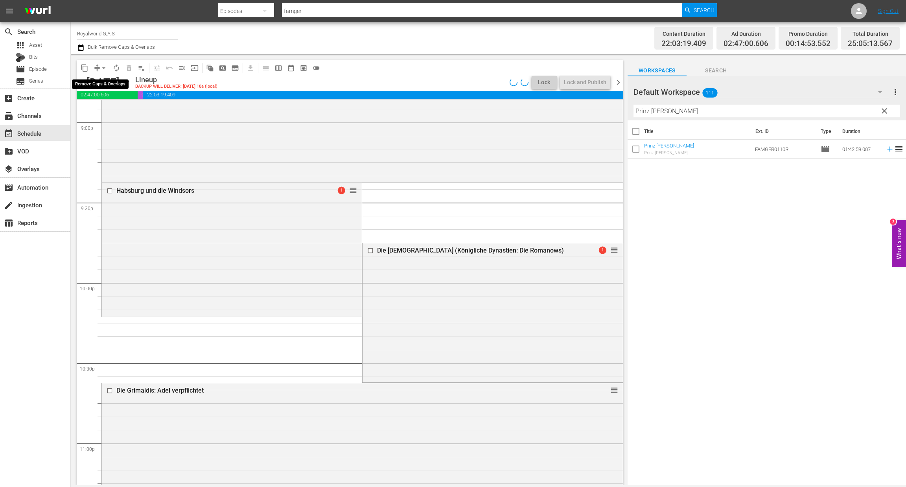
click at [105, 68] on span "arrow_drop_down" at bounding box center [104, 68] width 8 height 8
click at [105, 114] on li "Align to End of Previous Day" at bounding box center [104, 109] width 83 height 13
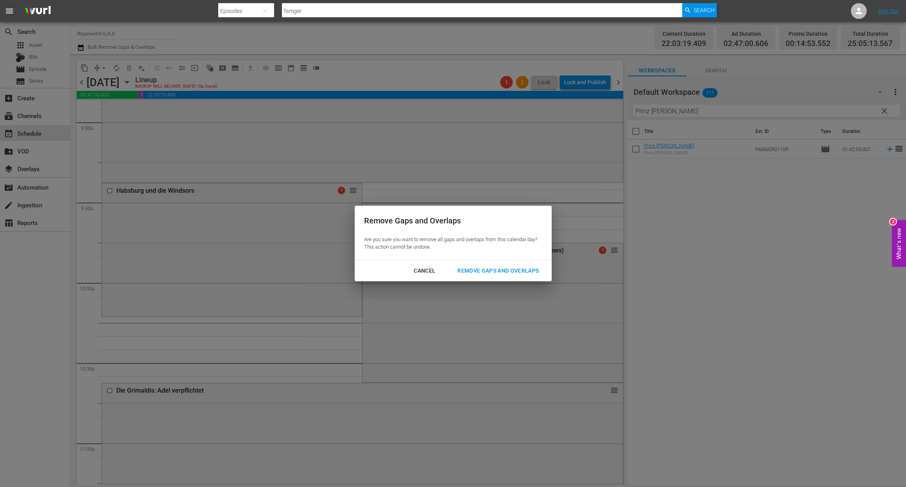
click at [520, 280] on div "Cancel Remove Gaps and Overlaps" at bounding box center [453, 270] width 197 height 21
click at [521, 280] on div "Cancel Remove Gaps and Overlaps" at bounding box center [453, 270] width 197 height 21
click at [521, 274] on div "Remove Gaps and Overlaps" at bounding box center [498, 271] width 94 height 10
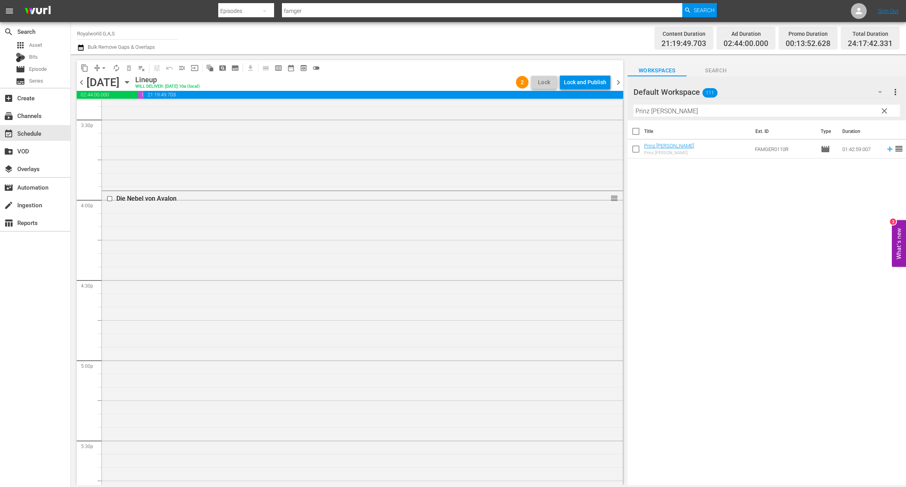
scroll to position [2479, 0]
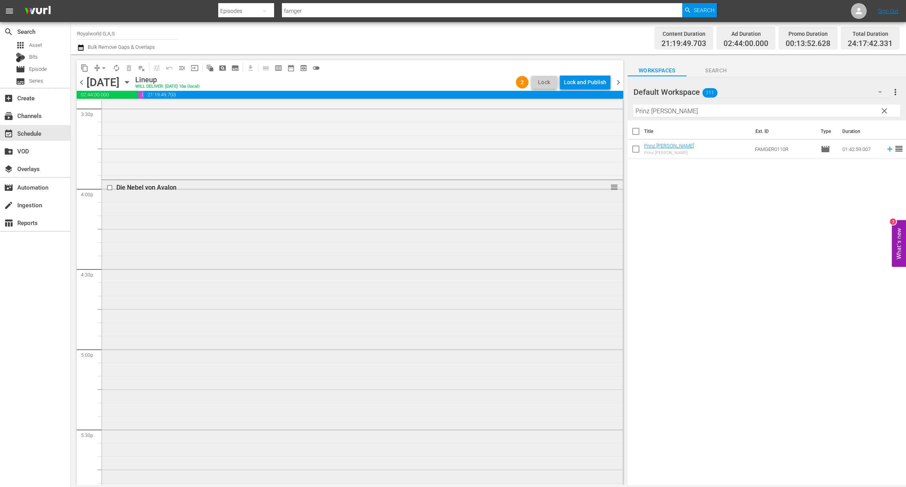
click at [108, 188] on input "checkbox" at bounding box center [111, 187] width 8 height 7
click at [131, 67] on span "delete_forever_outlined" at bounding box center [129, 68] width 8 height 8
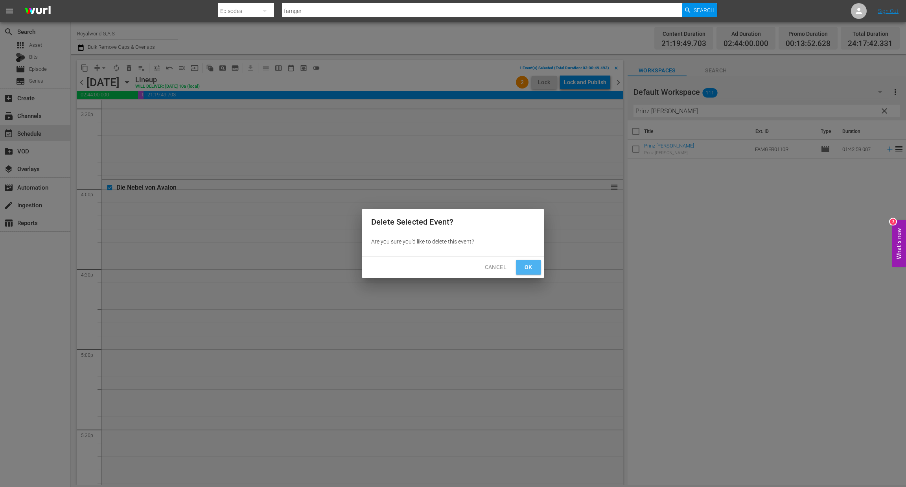
click at [531, 266] on span "Ok" at bounding box center [528, 267] width 13 height 10
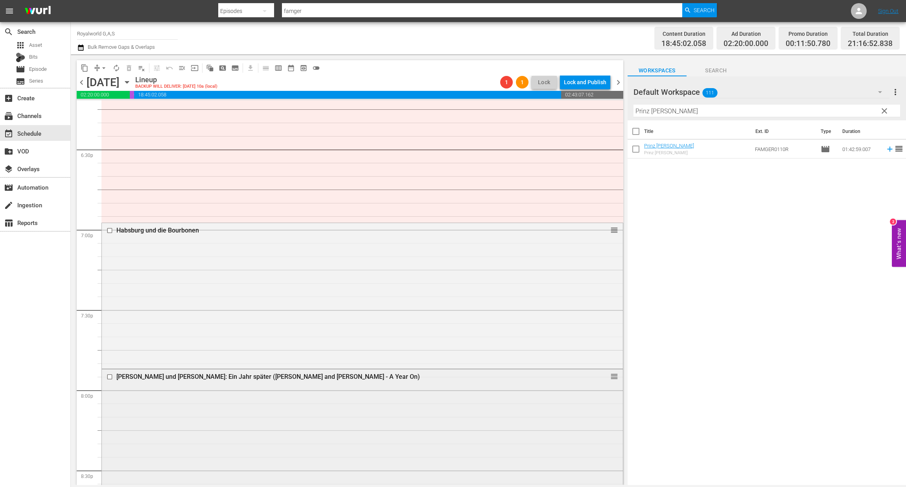
scroll to position [2951, 0]
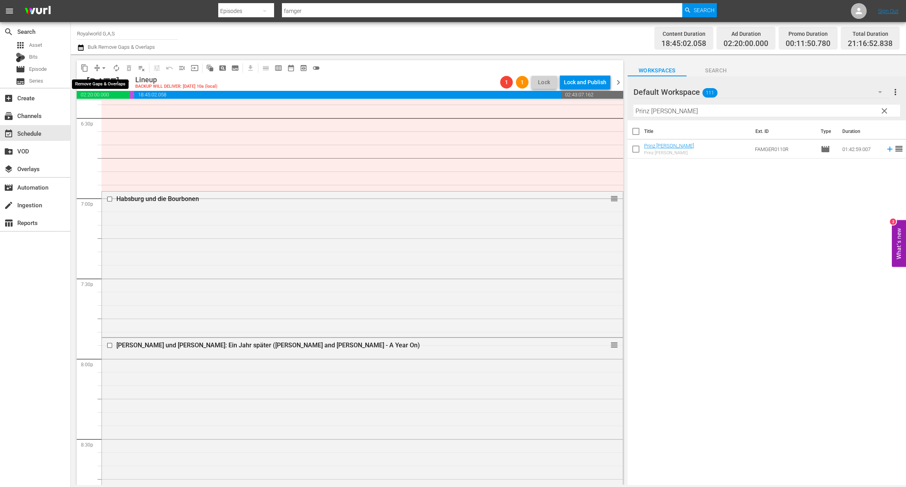
click at [105, 68] on span "arrow_drop_down" at bounding box center [104, 68] width 8 height 8
click at [115, 113] on li "Align to End of Previous Day" at bounding box center [104, 109] width 83 height 13
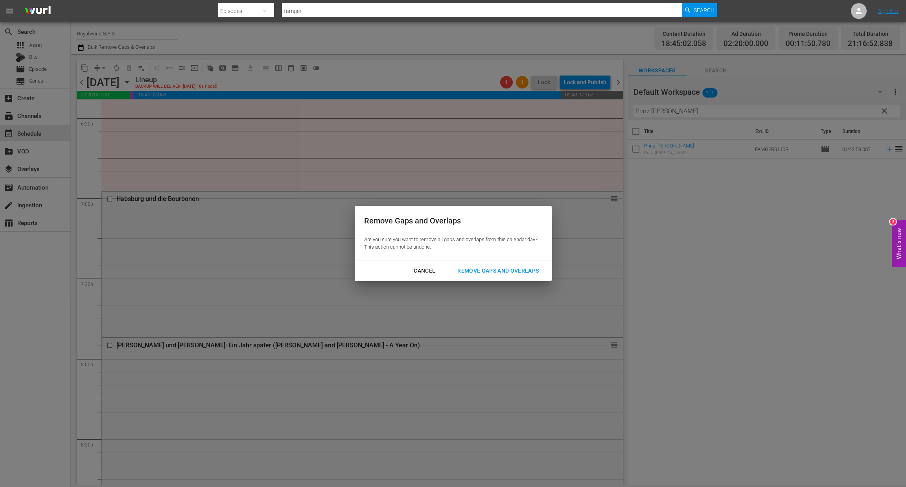
click at [487, 278] on div "Cancel Remove Gaps and Overlaps" at bounding box center [453, 270] width 197 height 21
click at [488, 274] on div "Remove Gaps and Overlaps" at bounding box center [498, 271] width 94 height 10
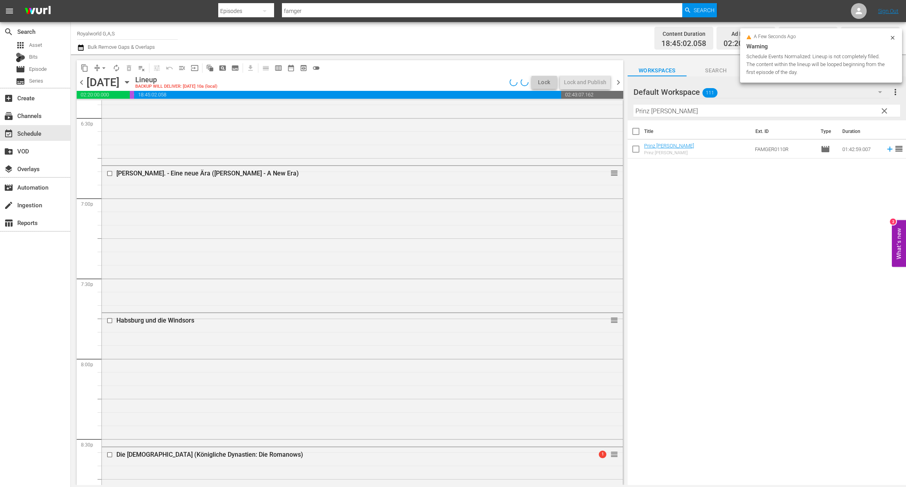
scroll to position [2938, 0]
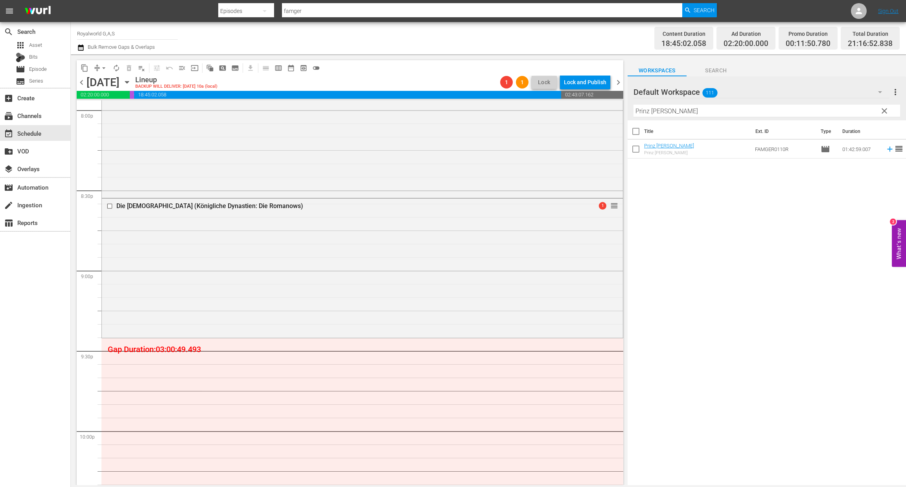
drag, startPoint x: 601, startPoint y: 184, endPoint x: 477, endPoint y: 413, distance: 260.1
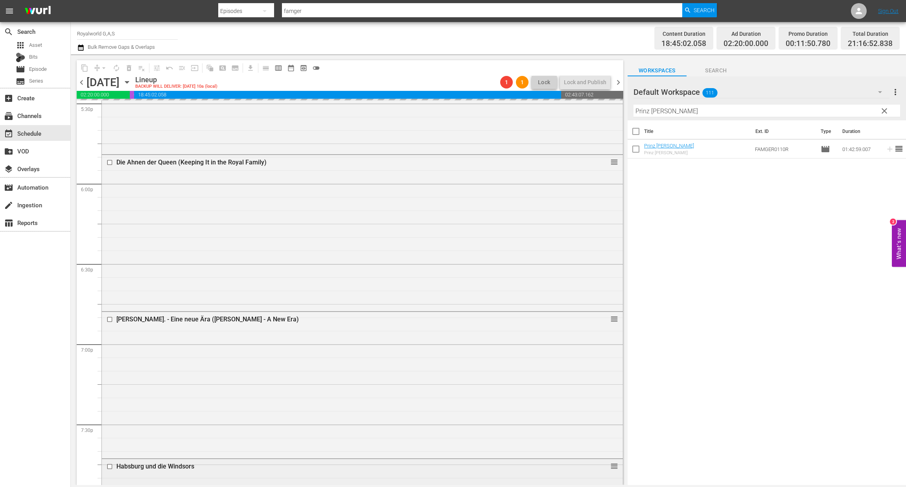
scroll to position [2787, 0]
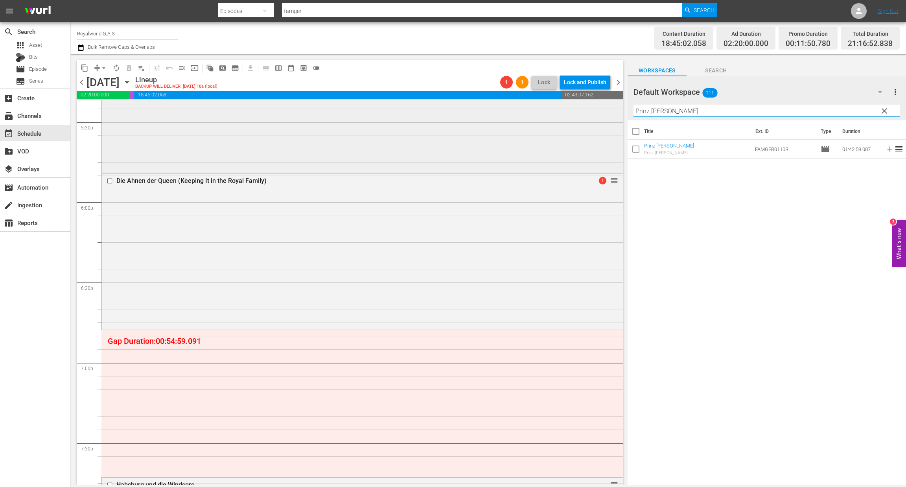
drag, startPoint x: 686, startPoint y: 108, endPoint x: 606, endPoint y: 110, distance: 79.9
click at [606, 110] on div "content_copy compress arrow_drop_down autorenew_outlined delete_forever_outline…" at bounding box center [488, 269] width 835 height 431
click at [102, 64] on span "arrow_drop_down" at bounding box center [104, 68] width 8 height 8
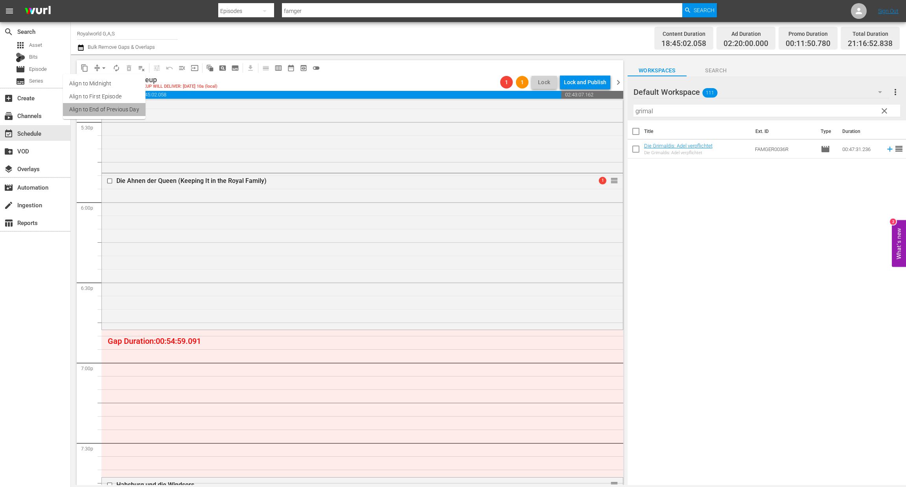
click at [120, 112] on li "Align to End of Previous Day" at bounding box center [104, 109] width 83 height 13
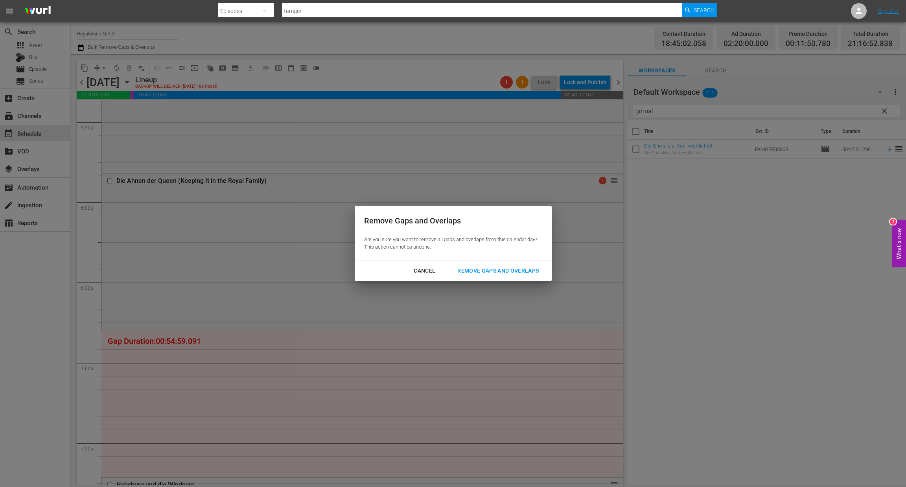
click at [519, 276] on button "Remove Gaps and Overlaps" at bounding box center [498, 271] width 100 height 15
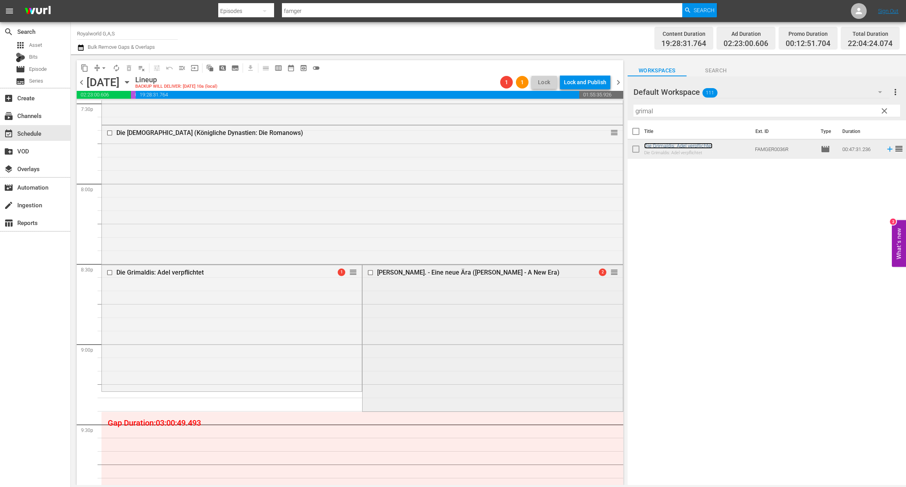
scroll to position [3141, 0]
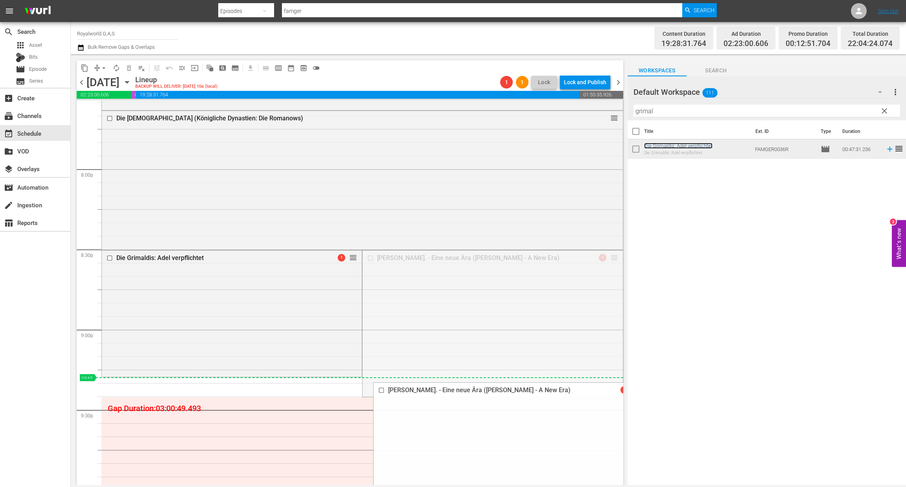
drag, startPoint x: 605, startPoint y: 258, endPoint x: 526, endPoint y: 381, distance: 146.2
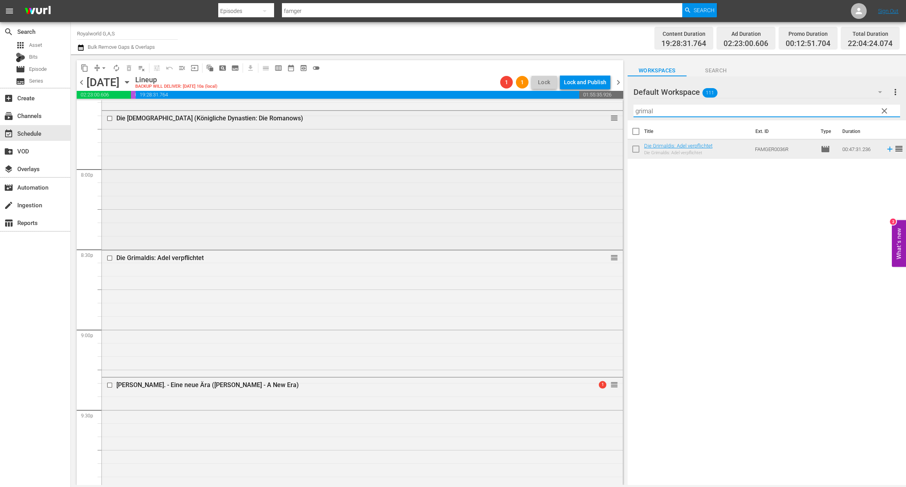
paste input "Königreich [GEOGRAPHIC_DATA]: Die Geschichte der Monarchie aus der [PERSON_NAME]"
drag, startPoint x: 710, startPoint y: 112, endPoint x: 584, endPoint y: 111, distance: 126.3
click at [585, 111] on div "content_copy compress arrow_drop_down autorenew_outlined delete_forever_outline…" at bounding box center [488, 269] width 835 height 431
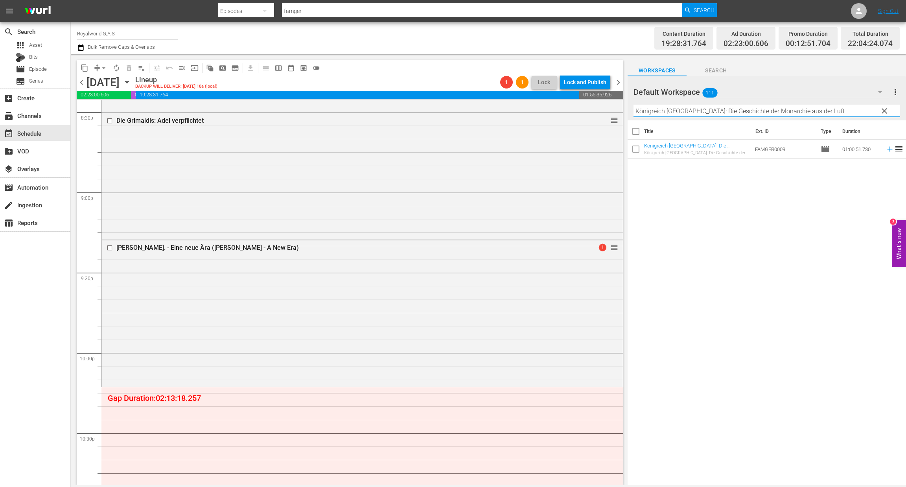
scroll to position [3436, 0]
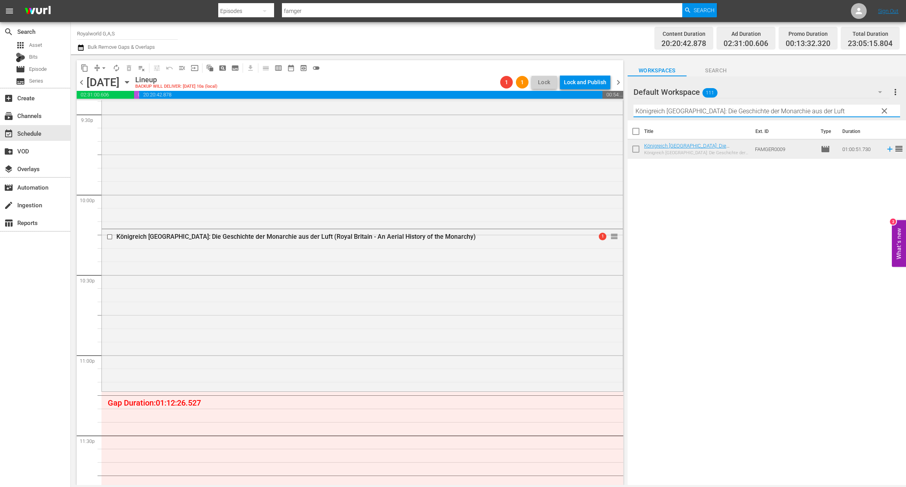
click at [691, 111] on input "Königreich [GEOGRAPHIC_DATA]: Die Geschichte der Monarchie aus der [PERSON_NAME]" at bounding box center [767, 111] width 267 height 13
paste input "Im Dienste ihrer Majestät Teil 2"
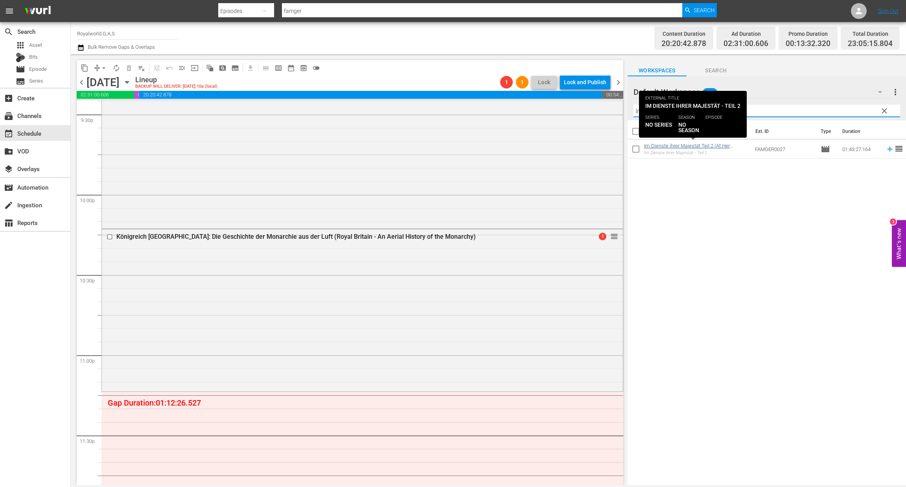
type input "Im Dienste ihrer Majestät Teil 2"
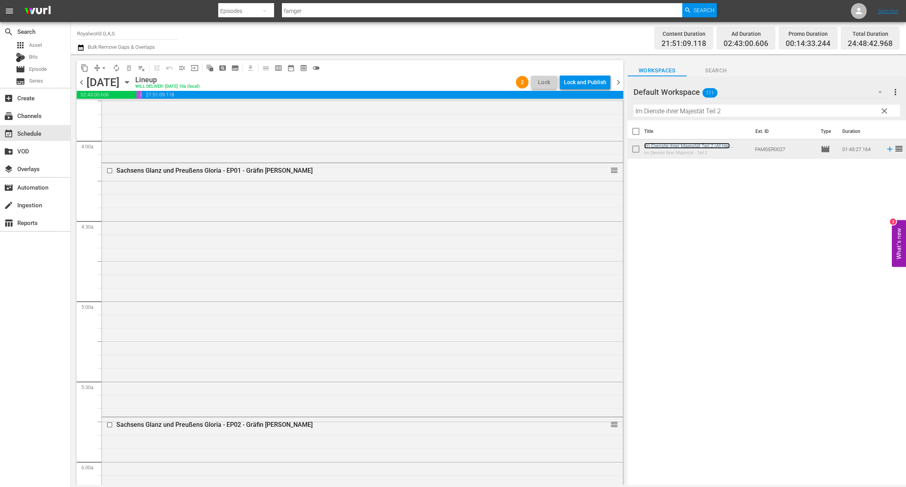
scroll to position [0, 0]
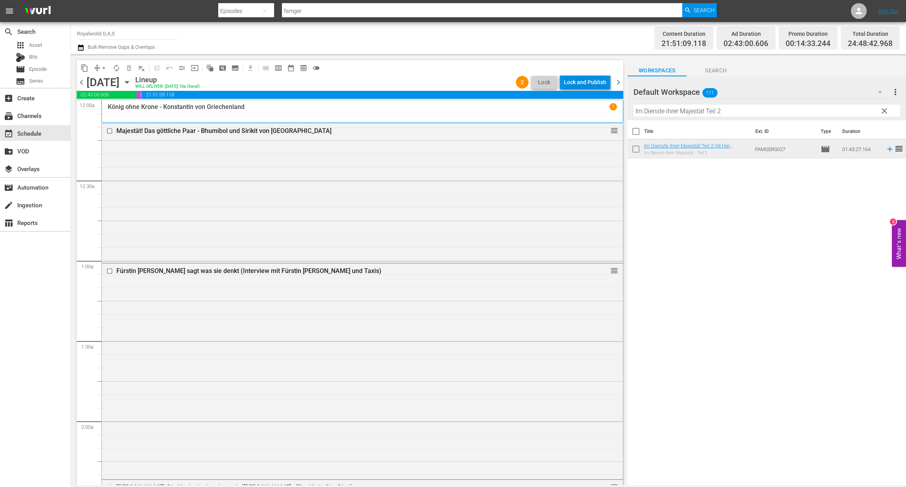
click at [590, 82] on div "Lock and Publish" at bounding box center [585, 82] width 42 height 14
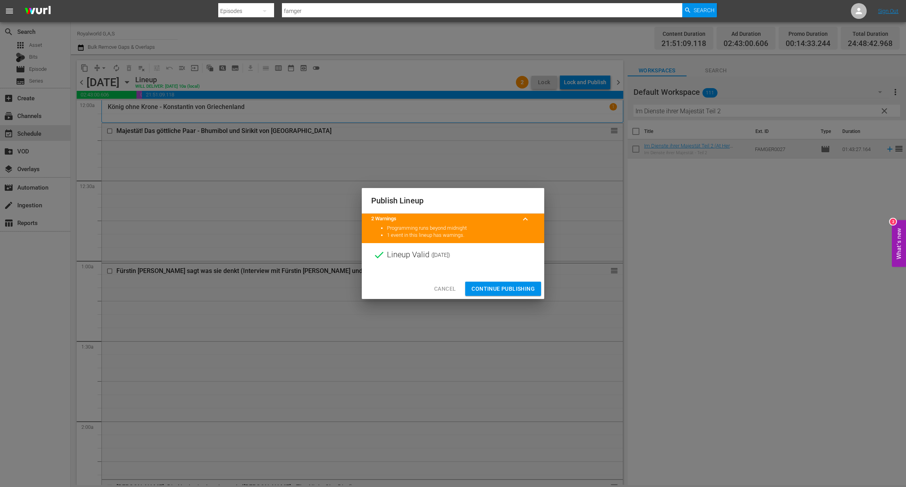
click at [502, 286] on span "Continue Publishing" at bounding box center [503, 289] width 63 height 10
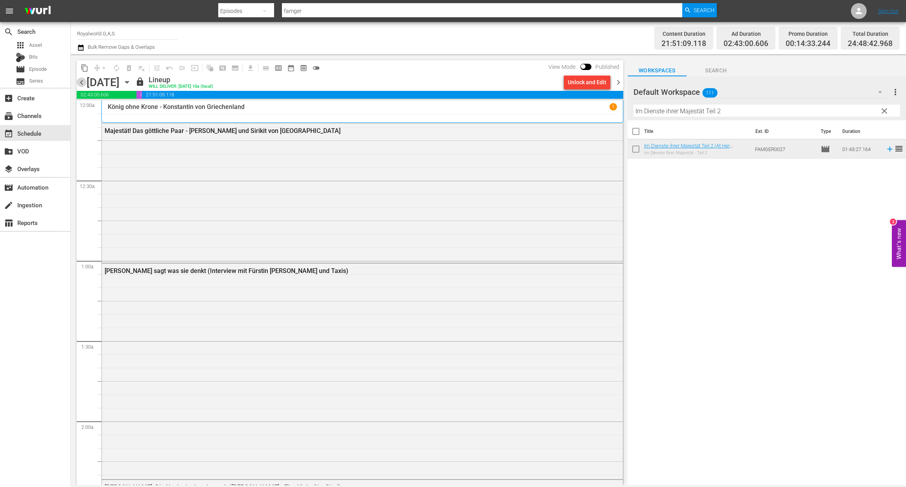
click at [83, 84] on span "chevron_left" at bounding box center [82, 82] width 10 height 10
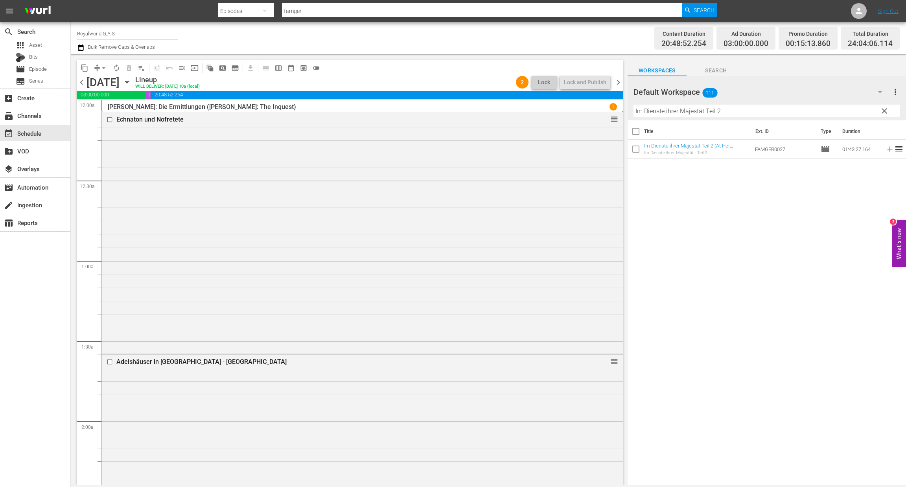
click at [82, 83] on span "chevron_left" at bounding box center [82, 82] width 10 height 10
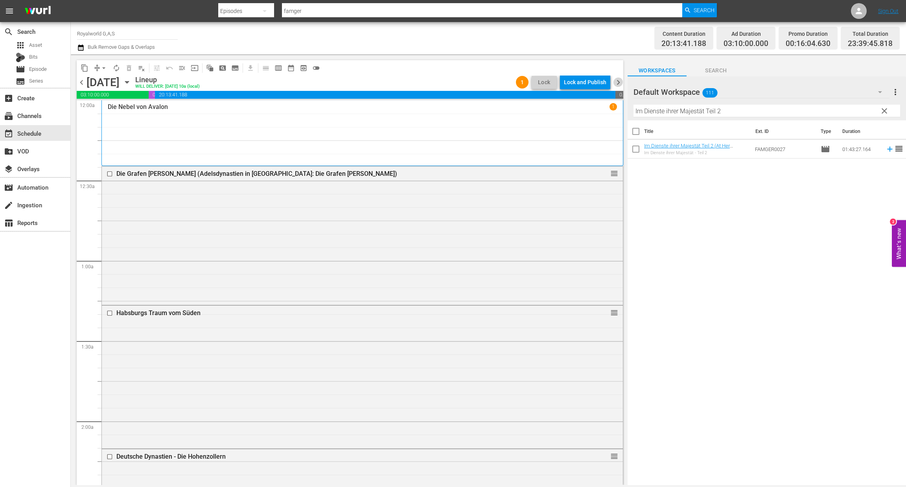
click at [619, 81] on span "chevron_right" at bounding box center [619, 82] width 10 height 10
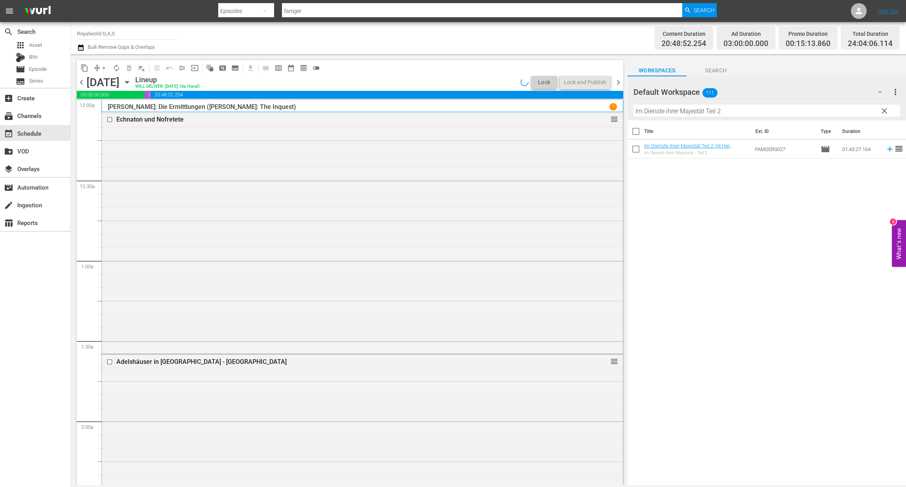
click at [80, 77] on span "chevron_left" at bounding box center [82, 82] width 10 height 10
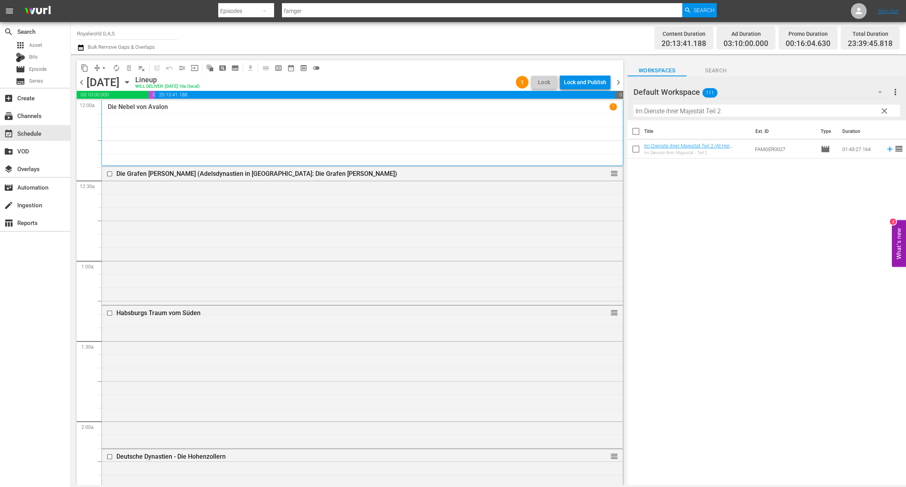
click at [580, 86] on div "Lock and Publish" at bounding box center [585, 82] width 42 height 14
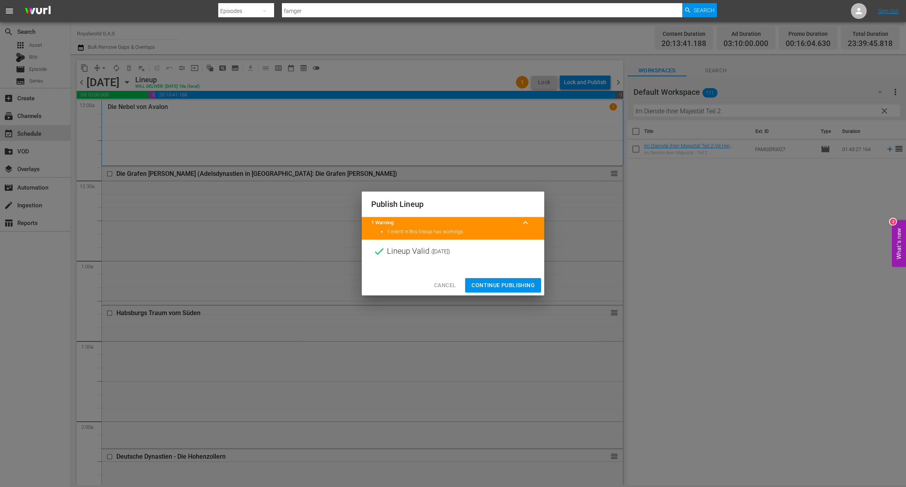
click at [500, 286] on span "Continue Publishing" at bounding box center [503, 285] width 63 height 10
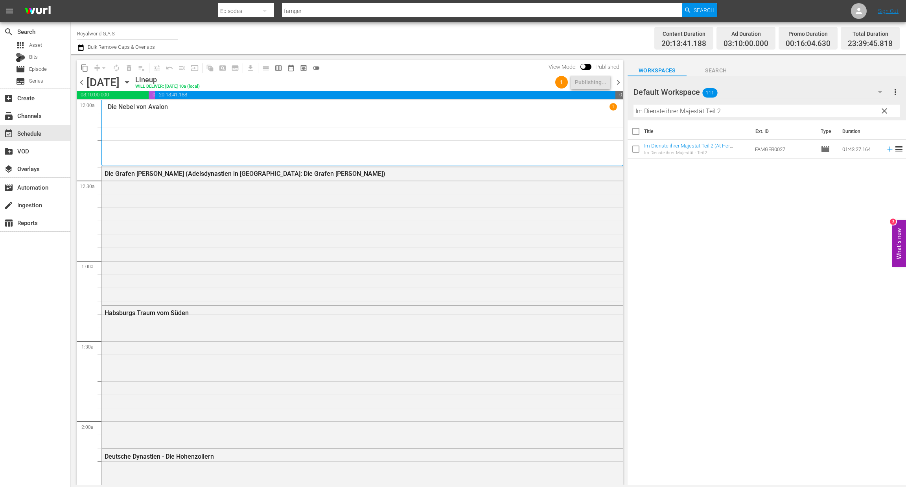
click at [83, 84] on span "chevron_left" at bounding box center [82, 82] width 10 height 10
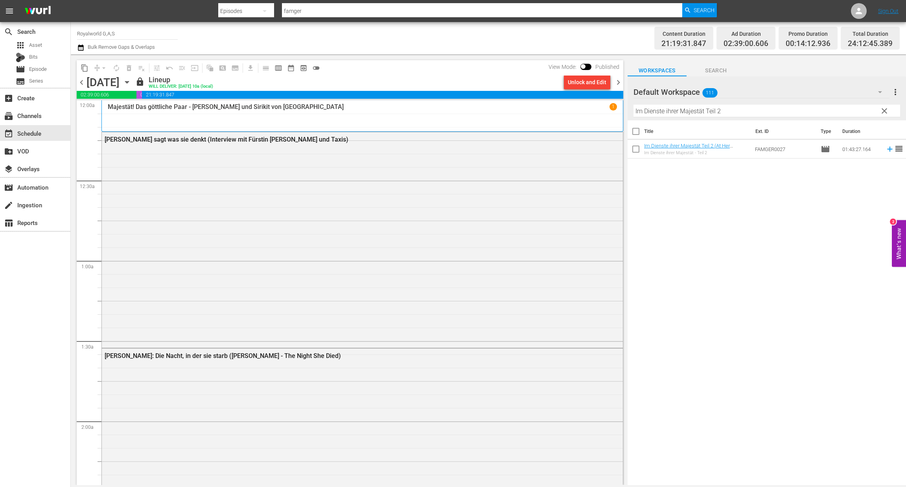
click at [619, 83] on span "chevron_right" at bounding box center [619, 82] width 10 height 10
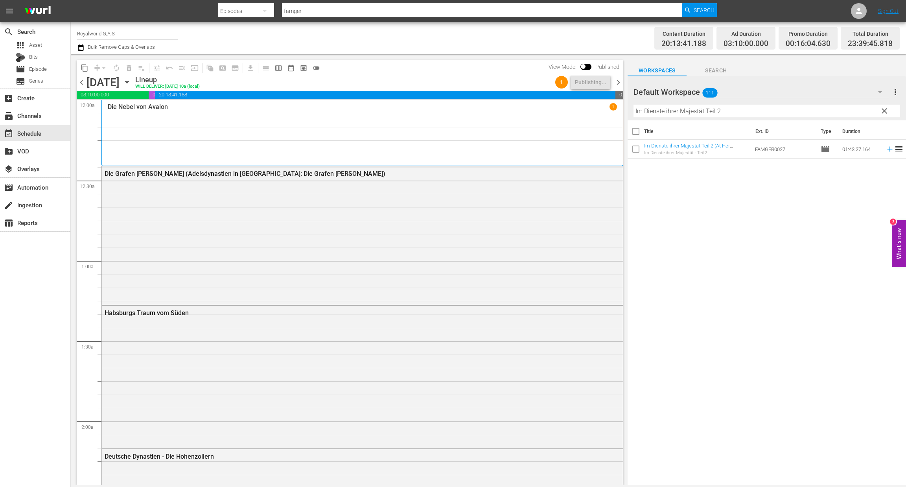
click at [619, 83] on span "chevron_right" at bounding box center [619, 82] width 10 height 10
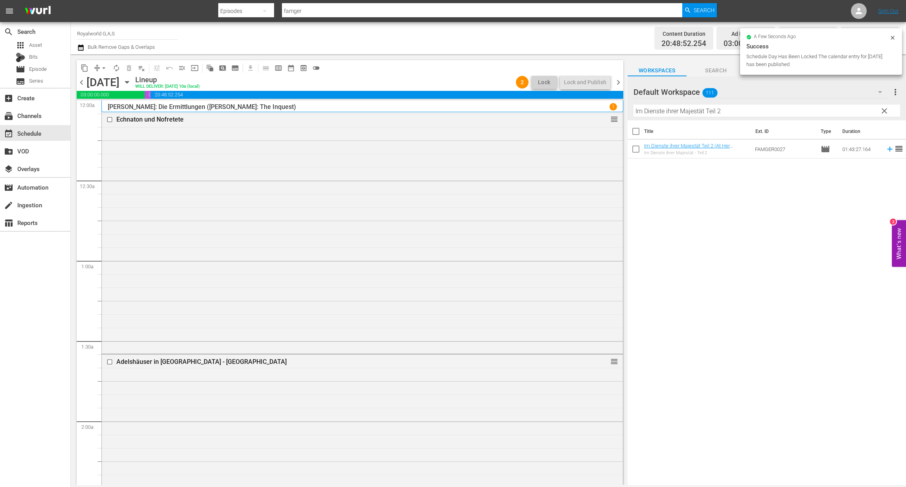
click at [619, 83] on span "chevron_right" at bounding box center [619, 82] width 10 height 10
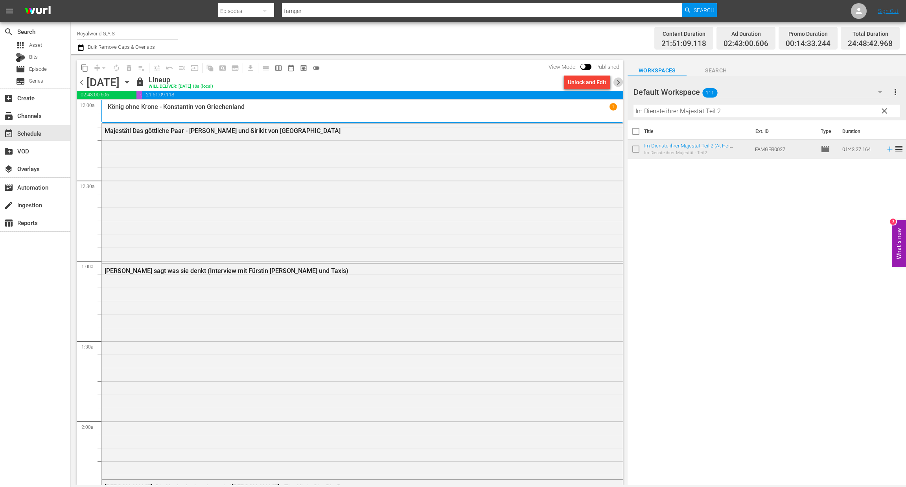
click at [620, 85] on span "chevron_right" at bounding box center [619, 82] width 10 height 10
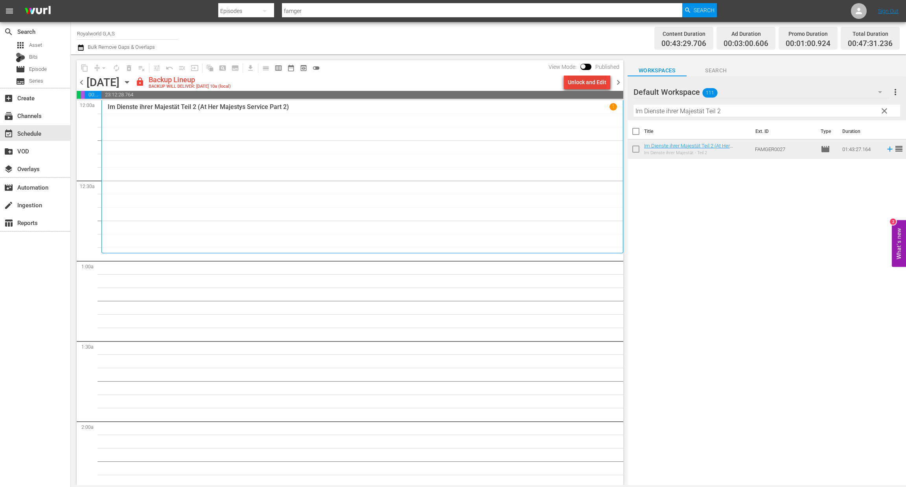
click at [593, 83] on div "Unlock and Edit" at bounding box center [587, 82] width 39 height 14
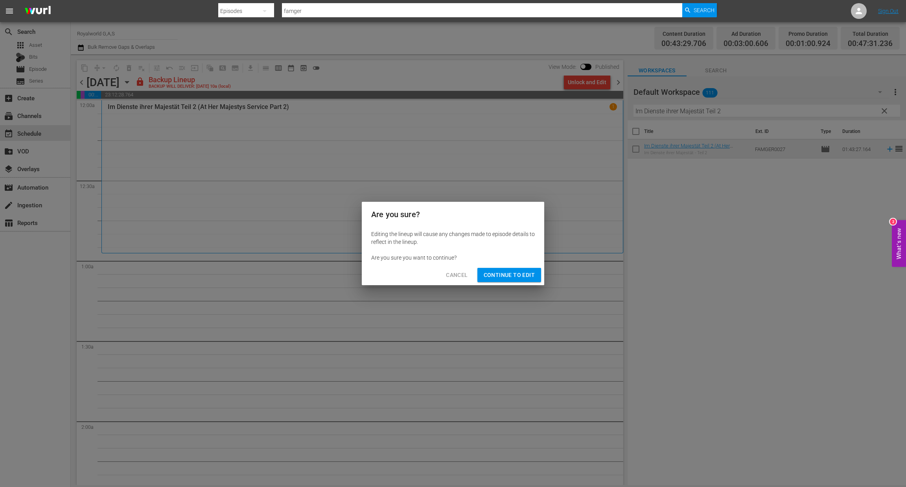
click at [509, 266] on div "Cancel Continue to Edit" at bounding box center [453, 275] width 183 height 21
click at [511, 278] on span "Continue to Edit" at bounding box center [509, 275] width 51 height 10
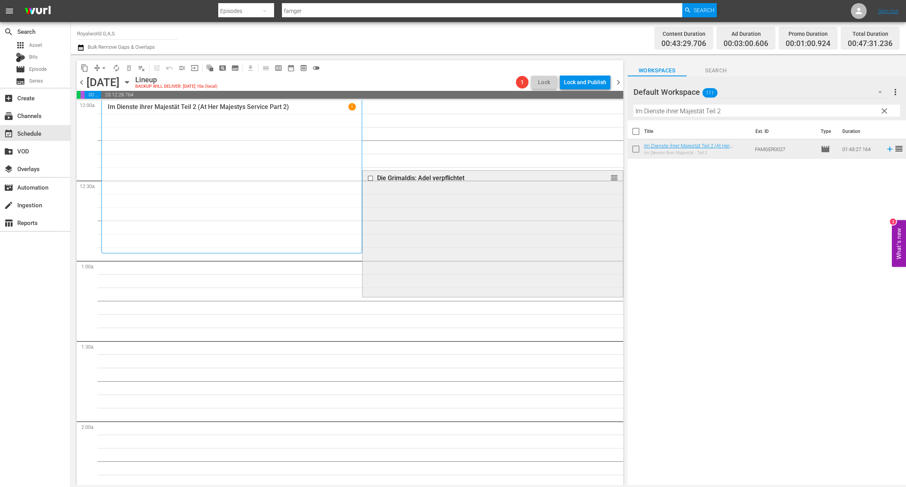
click at [367, 177] on input "checkbox" at bounding box center [371, 178] width 8 height 7
click at [126, 65] on span "delete_forever_outlined" at bounding box center [129, 68] width 8 height 8
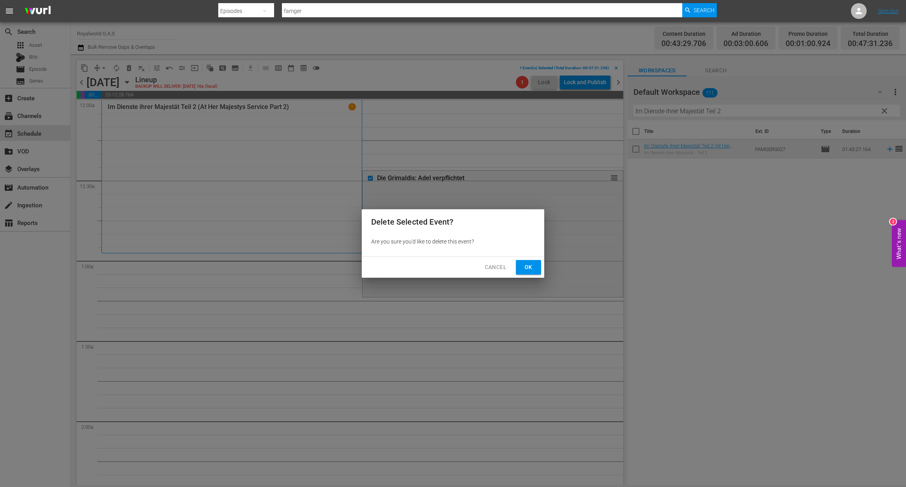
click at [531, 269] on span "Ok" at bounding box center [528, 267] width 13 height 10
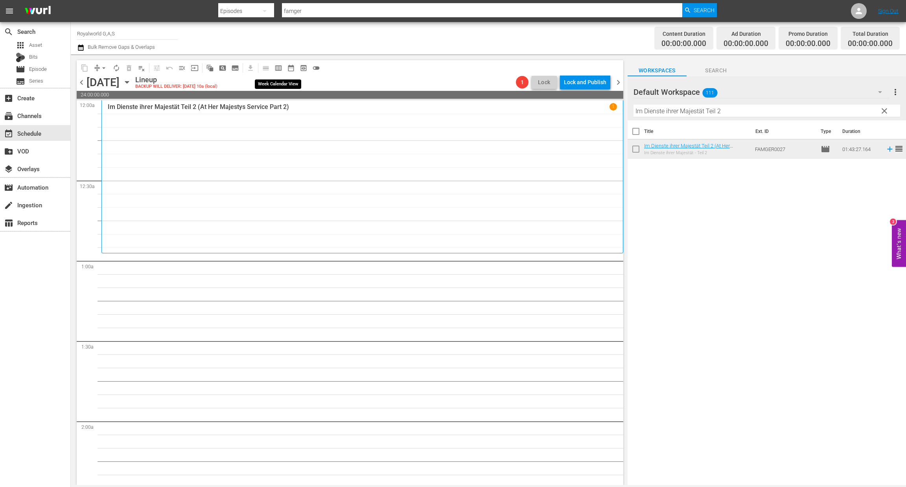
click at [277, 65] on span "calendar_view_week_outlined" at bounding box center [279, 68] width 8 height 8
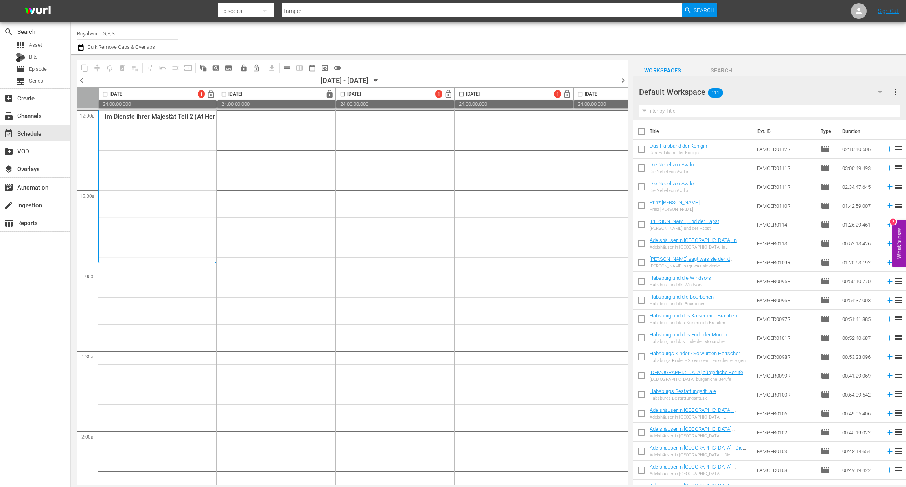
click at [79, 79] on span "chevron_left" at bounding box center [82, 81] width 10 height 10
click at [81, 79] on span "chevron_left" at bounding box center [82, 81] width 10 height 10
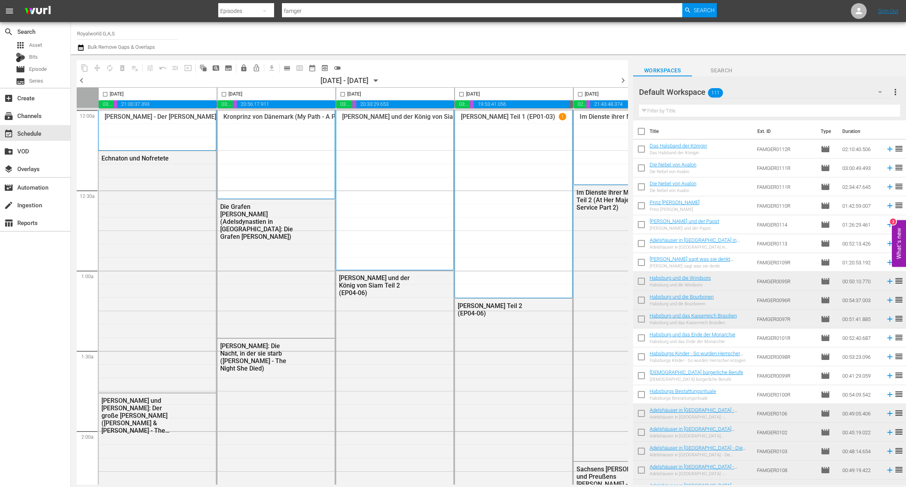
scroll to position [0, 305]
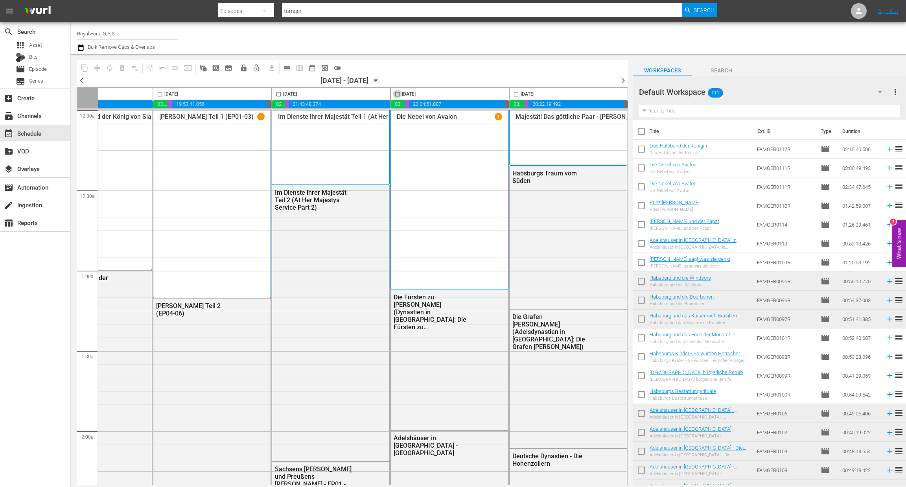
click at [393, 92] on input "checkbox" at bounding box center [397, 95] width 9 height 9
checkbox input "true"
click at [84, 68] on span "content_copy" at bounding box center [85, 68] width 8 height 8
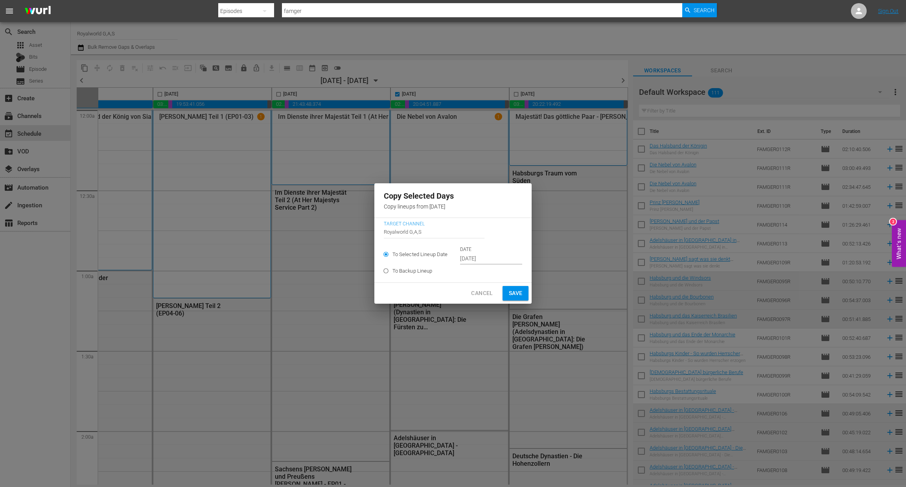
click at [494, 258] on input "[DATE]" at bounding box center [491, 259] width 62 height 12
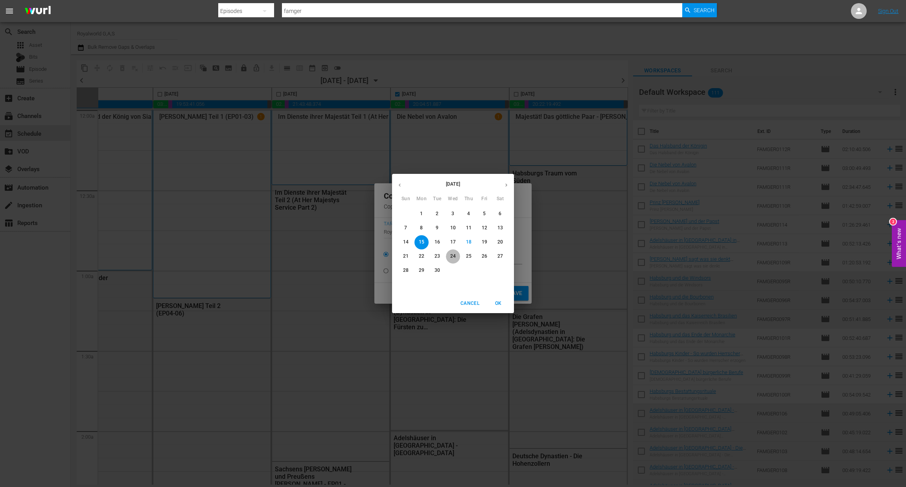
click at [456, 257] on span "24" at bounding box center [453, 256] width 14 height 7
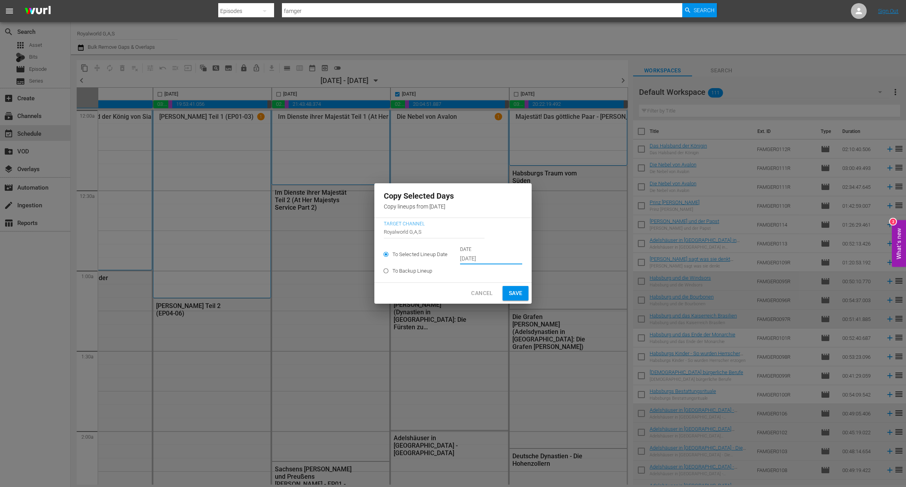
click at [517, 296] on span "Save" at bounding box center [516, 293] width 14 height 10
type input "[DATE]"
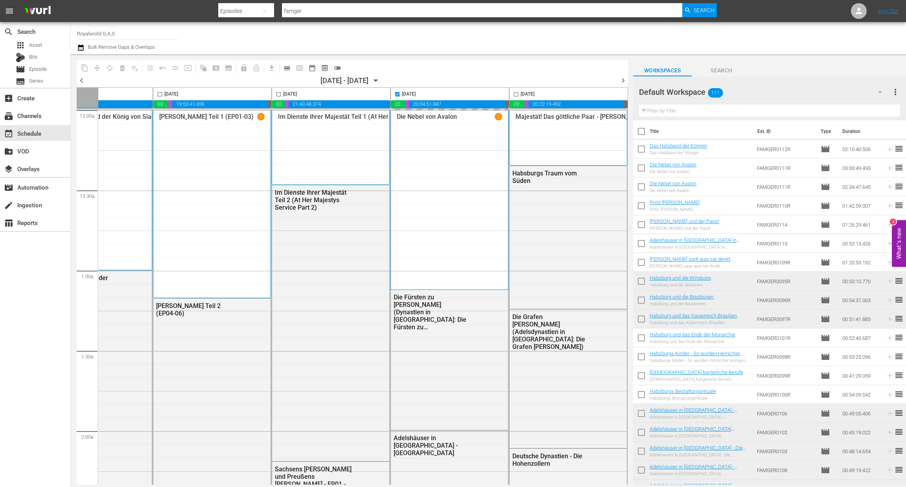
checkbox input "false"
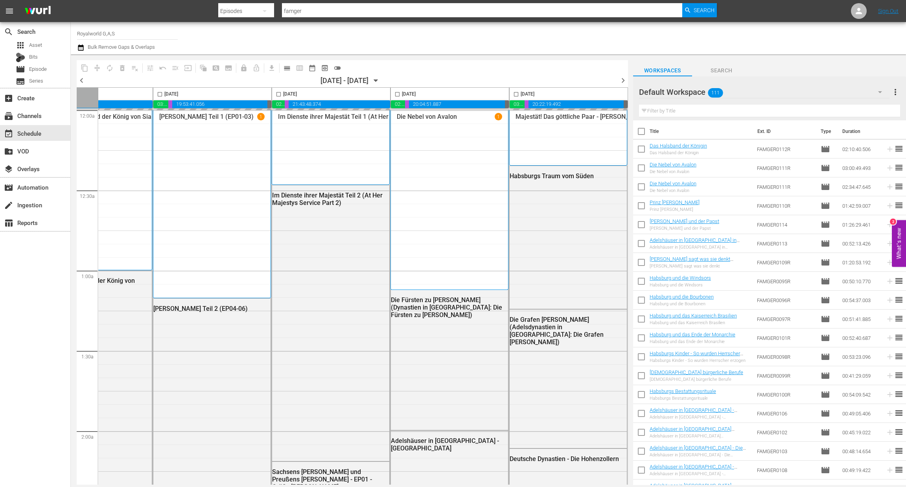
click at [624, 79] on span "chevron_right" at bounding box center [623, 81] width 10 height 10
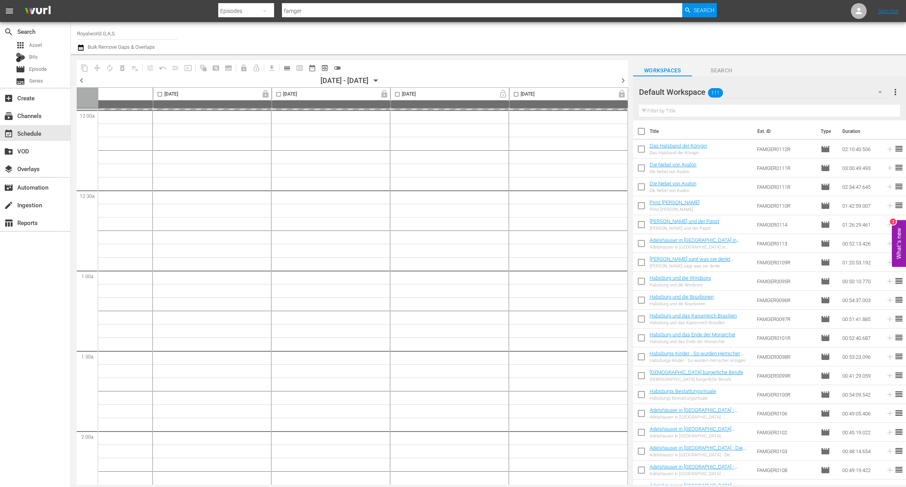
click at [625, 80] on span "chevron_right" at bounding box center [623, 81] width 10 height 10
click at [286, 70] on span "calendar_view_day_outlined" at bounding box center [287, 68] width 8 height 8
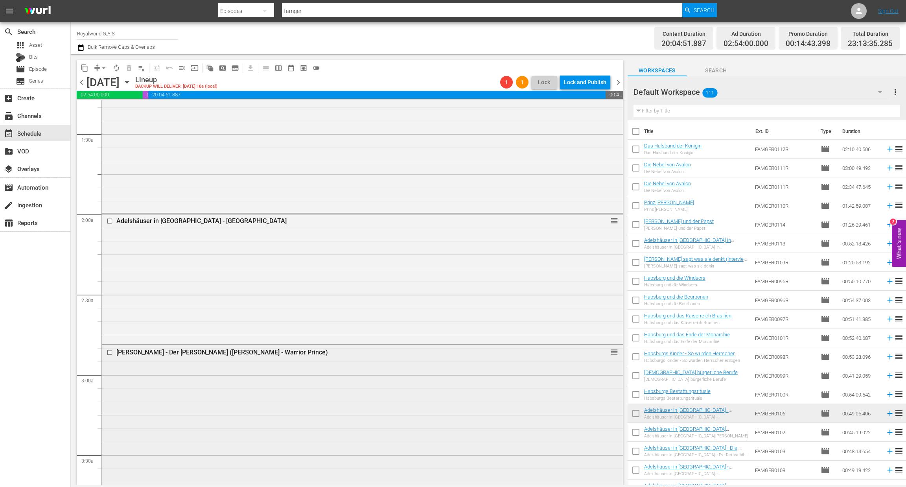
scroll to position [59, 0]
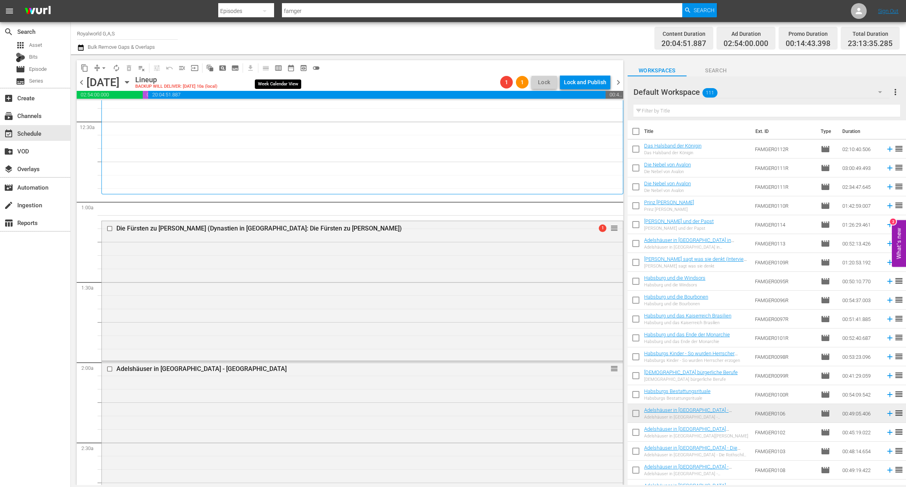
click at [278, 66] on span "calendar_view_week_outlined" at bounding box center [279, 68] width 8 height 8
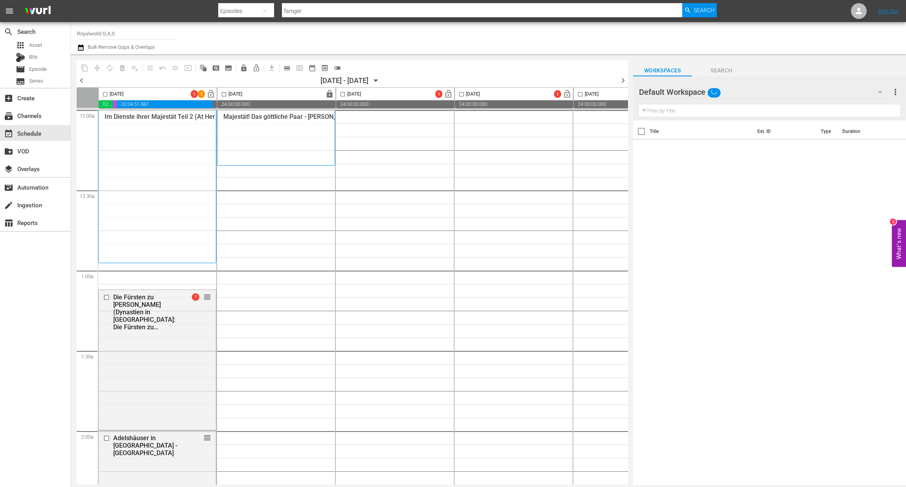
click at [105, 93] on input "checkbox" at bounding box center [105, 95] width 9 height 9
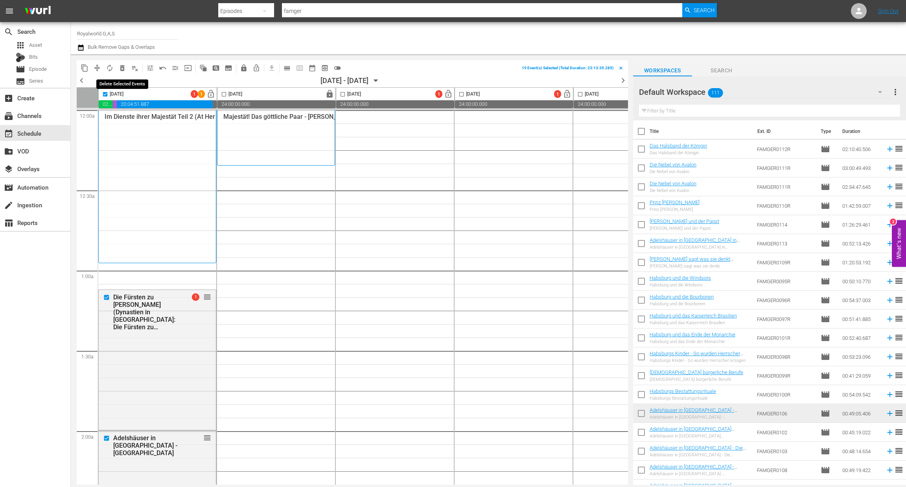
click at [120, 66] on span "delete_forever_outlined" at bounding box center [122, 68] width 8 height 8
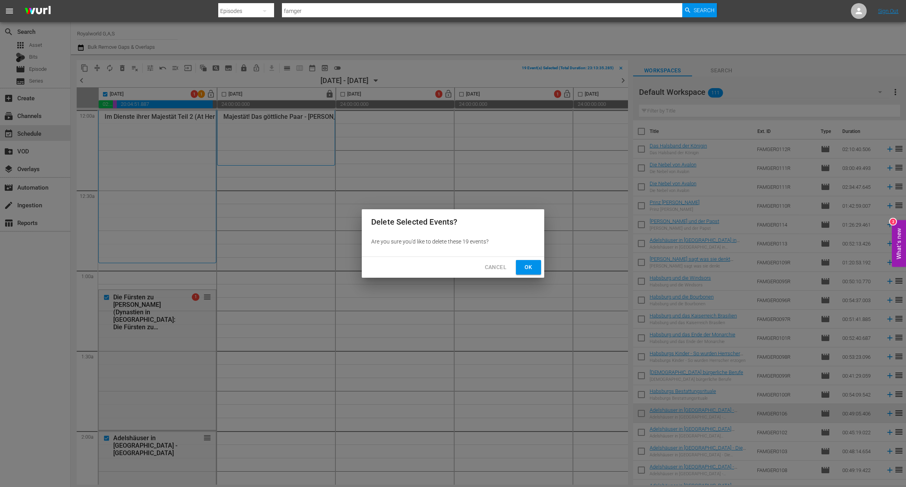
click at [521, 268] on button "Ok" at bounding box center [528, 267] width 25 height 15
checkbox input "false"
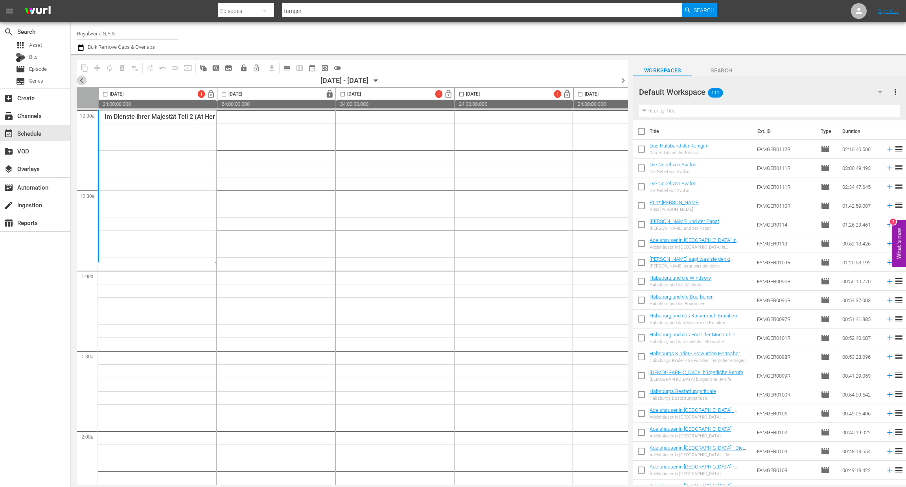
click at [85, 80] on span "chevron_left" at bounding box center [82, 81] width 10 height 10
click at [82, 81] on span "chevron_left" at bounding box center [82, 81] width 10 height 10
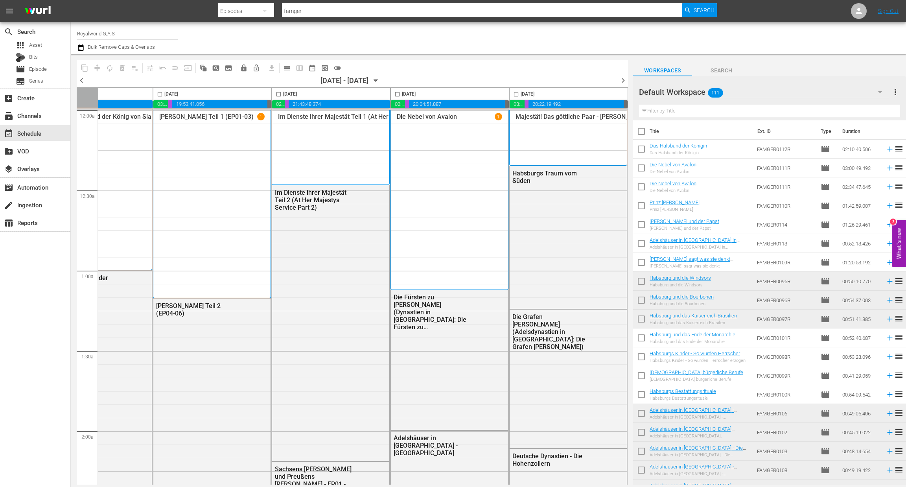
scroll to position [0, 305]
click at [514, 92] on input "checkbox" at bounding box center [516, 95] width 9 height 9
checkbox input "true"
click at [83, 70] on span "content_copy" at bounding box center [85, 68] width 8 height 8
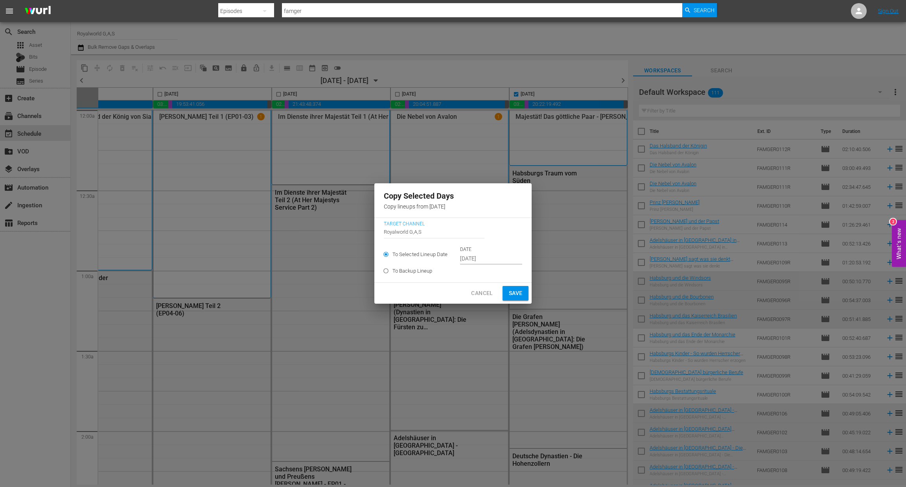
click at [497, 261] on input "[DATE]" at bounding box center [491, 259] width 62 height 12
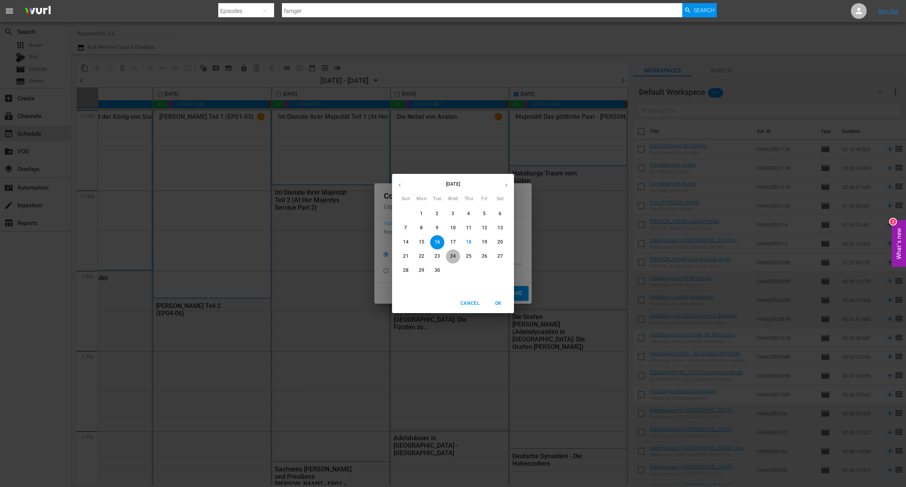
click at [452, 251] on button "24" at bounding box center [453, 256] width 14 height 14
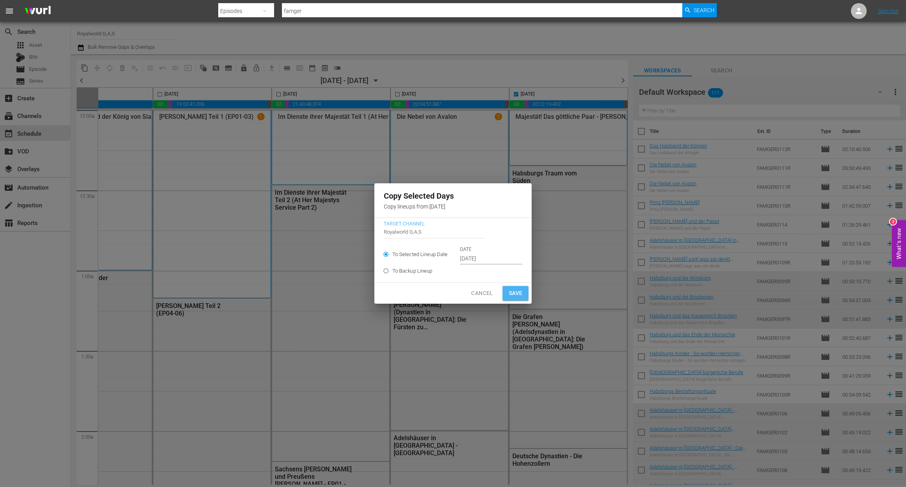
drag, startPoint x: 510, startPoint y: 292, endPoint x: 242, endPoint y: 8, distance: 390.4
click at [511, 292] on span "Save" at bounding box center [516, 293] width 14 height 10
type input "Sep 16th 2025"
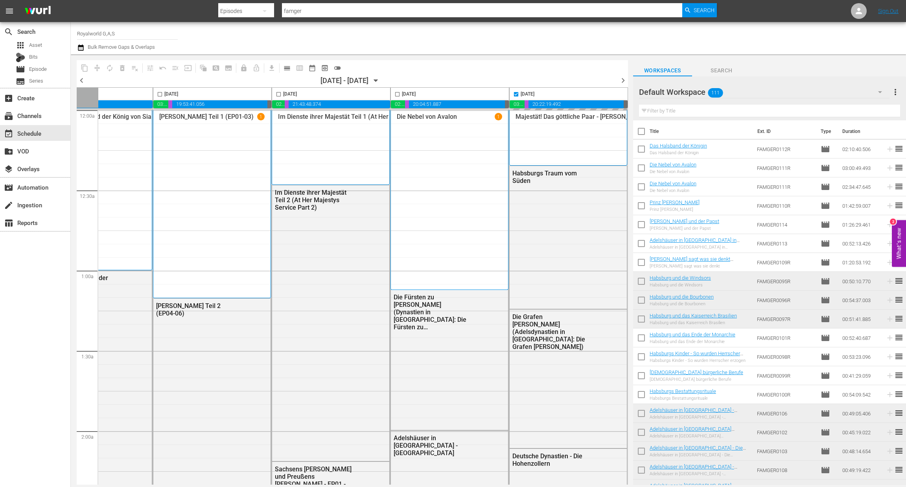
checkbox input "false"
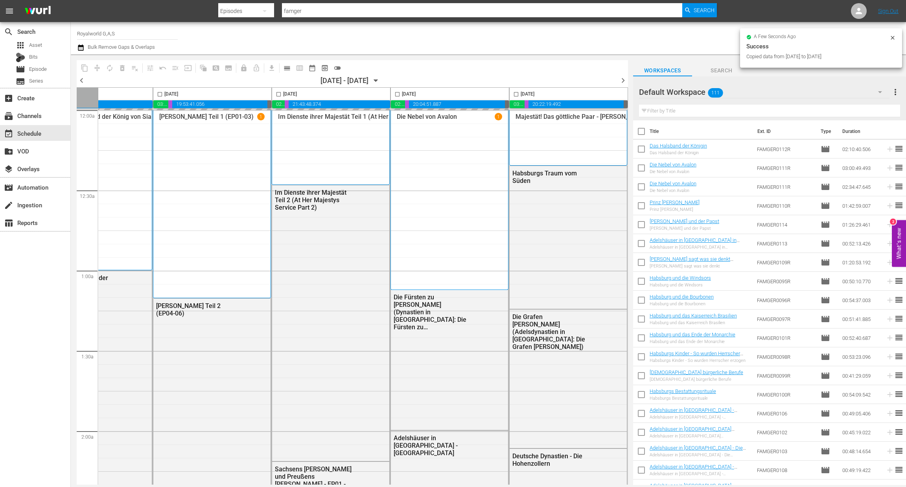
click at [629, 82] on div "content_copy compress autorenew_outlined delete_forever_outlined playlist_remov…" at bounding box center [488, 269] width 835 height 431
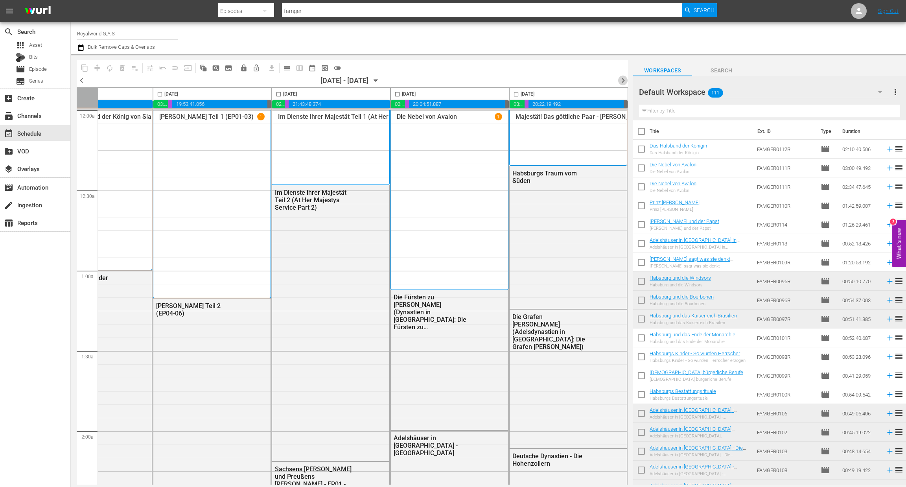
click at [625, 80] on span "chevron_right" at bounding box center [623, 81] width 10 height 10
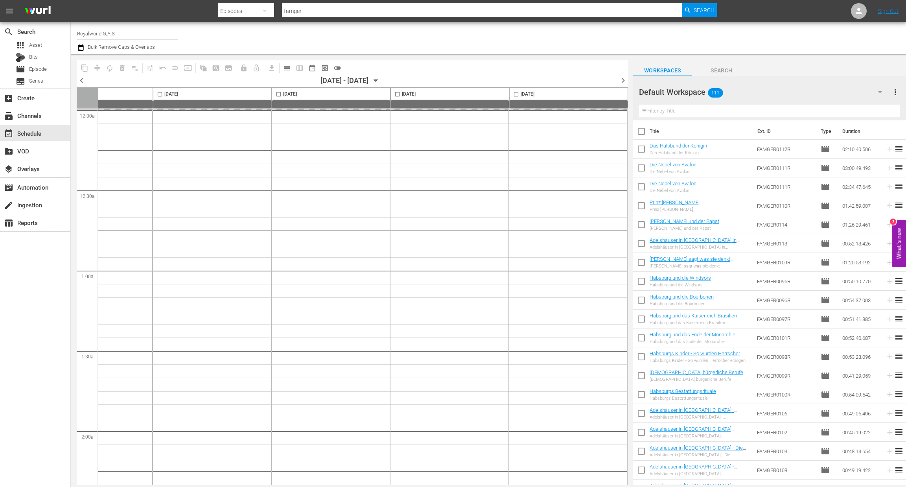
click at [625, 80] on span "chevron_right" at bounding box center [623, 81] width 10 height 10
click at [291, 66] on button "calendar_view_day_outlined" at bounding box center [287, 68] width 13 height 13
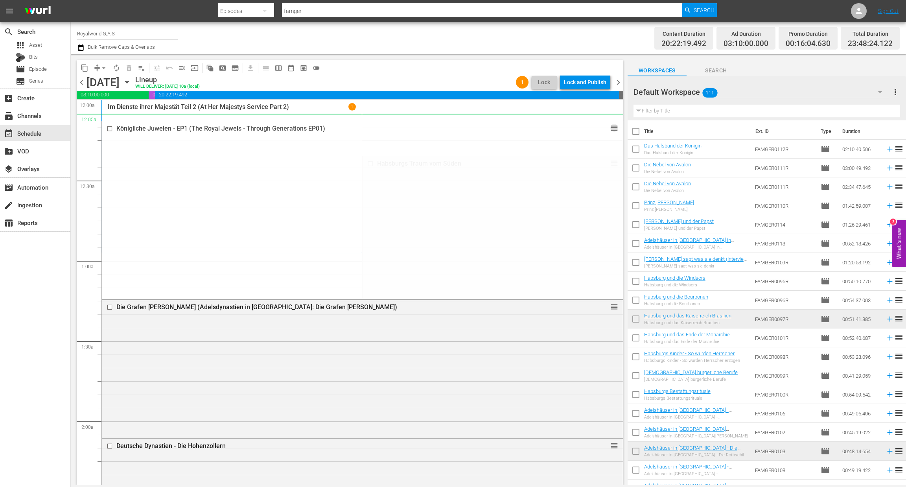
drag, startPoint x: 601, startPoint y: 203, endPoint x: 497, endPoint y: 116, distance: 135.7
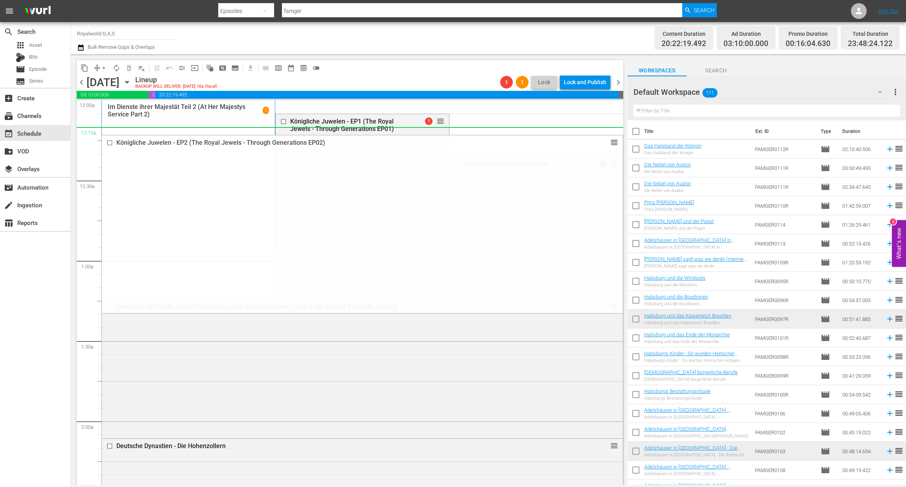
drag, startPoint x: 607, startPoint y: 298, endPoint x: 502, endPoint y: 137, distance: 191.9
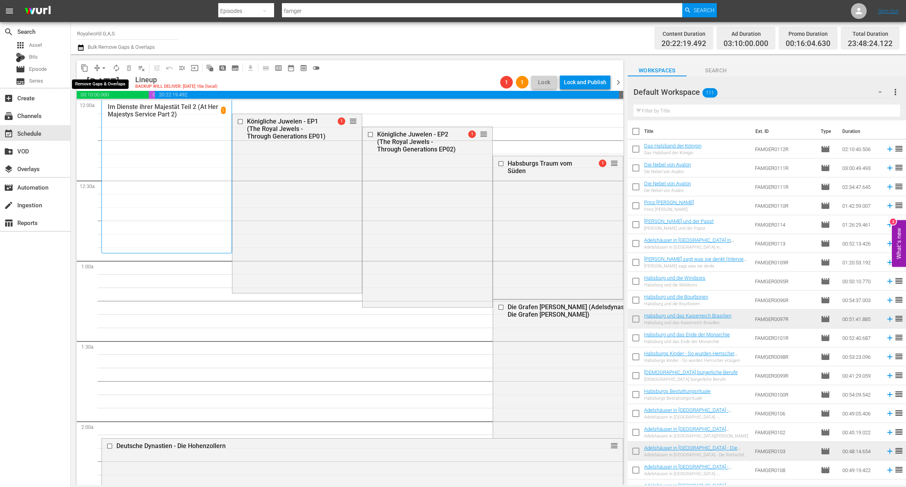
drag, startPoint x: 103, startPoint y: 65, endPoint x: 108, endPoint y: 71, distance: 8.4
click at [103, 64] on span "arrow_drop_down" at bounding box center [104, 68] width 8 height 8
click at [111, 111] on li "Align to End of Previous Day" at bounding box center [104, 109] width 83 height 13
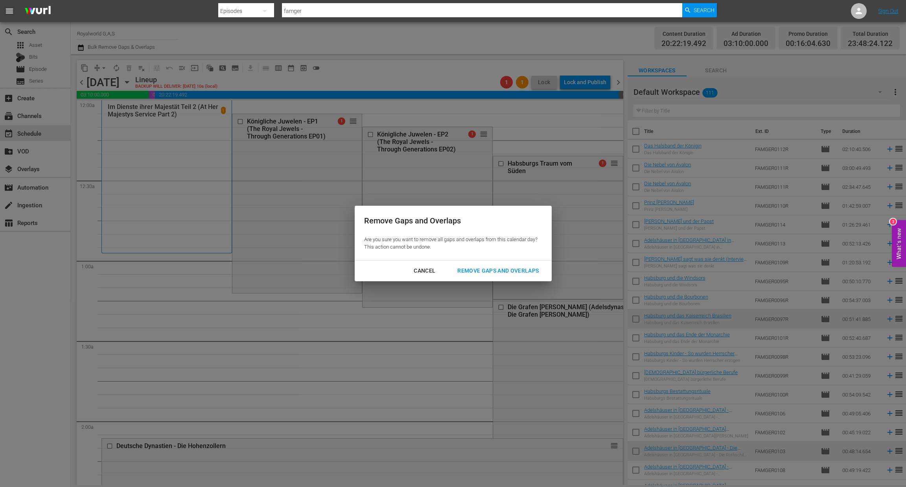
click at [516, 274] on div "Remove Gaps and Overlaps" at bounding box center [498, 271] width 94 height 10
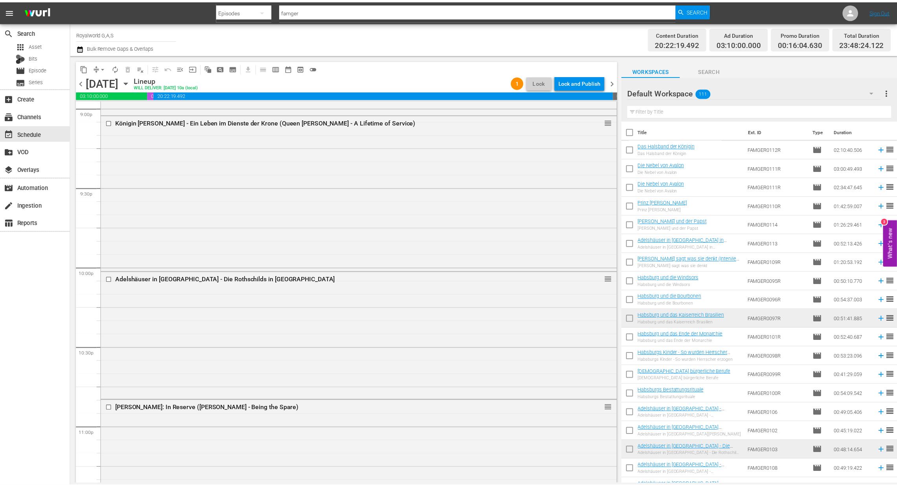
scroll to position [3589, 0]
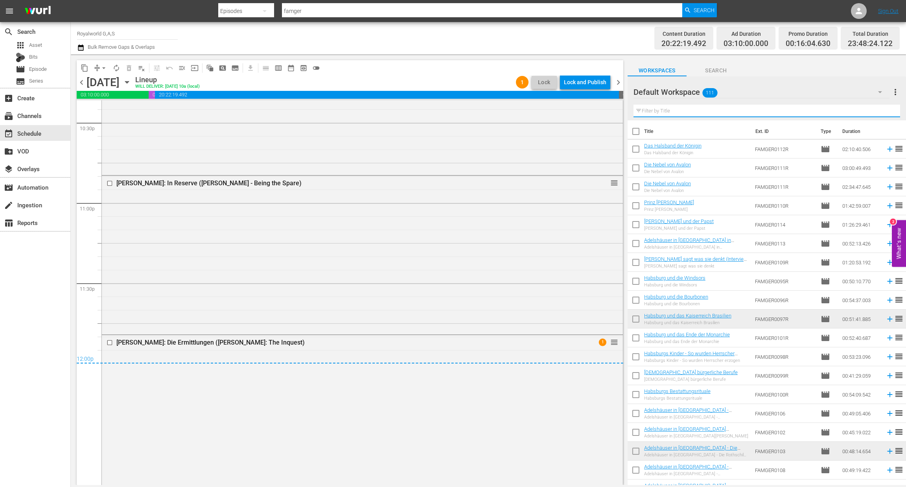
click at [651, 114] on input "text" at bounding box center [767, 111] width 267 height 13
click at [652, 113] on input "text" at bounding box center [767, 111] width 267 height 13
paste input "Die Nebel von Avalon"
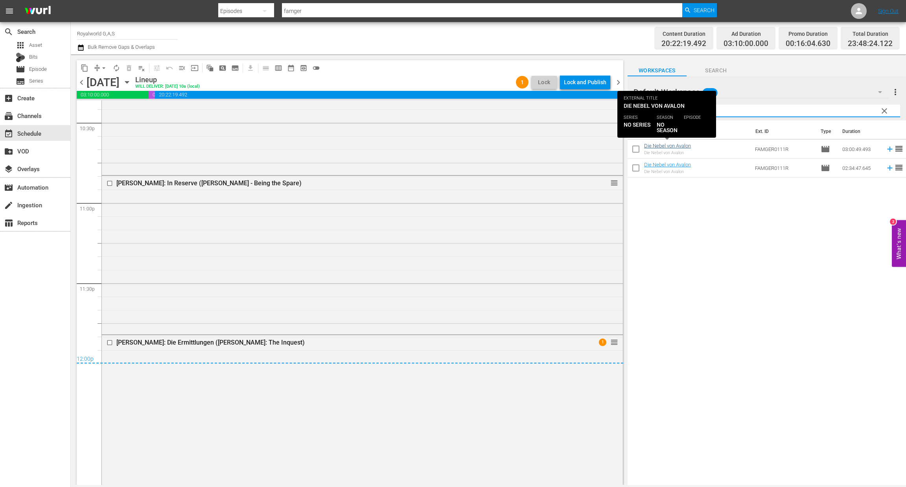
type input "Die Nebel von Avalon"
click at [675, 149] on link "Die Nebel von Avalon" at bounding box center [667, 146] width 47 height 6
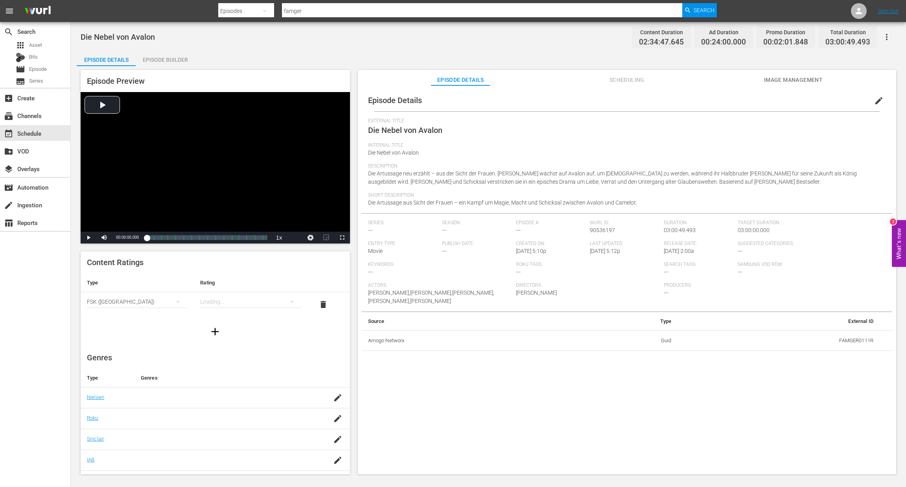
click at [176, 57] on div "Episode Builder" at bounding box center [165, 59] width 59 height 19
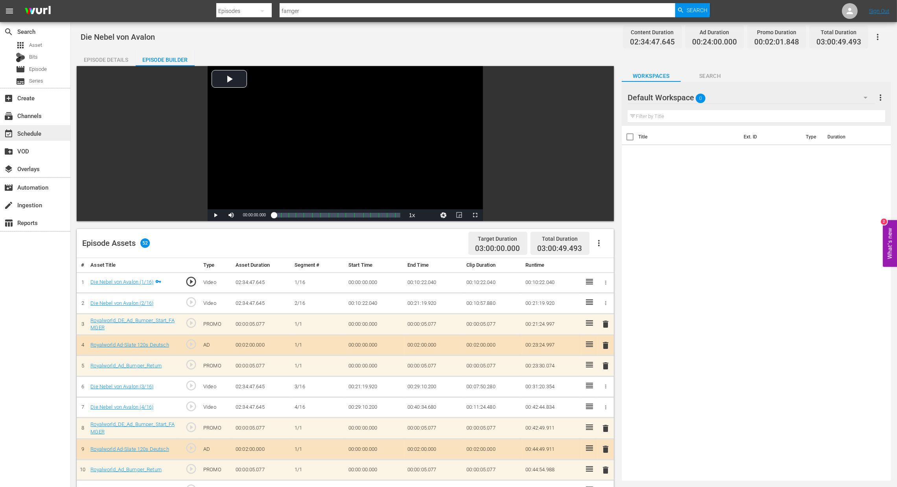
click at [33, 133] on div "event_available Schedule" at bounding box center [22, 132] width 44 height 7
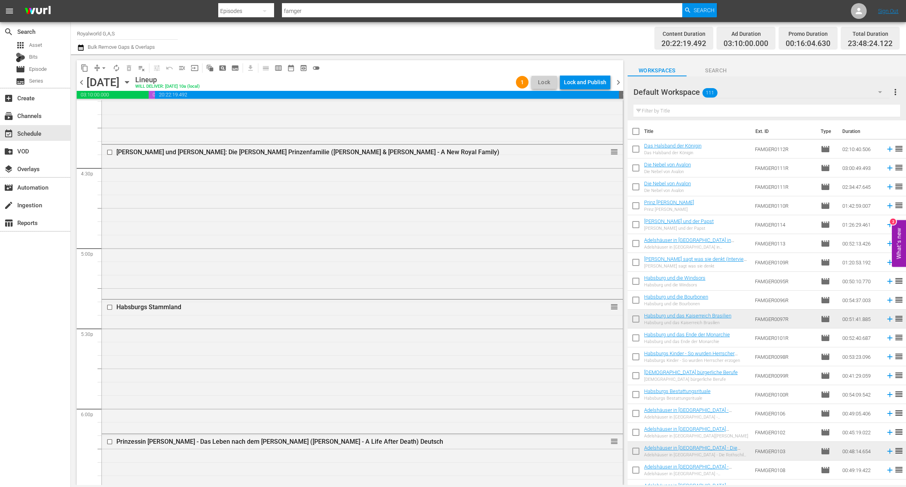
scroll to position [2570, 0]
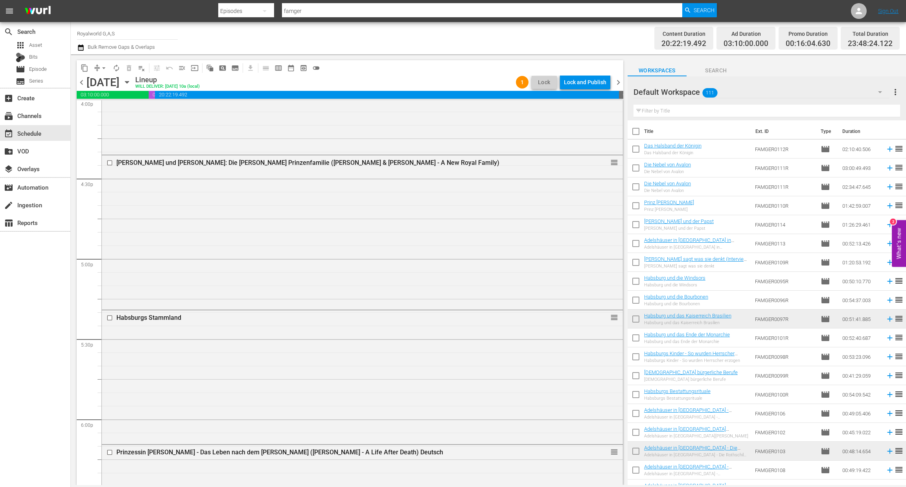
drag, startPoint x: 669, startPoint y: 107, endPoint x: 665, endPoint y: 109, distance: 4.8
click at [665, 109] on input "text" at bounding box center [767, 111] width 267 height 13
paste input "Die Nebel von Avalon"
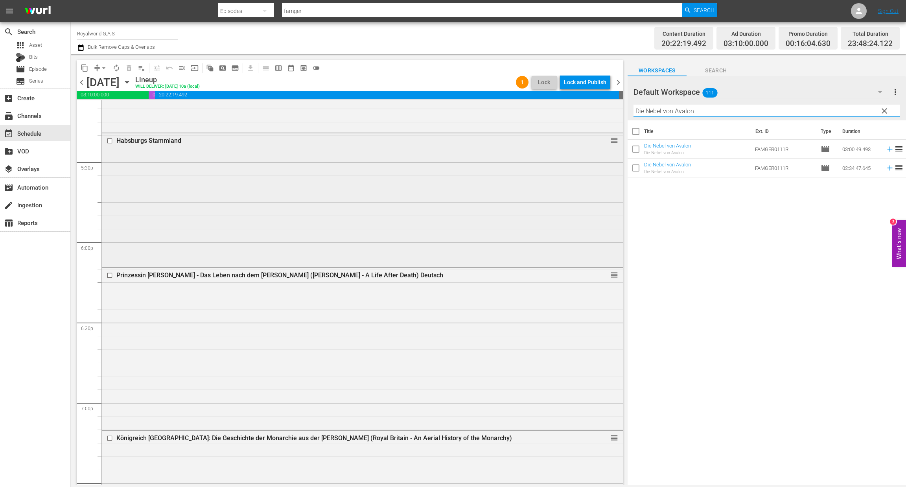
scroll to position [2806, 0]
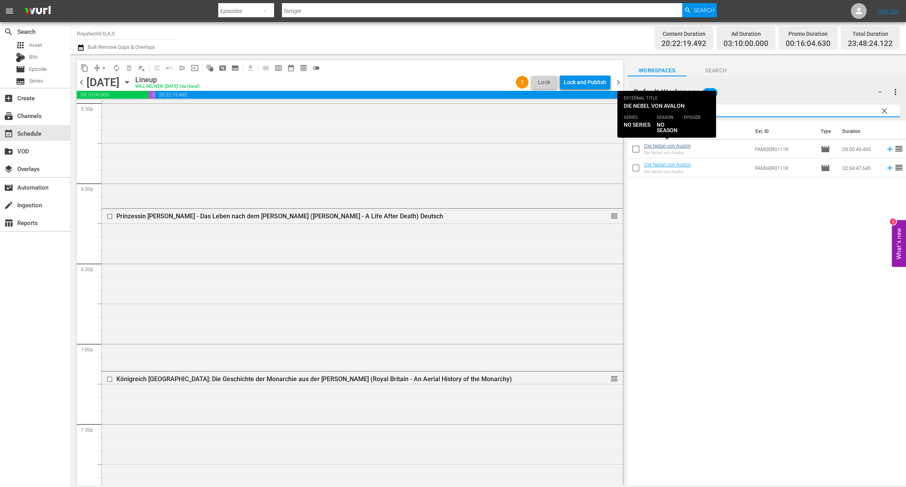
type input "Die Nebel von Avalon"
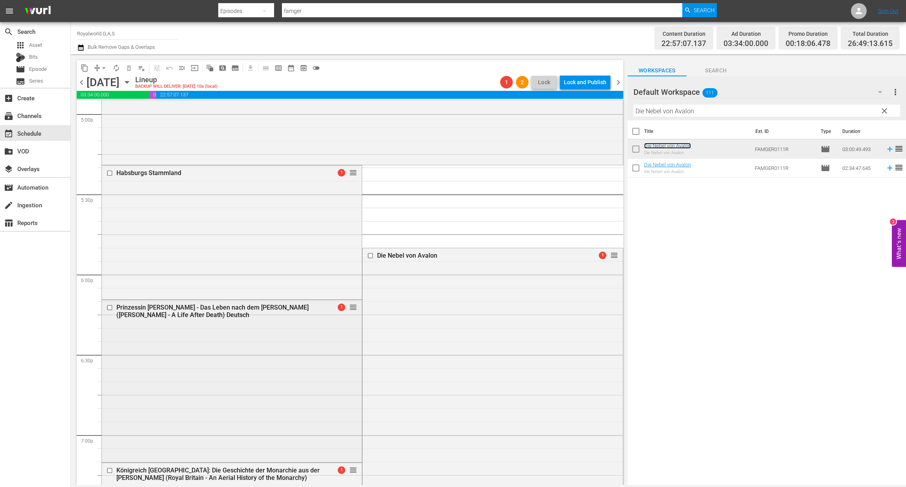
scroll to position [2629, 0]
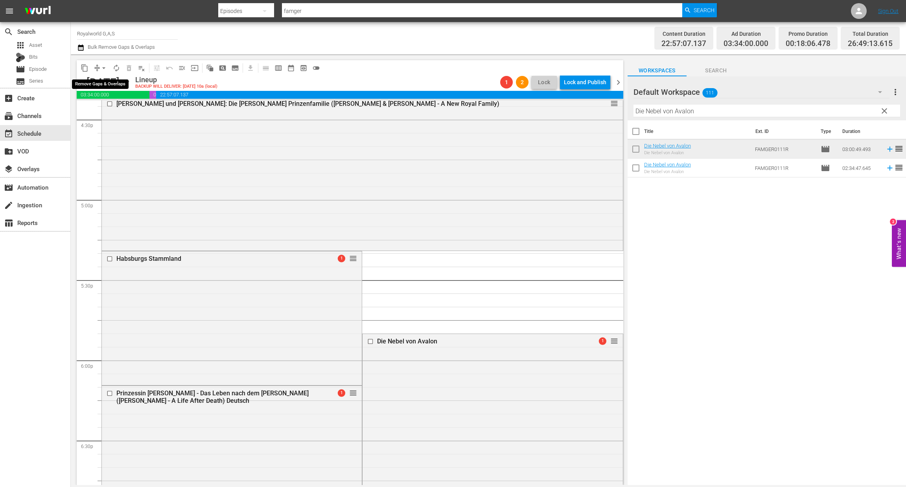
click at [103, 68] on span "arrow_drop_down" at bounding box center [104, 68] width 8 height 8
click at [115, 112] on li "Align to End of Previous Day" at bounding box center [104, 109] width 83 height 13
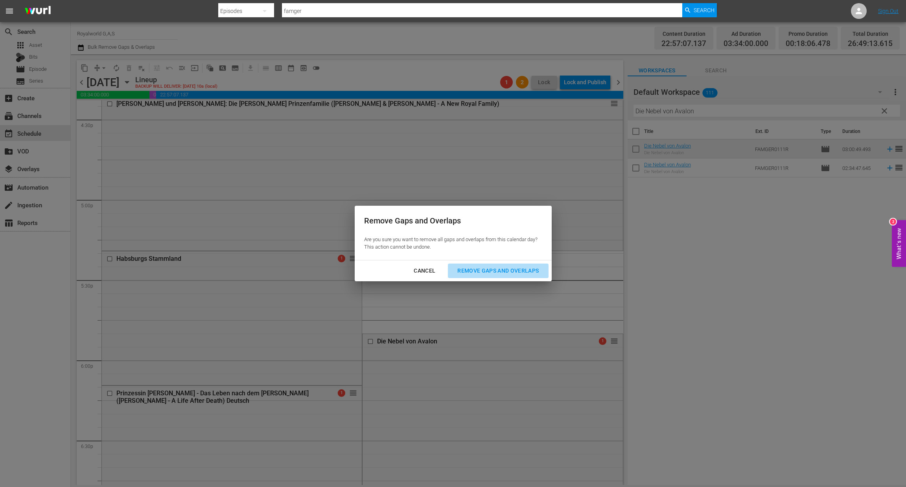
click at [529, 277] on button "Remove Gaps and Overlaps" at bounding box center [498, 271] width 100 height 15
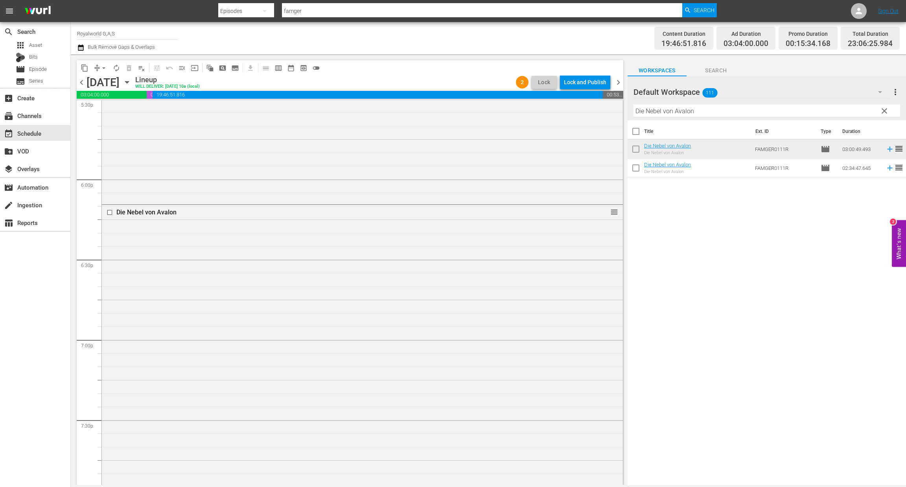
scroll to position [2709, 0]
click at [583, 80] on div "Lock and Publish" at bounding box center [585, 82] width 42 height 14
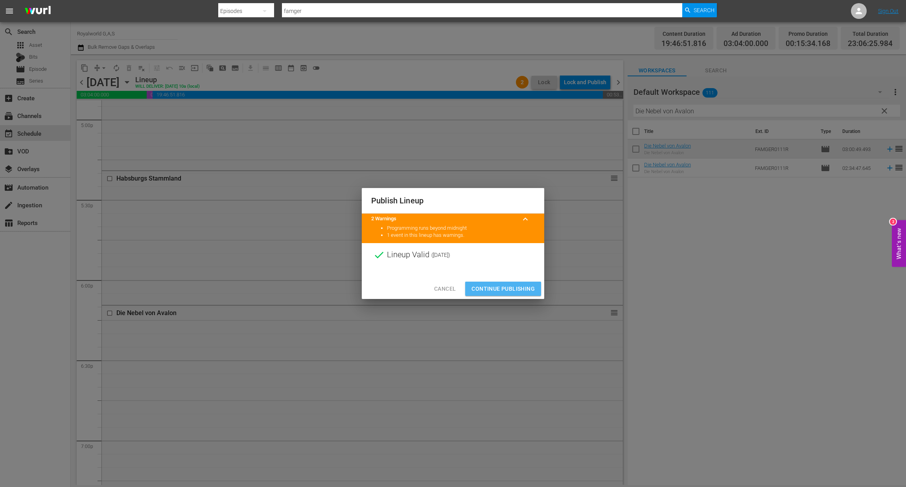
click at [515, 292] on span "Continue Publishing" at bounding box center [503, 289] width 63 height 10
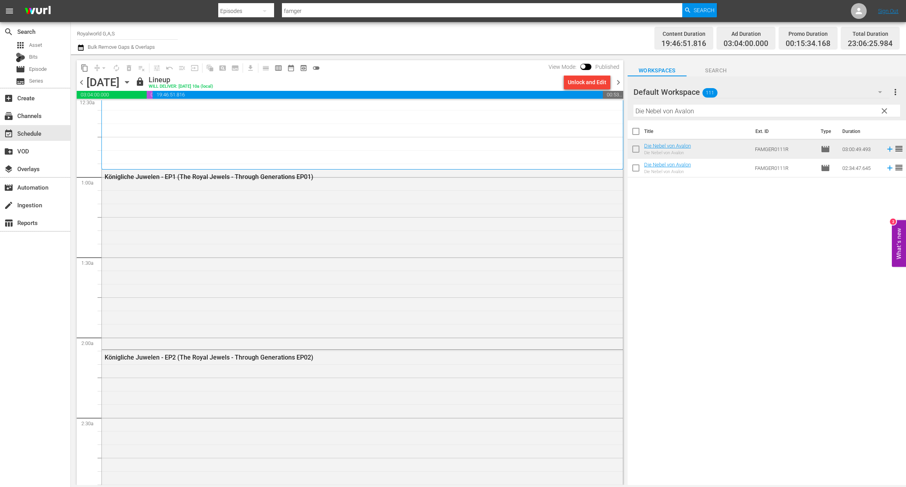
scroll to position [0, 0]
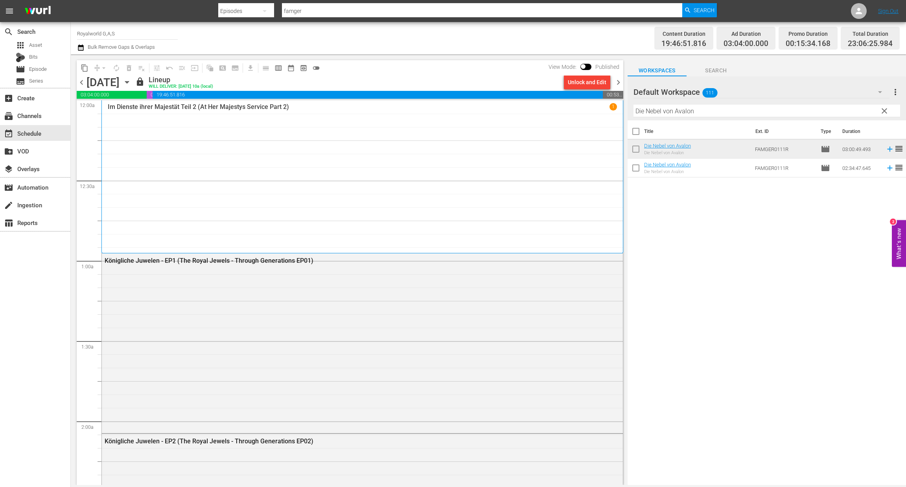
click at [83, 74] on div "content_copy compress arrow_drop_down autorenew_outlined delete_forever_outline…" at bounding box center [200, 67] width 247 height 15
click at [84, 81] on span "chevron_left" at bounding box center [82, 82] width 10 height 10
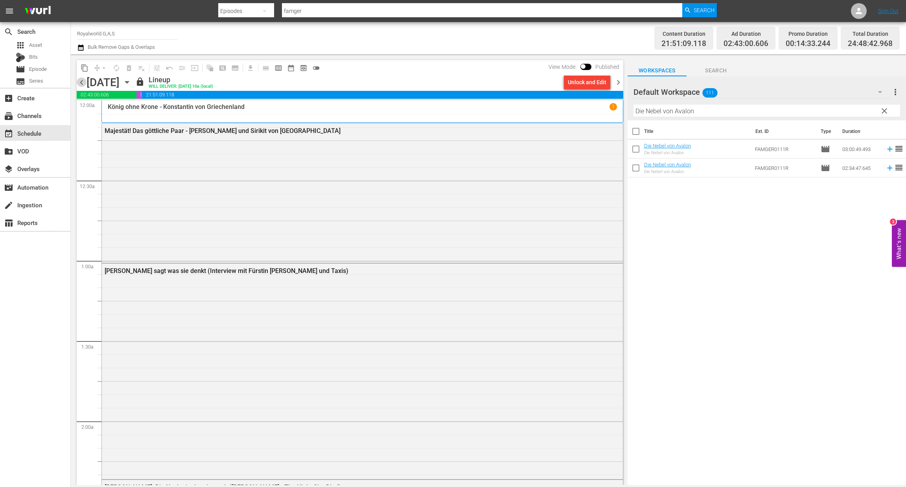
click at [84, 81] on span "chevron_left" at bounding box center [82, 82] width 10 height 10
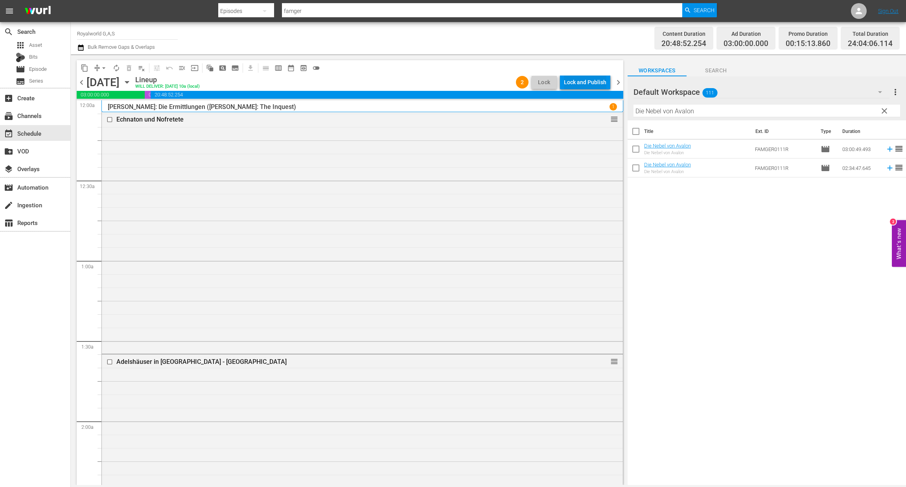
click at [575, 80] on div "Lock and Publish" at bounding box center [585, 82] width 42 height 14
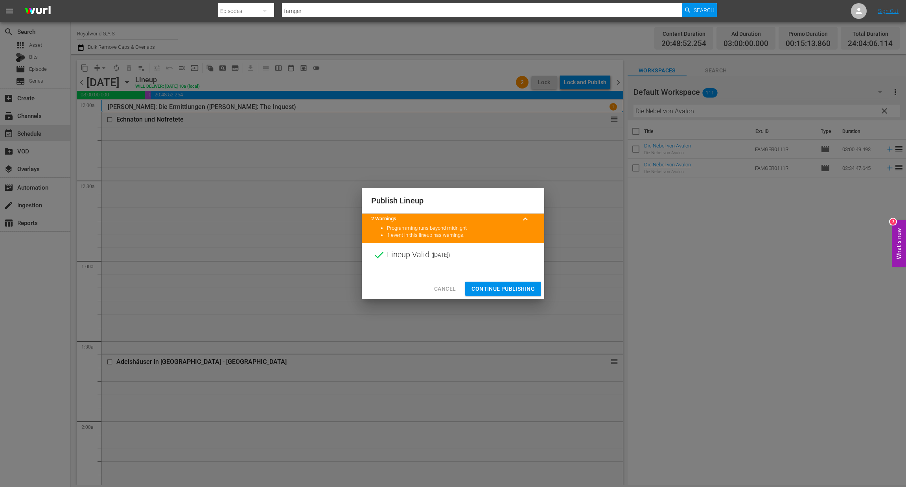
click at [513, 293] on button "Continue Publishing" at bounding box center [503, 289] width 76 height 15
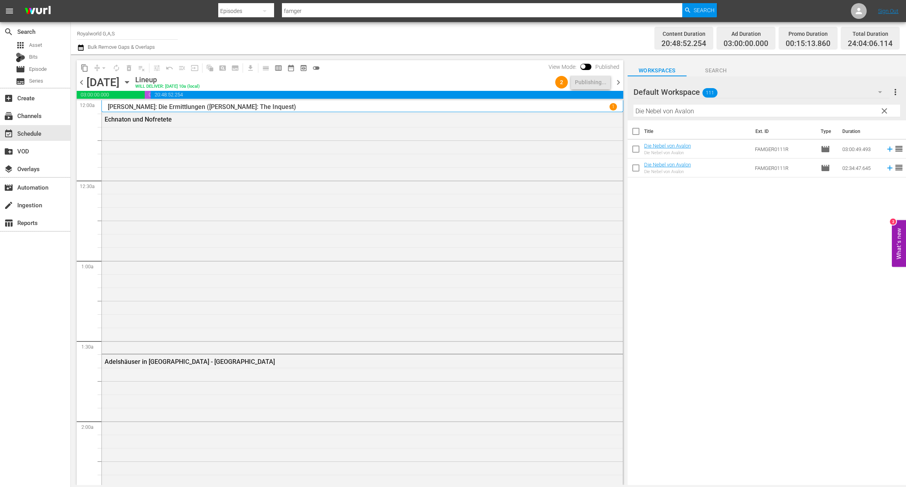
click at [78, 83] on span "chevron_left" at bounding box center [82, 82] width 10 height 10
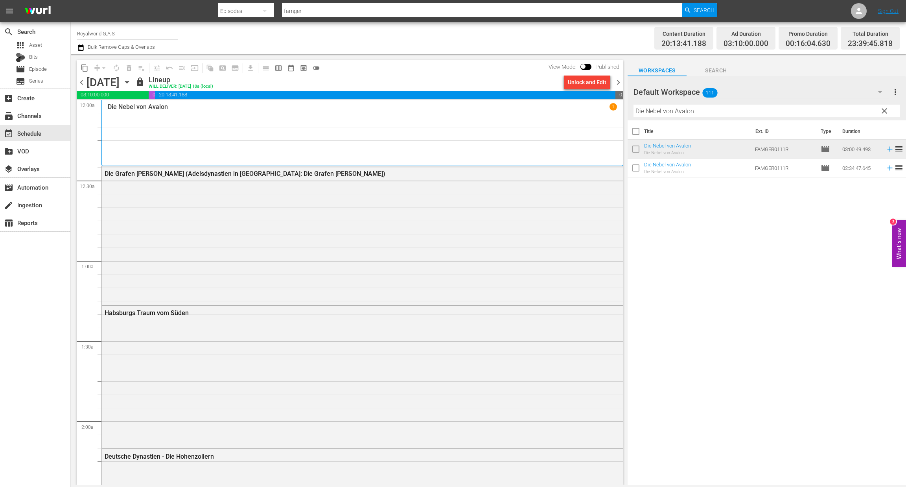
drag, startPoint x: 83, startPoint y: 83, endPoint x: 145, endPoint y: 89, distance: 62.1
click at [82, 83] on span "chevron_left" at bounding box center [82, 82] width 10 height 10
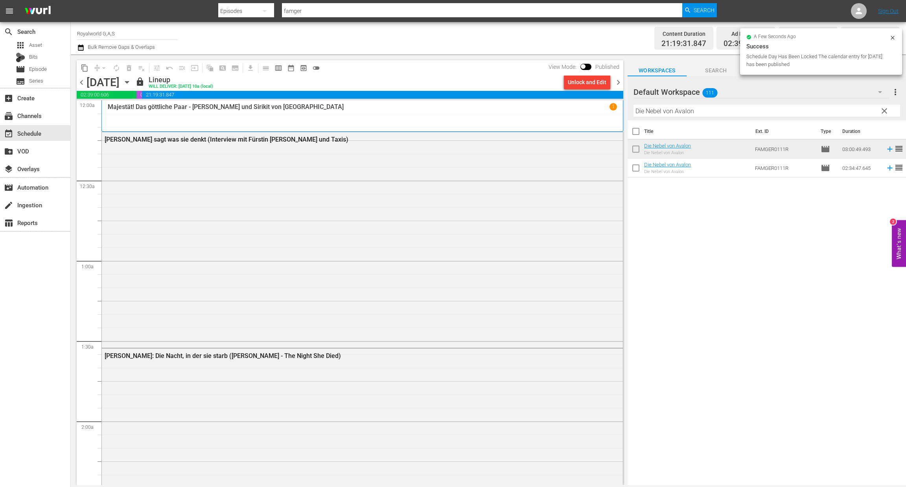
click at [620, 81] on span "chevron_right" at bounding box center [619, 82] width 10 height 10
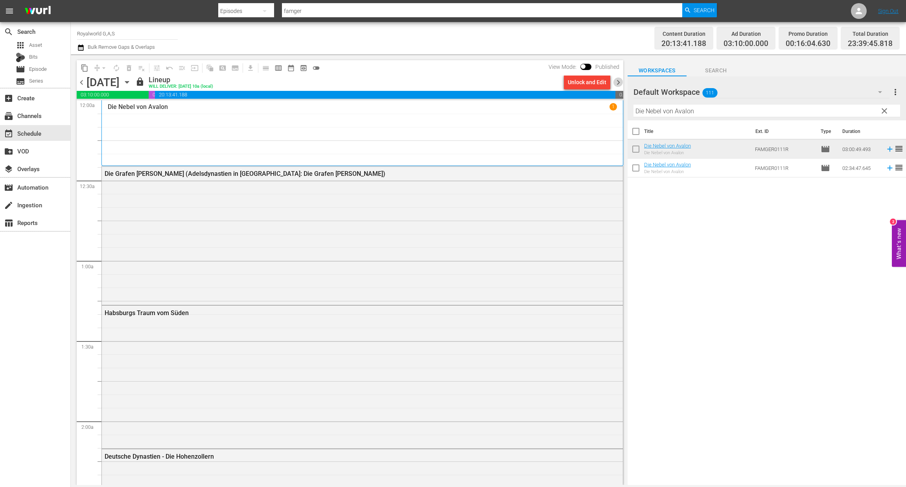
click at [614, 80] on span "chevron_right" at bounding box center [619, 82] width 10 height 10
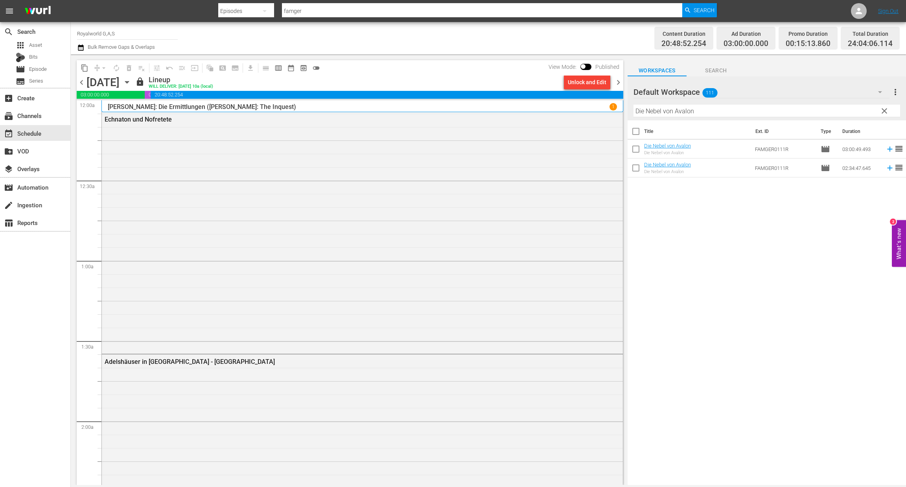
click at [618, 85] on span "chevron_right" at bounding box center [619, 82] width 10 height 10
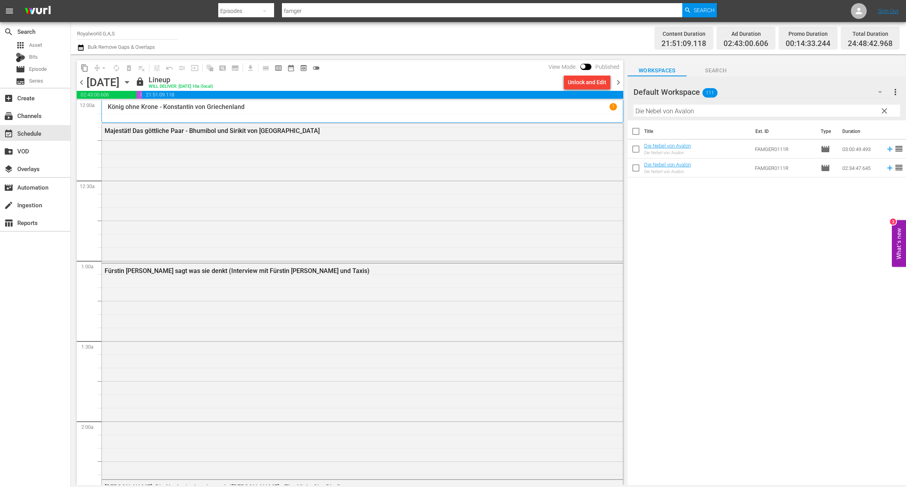
click at [619, 85] on span "chevron_right" at bounding box center [619, 82] width 10 height 10
